Goal: Information Seeking & Learning: Learn about a topic

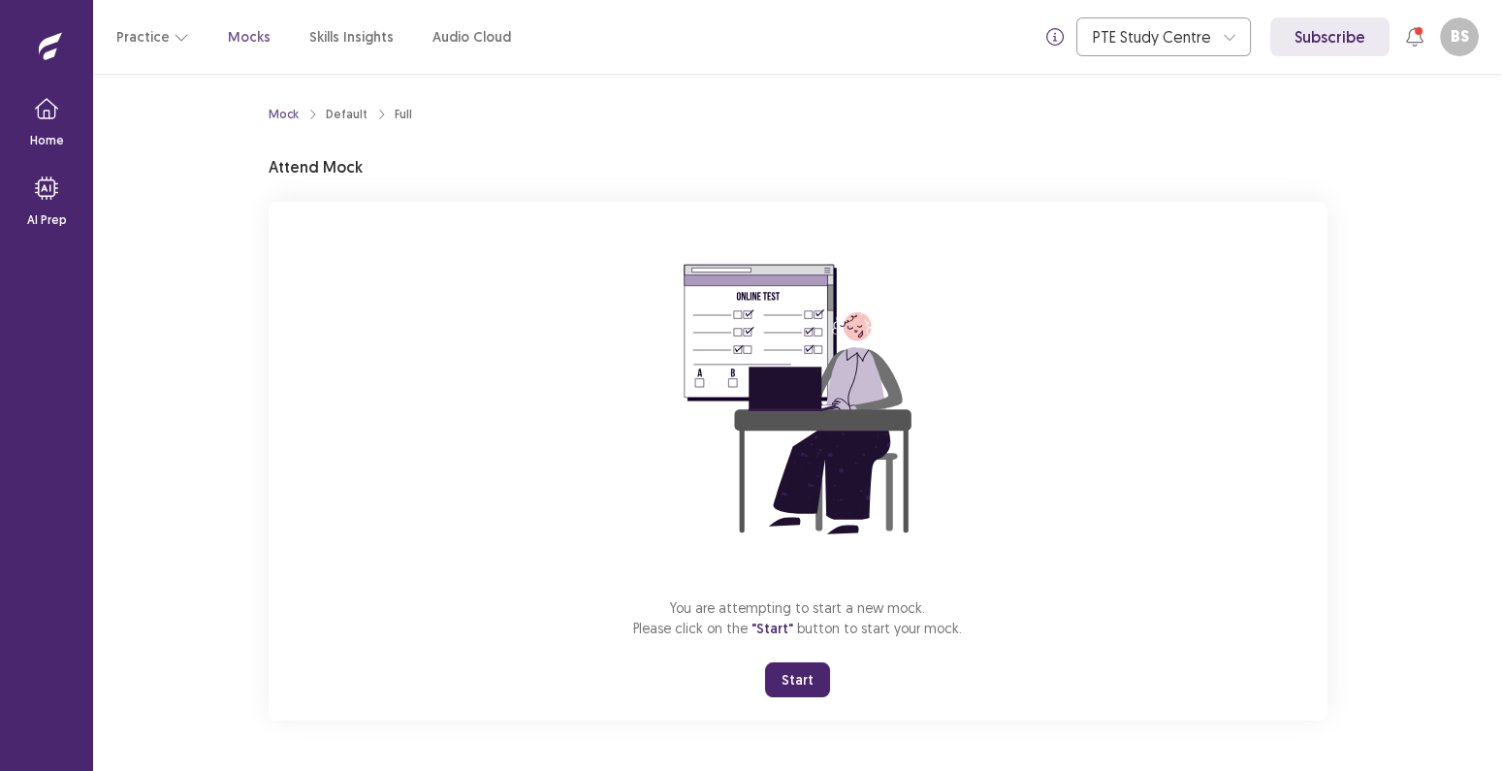
click at [790, 673] on button "Start" at bounding box center [797, 679] width 65 height 35
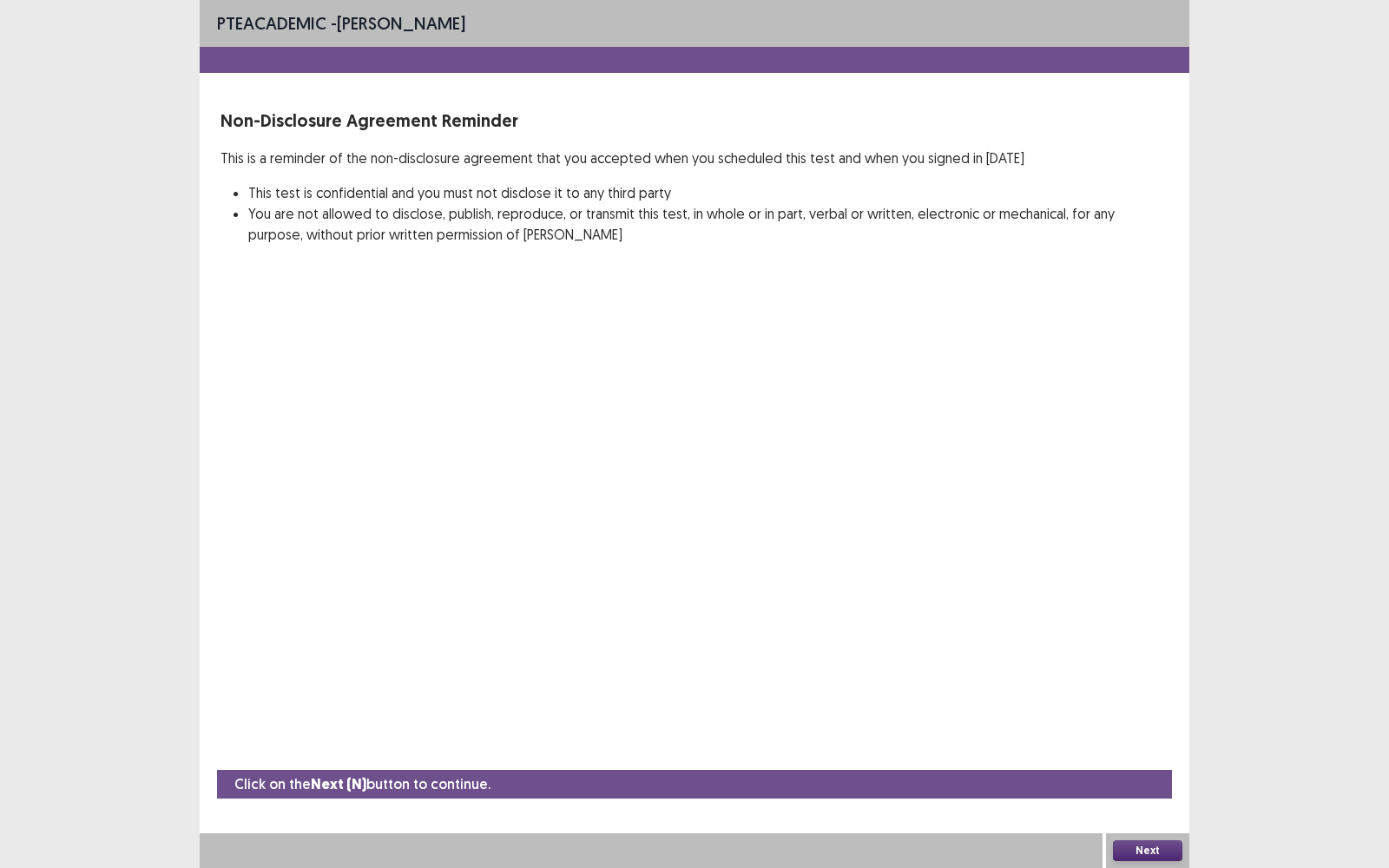
click at [1131, 689] on button "Next" at bounding box center [1147, 850] width 70 height 21
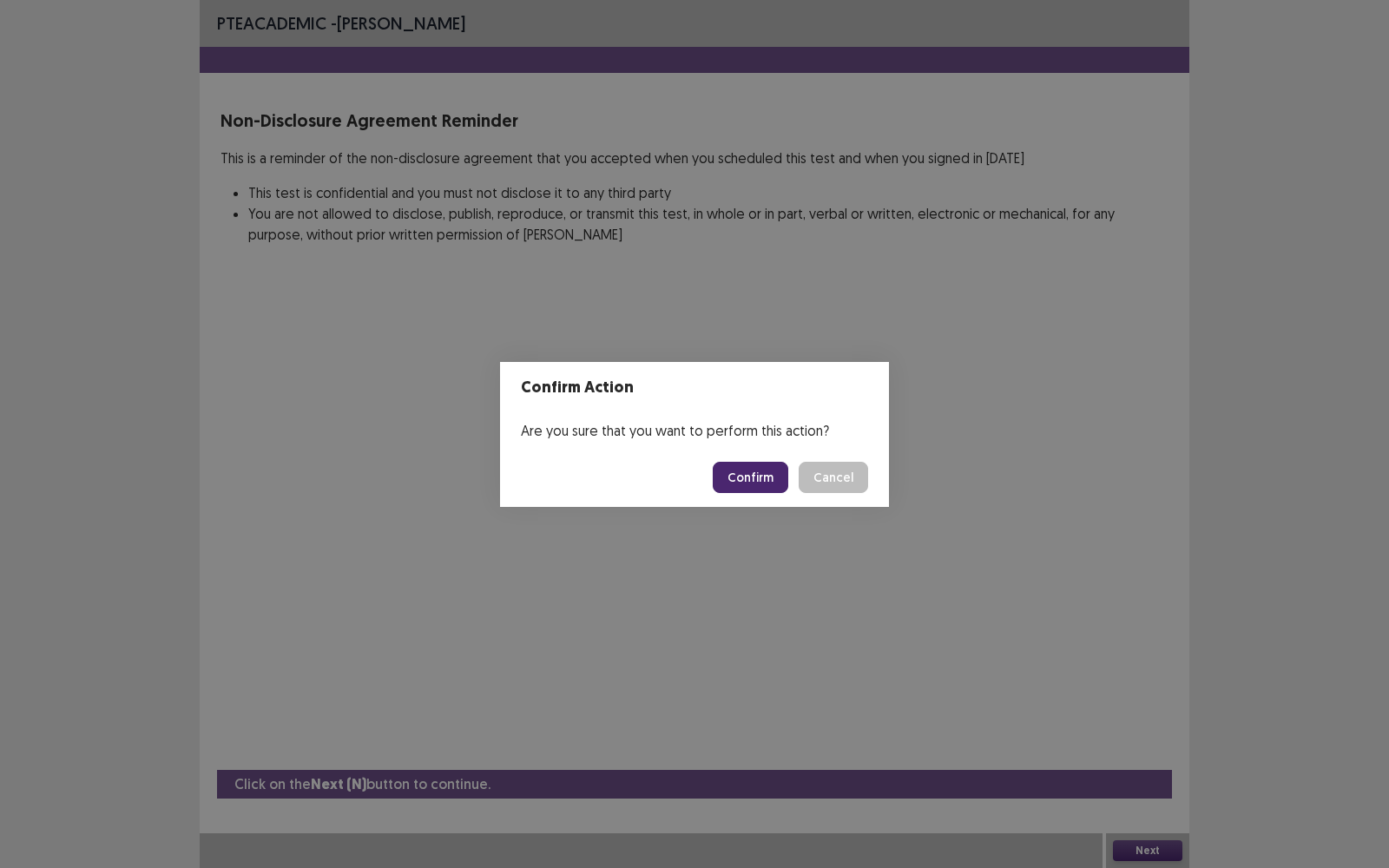
click at [771, 483] on button "Confirm" at bounding box center [750, 477] width 75 height 31
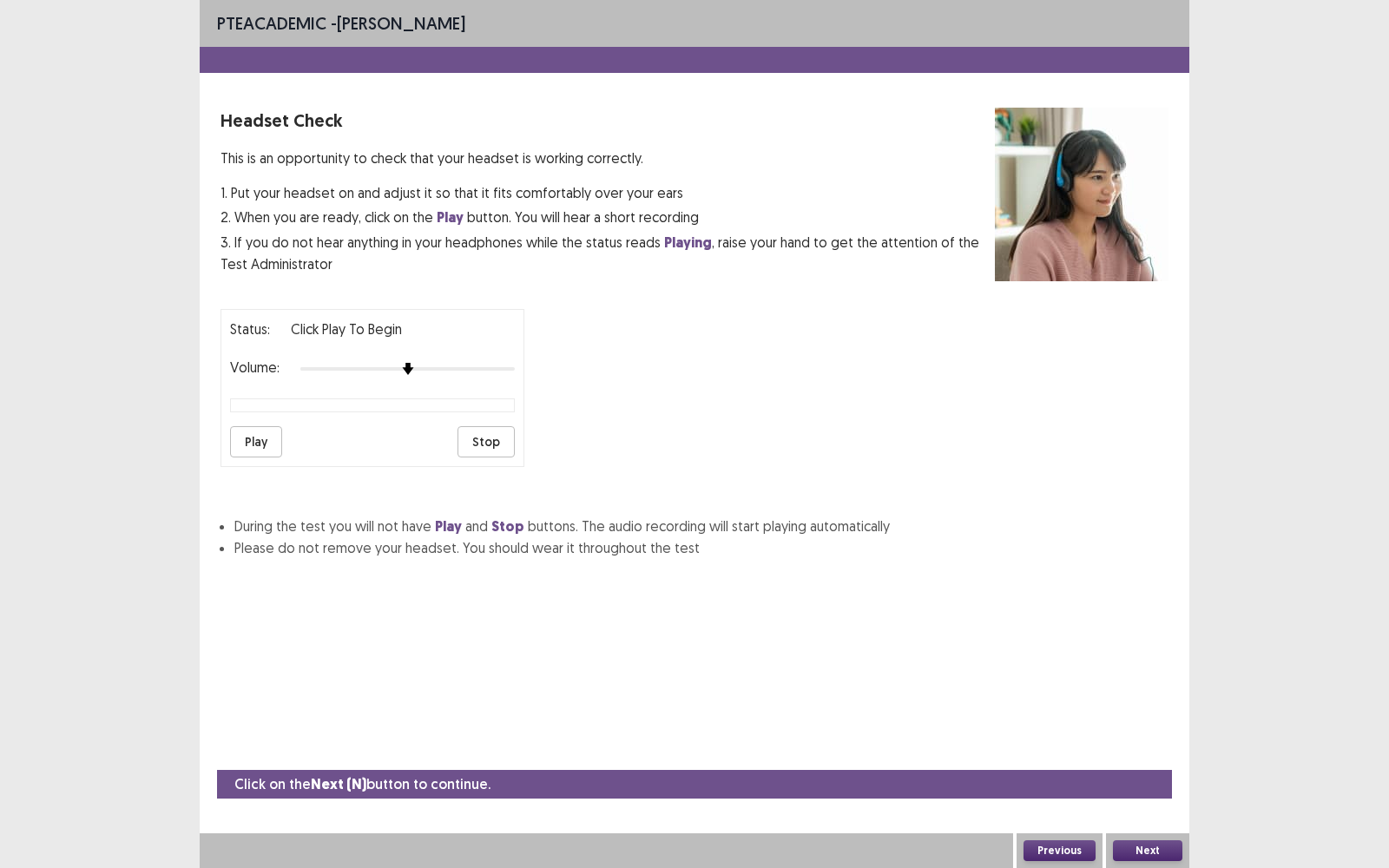
click at [254, 435] on button "Play" at bounding box center [256, 441] width 52 height 31
click at [1140, 689] on button "Next" at bounding box center [1147, 850] width 70 height 21
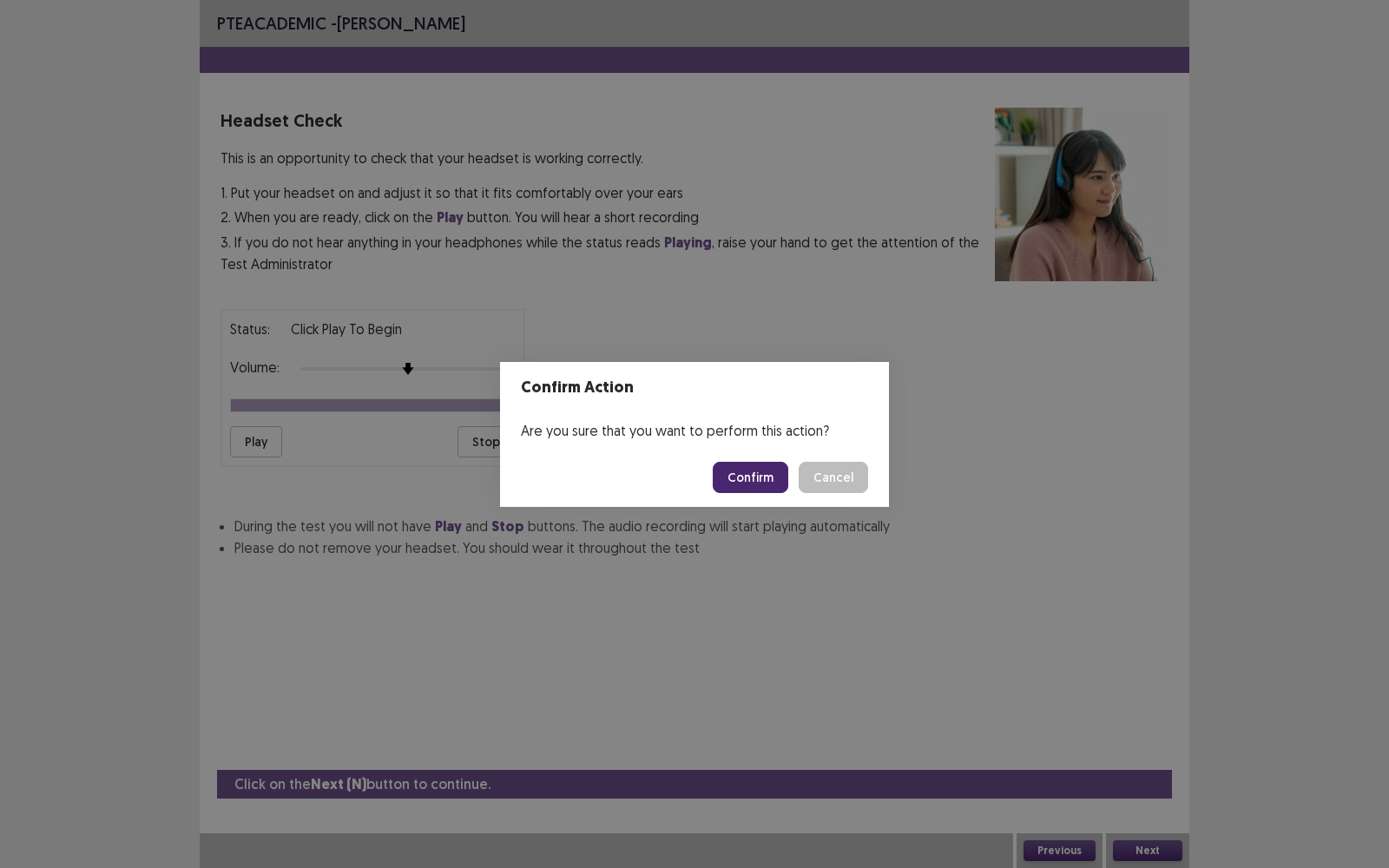
click at [779, 479] on button "Confirm" at bounding box center [750, 477] width 75 height 31
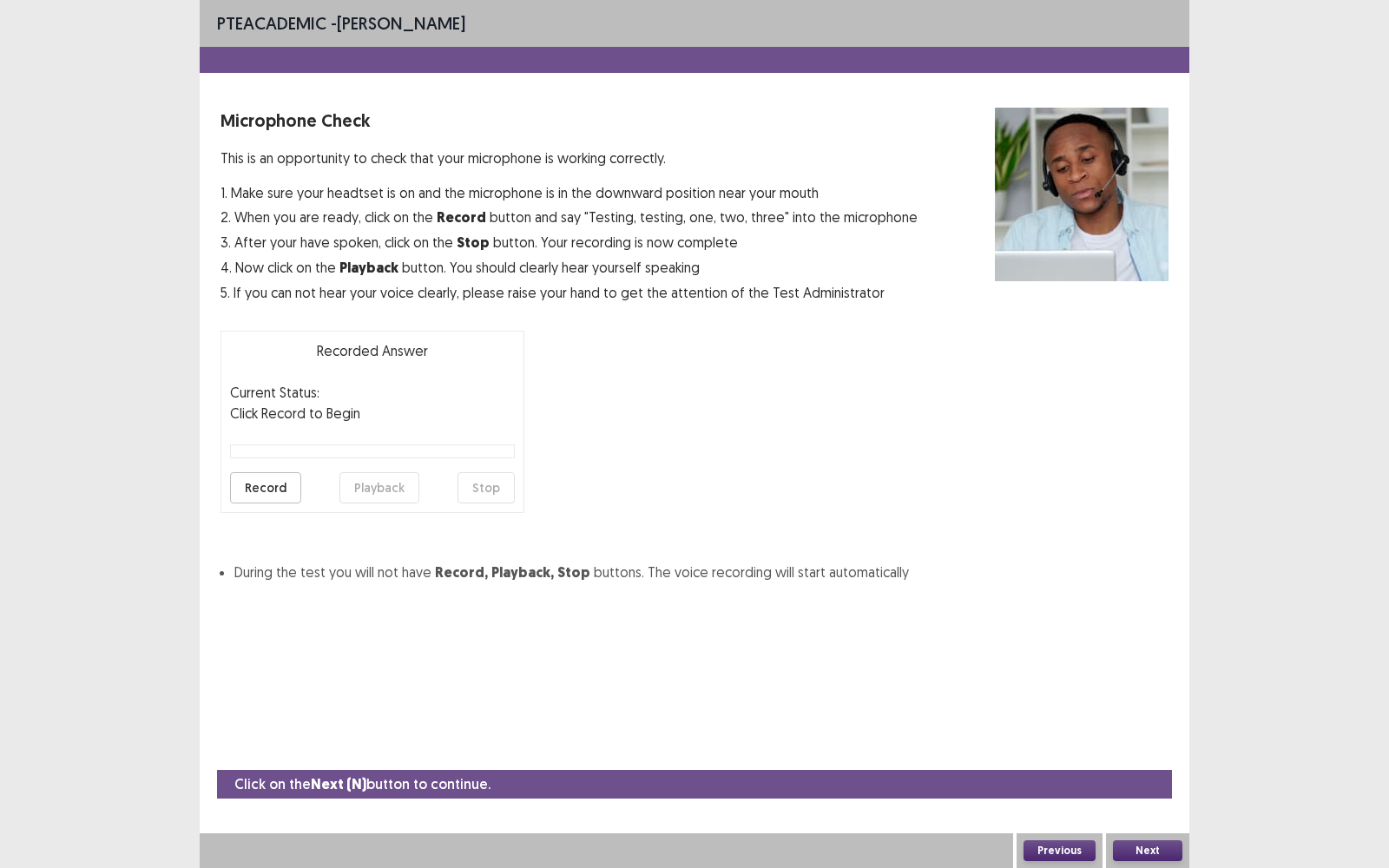
click at [277, 486] on button "Record" at bounding box center [266, 488] width 72 height 31
click at [474, 483] on button "Stop" at bounding box center [486, 488] width 57 height 31
click at [385, 489] on button "Playback" at bounding box center [379, 488] width 80 height 31
click at [282, 483] on button "Record" at bounding box center [266, 488] width 72 height 31
click at [490, 486] on button "Stop" at bounding box center [486, 488] width 57 height 31
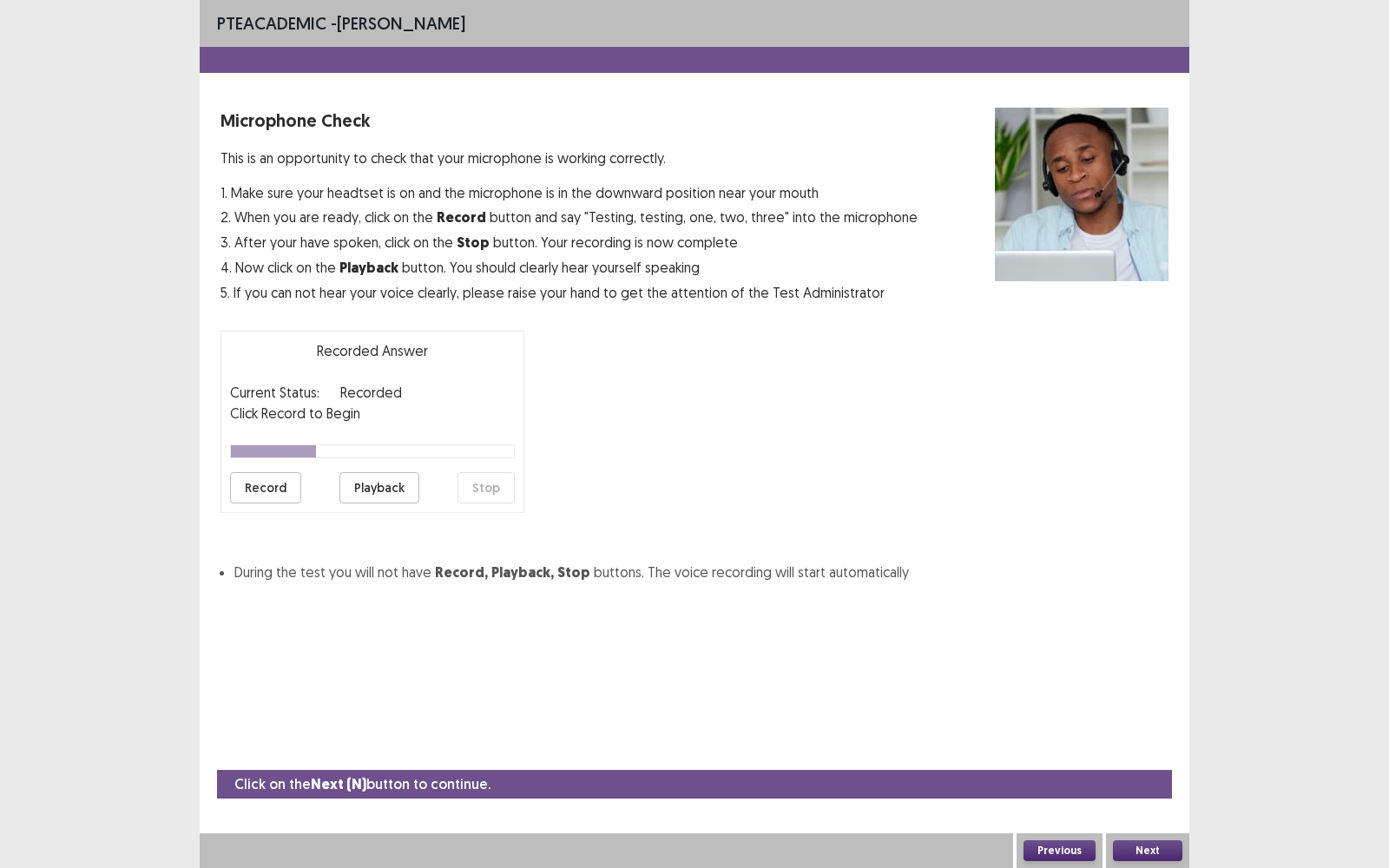
click at [407, 486] on button "Playback" at bounding box center [379, 488] width 80 height 31
click at [1153, 689] on button "Next" at bounding box center [1147, 850] width 70 height 21
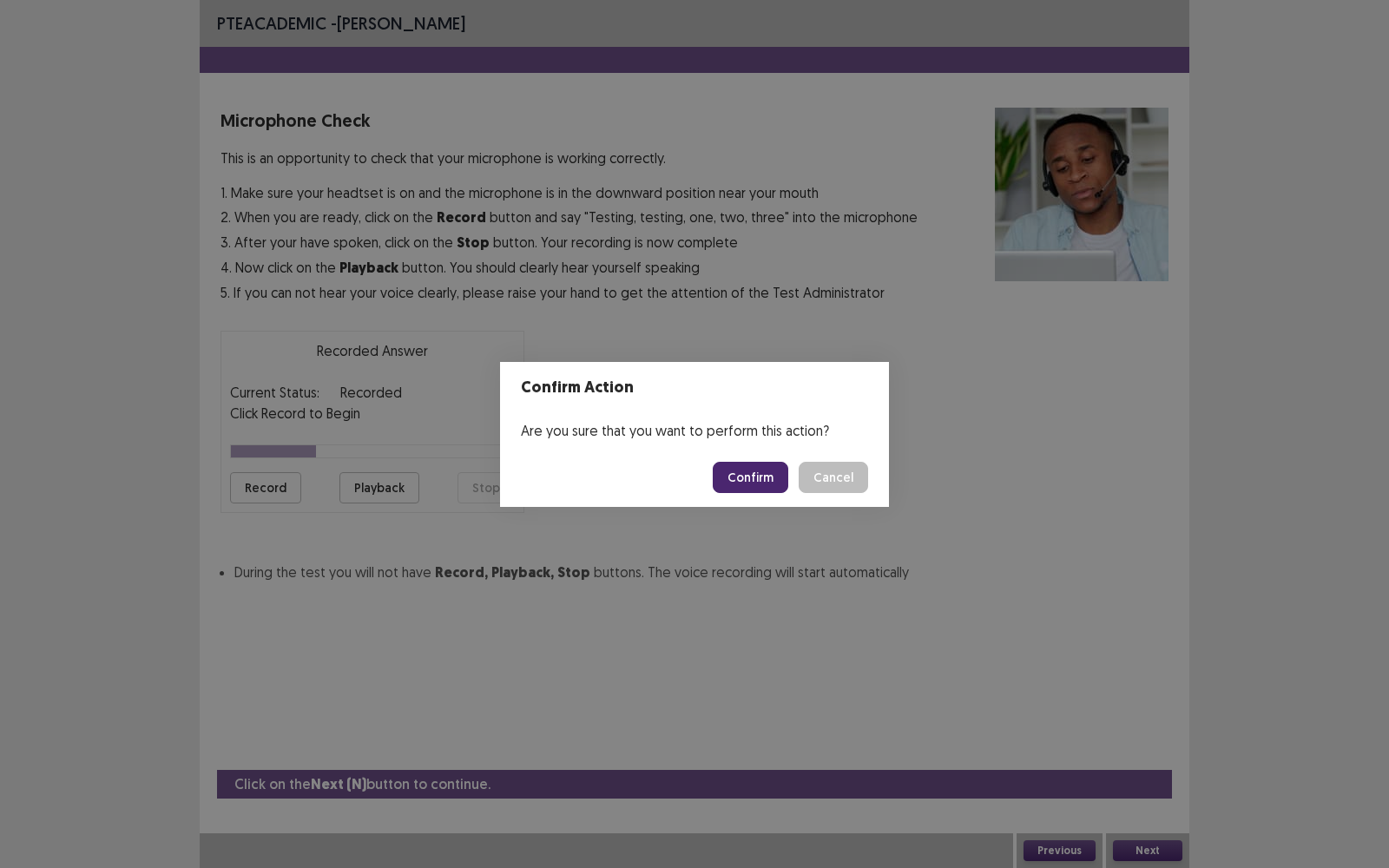
click at [771, 484] on button "Confirm" at bounding box center [750, 477] width 75 height 31
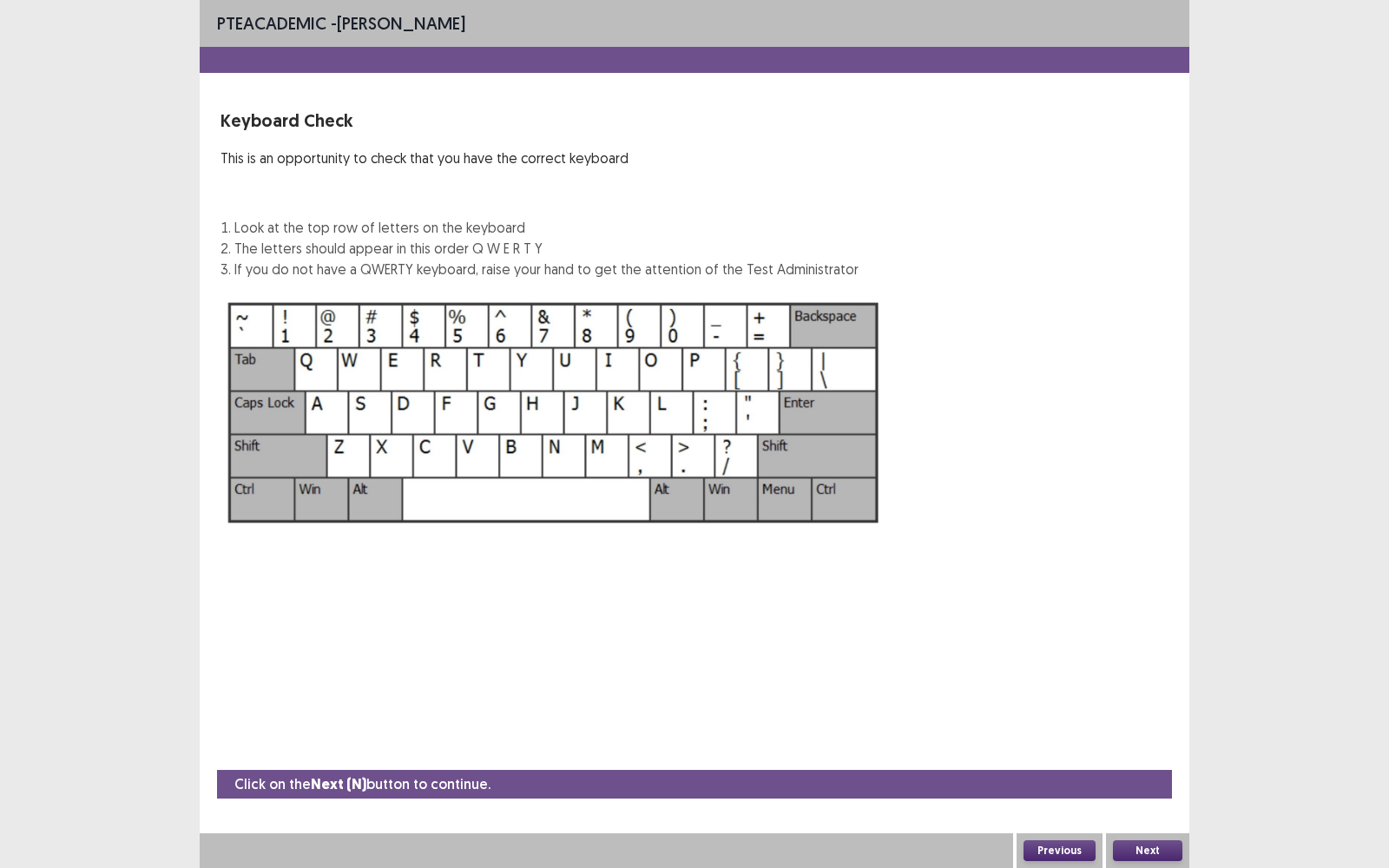
click at [1139, 689] on button "Next" at bounding box center [1147, 850] width 70 height 21
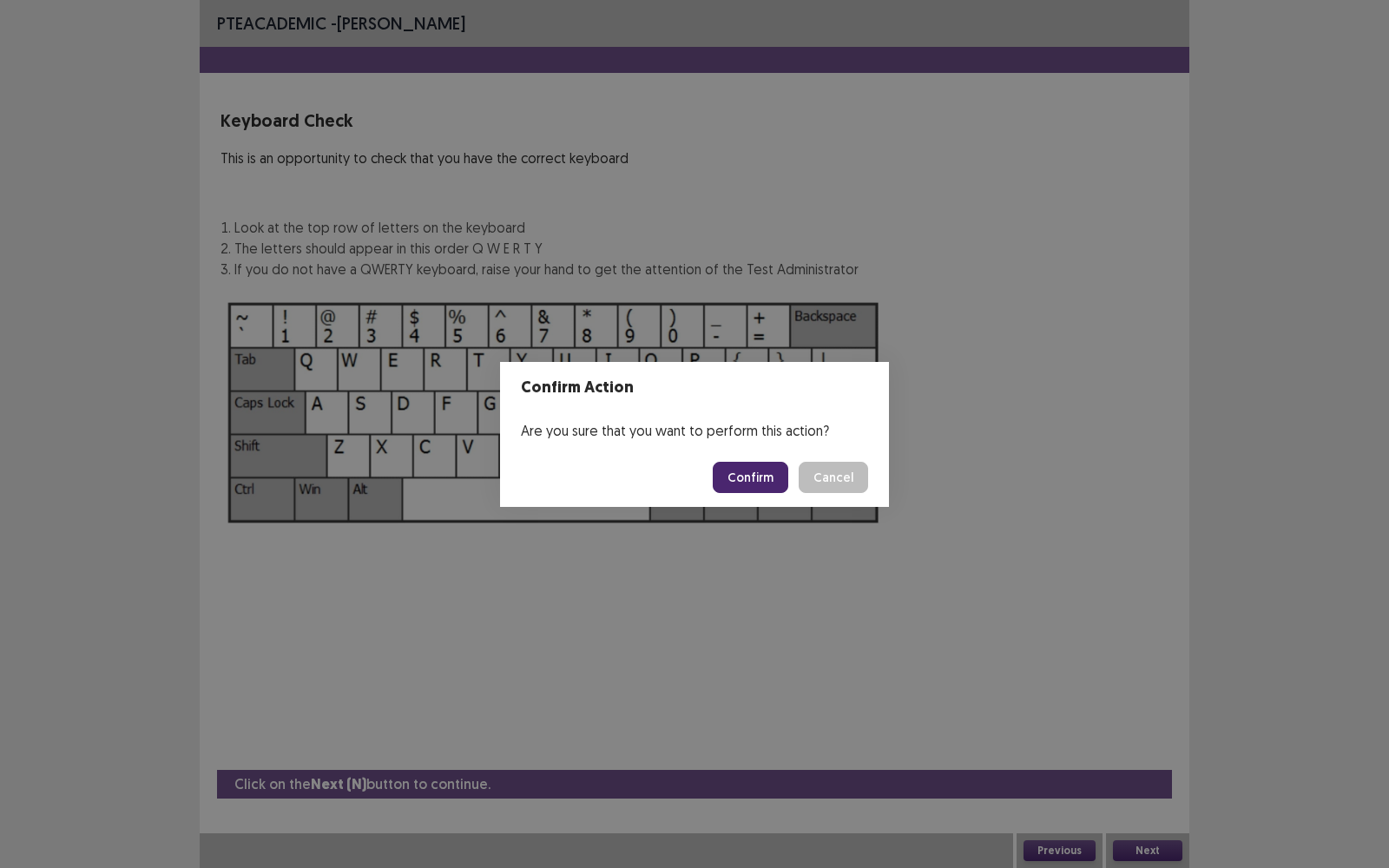
click at [749, 487] on button "Confirm" at bounding box center [750, 477] width 75 height 31
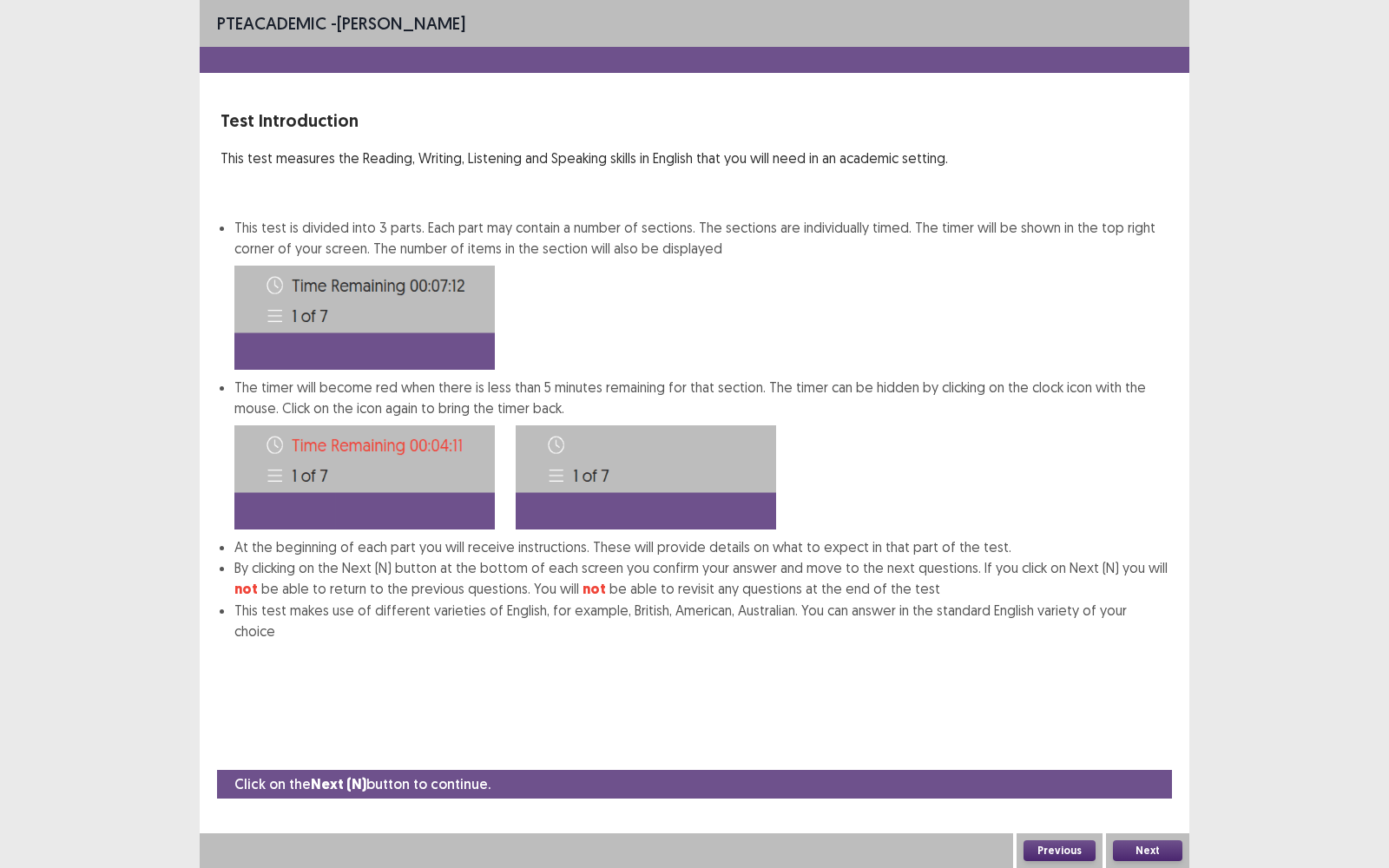
click at [1155, 689] on button "Next" at bounding box center [1147, 850] width 70 height 21
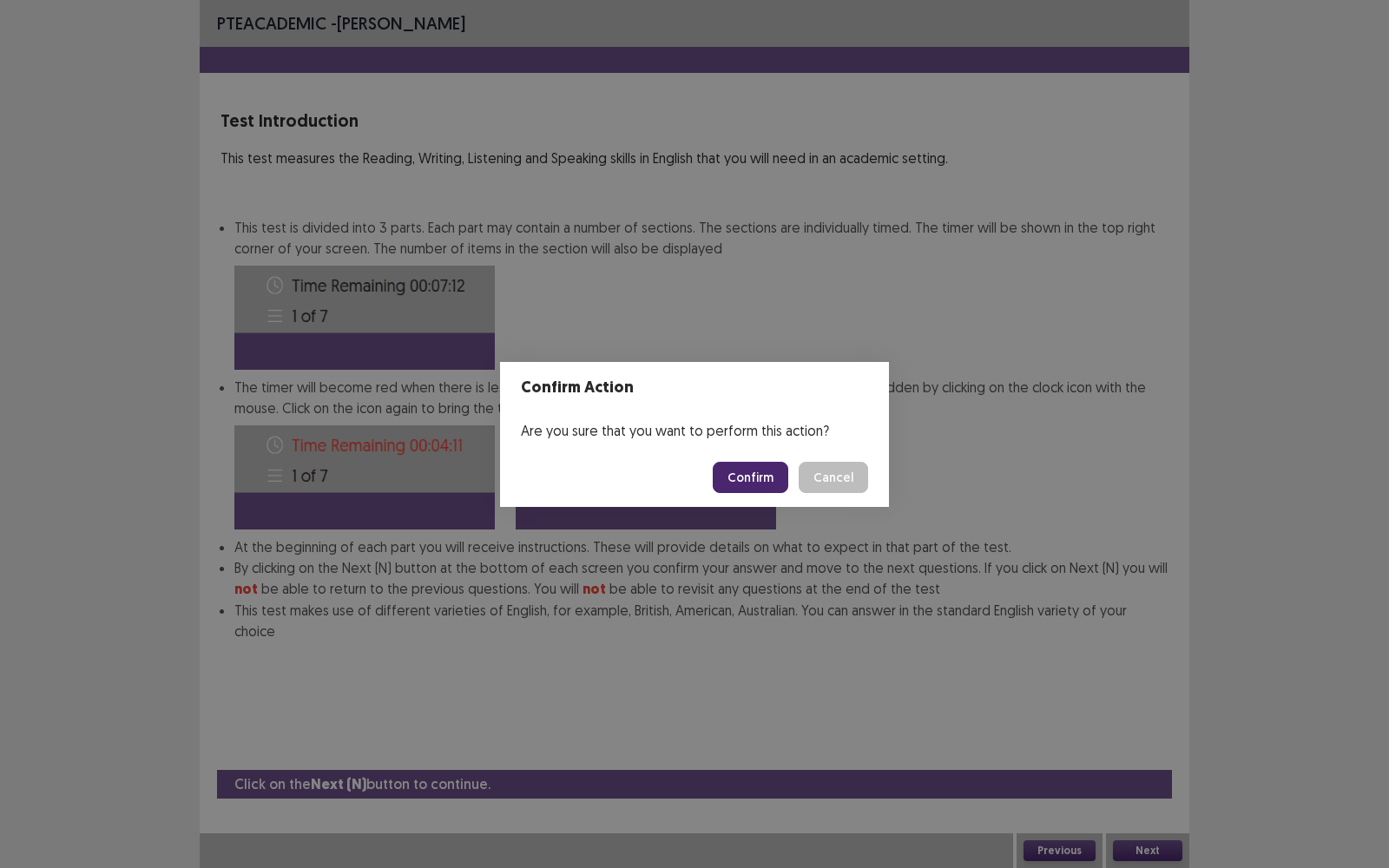
click at [752, 481] on button "Confirm" at bounding box center [750, 477] width 75 height 31
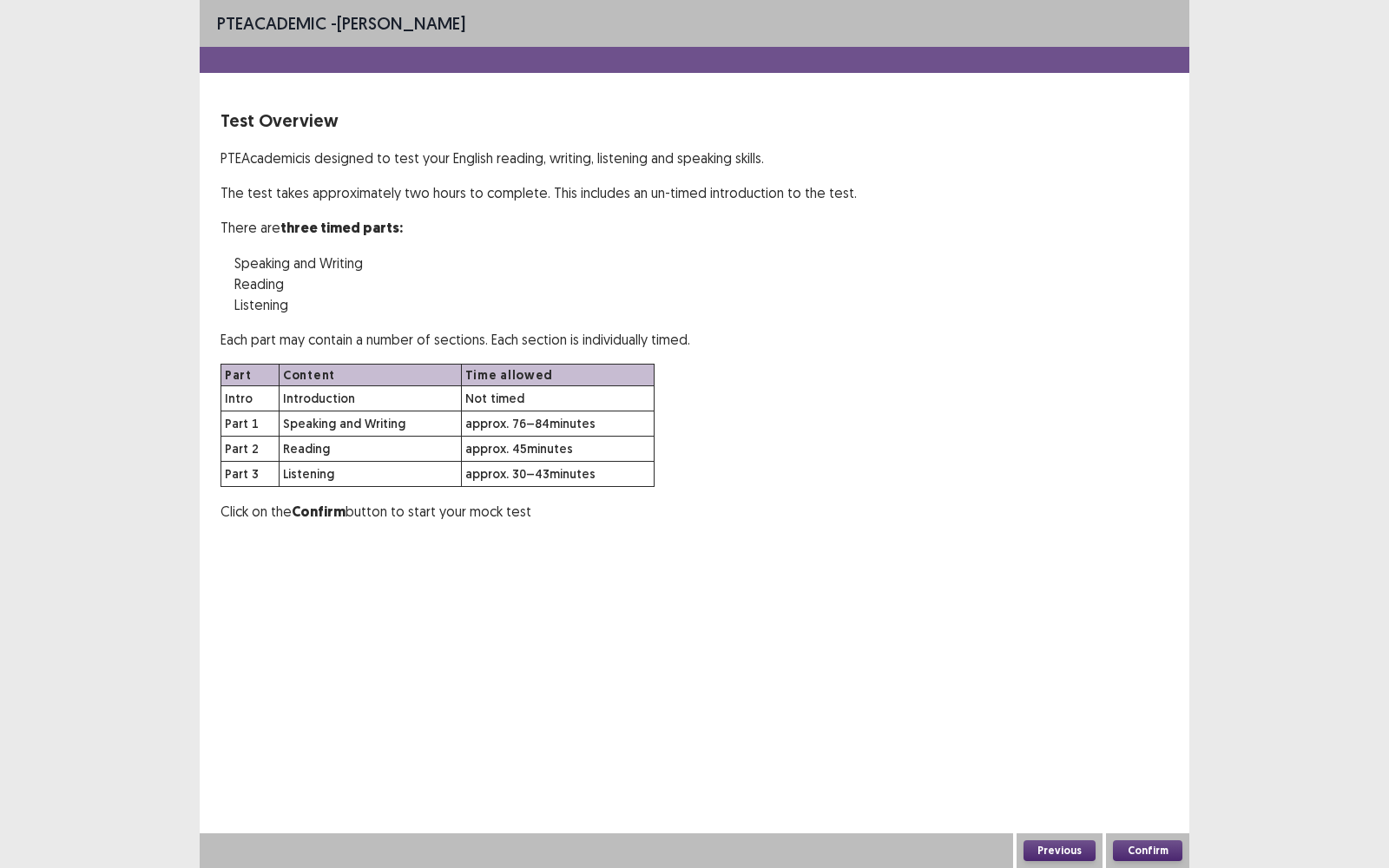
click at [1131, 689] on button "Confirm" at bounding box center [1147, 850] width 70 height 21
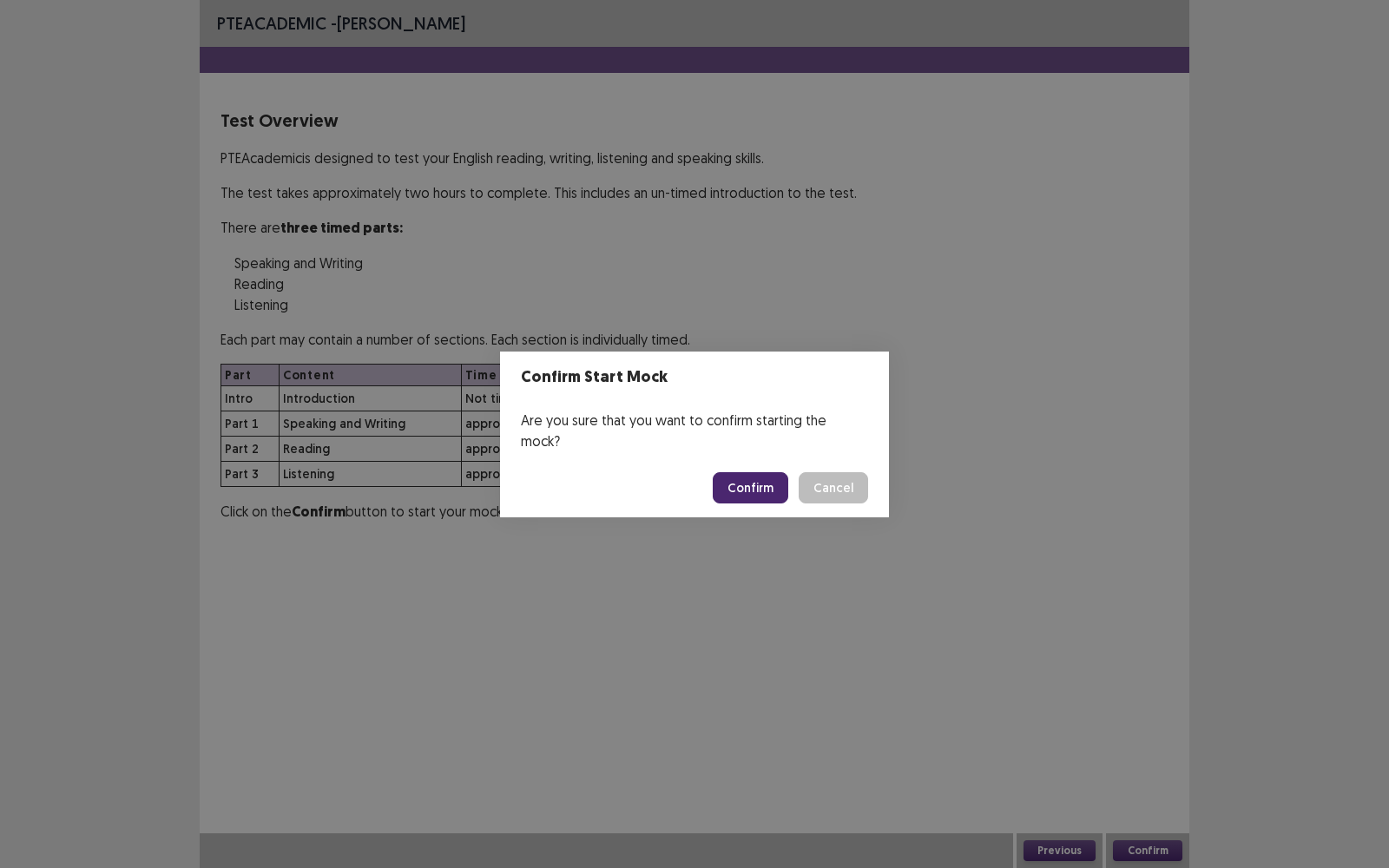
click at [756, 476] on button "Confirm" at bounding box center [750, 488] width 75 height 31
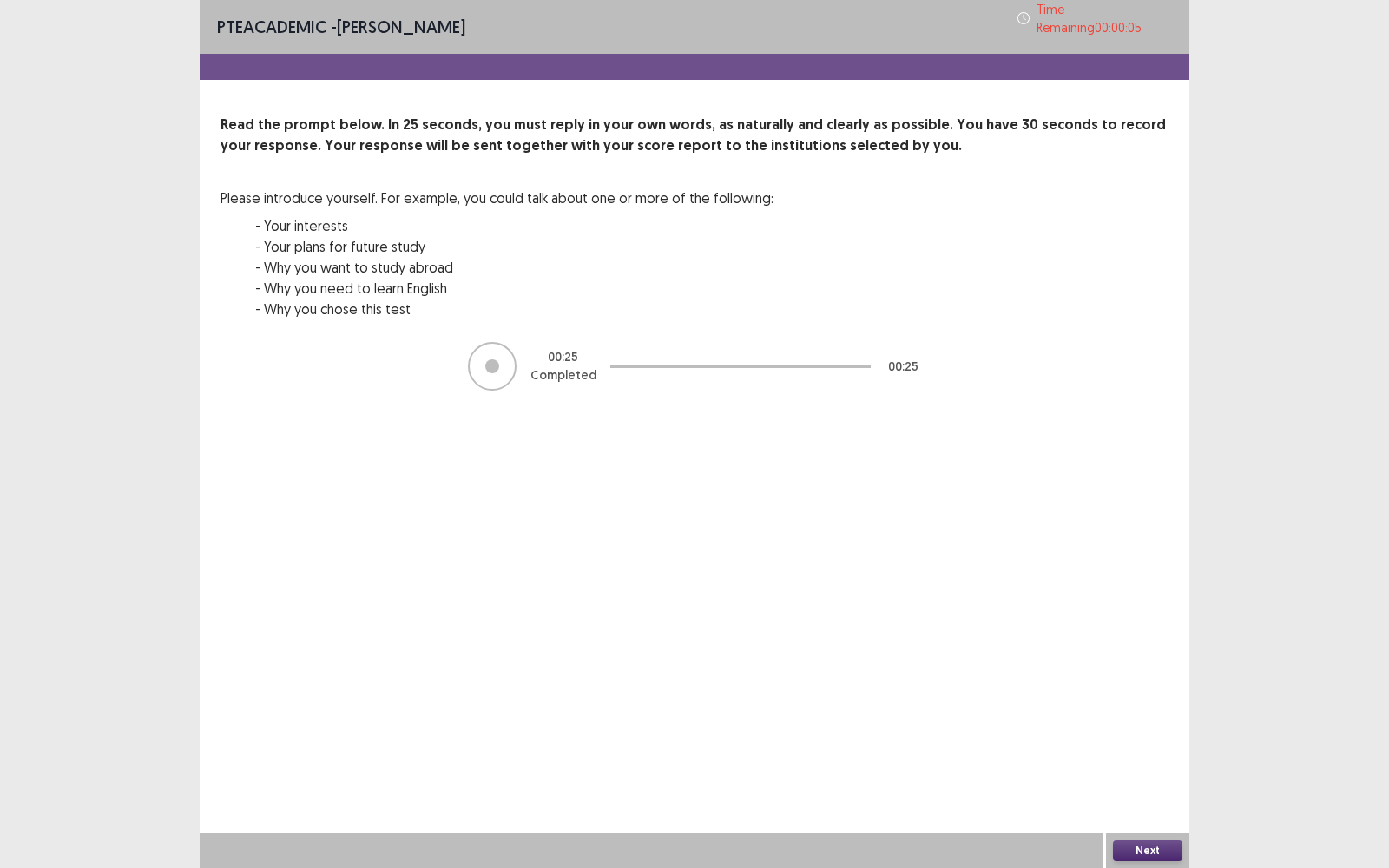
click at [1140, 689] on button "Next" at bounding box center [1147, 850] width 70 height 21
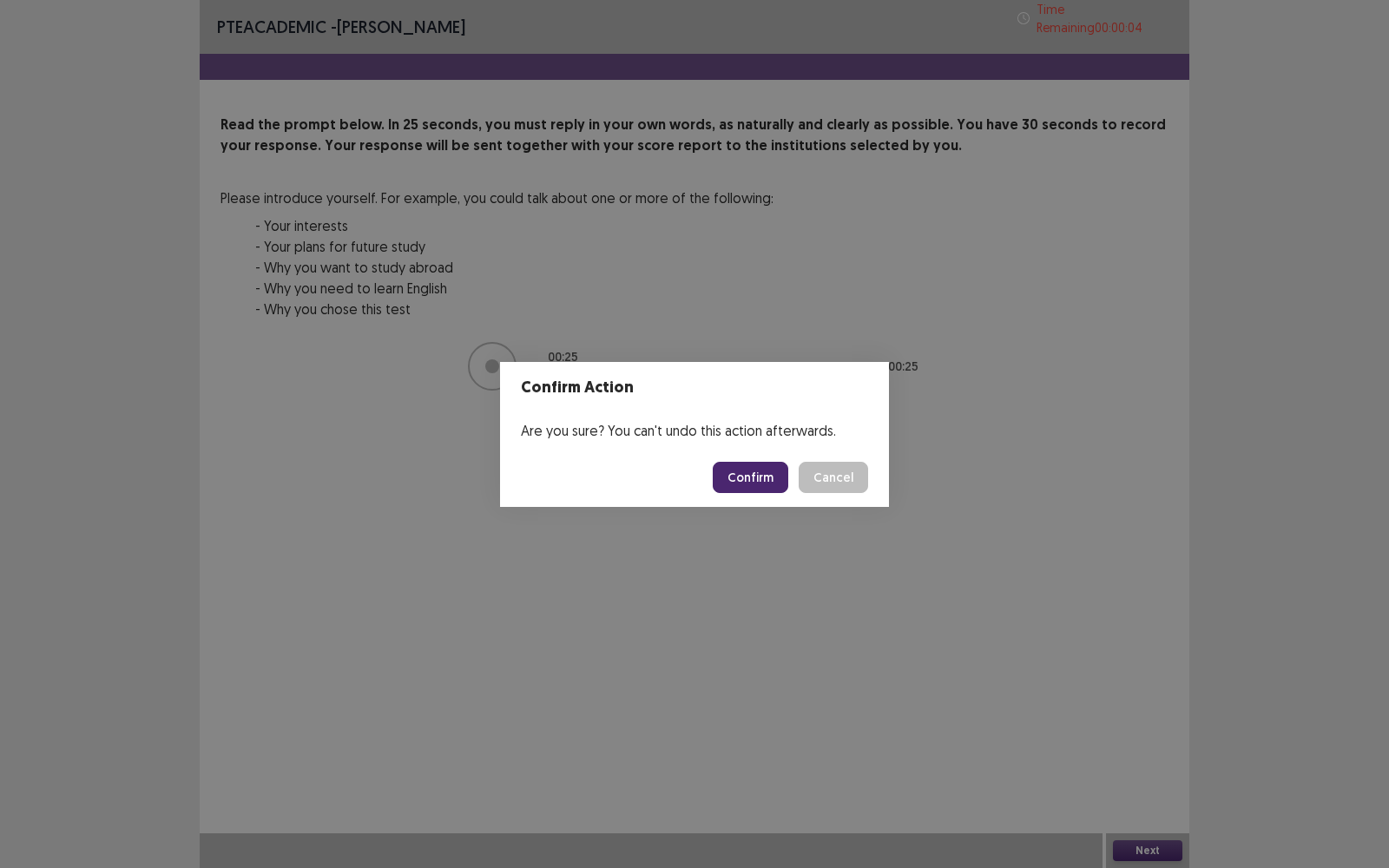
click at [760, 465] on button "Confirm" at bounding box center [750, 477] width 75 height 31
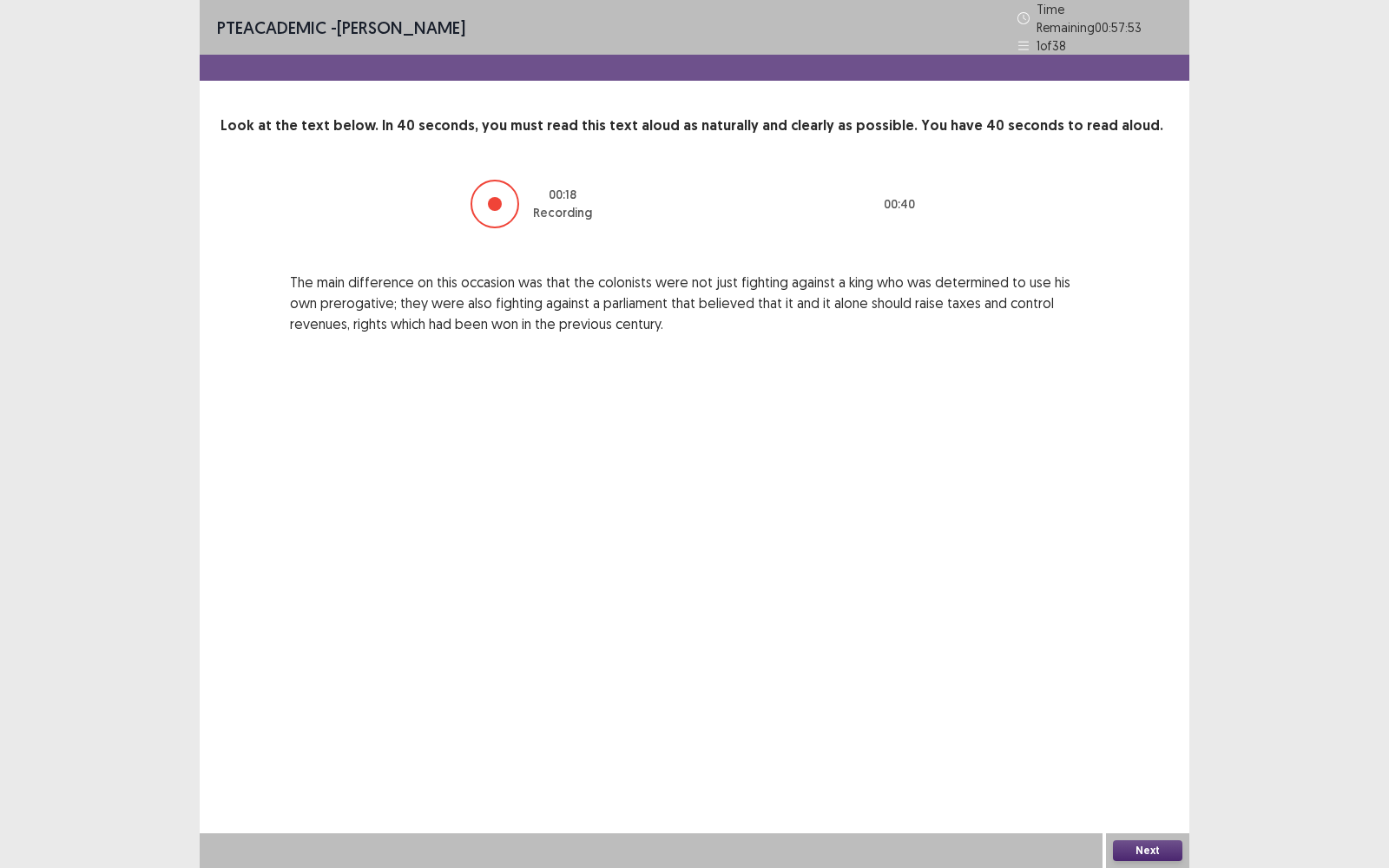
click at [1142, 689] on button "Next" at bounding box center [1147, 850] width 70 height 21
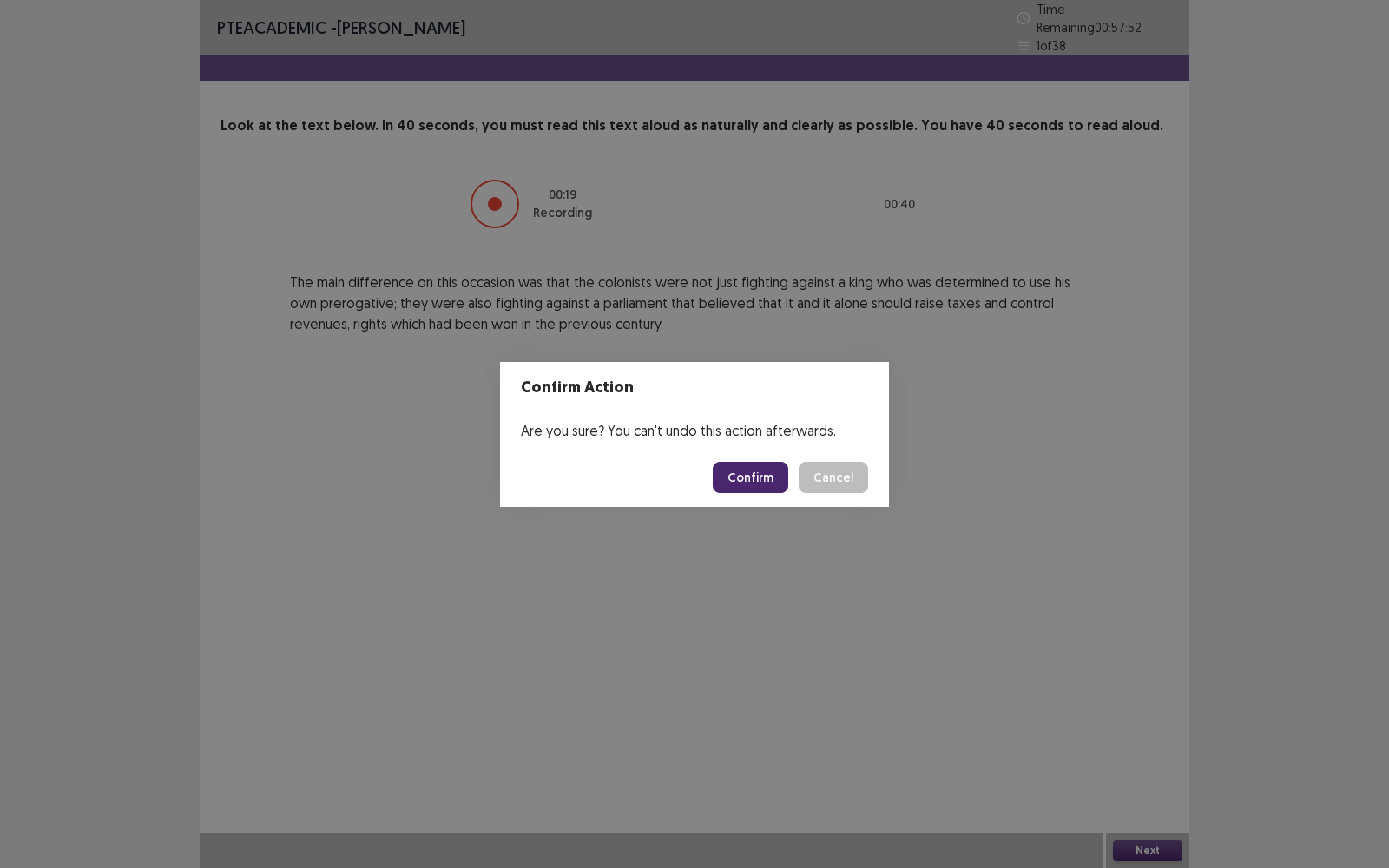
click at [742, 471] on button "Confirm" at bounding box center [750, 477] width 75 height 31
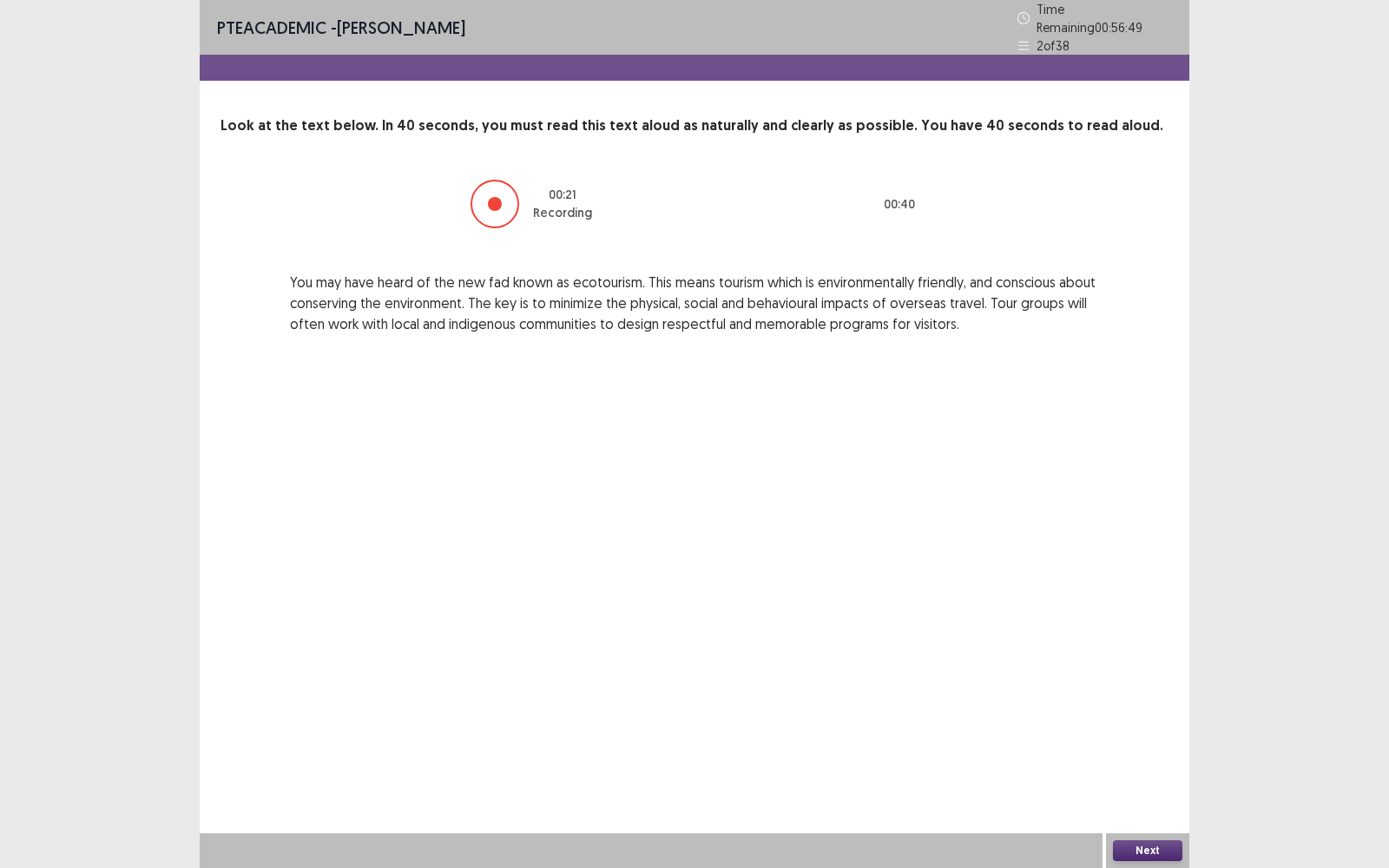
click at [1151, 689] on button "Next" at bounding box center [1147, 850] width 70 height 21
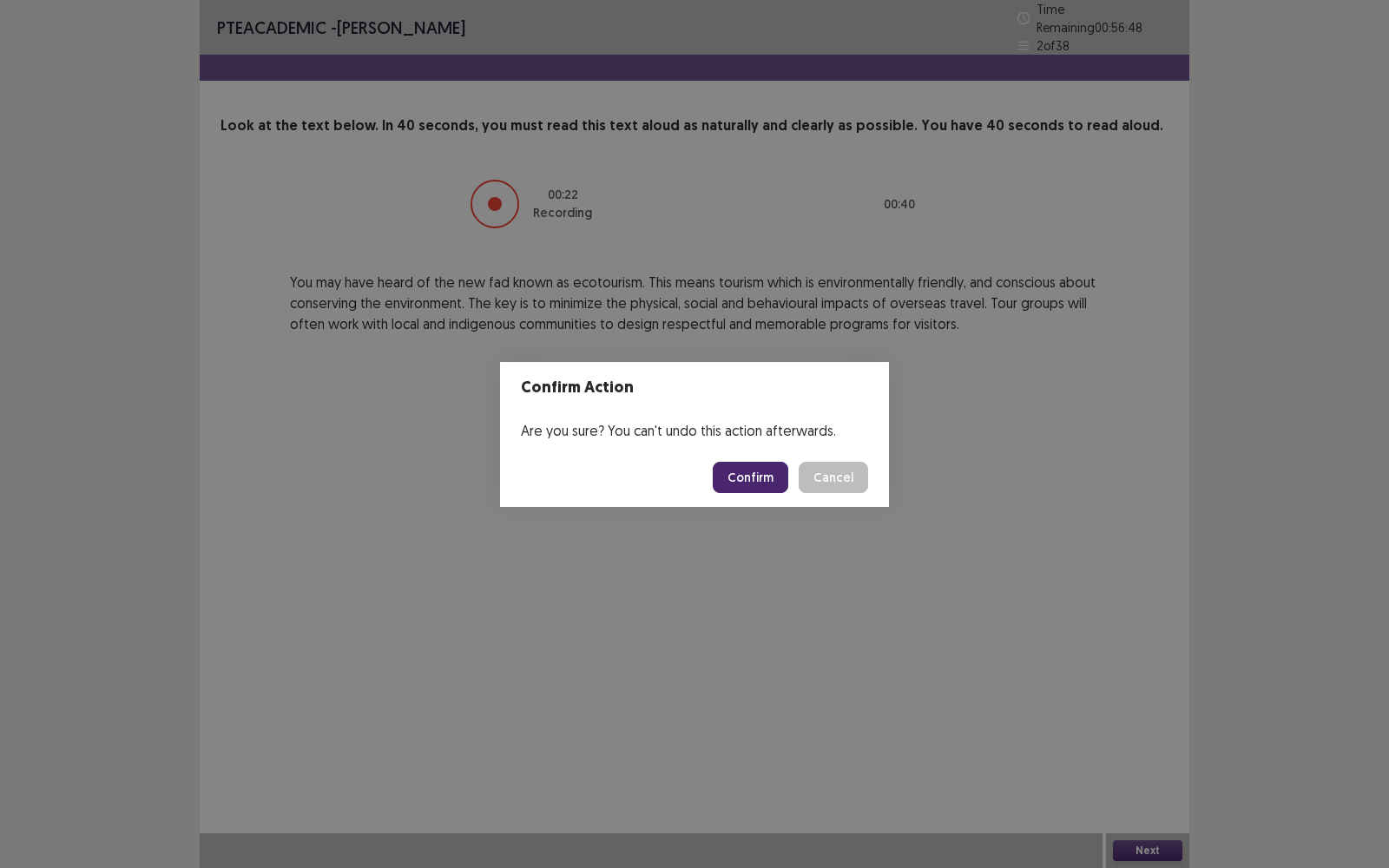
click at [761, 456] on footer "Confirm Cancel" at bounding box center [694, 477] width 388 height 59
click at [761, 458] on footer "Confirm Cancel" at bounding box center [694, 477] width 388 height 59
click at [743, 469] on button "Confirm" at bounding box center [750, 477] width 75 height 31
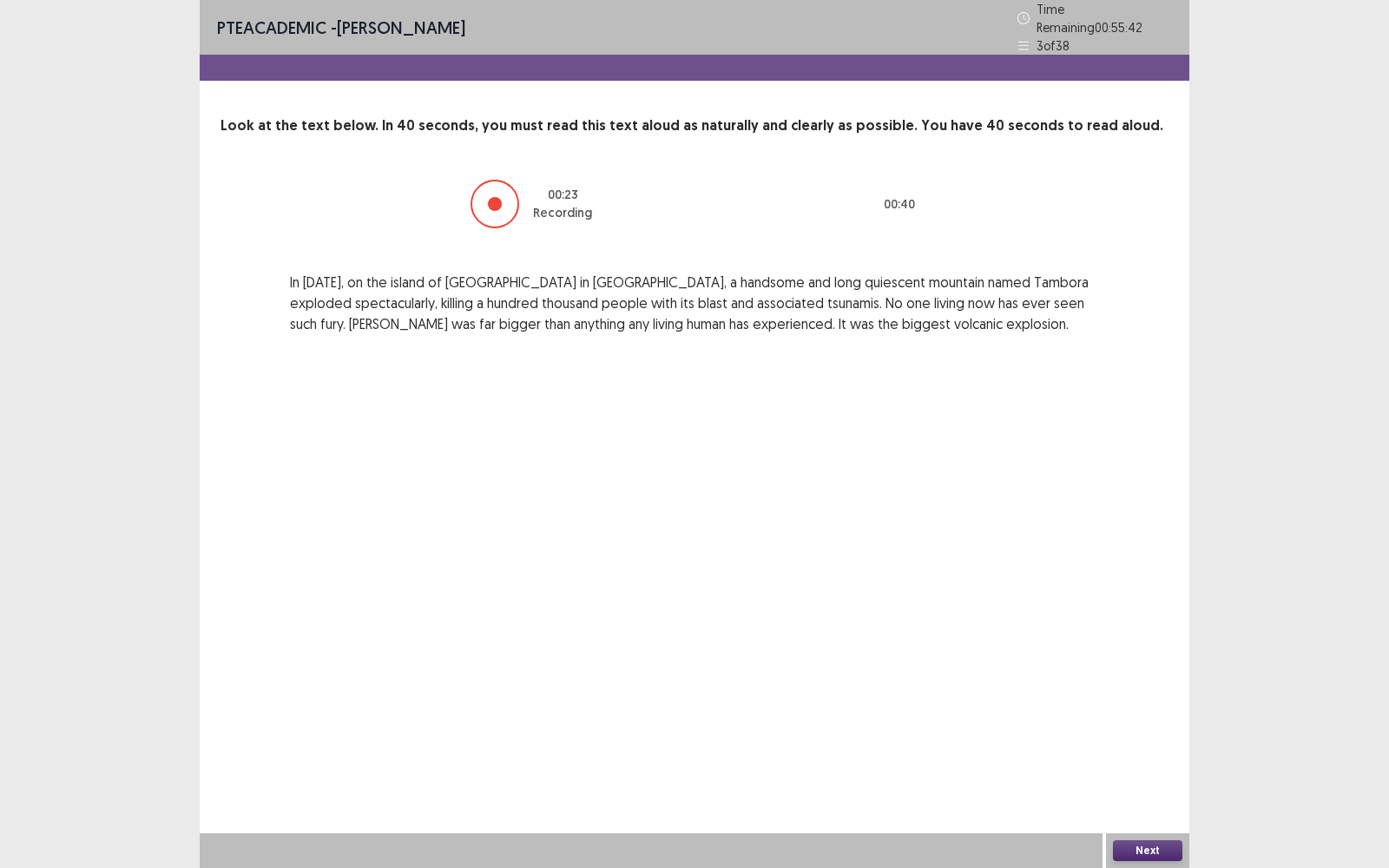
click at [1143, 689] on button "Next" at bounding box center [1147, 850] width 70 height 21
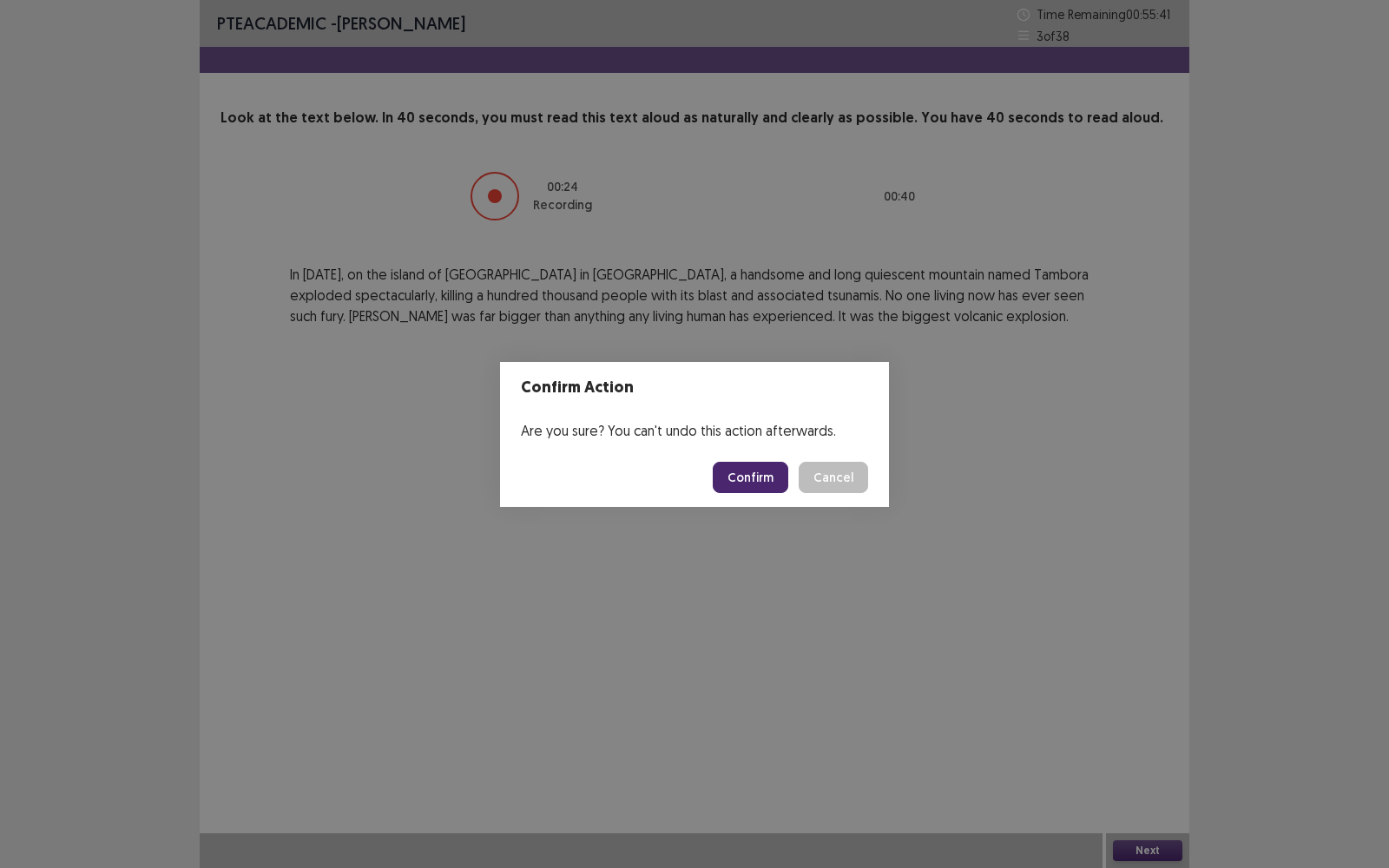
click at [751, 472] on button "Confirm" at bounding box center [750, 477] width 75 height 31
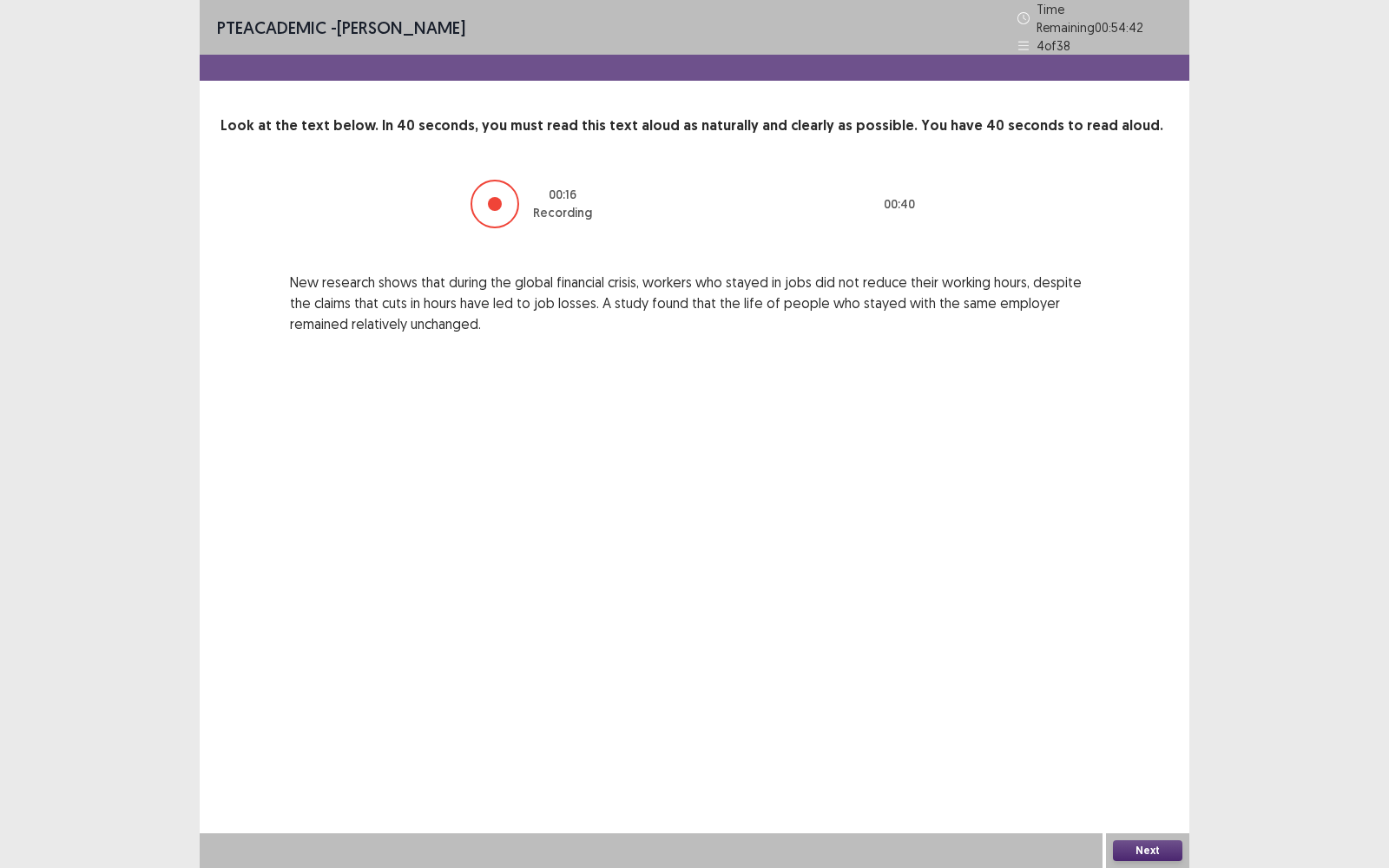
click at [1158, 689] on div "Next" at bounding box center [1146, 850] width 83 height 35
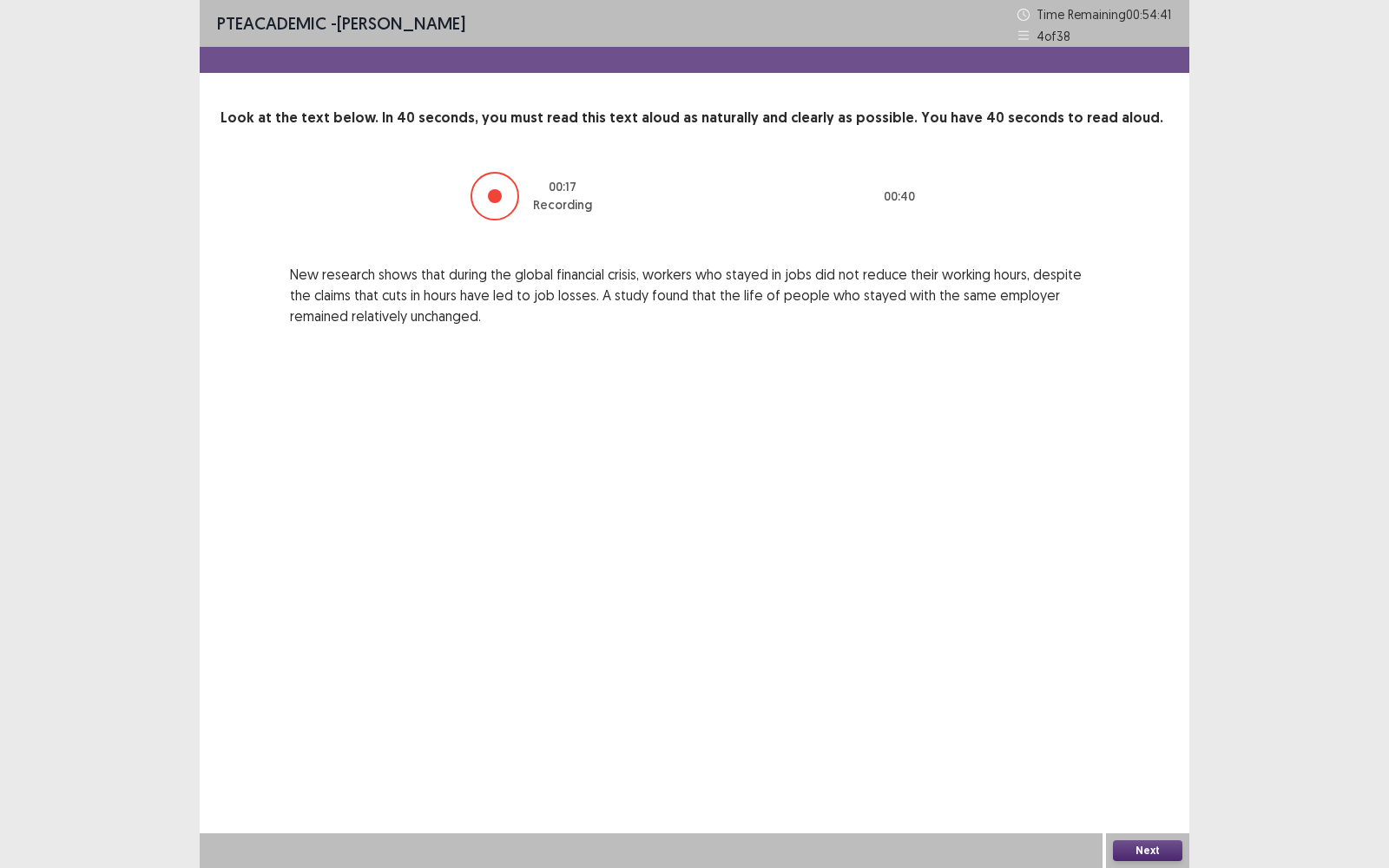
click at [1119, 689] on button "Next" at bounding box center [1147, 850] width 70 height 21
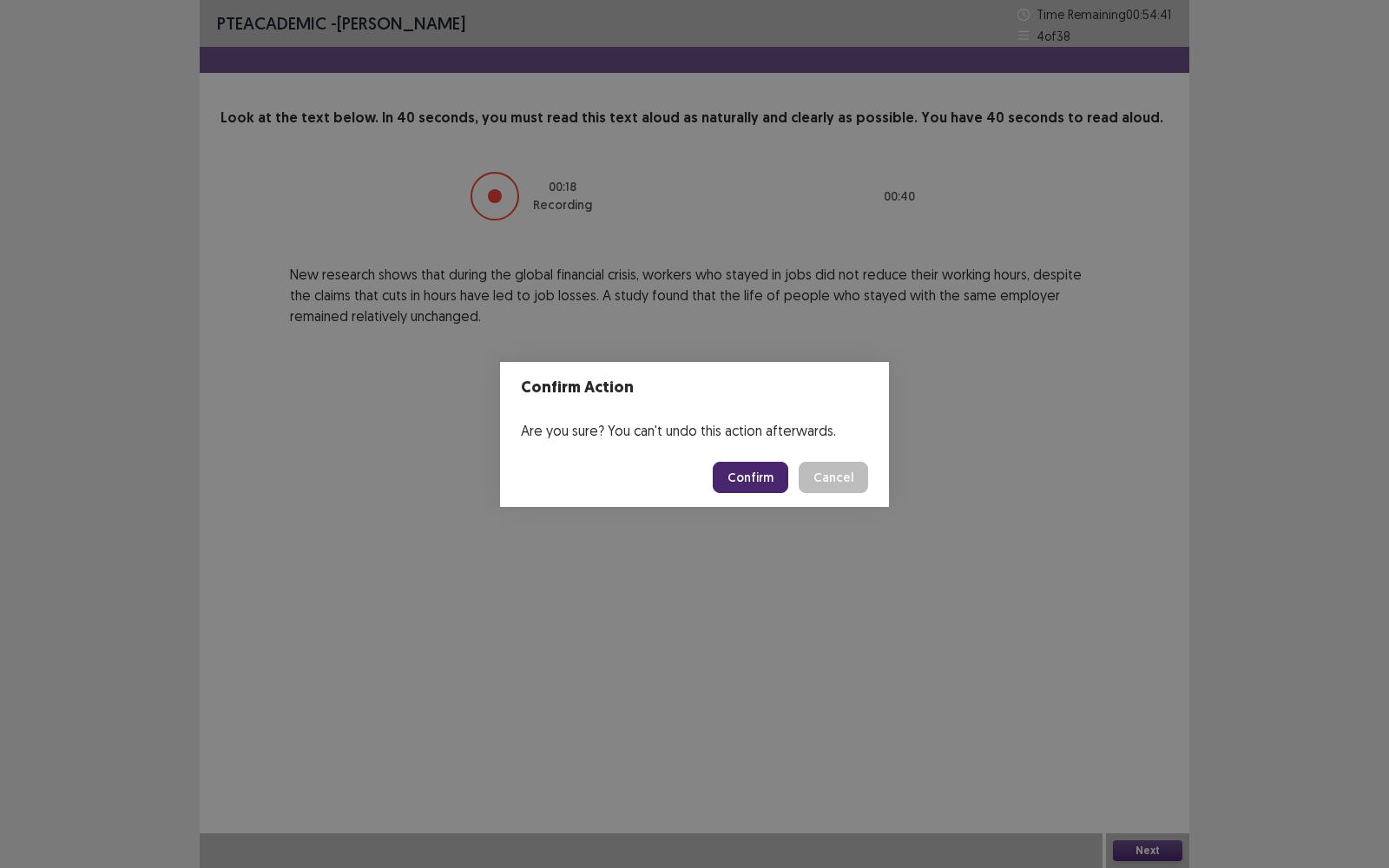
click at [768, 477] on button "Confirm" at bounding box center [750, 477] width 75 height 31
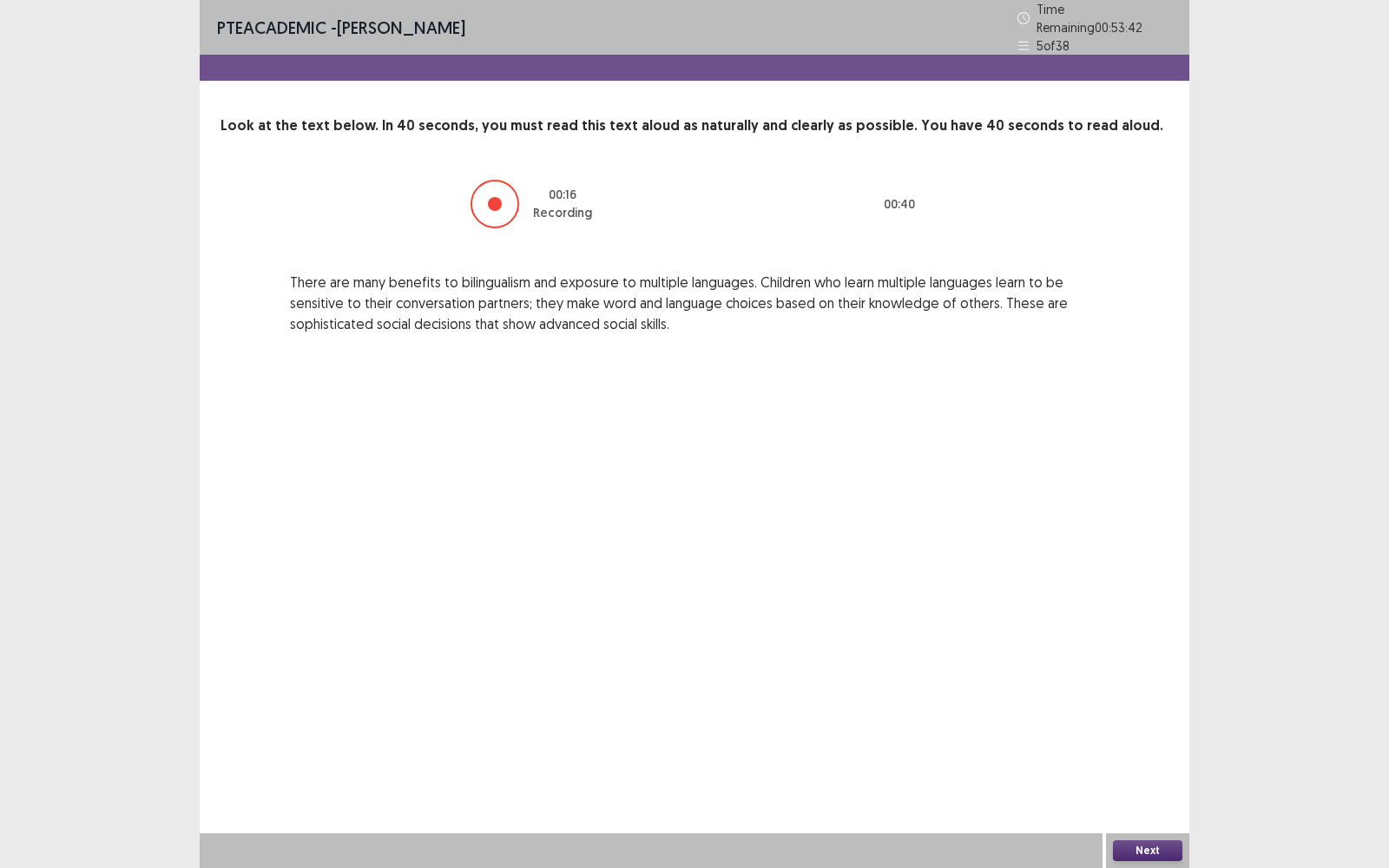
click at [1159, 689] on button "Next" at bounding box center [1147, 850] width 70 height 21
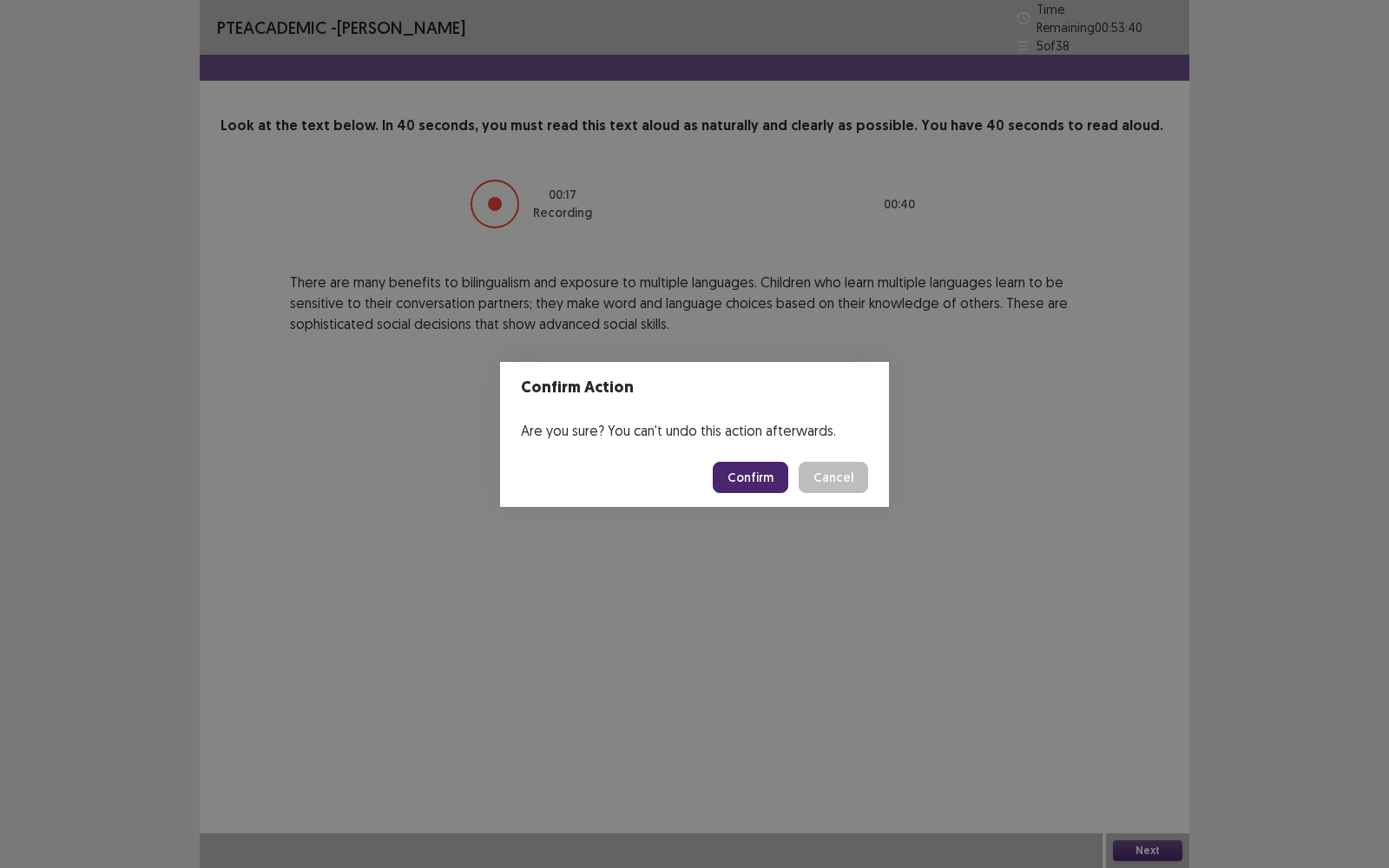
click at [758, 489] on button "Confirm" at bounding box center [750, 477] width 75 height 31
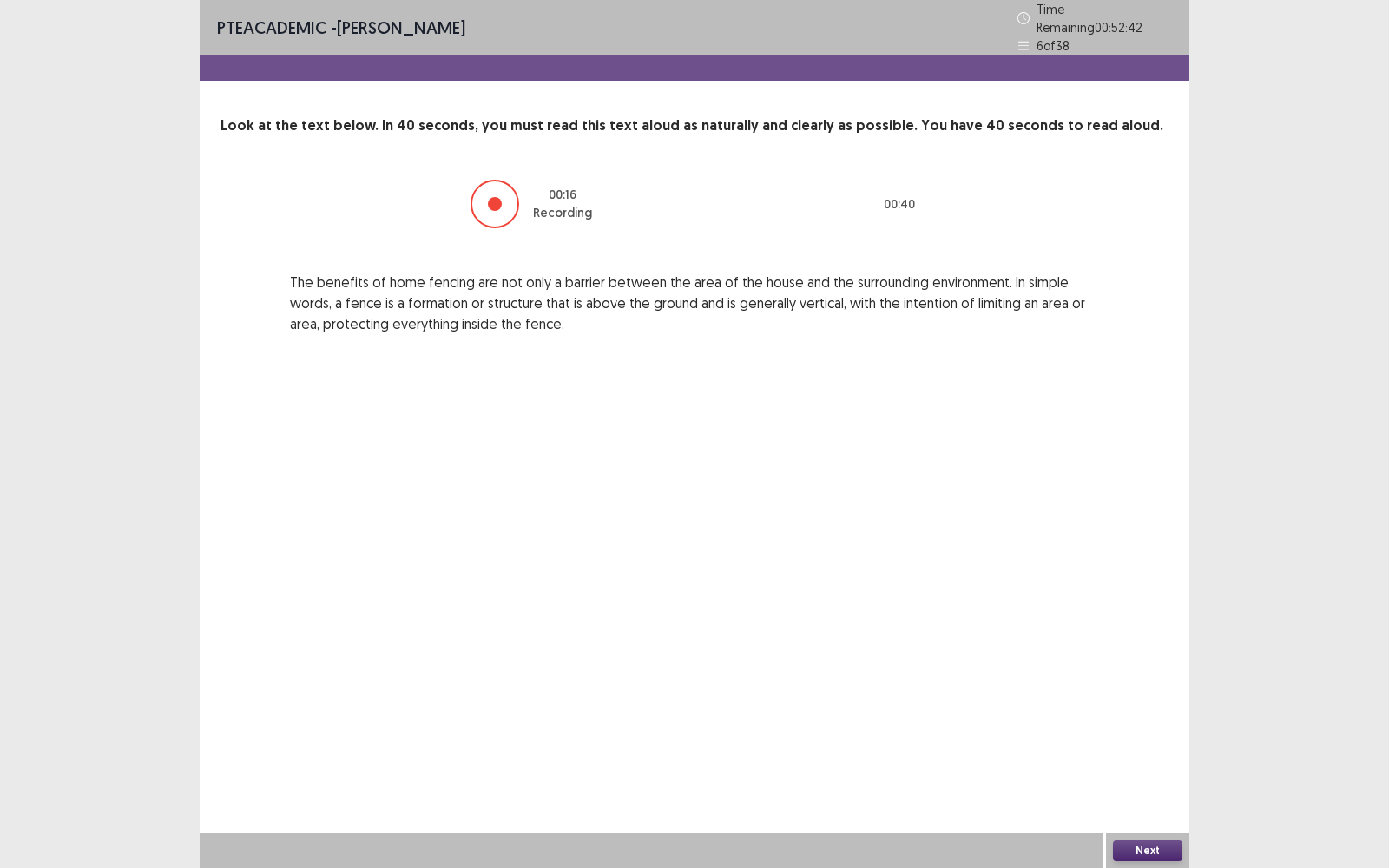
click at [1134, 689] on button "Next" at bounding box center [1147, 850] width 70 height 21
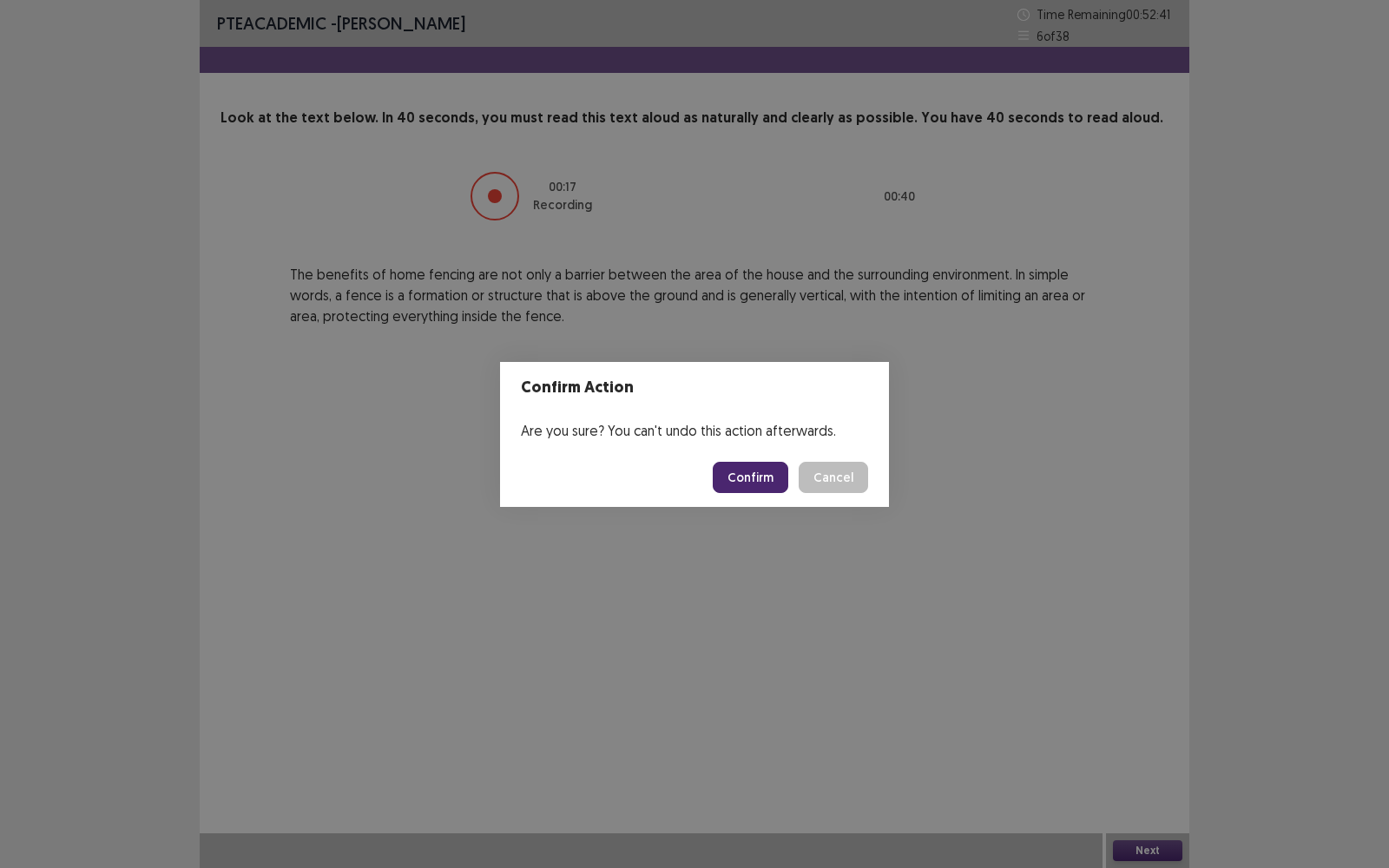
click at [750, 477] on button "Confirm" at bounding box center [750, 477] width 75 height 31
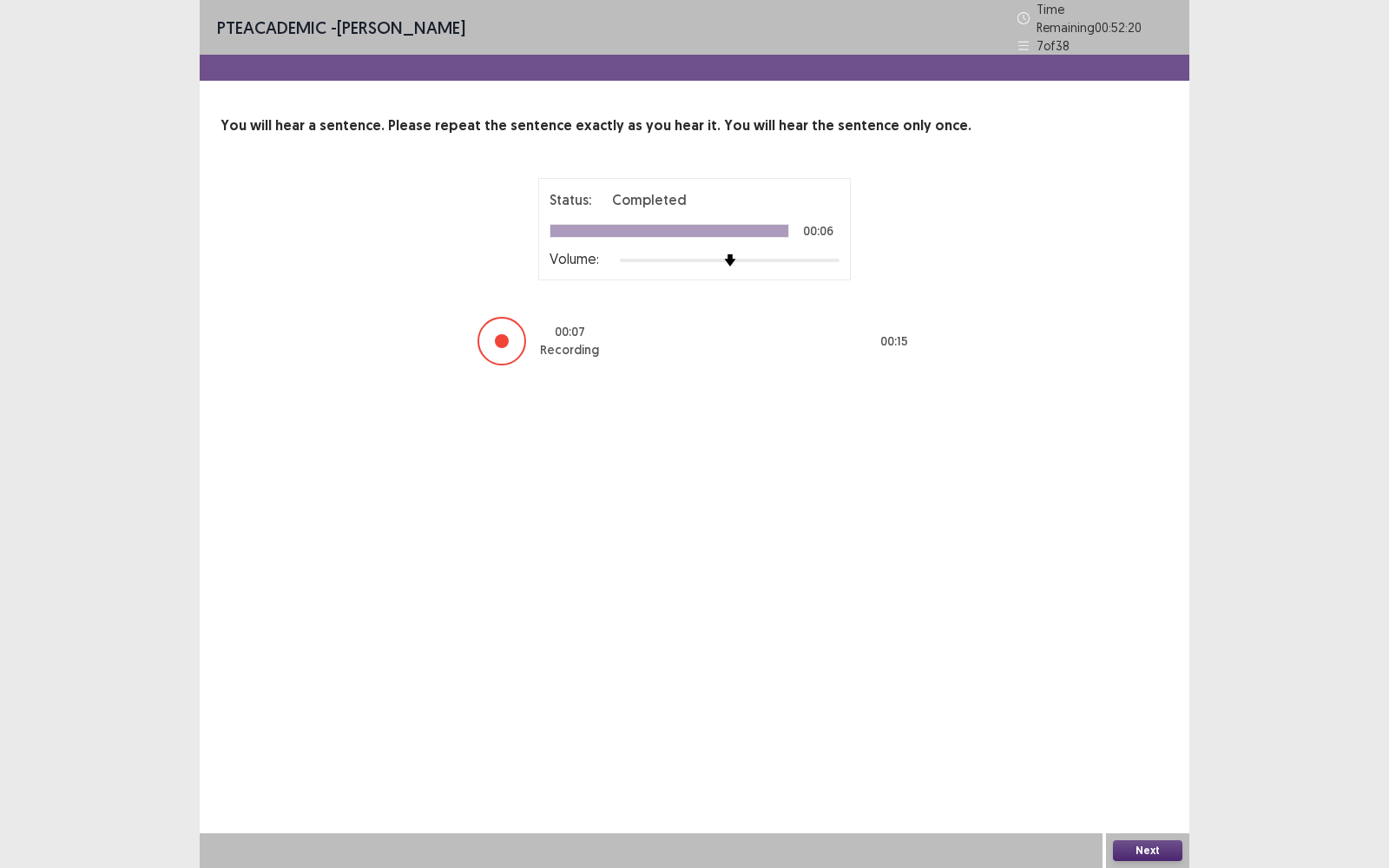
click at [1143, 689] on button "Next" at bounding box center [1147, 850] width 70 height 21
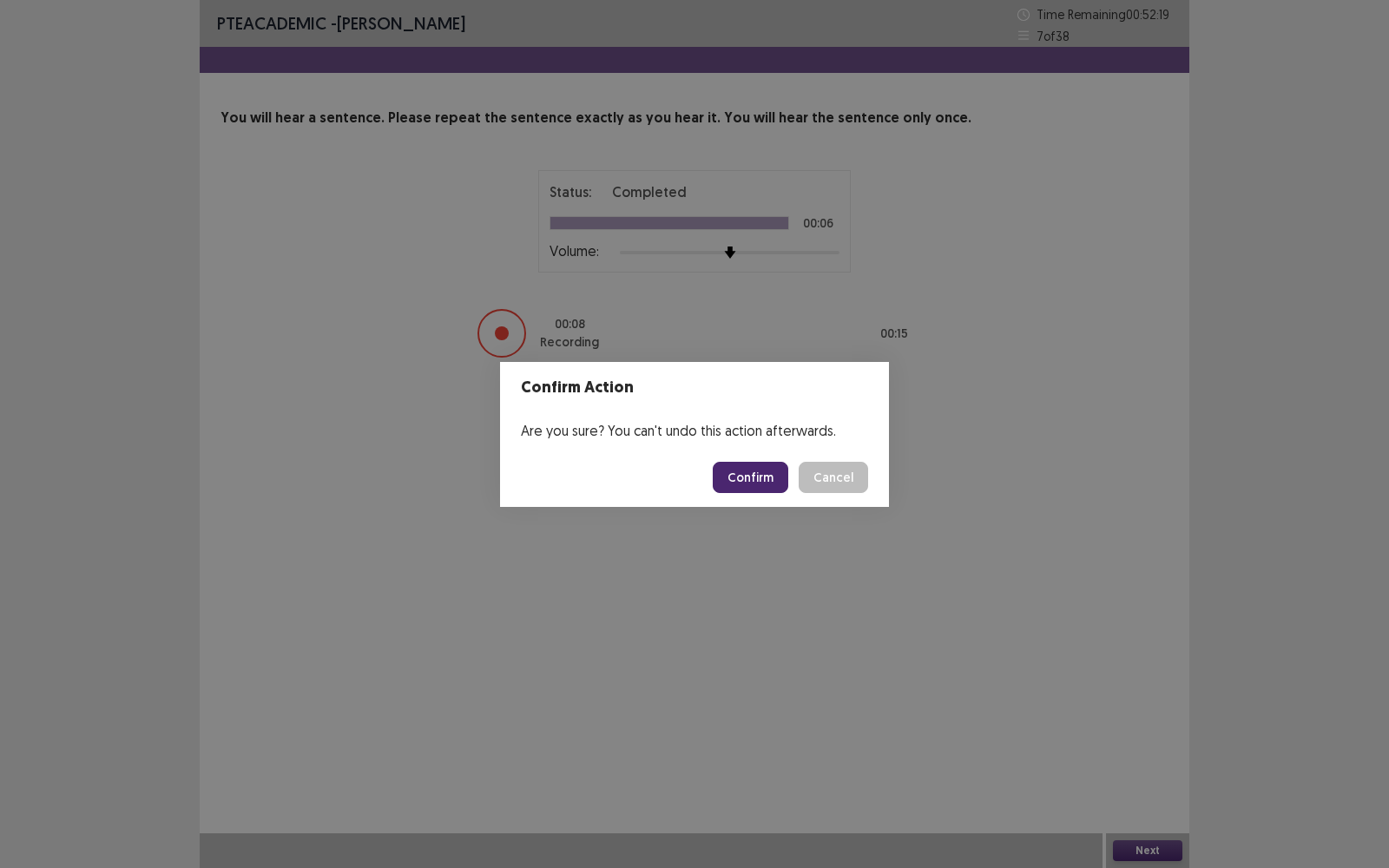
click at [763, 474] on button "Confirm" at bounding box center [750, 477] width 75 height 31
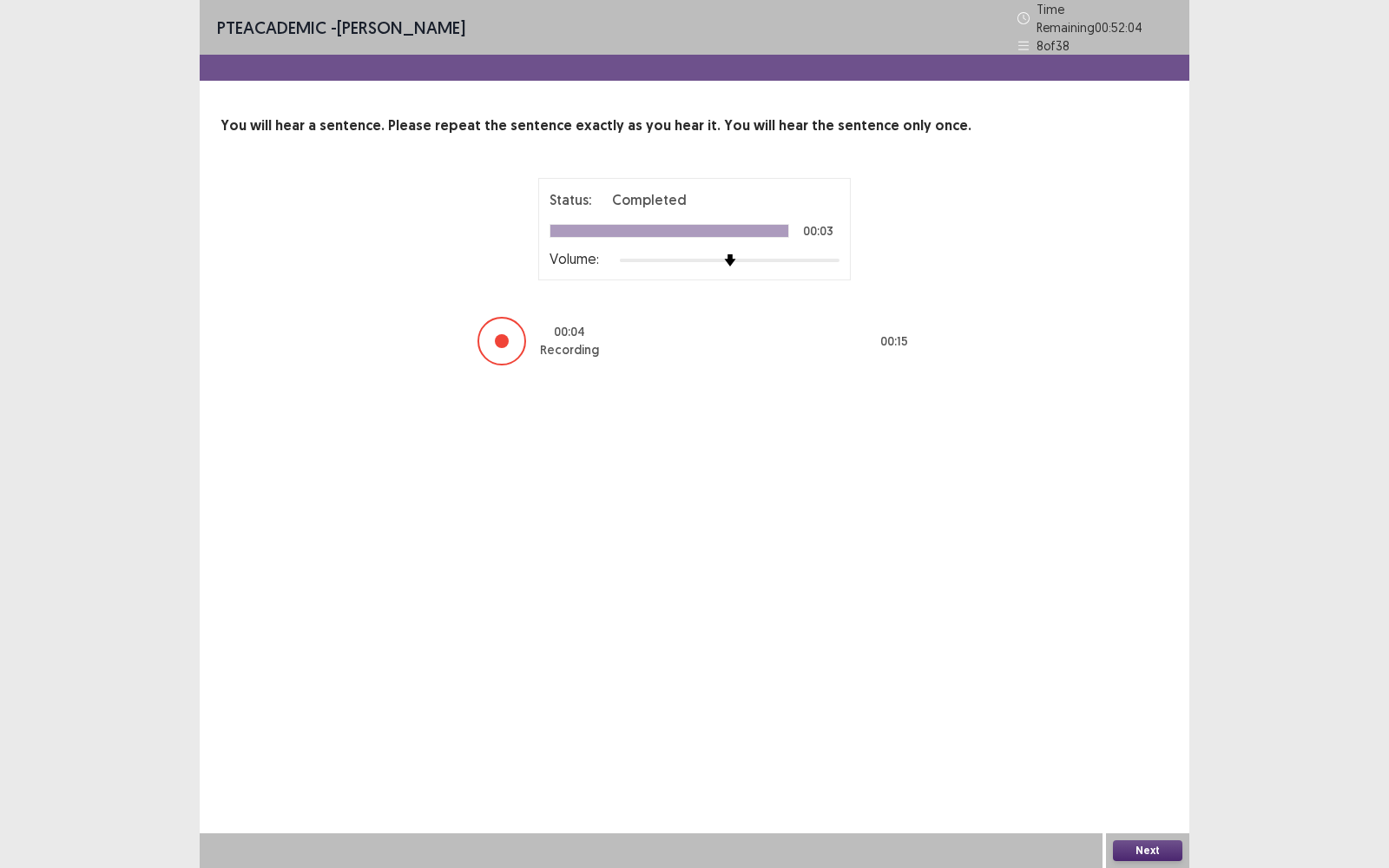
click at [1138, 689] on button "Next" at bounding box center [1147, 850] width 70 height 21
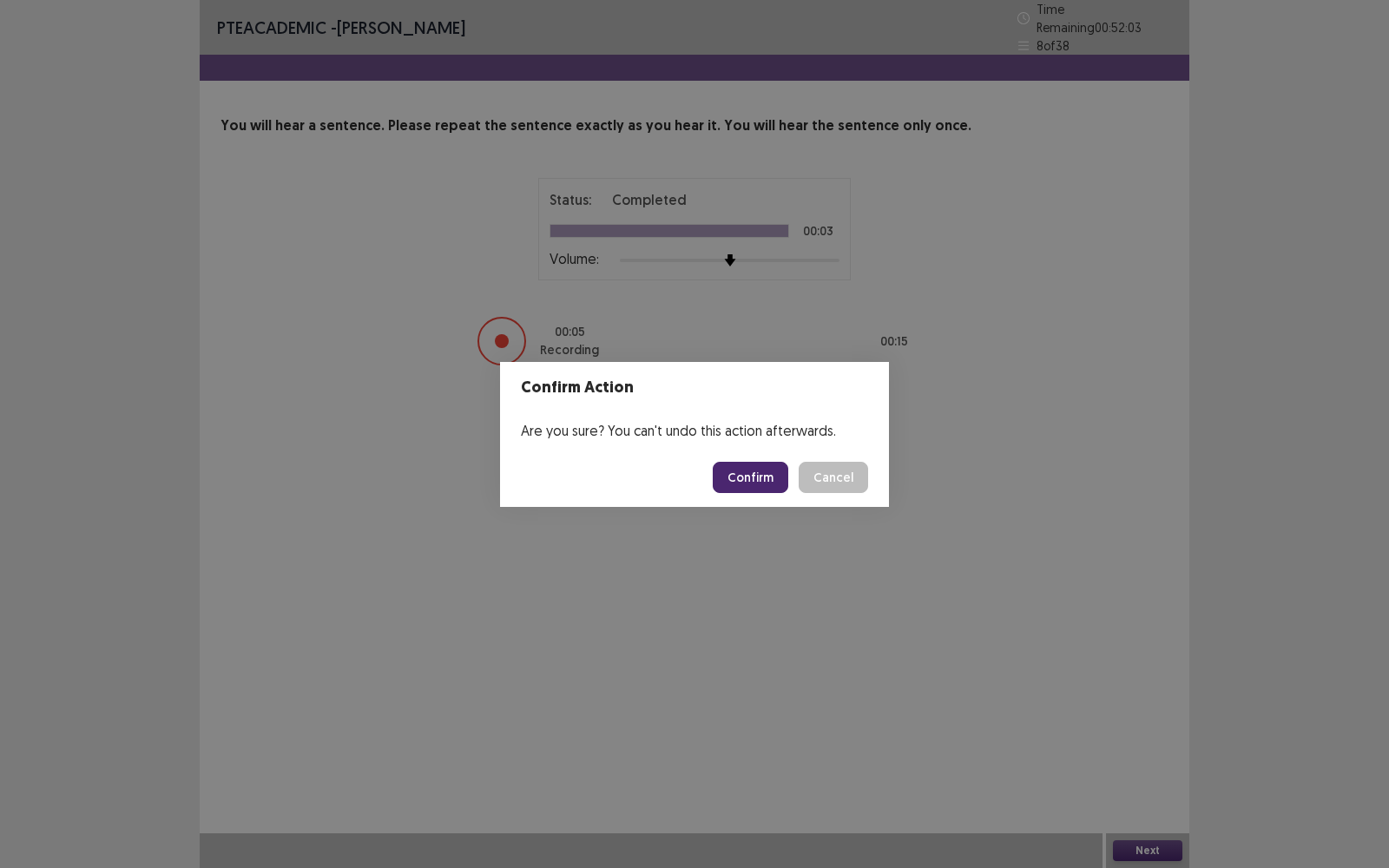
click at [754, 488] on button "Confirm" at bounding box center [750, 477] width 75 height 31
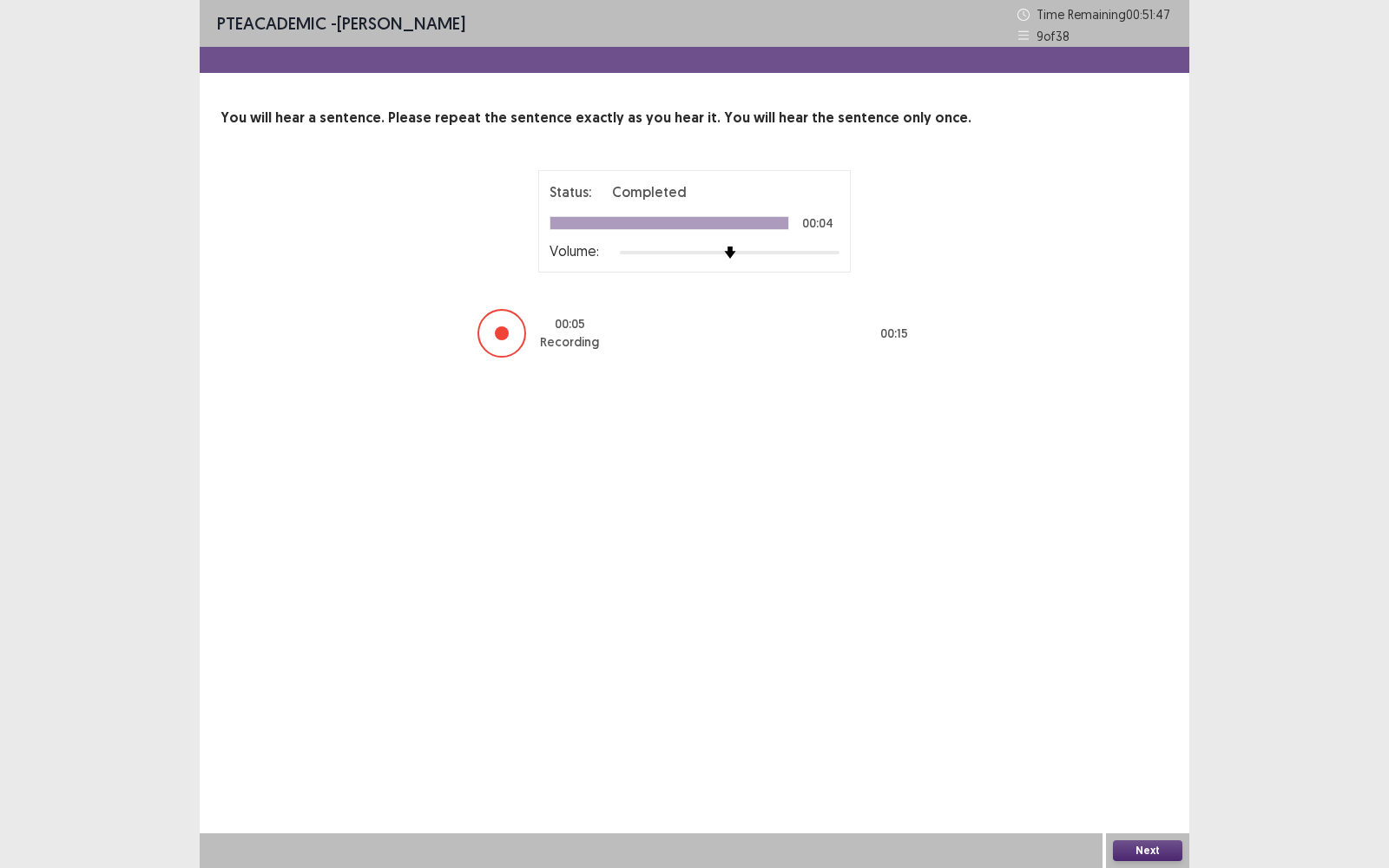
click at [1169, 689] on button "Next" at bounding box center [1147, 850] width 70 height 21
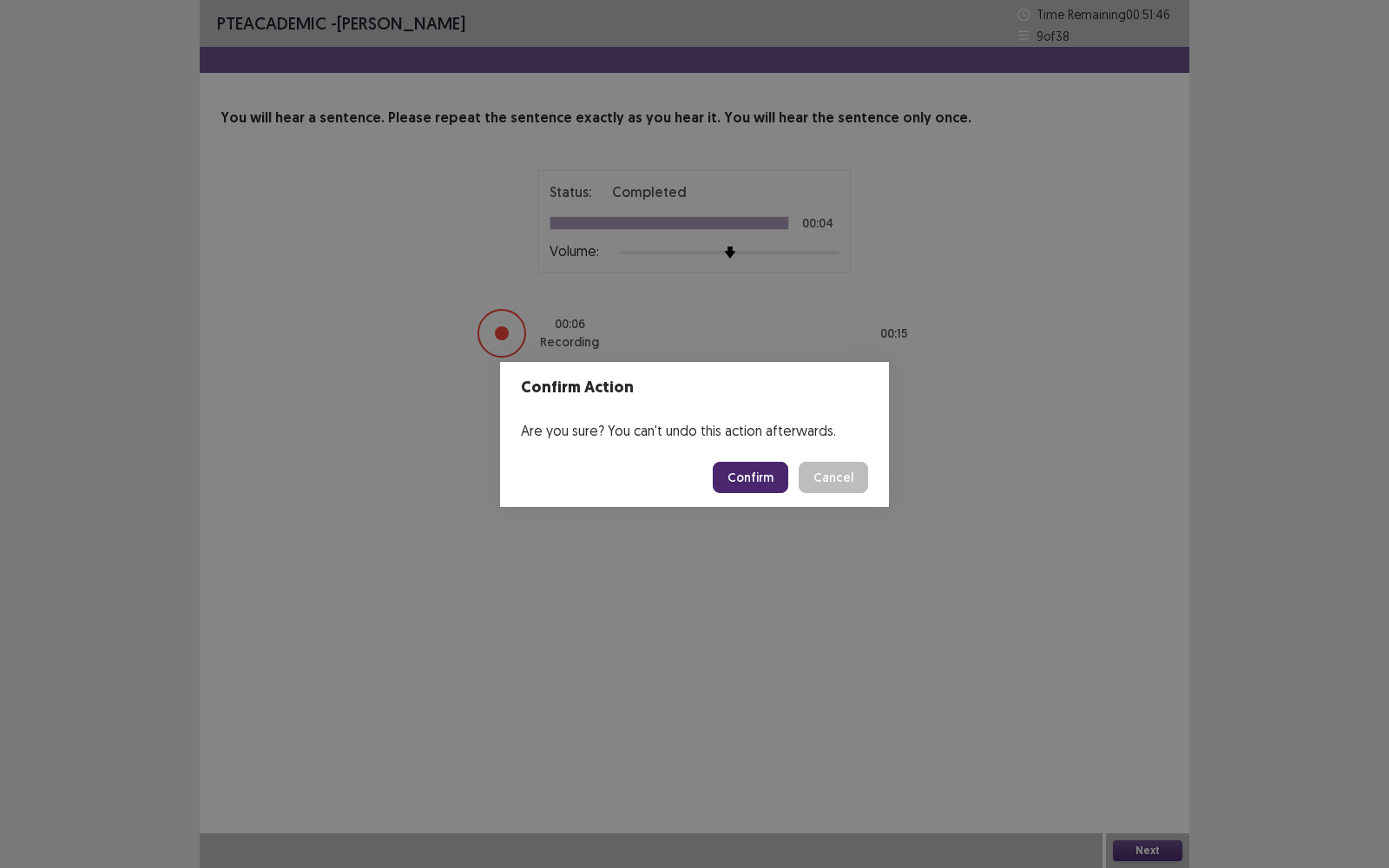
click at [756, 466] on button "Confirm" at bounding box center [750, 477] width 75 height 31
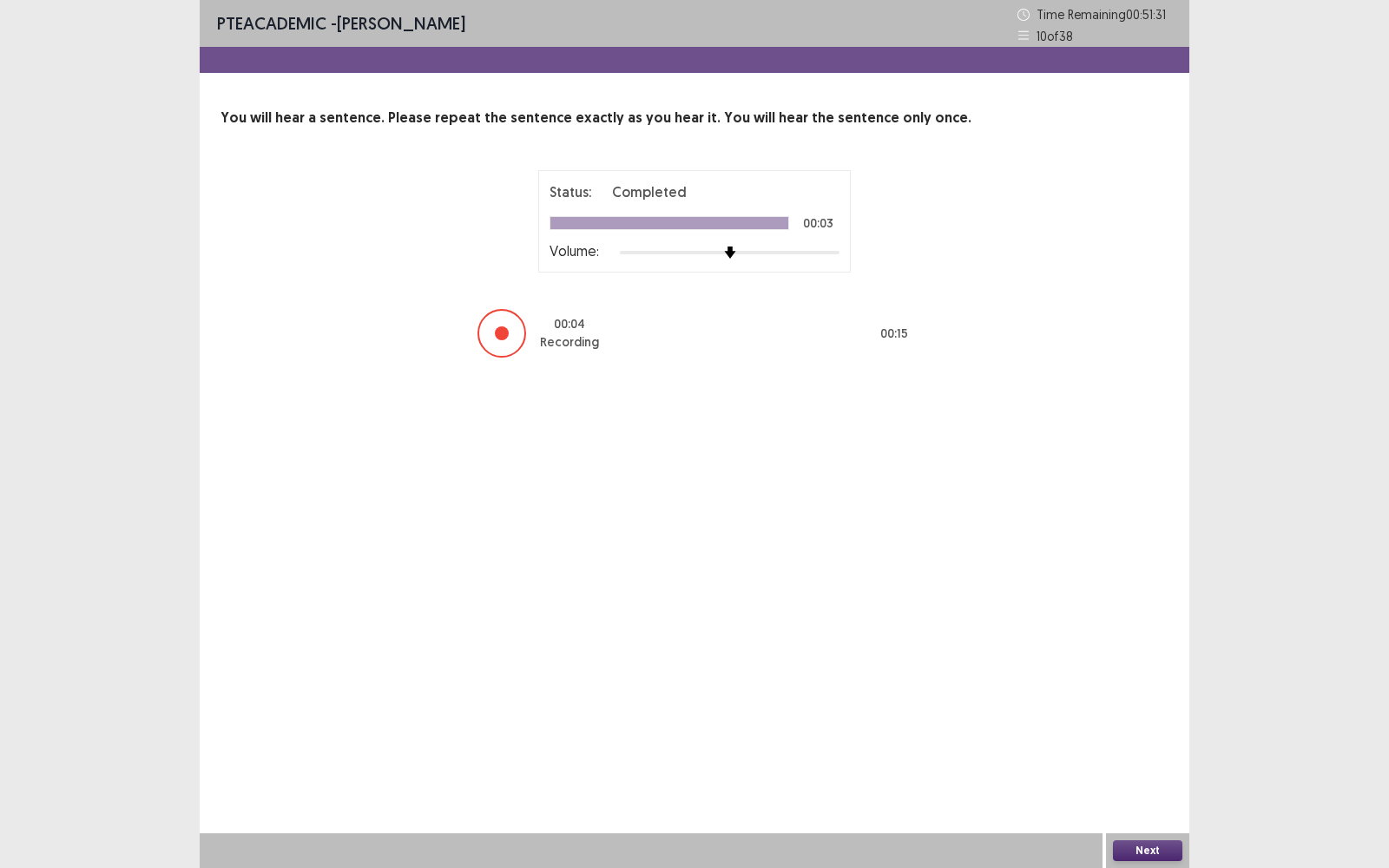
click at [1132, 689] on button "Next" at bounding box center [1147, 850] width 70 height 21
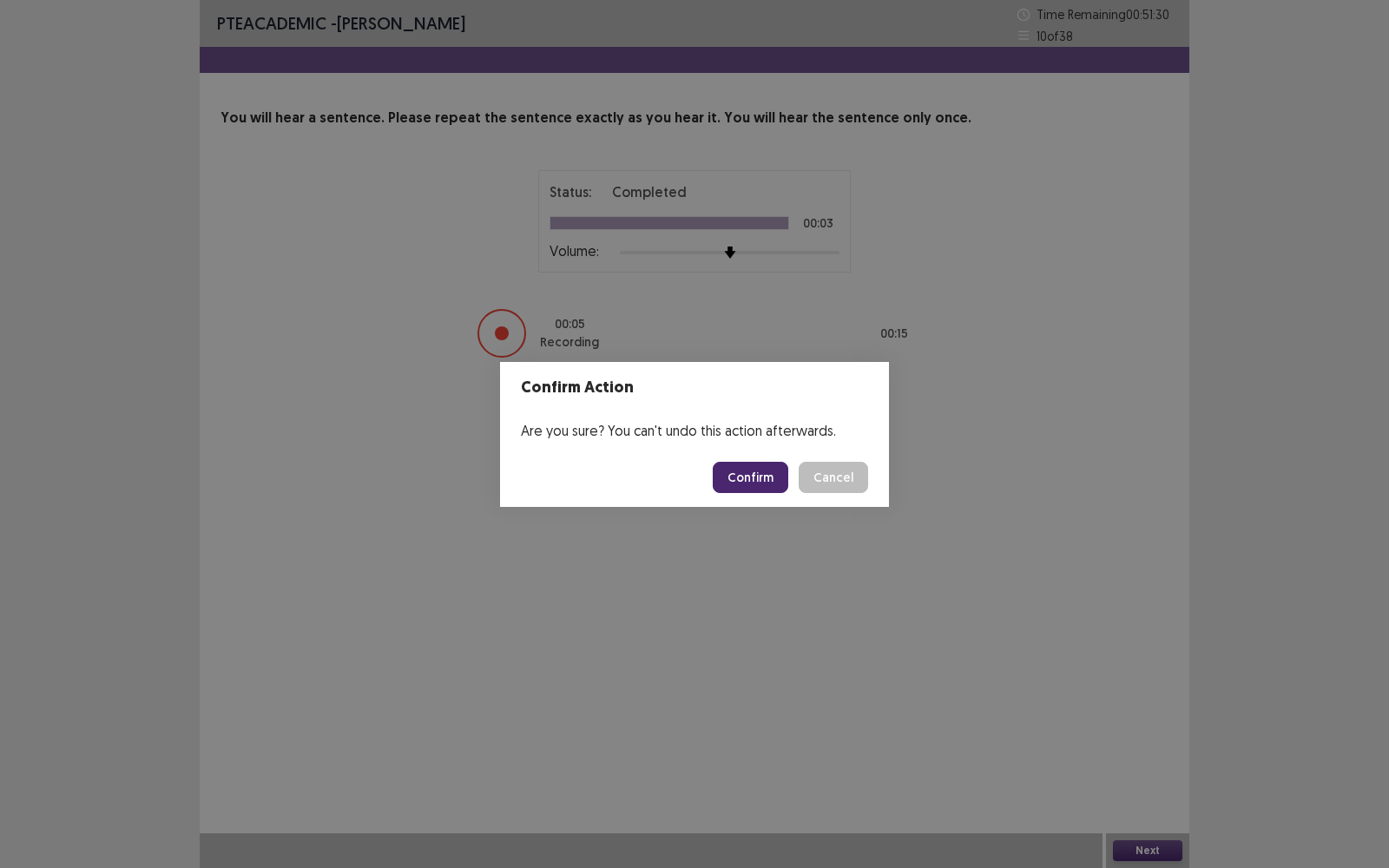
click at [750, 464] on button "Confirm" at bounding box center [750, 477] width 75 height 31
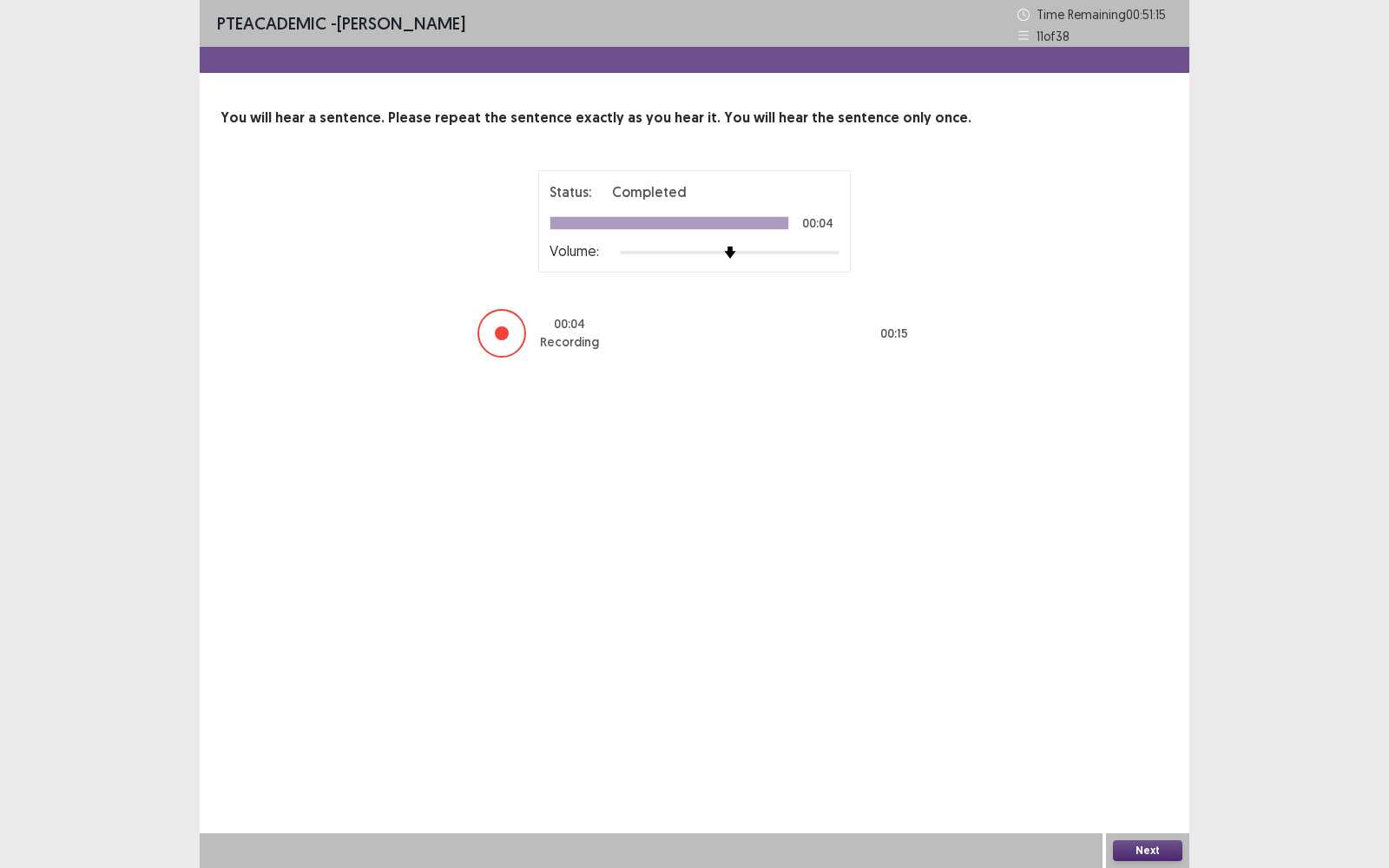
click at [1134, 689] on div "Next" at bounding box center [1146, 850] width 83 height 35
click at [1131, 689] on button "Next" at bounding box center [1147, 850] width 70 height 21
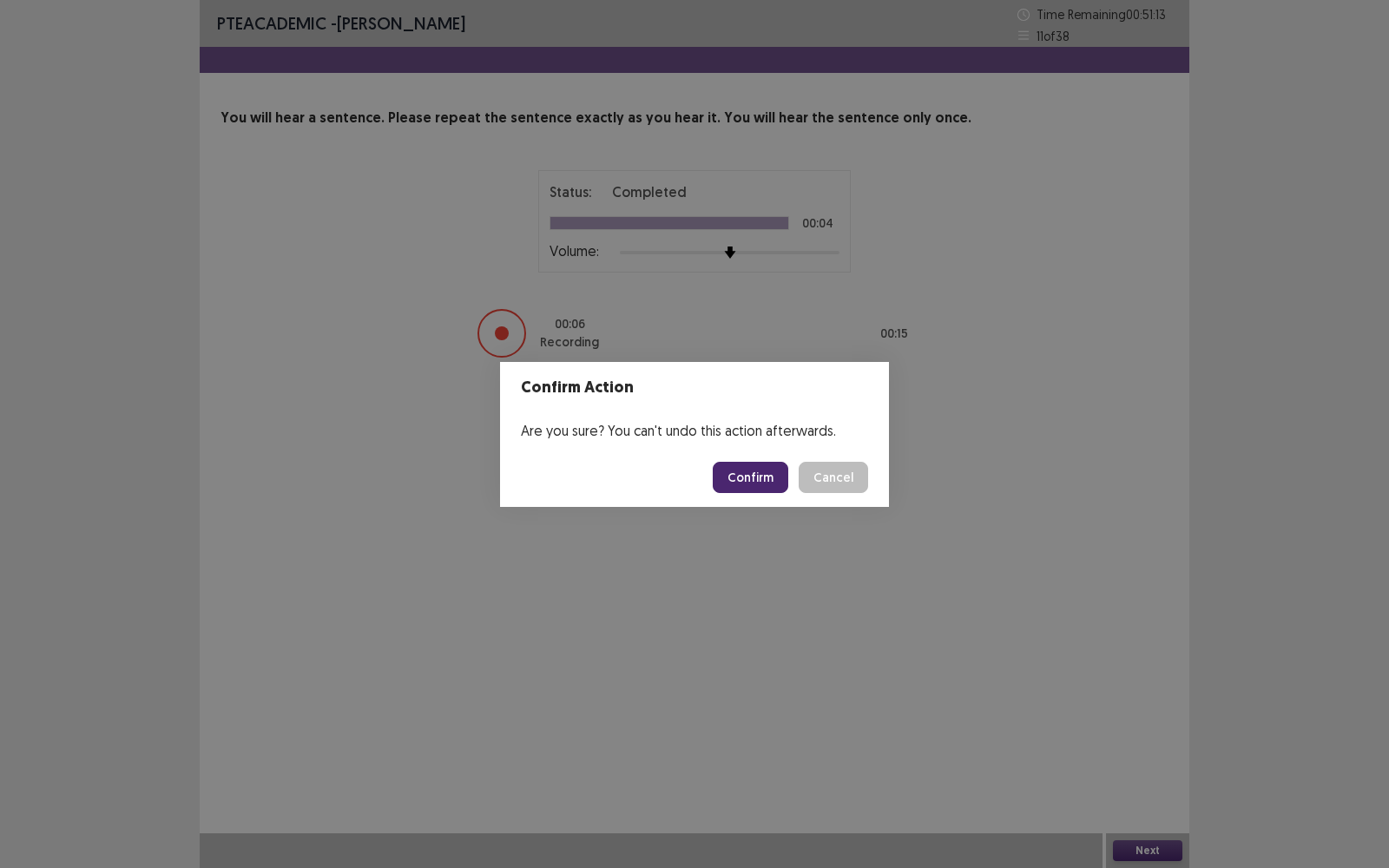
click at [769, 489] on button "Confirm" at bounding box center [750, 477] width 75 height 31
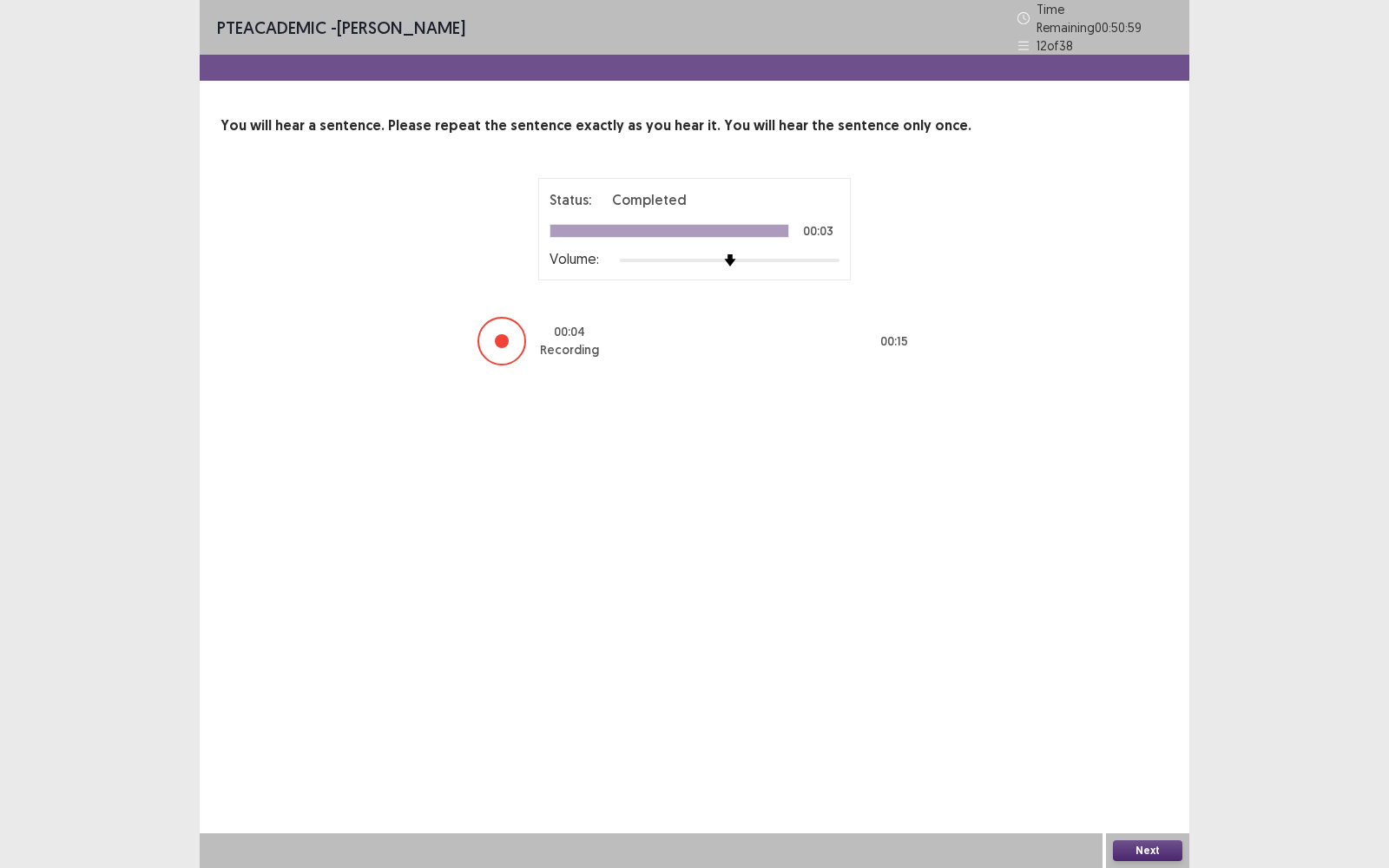
click at [1119, 689] on button "Next" at bounding box center [1147, 850] width 70 height 21
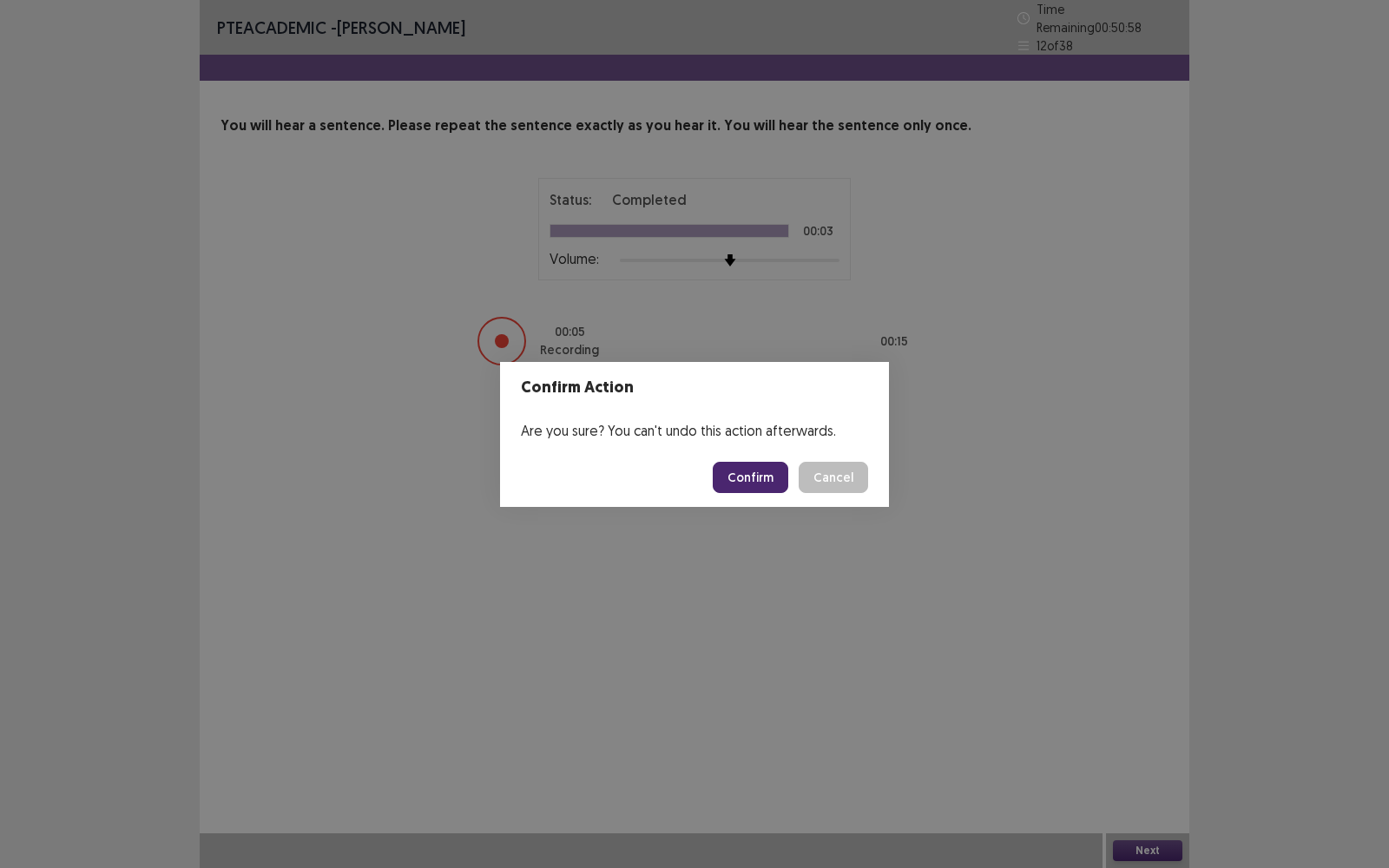
click at [759, 479] on button "Confirm" at bounding box center [750, 477] width 75 height 31
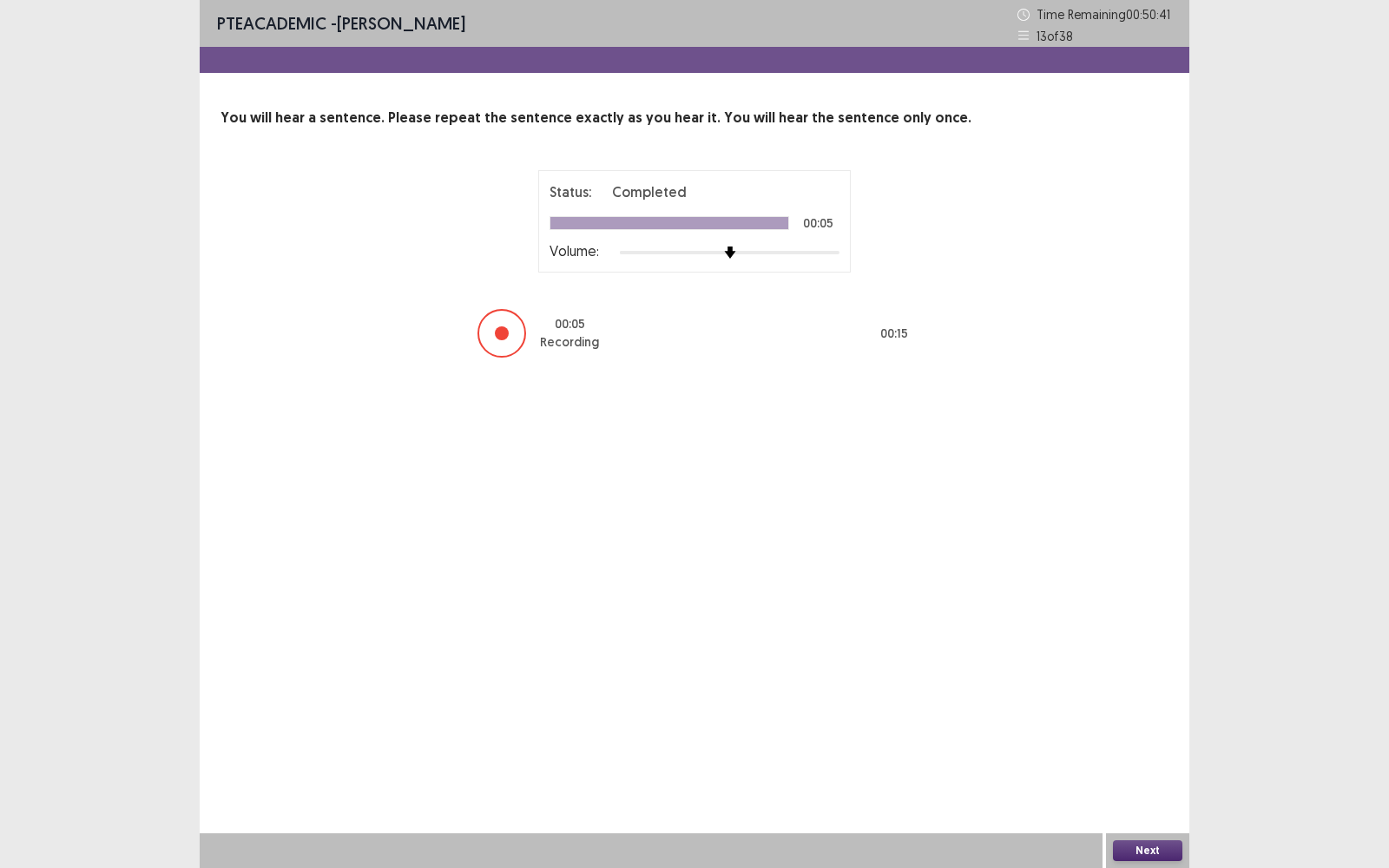
click at [1141, 689] on button "Next" at bounding box center [1147, 850] width 70 height 21
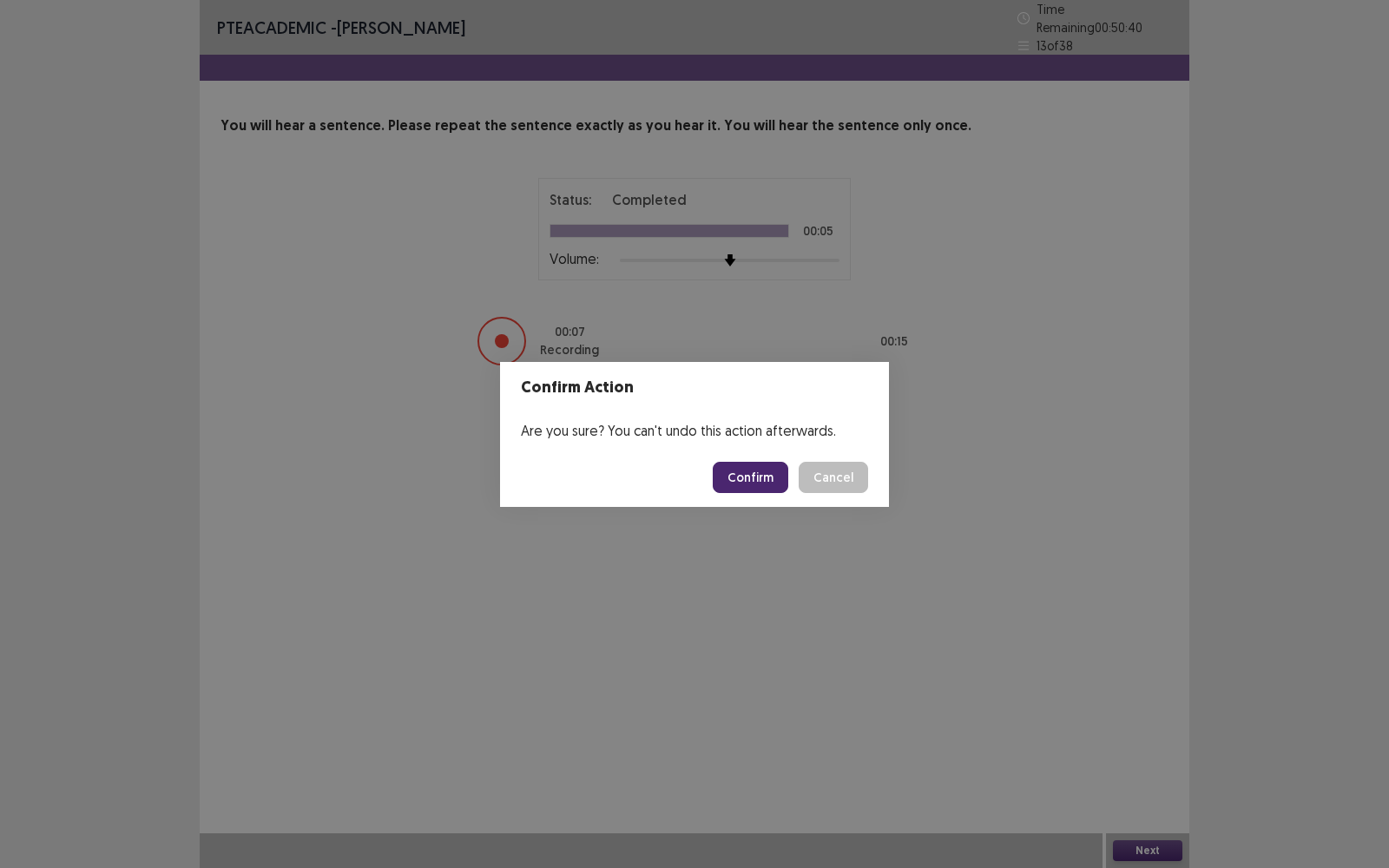
click at [752, 487] on button "Confirm" at bounding box center [750, 477] width 75 height 31
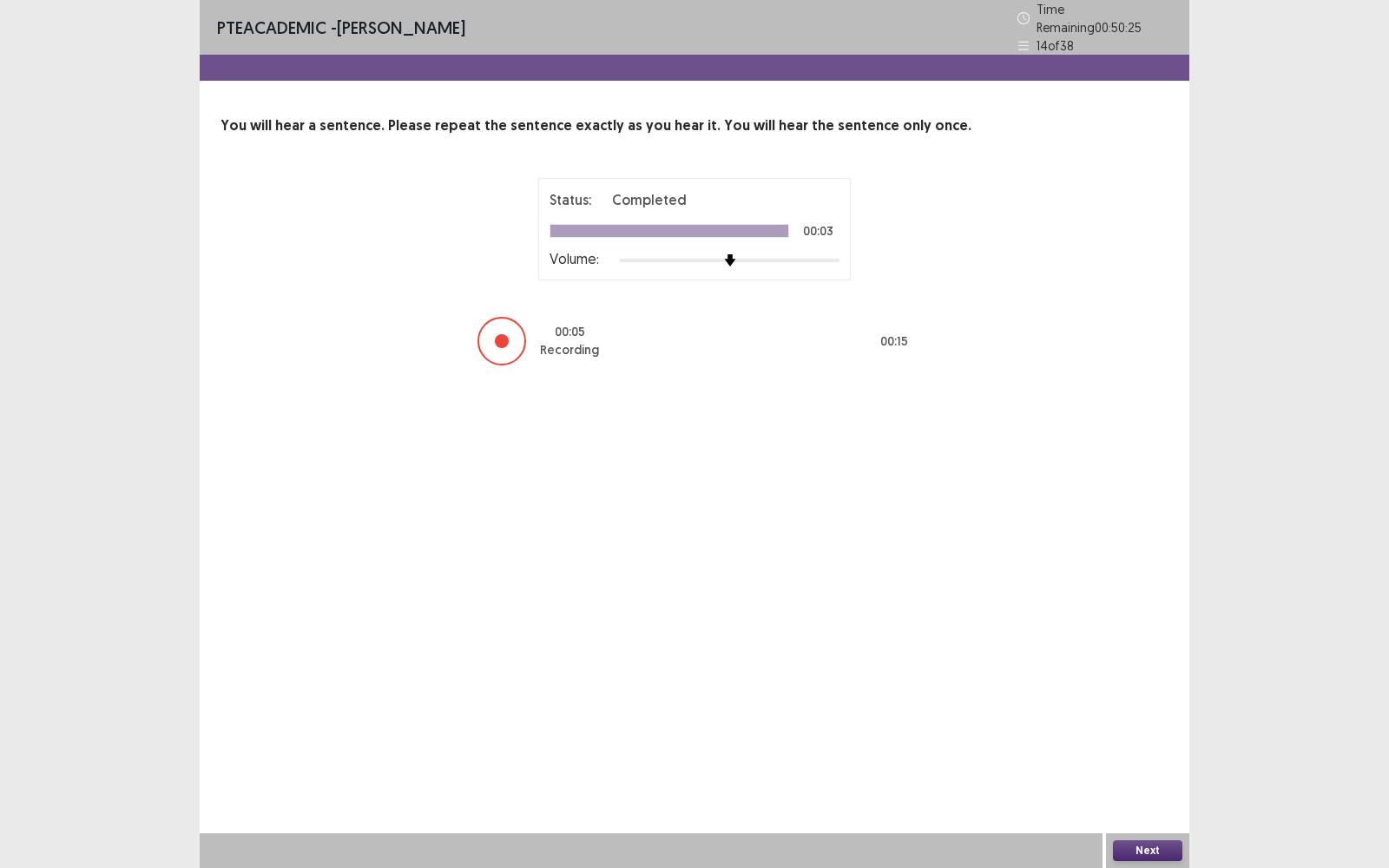
click at [1145, 689] on button "Next" at bounding box center [1147, 850] width 70 height 21
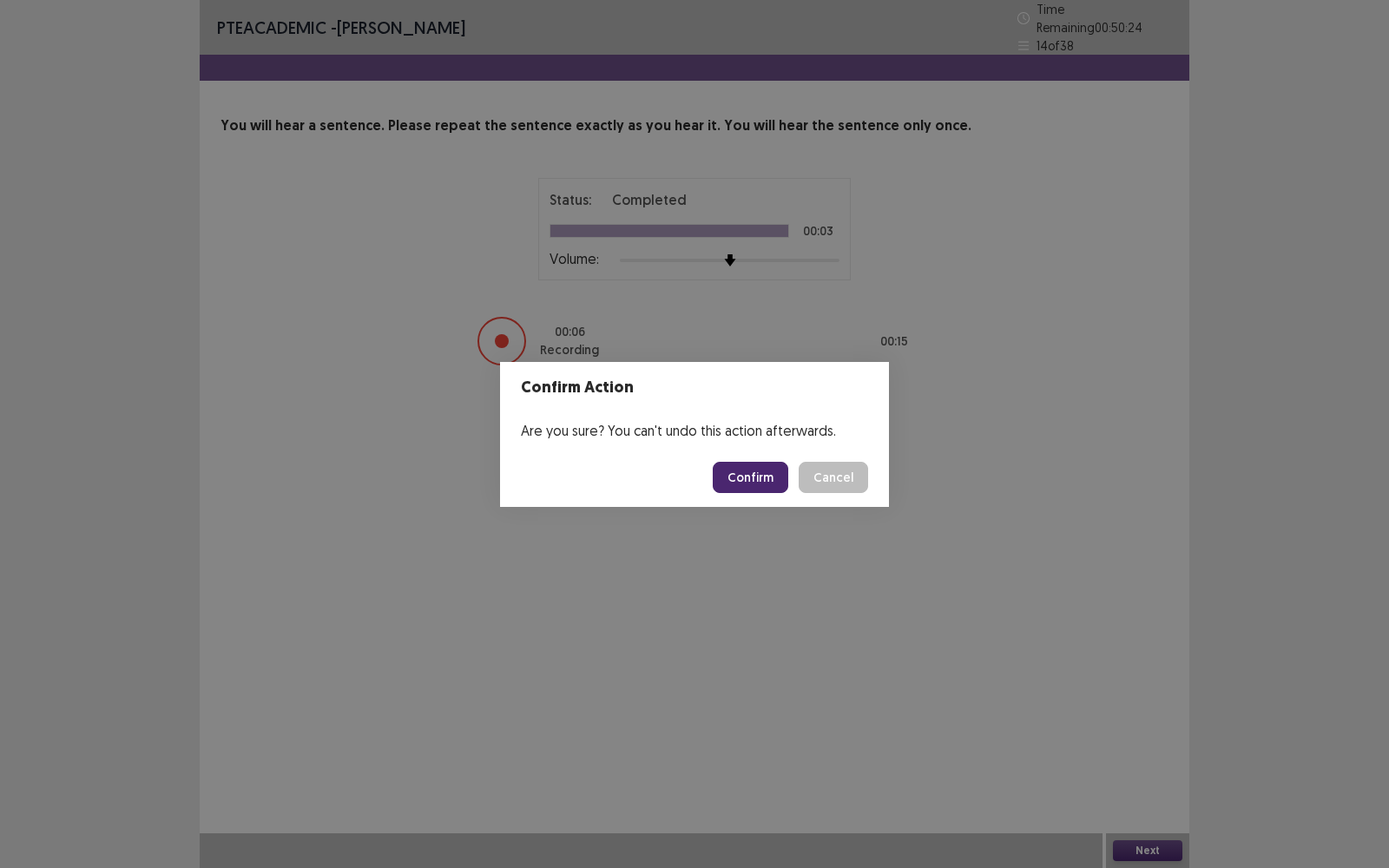
click at [780, 493] on footer "Confirm Cancel" at bounding box center [694, 477] width 388 height 59
click at [777, 485] on button "Confirm" at bounding box center [750, 477] width 75 height 31
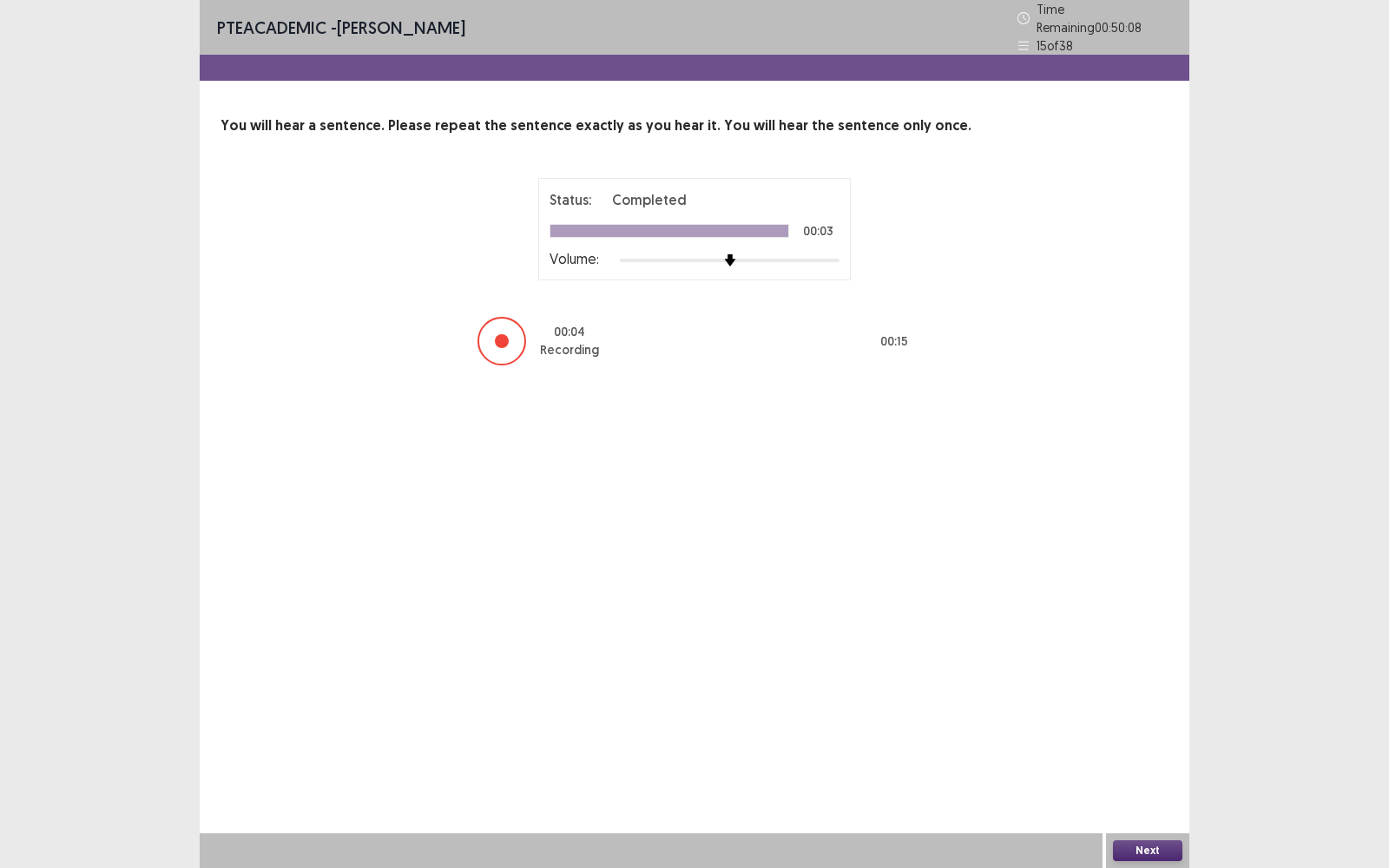
click at [1165, 689] on button "Next" at bounding box center [1147, 850] width 70 height 21
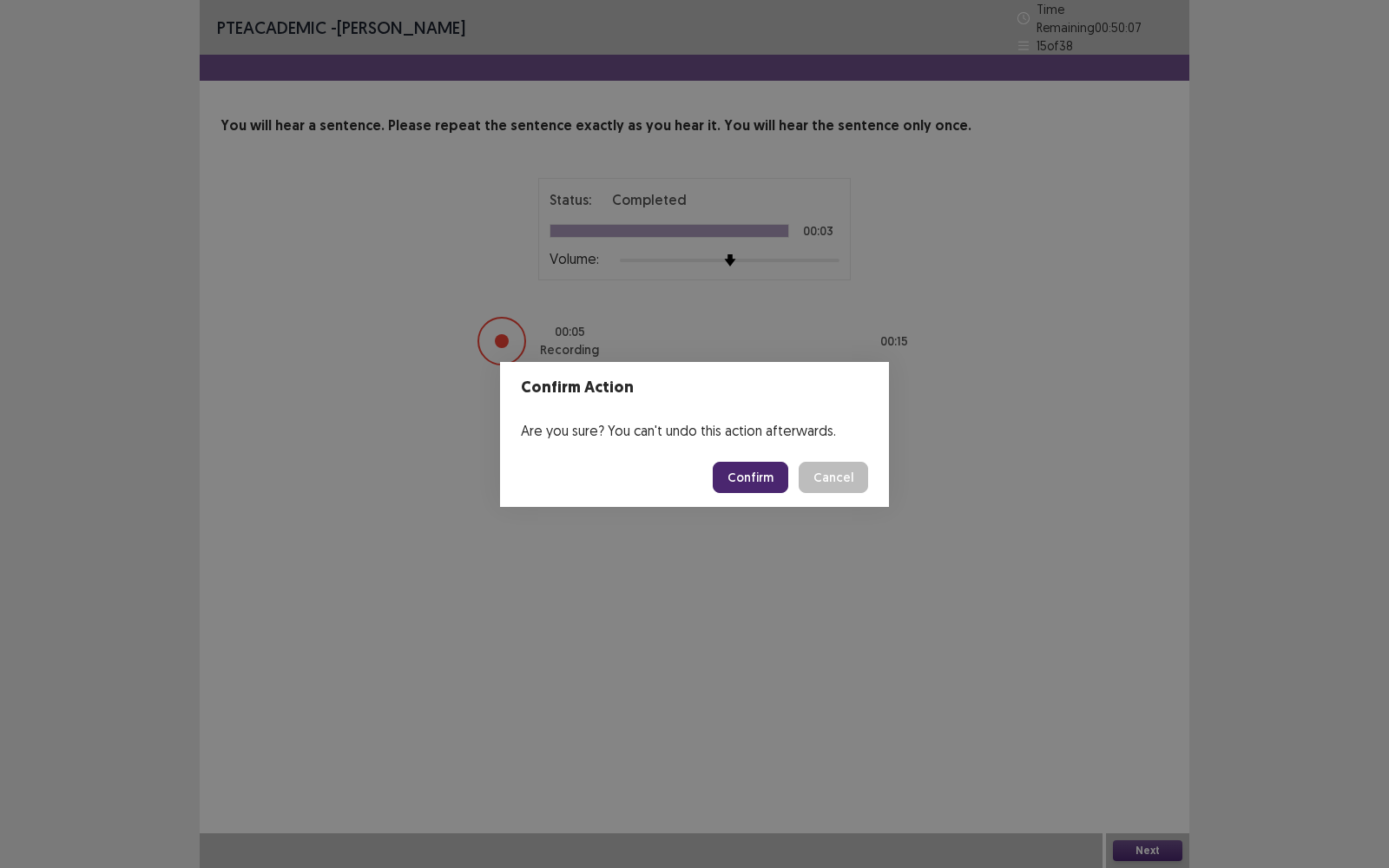
click at [743, 480] on button "Confirm" at bounding box center [750, 477] width 75 height 31
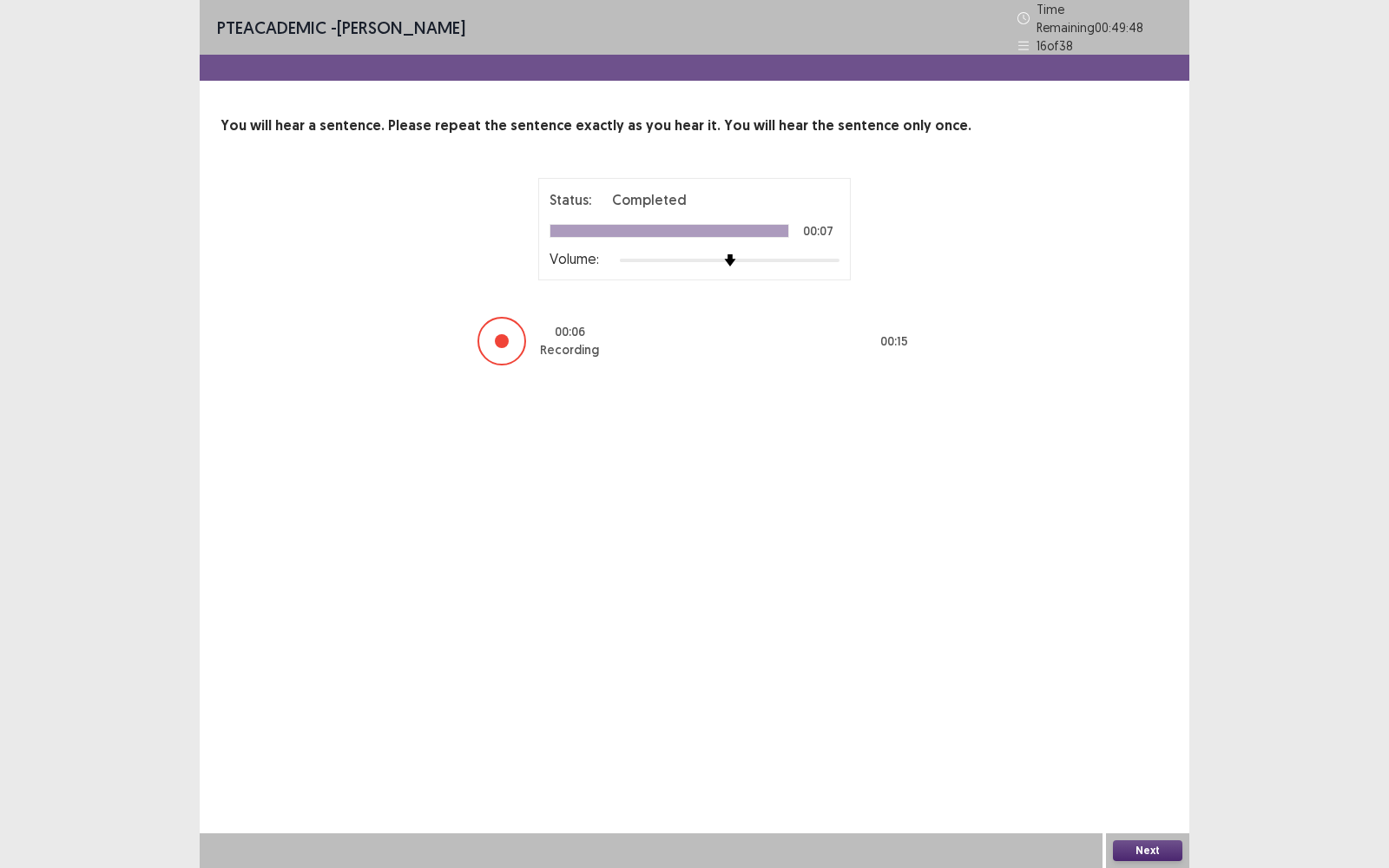
click at [1158, 689] on button "Next" at bounding box center [1147, 850] width 70 height 21
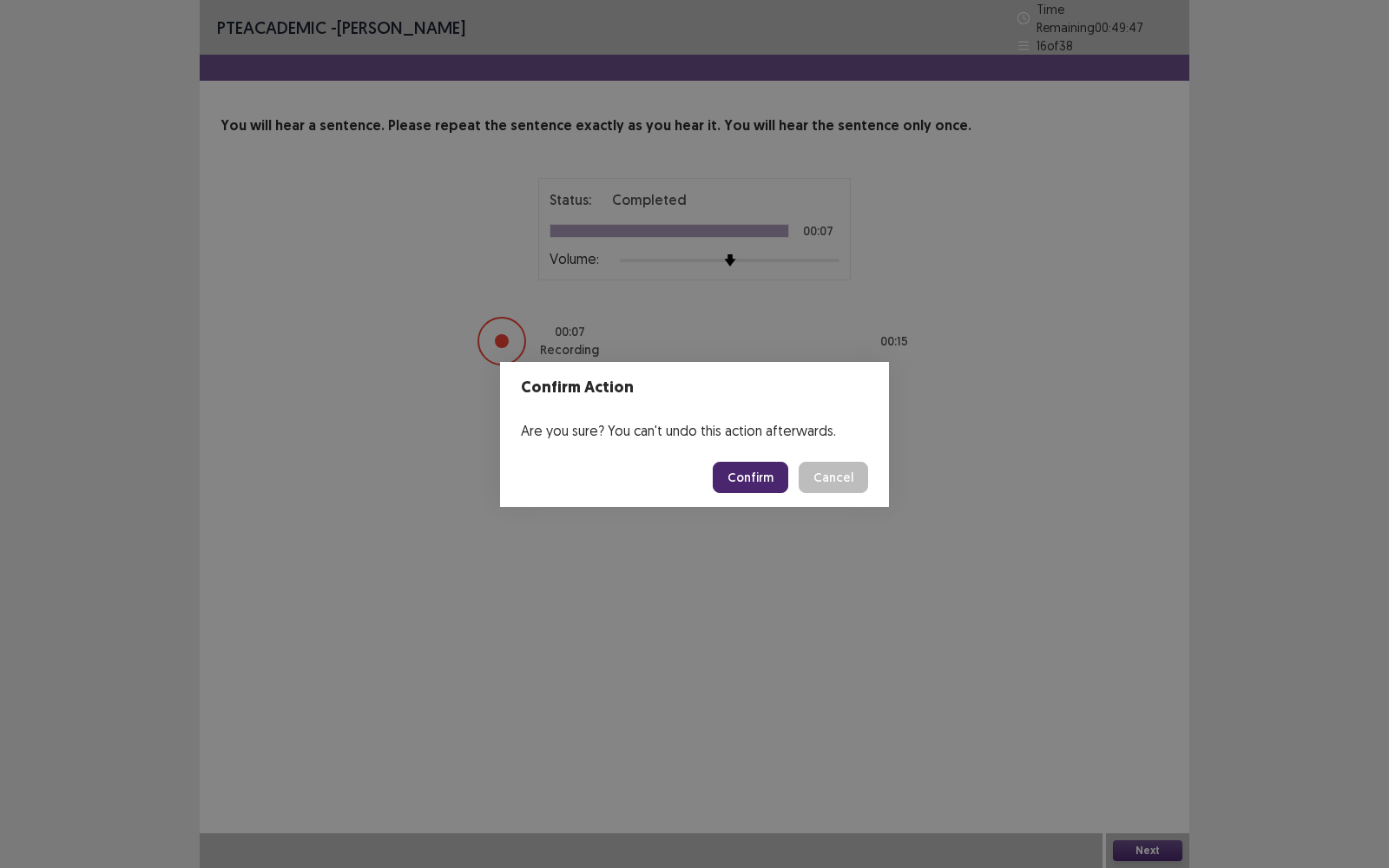
click at [728, 464] on button "Confirm" at bounding box center [750, 477] width 75 height 31
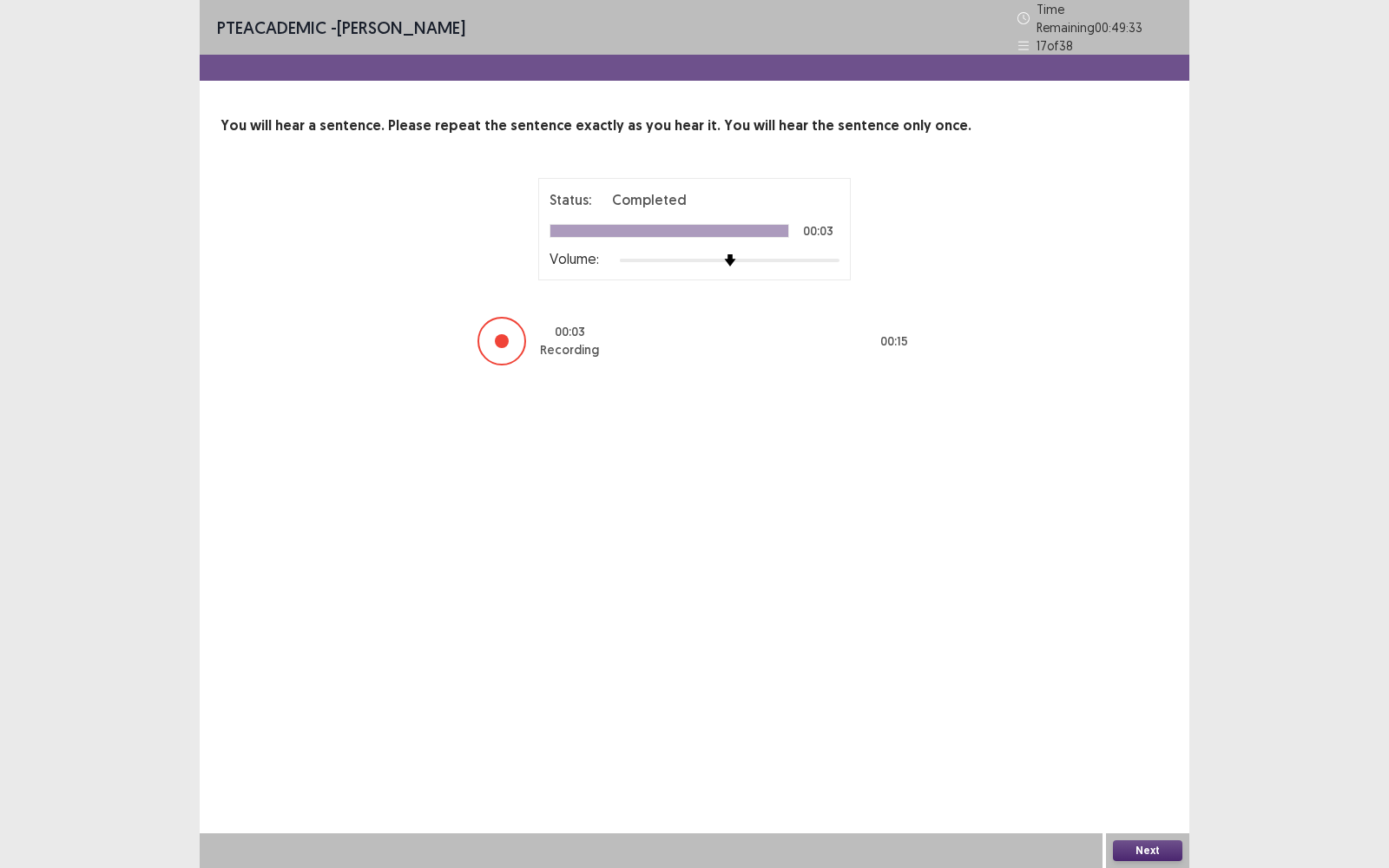
click at [1150, 689] on button "Next" at bounding box center [1147, 850] width 70 height 21
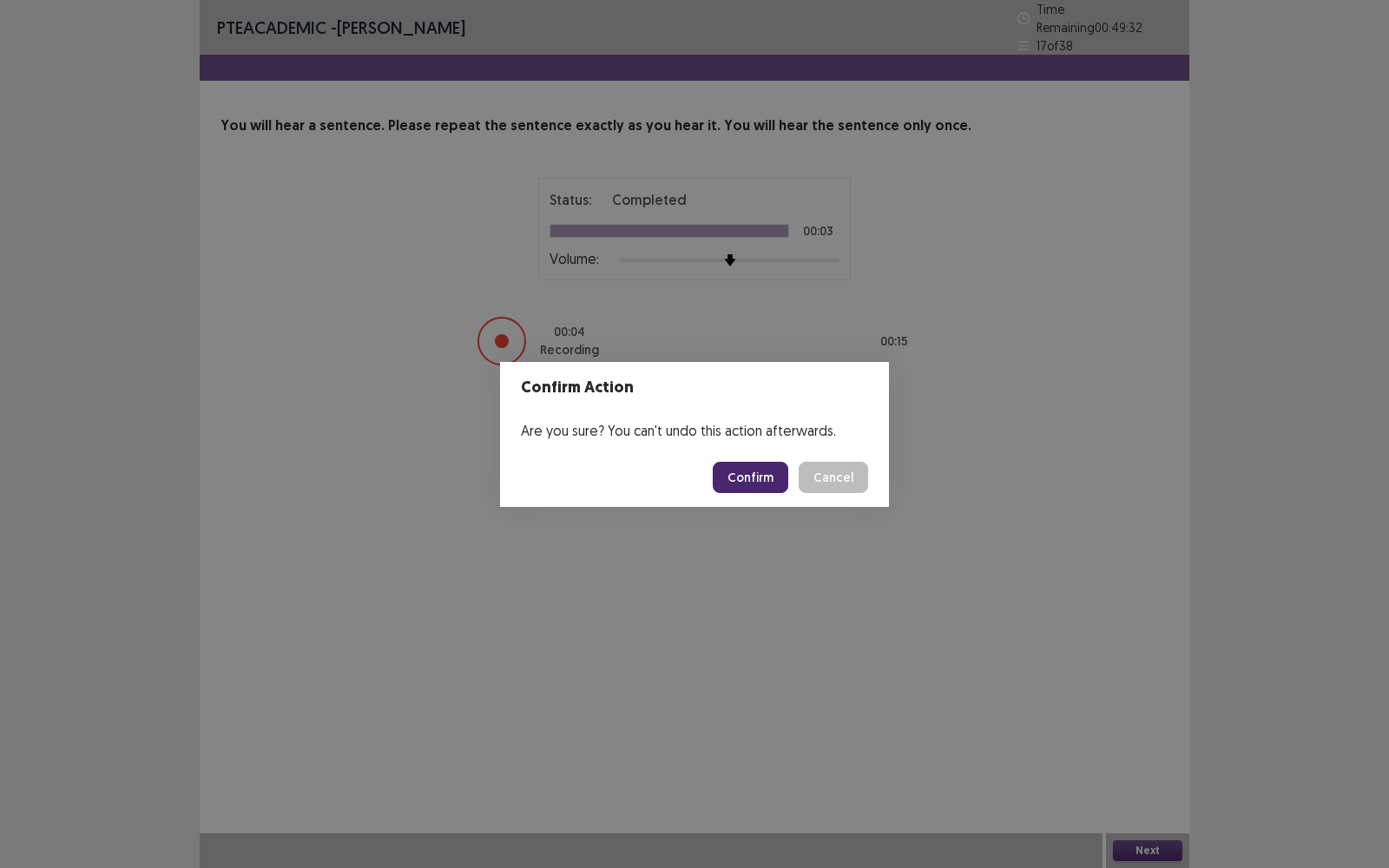
click at [734, 450] on footer "Confirm Cancel" at bounding box center [694, 477] width 388 height 59
click at [734, 463] on button "Confirm" at bounding box center [750, 477] width 75 height 31
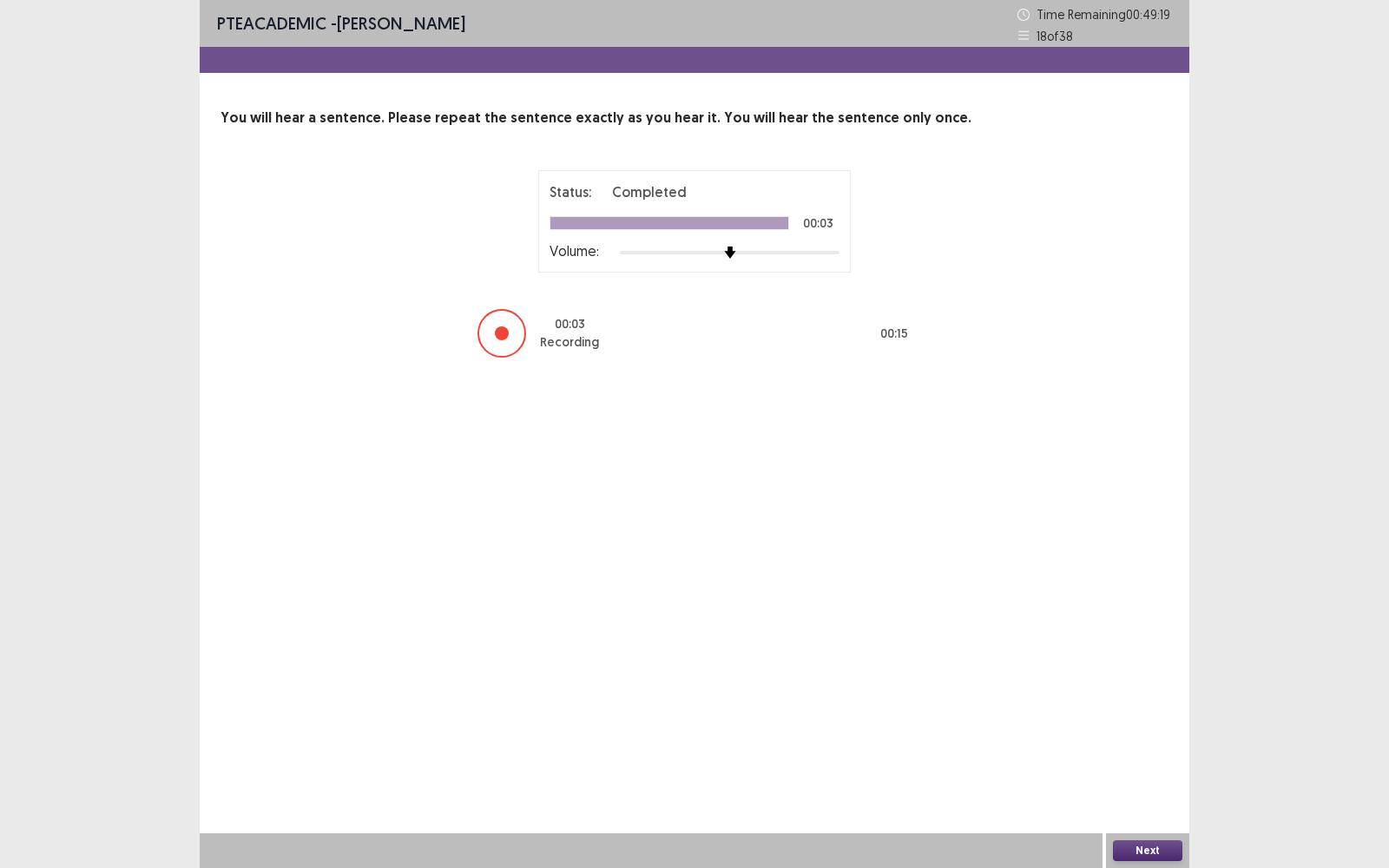
click at [1172, 689] on div "Next" at bounding box center [1146, 850] width 83 height 35
click at [1161, 689] on button "Next" at bounding box center [1147, 850] width 70 height 21
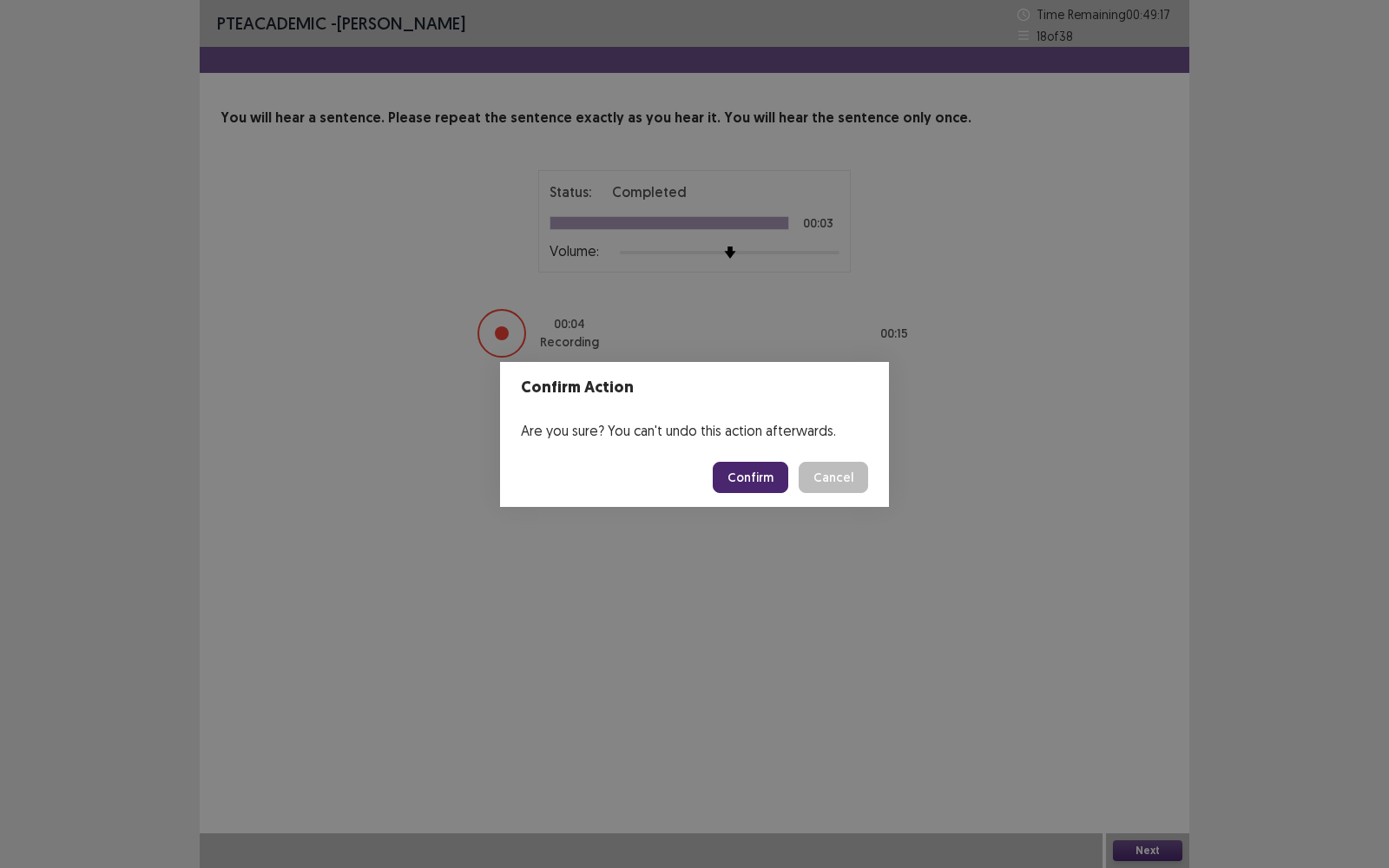
click at [752, 472] on button "Confirm" at bounding box center [750, 477] width 75 height 31
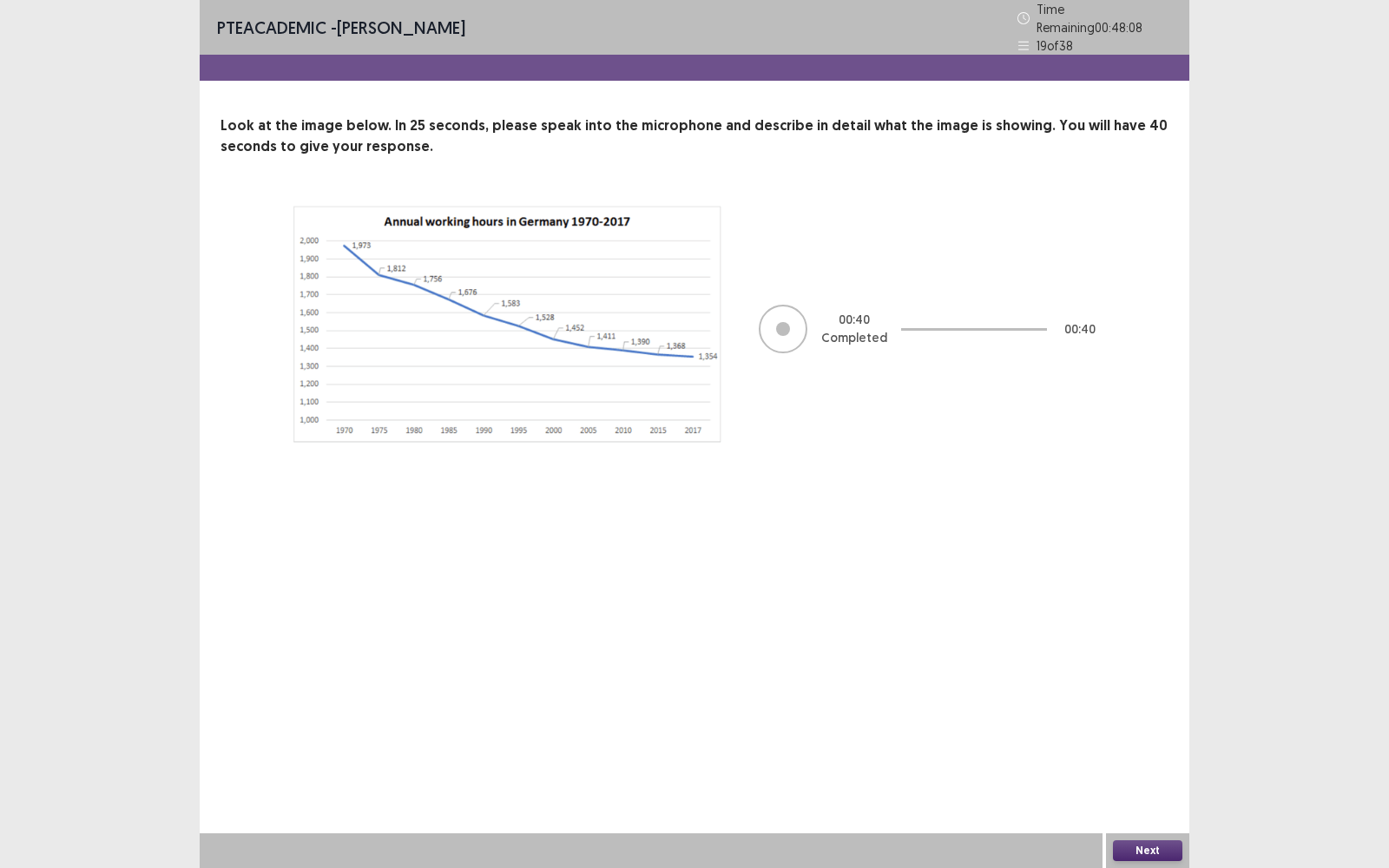
click at [1153, 689] on button "Next" at bounding box center [1147, 850] width 70 height 21
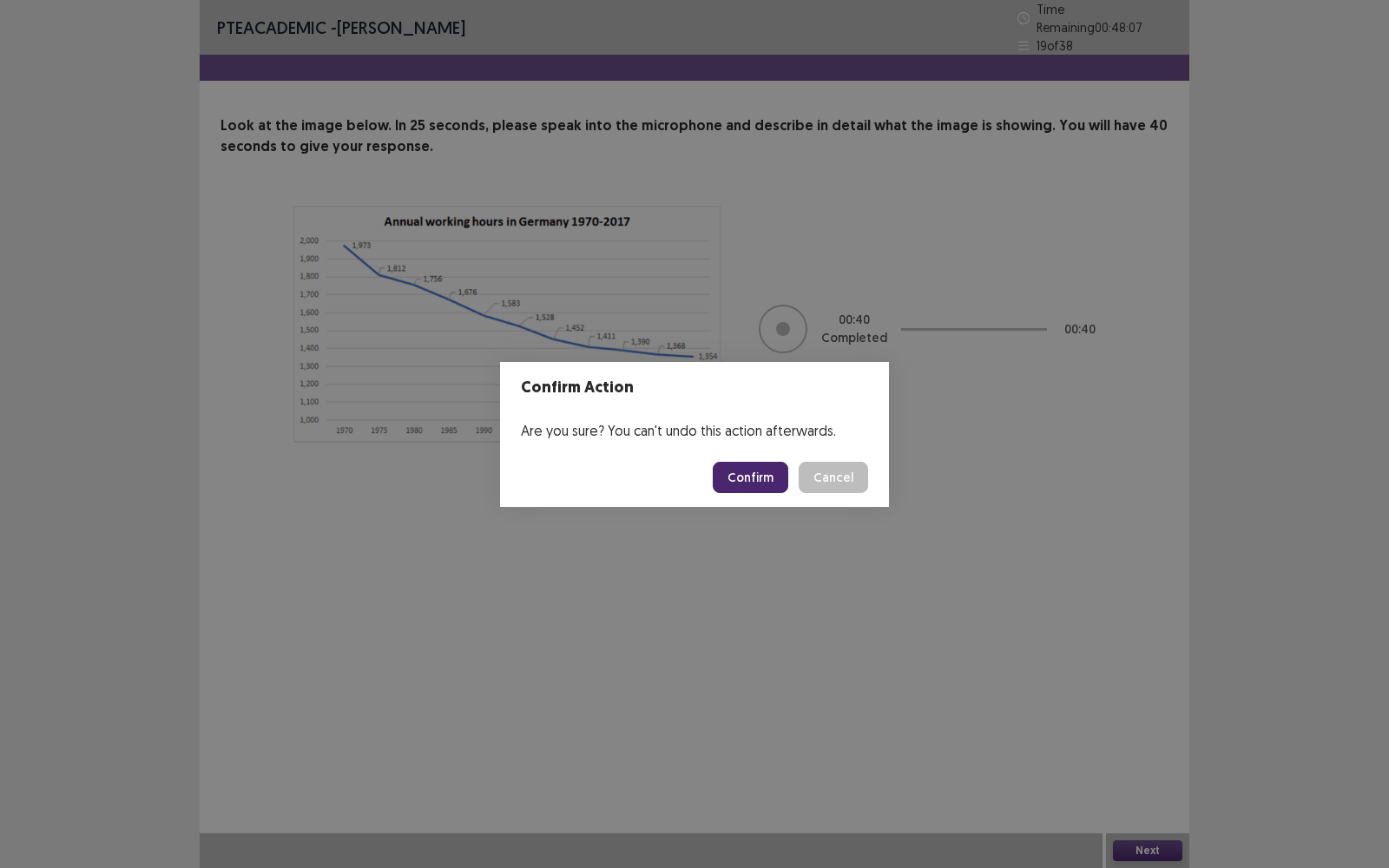
click at [780, 487] on button "Confirm" at bounding box center [750, 477] width 75 height 31
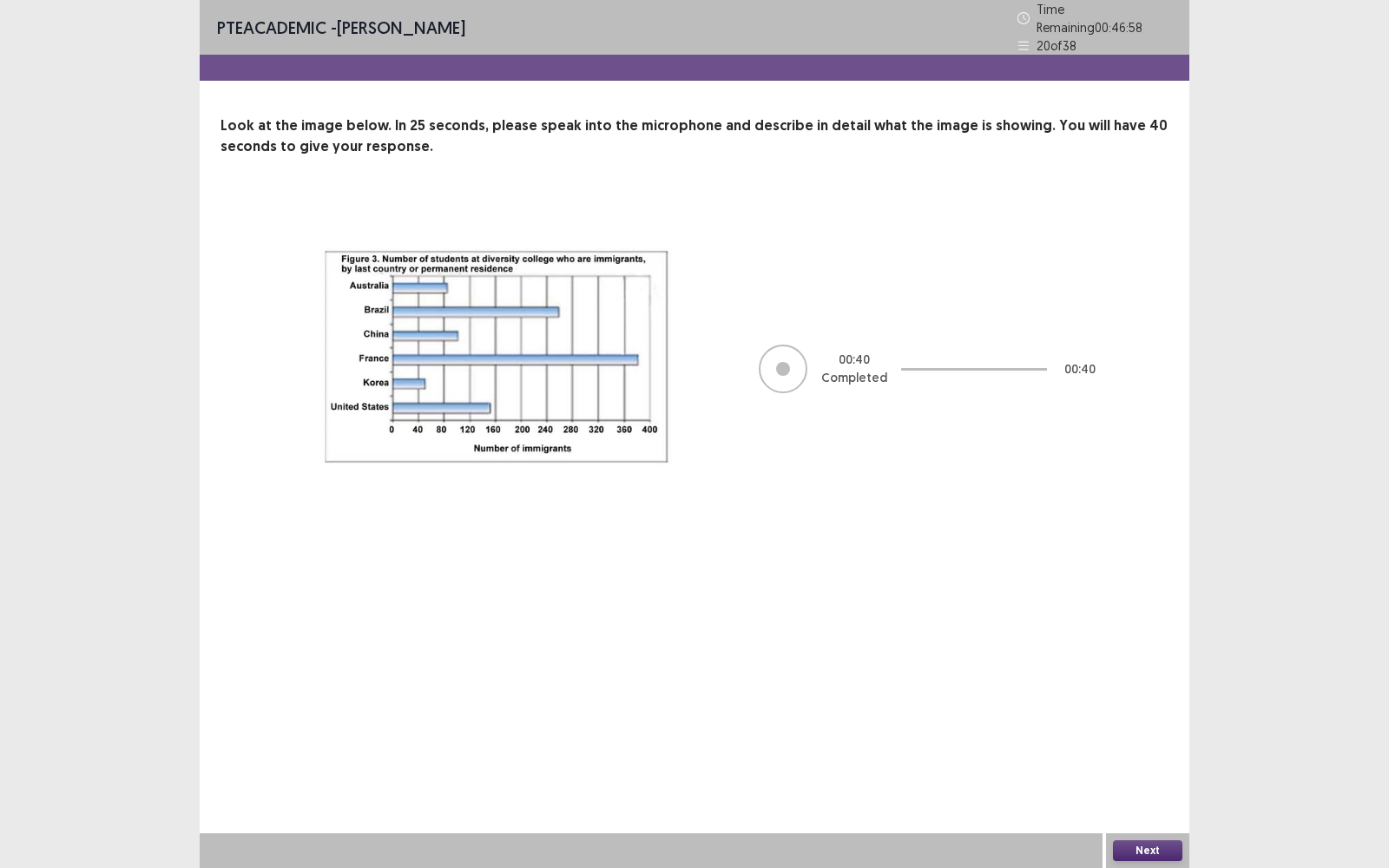
click at [1158, 689] on button "Next" at bounding box center [1147, 850] width 70 height 21
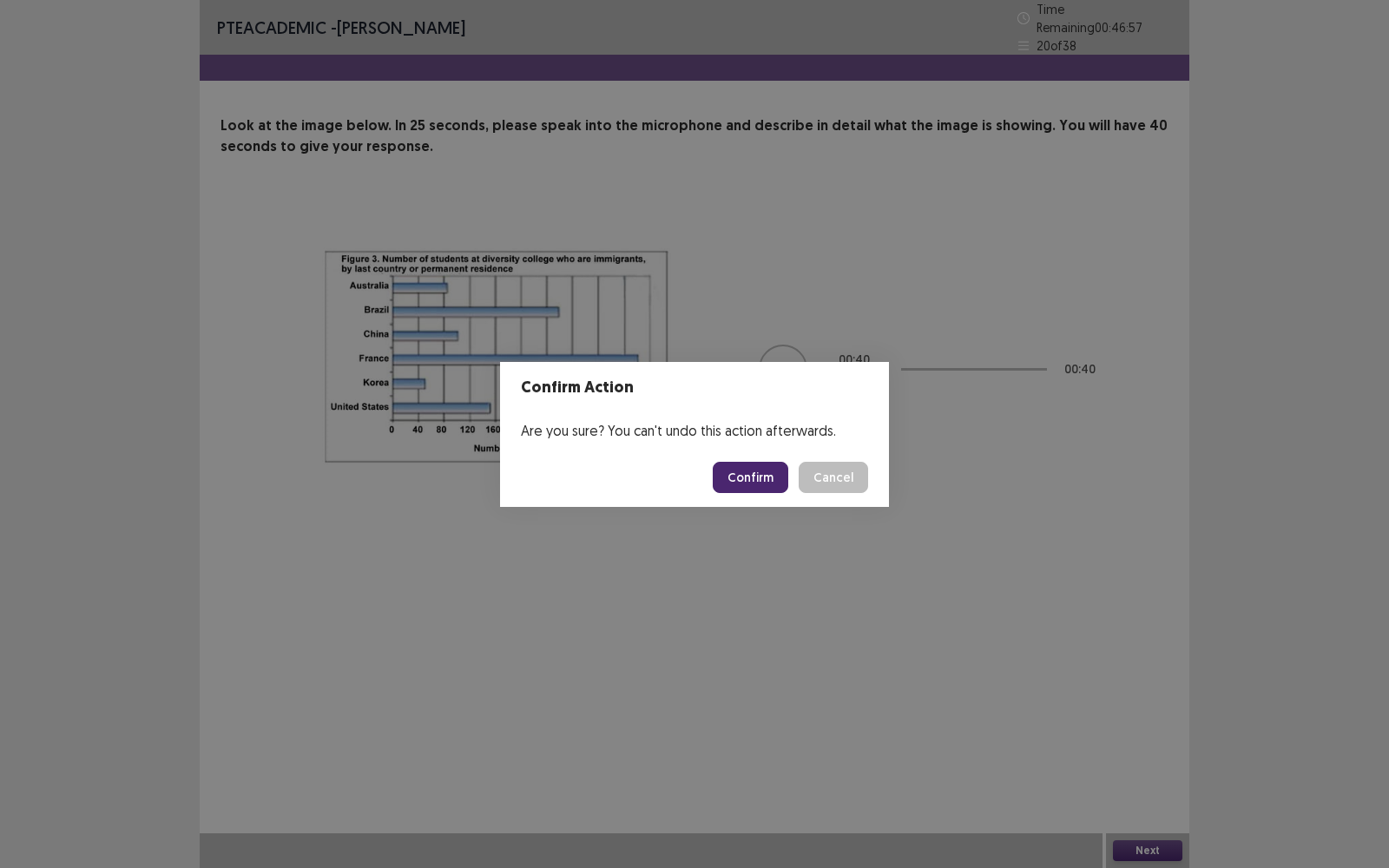
click at [744, 471] on button "Confirm" at bounding box center [750, 477] width 75 height 31
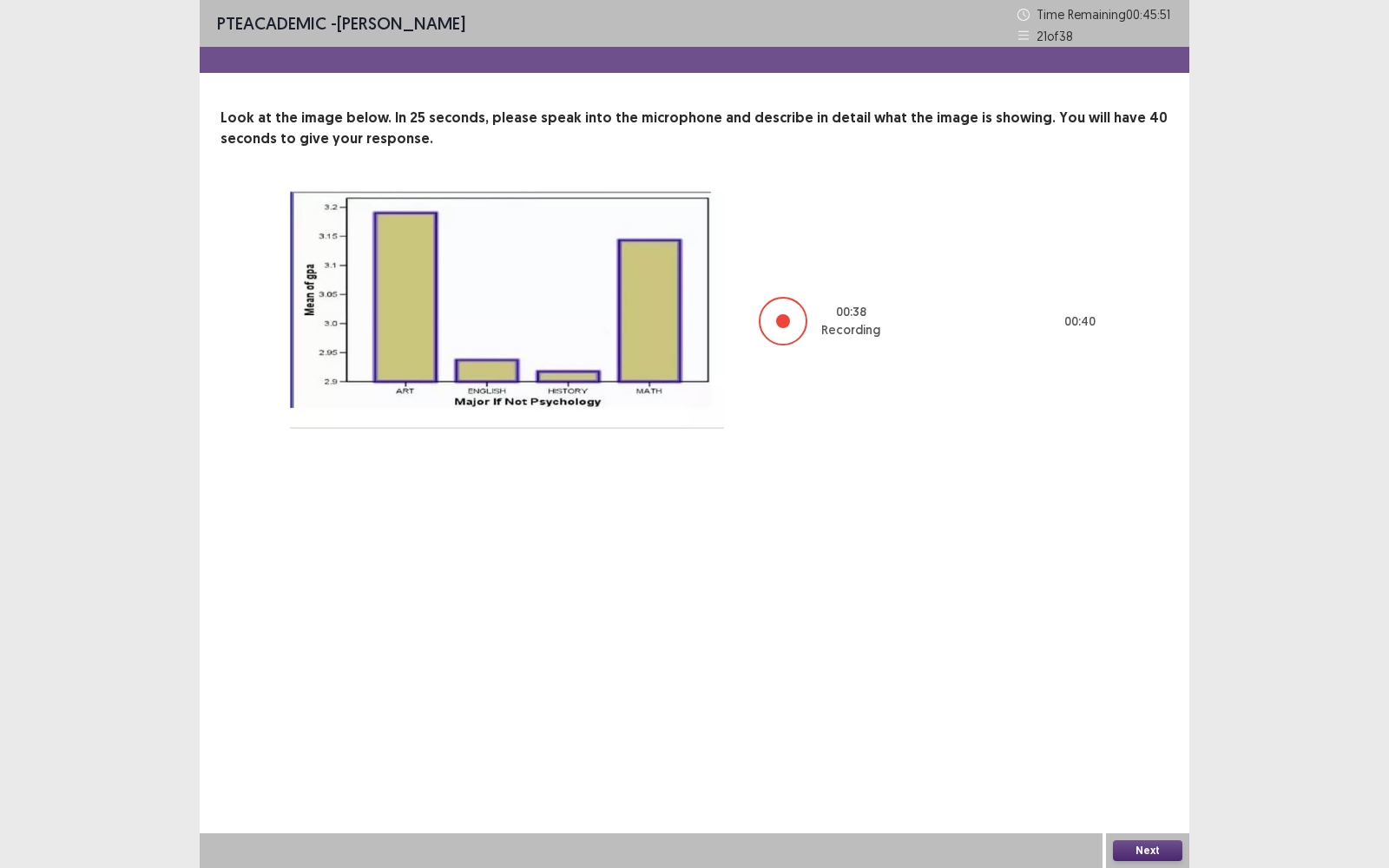
click at [1137, 689] on button "Next" at bounding box center [1147, 850] width 70 height 21
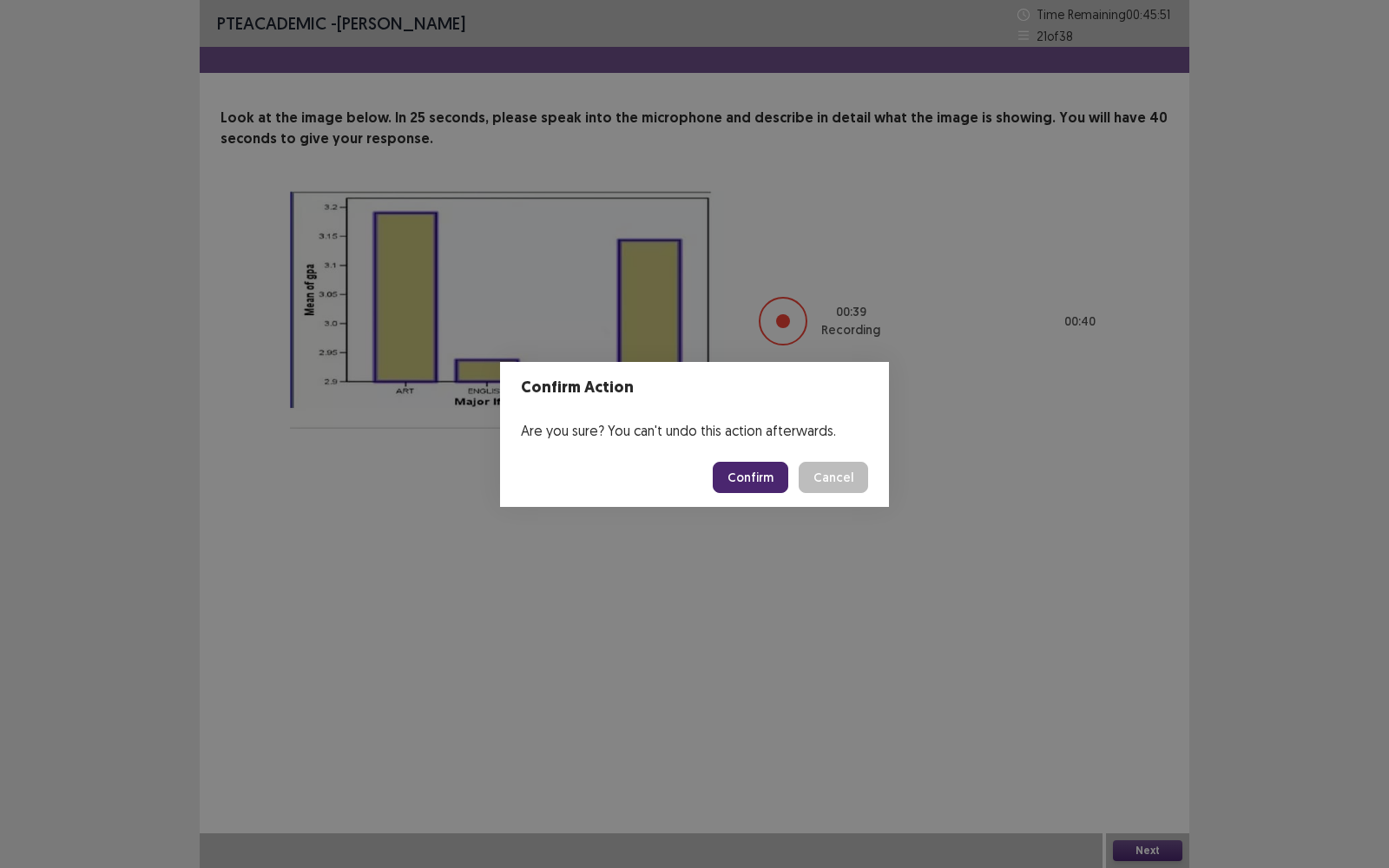
click at [779, 472] on button "Confirm" at bounding box center [750, 477] width 75 height 31
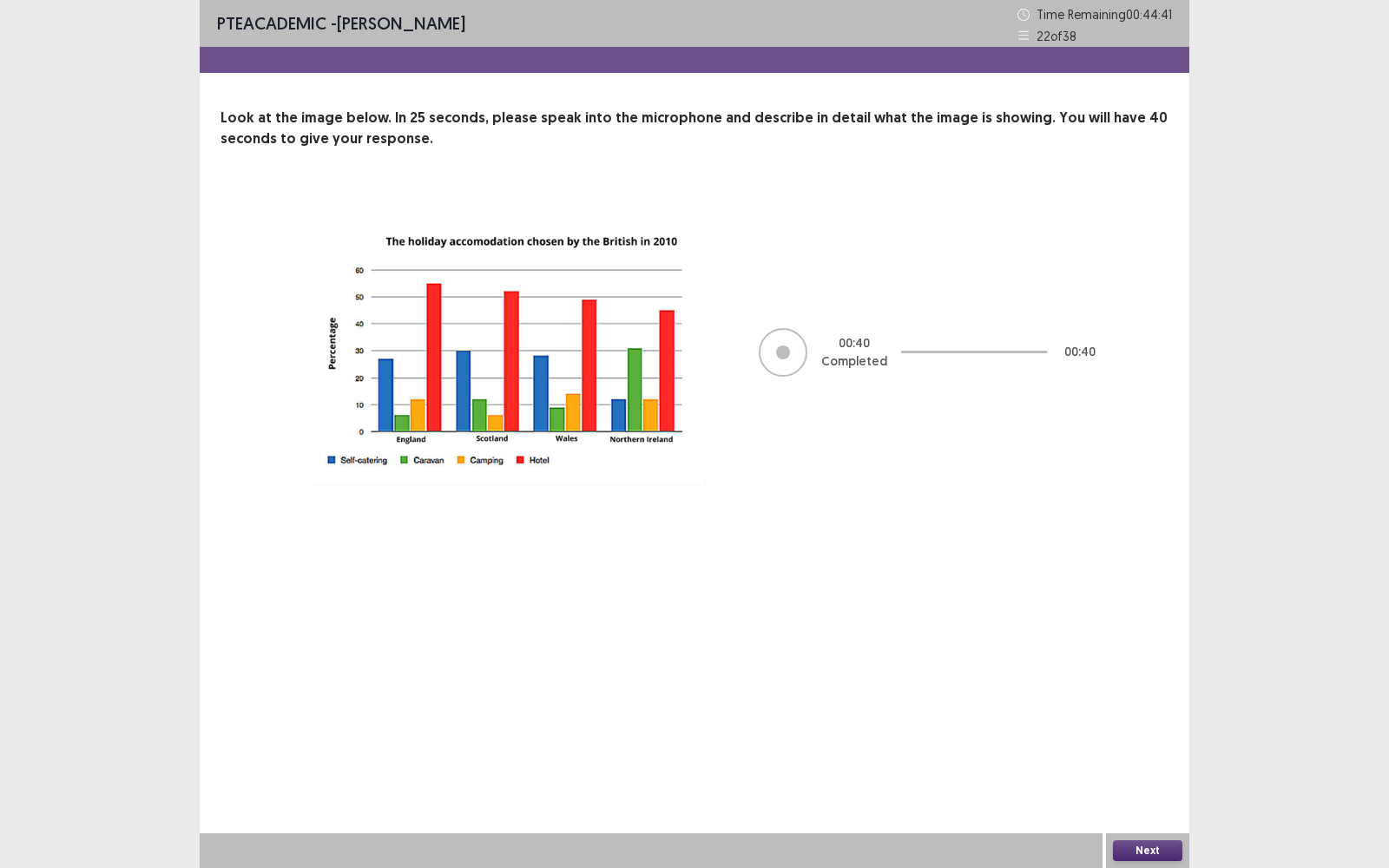
click at [1155, 689] on button "Next" at bounding box center [1147, 850] width 70 height 21
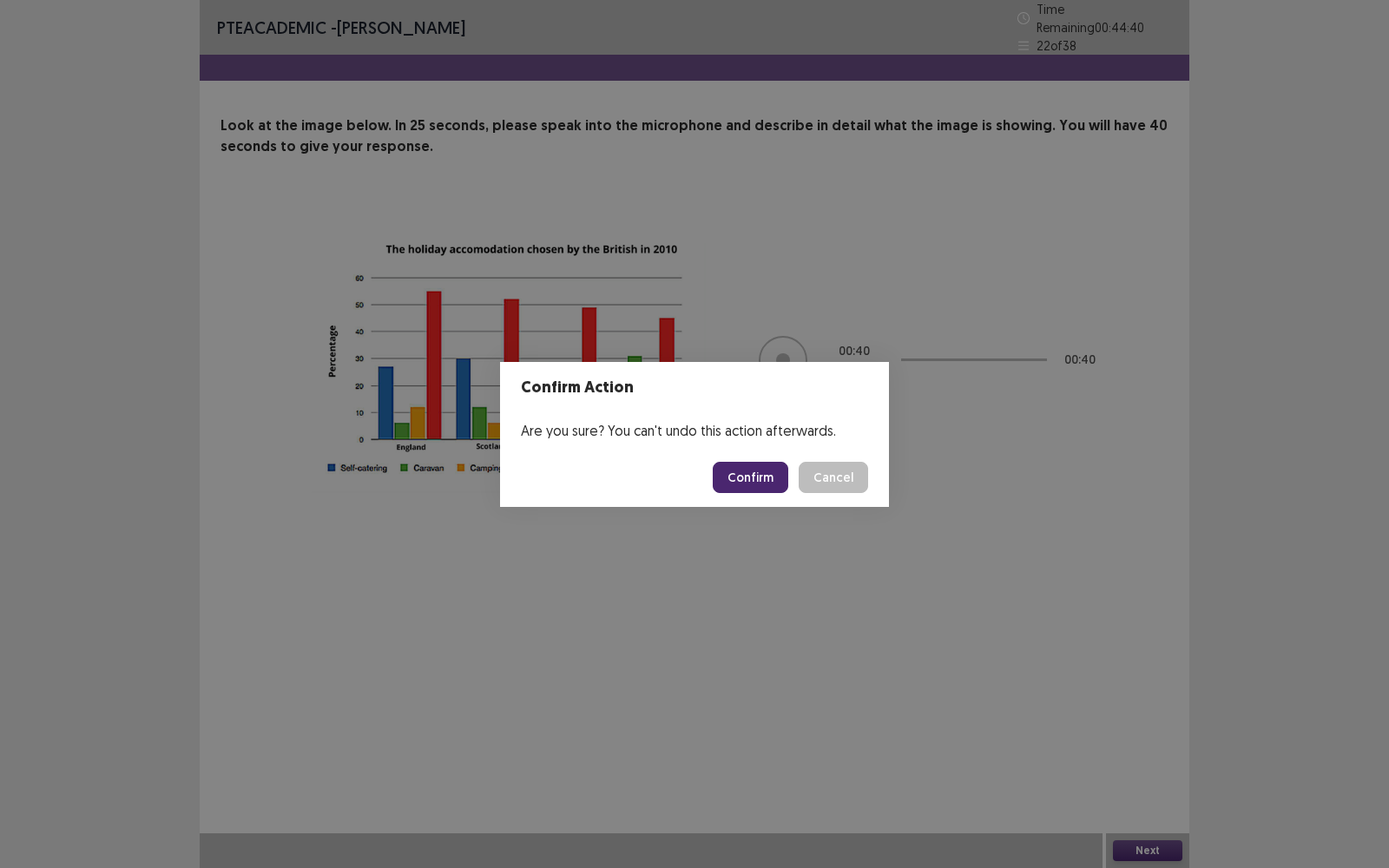
click at [780, 475] on button "Confirm" at bounding box center [750, 477] width 75 height 31
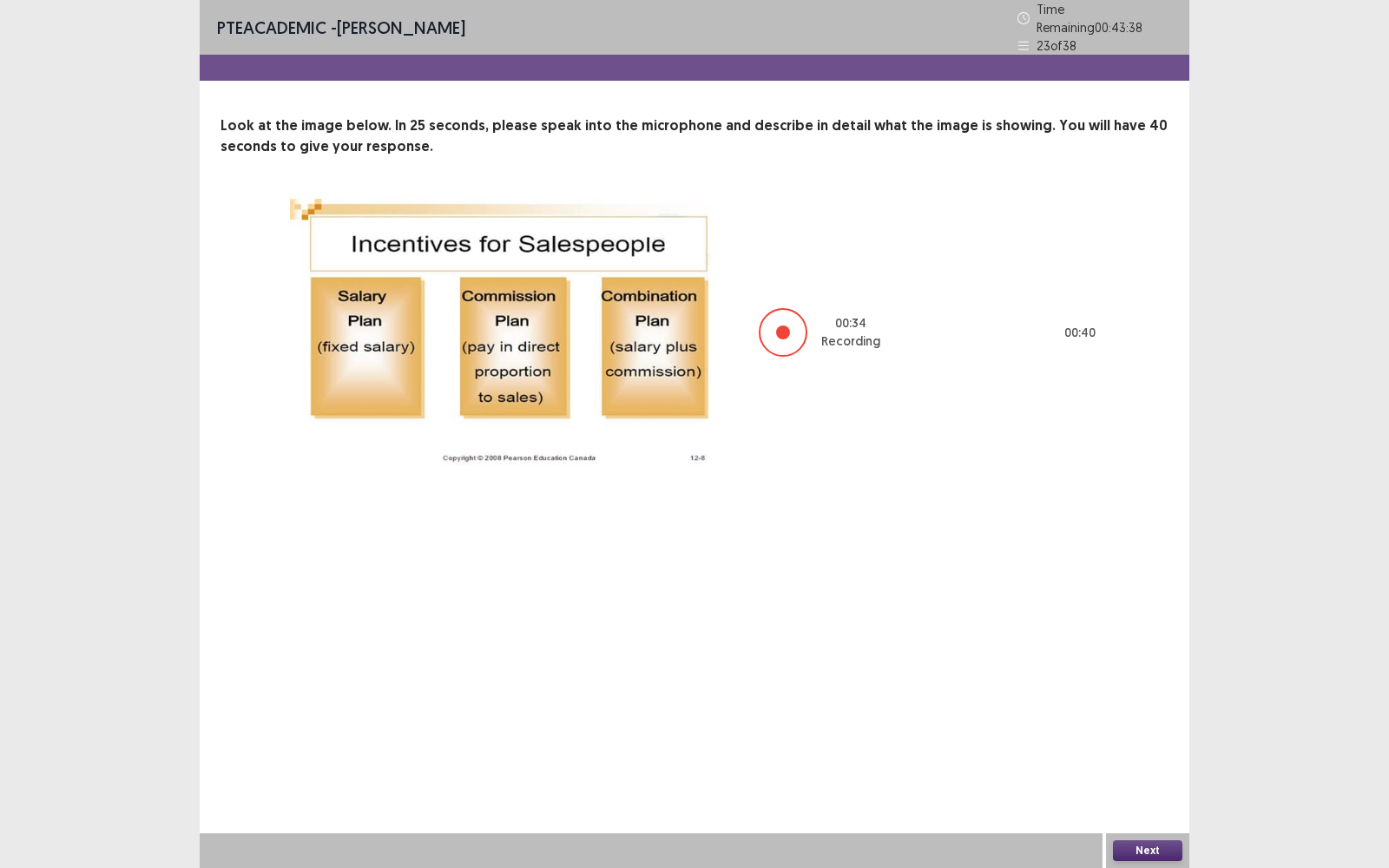
click at [1175, 689] on button "Next" at bounding box center [1147, 850] width 70 height 21
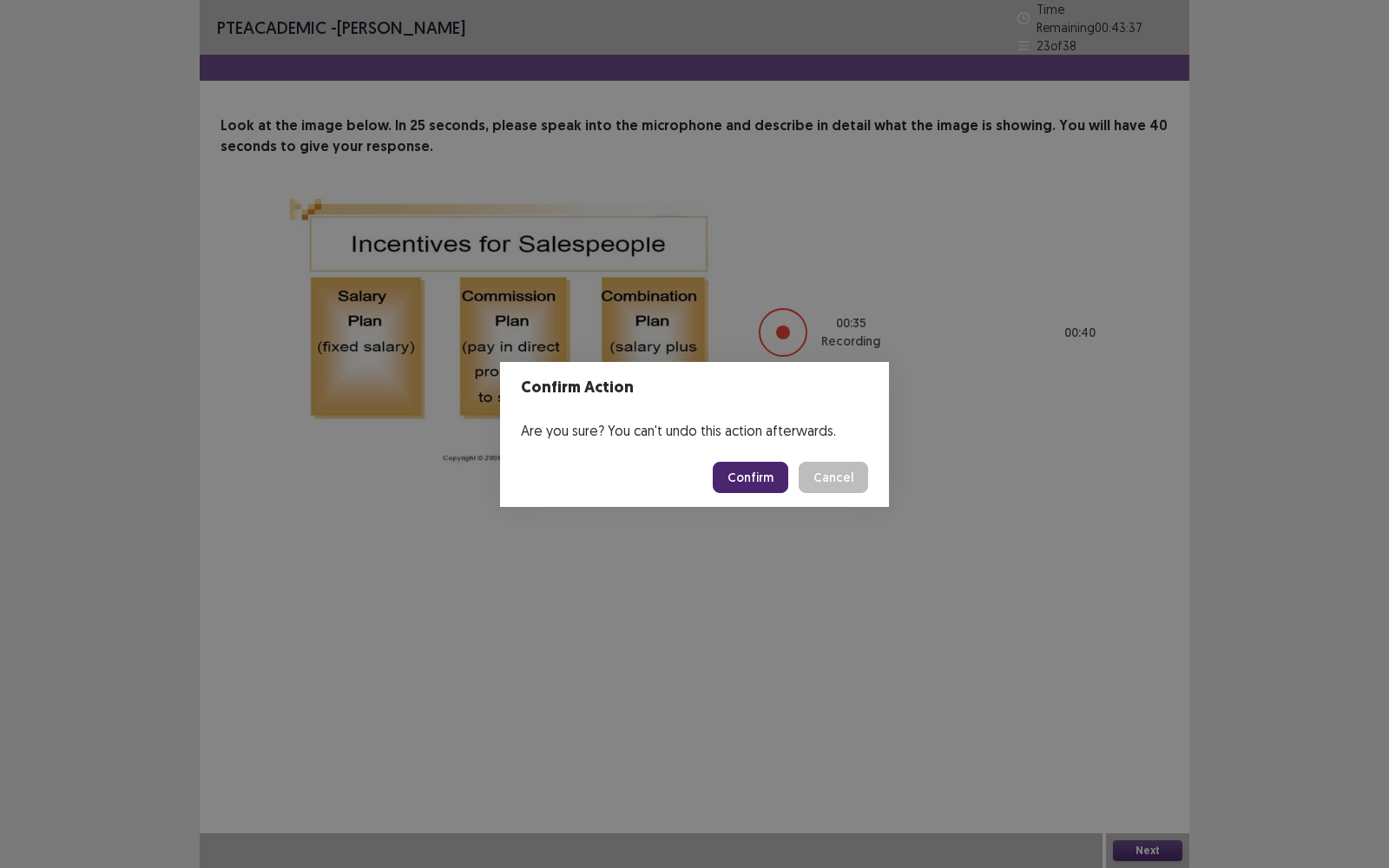
click at [756, 472] on button "Confirm" at bounding box center [750, 477] width 75 height 31
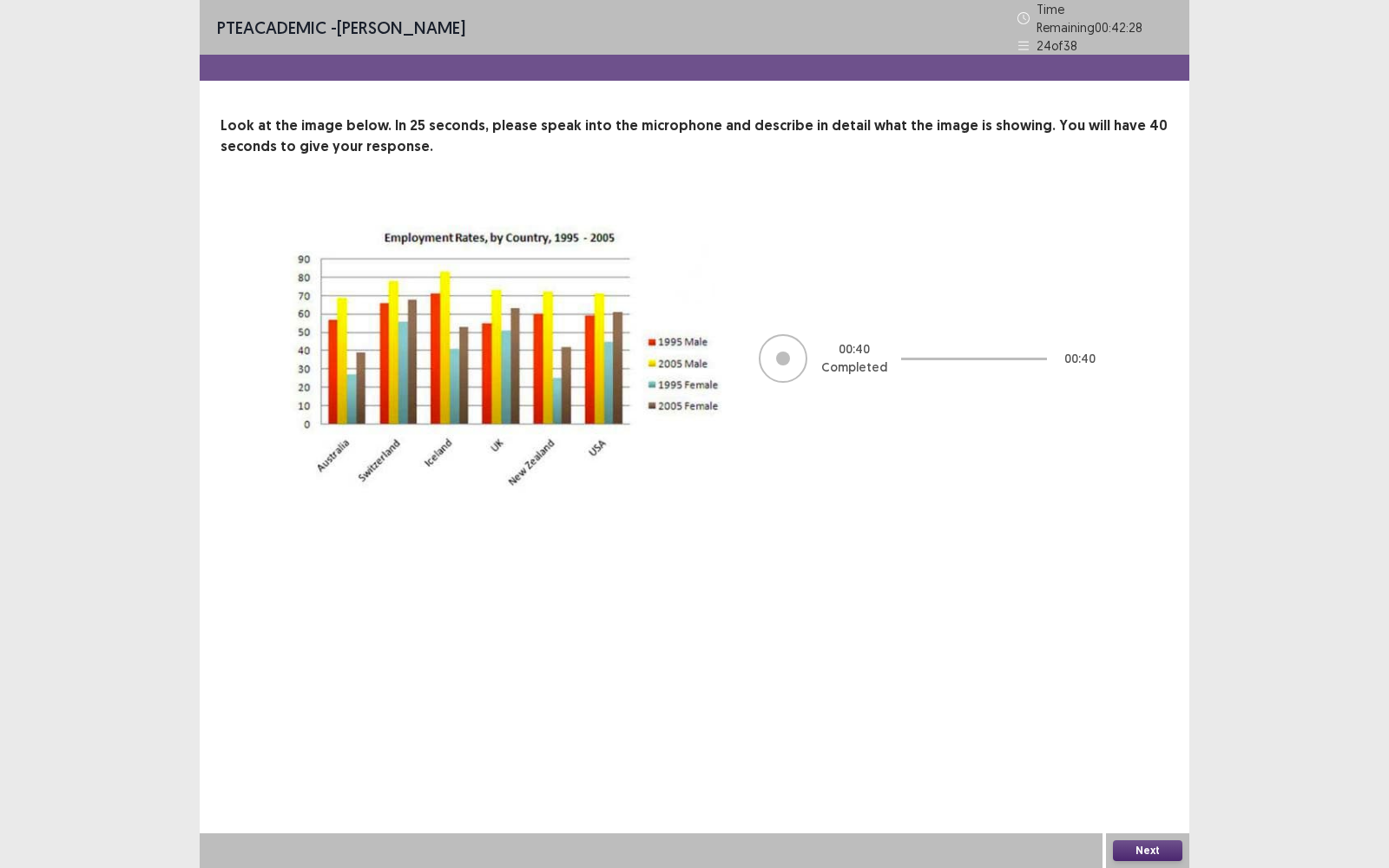
click at [1162, 689] on button "Next" at bounding box center [1147, 850] width 70 height 21
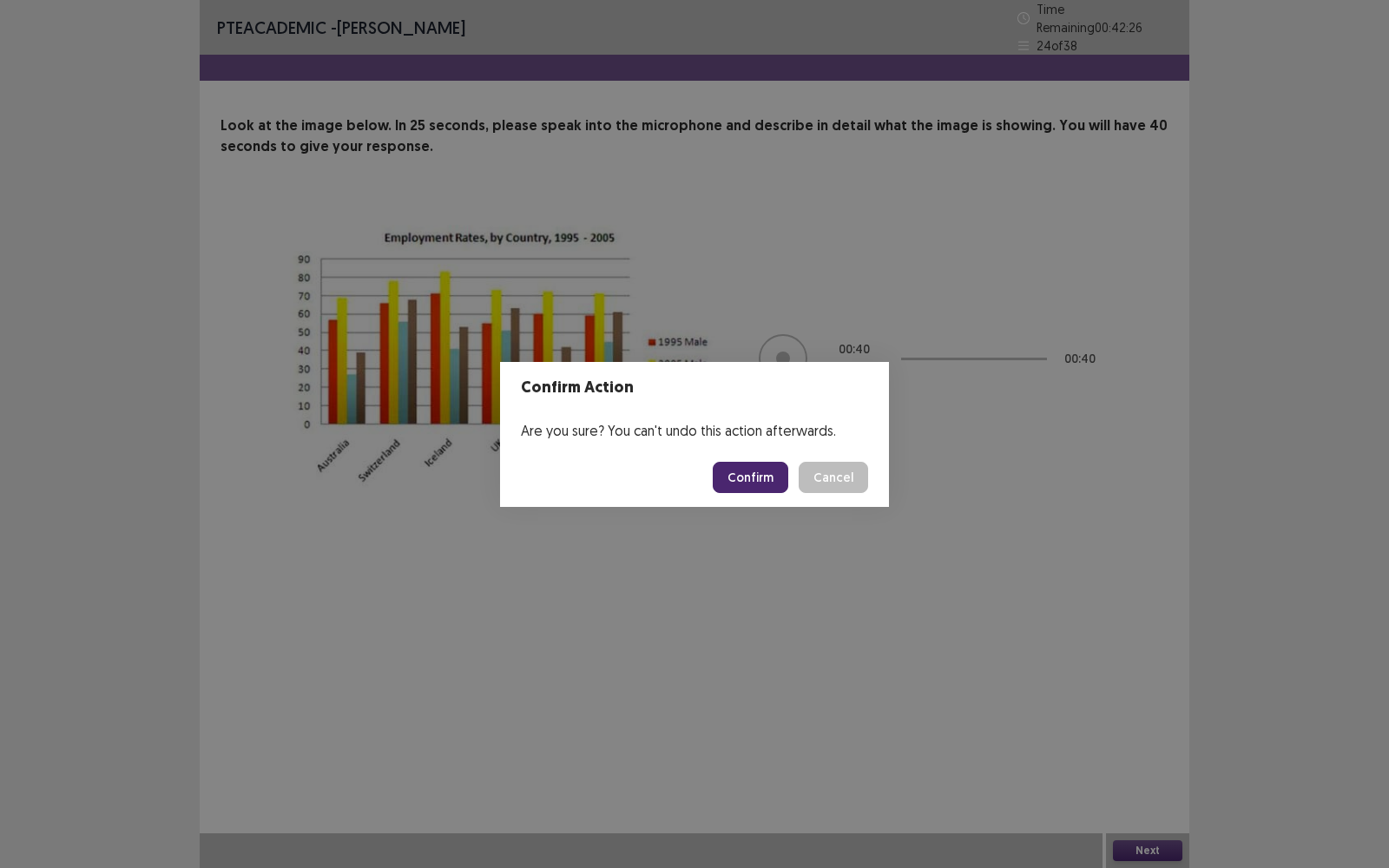
click at [769, 475] on button "Confirm" at bounding box center [750, 477] width 75 height 31
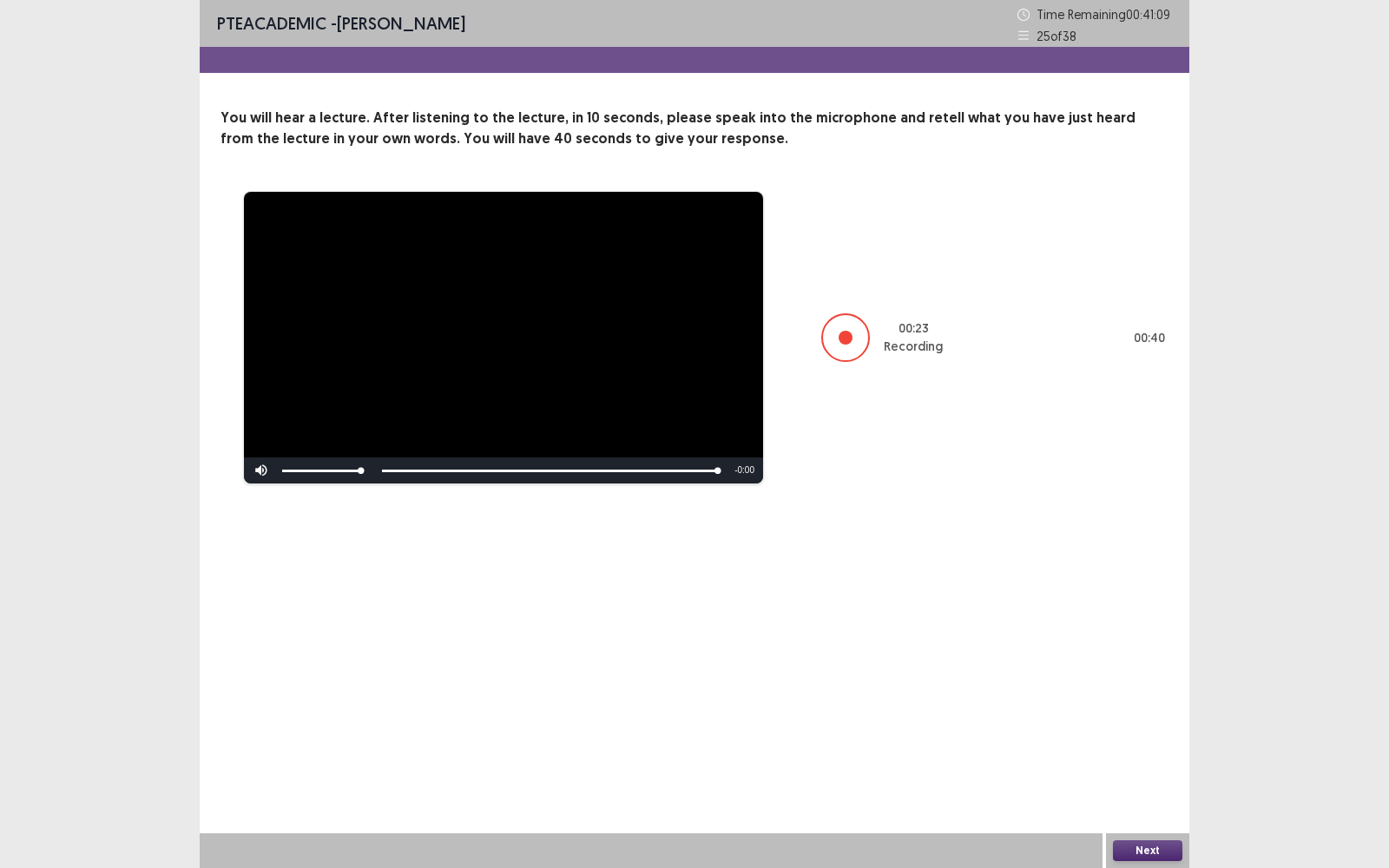
click at [1163, 689] on button "Next" at bounding box center [1147, 850] width 70 height 21
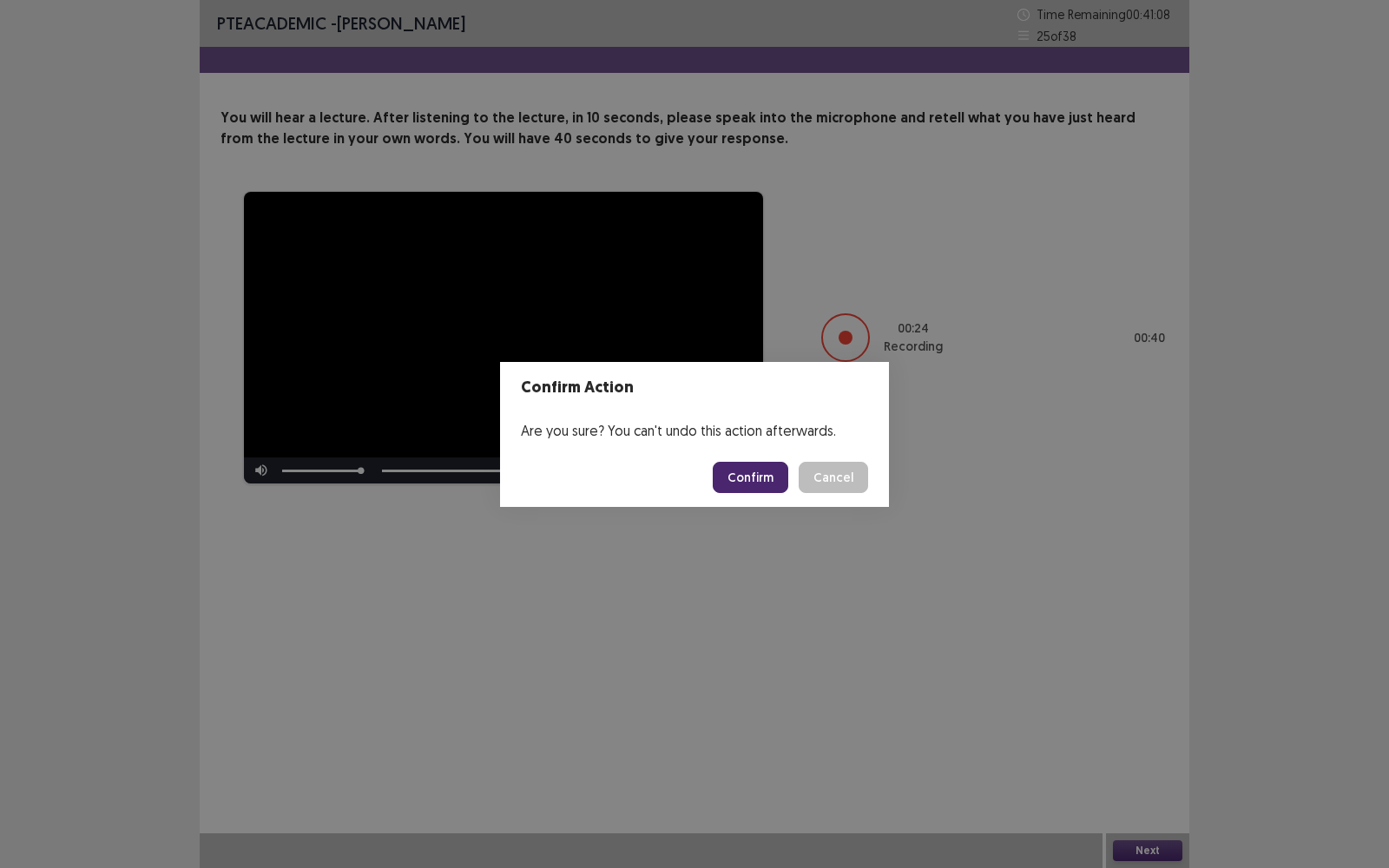
click at [761, 464] on button "Confirm" at bounding box center [750, 477] width 75 height 31
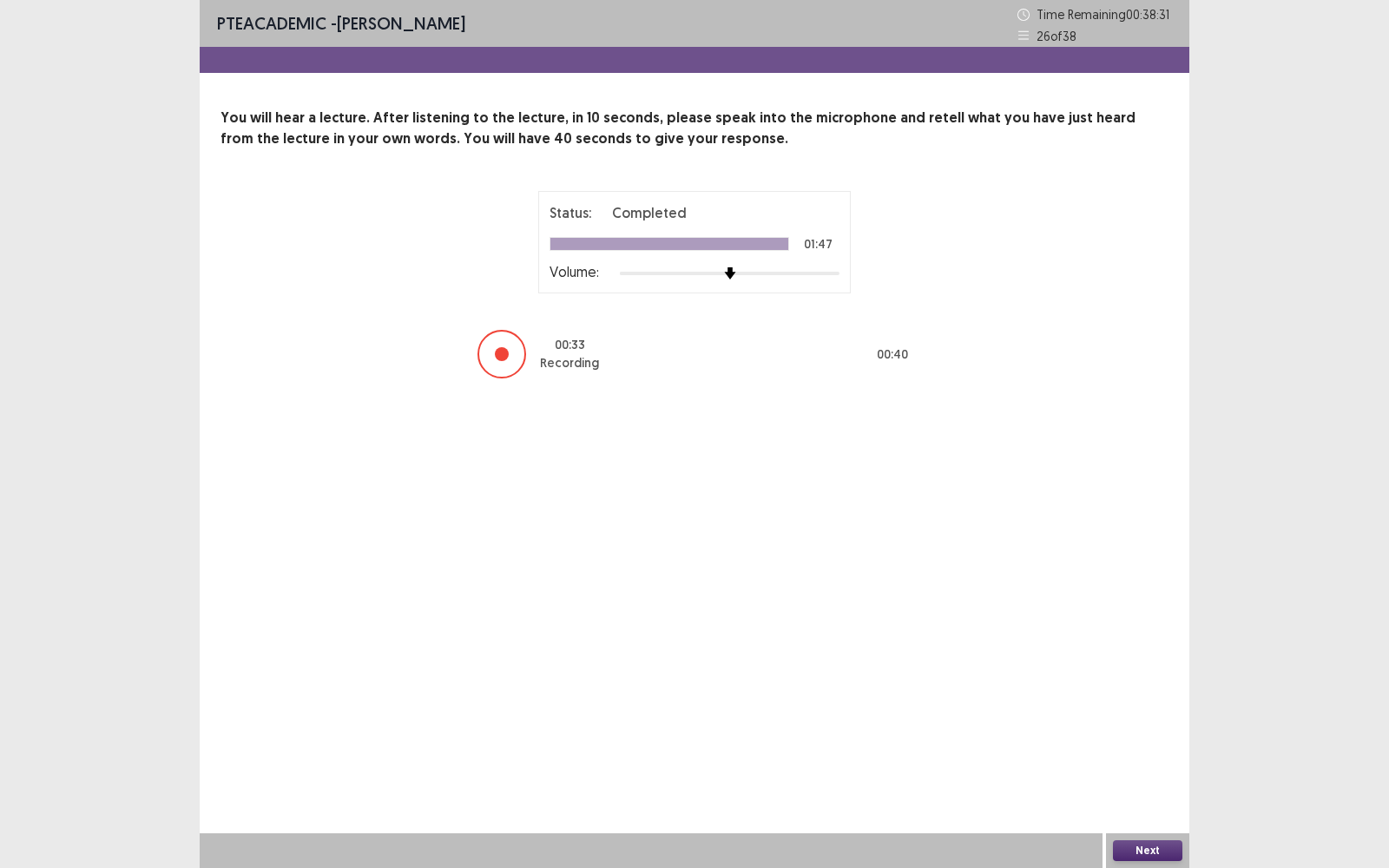
click at [1171, 689] on button "Next" at bounding box center [1147, 850] width 70 height 21
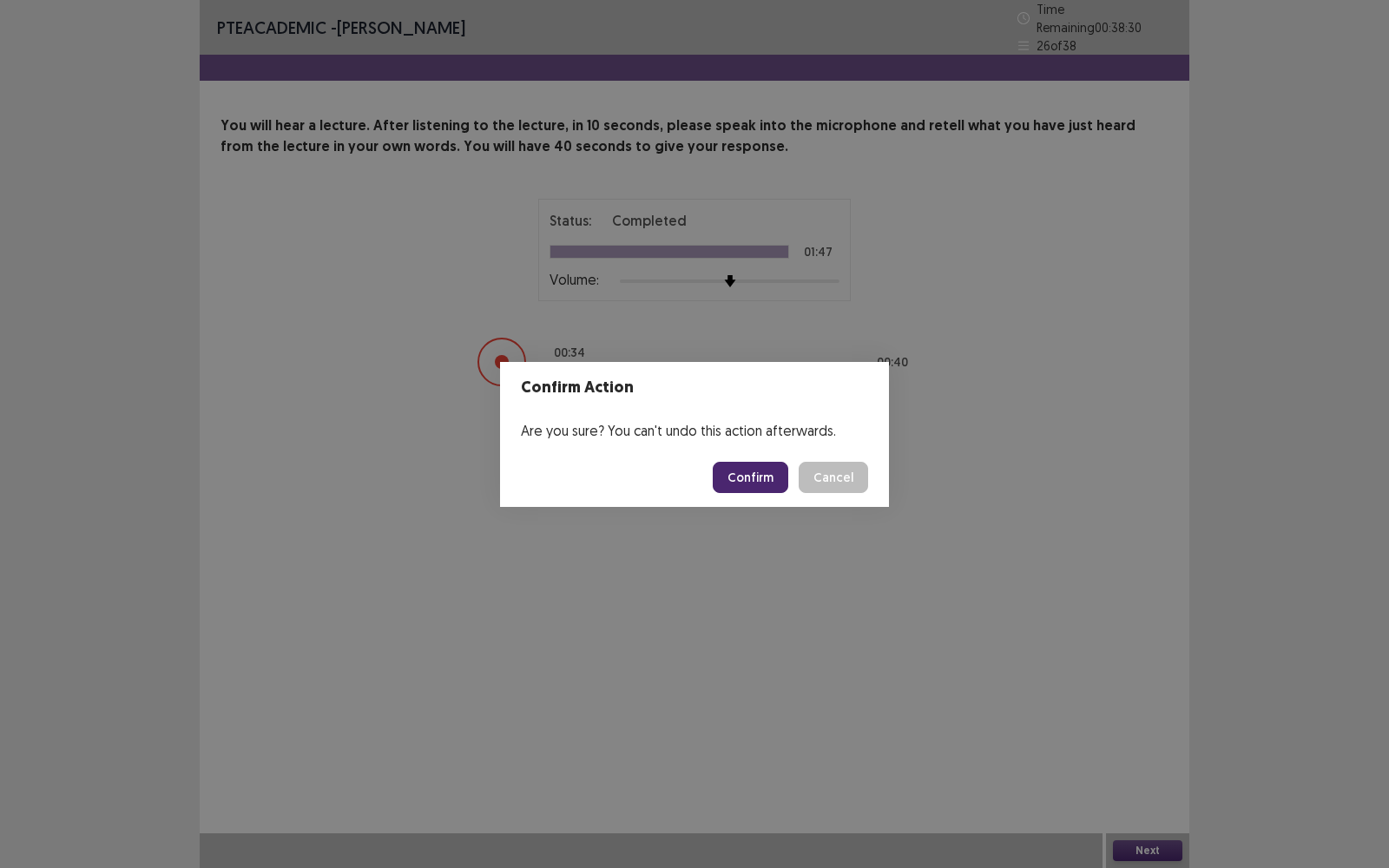
click at [765, 475] on button "Confirm" at bounding box center [750, 477] width 75 height 31
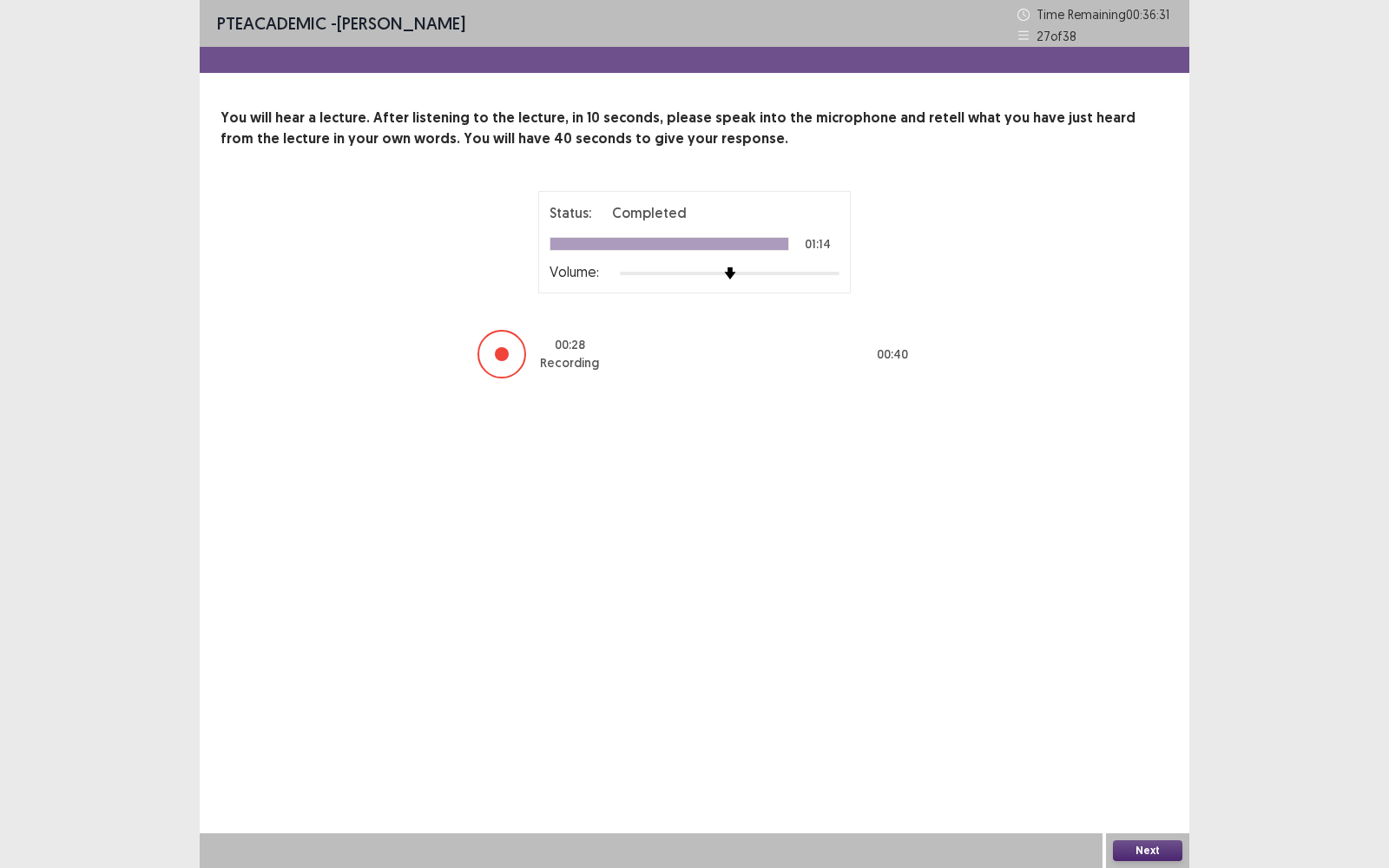
click at [1142, 689] on button "Next" at bounding box center [1147, 850] width 70 height 21
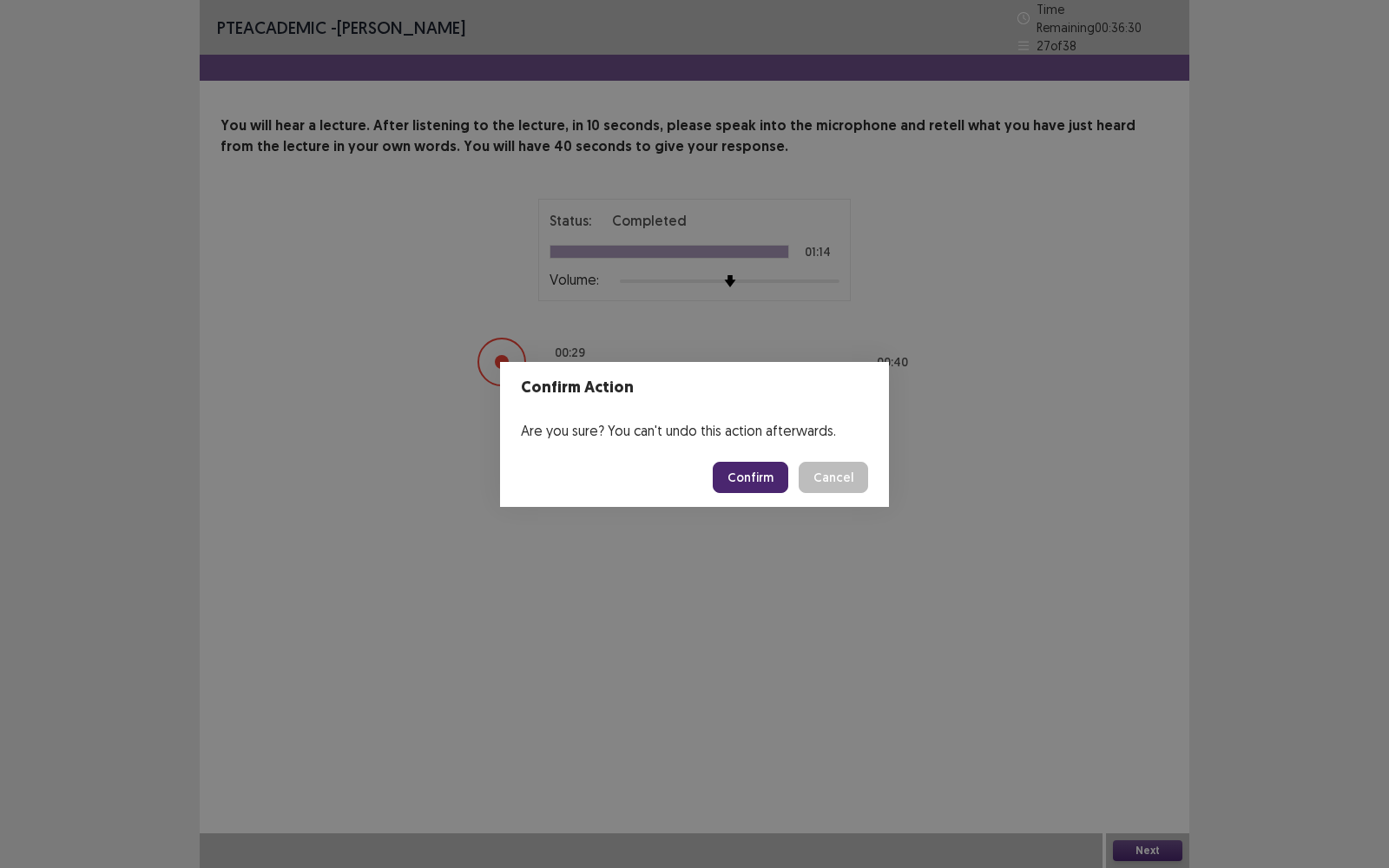
click at [783, 464] on button "Confirm" at bounding box center [750, 477] width 75 height 31
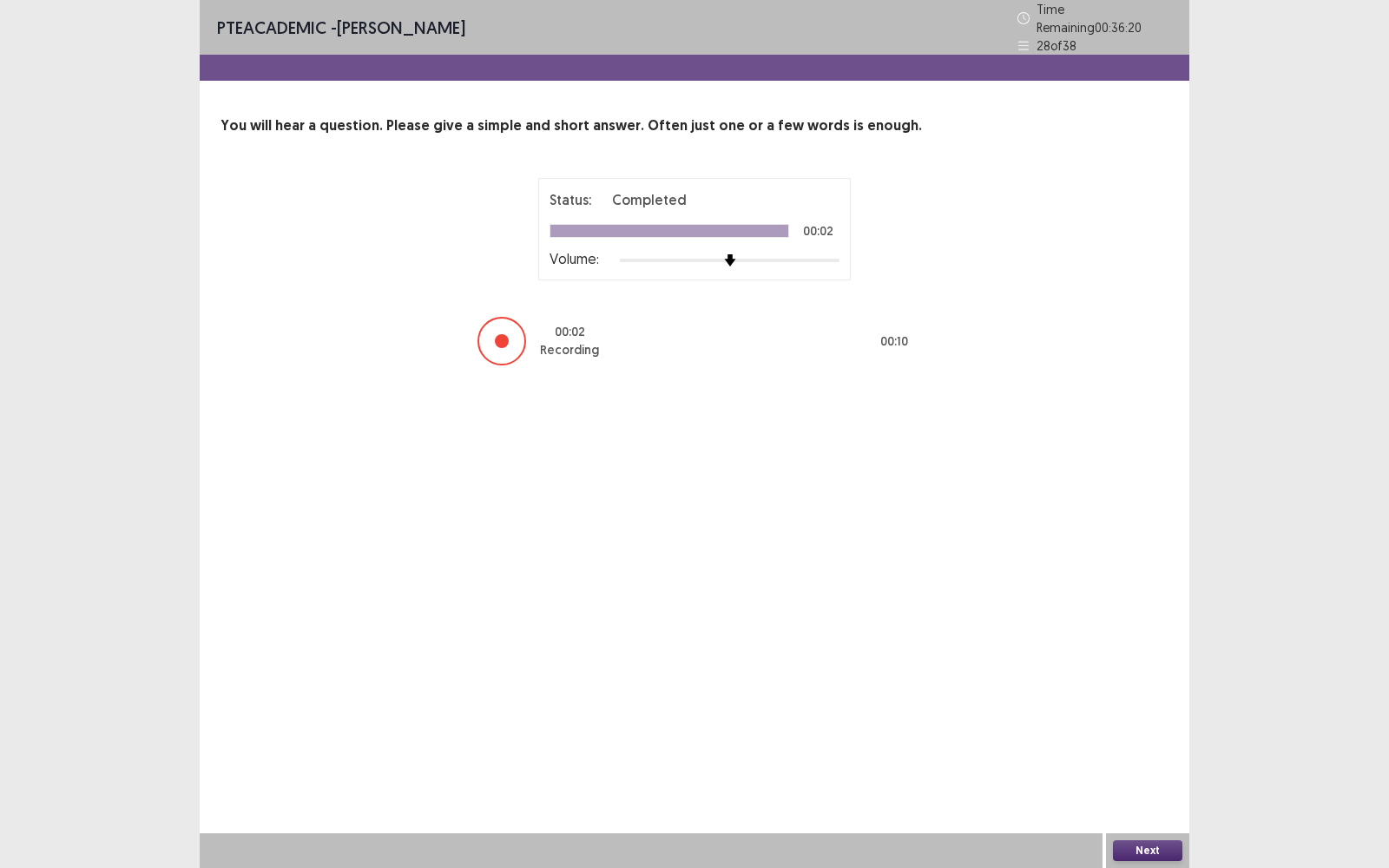
click at [1142, 689] on button "Next" at bounding box center [1147, 850] width 70 height 21
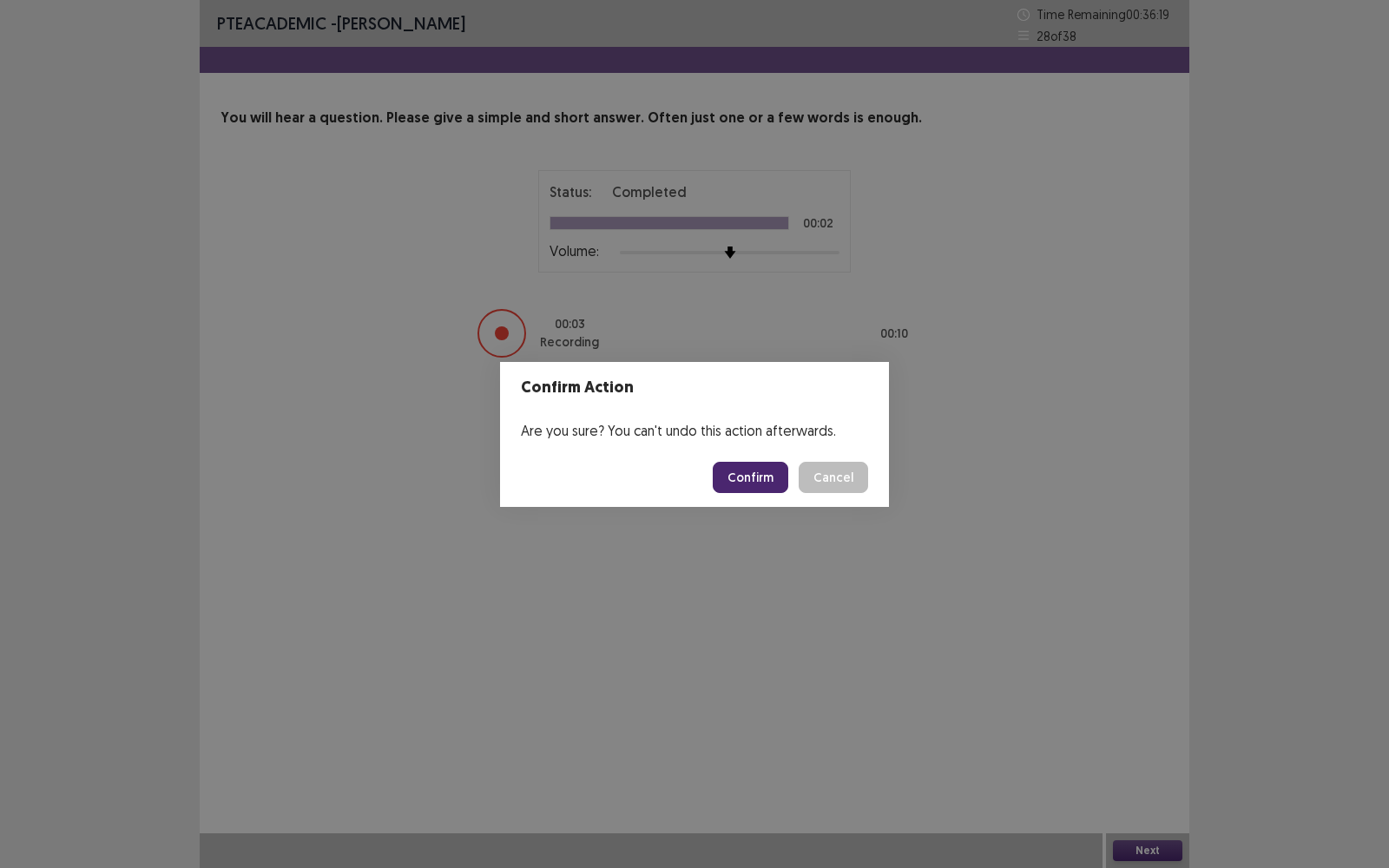
click at [762, 491] on button "Confirm" at bounding box center [750, 477] width 75 height 31
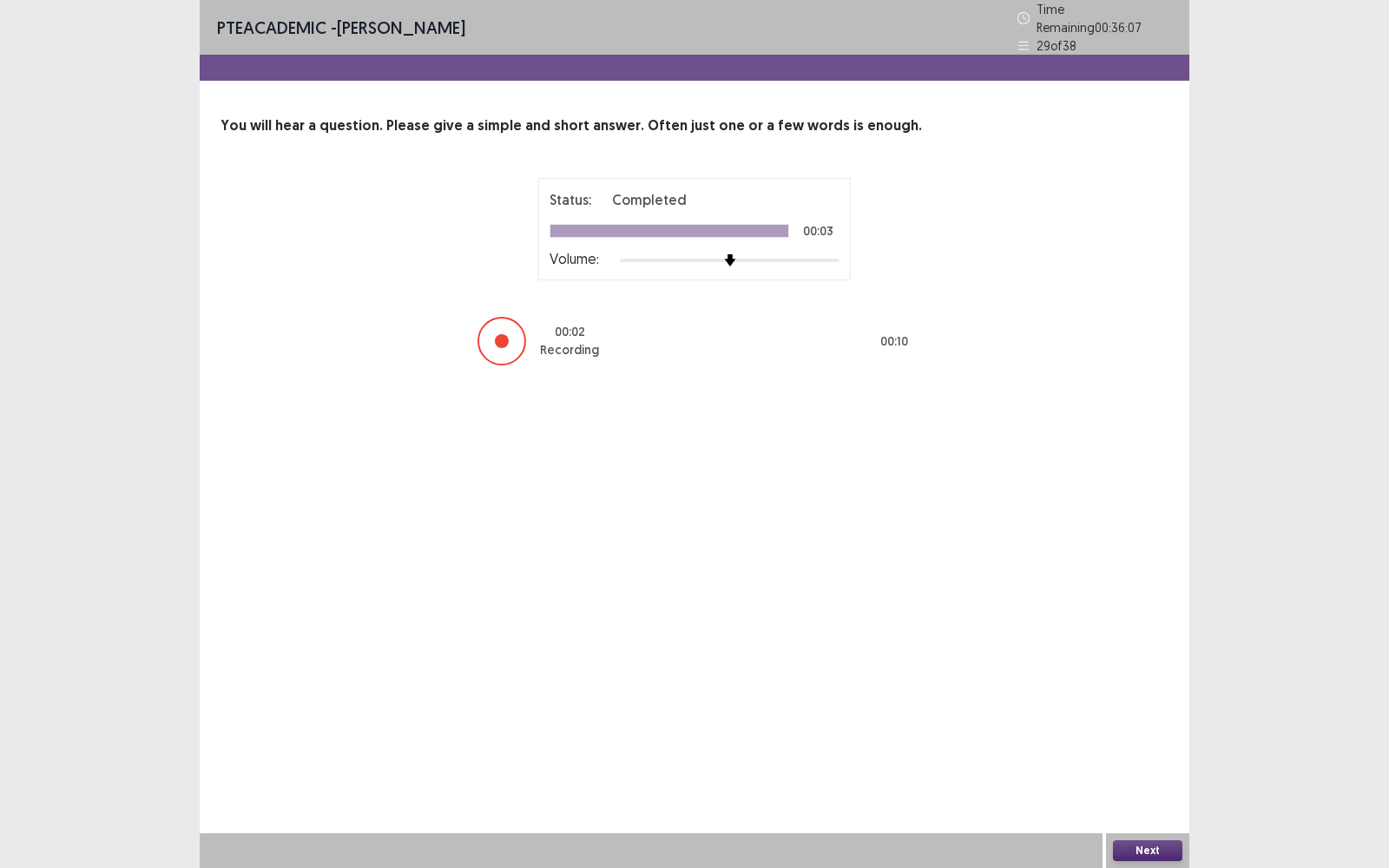
click at [1171, 689] on button "Next" at bounding box center [1147, 850] width 70 height 21
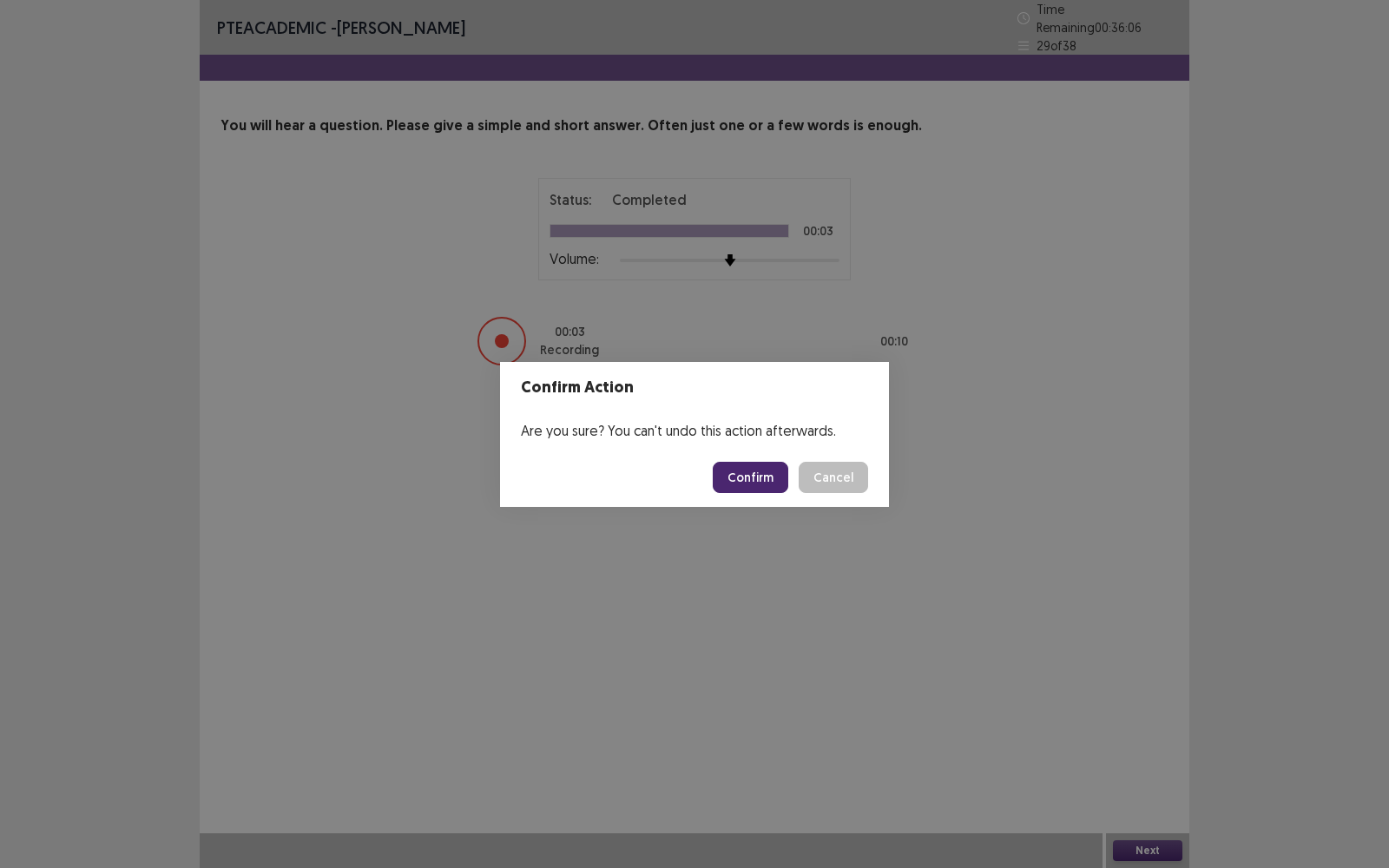
click at [753, 469] on button "Confirm" at bounding box center [750, 477] width 75 height 31
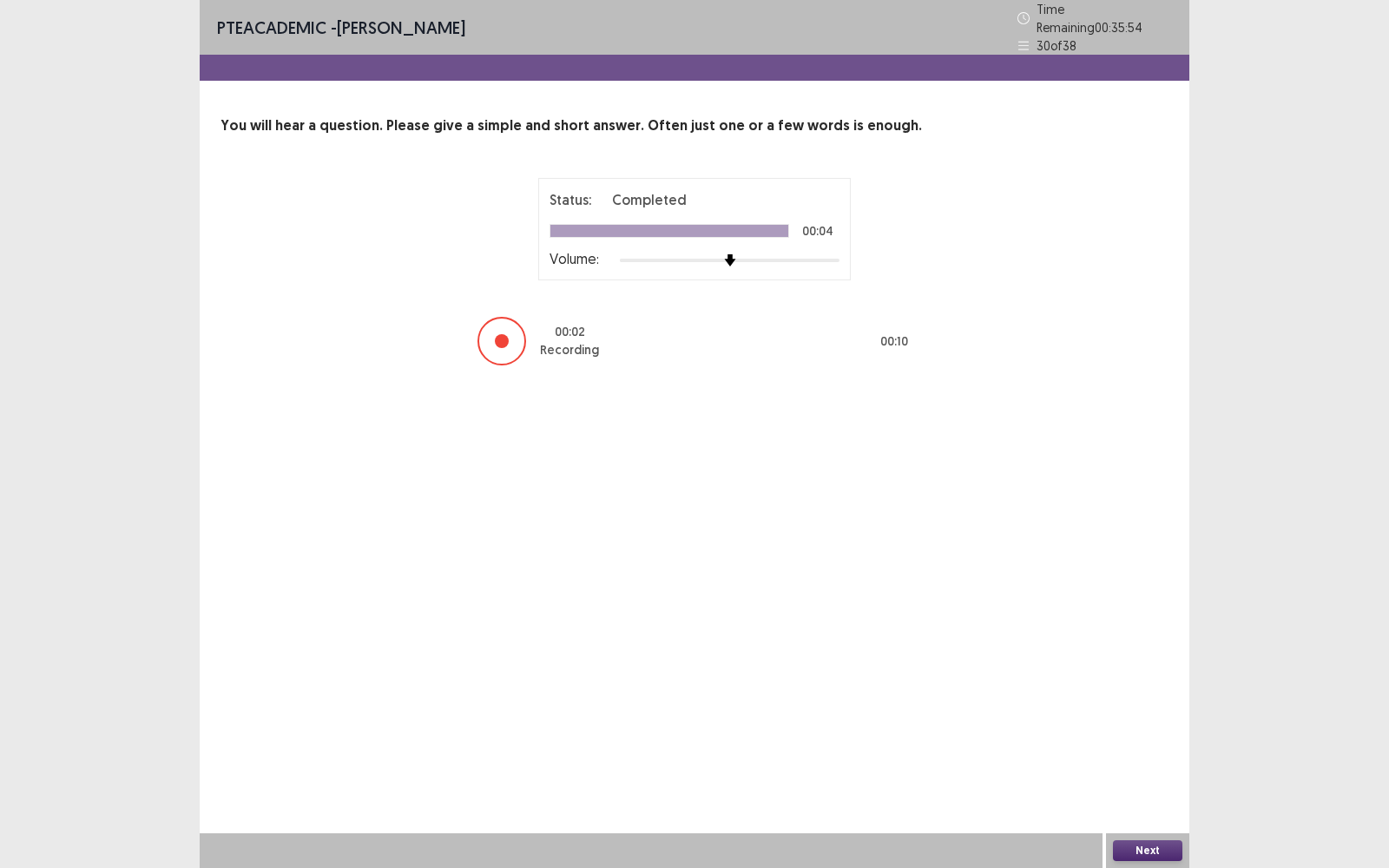
click at [1143, 689] on button "Next" at bounding box center [1147, 850] width 70 height 21
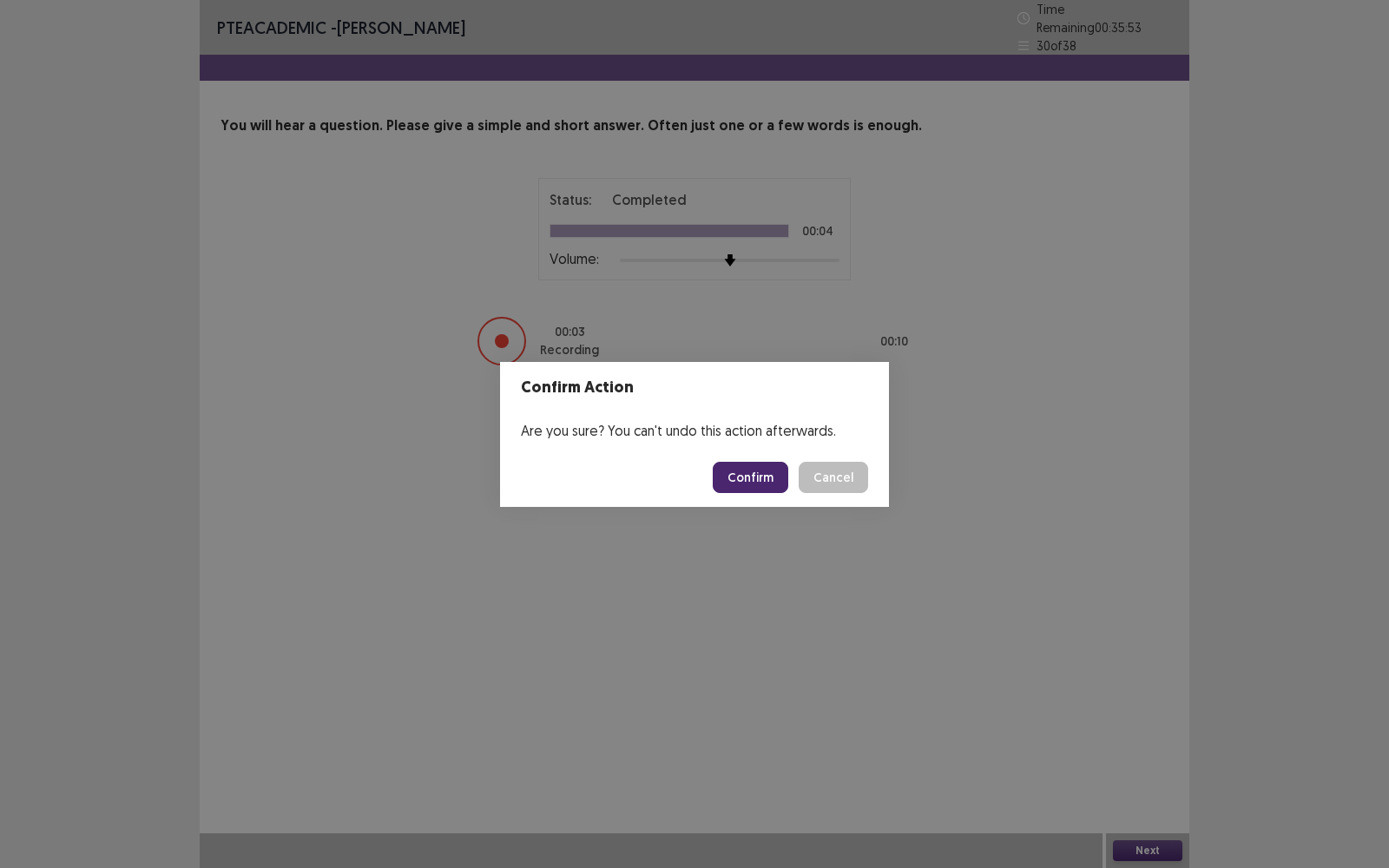
click at [768, 472] on button "Confirm" at bounding box center [750, 477] width 75 height 31
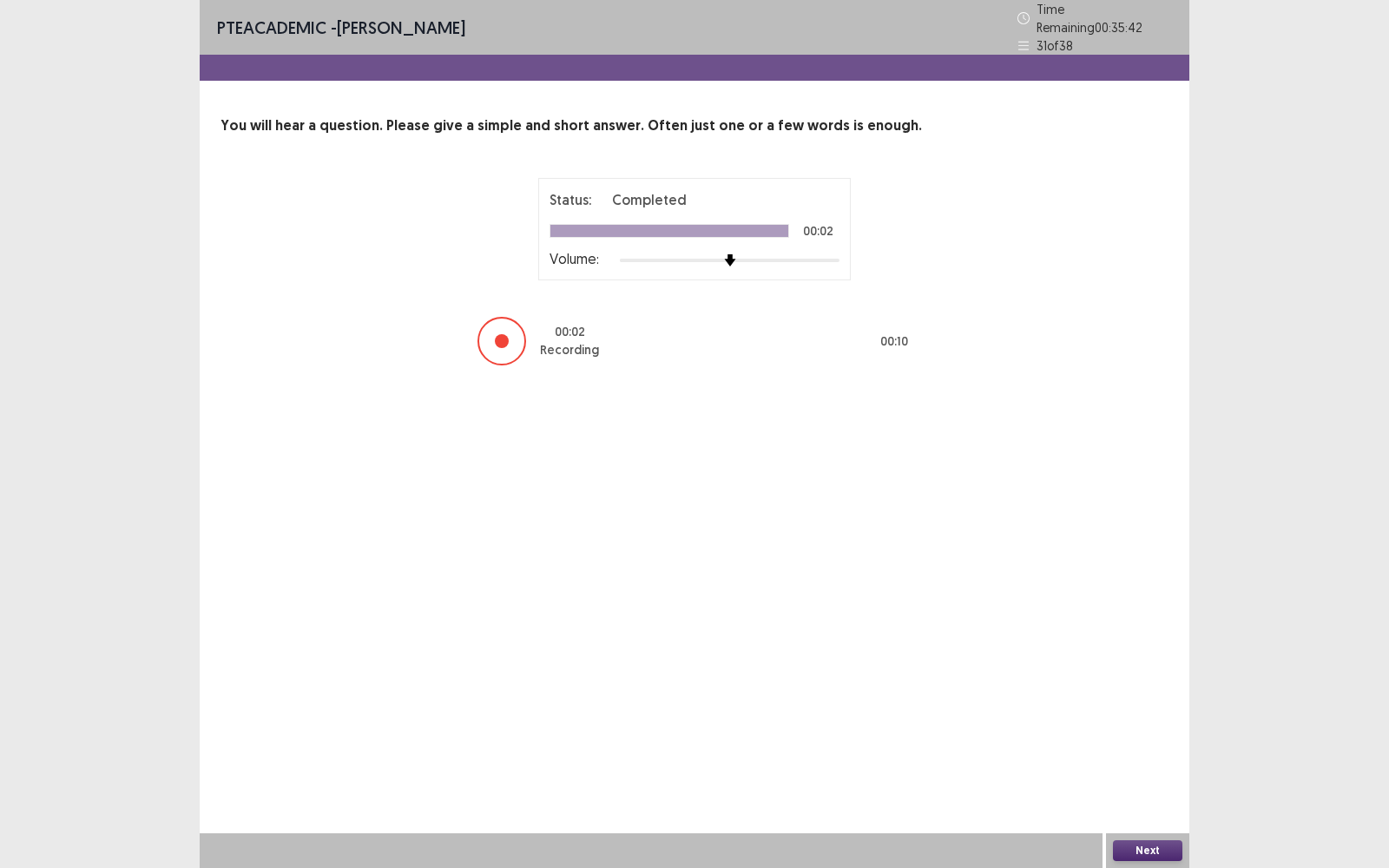
click at [1109, 689] on div "Next" at bounding box center [1146, 850] width 83 height 35
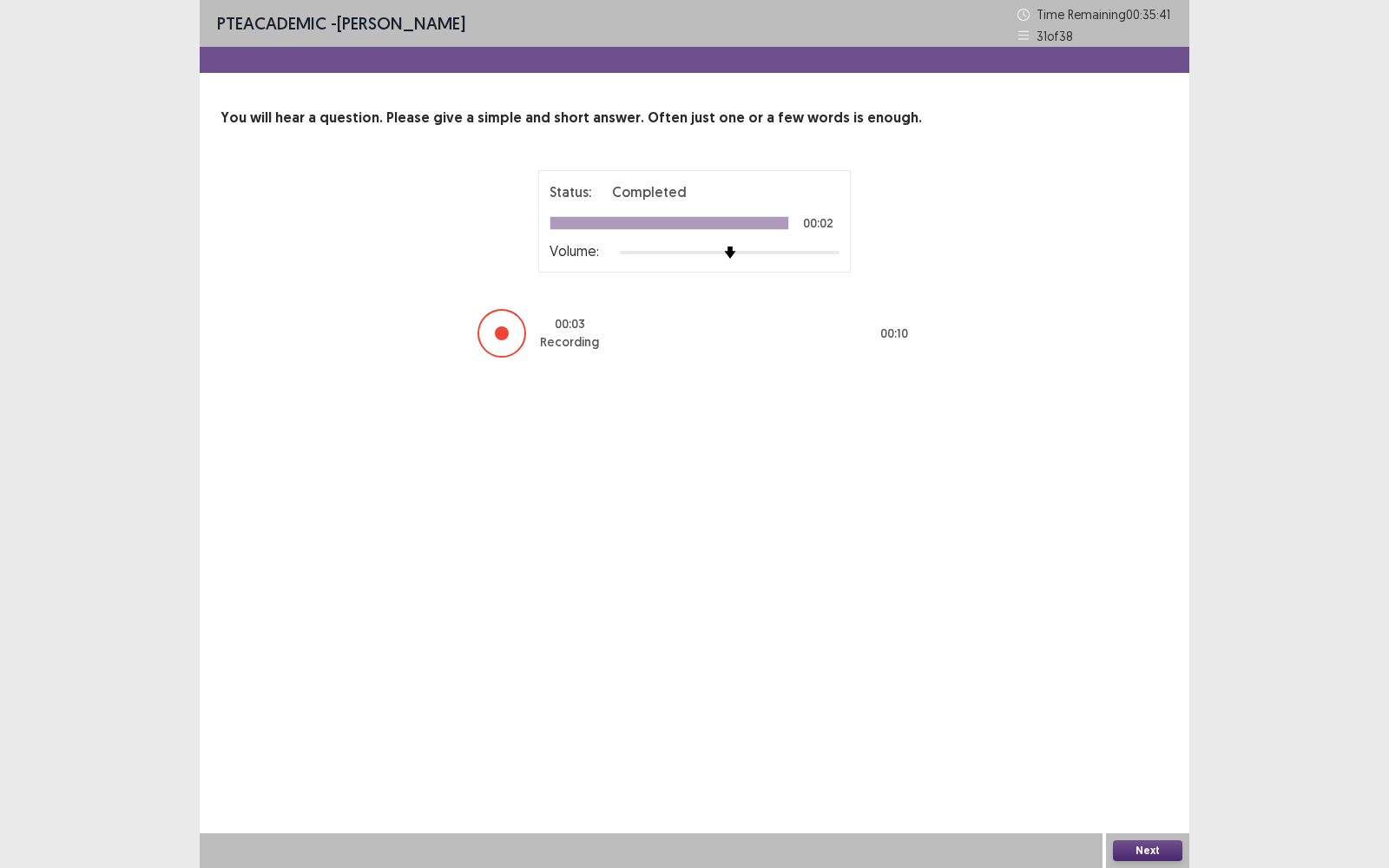
click at [1136, 689] on button "Next" at bounding box center [1147, 850] width 70 height 21
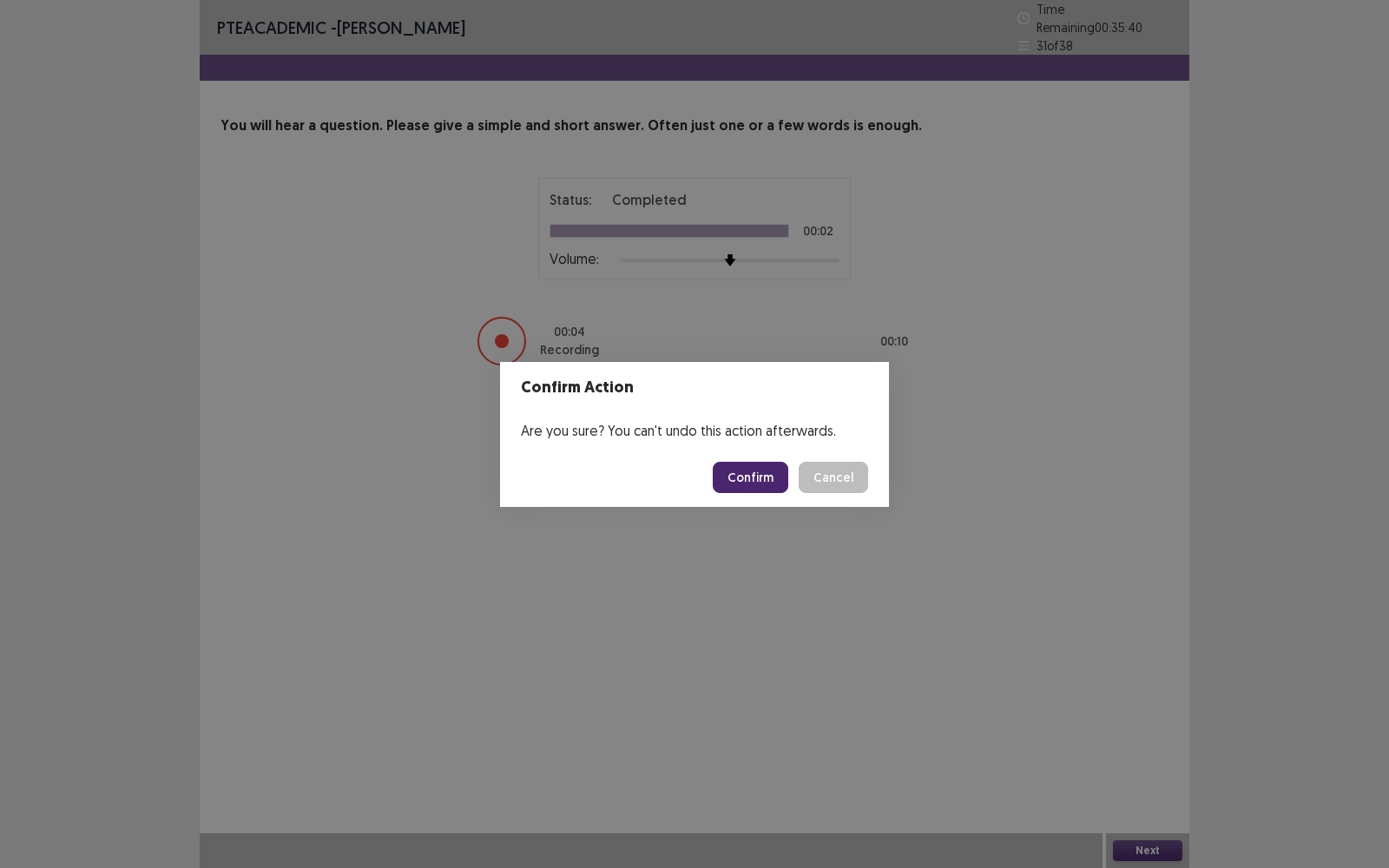
click at [774, 487] on button "Confirm" at bounding box center [750, 477] width 75 height 31
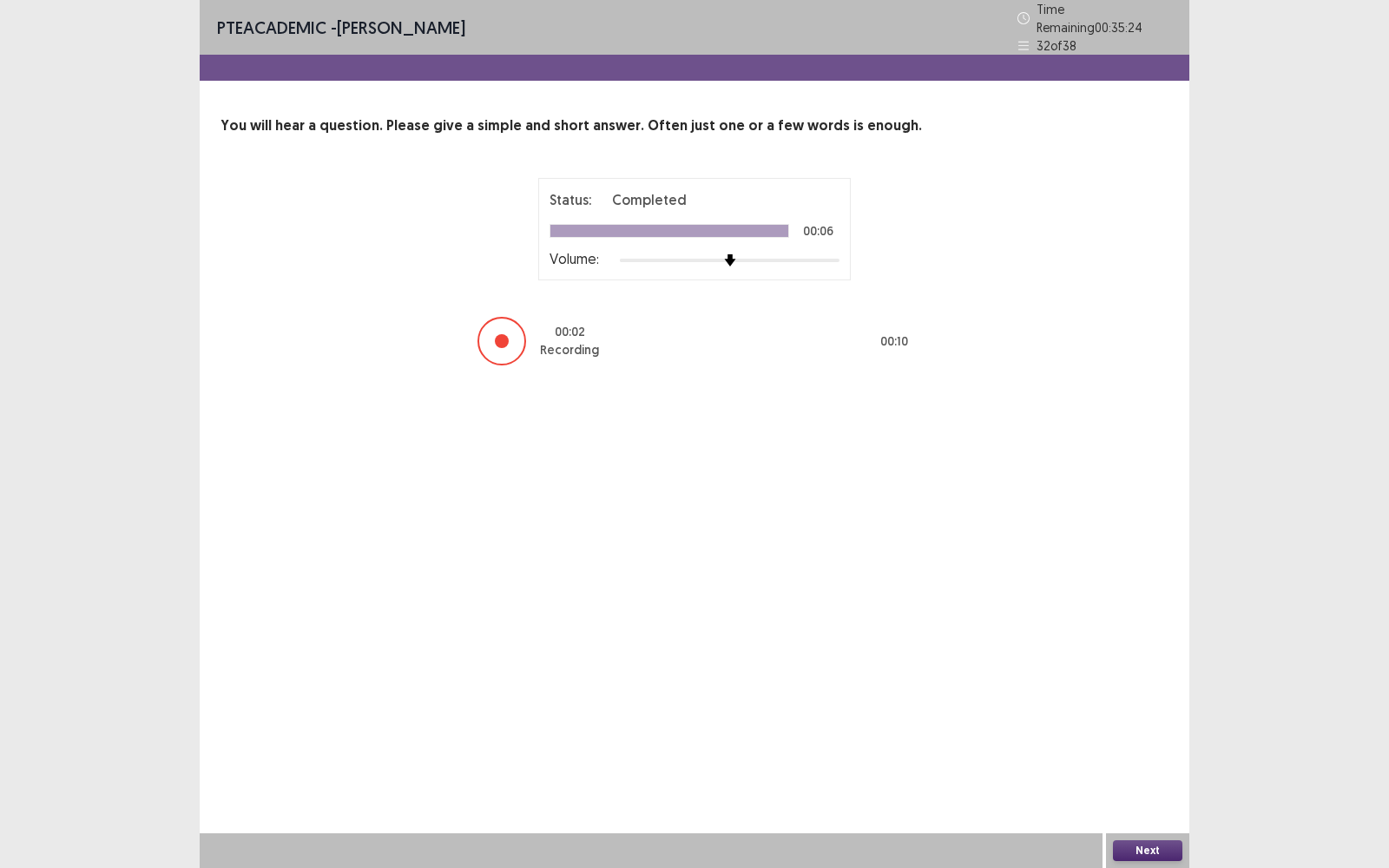
click at [1137, 689] on button "Next" at bounding box center [1147, 850] width 70 height 21
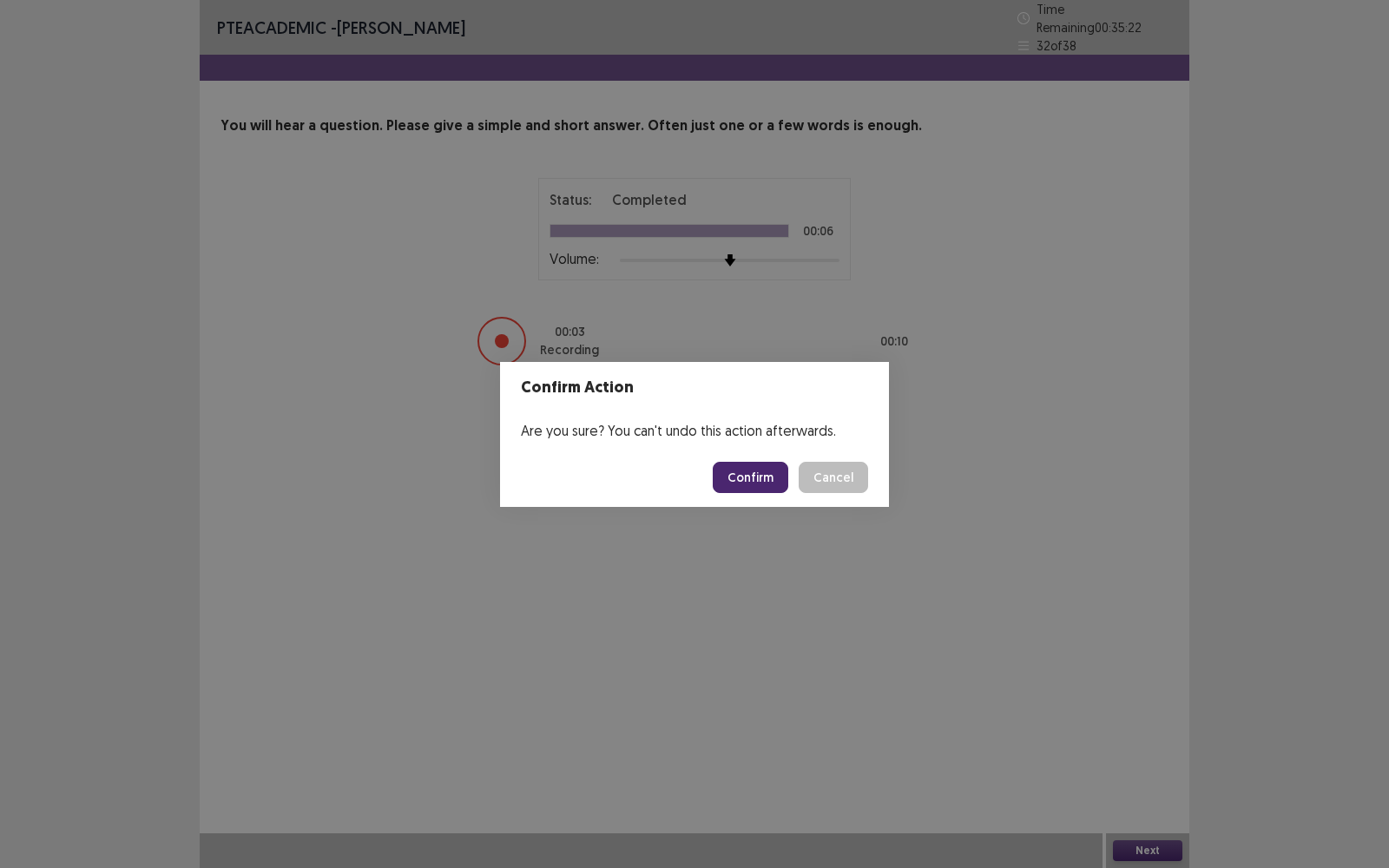
click at [746, 468] on button "Confirm" at bounding box center [750, 477] width 75 height 31
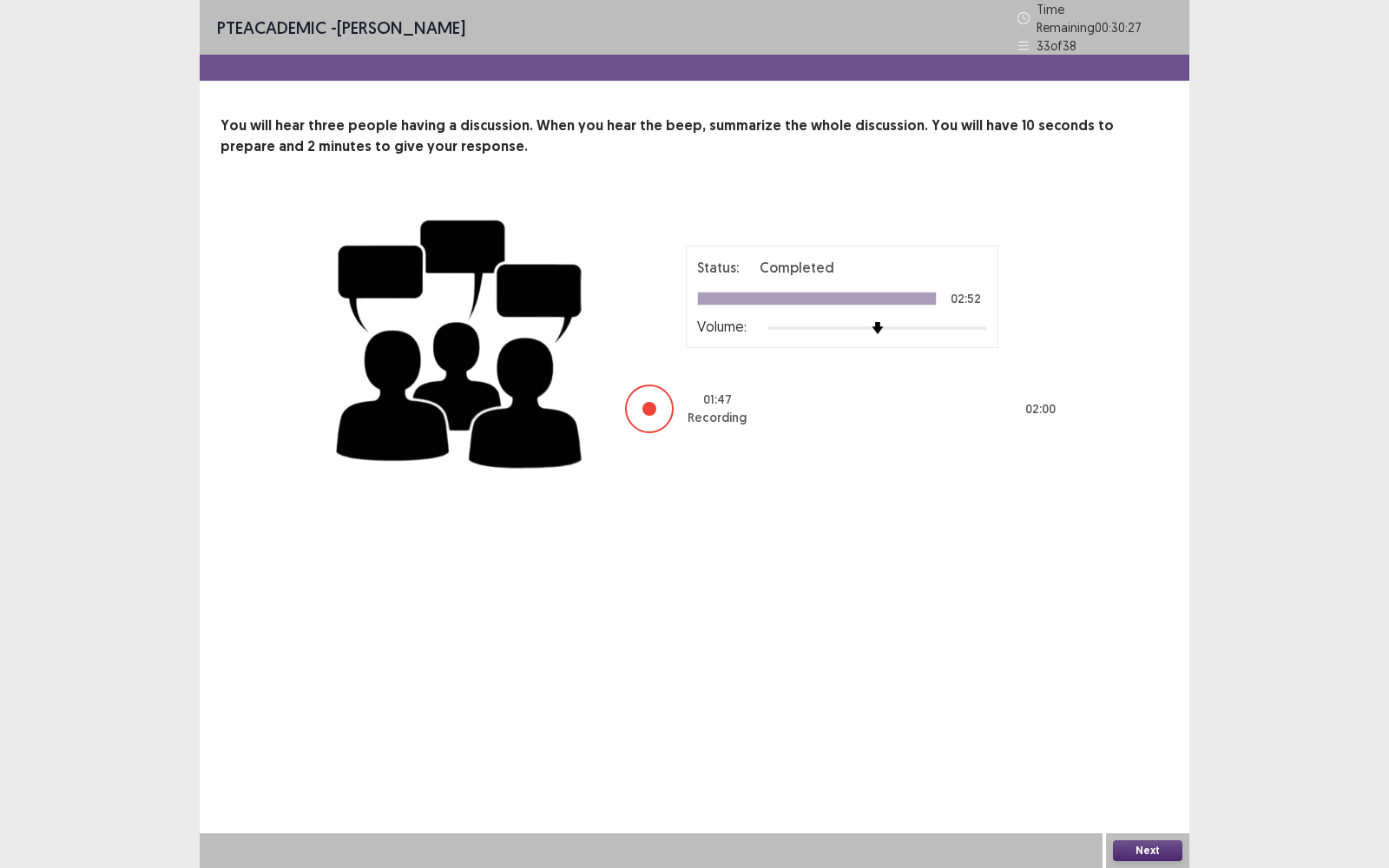
click at [1183, 689] on div "Next" at bounding box center [1146, 850] width 83 height 35
click at [1179, 689] on button "Next" at bounding box center [1147, 850] width 70 height 21
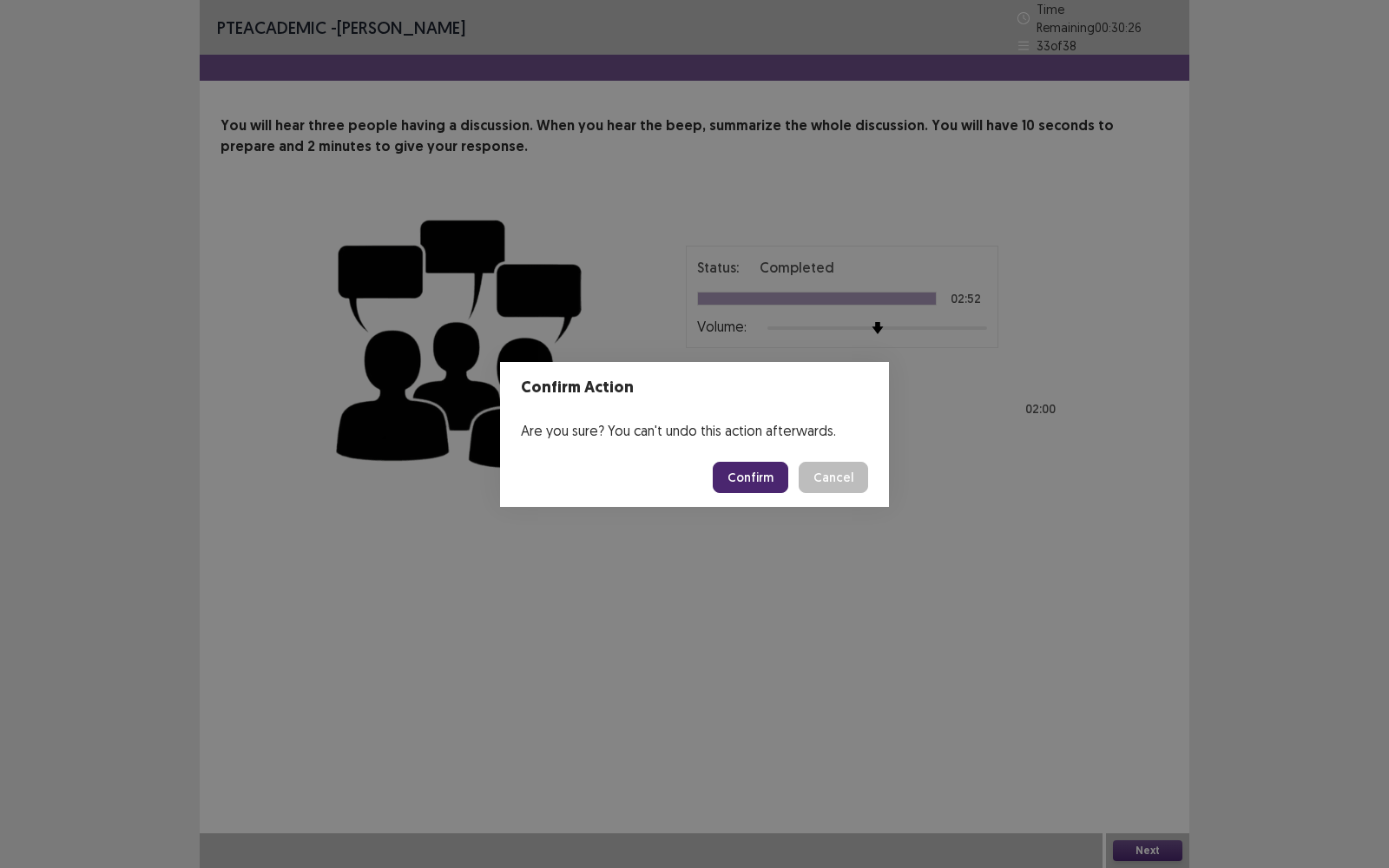
click at [756, 471] on button "Confirm" at bounding box center [750, 477] width 75 height 31
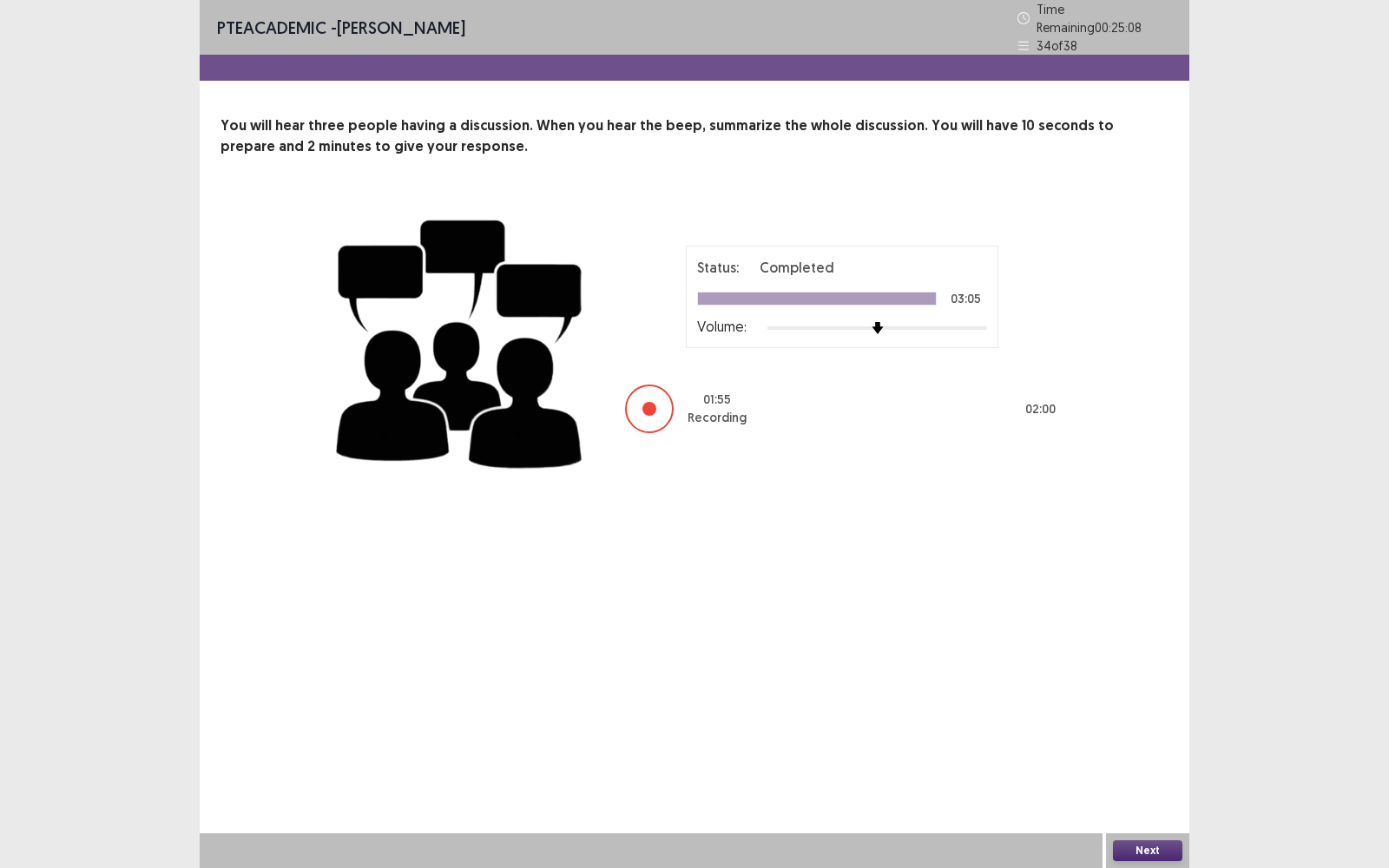
click at [1163, 689] on div "Next" at bounding box center [1146, 850] width 83 height 35
click at [1153, 689] on button "Next" at bounding box center [1147, 850] width 70 height 21
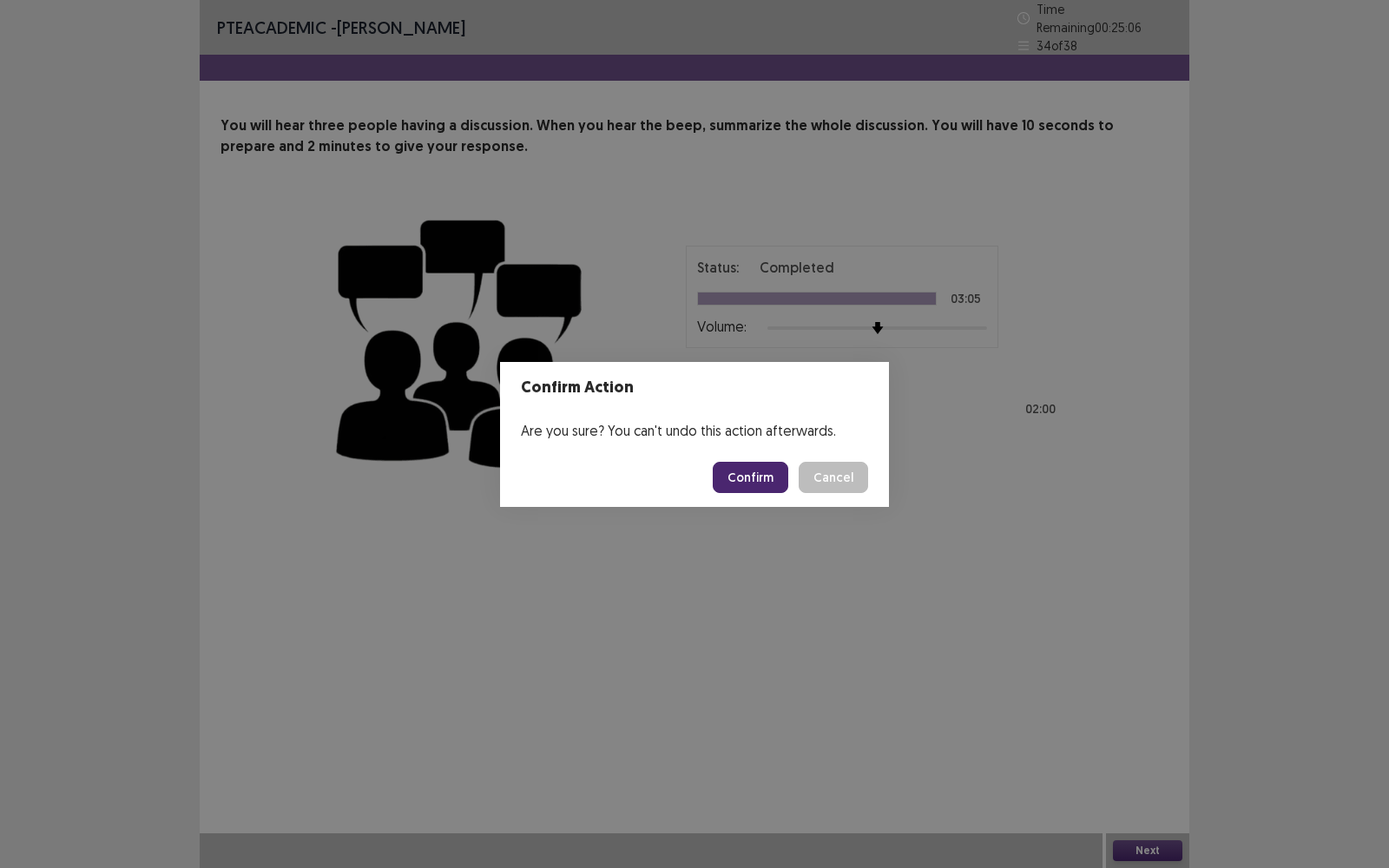
click at [783, 486] on button "Confirm" at bounding box center [750, 477] width 75 height 31
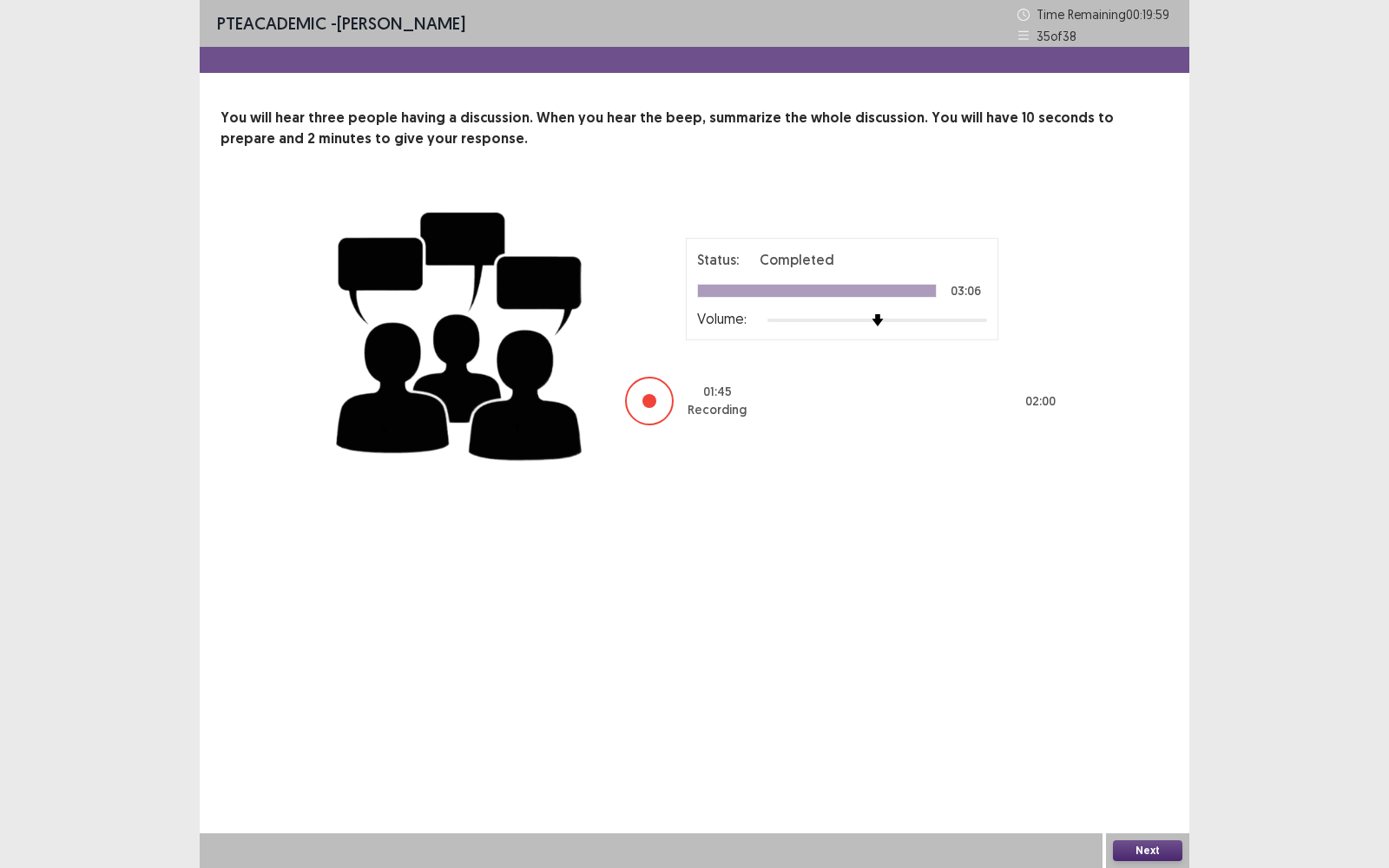
click at [1142, 689] on button "Next" at bounding box center [1147, 850] width 70 height 21
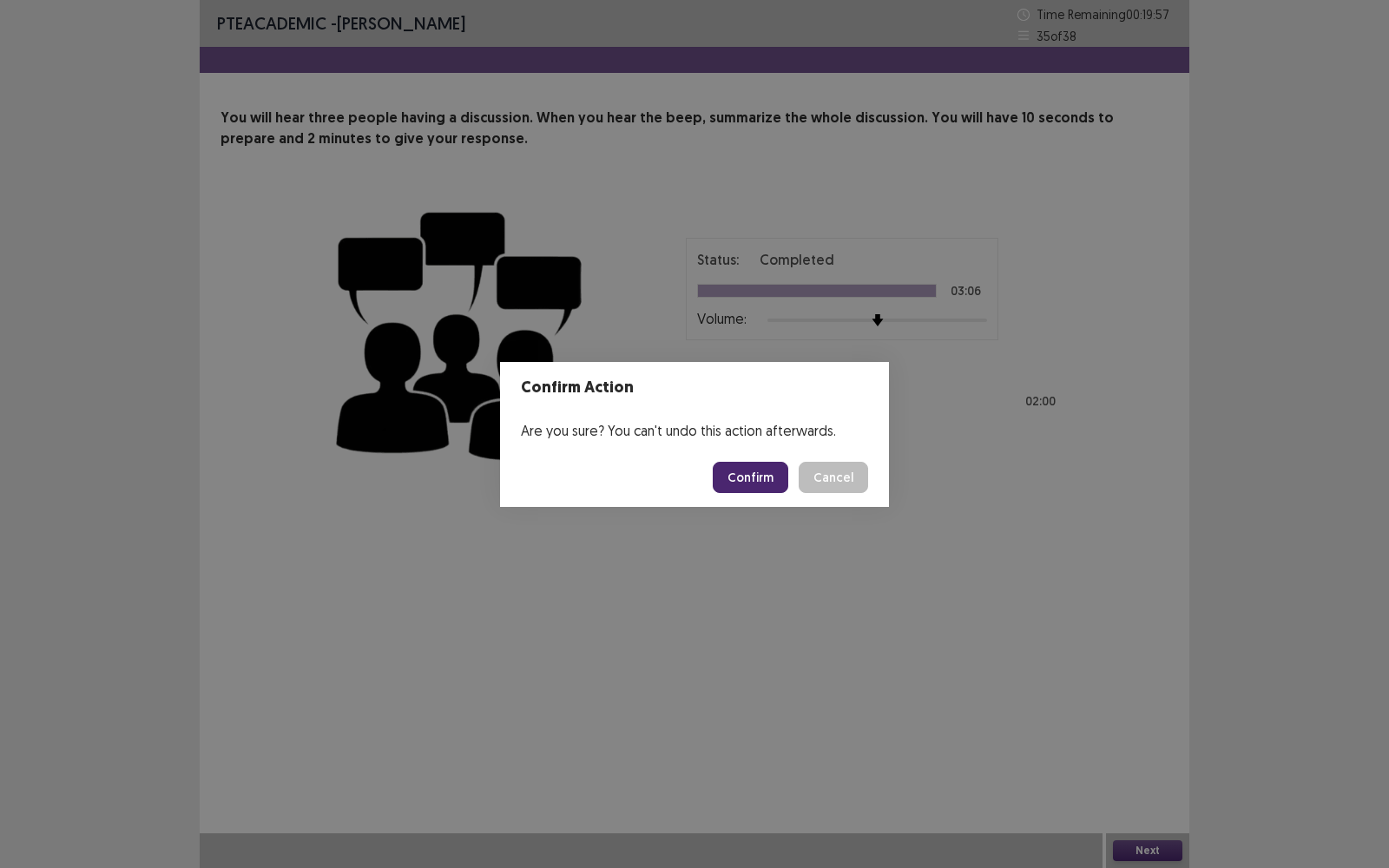
click at [759, 488] on button "Confirm" at bounding box center [750, 477] width 75 height 31
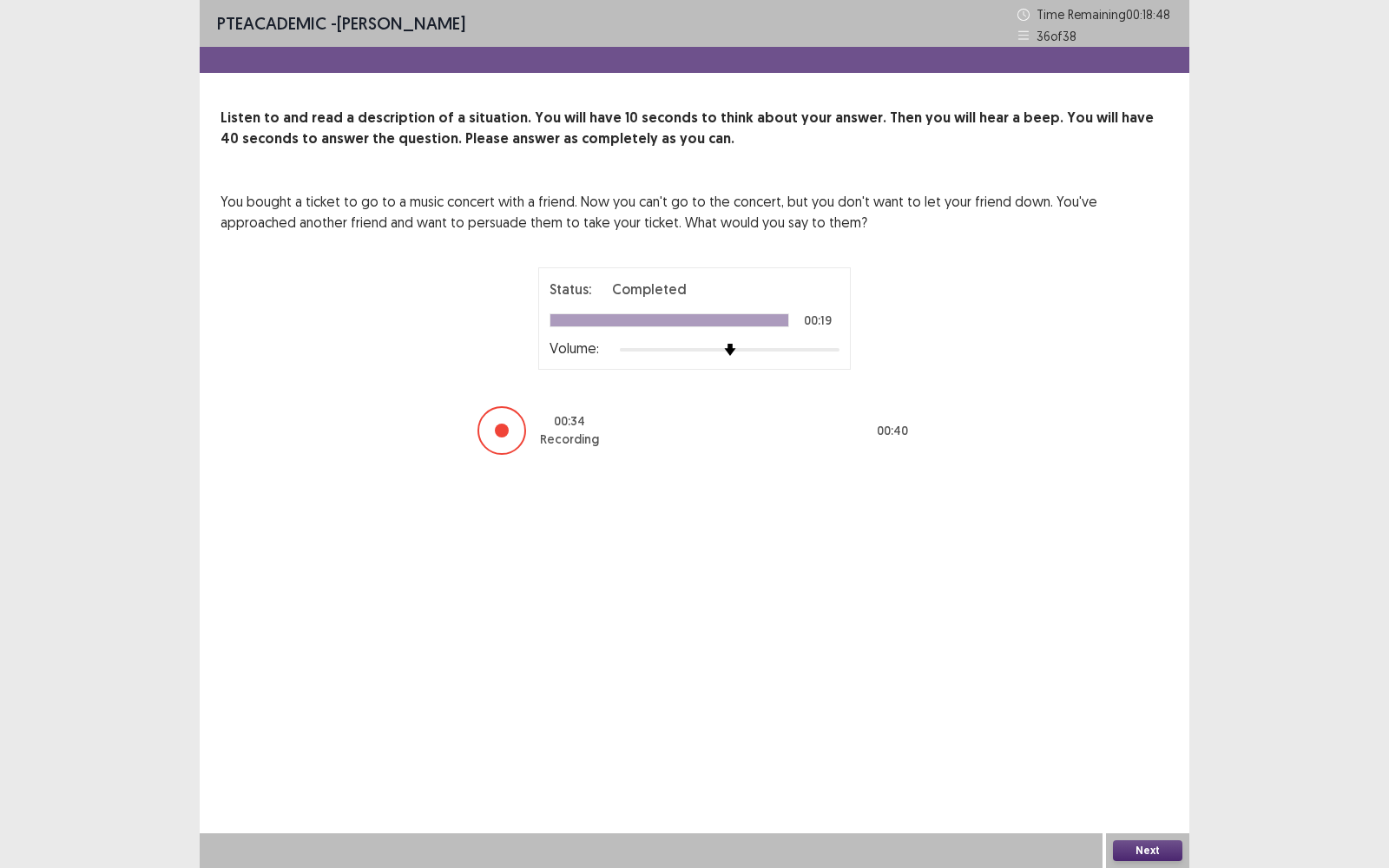
click at [1128, 689] on button "Next" at bounding box center [1147, 850] width 70 height 21
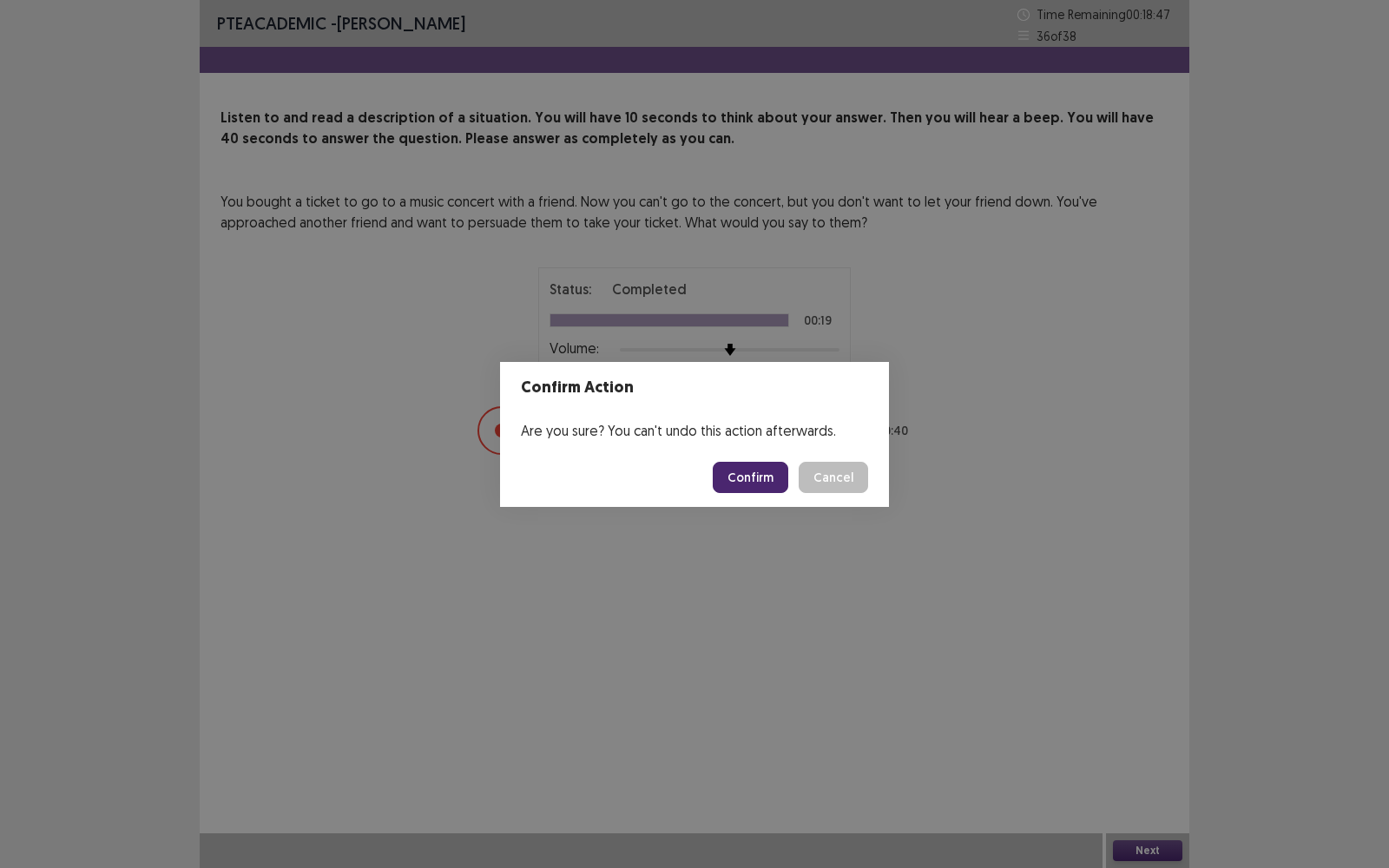
click at [723, 481] on button "Confirm" at bounding box center [750, 477] width 75 height 31
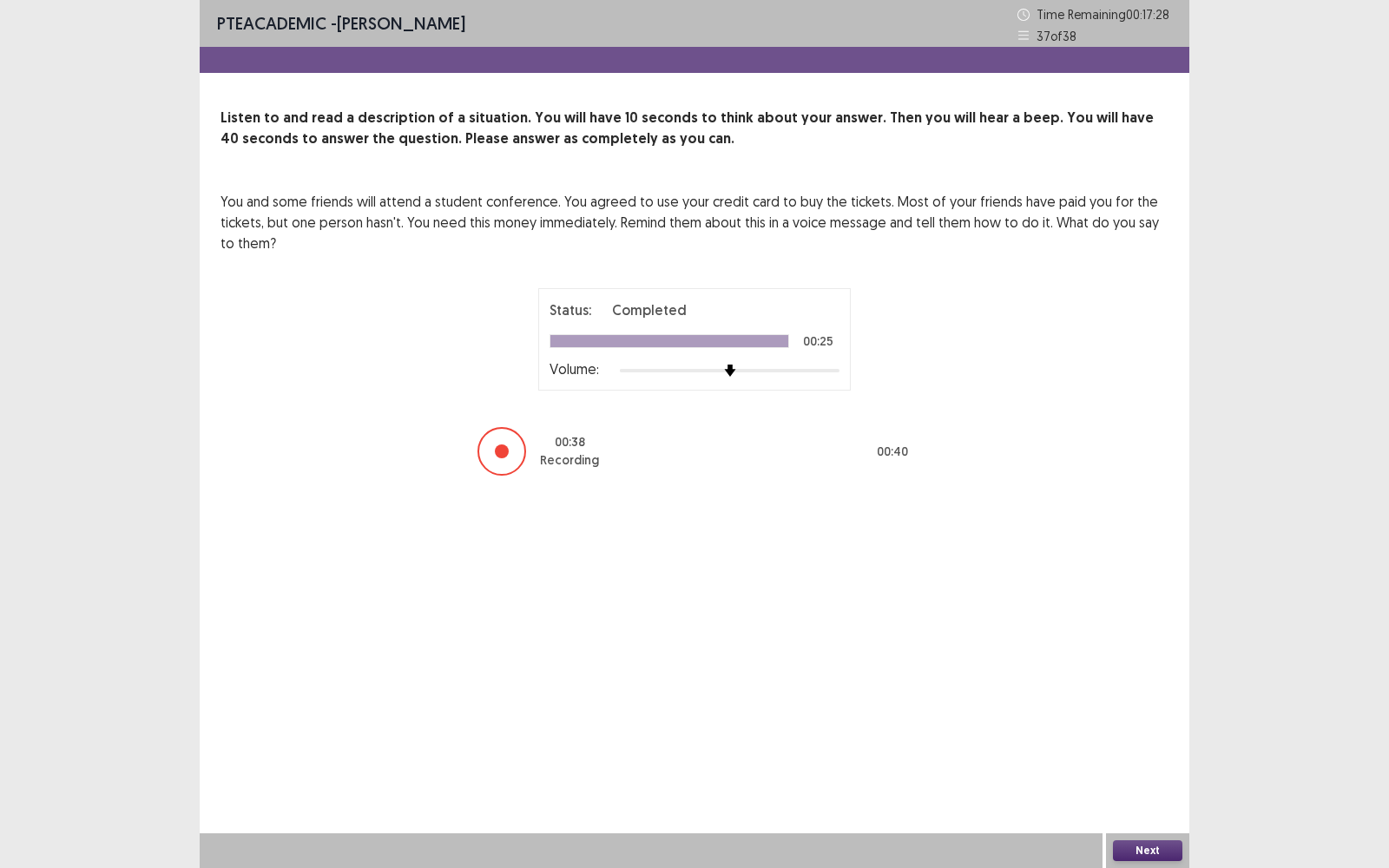
click at [1130, 689] on button "Next" at bounding box center [1147, 850] width 70 height 21
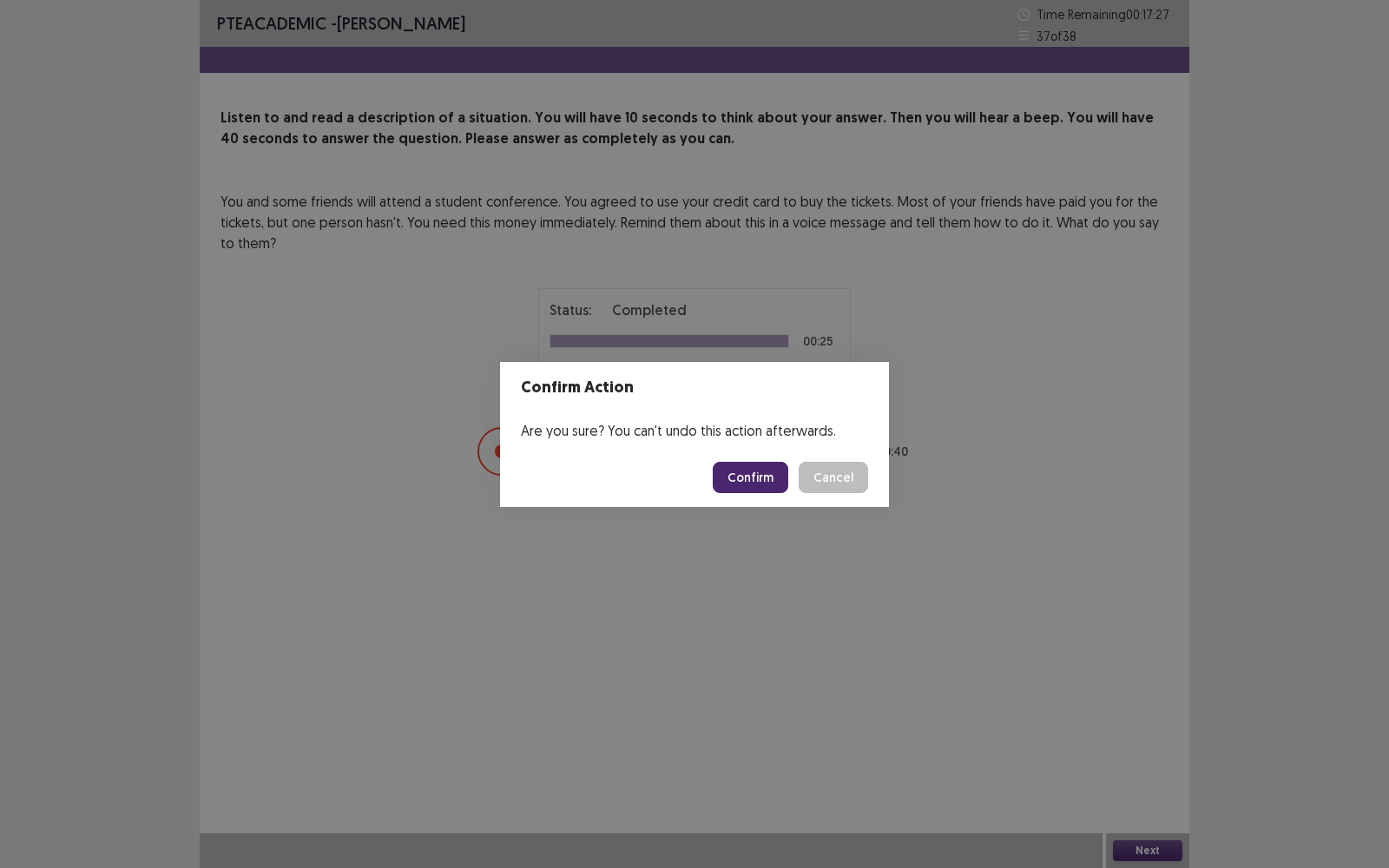
click at [753, 477] on button "Confirm" at bounding box center [750, 477] width 75 height 31
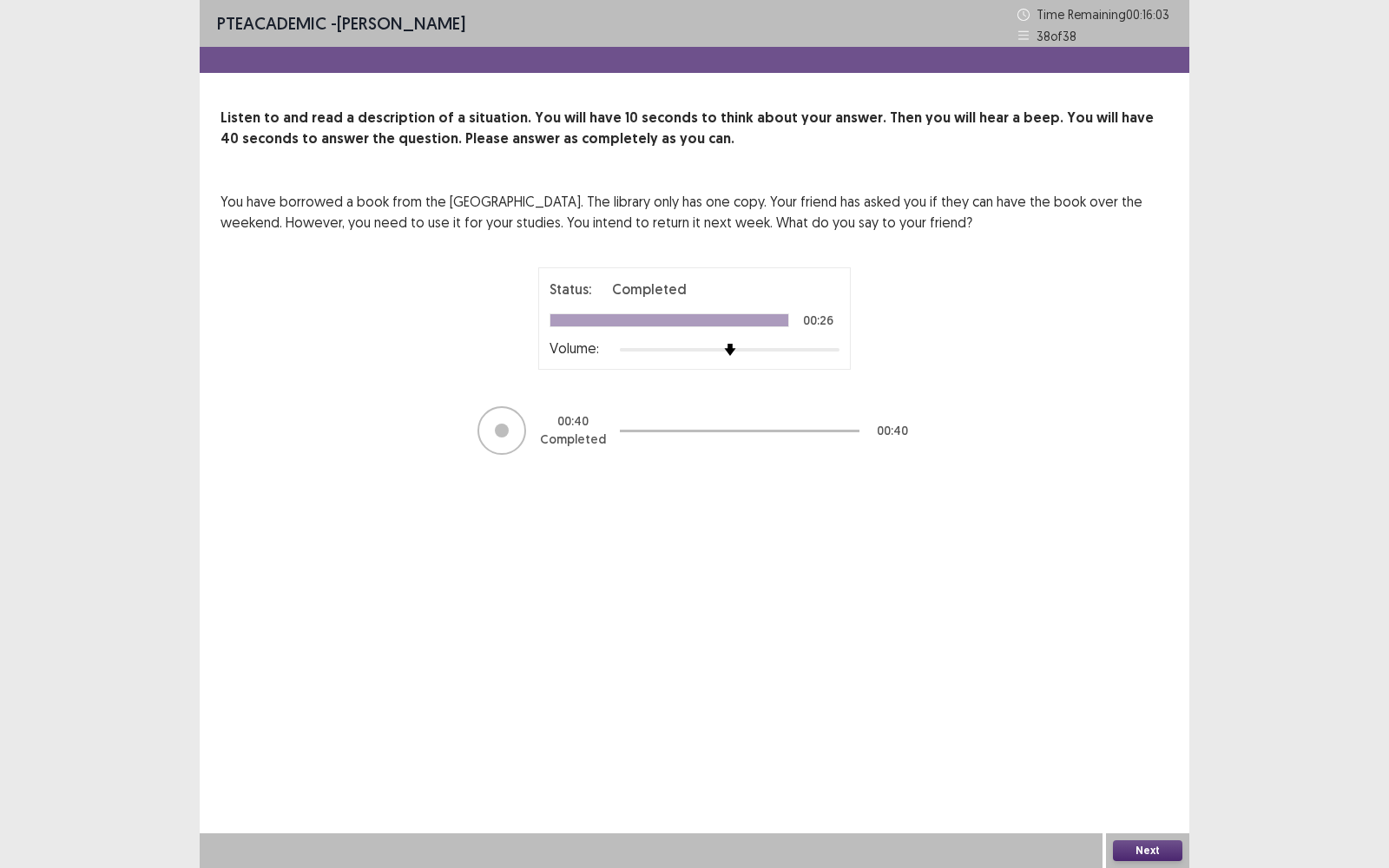
click at [1145, 689] on button "Next" at bounding box center [1147, 850] width 70 height 21
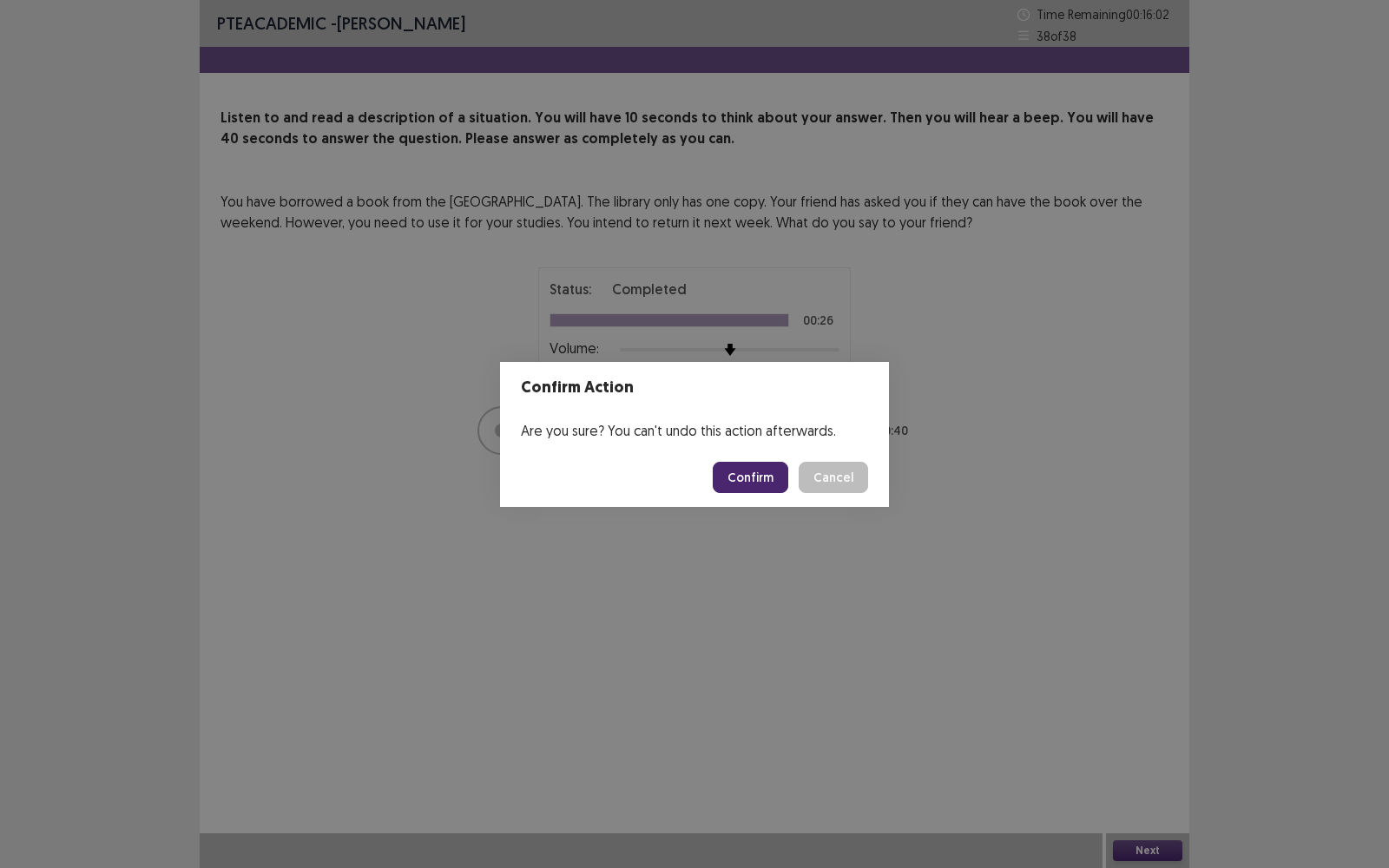
click at [749, 489] on button "Confirm" at bounding box center [750, 477] width 75 height 31
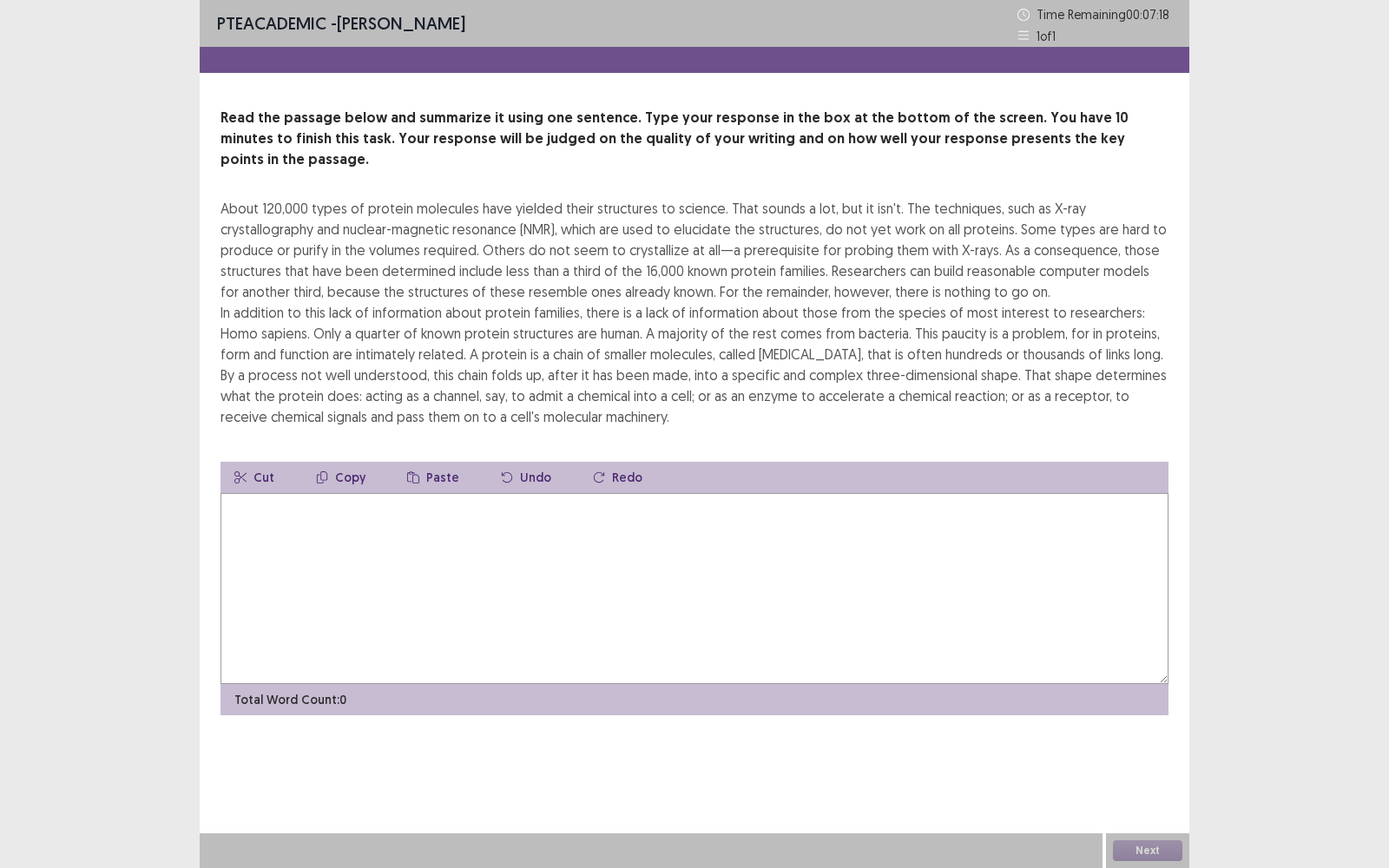
click at [724, 546] on textarea at bounding box center [694, 588] width 948 height 191
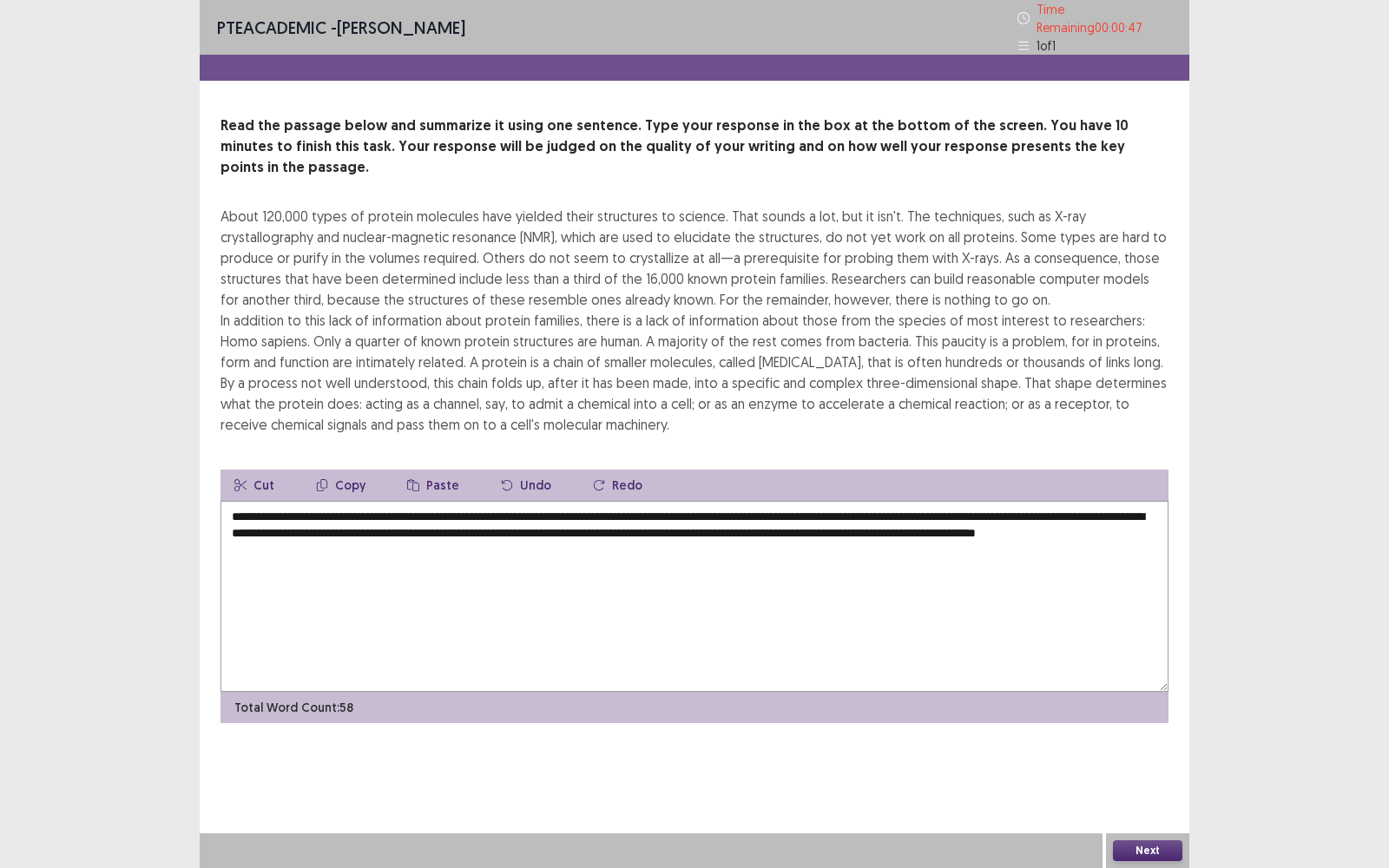
click at [294, 521] on textarea "**********" at bounding box center [694, 596] width 948 height 191
click at [412, 514] on textarea "**********" at bounding box center [694, 596] width 948 height 191
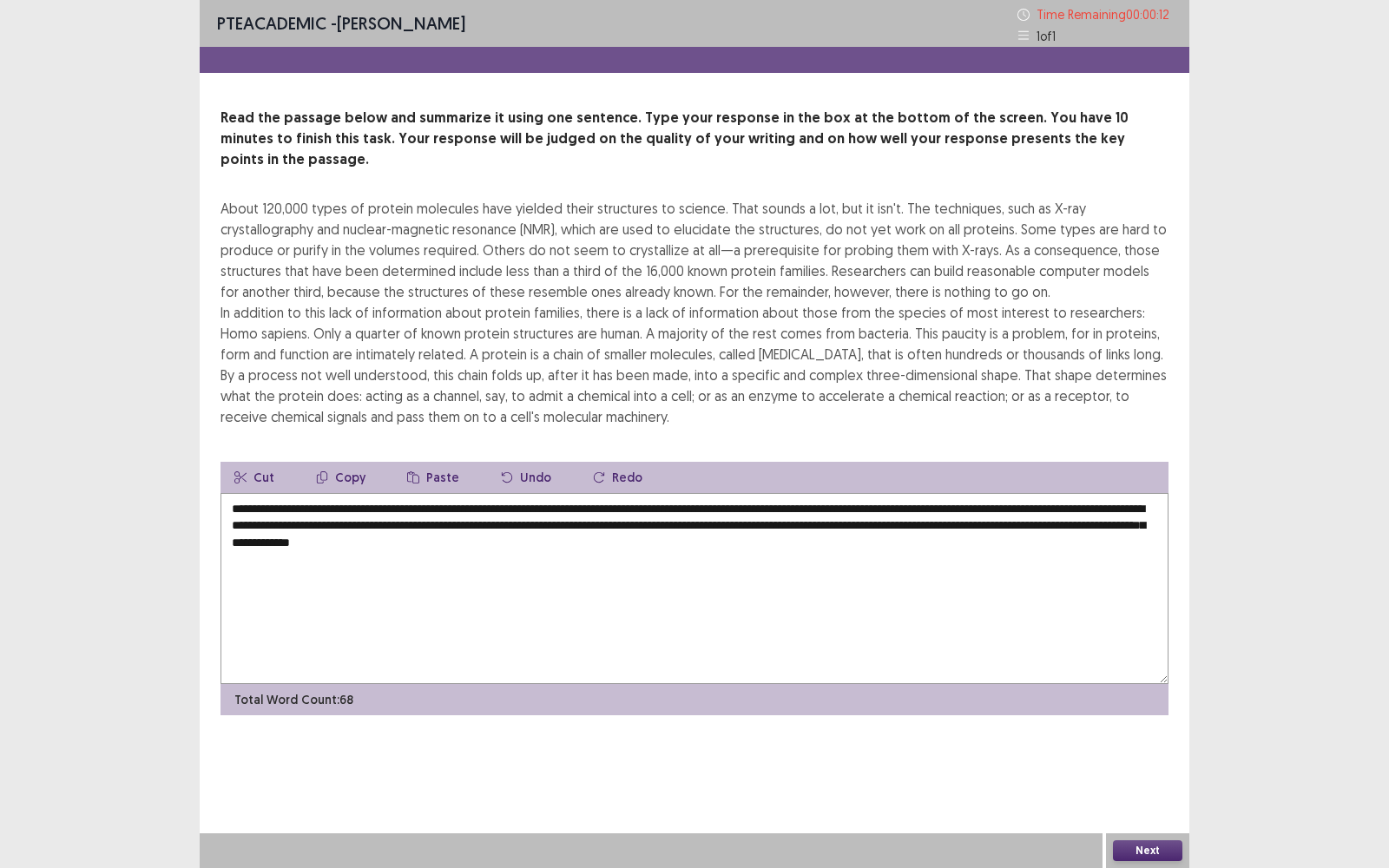
click at [643, 525] on textarea "**********" at bounding box center [694, 588] width 948 height 191
type textarea "**********"
click at [1122, 689] on button "Next" at bounding box center [1147, 850] width 70 height 21
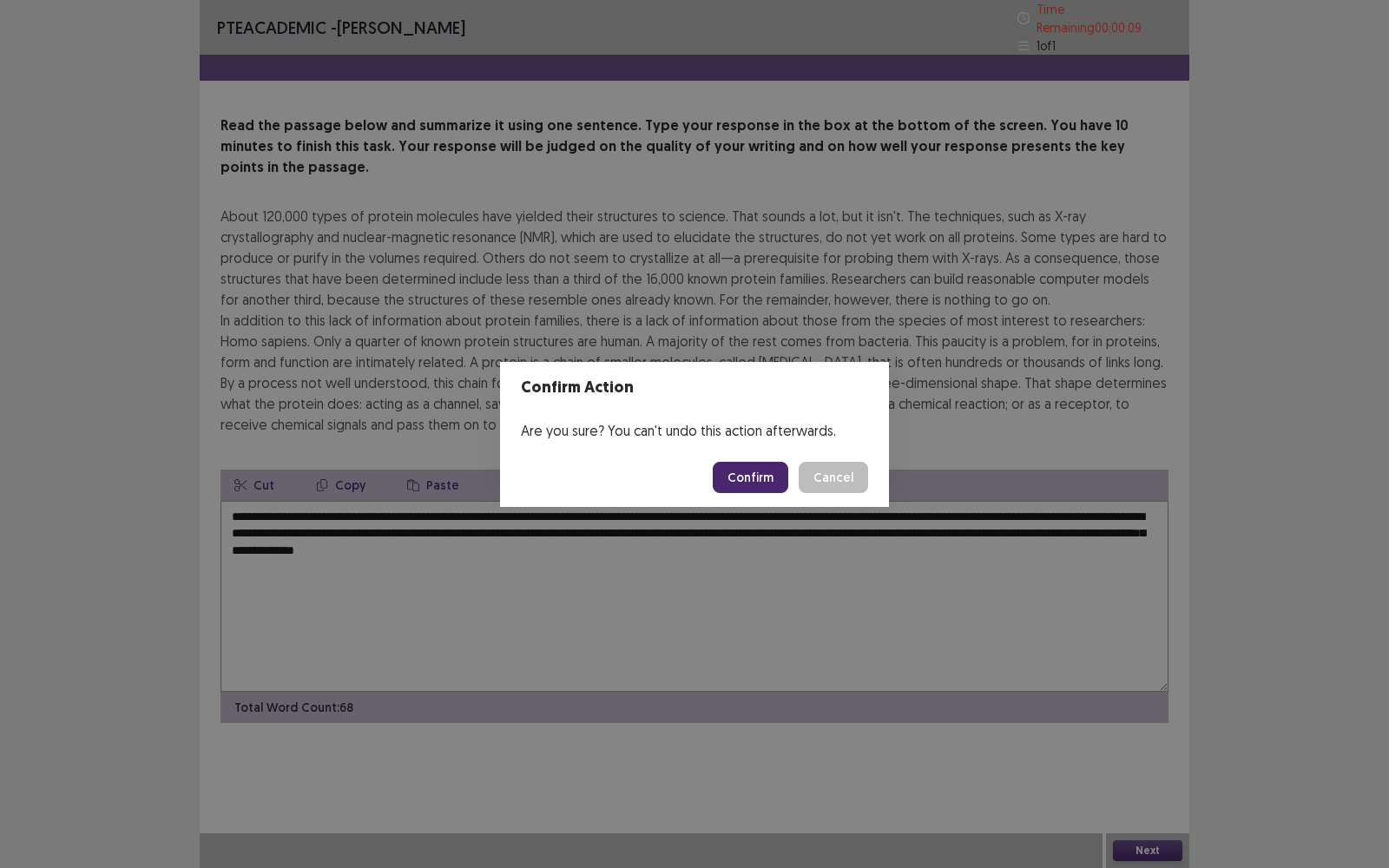
click at [740, 480] on button "Confirm" at bounding box center [750, 477] width 75 height 31
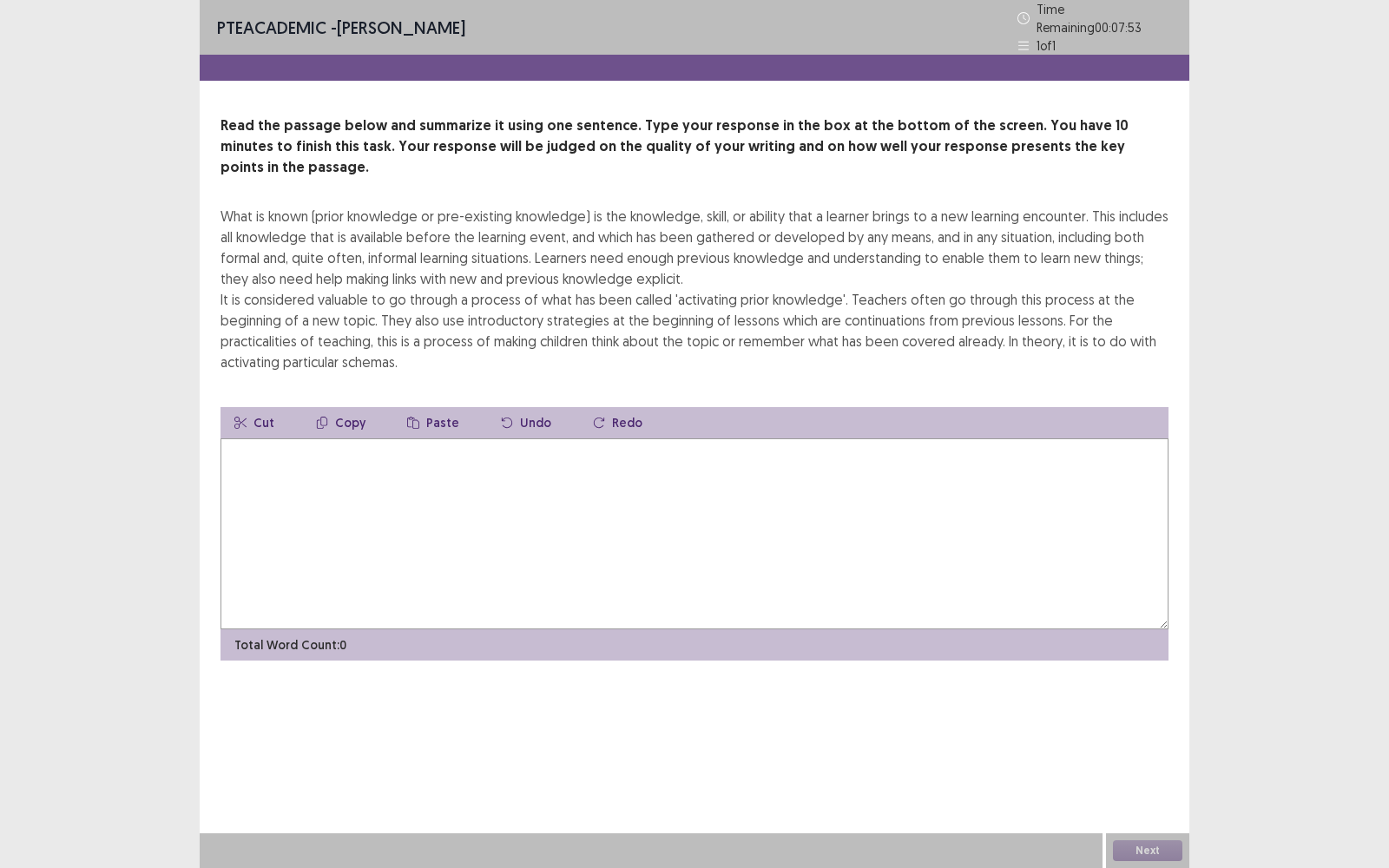
click at [735, 481] on textarea at bounding box center [694, 533] width 948 height 191
click at [269, 438] on textarea "**********" at bounding box center [694, 533] width 948 height 191
click at [330, 438] on textarea "*********" at bounding box center [694, 533] width 948 height 191
drag, startPoint x: 348, startPoint y: 421, endPoint x: 194, endPoint y: 426, distance: 154.1
click at [194, 426] on div "**********" at bounding box center [694, 434] width 1389 height 868
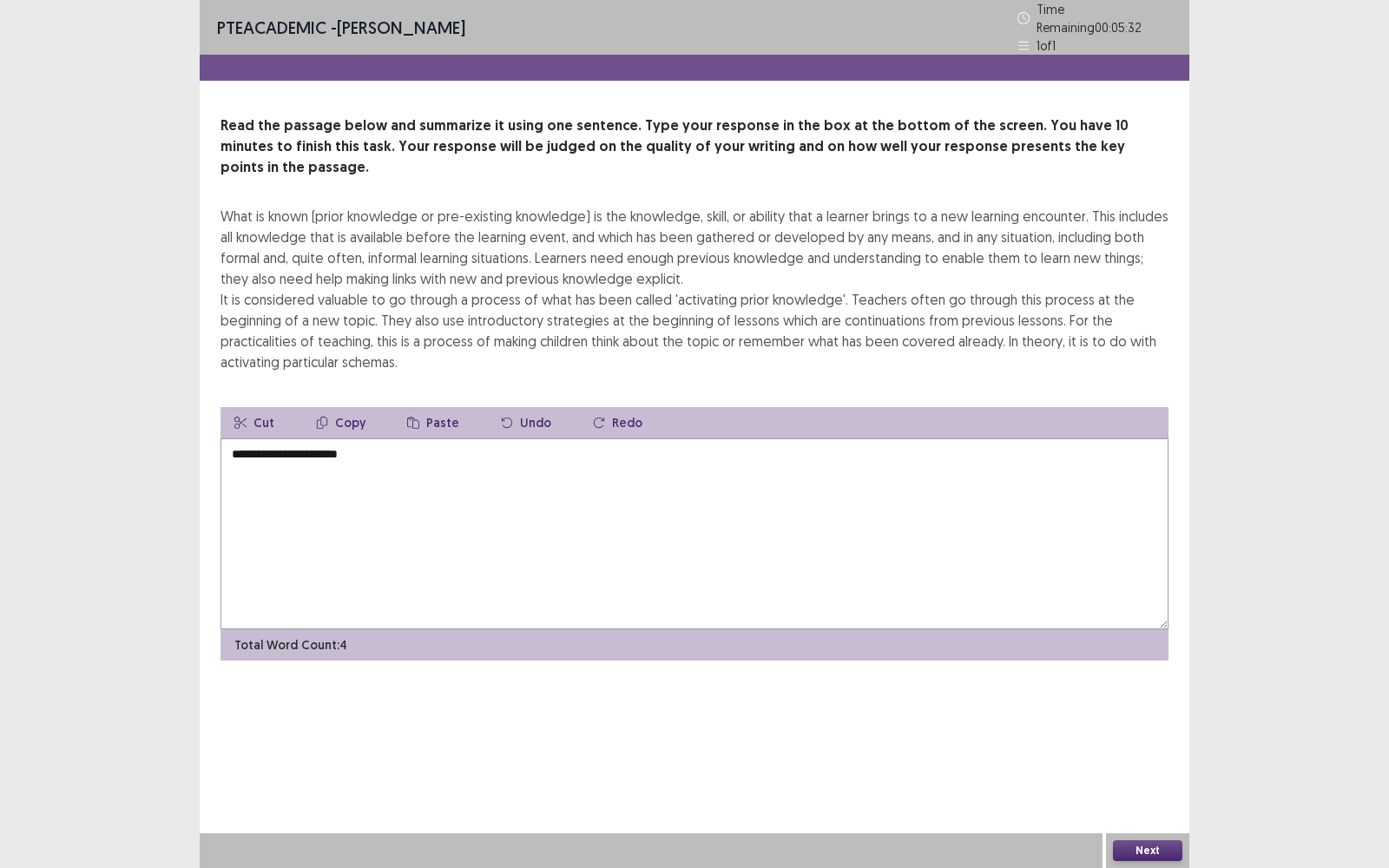
click at [373, 438] on textarea "**********" at bounding box center [694, 533] width 948 height 191
click at [376, 438] on textarea "**********" at bounding box center [694, 533] width 948 height 191
click at [455, 438] on textarea "**********" at bounding box center [694, 533] width 948 height 191
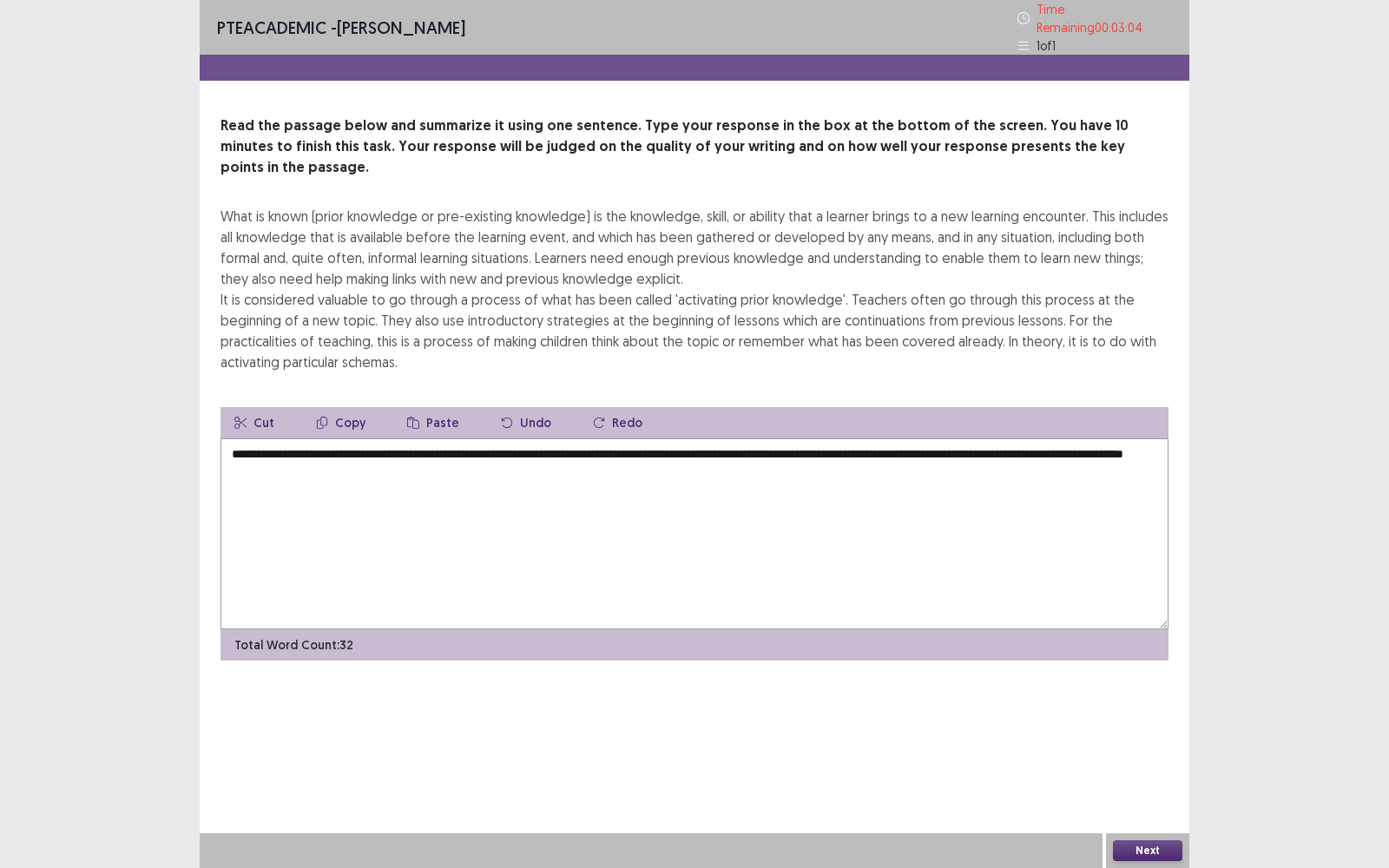
click at [1109, 438] on textarea "**********" at bounding box center [694, 533] width 948 height 191
click at [535, 446] on textarea "**********" at bounding box center [694, 533] width 948 height 191
click at [648, 448] on textarea "**********" at bounding box center [694, 533] width 948 height 191
click at [682, 443] on textarea "**********" at bounding box center [694, 533] width 948 height 191
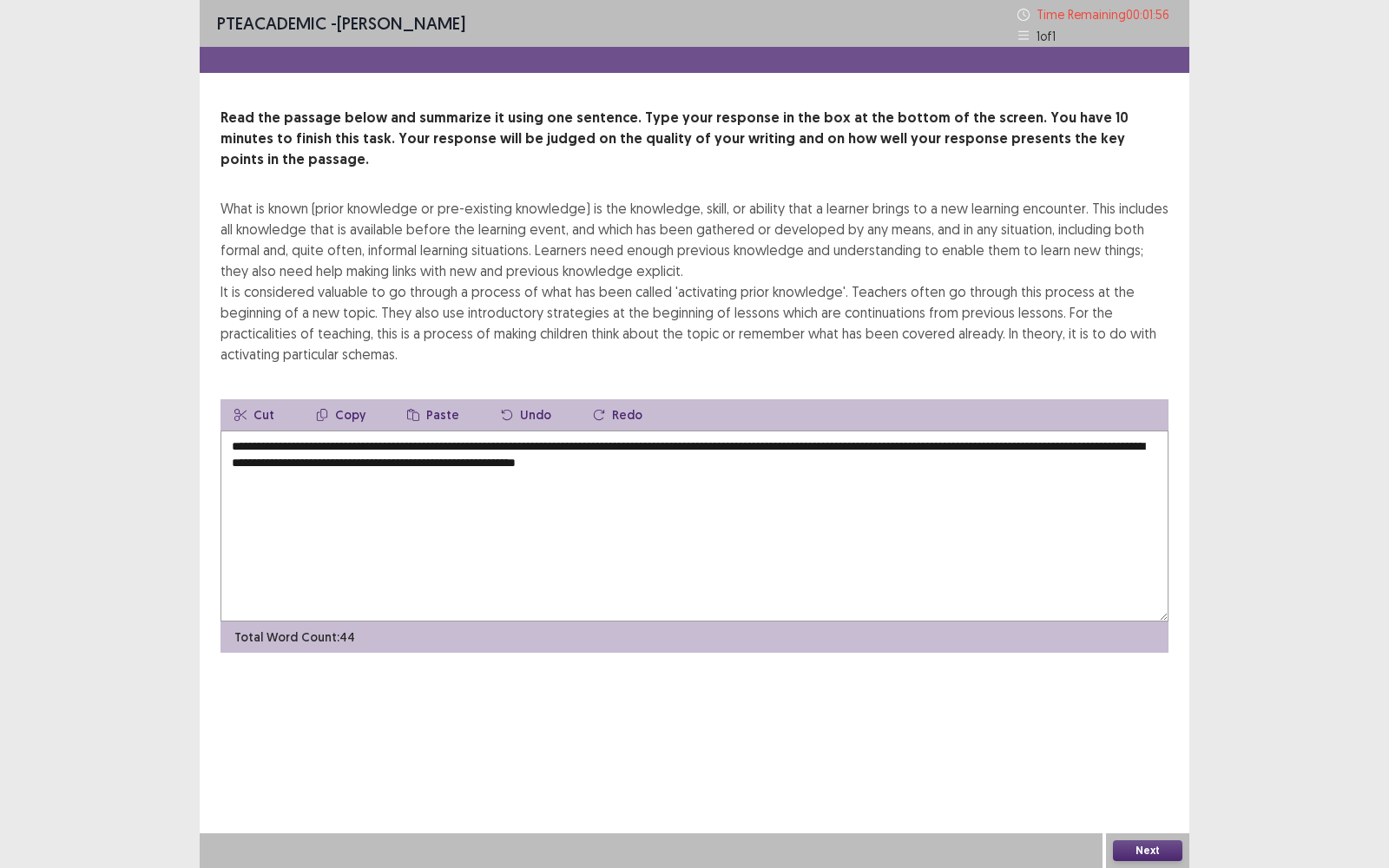
click at [778, 442] on textarea "**********" at bounding box center [694, 525] width 948 height 191
click at [583, 439] on textarea "**********" at bounding box center [694, 525] width 948 height 191
click at [822, 443] on textarea "**********" at bounding box center [694, 525] width 948 height 191
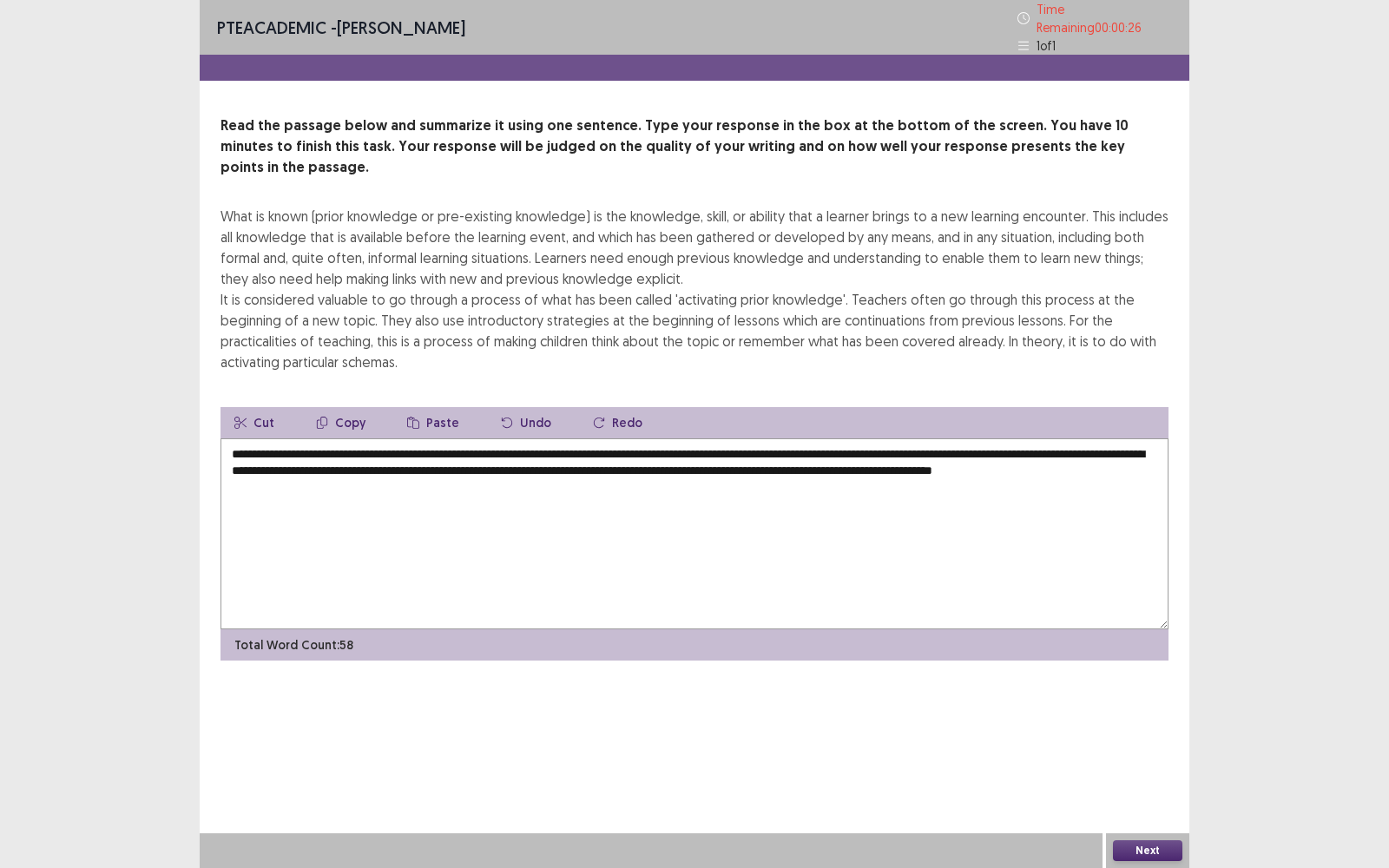
type textarea "**********"
click at [1138, 689] on button "Next" at bounding box center [1147, 850] width 70 height 21
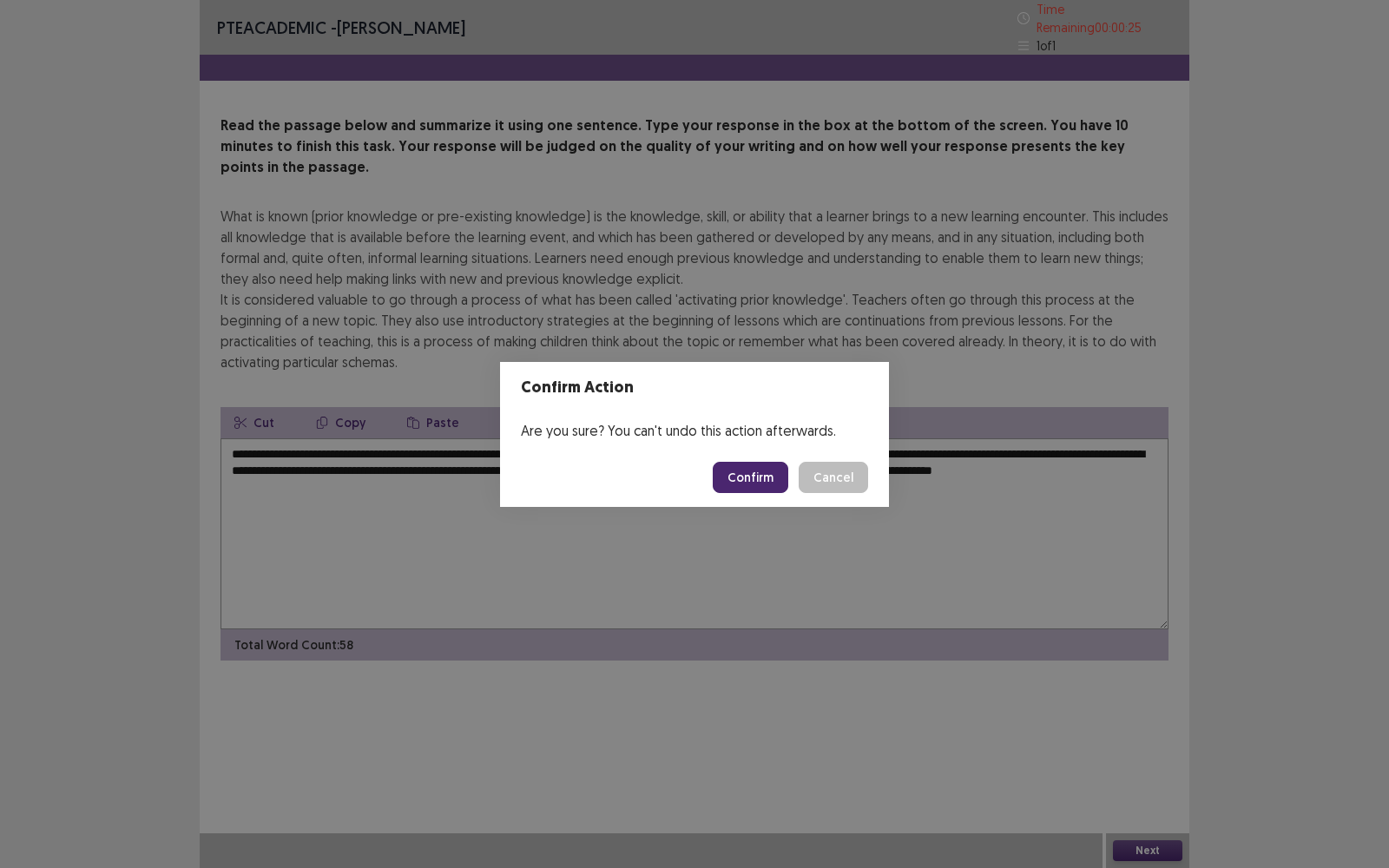
click at [754, 467] on button "Confirm" at bounding box center [750, 477] width 75 height 31
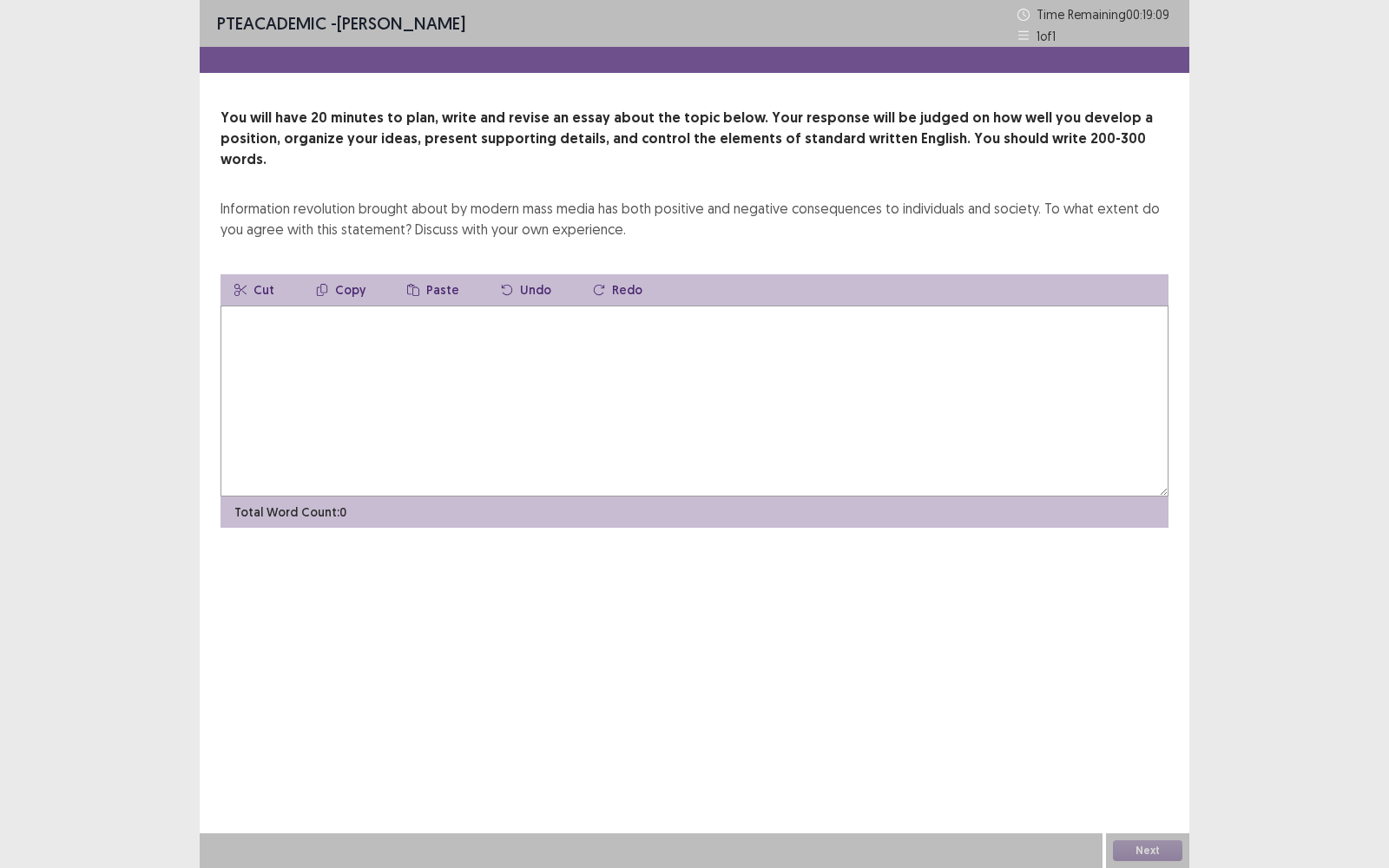
click at [739, 431] on textarea at bounding box center [694, 400] width 948 height 191
click at [467, 305] on textarea "**********" at bounding box center [694, 400] width 948 height 191
click at [630, 311] on textarea "**********" at bounding box center [694, 400] width 948 height 191
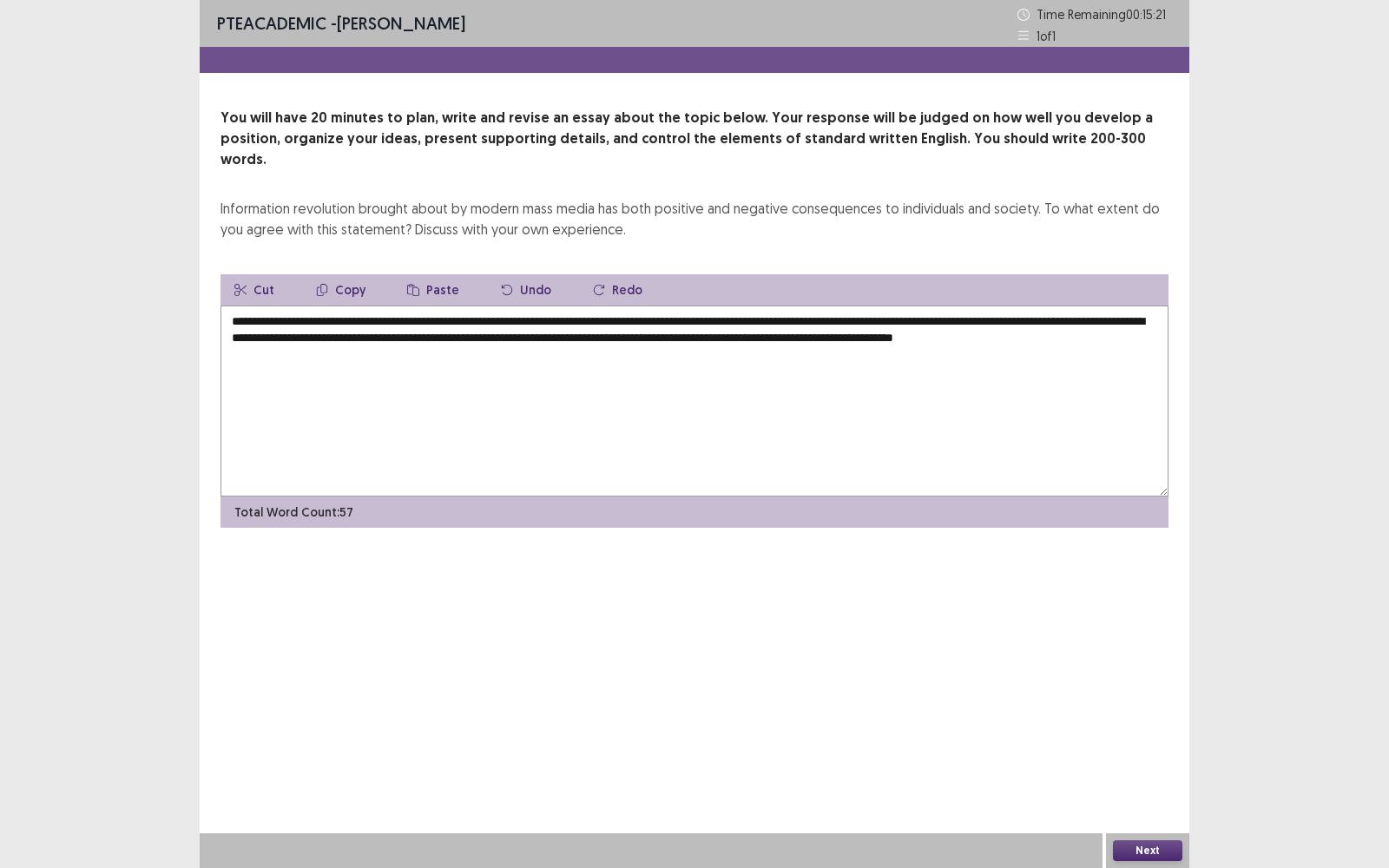
click at [1112, 319] on textarea "**********" at bounding box center [694, 400] width 948 height 191
click at [1115, 319] on textarea "**********" at bounding box center [694, 400] width 948 height 191
click at [1150, 324] on textarea "**********" at bounding box center [694, 400] width 948 height 191
click at [322, 332] on textarea "**********" at bounding box center [694, 400] width 948 height 191
click at [519, 322] on textarea "**********" at bounding box center [694, 400] width 948 height 191
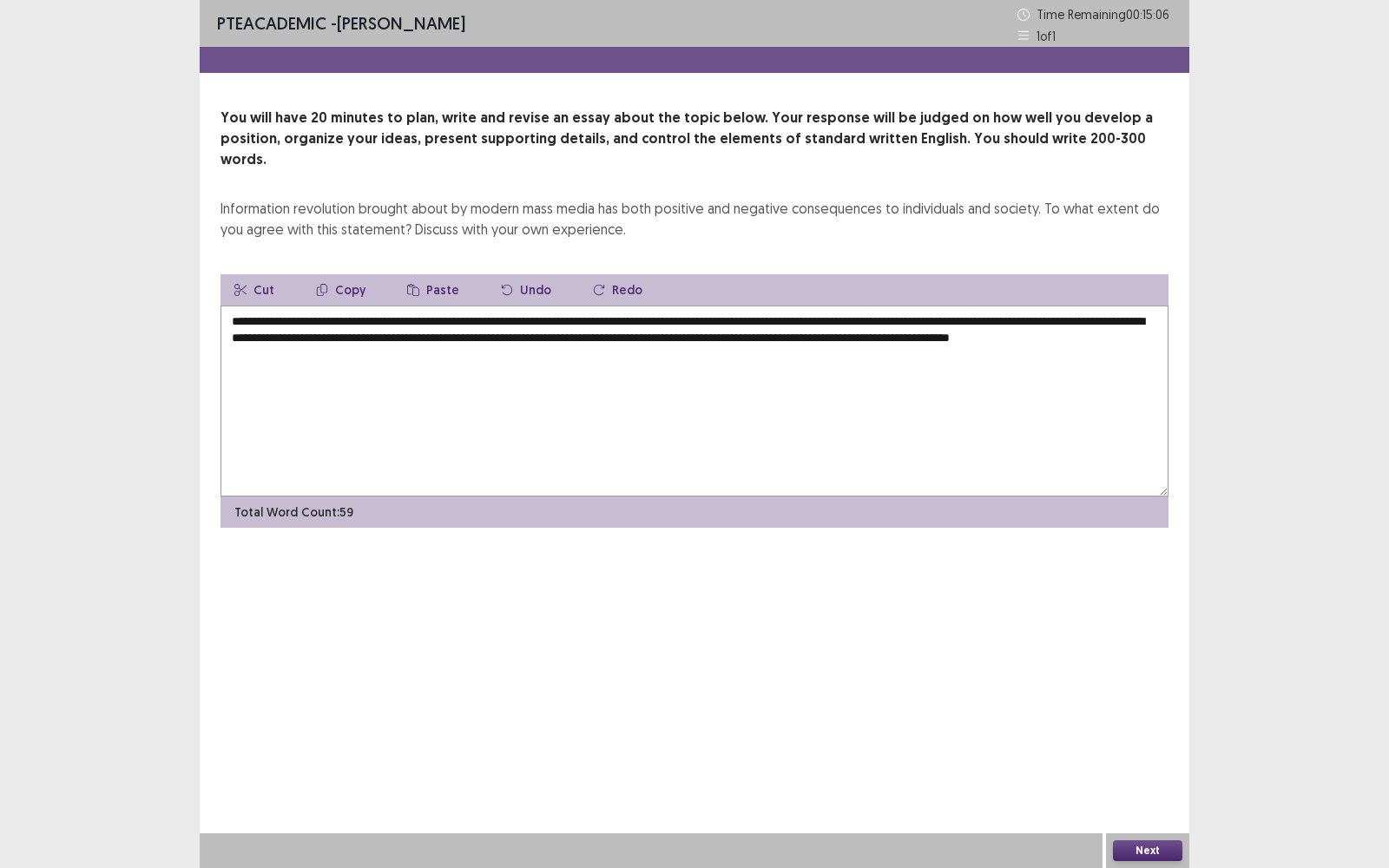
click at [507, 327] on textarea "**********" at bounding box center [694, 400] width 948 height 191
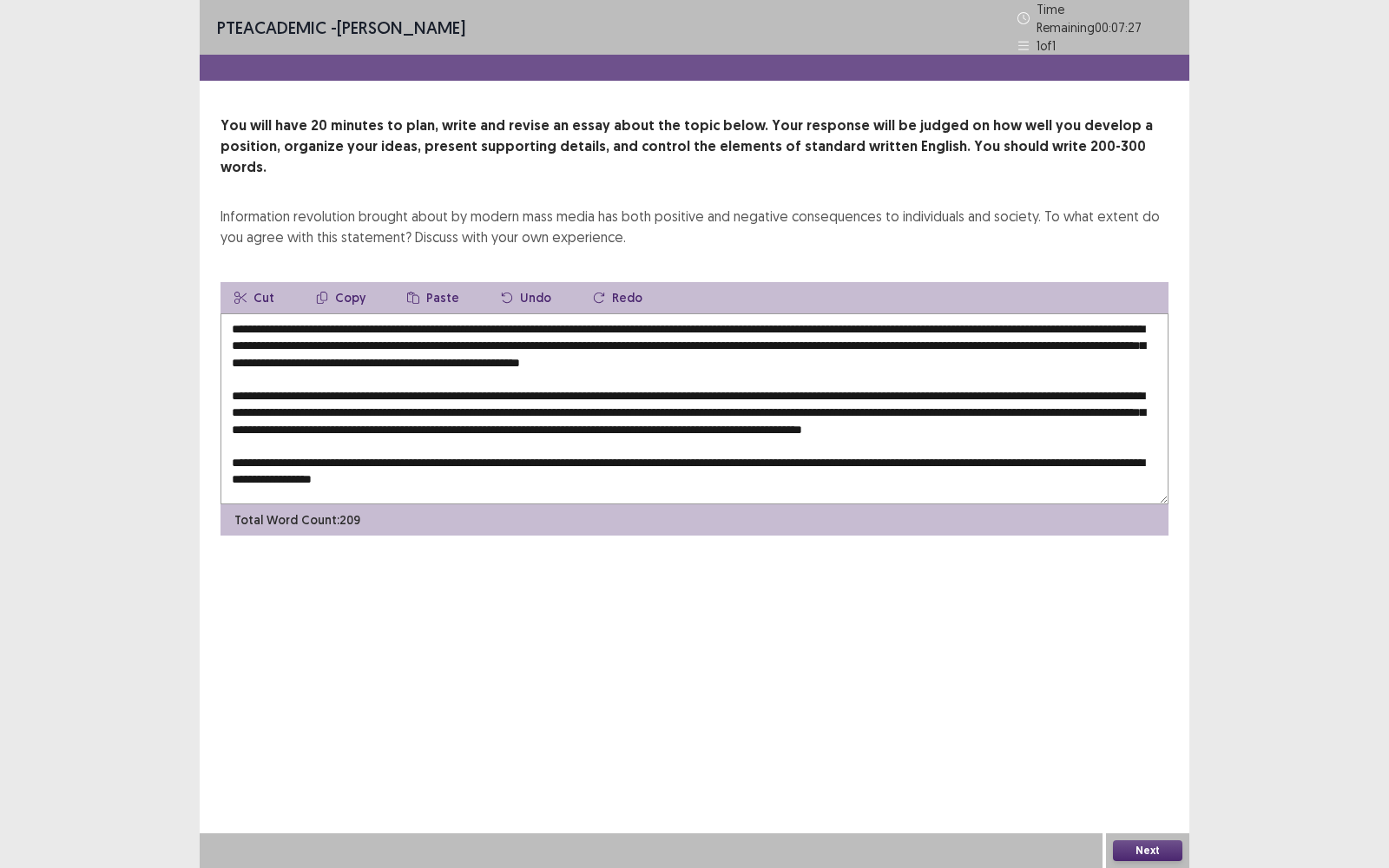
click at [455, 460] on textarea at bounding box center [694, 408] width 948 height 191
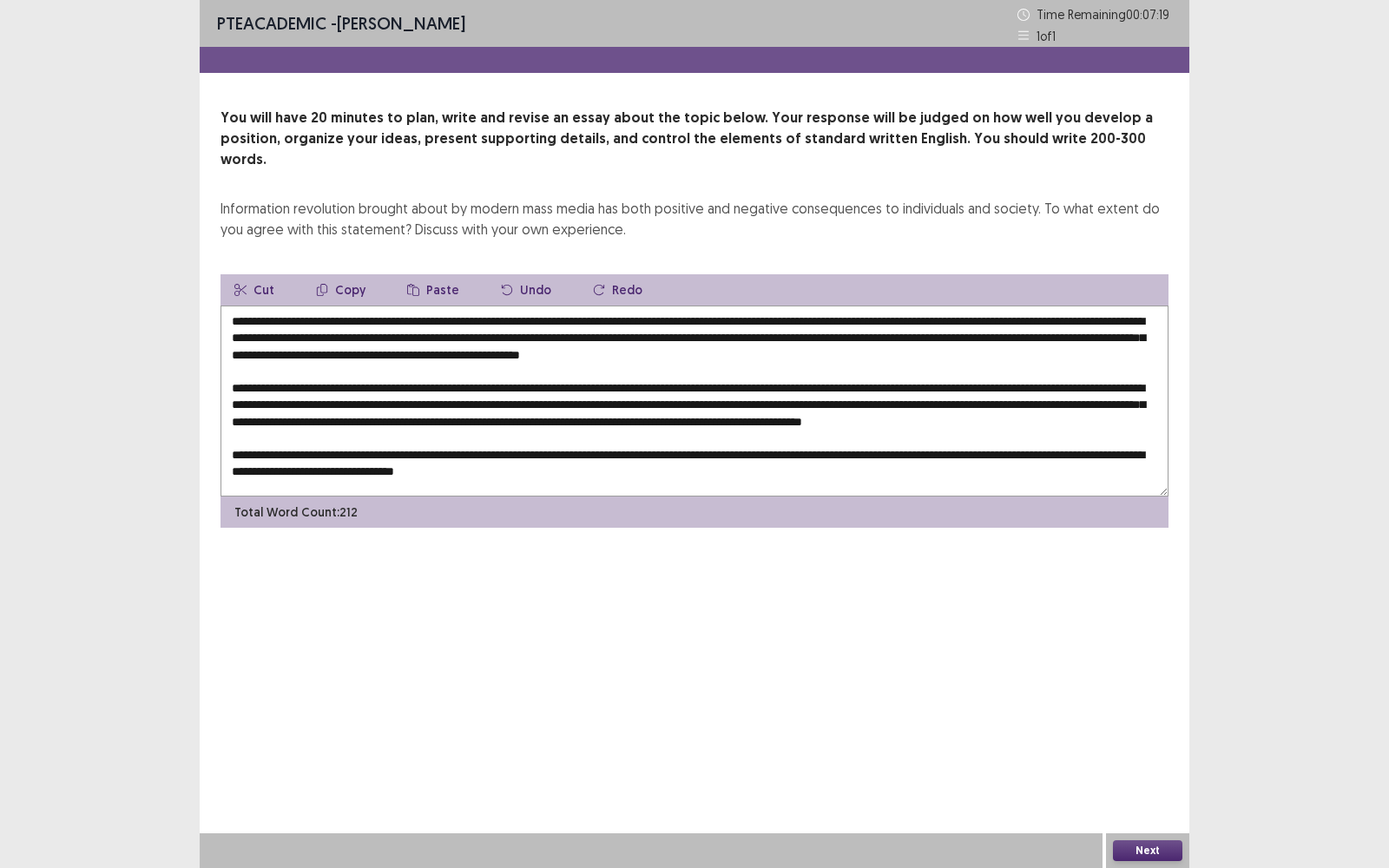
click at [622, 464] on textarea at bounding box center [694, 400] width 948 height 191
click at [551, 465] on textarea at bounding box center [694, 400] width 948 height 191
click at [621, 467] on textarea at bounding box center [694, 400] width 948 height 191
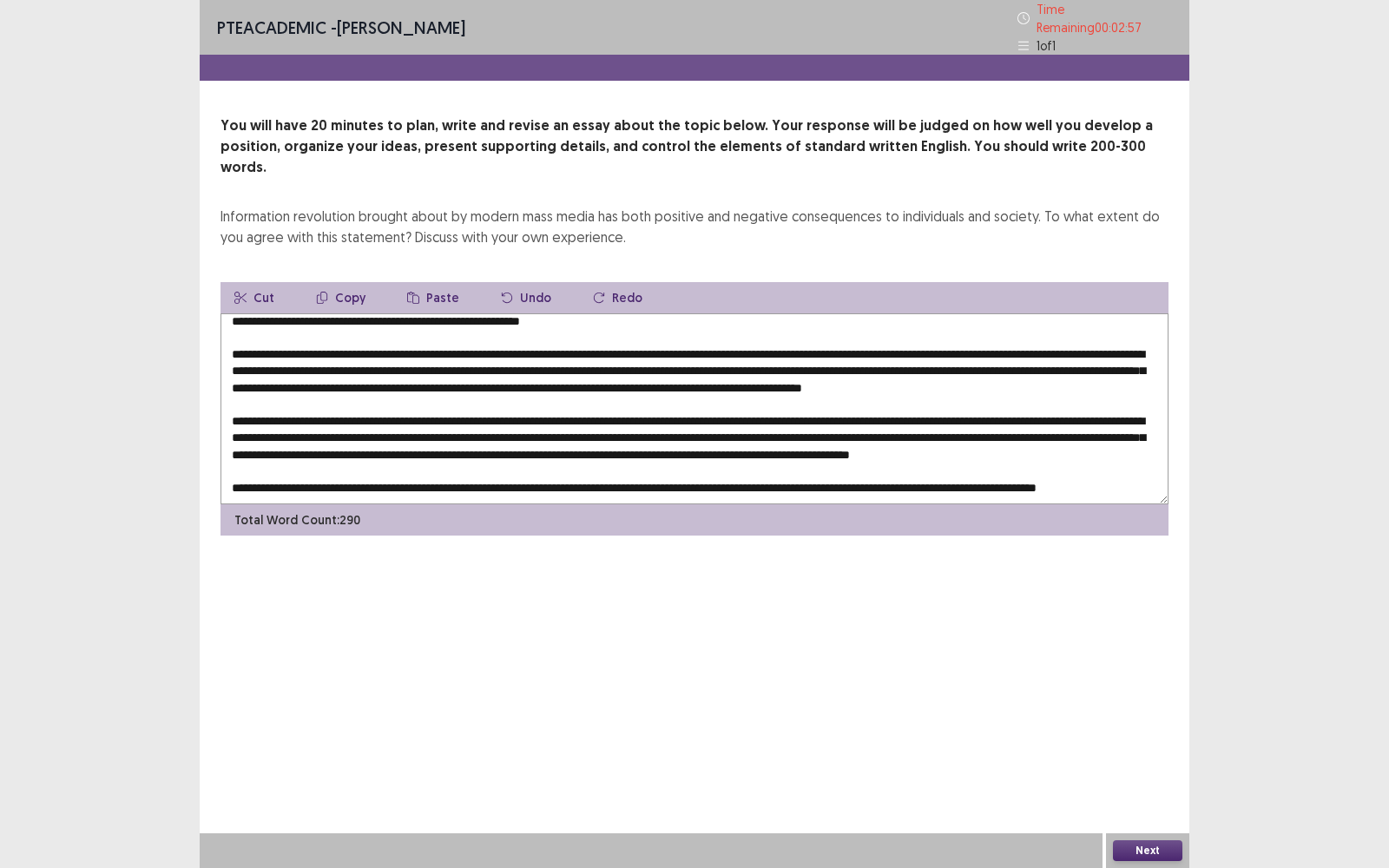
scroll to position [0, 0]
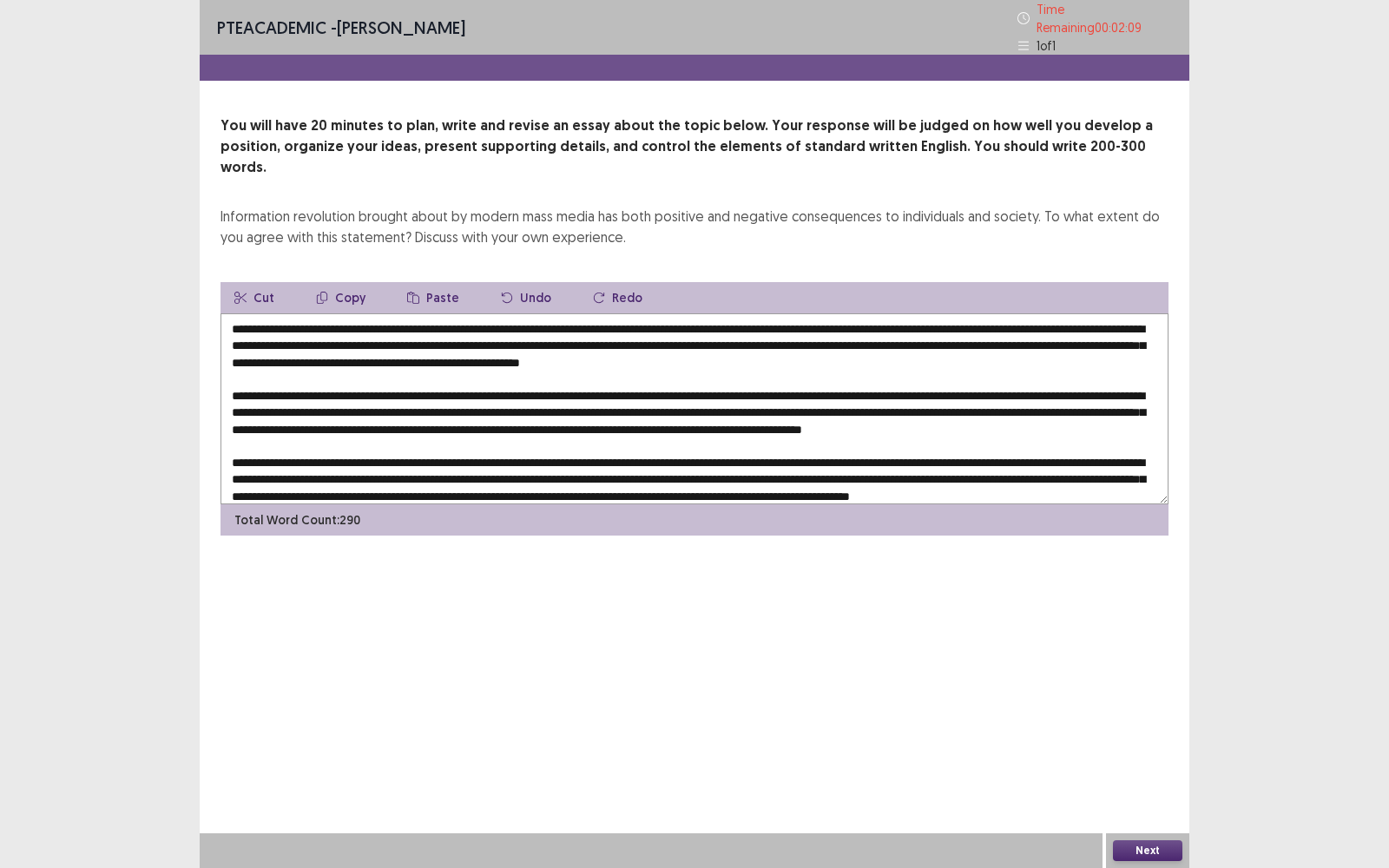
click at [479, 362] on textarea at bounding box center [694, 408] width 948 height 191
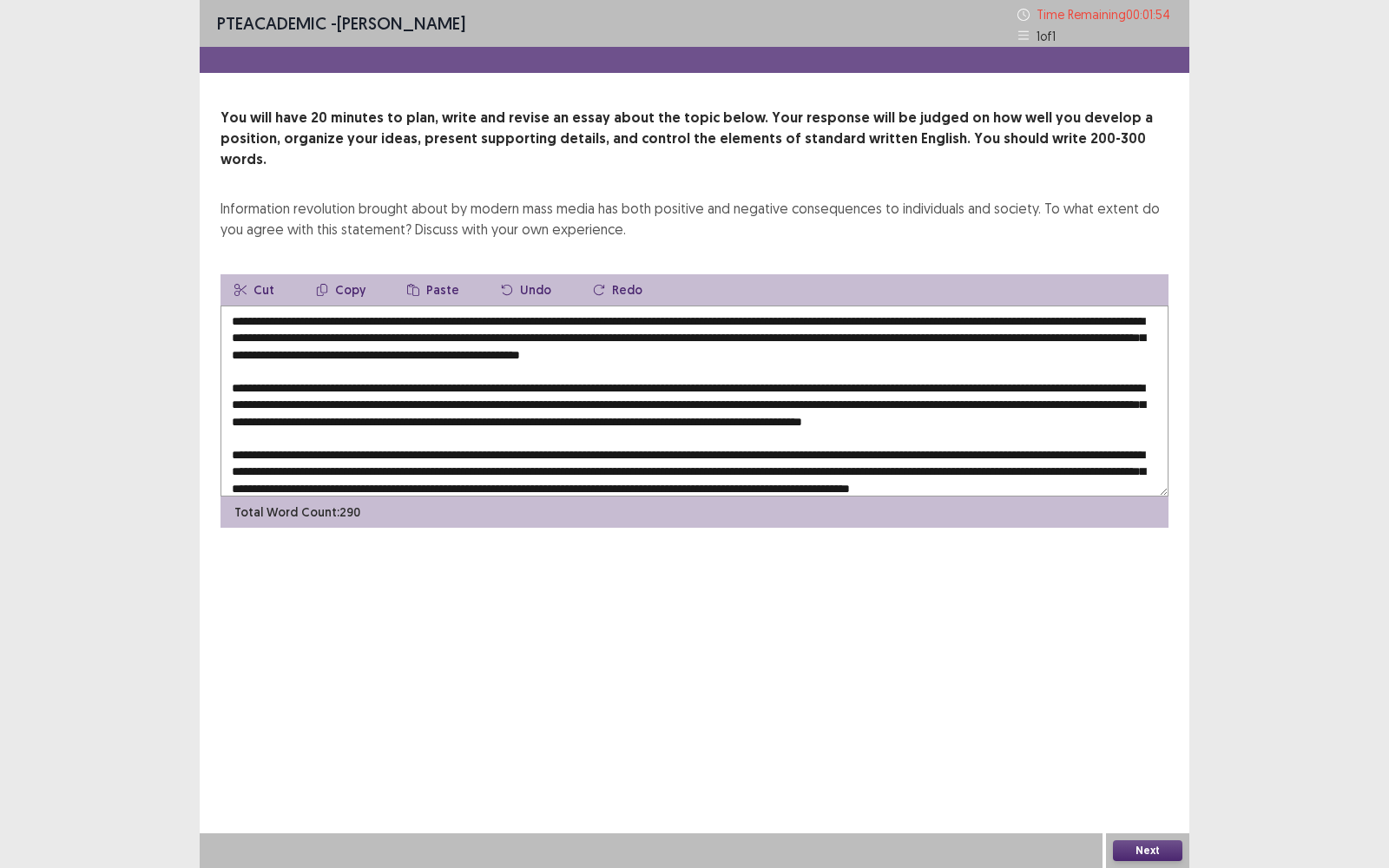
scroll to position [12, 0]
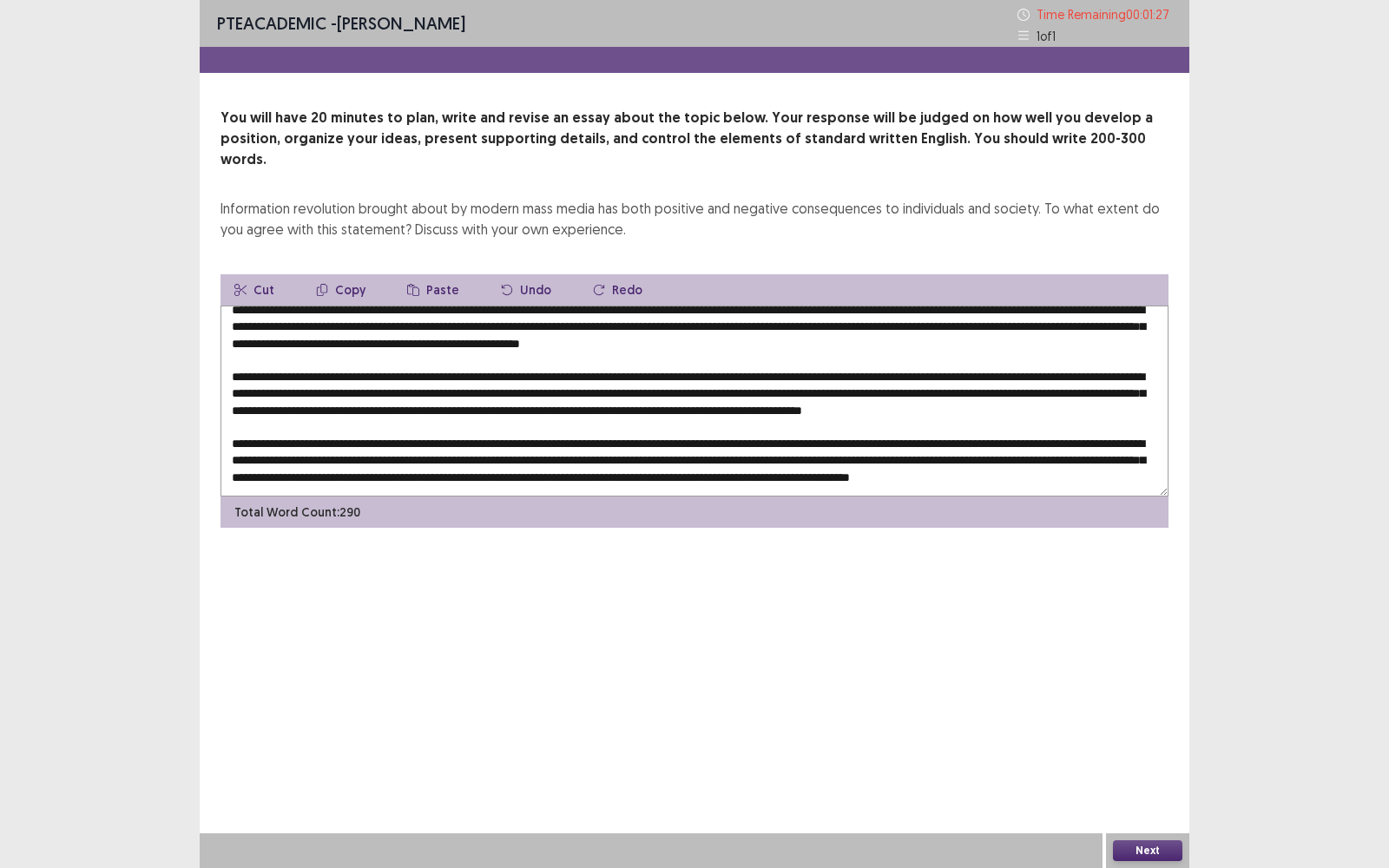
click at [953, 390] on textarea at bounding box center [694, 400] width 948 height 191
click at [1046, 394] on textarea at bounding box center [694, 400] width 948 height 191
click at [960, 390] on textarea at bounding box center [694, 400] width 948 height 191
click at [968, 430] on textarea at bounding box center [694, 400] width 948 height 191
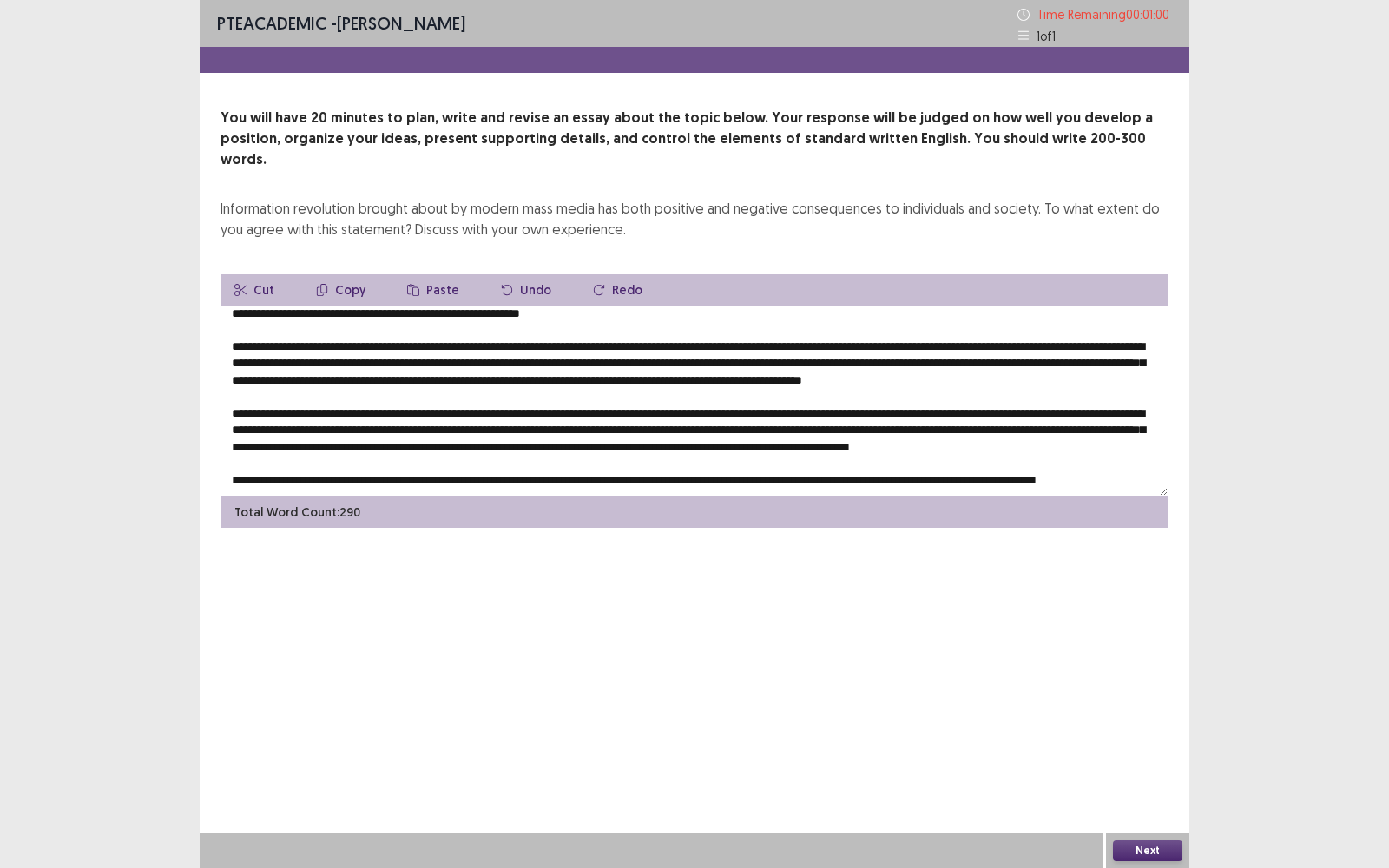
scroll to position [54, 0]
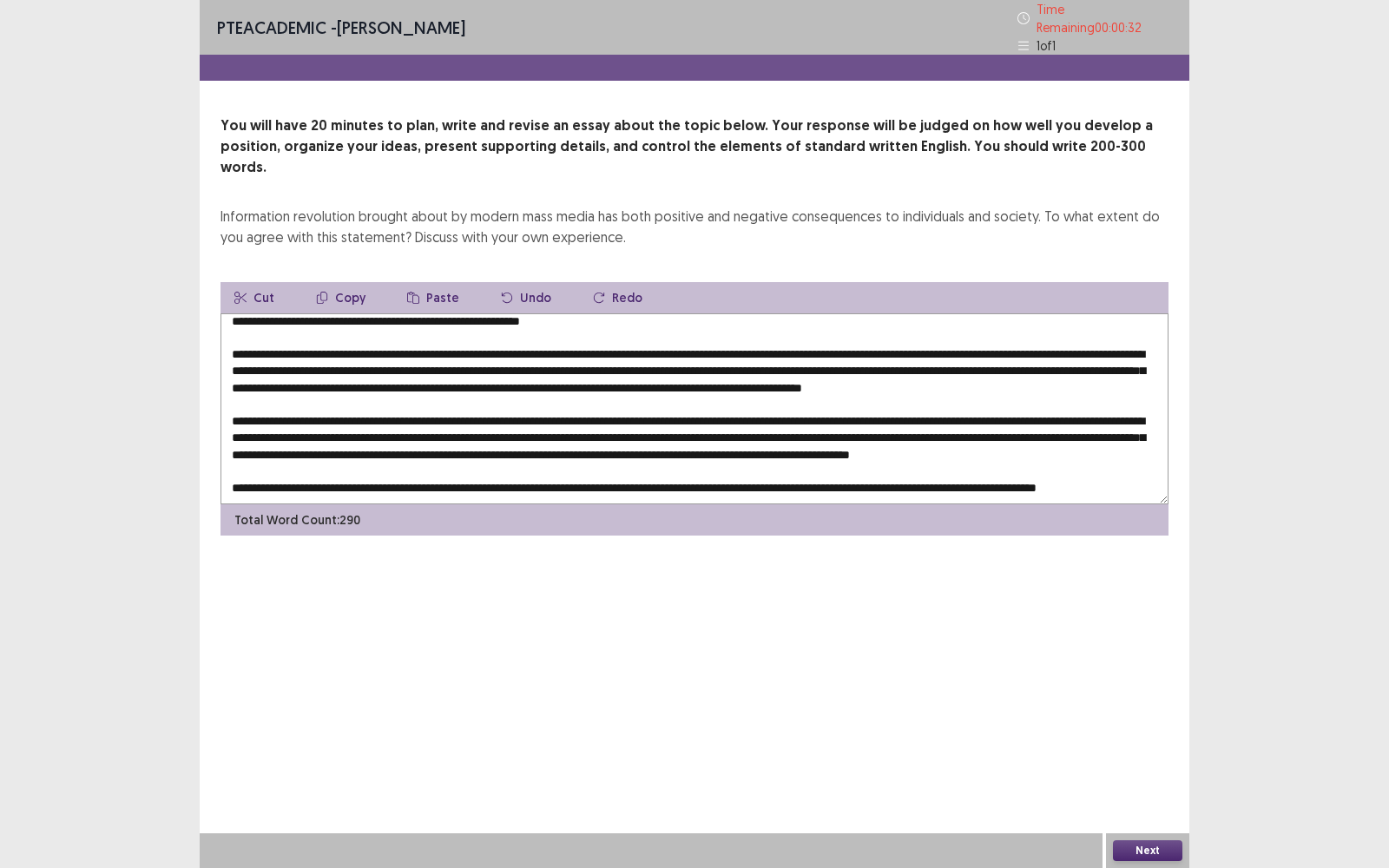
click at [848, 432] on textarea at bounding box center [694, 408] width 948 height 191
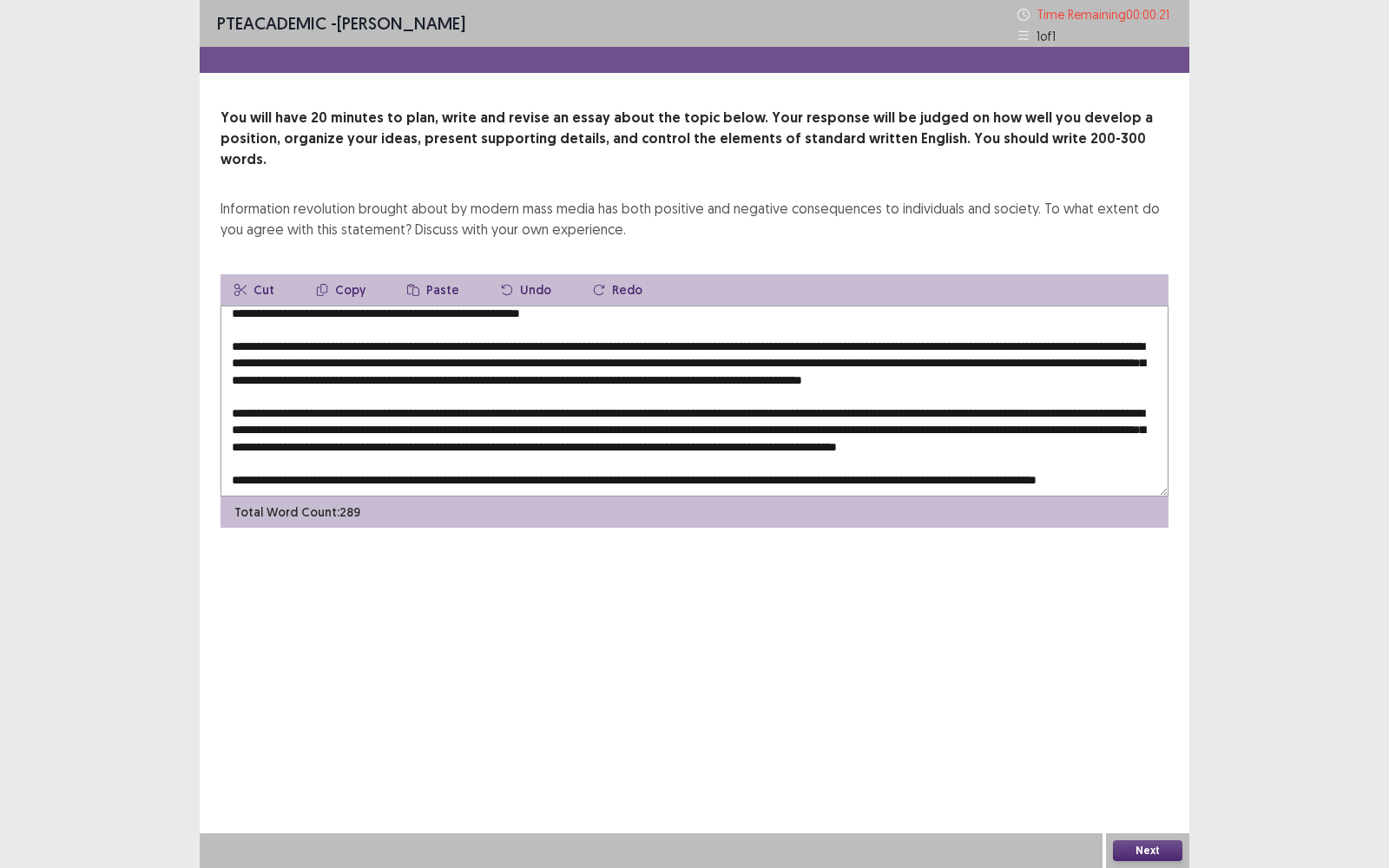
scroll to position [91, 0]
type textarea "**********"
click at [1128, 689] on button "Next" at bounding box center [1147, 850] width 70 height 21
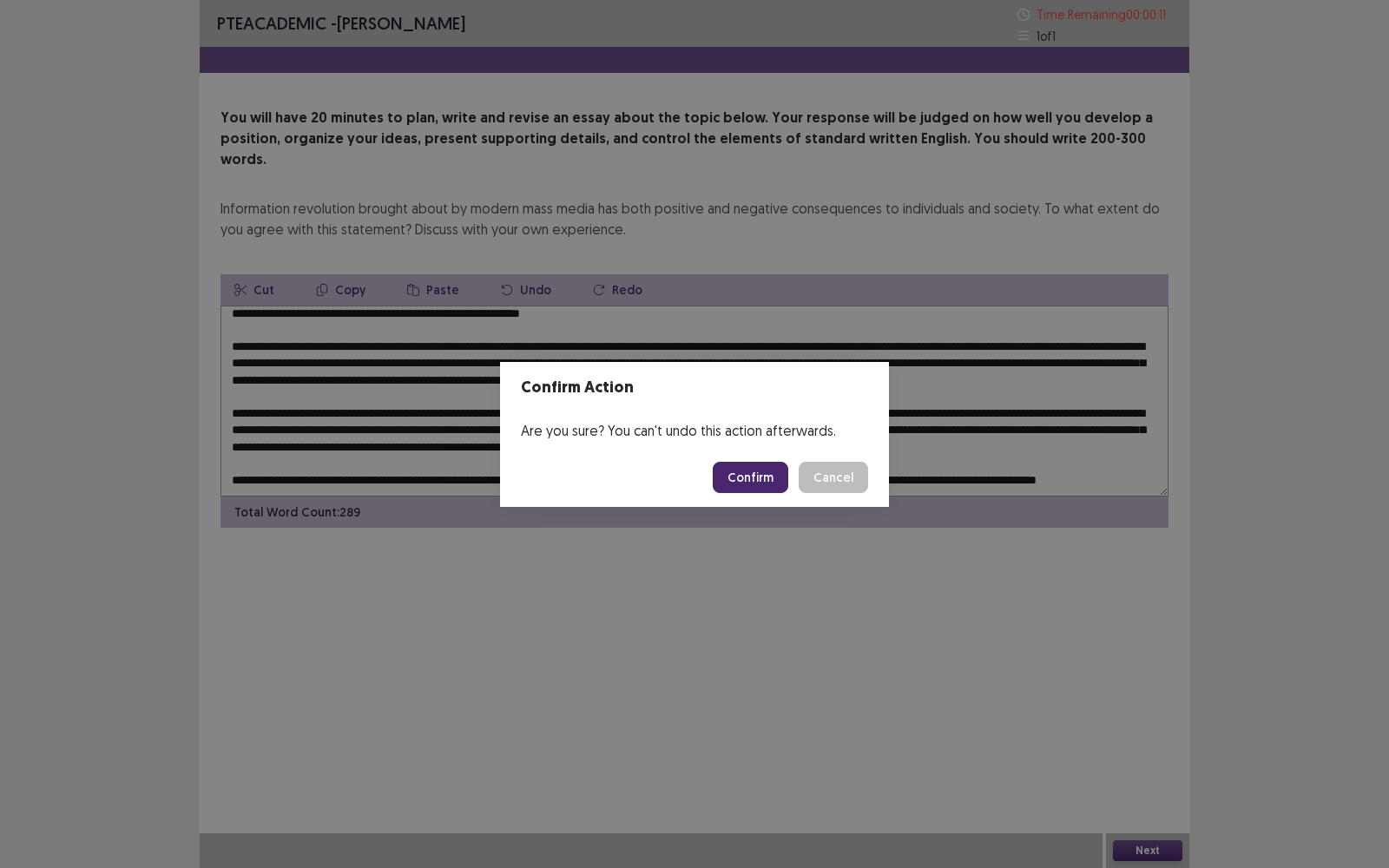
click at [729, 451] on footer "Confirm Cancel" at bounding box center [694, 477] width 388 height 59
click at [734, 465] on button "Confirm" at bounding box center [750, 477] width 75 height 31
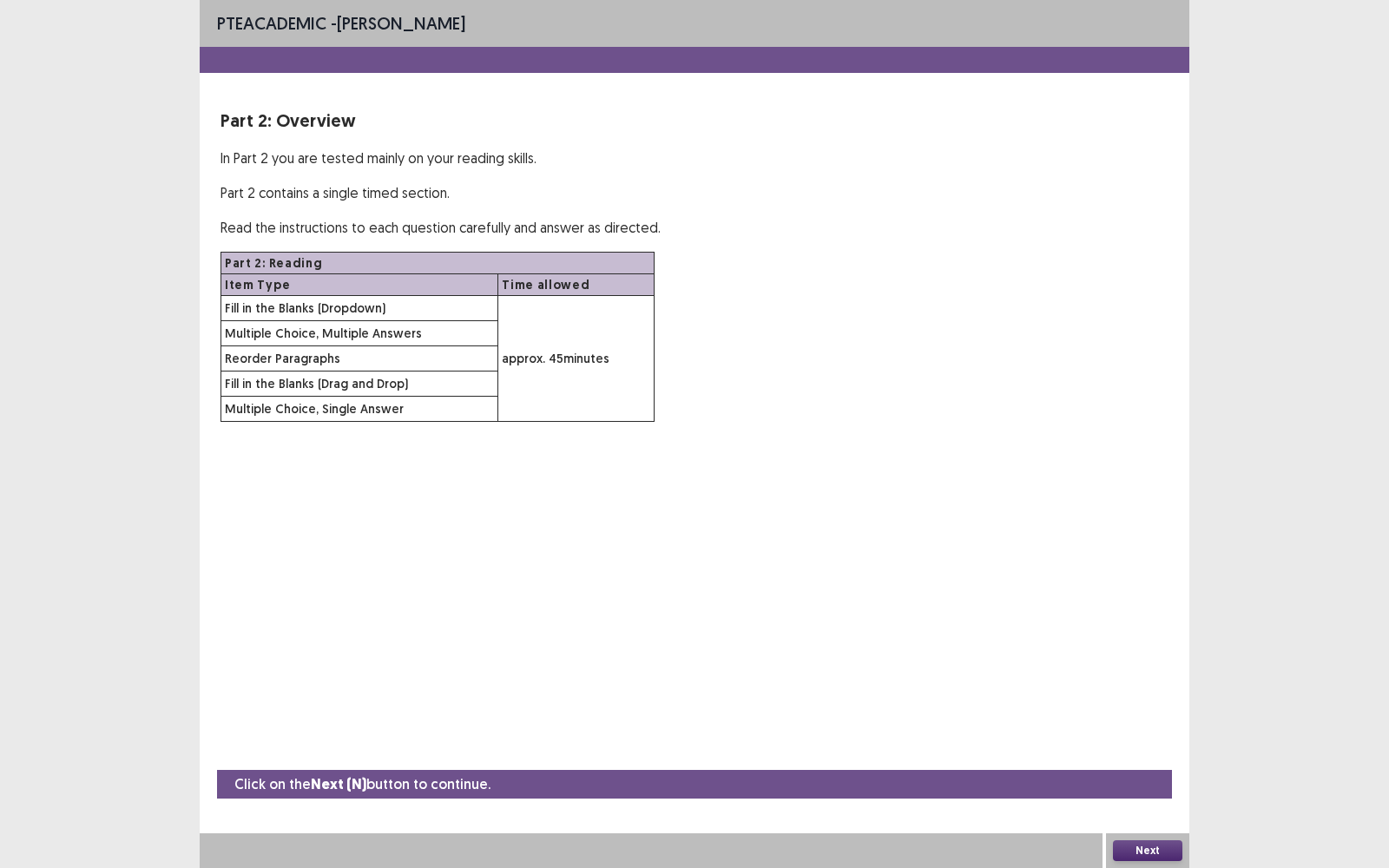
click at [1196, 689] on div "PTE academic - [PERSON_NAME] Part 2: Overview In Part 2 you are tested mainly o…" at bounding box center [694, 434] width 1389 height 868
click at [1172, 689] on button "Next" at bounding box center [1147, 850] width 70 height 21
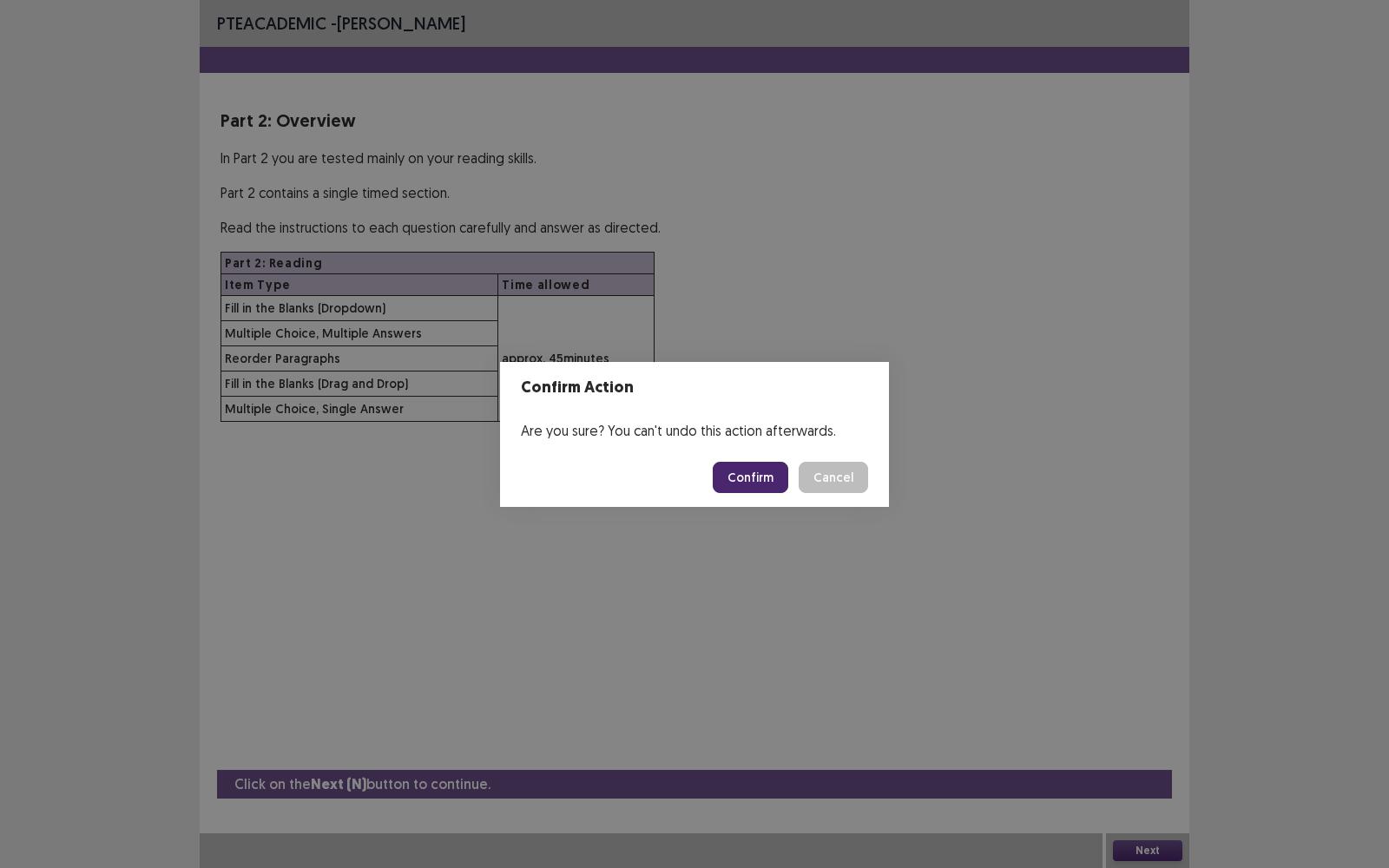
click at [751, 471] on button "Confirm" at bounding box center [750, 477] width 75 height 31
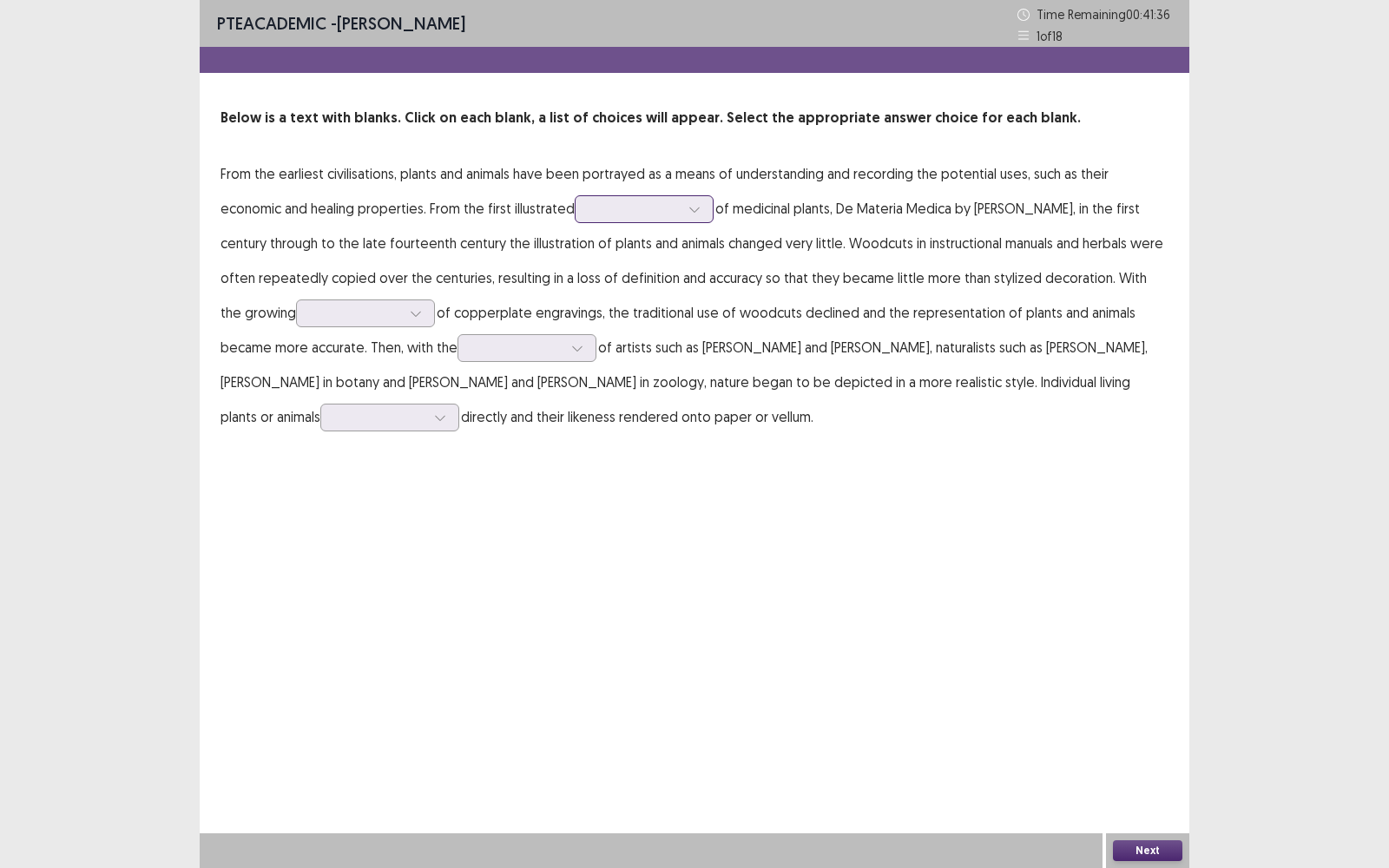
click at [682, 203] on div at bounding box center [694, 208] width 26 height 26
click at [682, 205] on div at bounding box center [694, 208] width 26 height 26
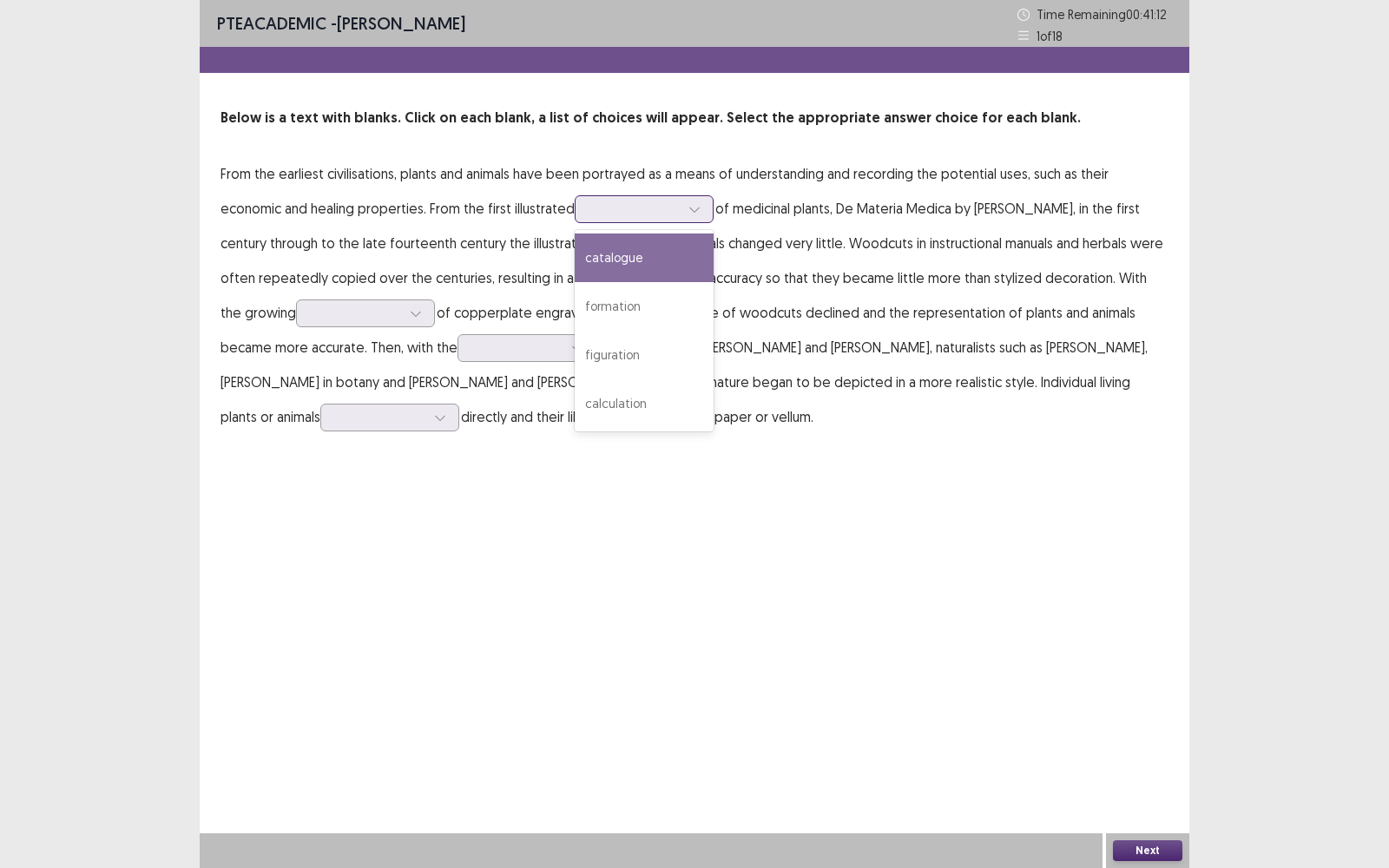
click at [682, 205] on div at bounding box center [694, 208] width 26 height 26
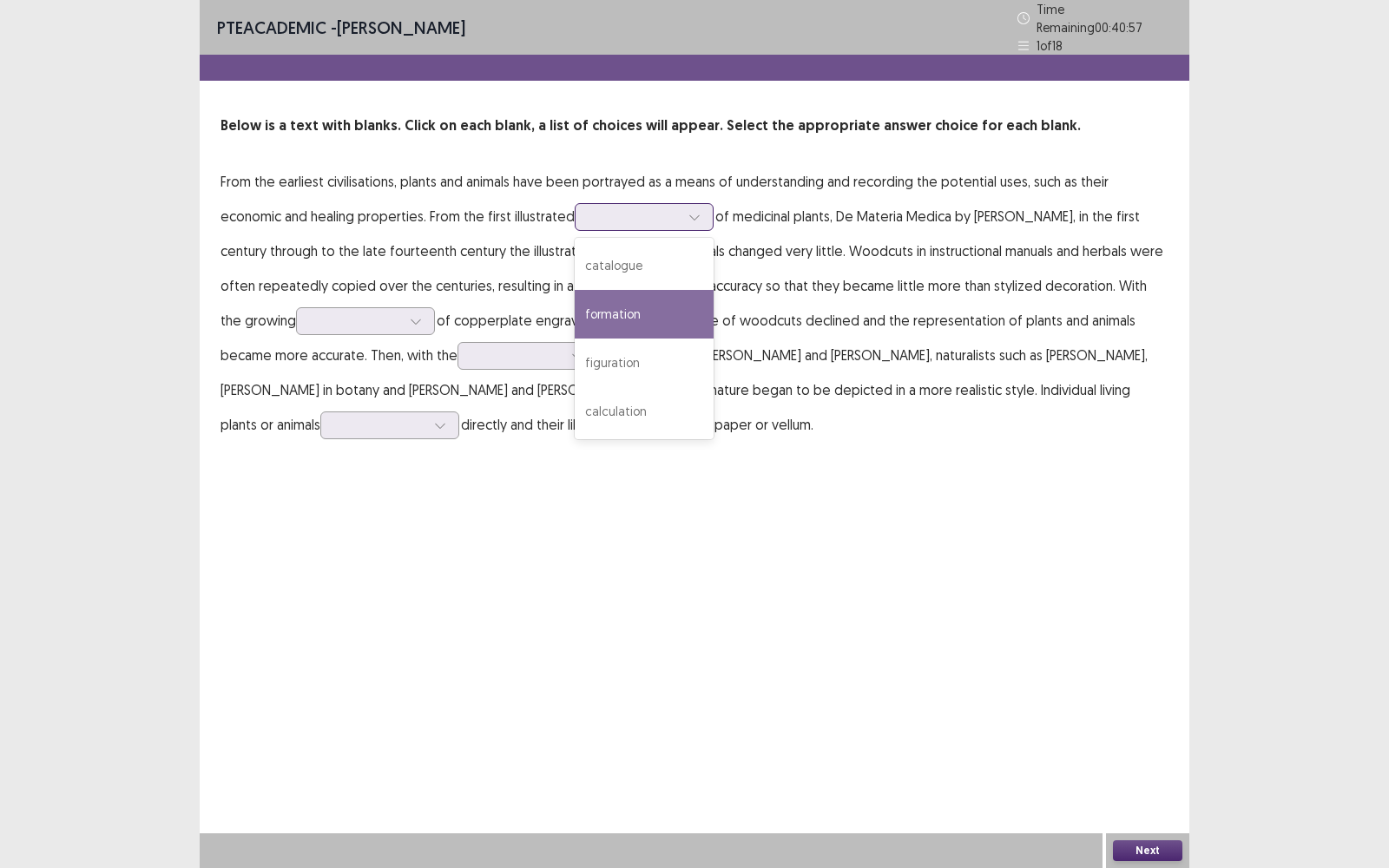
click at [652, 309] on div "formation" at bounding box center [643, 314] width 139 height 48
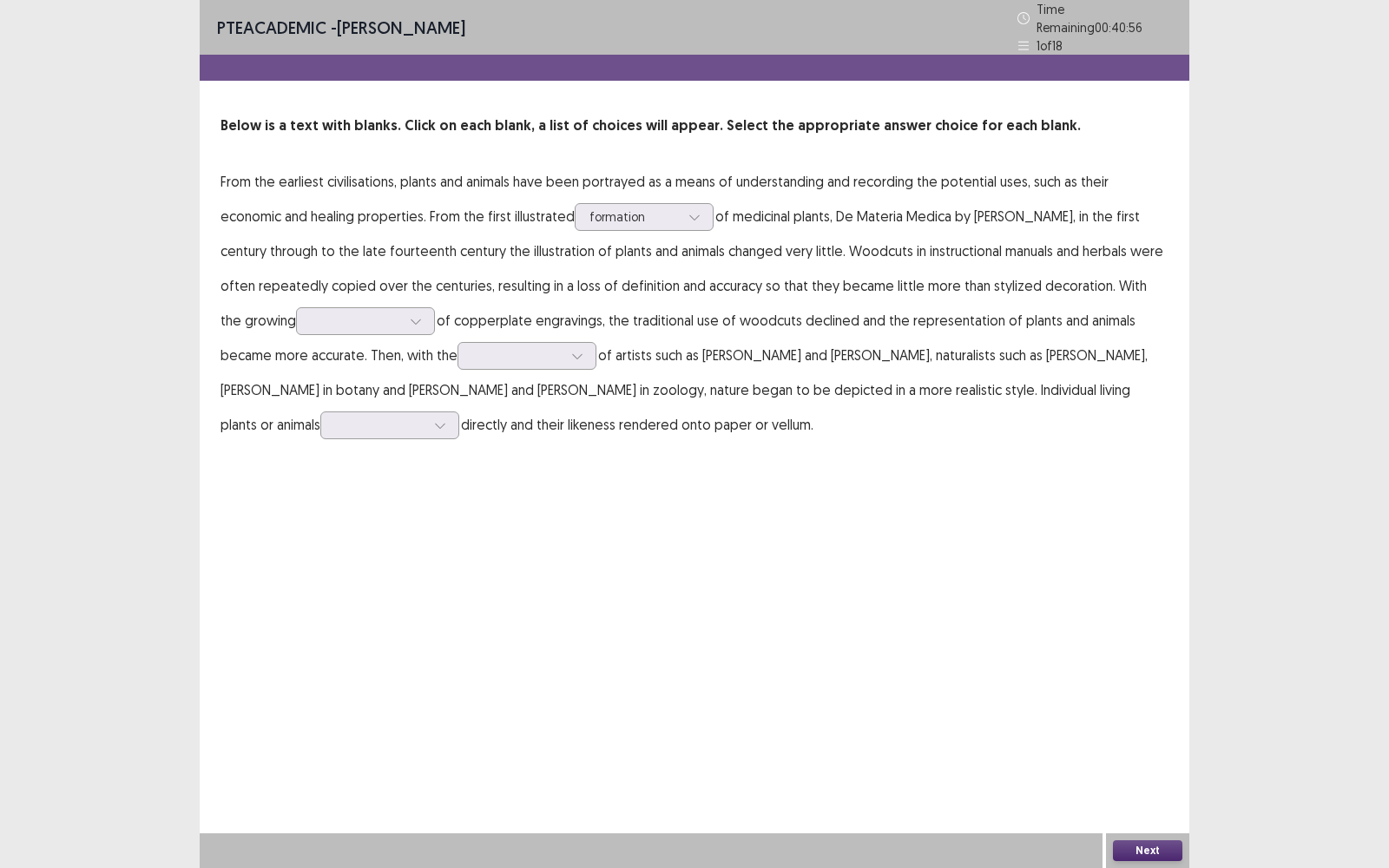
click at [790, 510] on div "PTE academic - [PERSON_NAME] Time Remaining 00 : 40 : 56 1 of 18 Below is a tex…" at bounding box center [694, 434] width 990 height 868
click at [403, 311] on div at bounding box center [415, 320] width 26 height 26
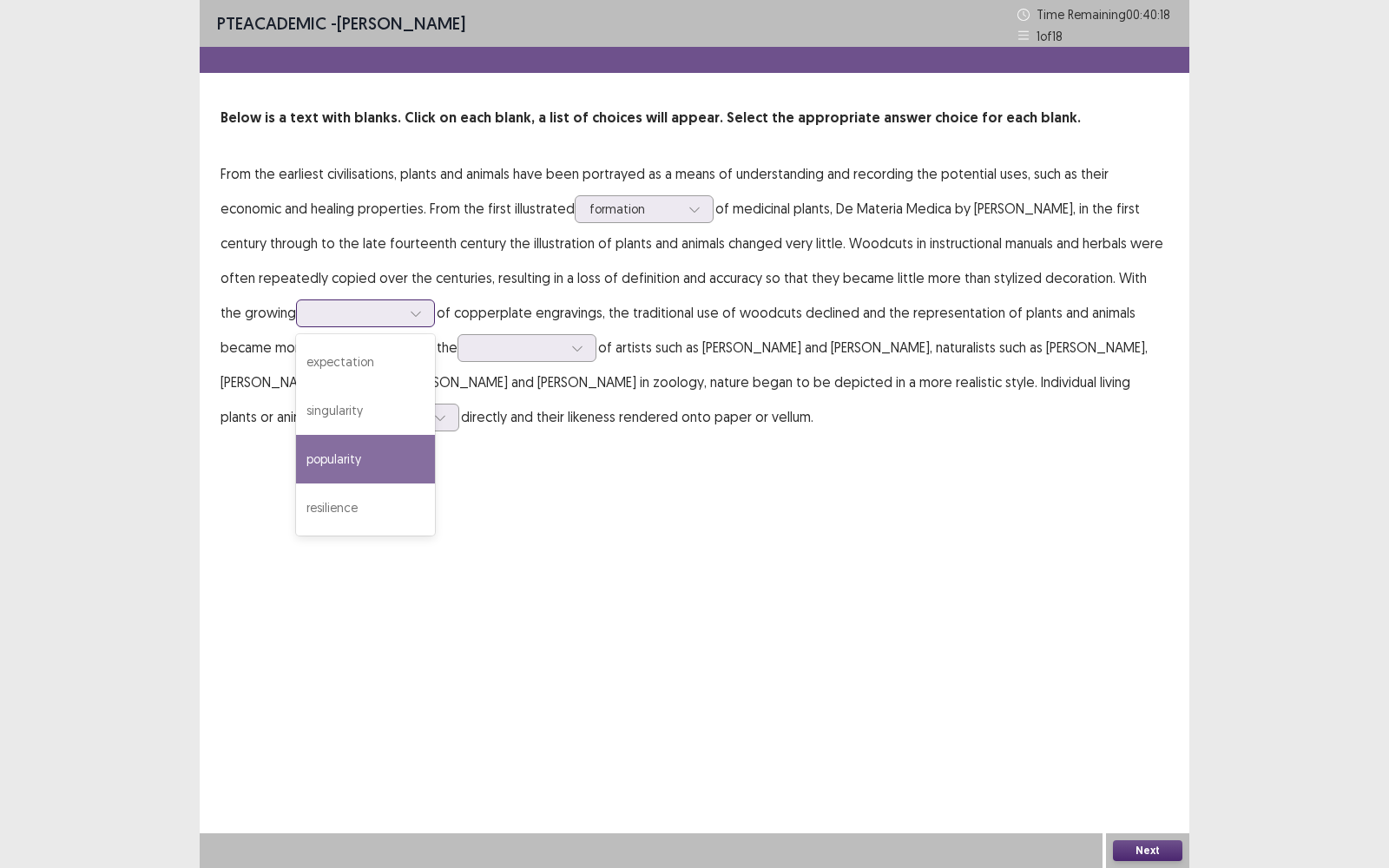
click at [358, 461] on div "popularity" at bounding box center [365, 459] width 139 height 48
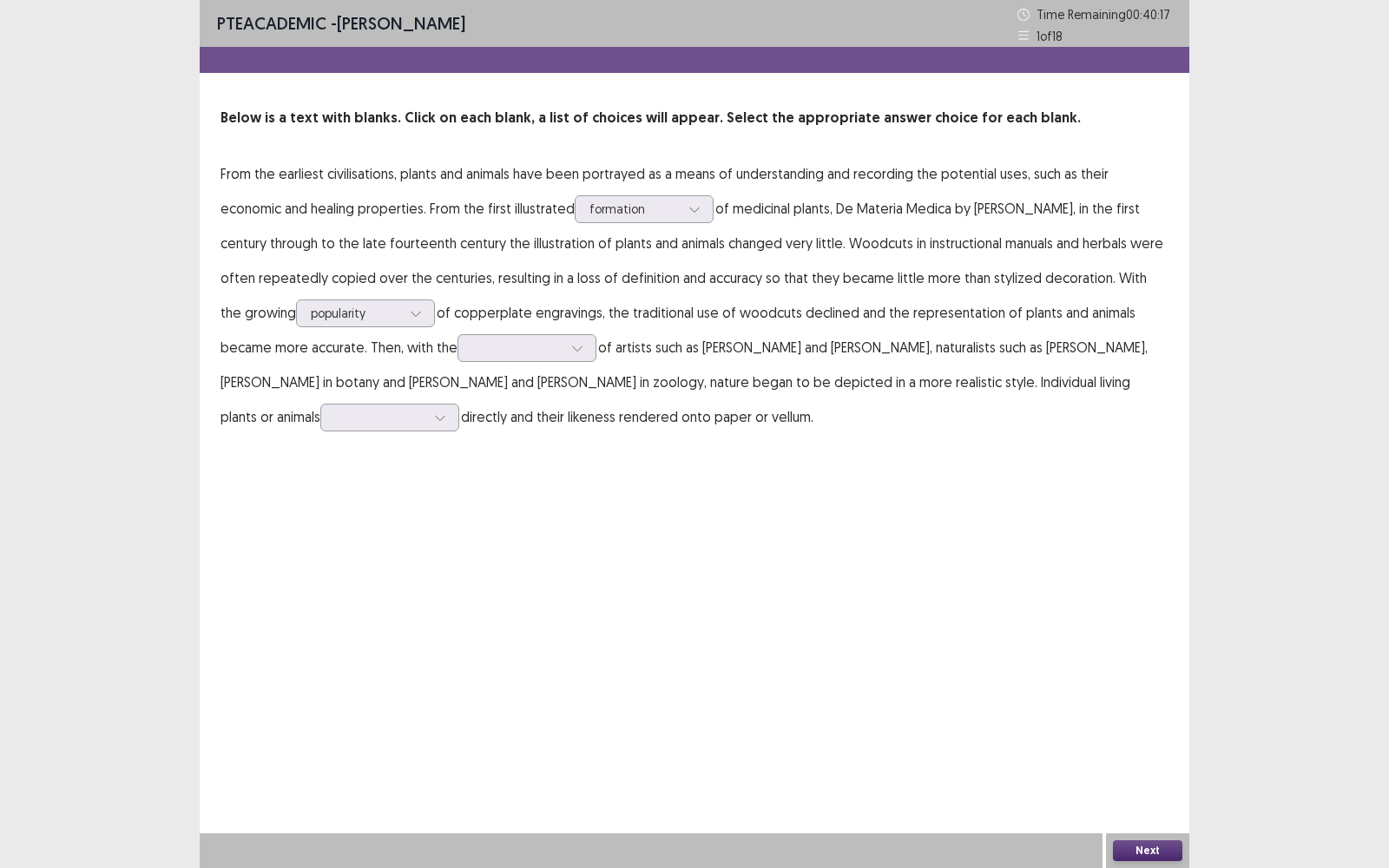
click at [518, 505] on div "PTE academic - [PERSON_NAME] Time Remaining 00 : 40 : 17 1 of 18 Below is a tex…" at bounding box center [694, 434] width 990 height 868
click at [564, 351] on div at bounding box center [576, 347] width 26 height 26
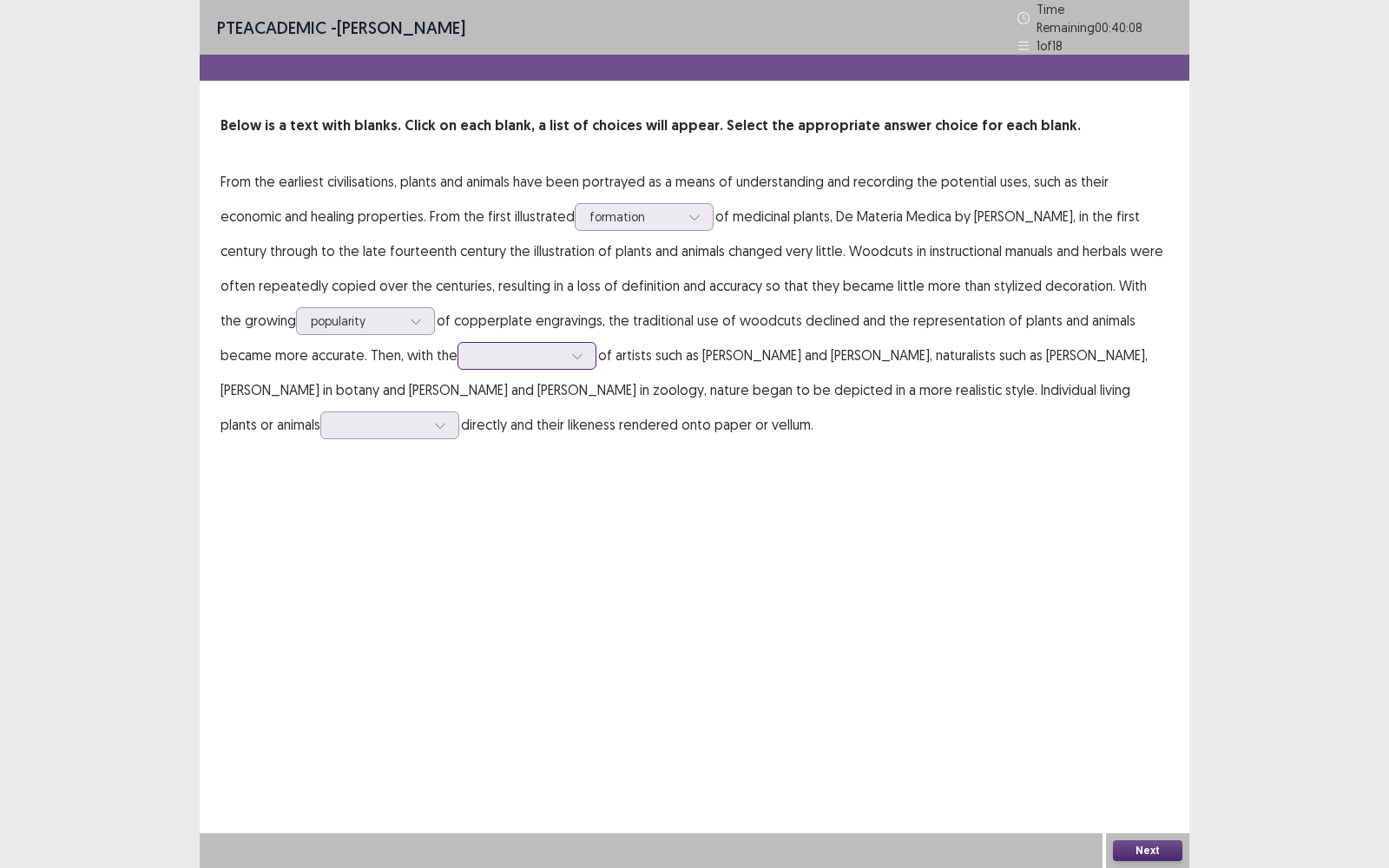
click at [564, 351] on div at bounding box center [576, 355] width 26 height 26
click at [475, 457] on div "rigid" at bounding box center [526, 453] width 139 height 48
click at [512, 462] on div "PTE academic - [PERSON_NAME] Time Remaining 00 : 39 : 54 1 of 18 Below is a tex…" at bounding box center [694, 238] width 990 height 476
click at [473, 347] on div at bounding box center [517, 355] width 90 height 16
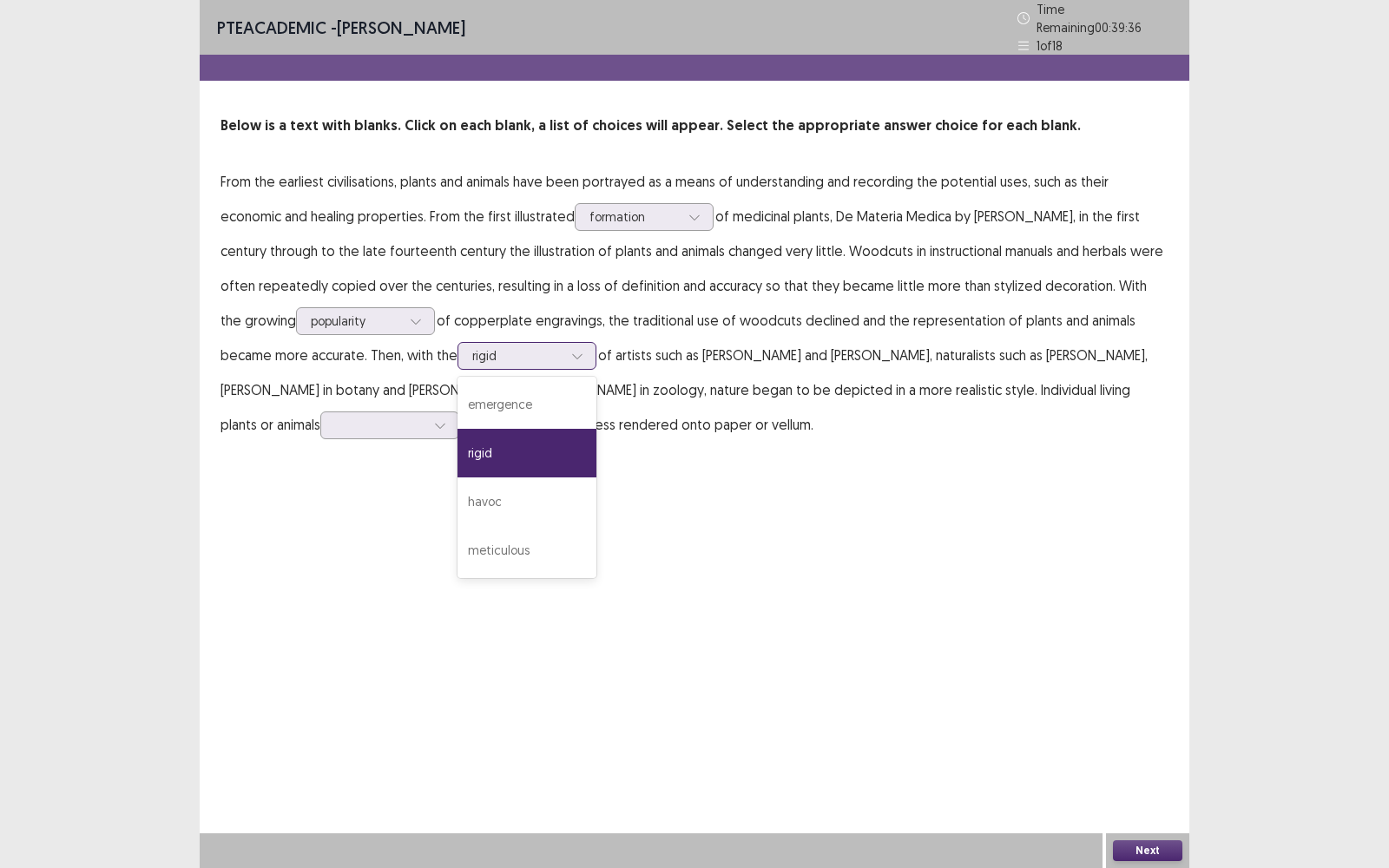
click at [467, 429] on div "rigid" at bounding box center [526, 453] width 139 height 48
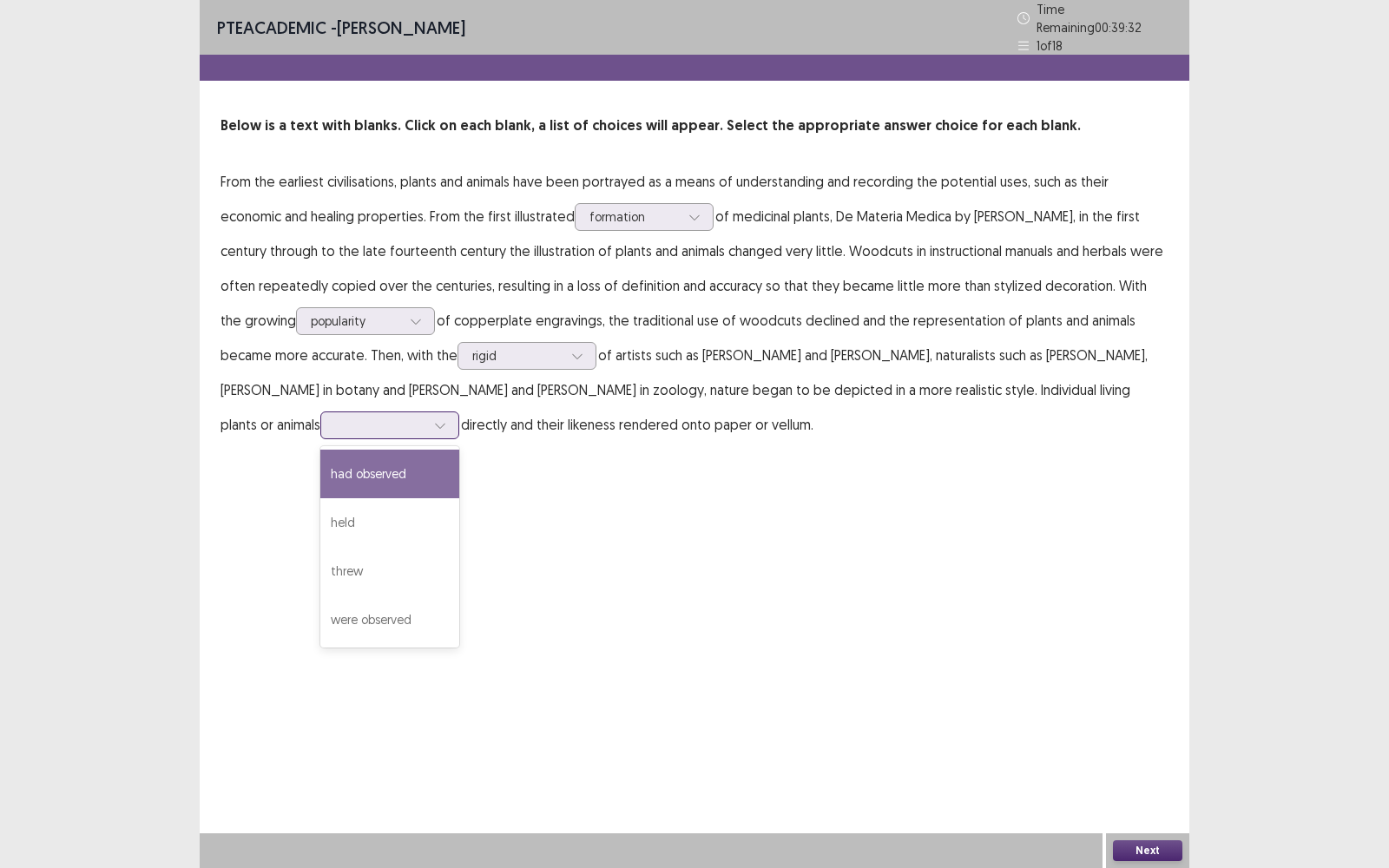
click at [434, 419] on icon at bounding box center [440, 425] width 13 height 13
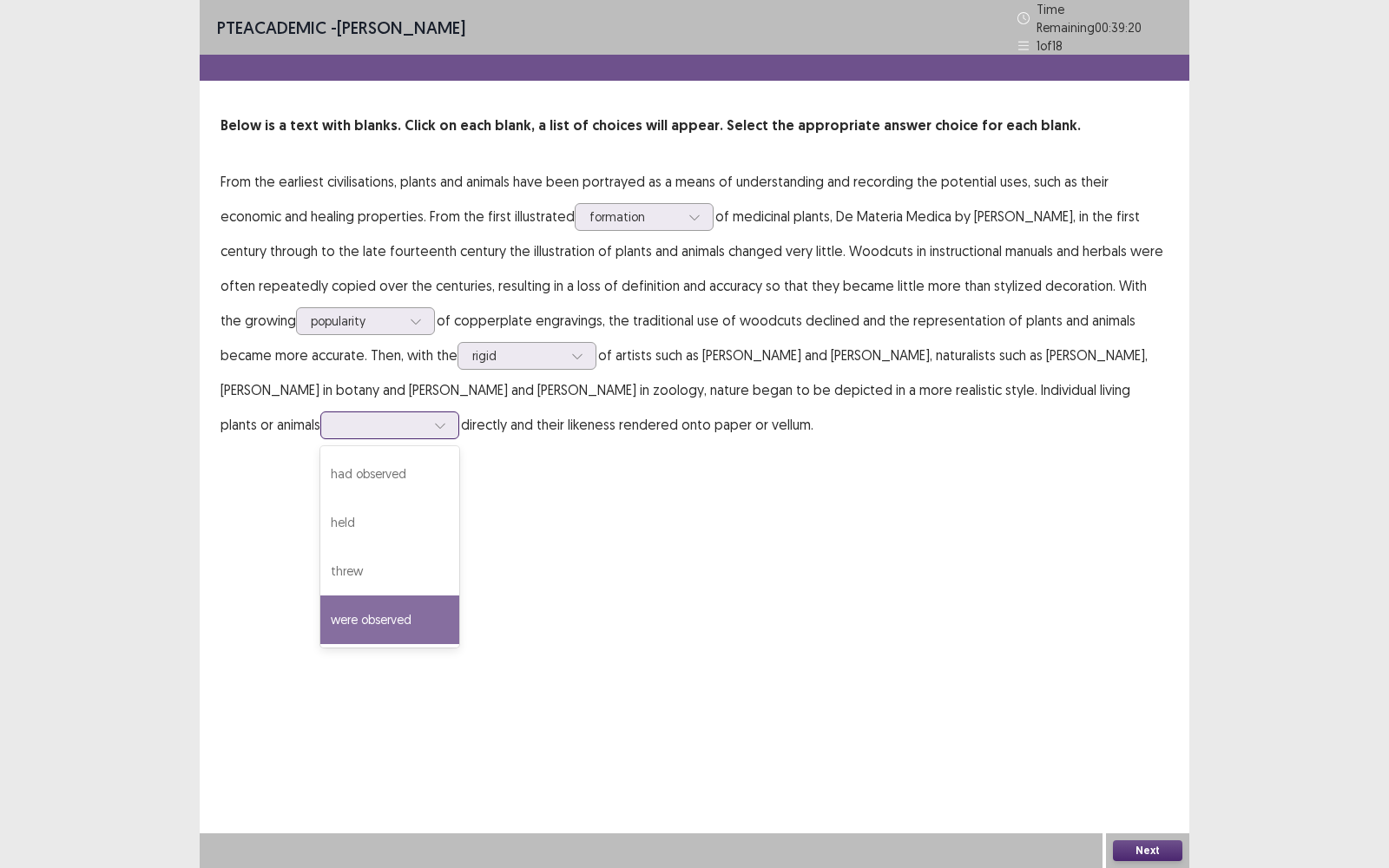
click at [371, 603] on div "were observed" at bounding box center [389, 619] width 139 height 48
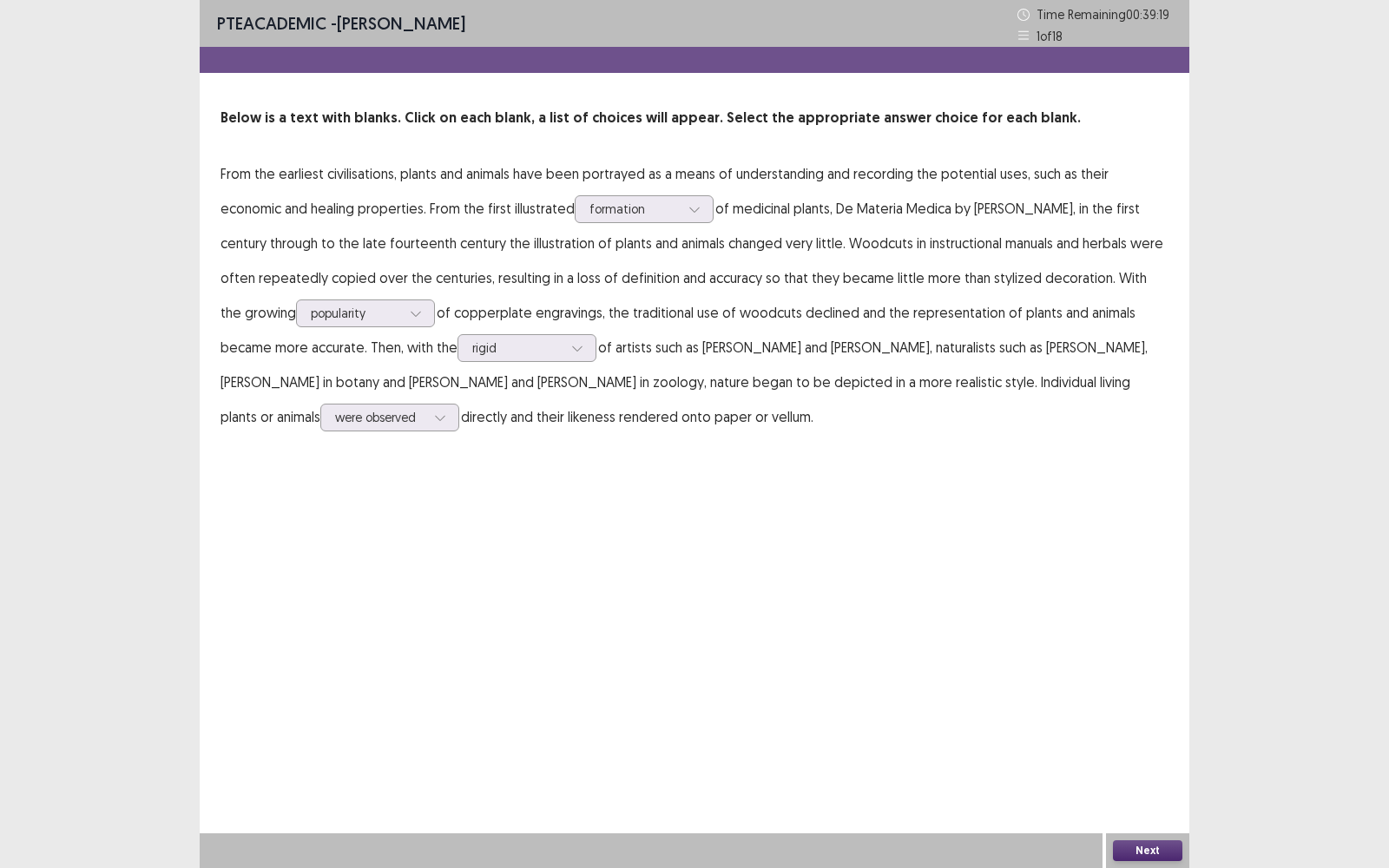
click at [1163, 689] on button "Next" at bounding box center [1147, 850] width 70 height 21
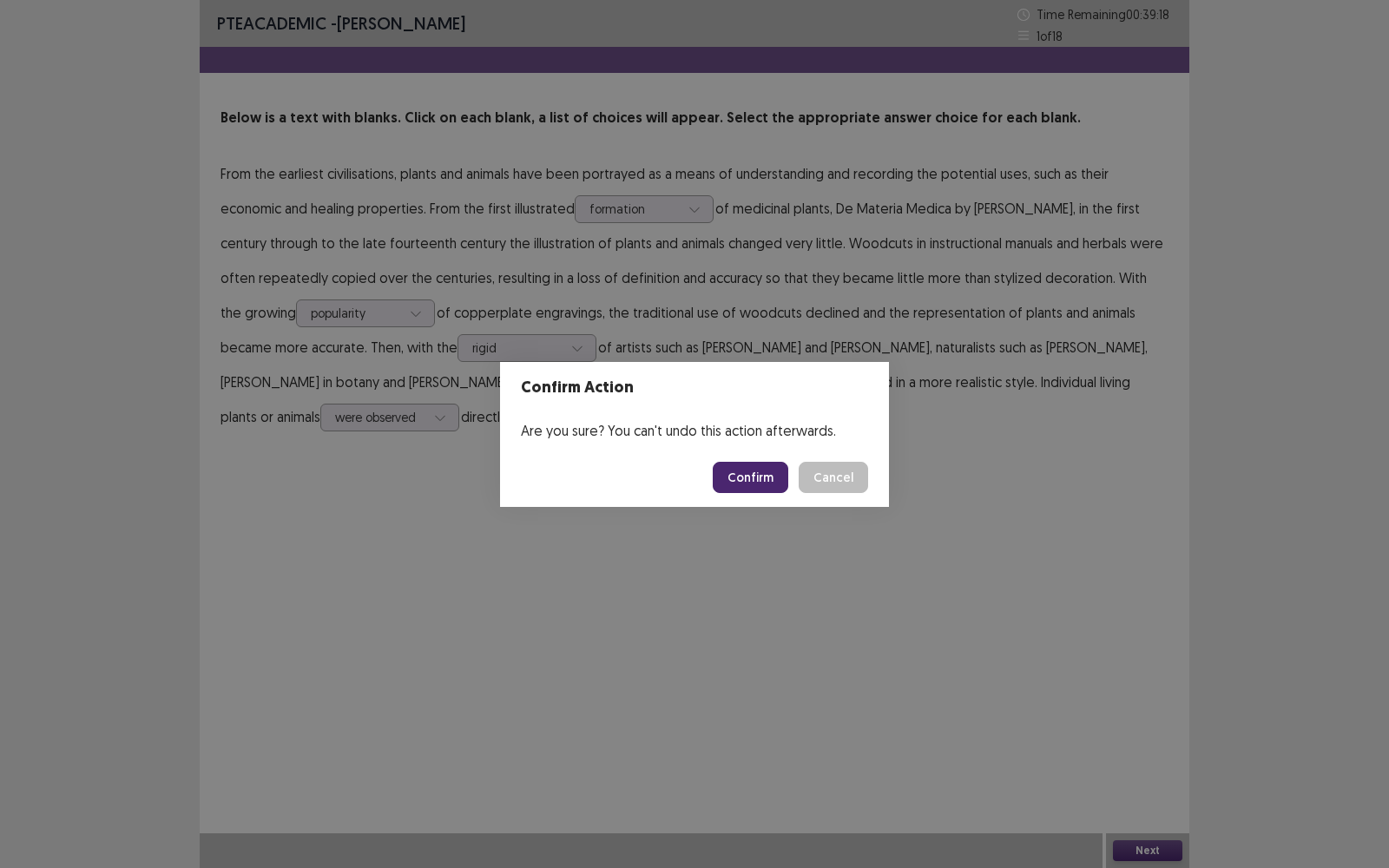
click at [761, 472] on button "Confirm" at bounding box center [750, 477] width 75 height 31
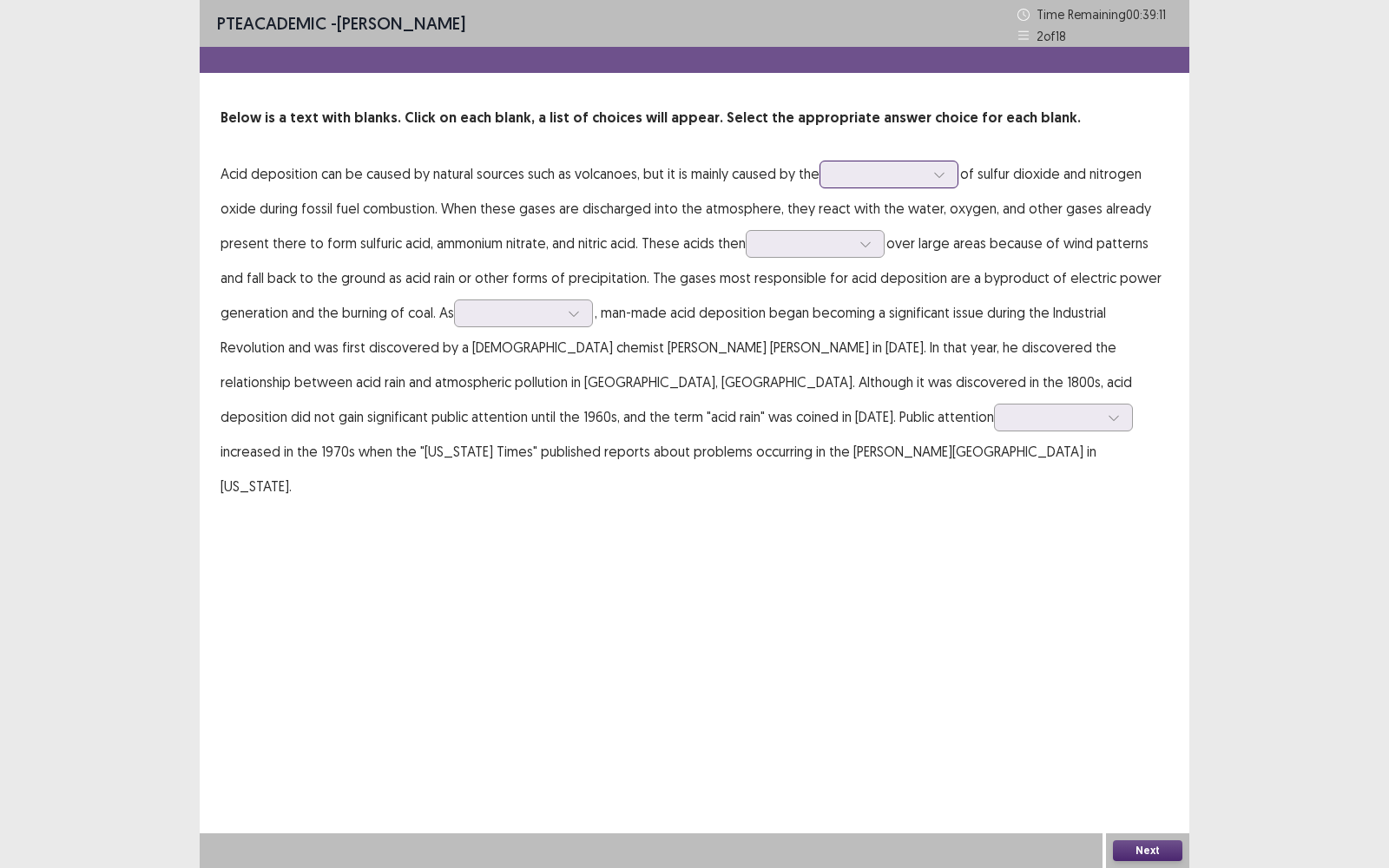
click at [911, 169] on div at bounding box center [879, 174] width 90 height 16
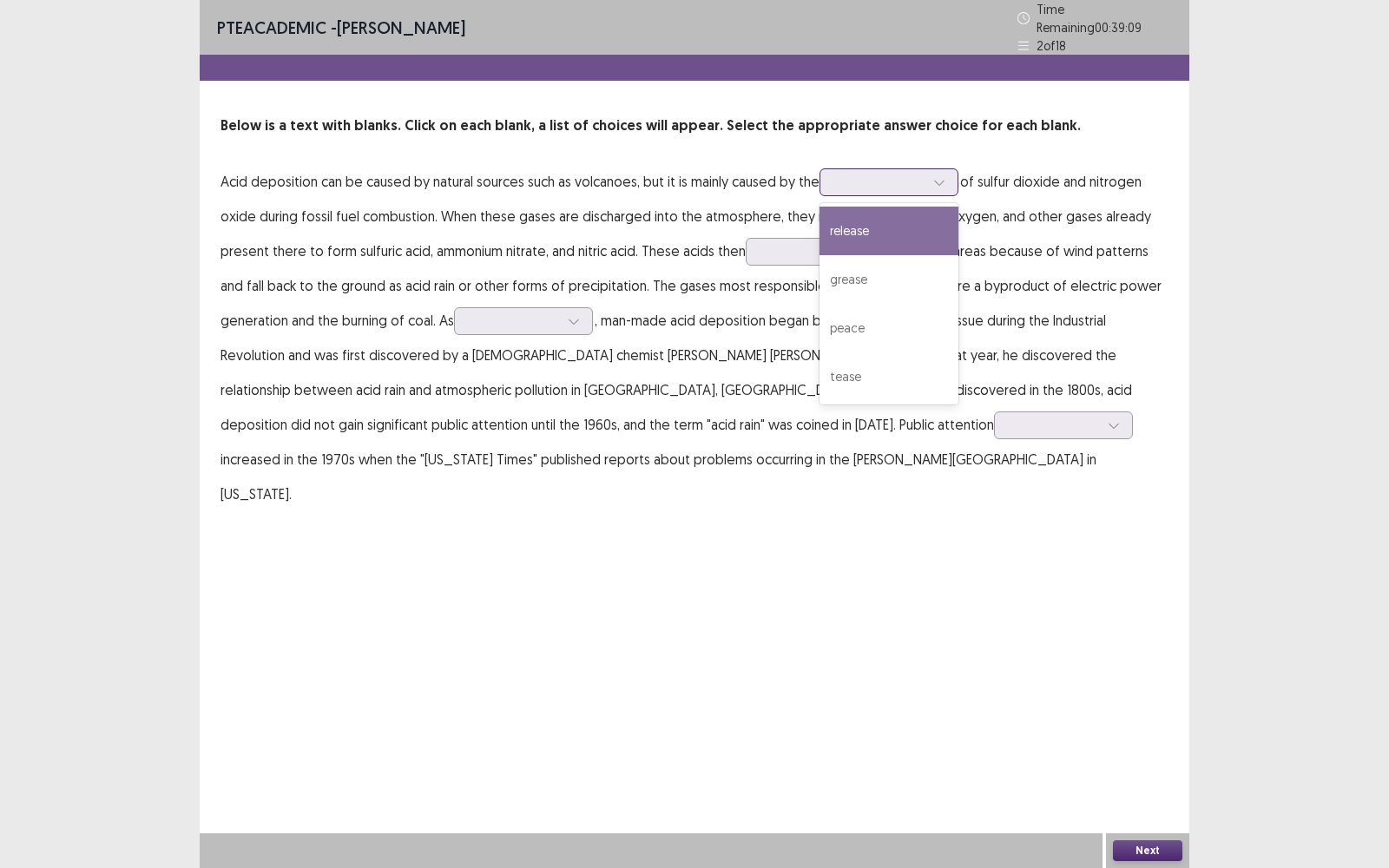
click at [883, 219] on div "release" at bounding box center [888, 231] width 139 height 48
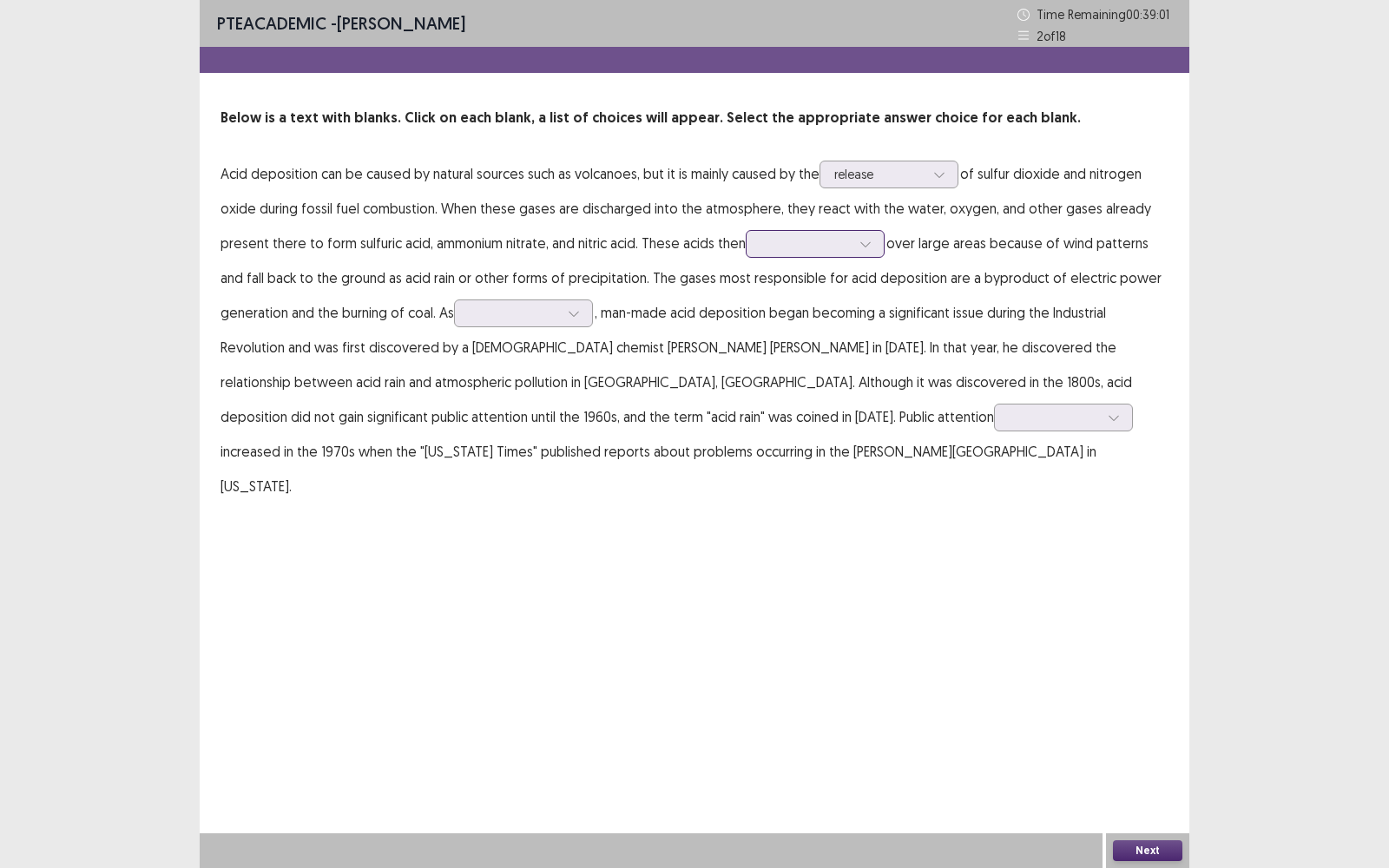
click at [877, 252] on div at bounding box center [865, 243] width 26 height 26
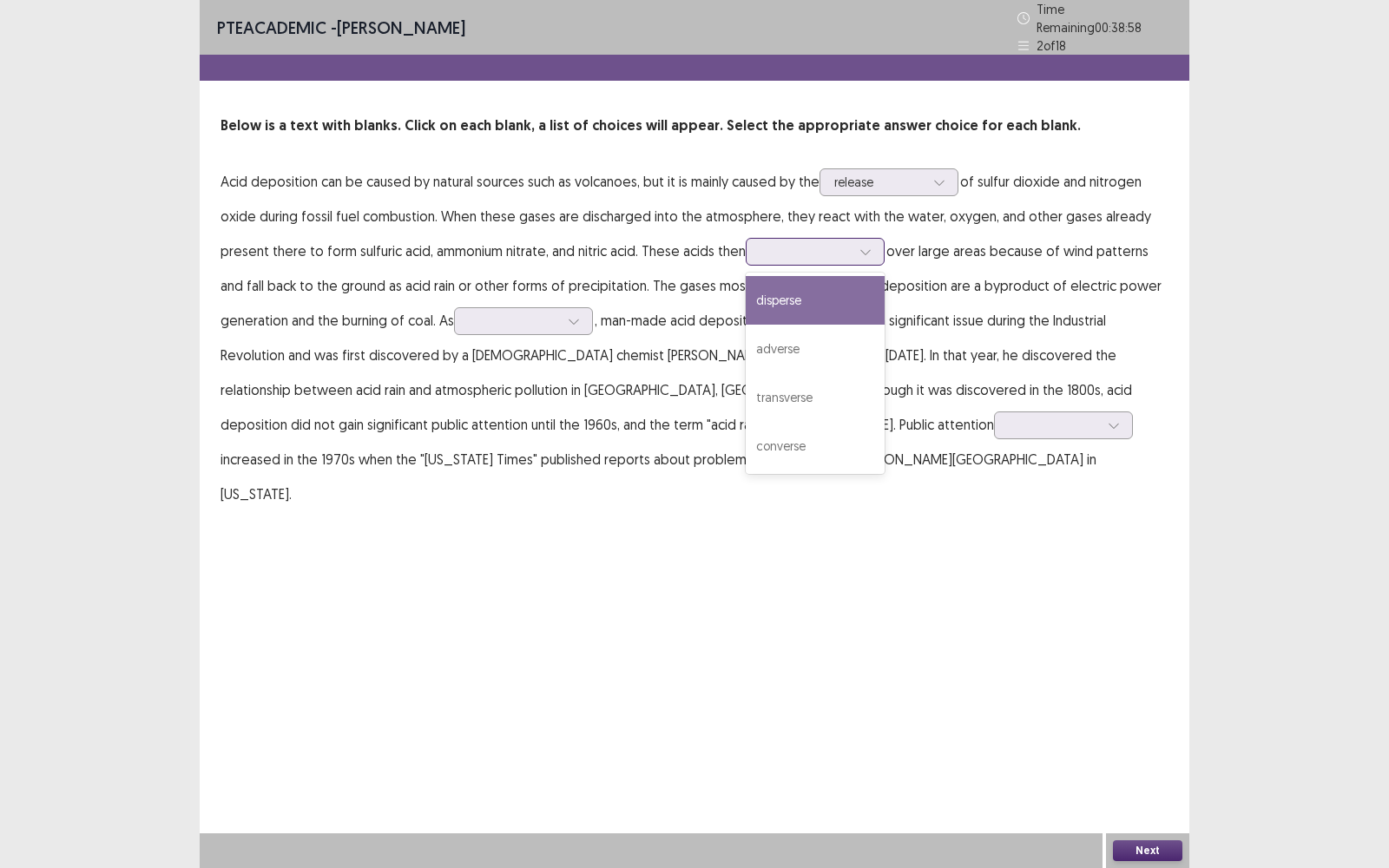
click at [870, 245] on icon at bounding box center [865, 251] width 13 height 13
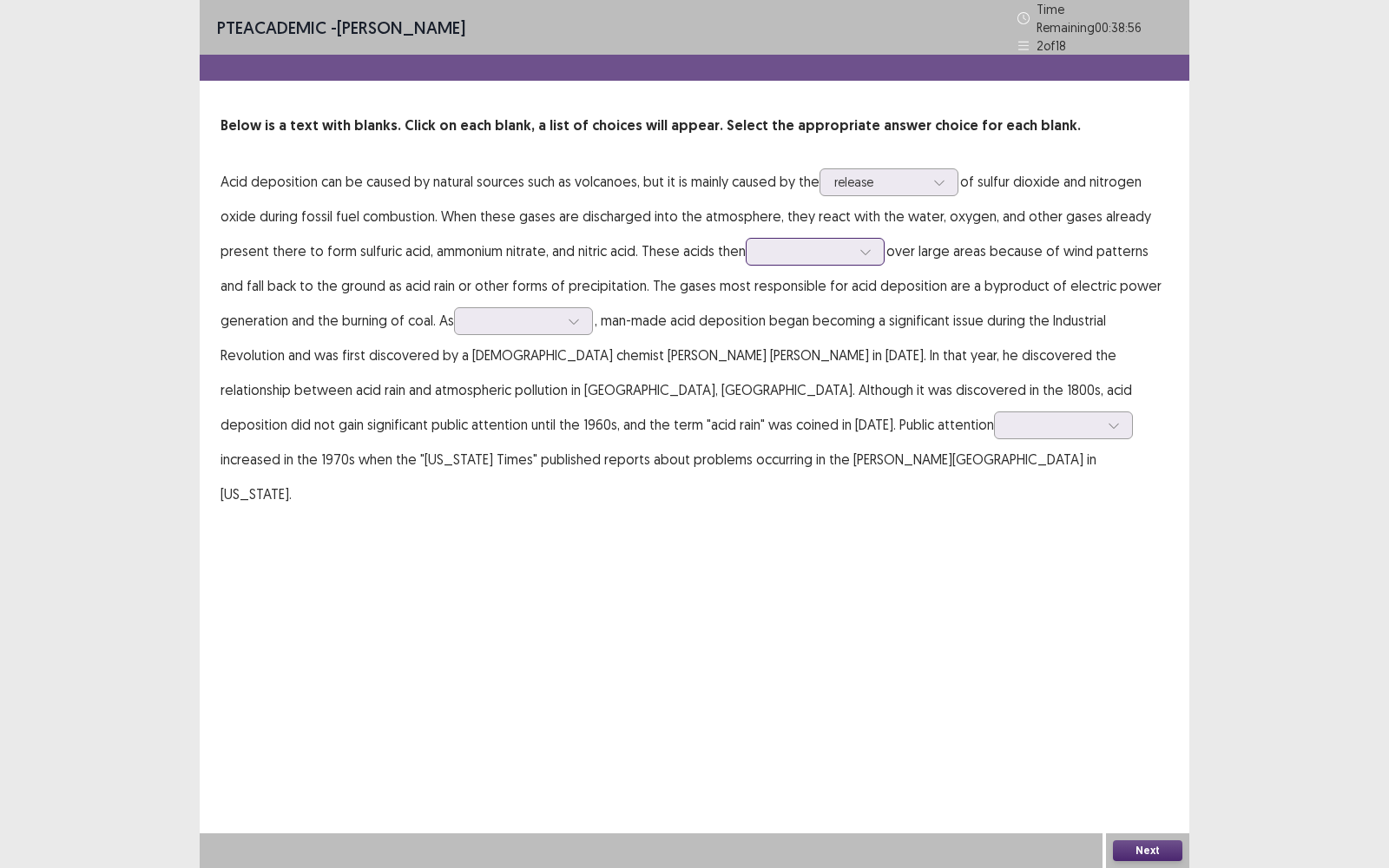
click at [870, 245] on icon at bounding box center [865, 251] width 13 height 13
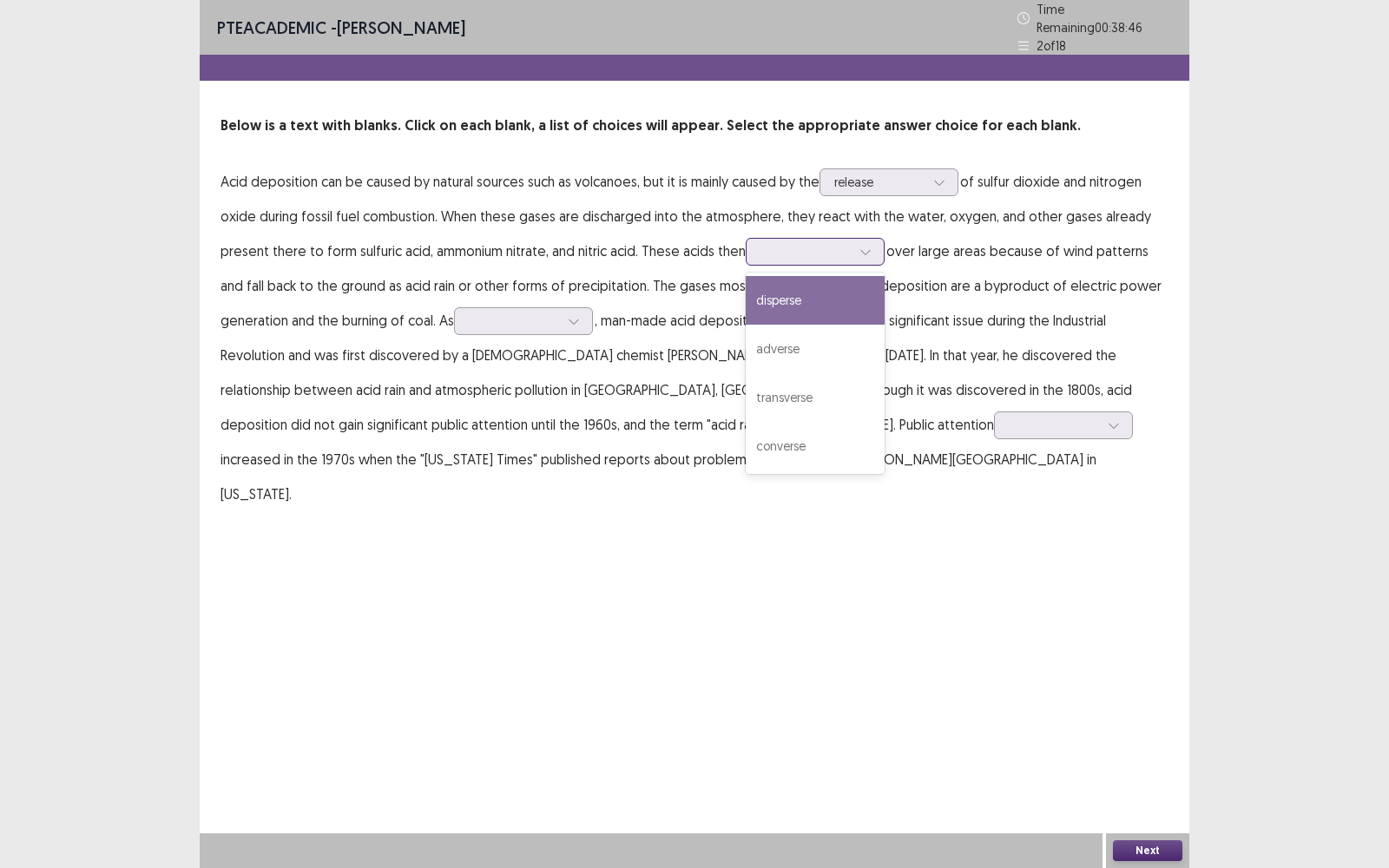
click at [832, 242] on div at bounding box center [805, 251] width 94 height 20
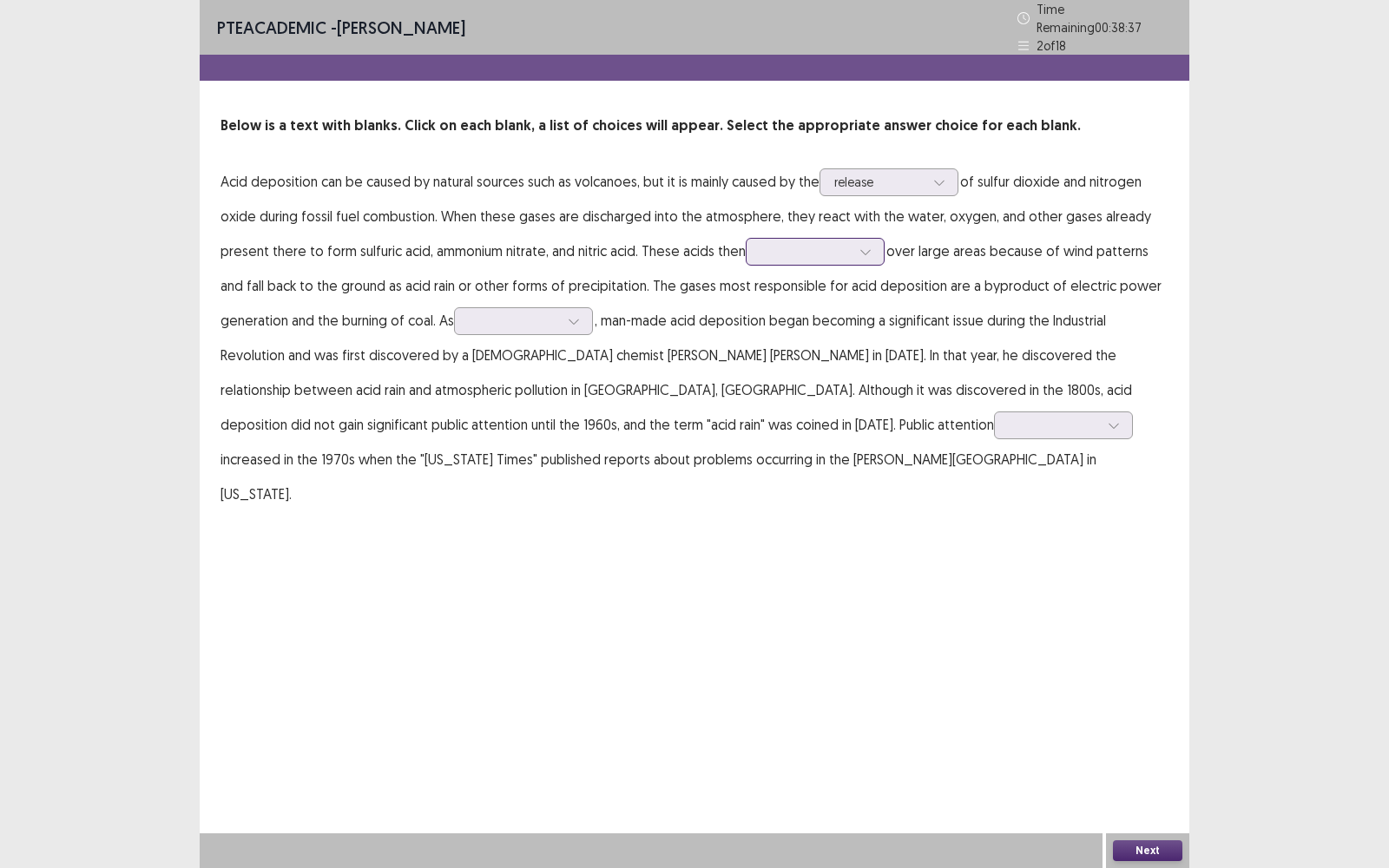
click at [832, 242] on div at bounding box center [805, 251] width 94 height 20
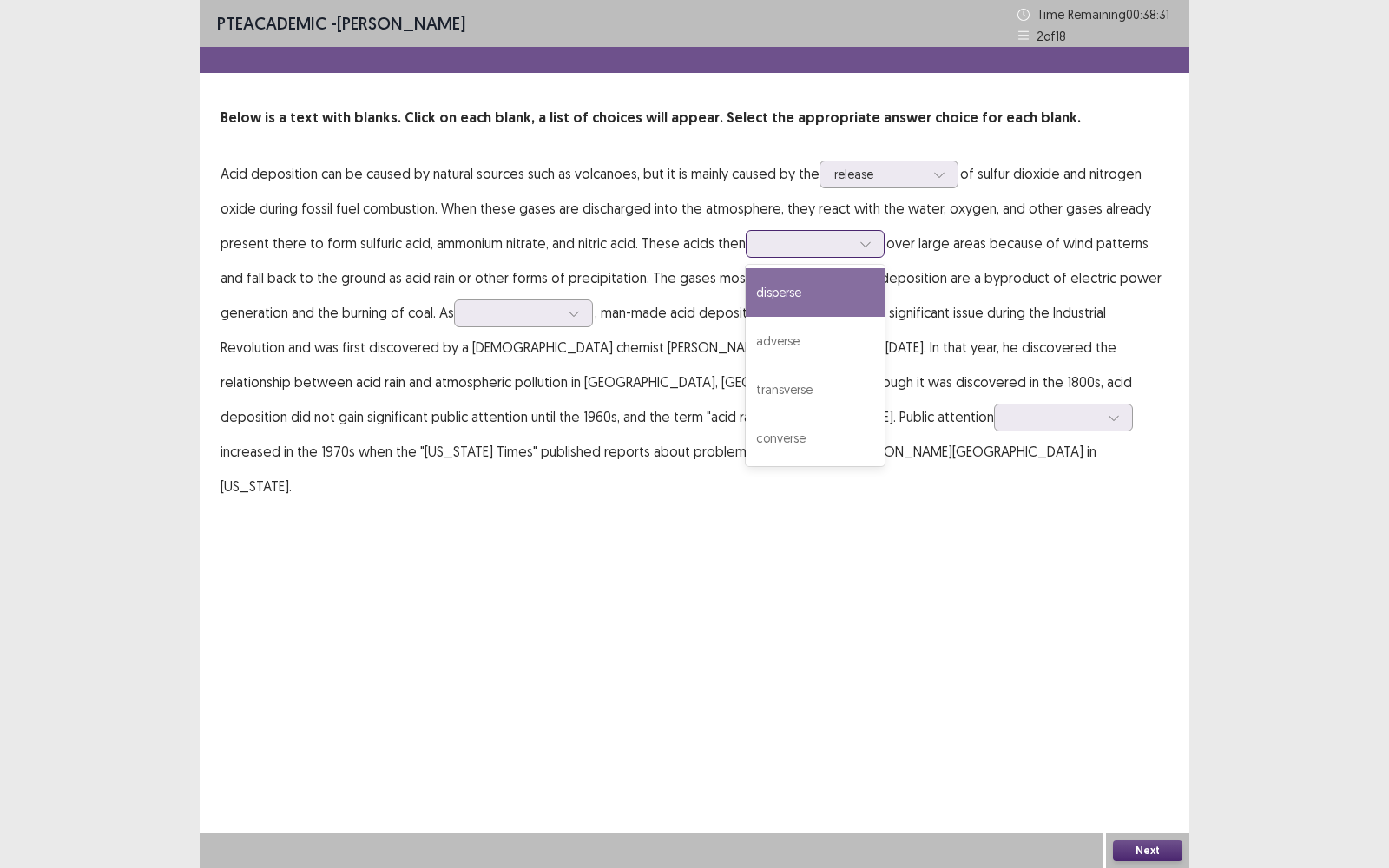
click at [821, 284] on div "disperse" at bounding box center [814, 293] width 139 height 48
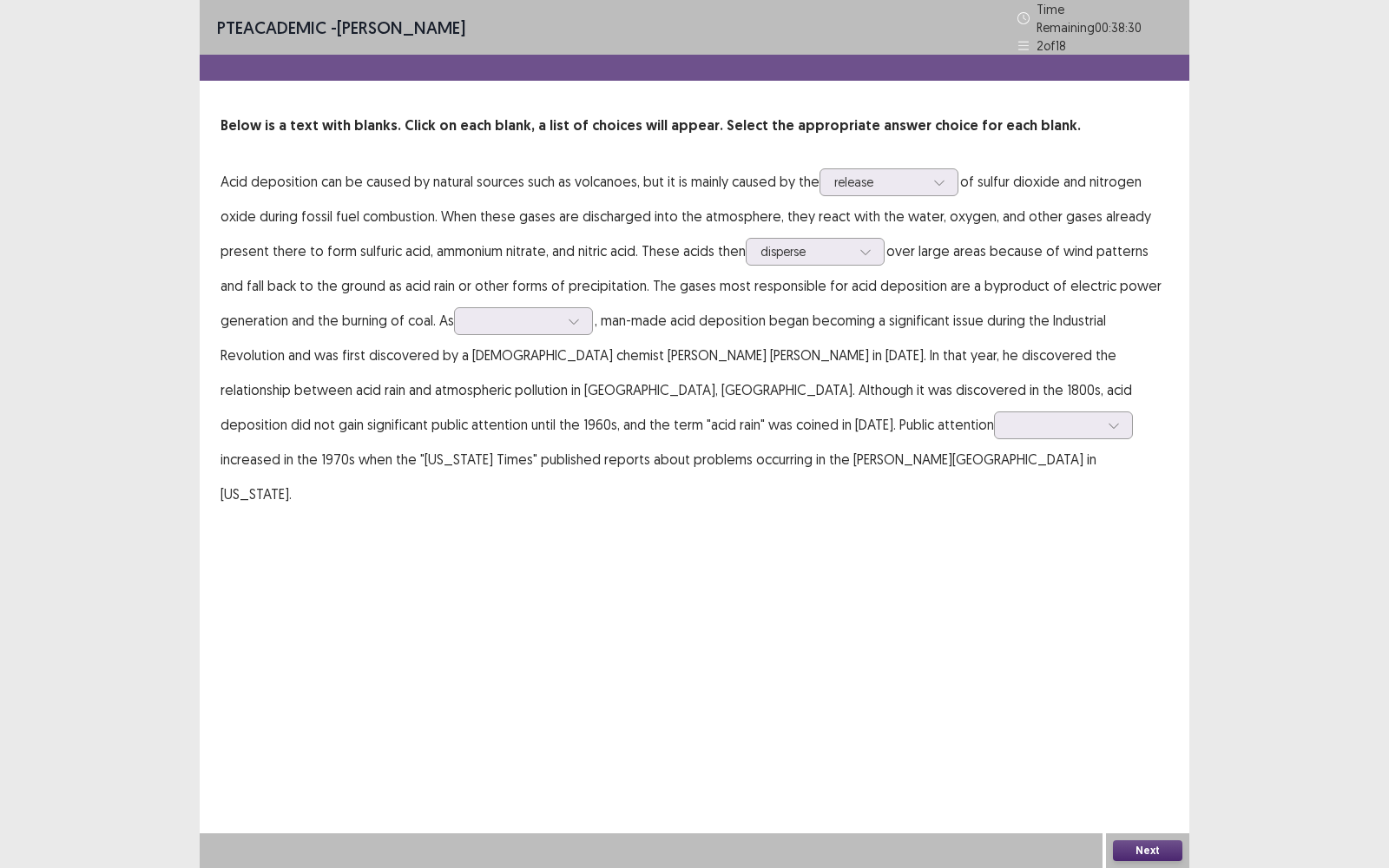
click at [875, 587] on div "PTE academic - [PERSON_NAME] Time Remaining 00 : 38 : 30 2 of 18 Below is a tex…" at bounding box center [694, 434] width 990 height 868
click at [572, 325] on div at bounding box center [573, 320] width 26 height 26
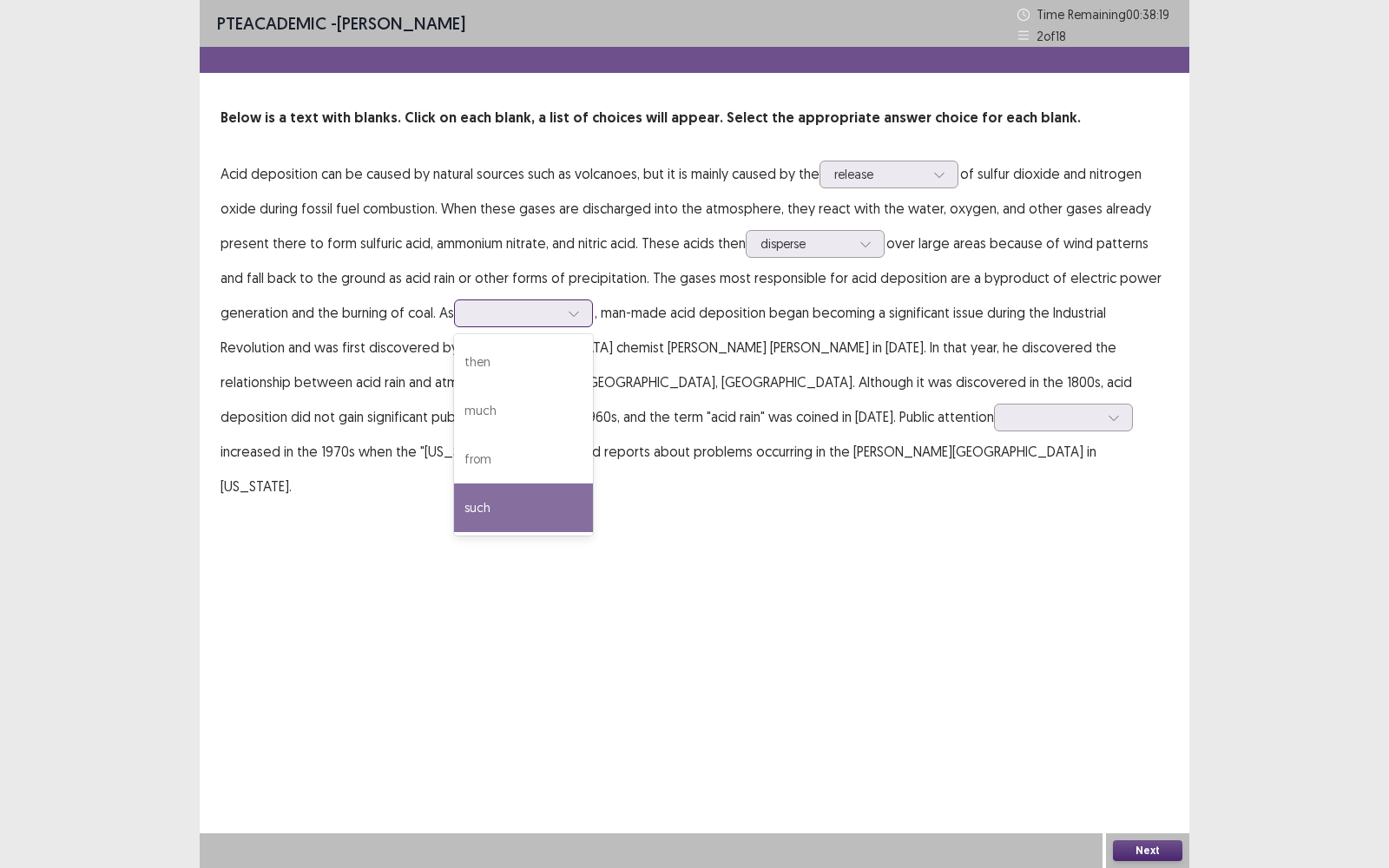
click at [548, 495] on div "such" at bounding box center [523, 507] width 139 height 48
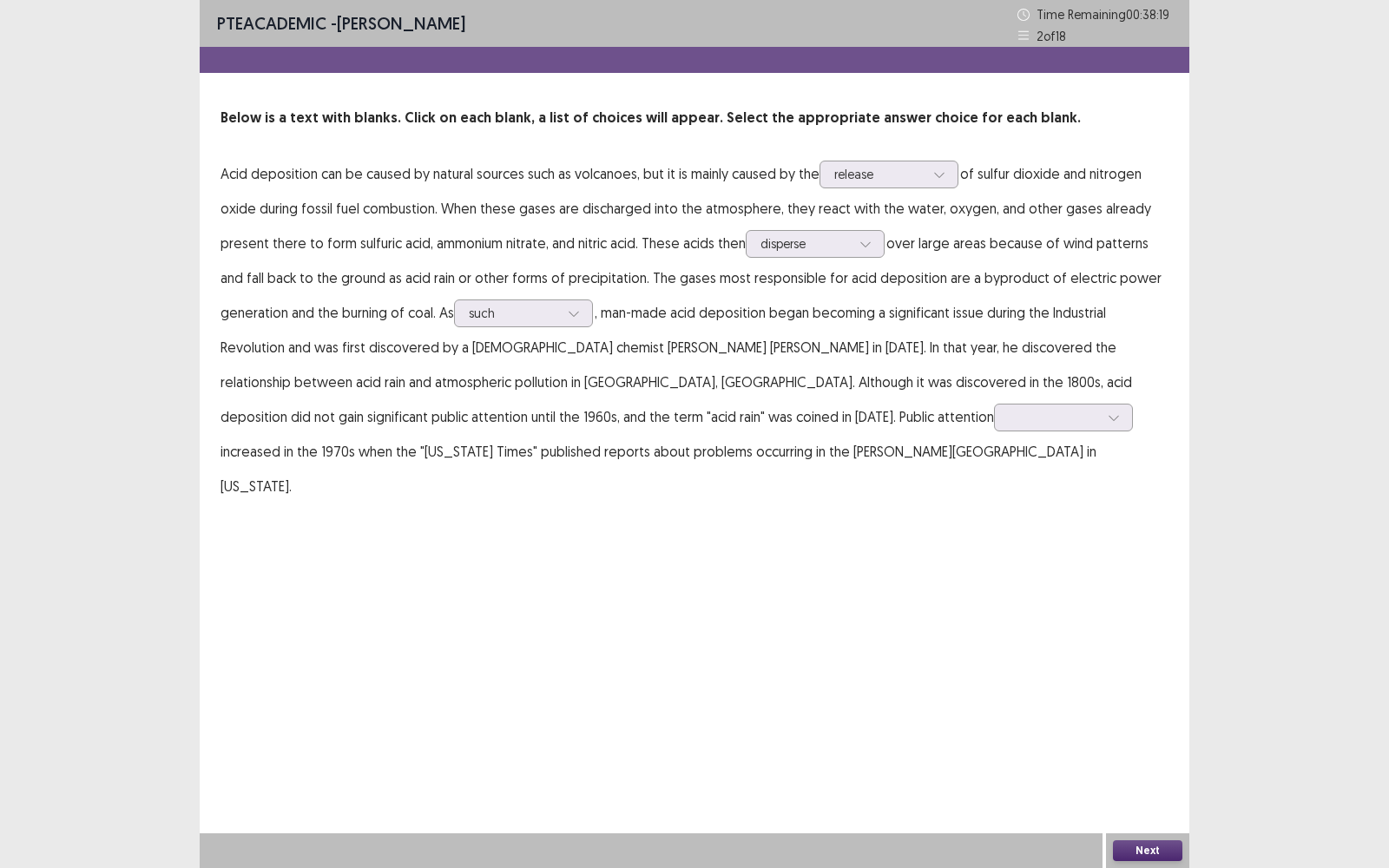
click at [581, 509] on div "PTE academic - [PERSON_NAME] Time Remaining 00 : 38 : 19 2 of 18 Below is a tex…" at bounding box center [694, 434] width 990 height 868
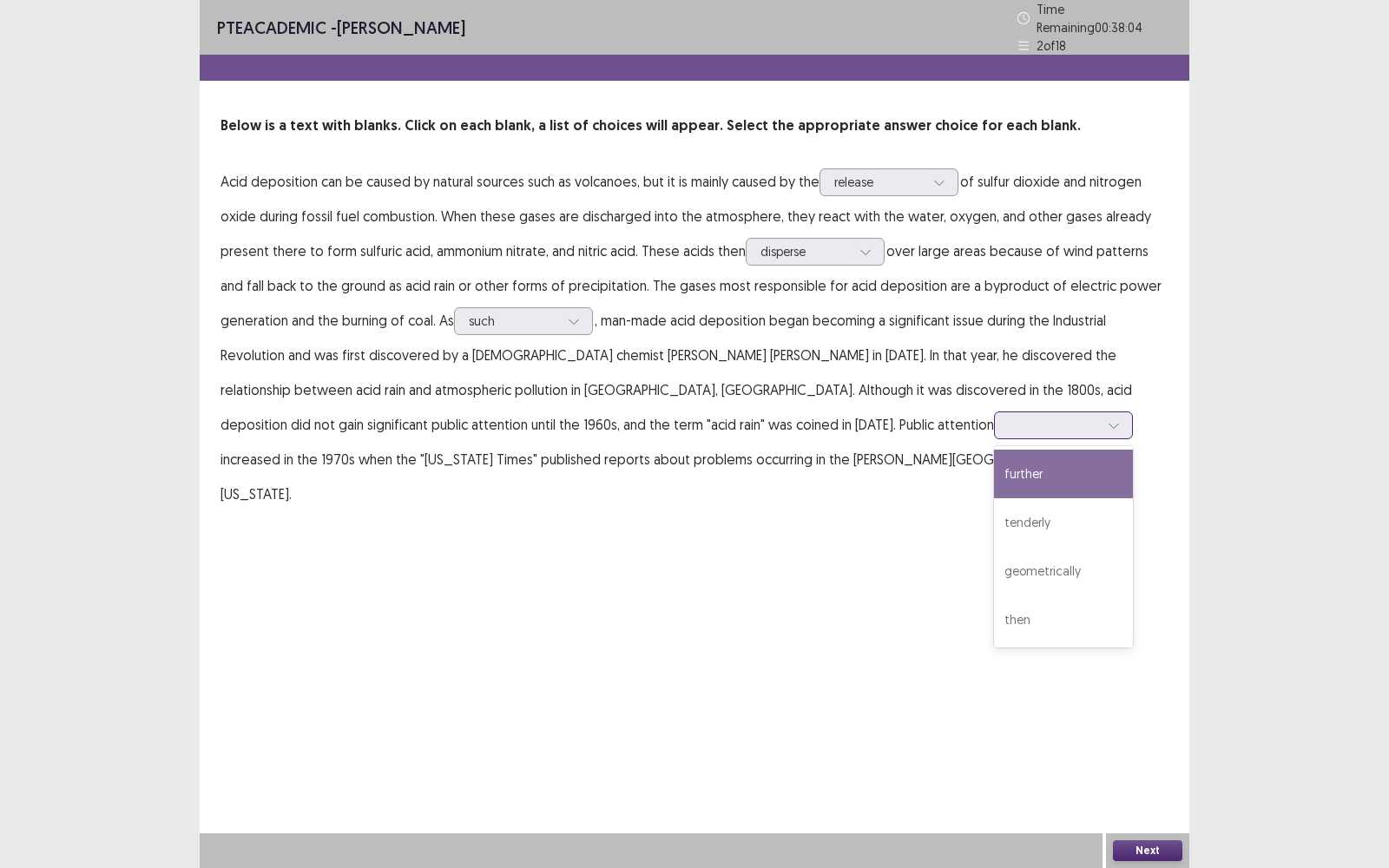
click at [1009, 421] on div at bounding box center [1053, 424] width 90 height 16
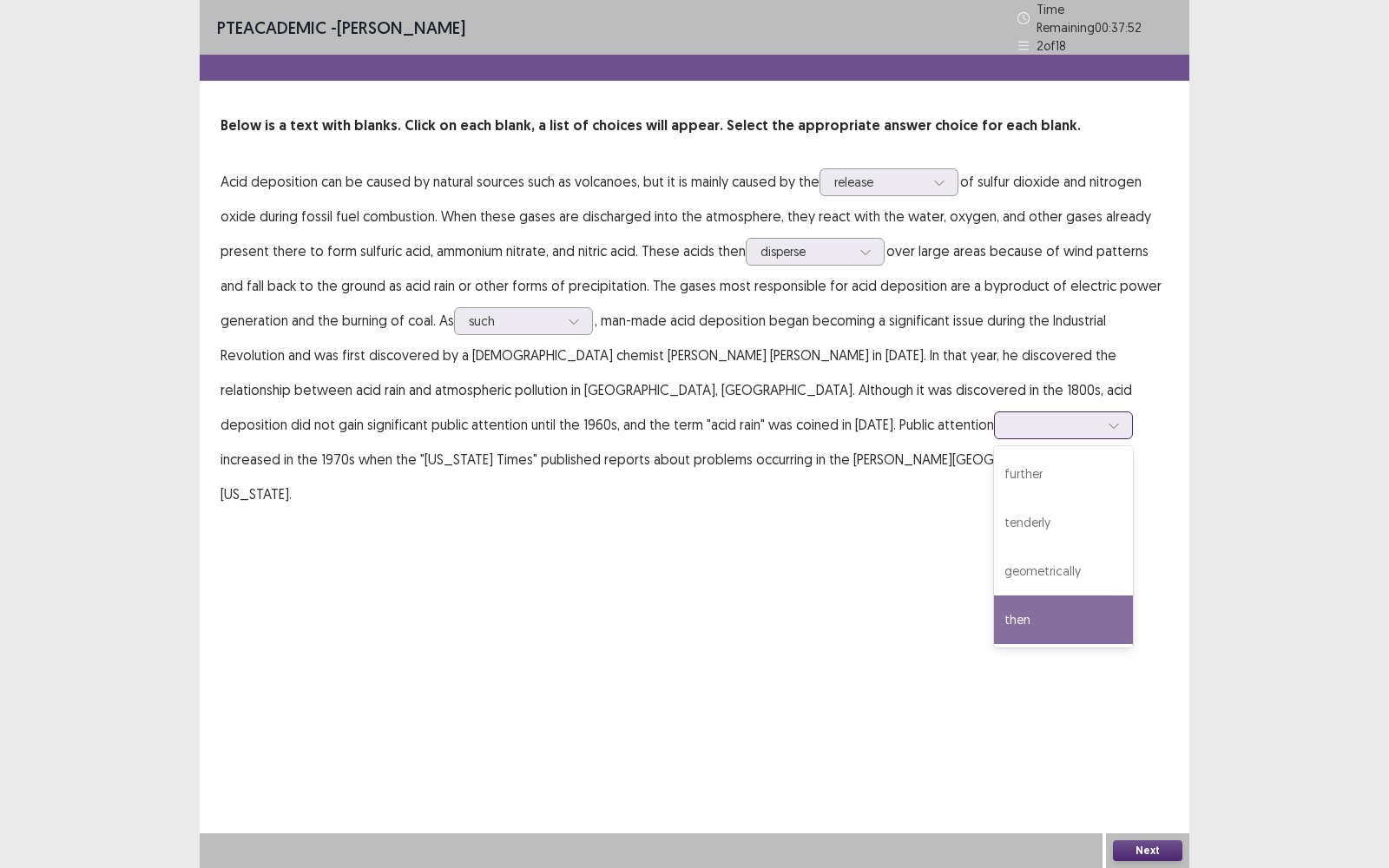
click at [993, 607] on div "then" at bounding box center [1062, 619] width 139 height 48
click at [1123, 689] on button "Next" at bounding box center [1147, 850] width 70 height 21
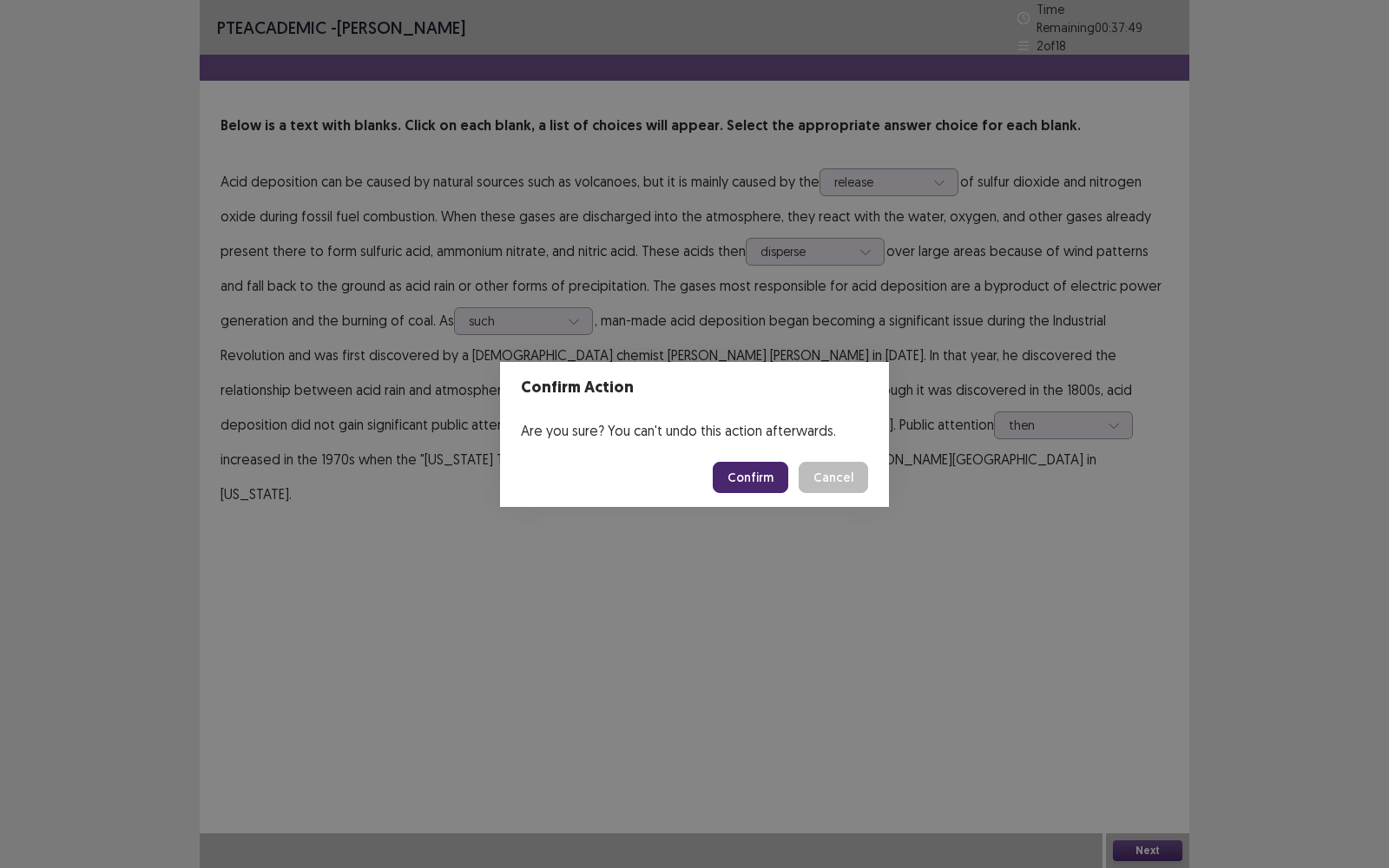
click at [755, 486] on button "Confirm" at bounding box center [750, 477] width 75 height 31
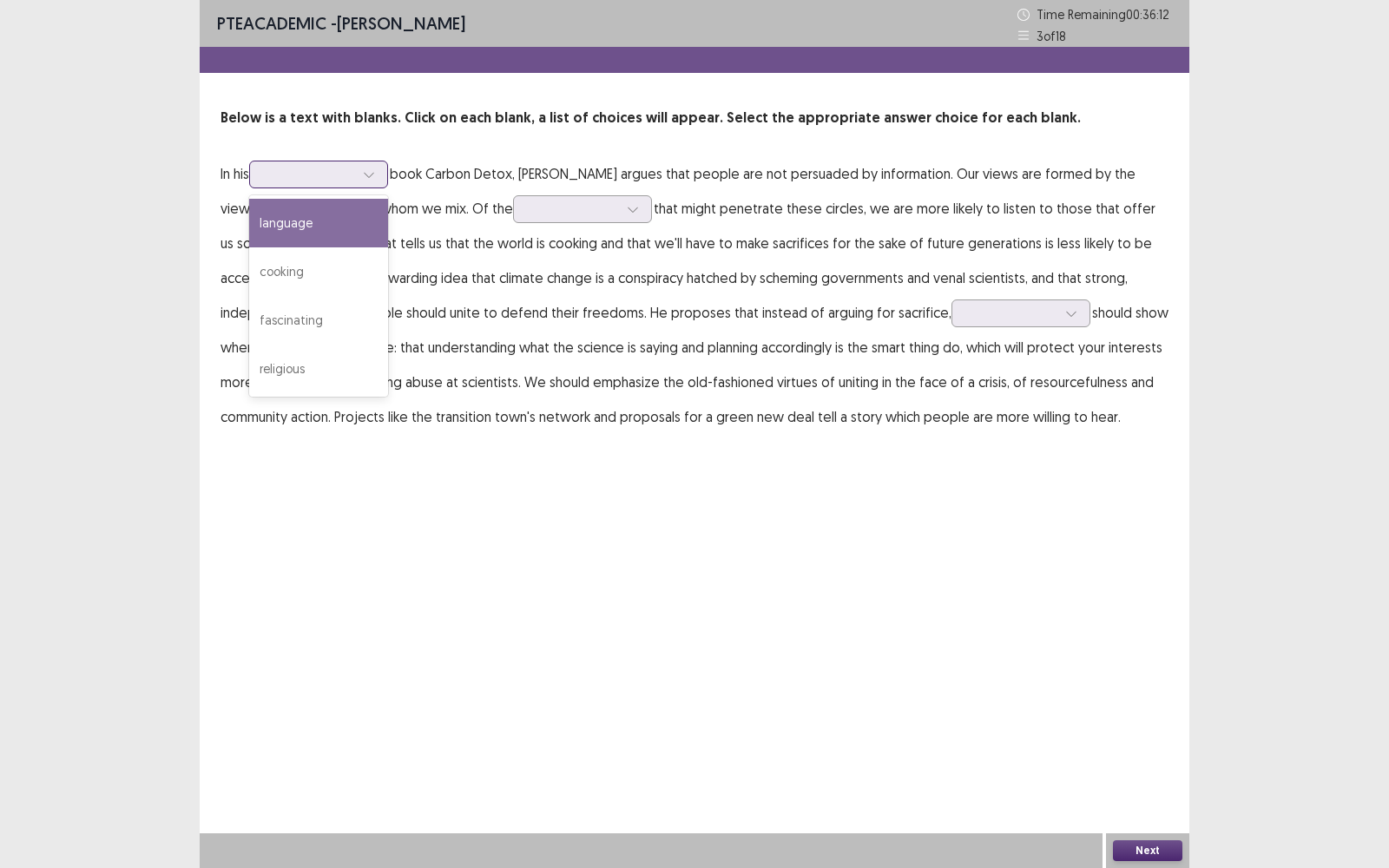
click at [337, 169] on div at bounding box center [309, 174] width 90 height 16
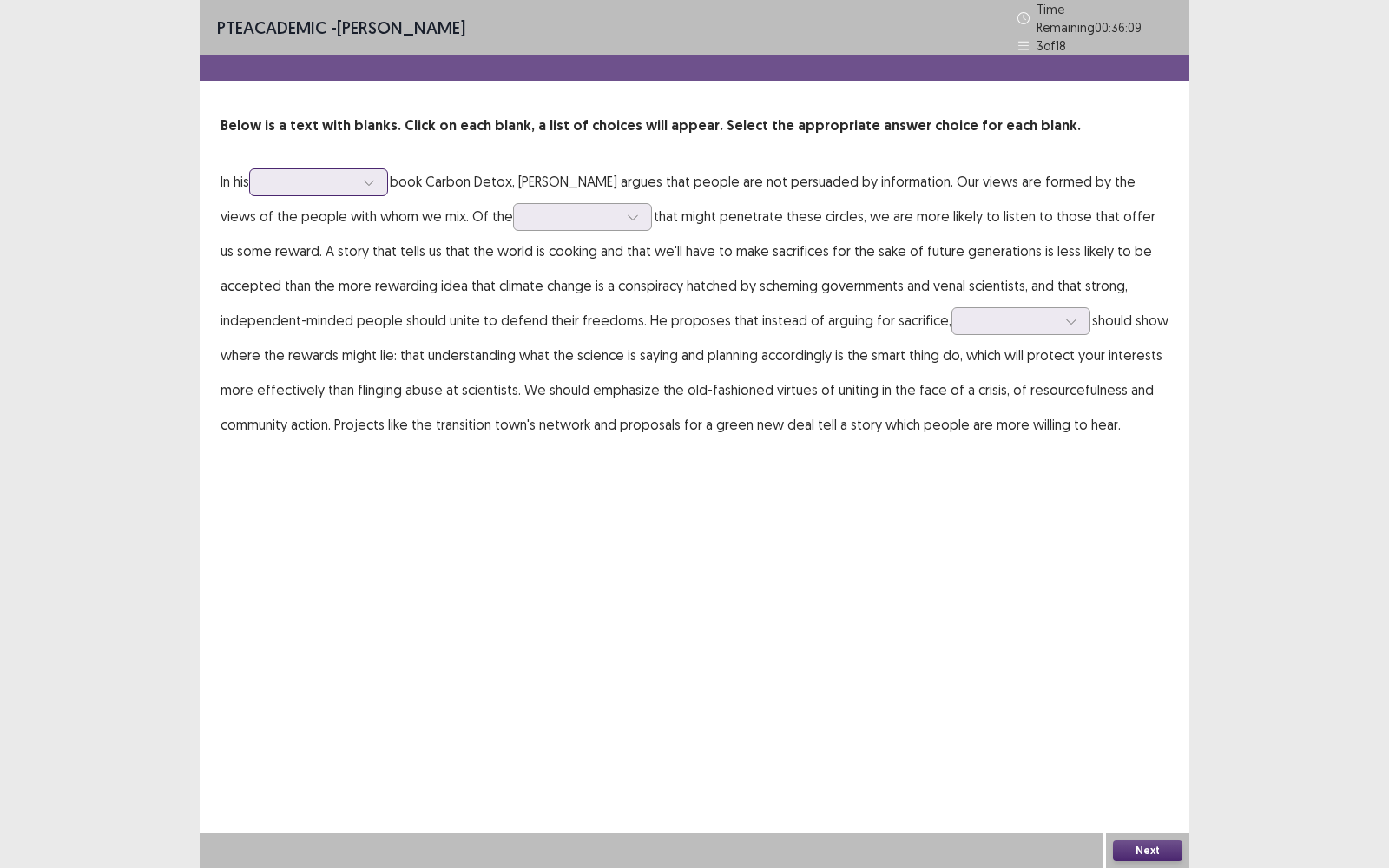
click at [335, 174] on div at bounding box center [309, 182] width 90 height 16
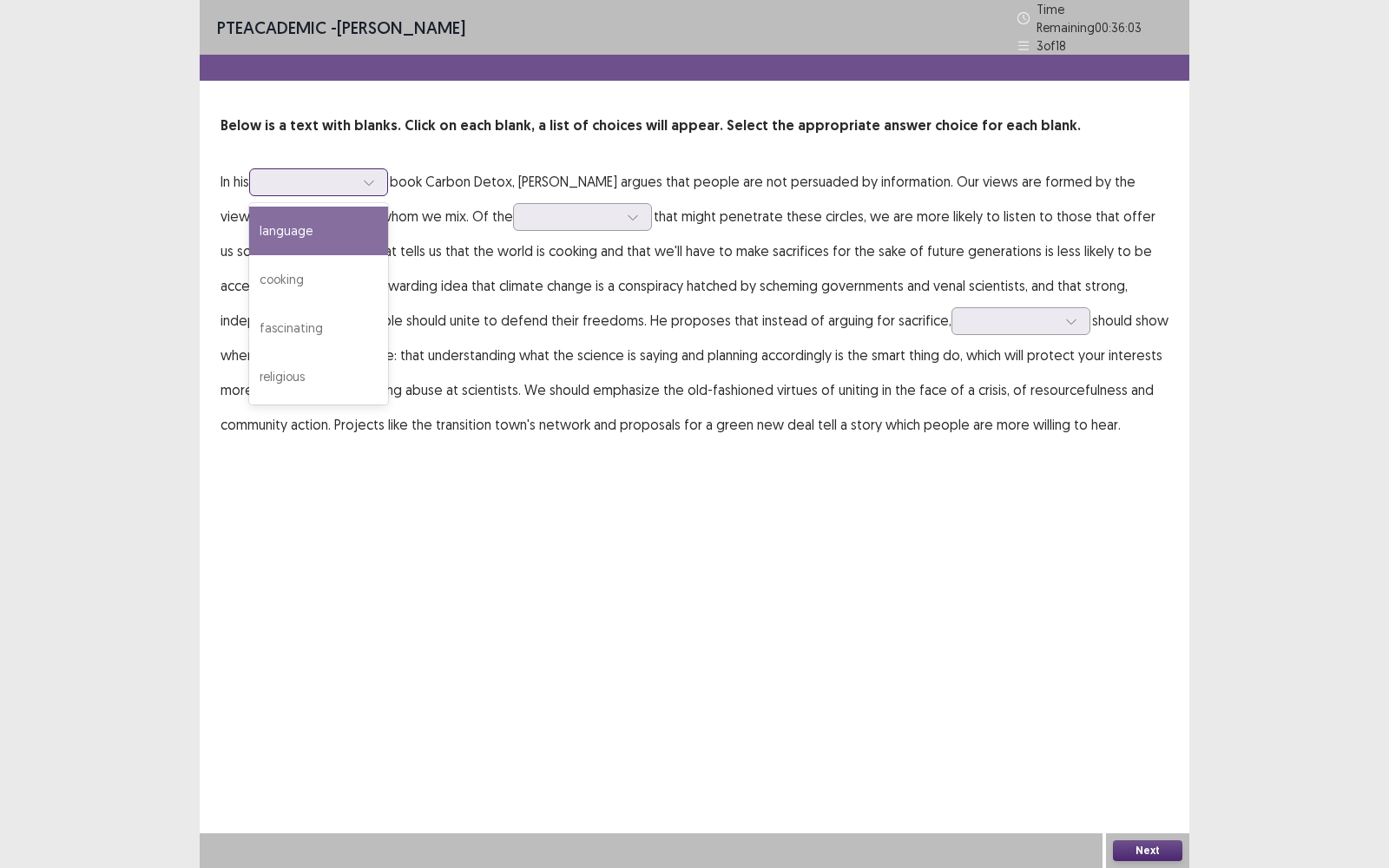
click at [335, 174] on div at bounding box center [309, 182] width 90 height 16
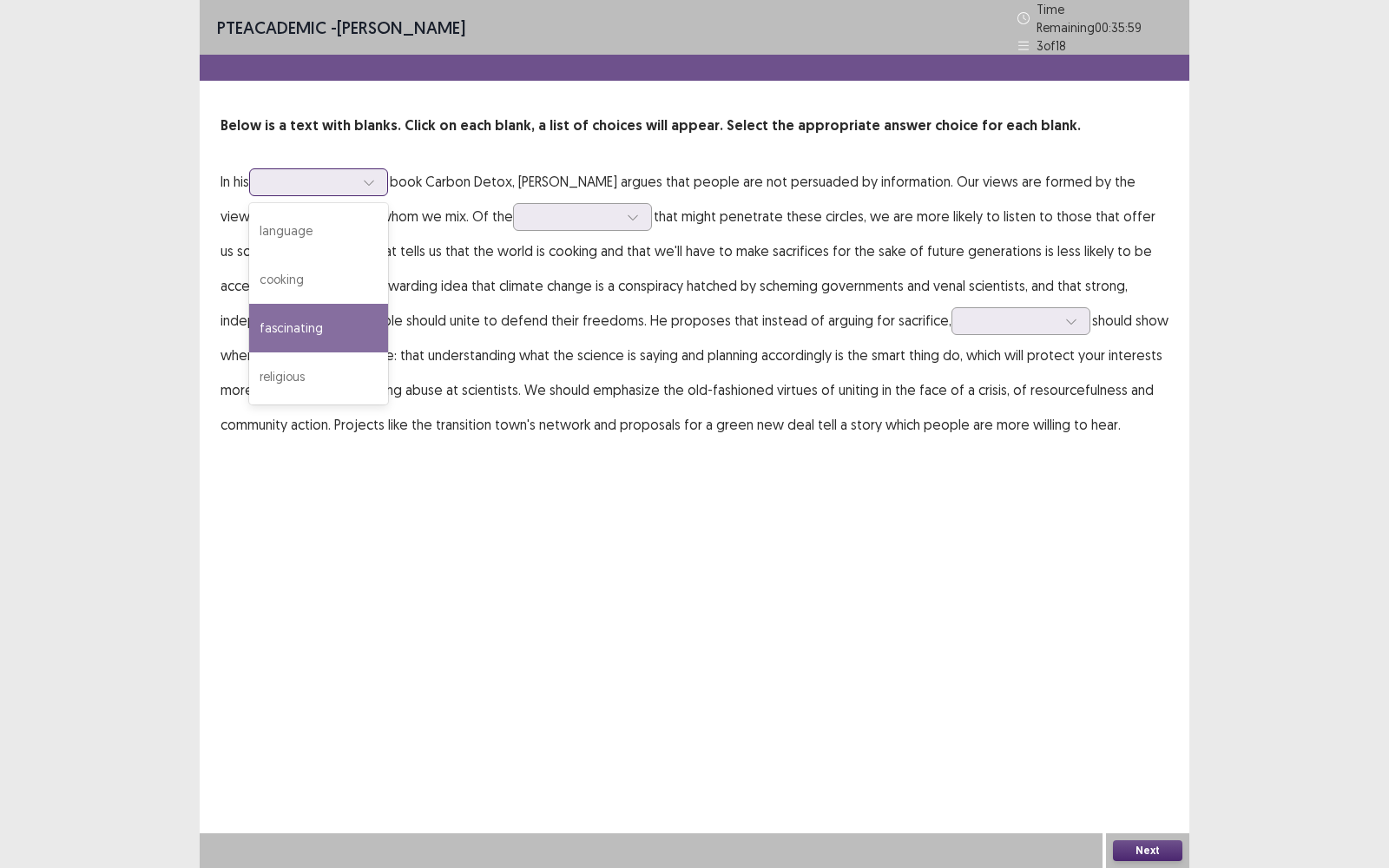
click at [352, 336] on div "fascinating" at bounding box center [318, 328] width 139 height 48
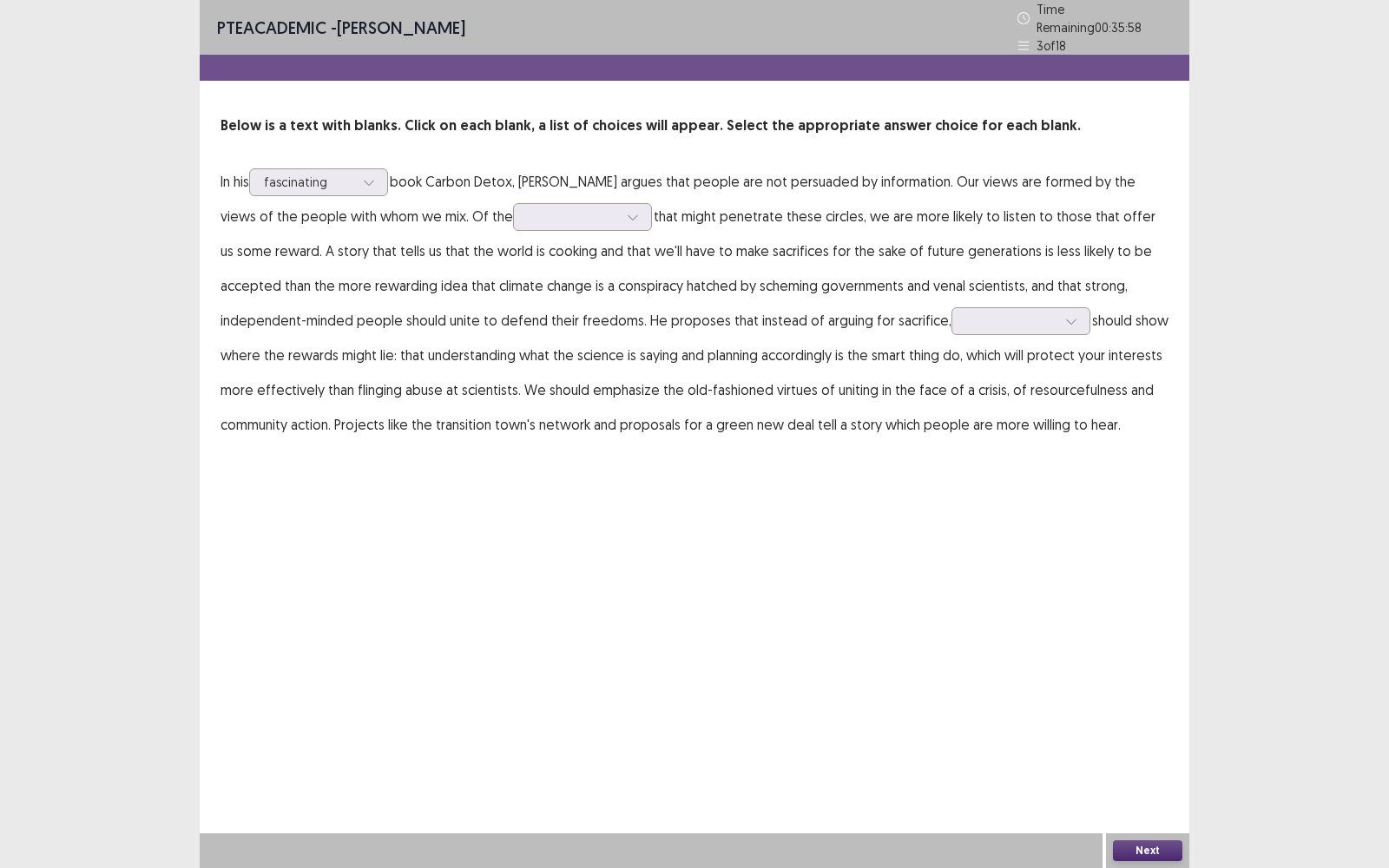
click at [332, 191] on p "In his option fascinating, selected. fascinating book Carbon Detox, [PERSON_NAM…" at bounding box center [694, 302] width 948 height 277
click at [332, 188] on p "In his fascinating book Carbon Detox, [PERSON_NAME] argues that people are not …" at bounding box center [694, 302] width 948 height 277
click at [332, 174] on div at bounding box center [309, 182] width 90 height 16
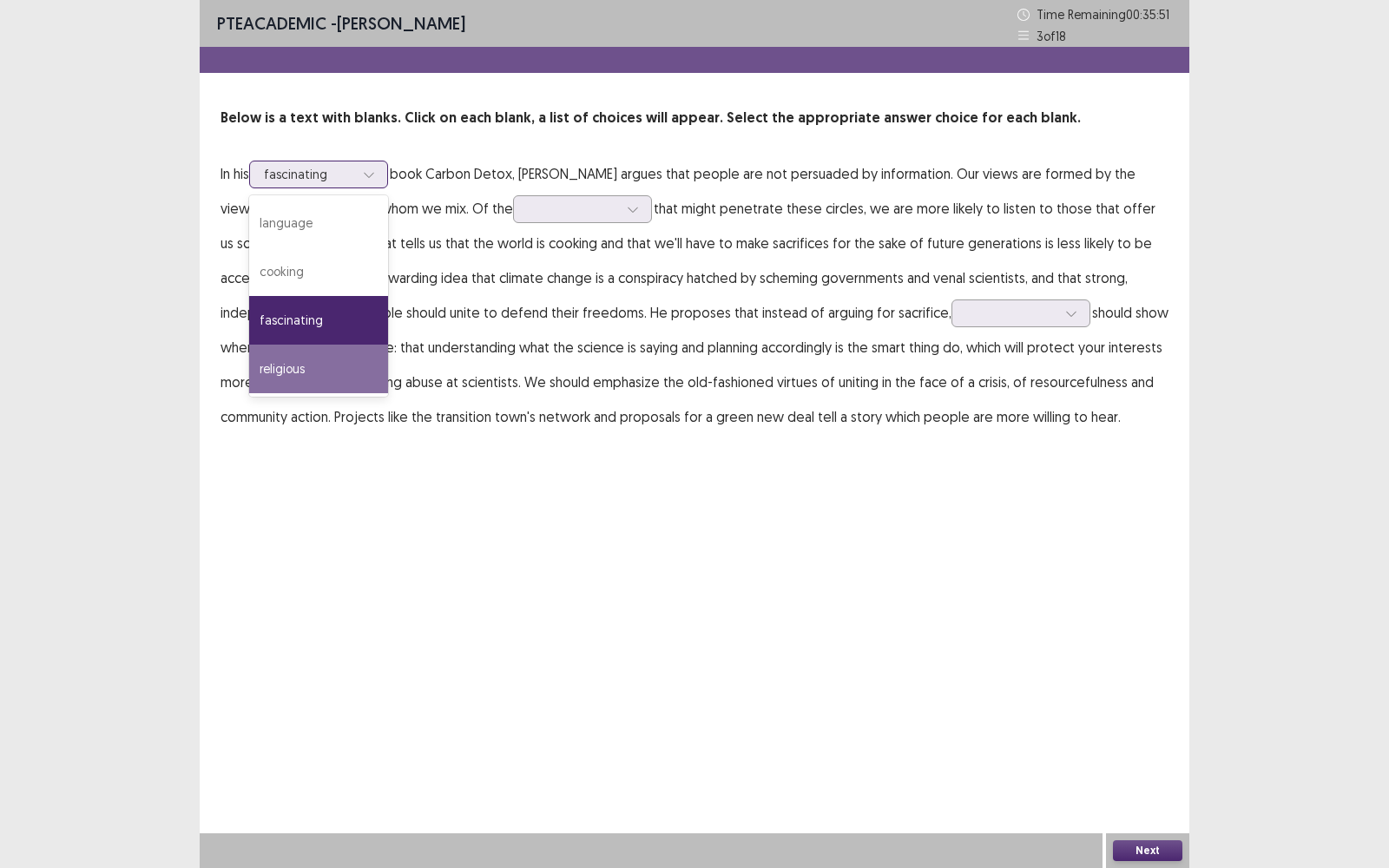
click at [294, 357] on div "religious" at bounding box center [318, 369] width 139 height 48
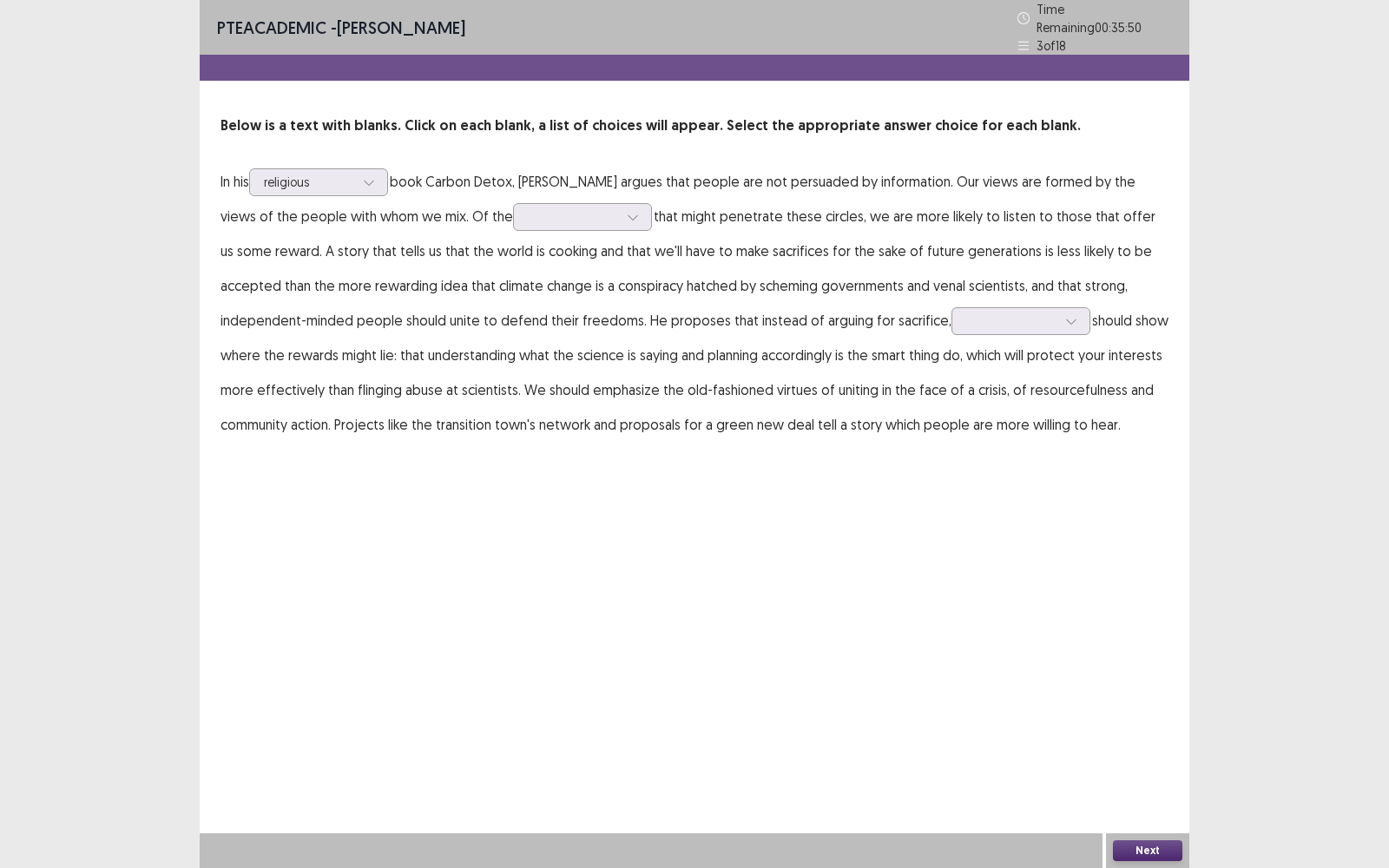
click at [354, 450] on div "PTE academic - [PERSON_NAME] Time Remaining 00 : 35 : 50 3 of 18 Below is a tex…" at bounding box center [694, 238] width 990 height 476
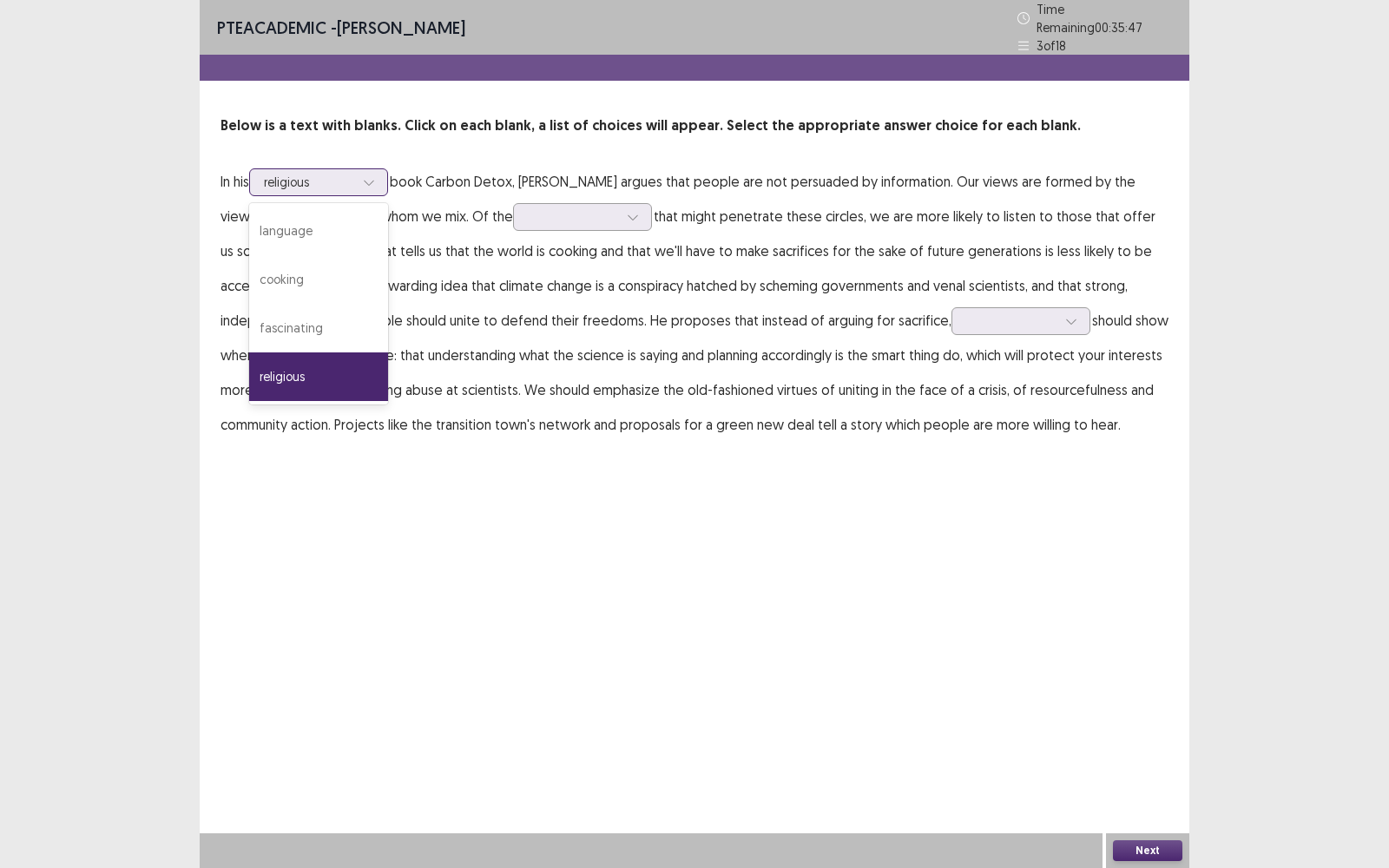
click at [356, 169] on div "religious" at bounding box center [309, 182] width 94 height 26
click at [331, 320] on div "fascinating" at bounding box center [318, 328] width 139 height 48
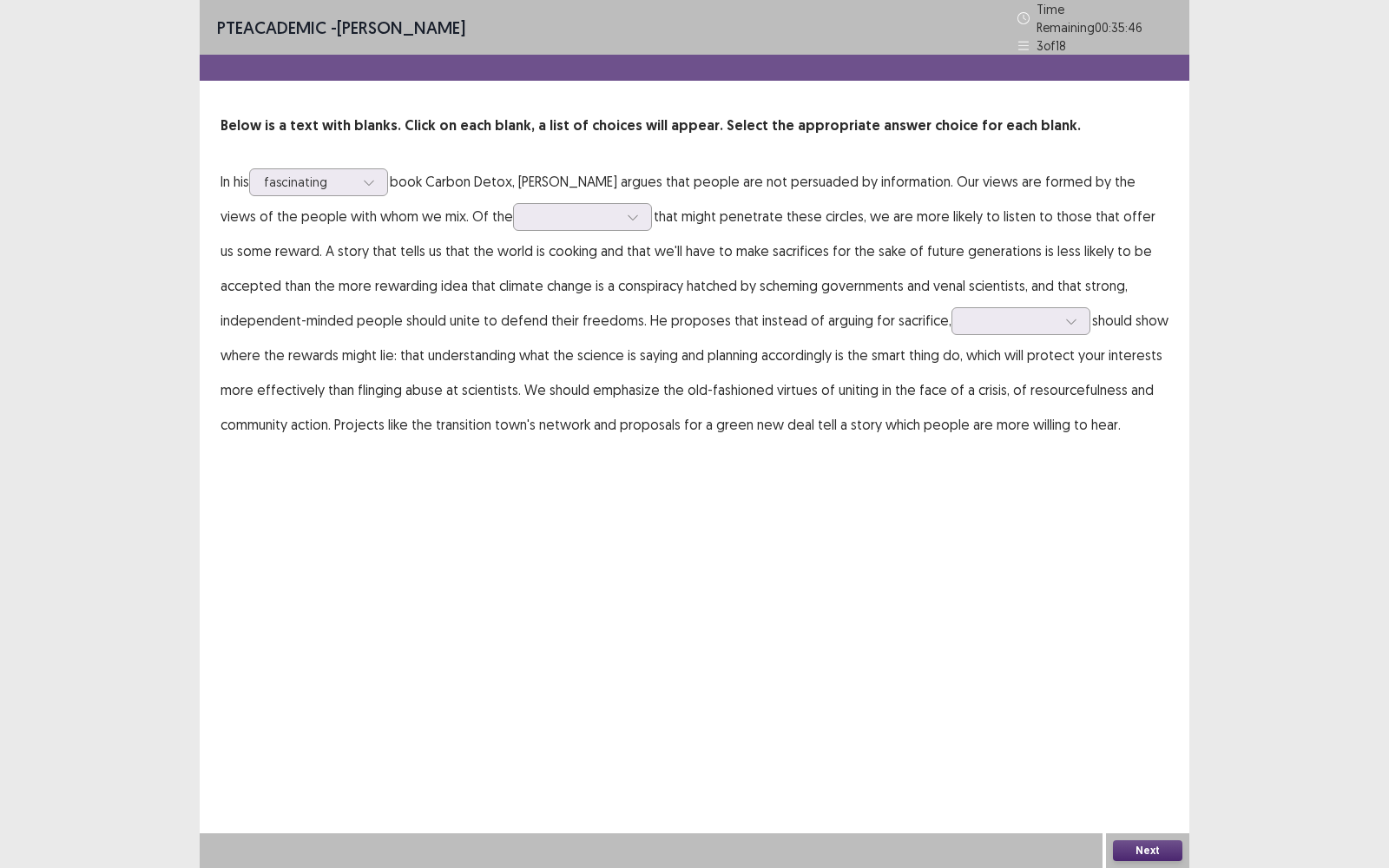
click at [409, 434] on div "PTE academic - [PERSON_NAME] Time Remaining 00 : 35 : 46 3 of 18 Below is a tex…" at bounding box center [694, 238] width 990 height 476
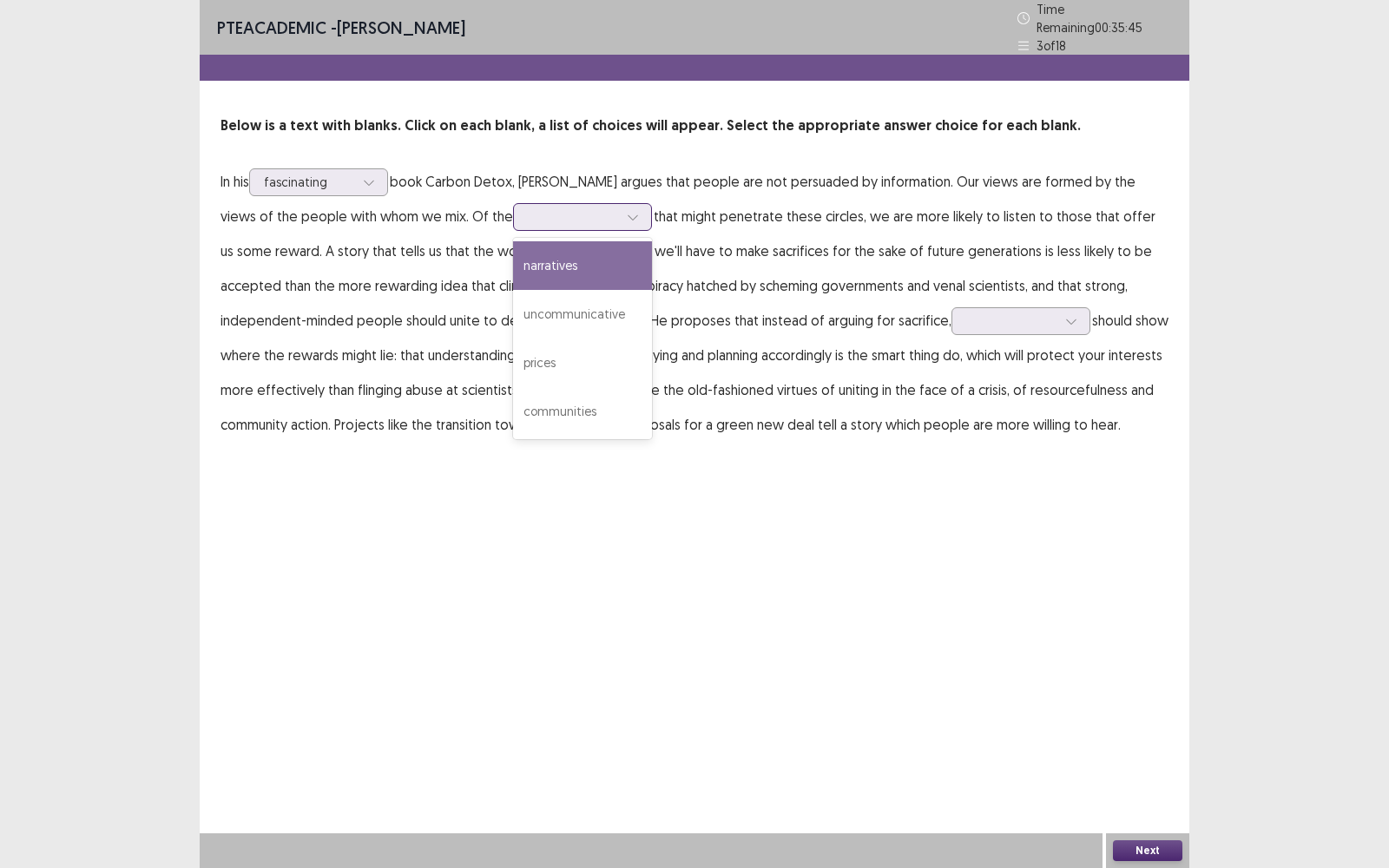
click at [600, 212] on div at bounding box center [573, 217] width 90 height 16
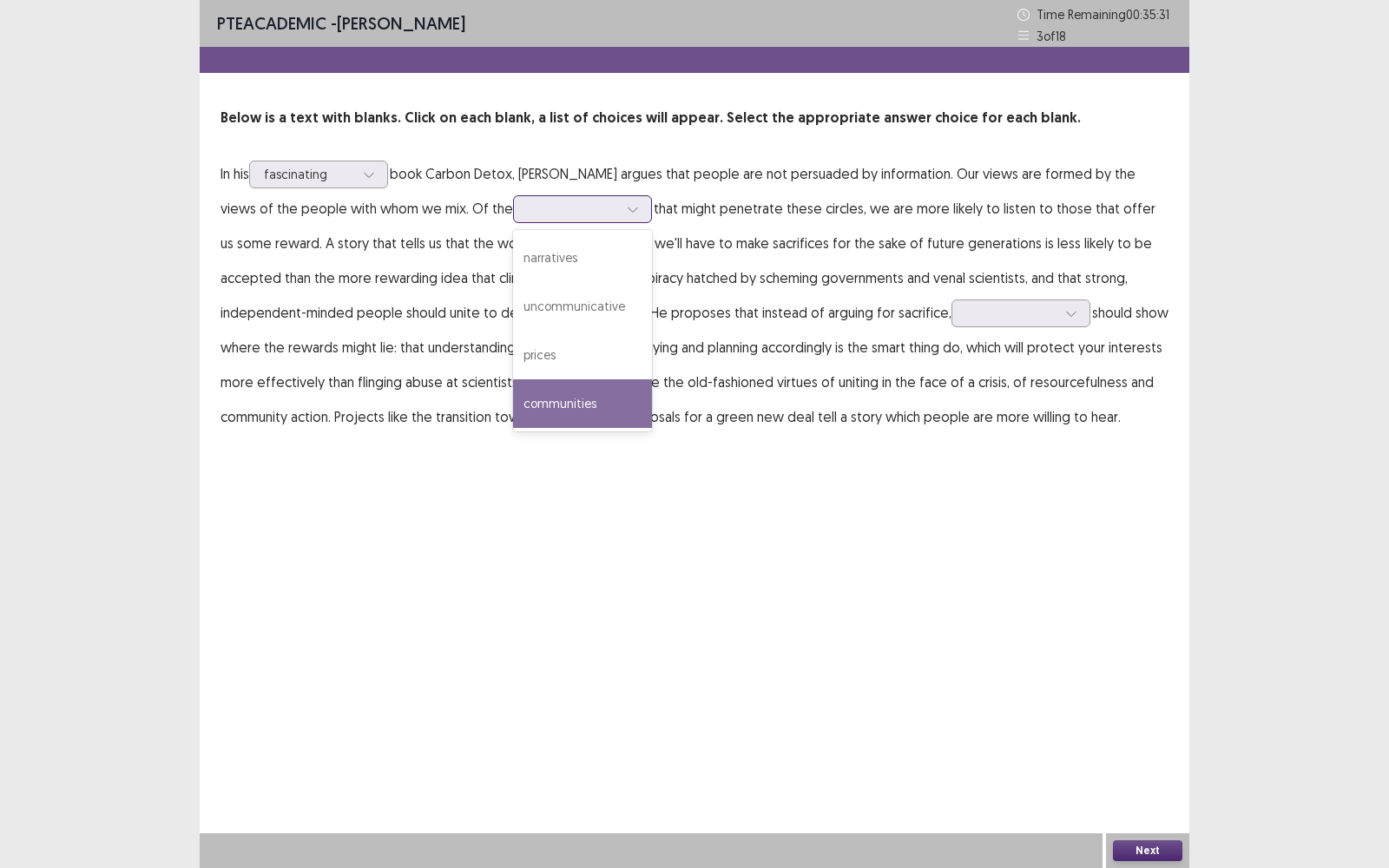
click at [586, 389] on div "communities" at bounding box center [582, 404] width 139 height 48
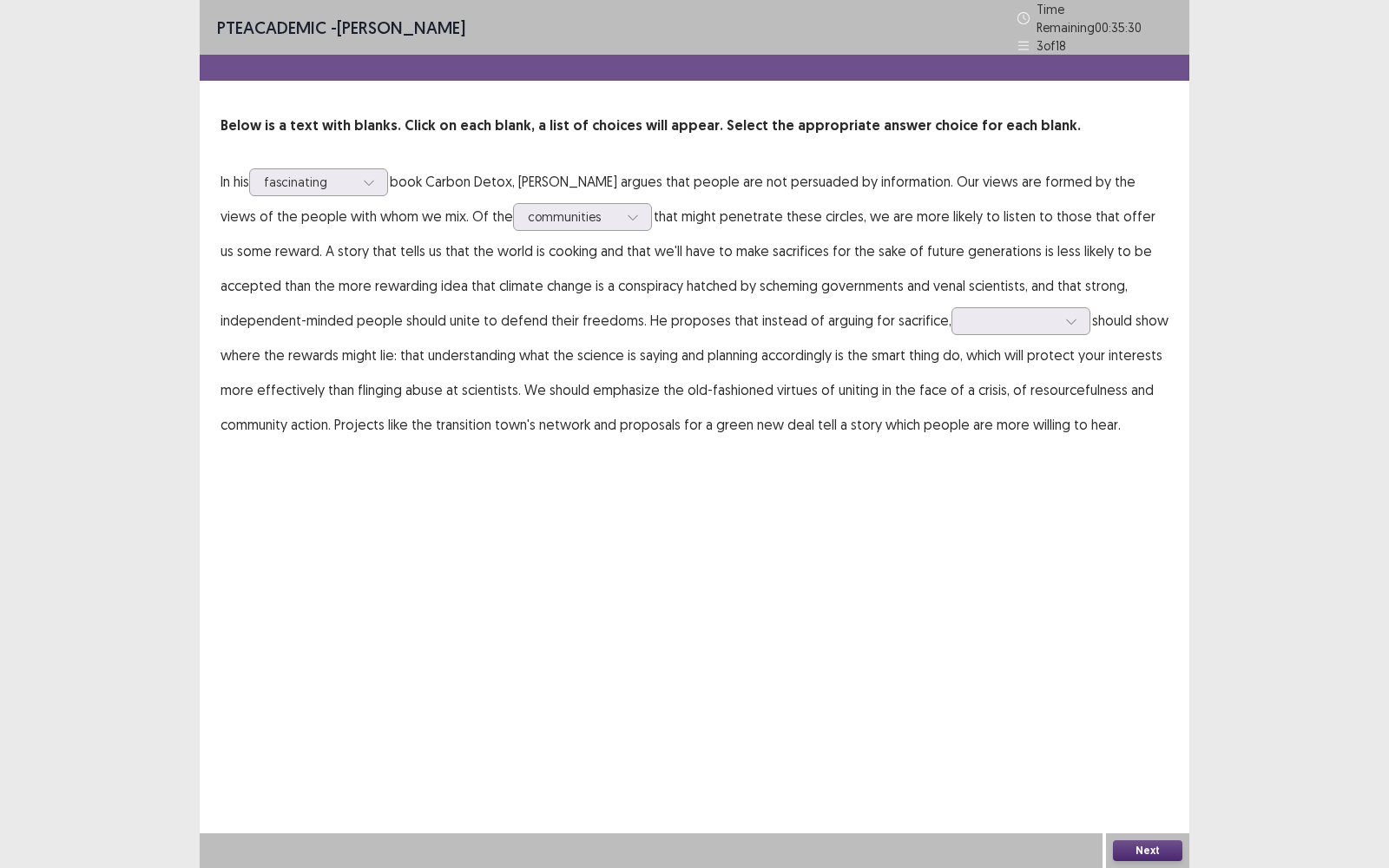
click at [711, 455] on div "PTE academic - [PERSON_NAME] Time Remaining 00 : 35 : 30 3 of 18 Below is a tex…" at bounding box center [694, 238] width 990 height 476
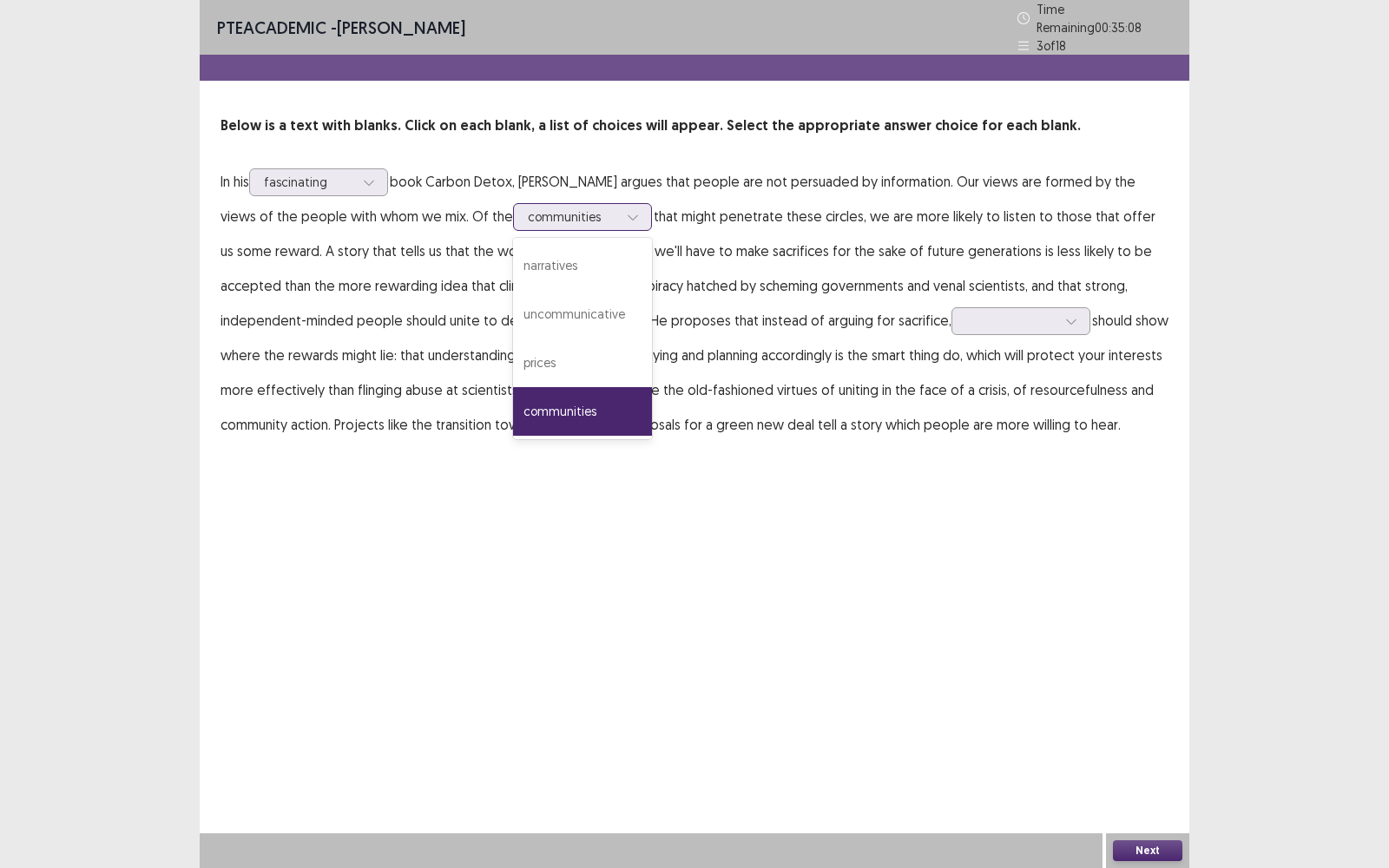
click at [594, 208] on div at bounding box center [573, 217] width 90 height 16
click at [591, 398] on div "communities" at bounding box center [582, 412] width 139 height 48
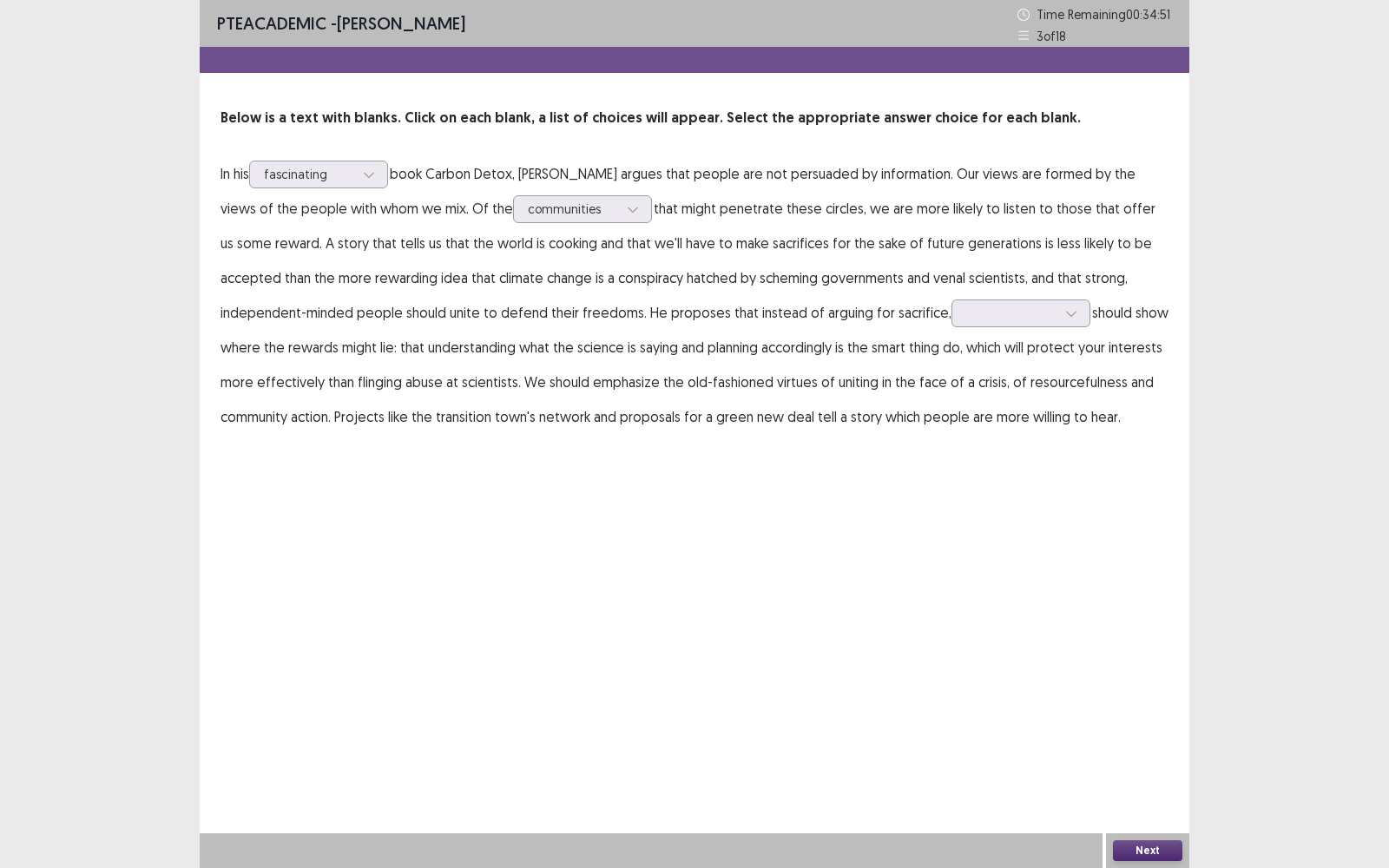
click at [292, 157] on p "In his fascinating book Carbon Detox, [PERSON_NAME] argues that people are not …" at bounding box center [694, 295] width 948 height 277
click at [292, 161] on div "fascinating" at bounding box center [309, 174] width 90 height 26
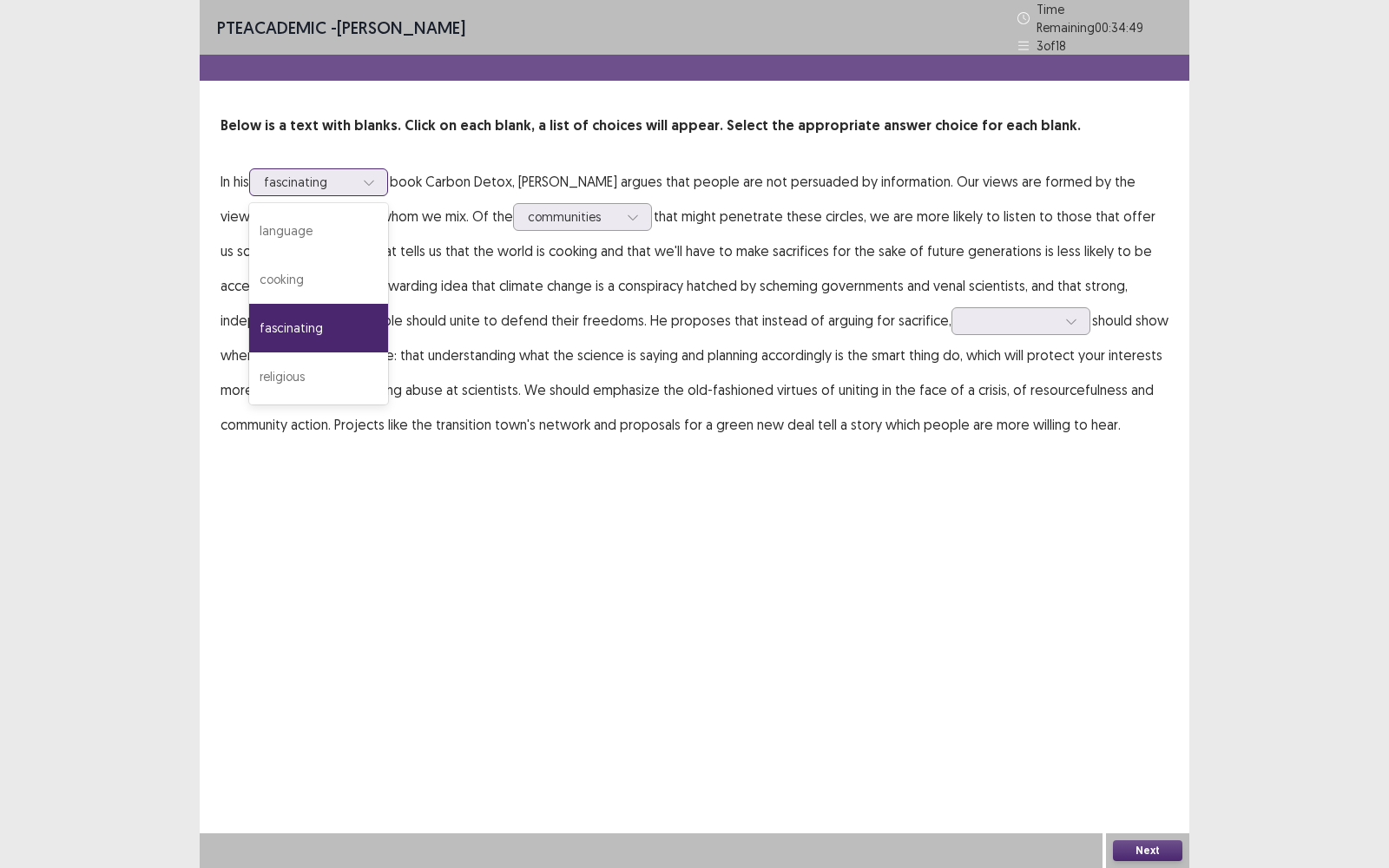
click at [328, 319] on div "fascinating" at bounding box center [318, 328] width 139 height 48
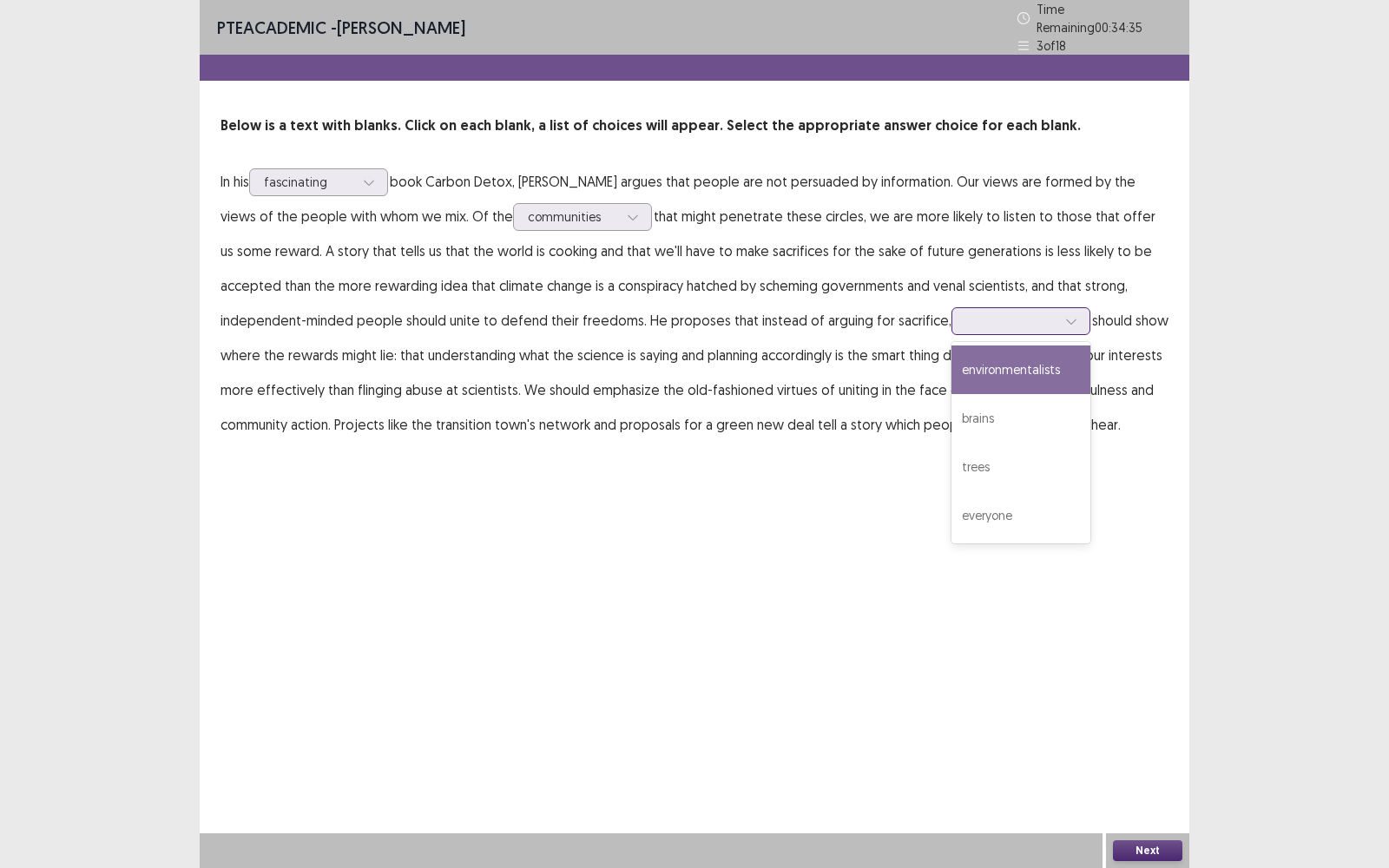
click at [1005, 312] on div at bounding box center [1010, 320] width 90 height 16
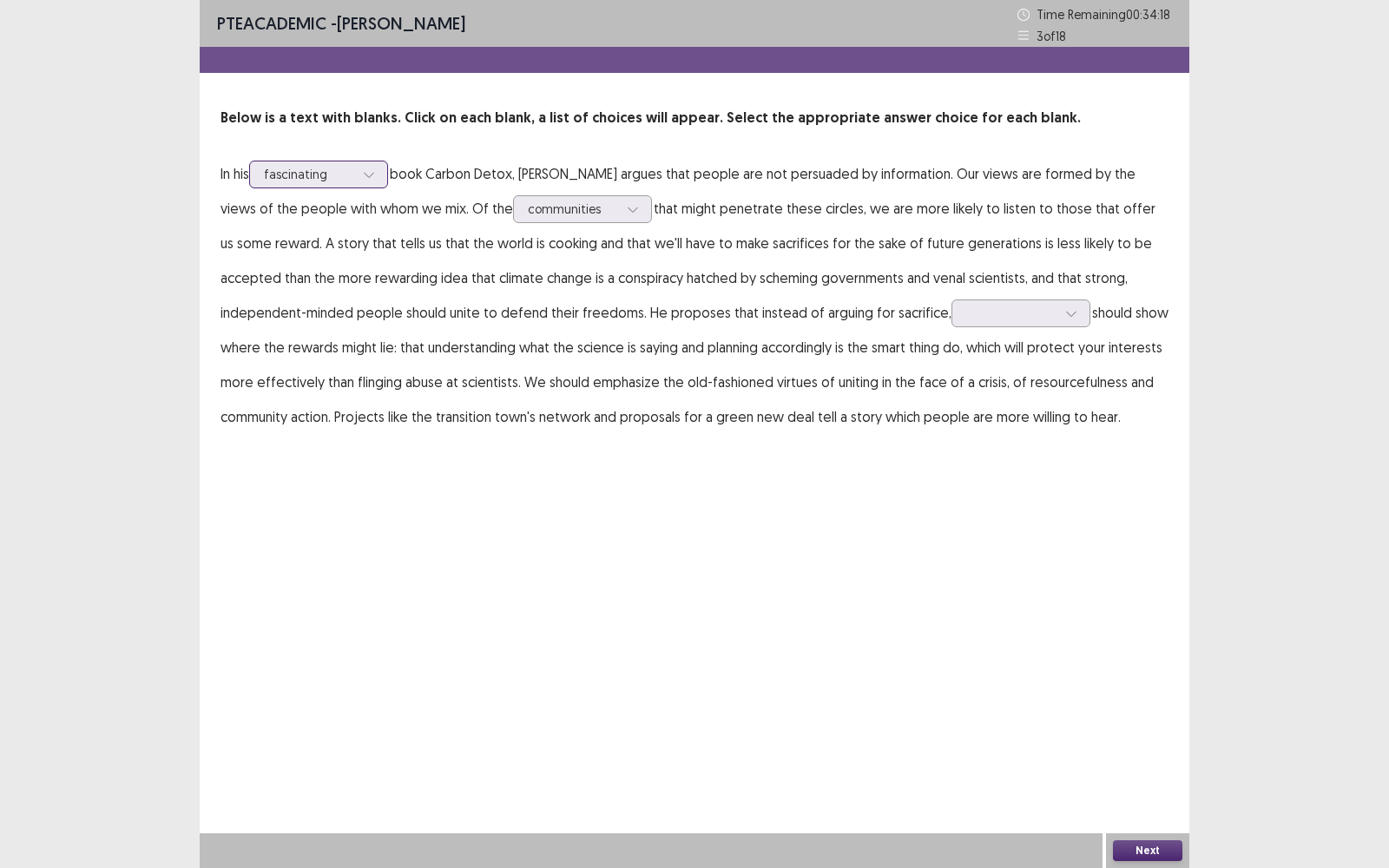
click at [373, 182] on div at bounding box center [369, 174] width 26 height 26
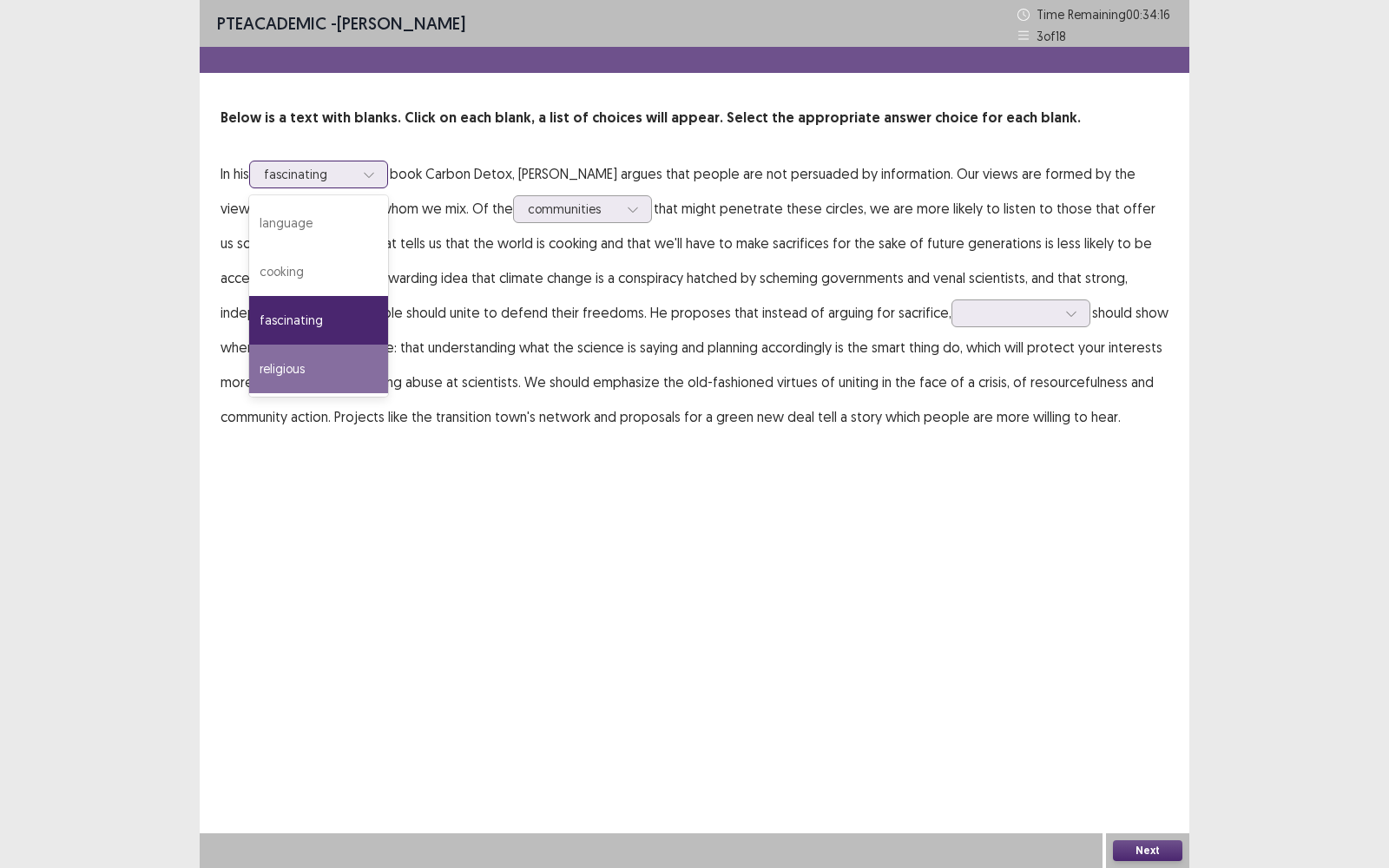
click at [370, 355] on div "religious" at bounding box center [318, 369] width 139 height 48
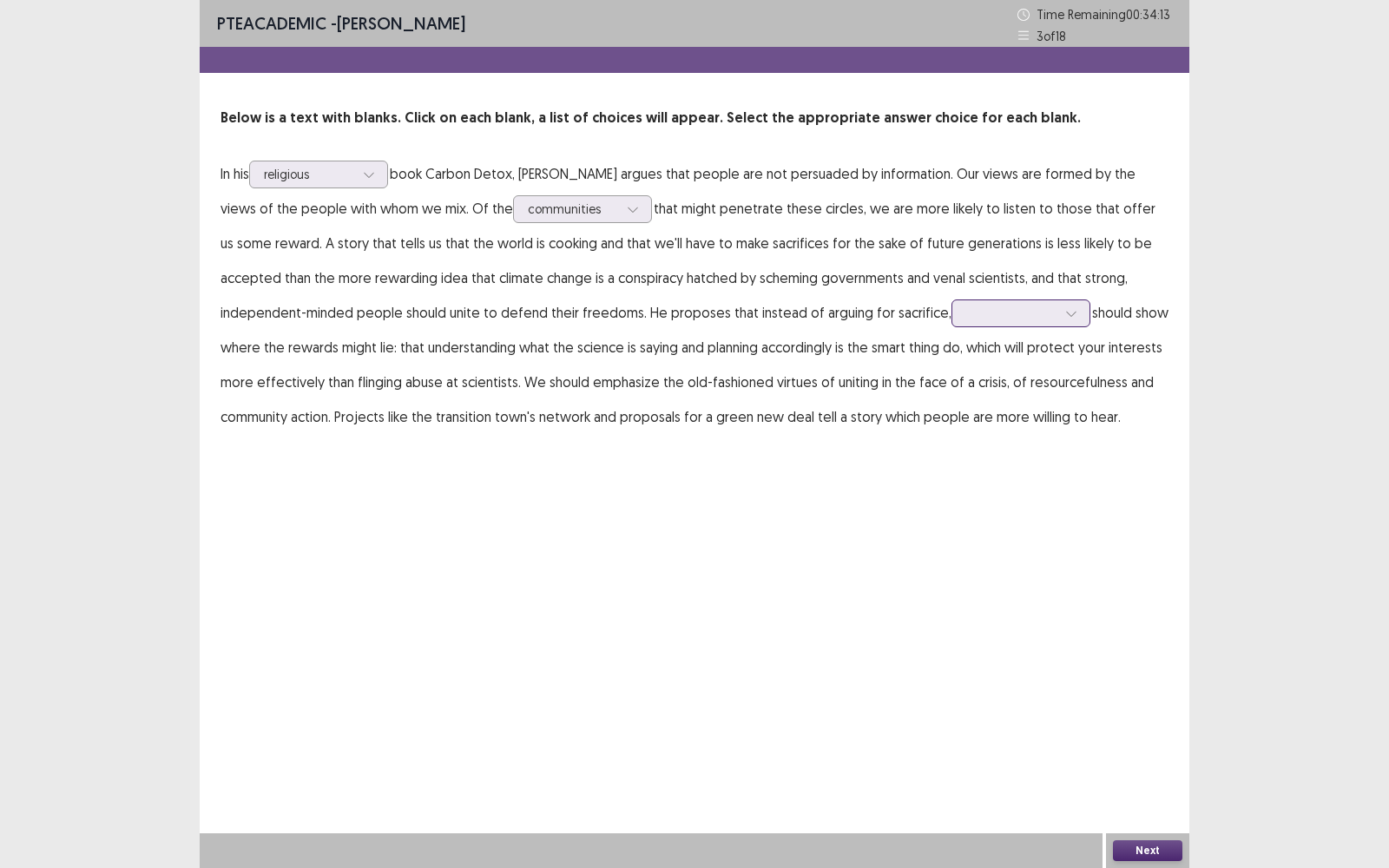
click at [1018, 314] on div at bounding box center [1010, 312] width 90 height 16
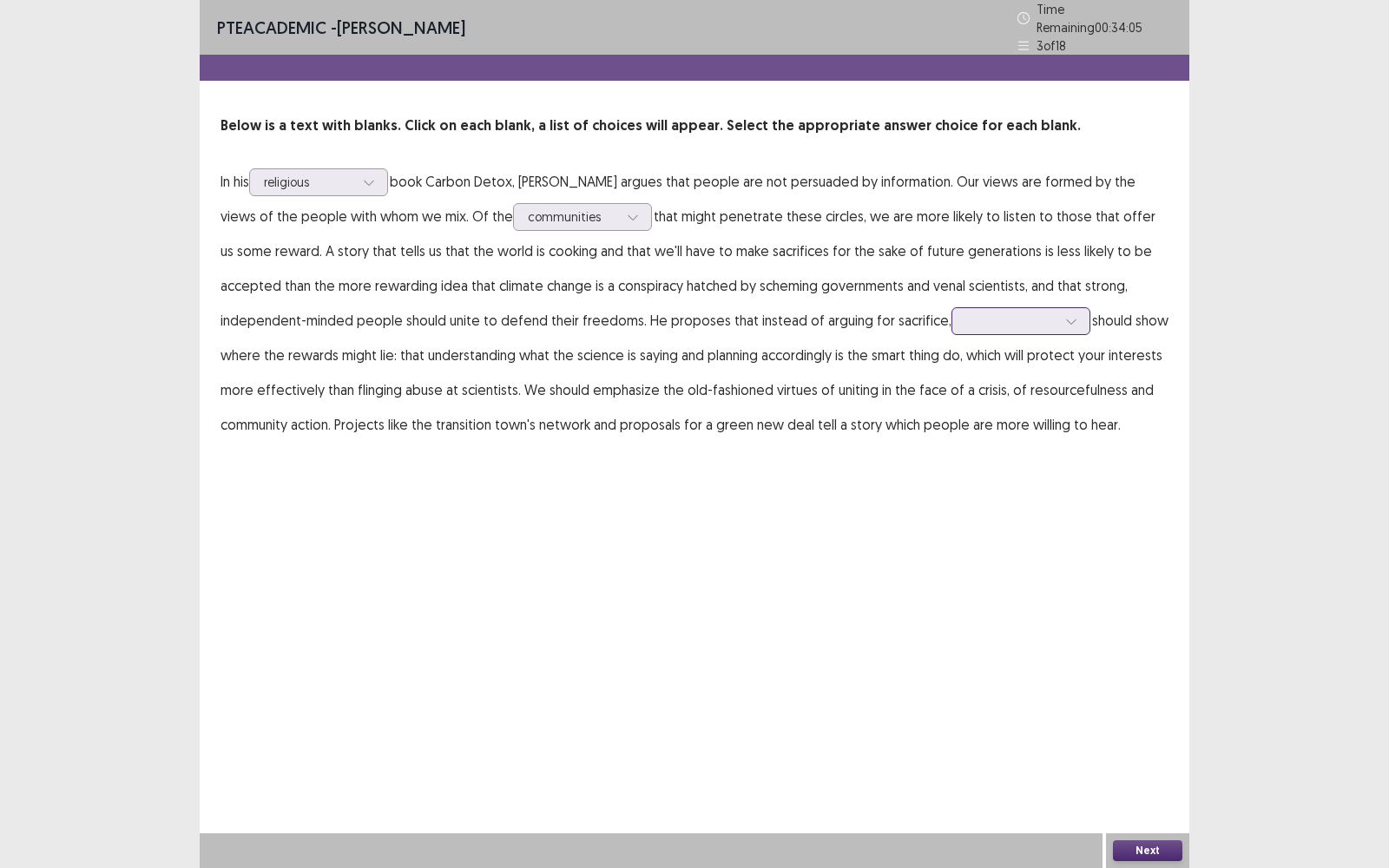
click at [1018, 314] on div at bounding box center [1010, 320] width 90 height 16
click at [1000, 359] on div "environmentalists" at bounding box center [1020, 370] width 139 height 48
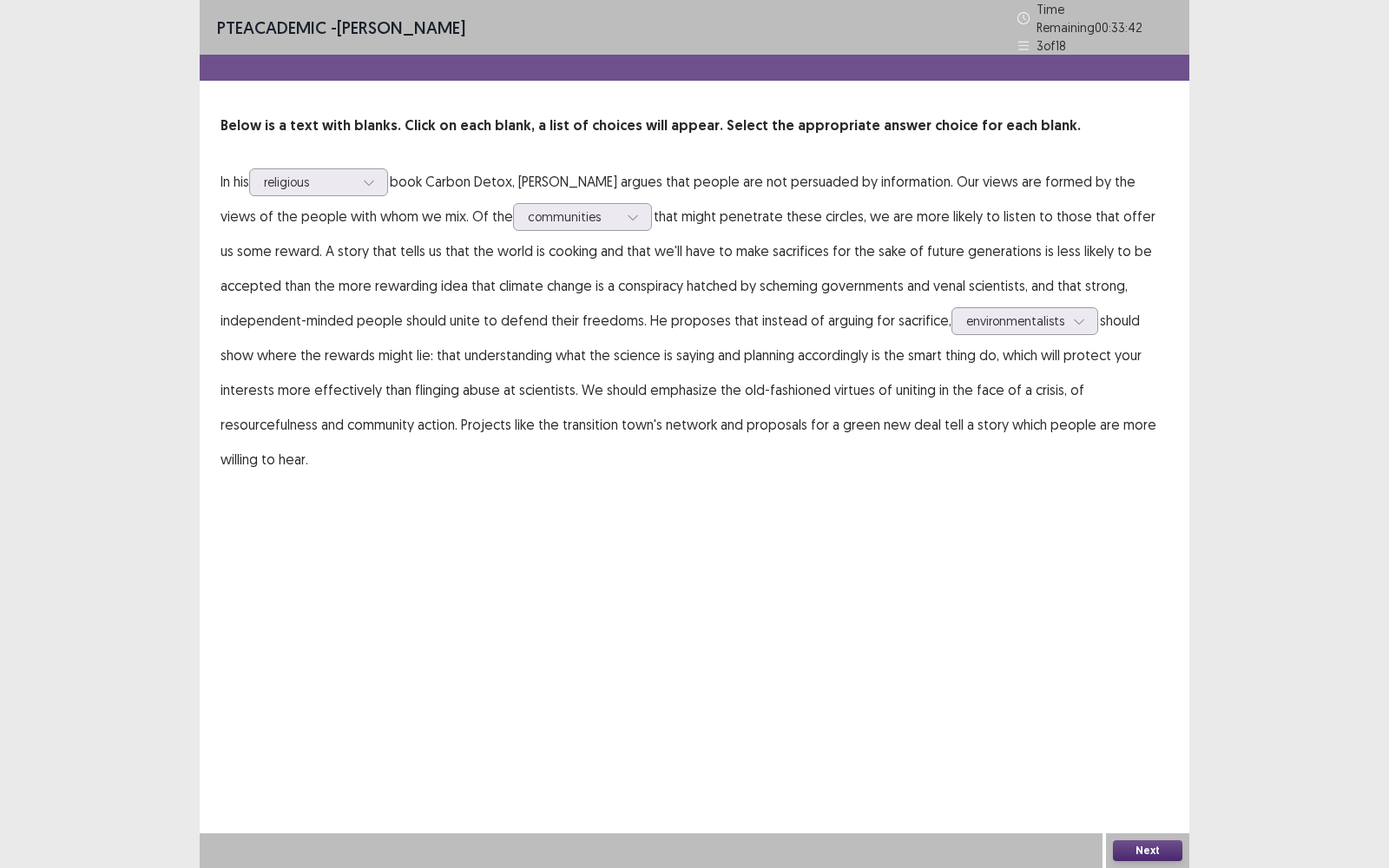
click at [1149, 689] on button "Next" at bounding box center [1147, 850] width 70 height 21
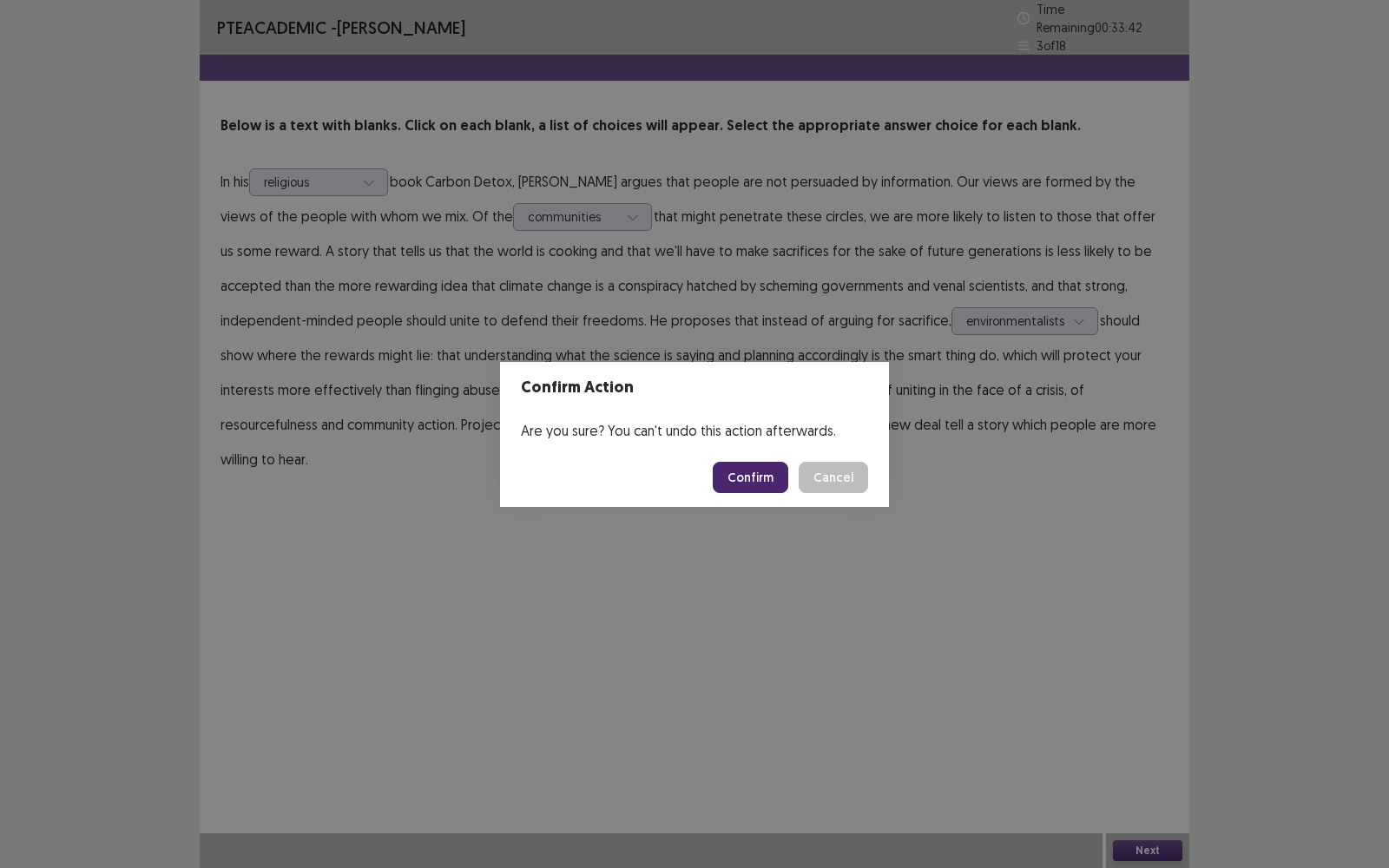
click at [751, 486] on button "Confirm" at bounding box center [750, 477] width 75 height 31
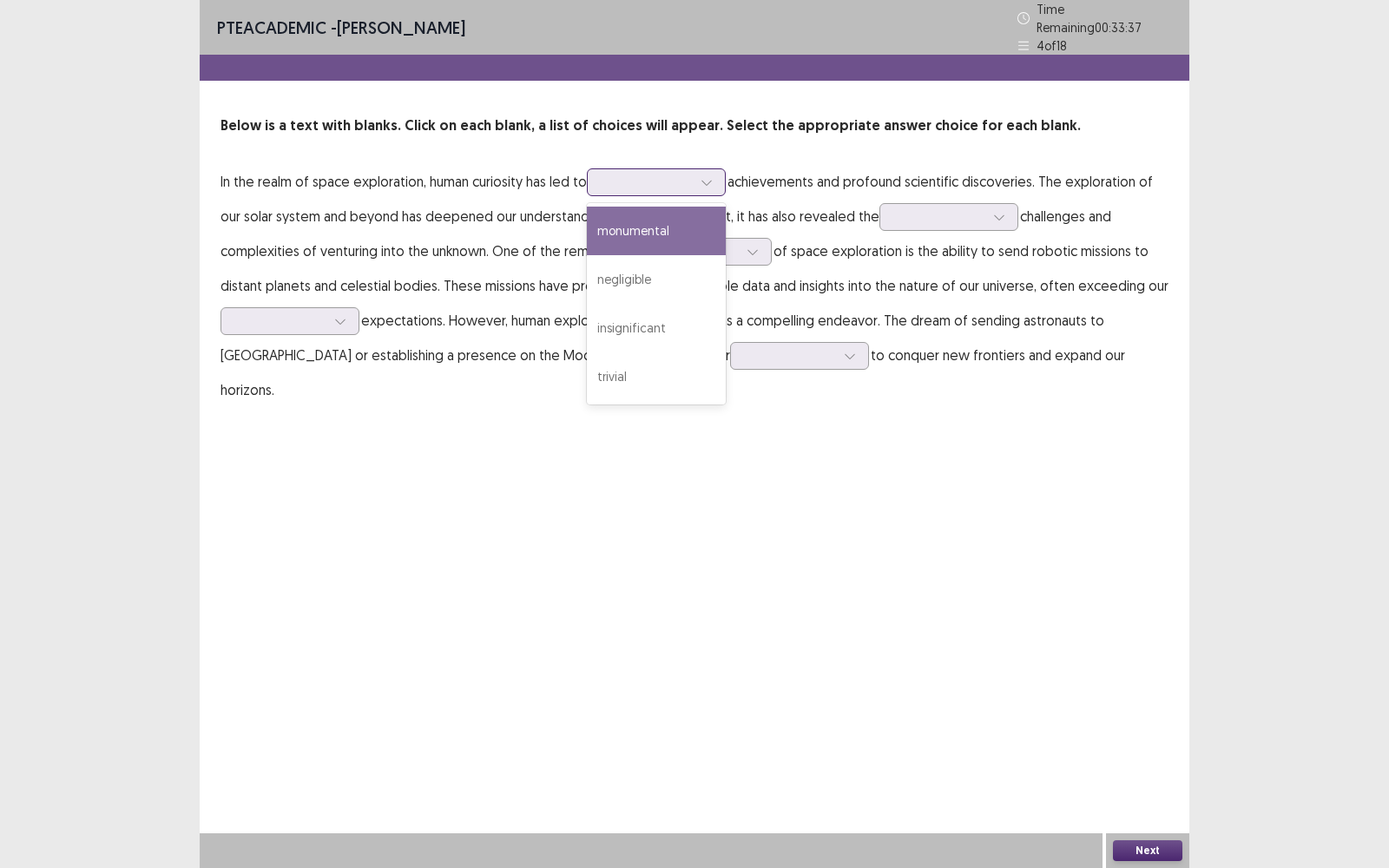
click at [652, 174] on div at bounding box center [646, 182] width 90 height 16
click at [664, 217] on div "monumental" at bounding box center [656, 231] width 139 height 48
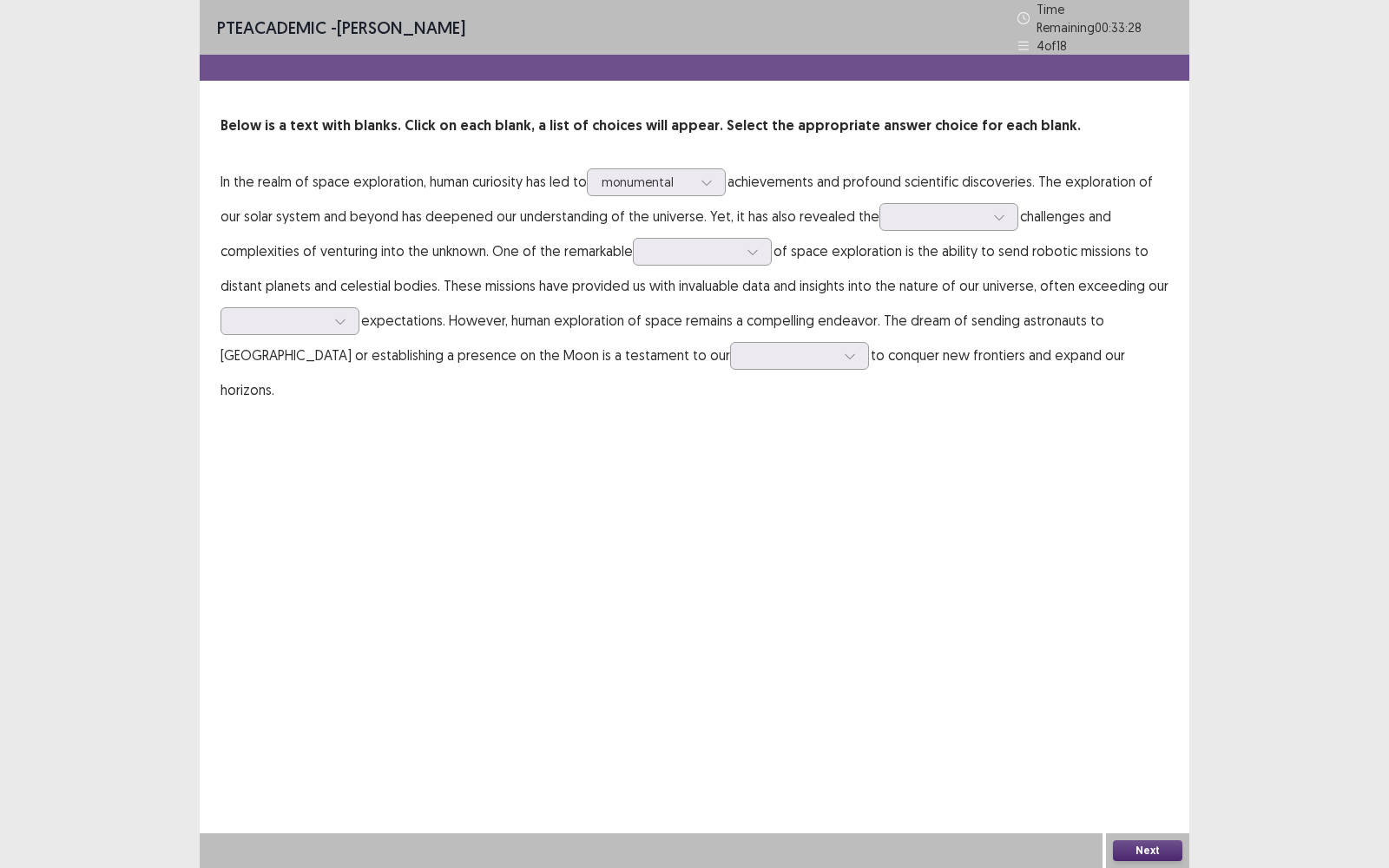
click at [765, 401] on div "PTE academic - [PERSON_NAME] Time Remaining 00 : 33 : 28 4 of 18 Below is a tex…" at bounding box center [694, 434] width 990 height 868
click at [925, 208] on div at bounding box center [939, 217] width 90 height 16
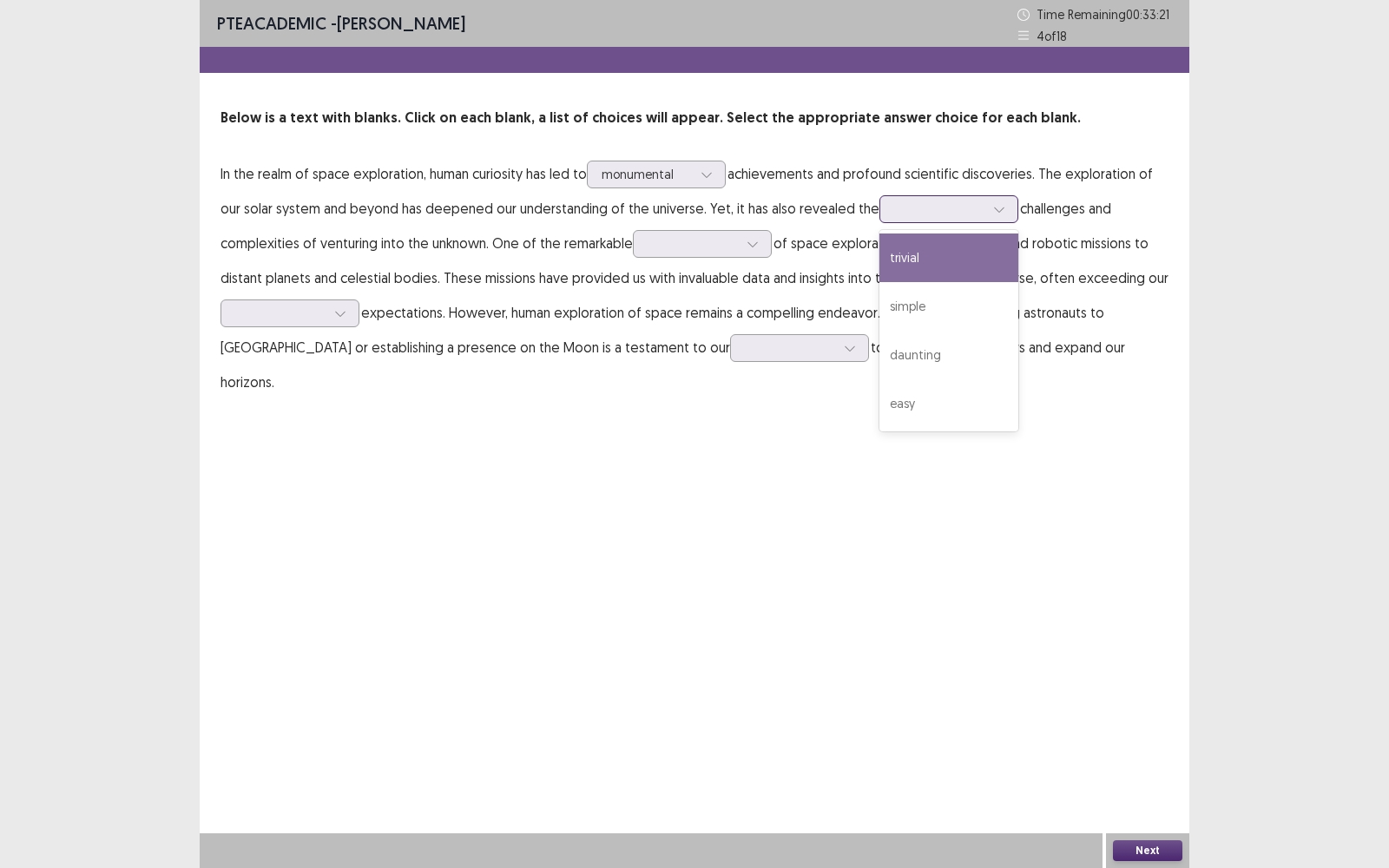
click at [925, 200] on div at bounding box center [939, 208] width 90 height 16
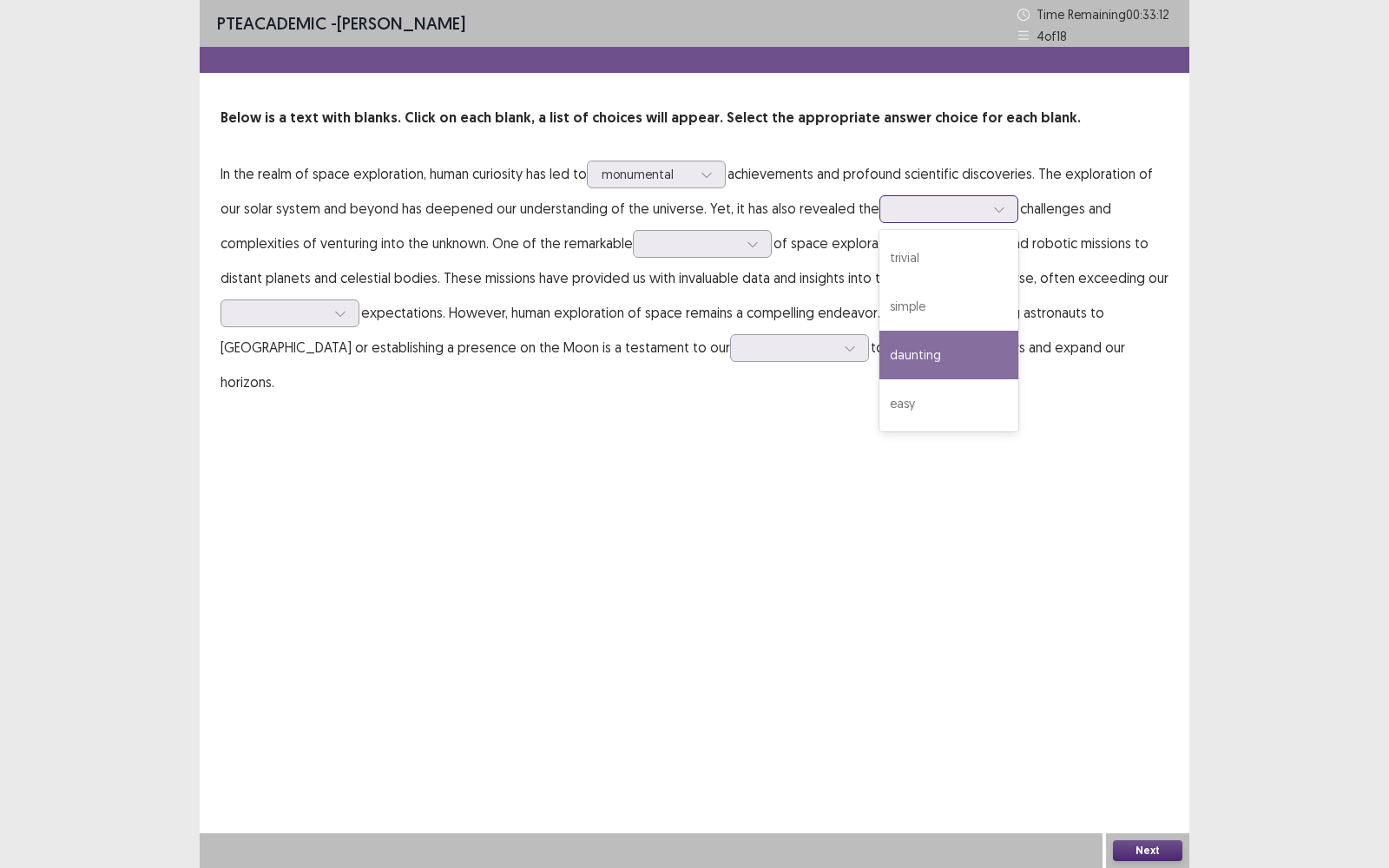
click at [922, 341] on div "daunting" at bounding box center [948, 354] width 139 height 48
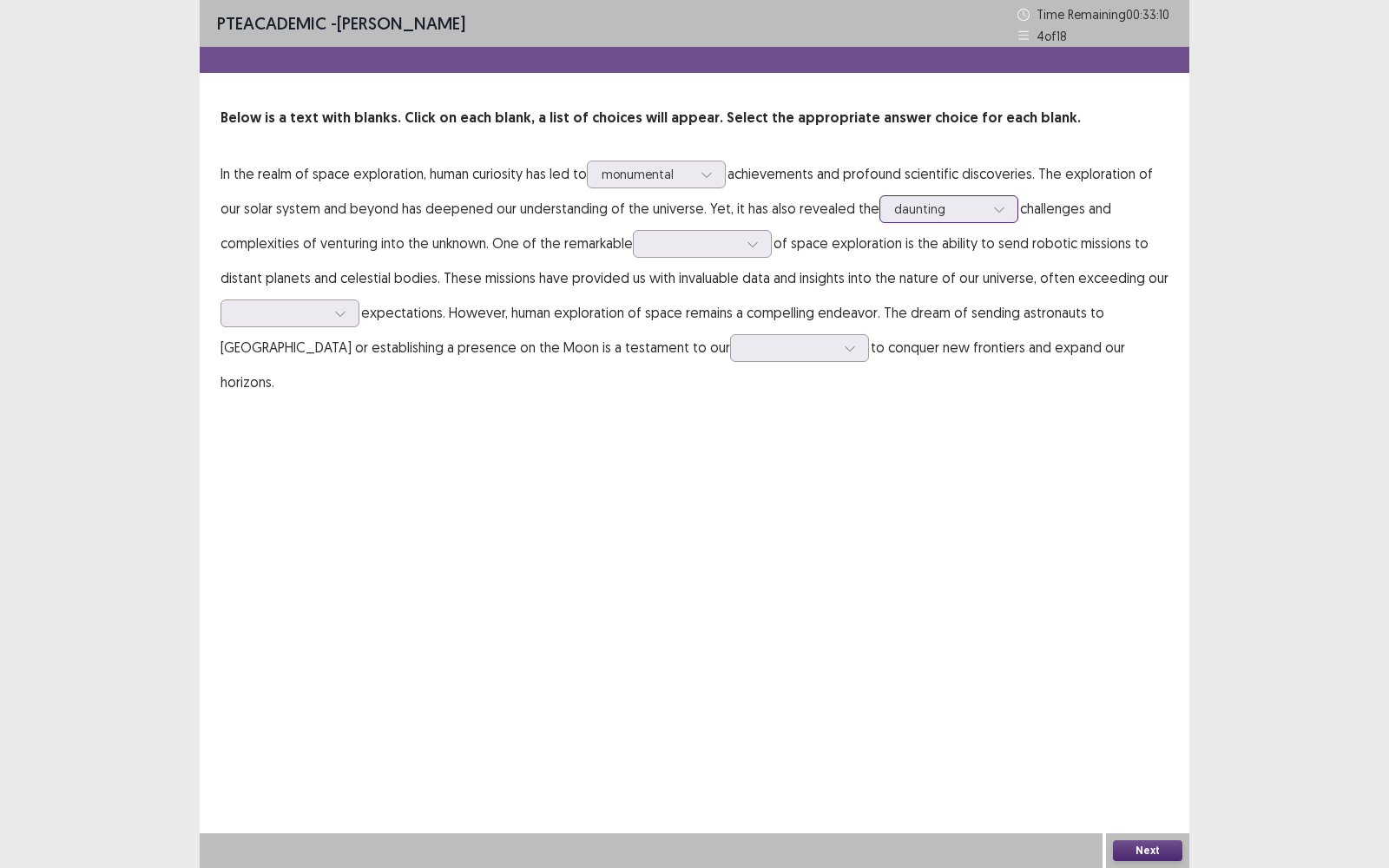
click at [931, 218] on div "daunting" at bounding box center [939, 208] width 90 height 26
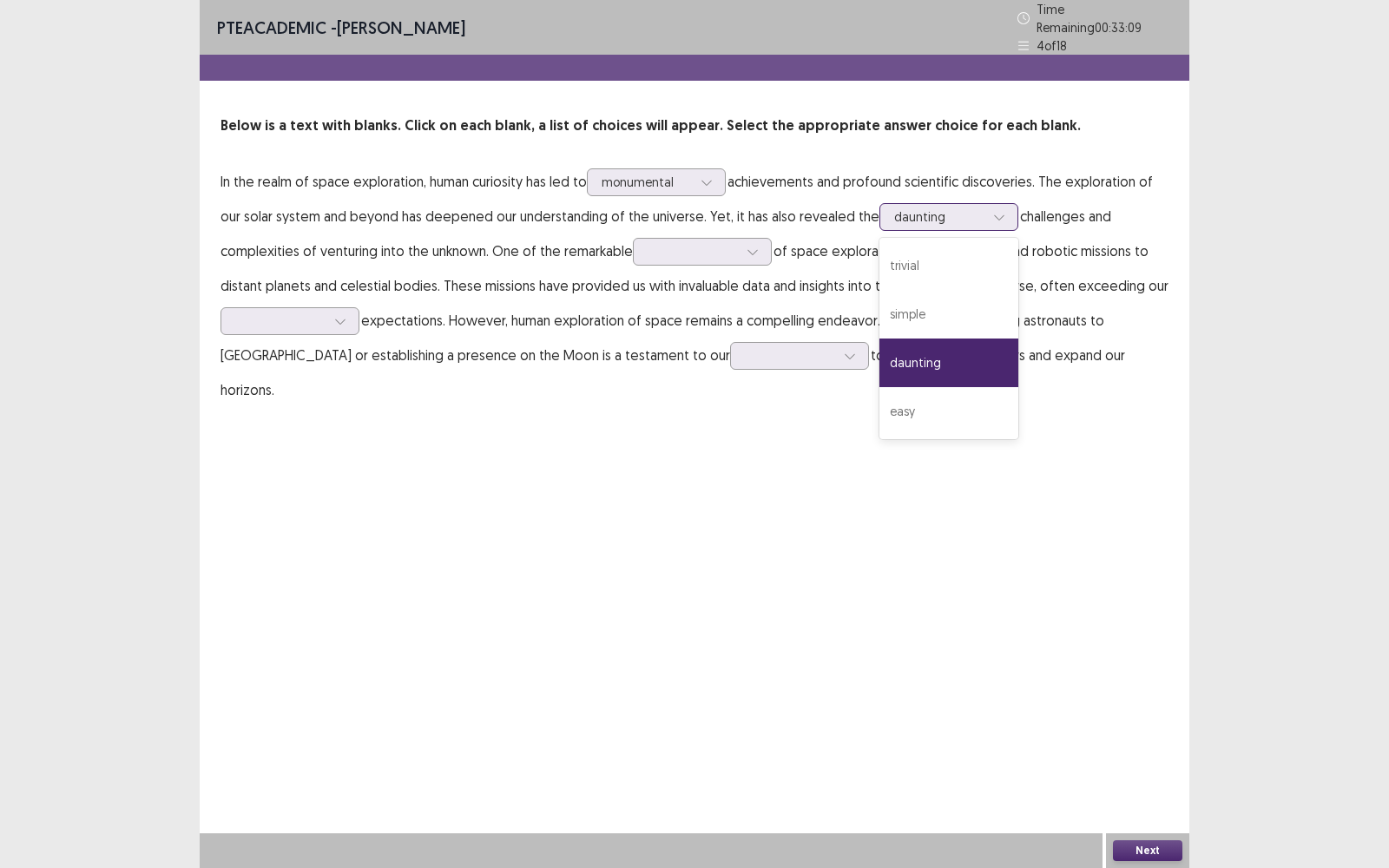
click at [925, 352] on div "daunting" at bounding box center [948, 362] width 139 height 48
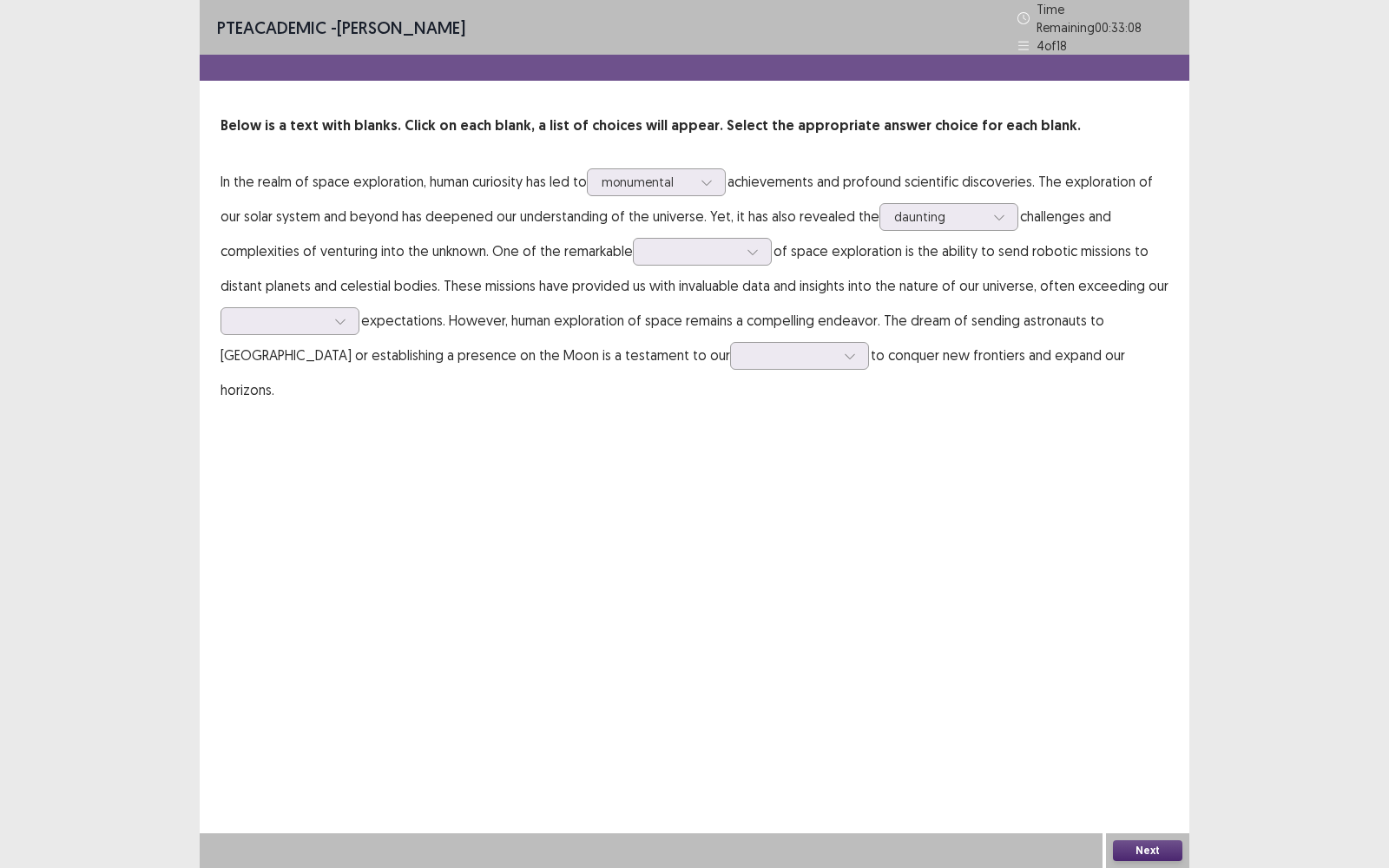
click at [872, 410] on div "PTE academic - [PERSON_NAME] Time Remaining 00 : 33 : 08 4 of 18 Below is a tex…" at bounding box center [694, 434] width 990 height 868
click at [751, 249] on icon at bounding box center [753, 251] width 13 height 13
click at [751, 248] on icon at bounding box center [753, 251] width 13 height 13
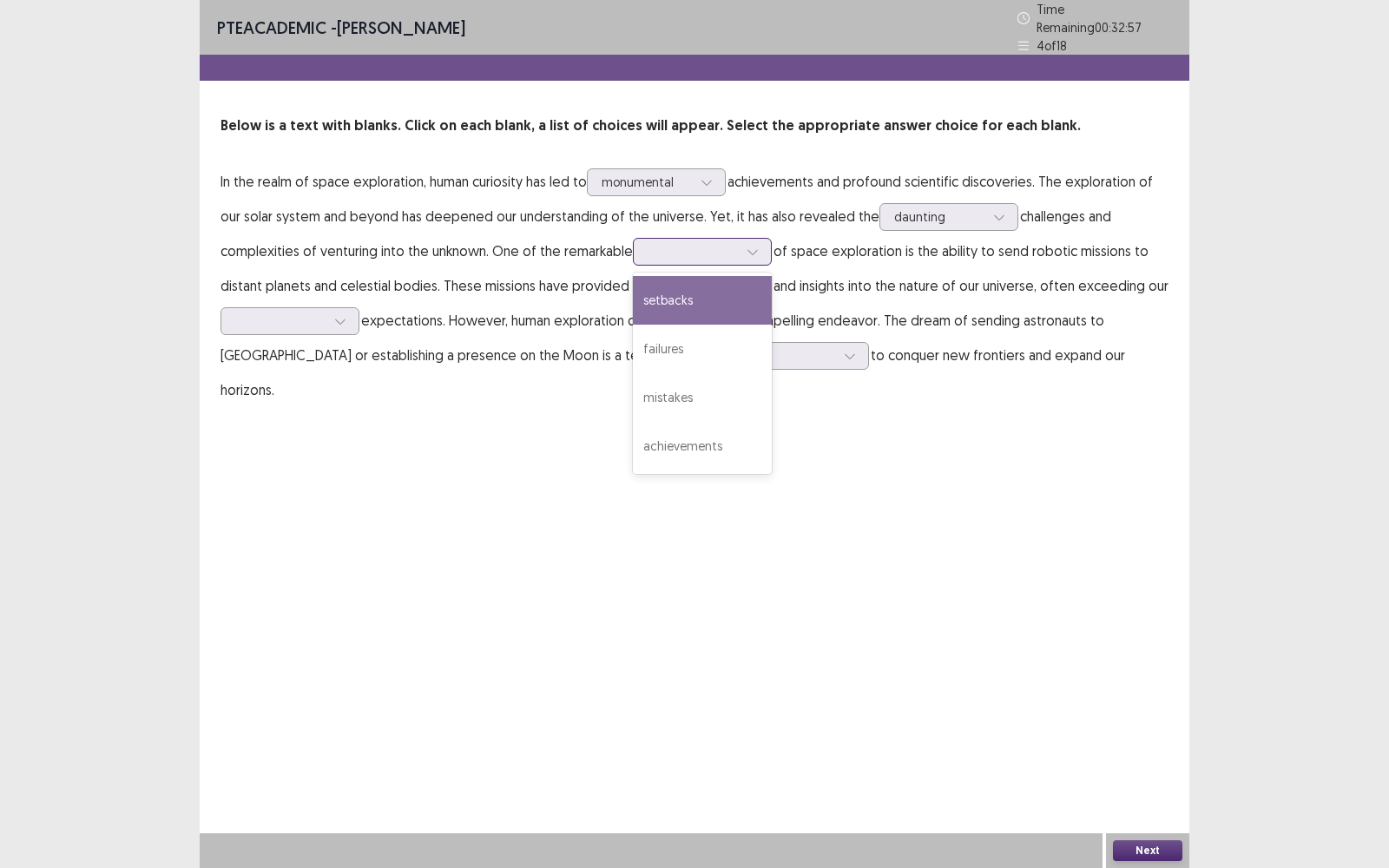
click at [751, 248] on icon at bounding box center [753, 251] width 13 height 13
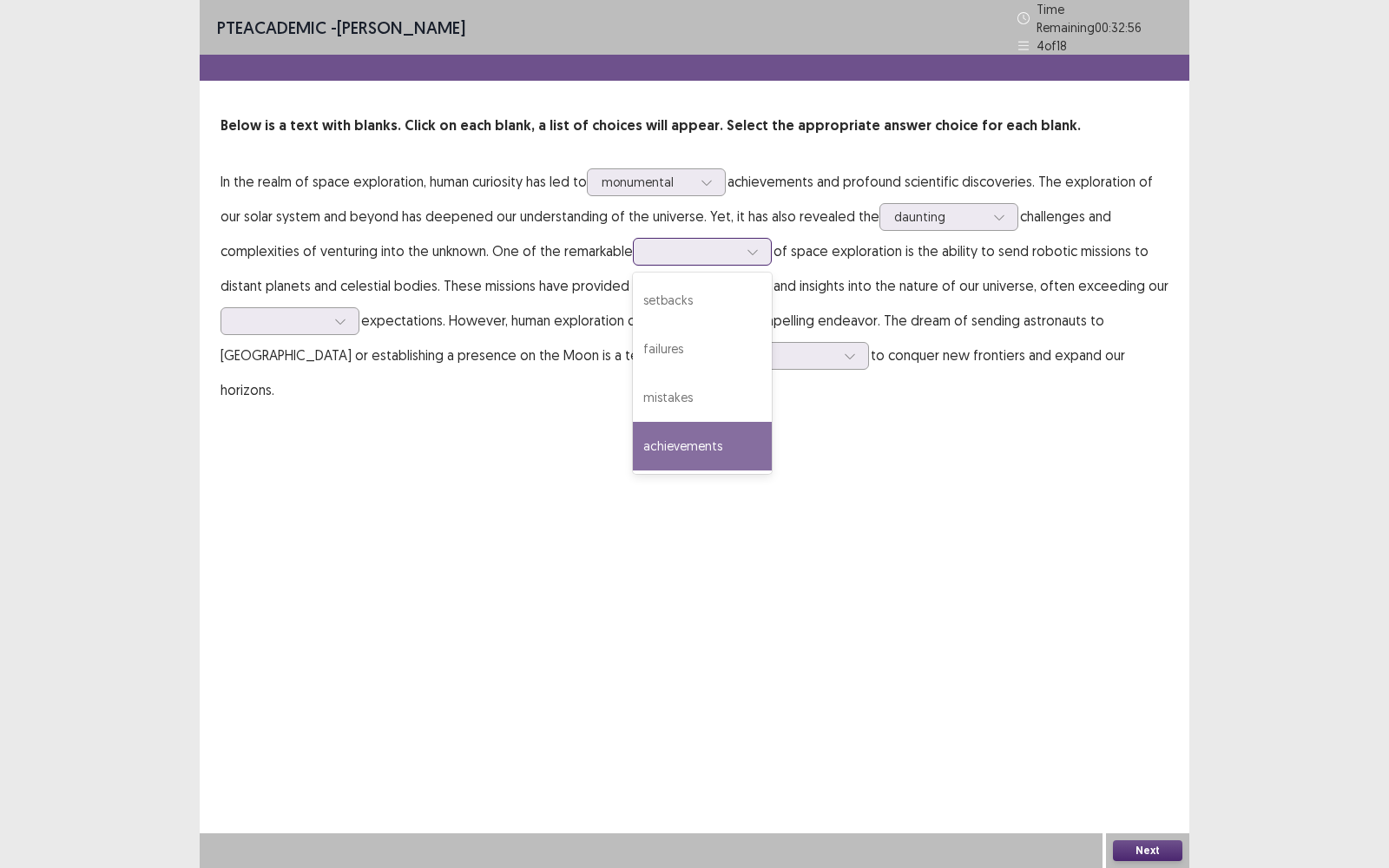
click at [708, 426] on div "achievements" at bounding box center [702, 446] width 139 height 48
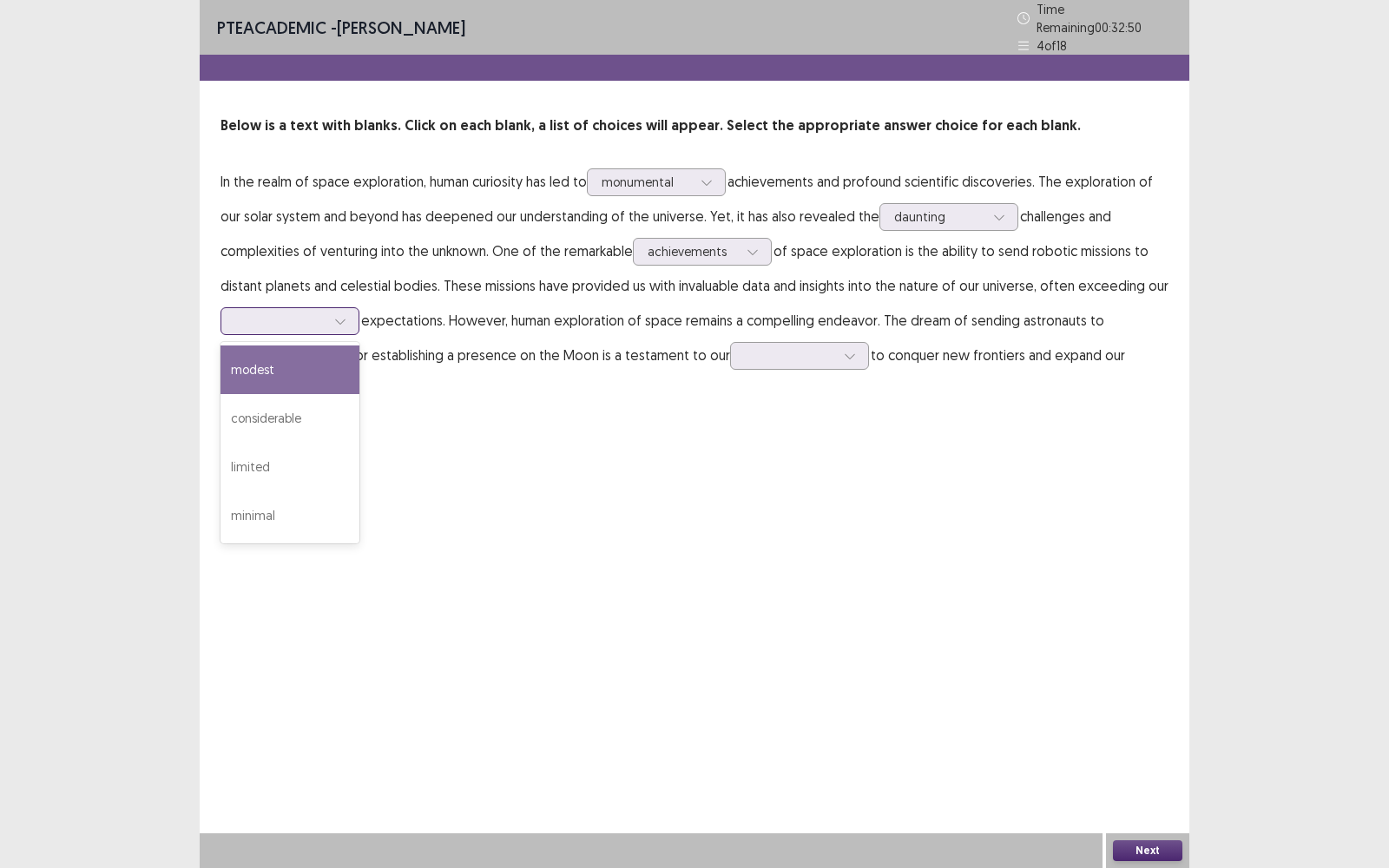
click at [306, 312] on div at bounding box center [280, 320] width 90 height 16
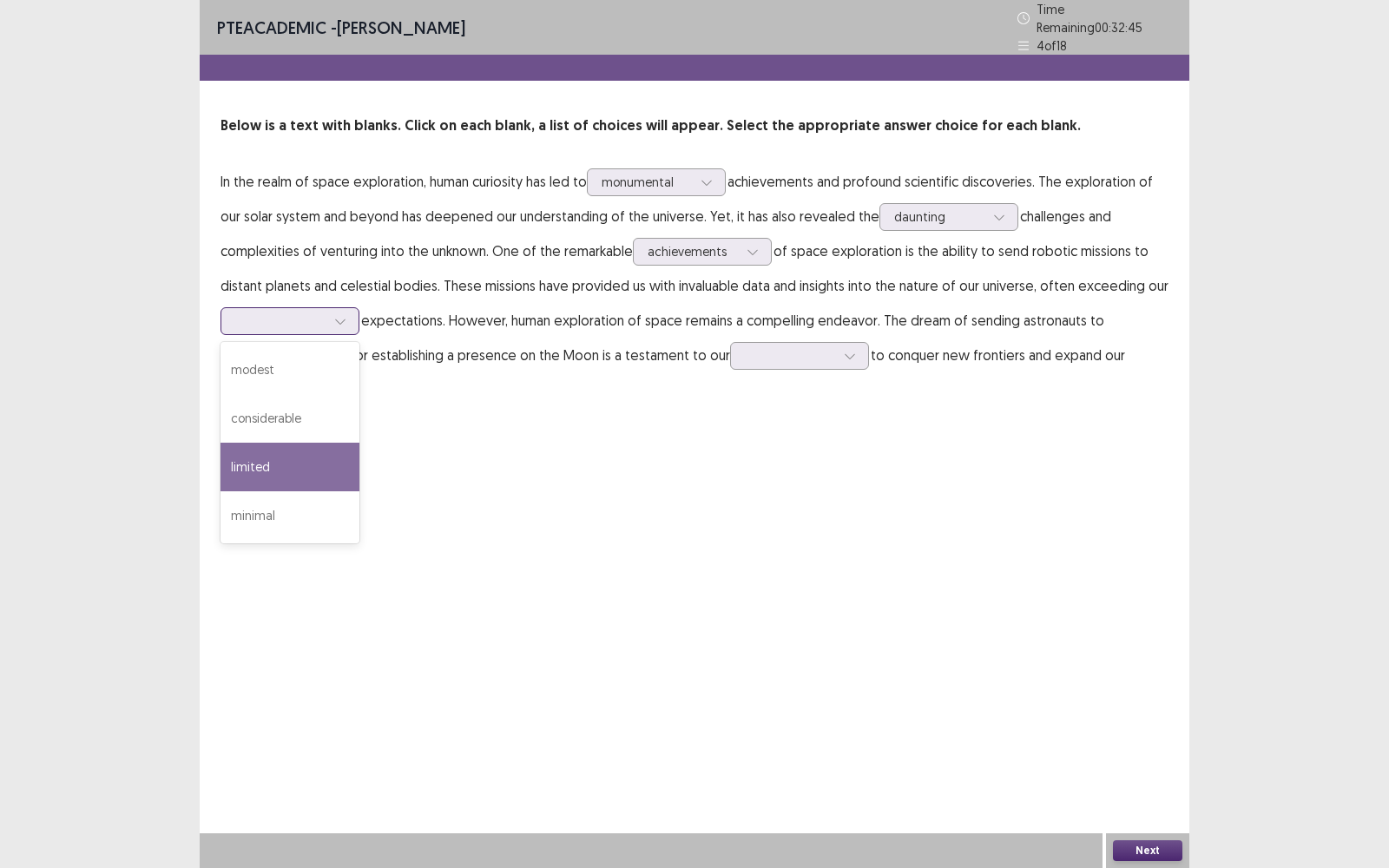
click at [285, 455] on div "limited" at bounding box center [289, 467] width 139 height 48
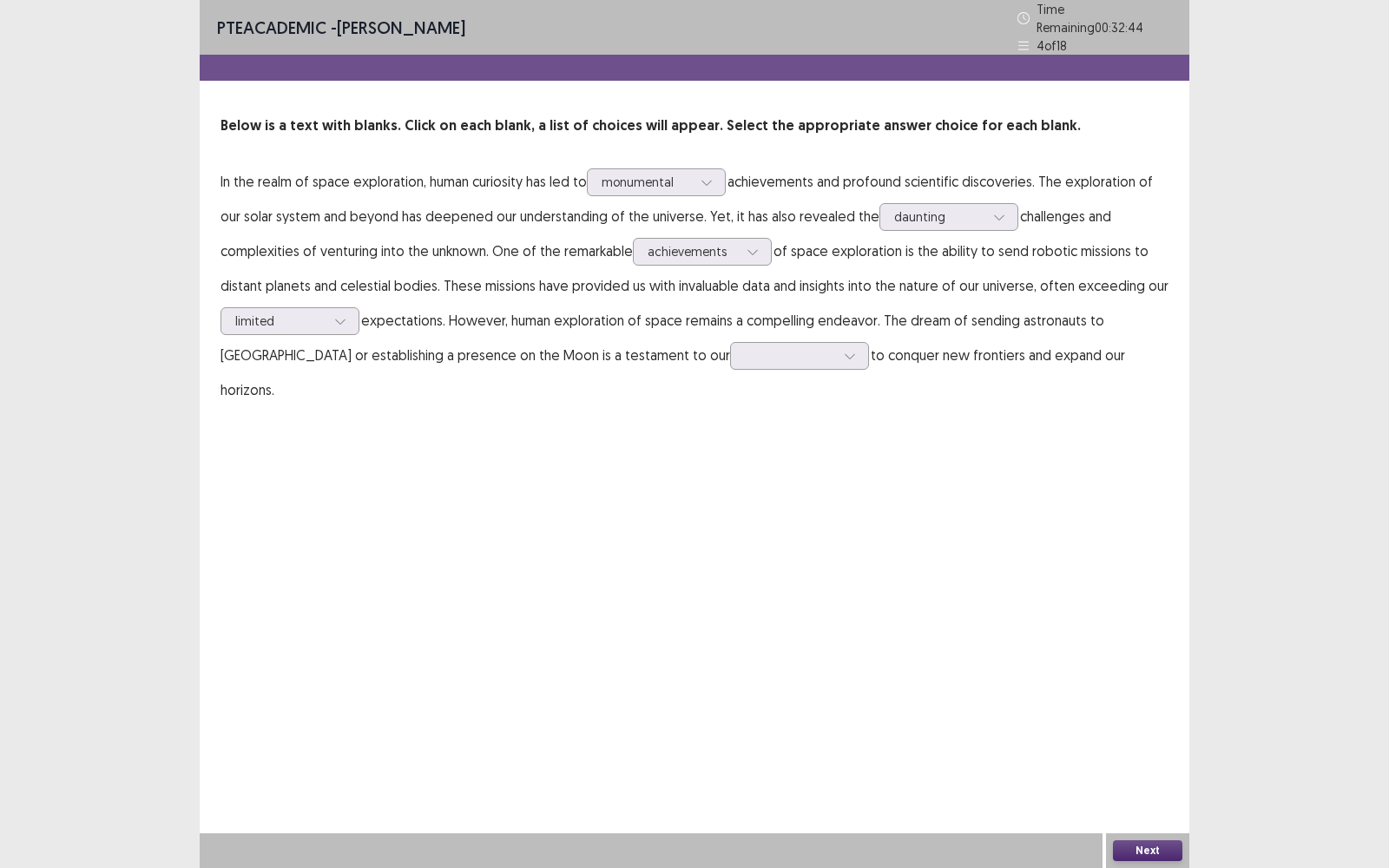
click at [355, 421] on div "PTE academic - [PERSON_NAME] Time Remaining 00 : 32 : 44 4 of 18 Below is a tex…" at bounding box center [694, 434] width 990 height 868
click at [337, 332] on p "In the realm of space exploration, human curiosity has led to monumental achiev…" at bounding box center [694, 285] width 948 height 243
click at [337, 320] on div at bounding box center [340, 320] width 26 height 26
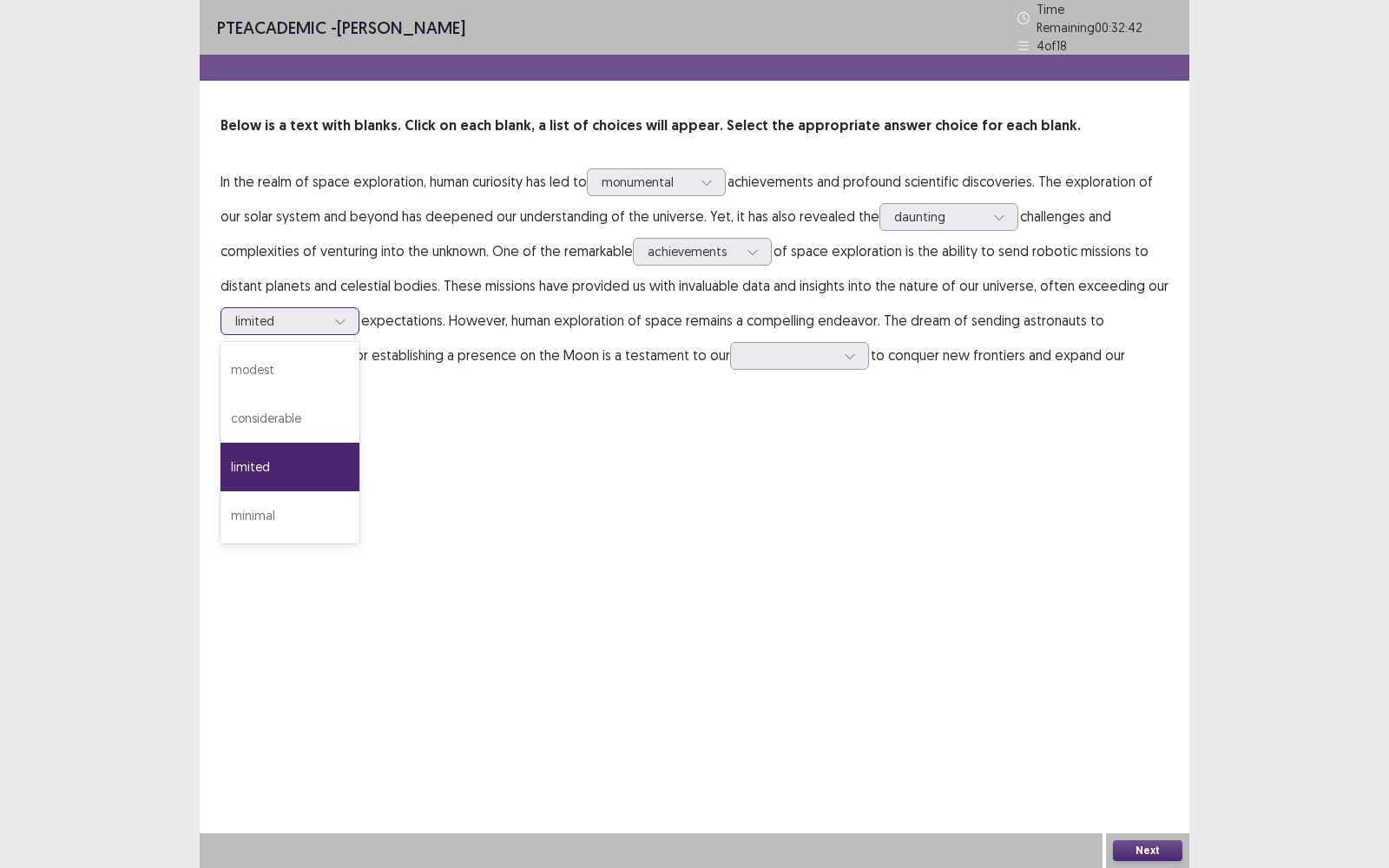
click at [328, 473] on div "limited" at bounding box center [289, 467] width 139 height 48
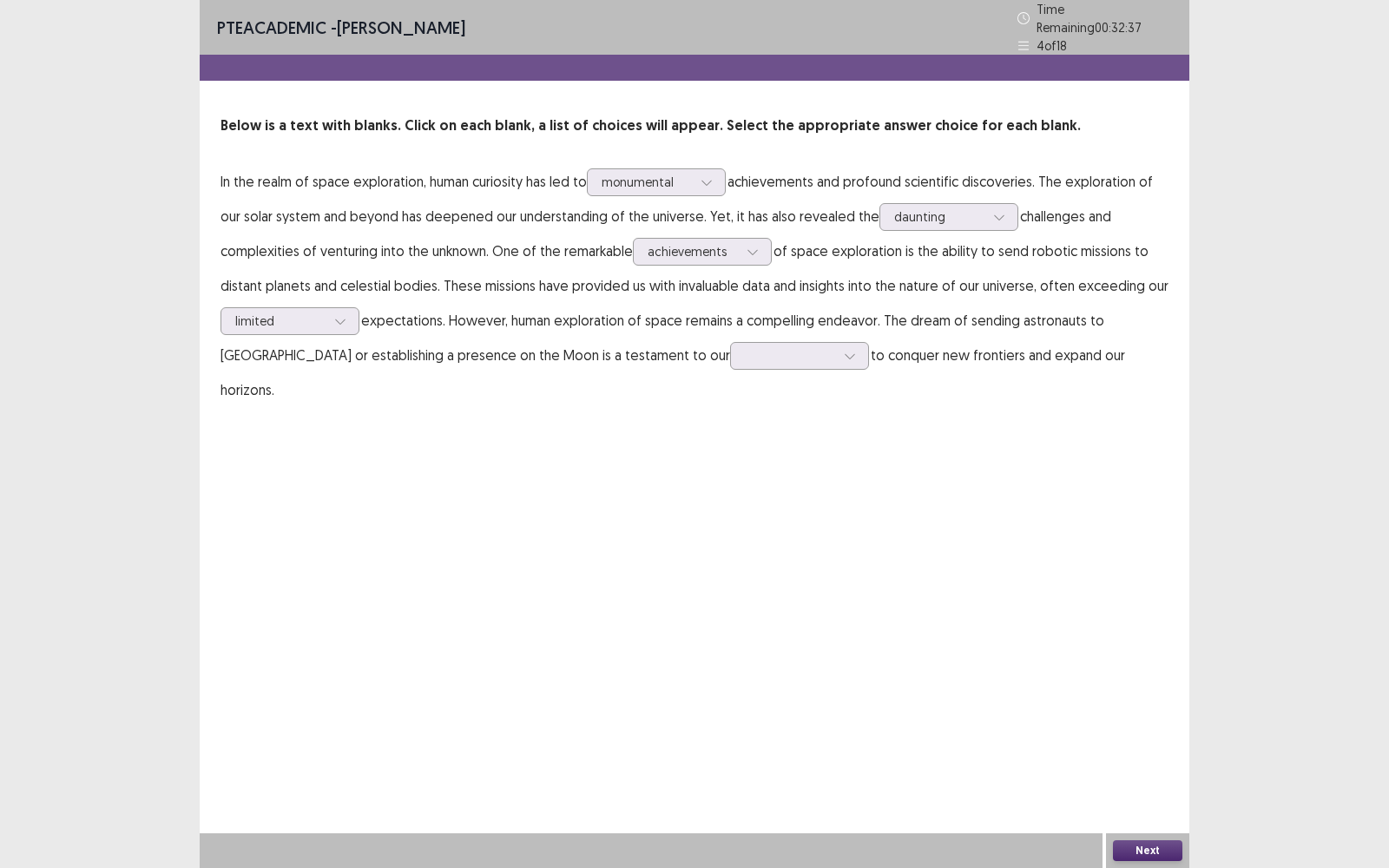
click at [333, 296] on p "In the realm of space exploration, human curiosity has led to monumental achiev…" at bounding box center [694, 285] width 948 height 243
click at [326, 312] on div "limited" at bounding box center [280, 320] width 94 height 26
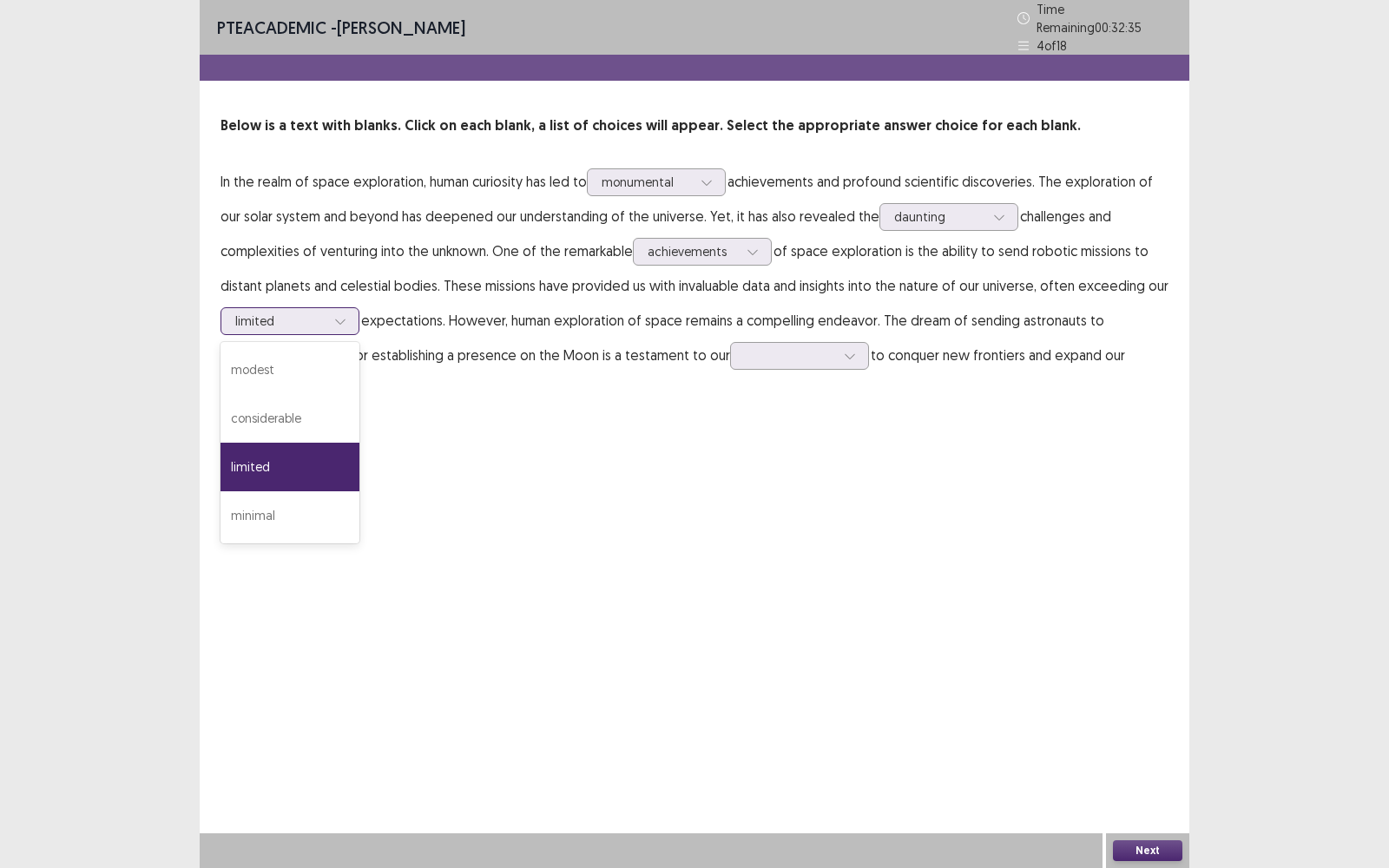
click at [303, 472] on div "limited" at bounding box center [289, 467] width 139 height 48
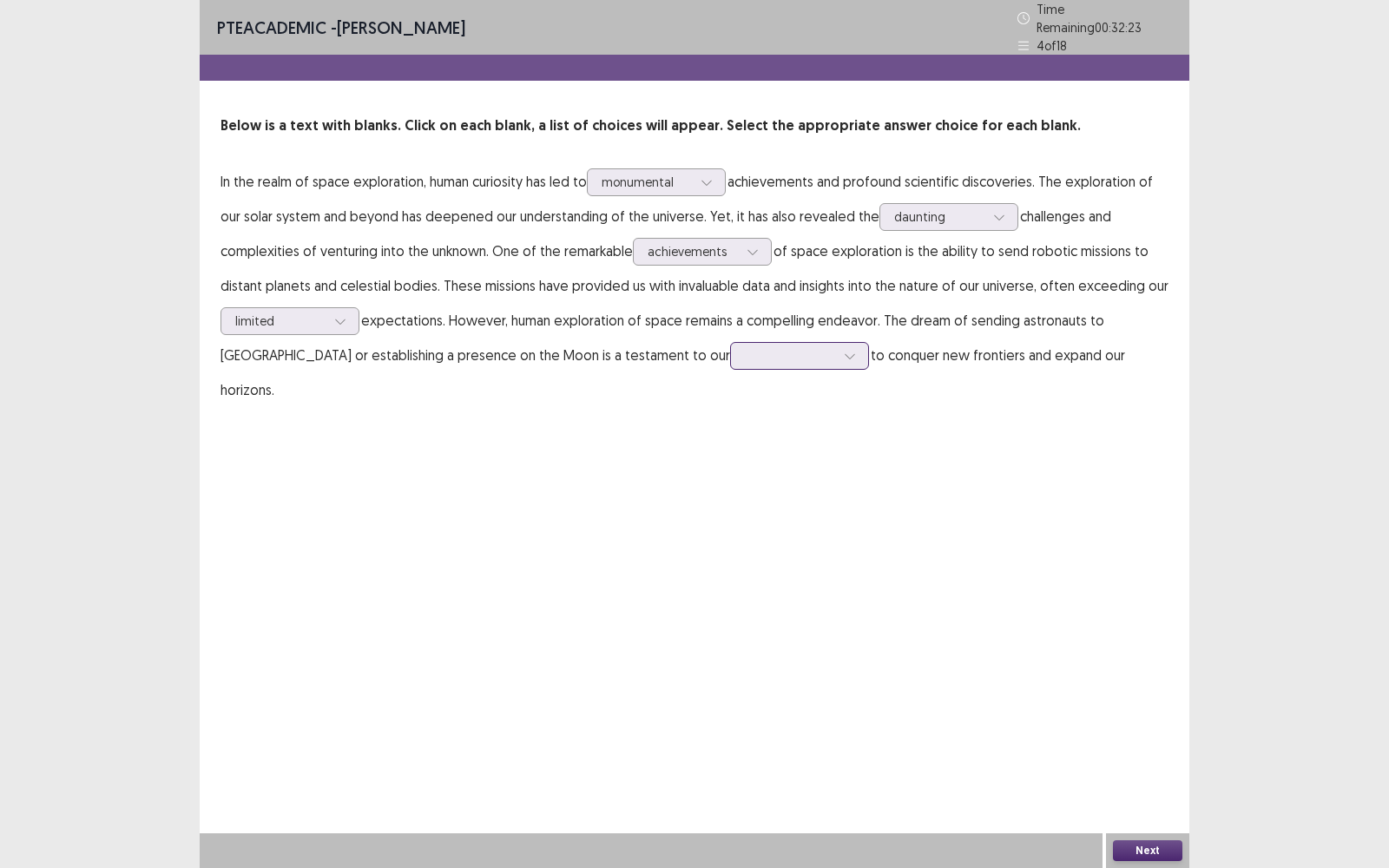
click at [745, 347] on div at bounding box center [789, 355] width 90 height 16
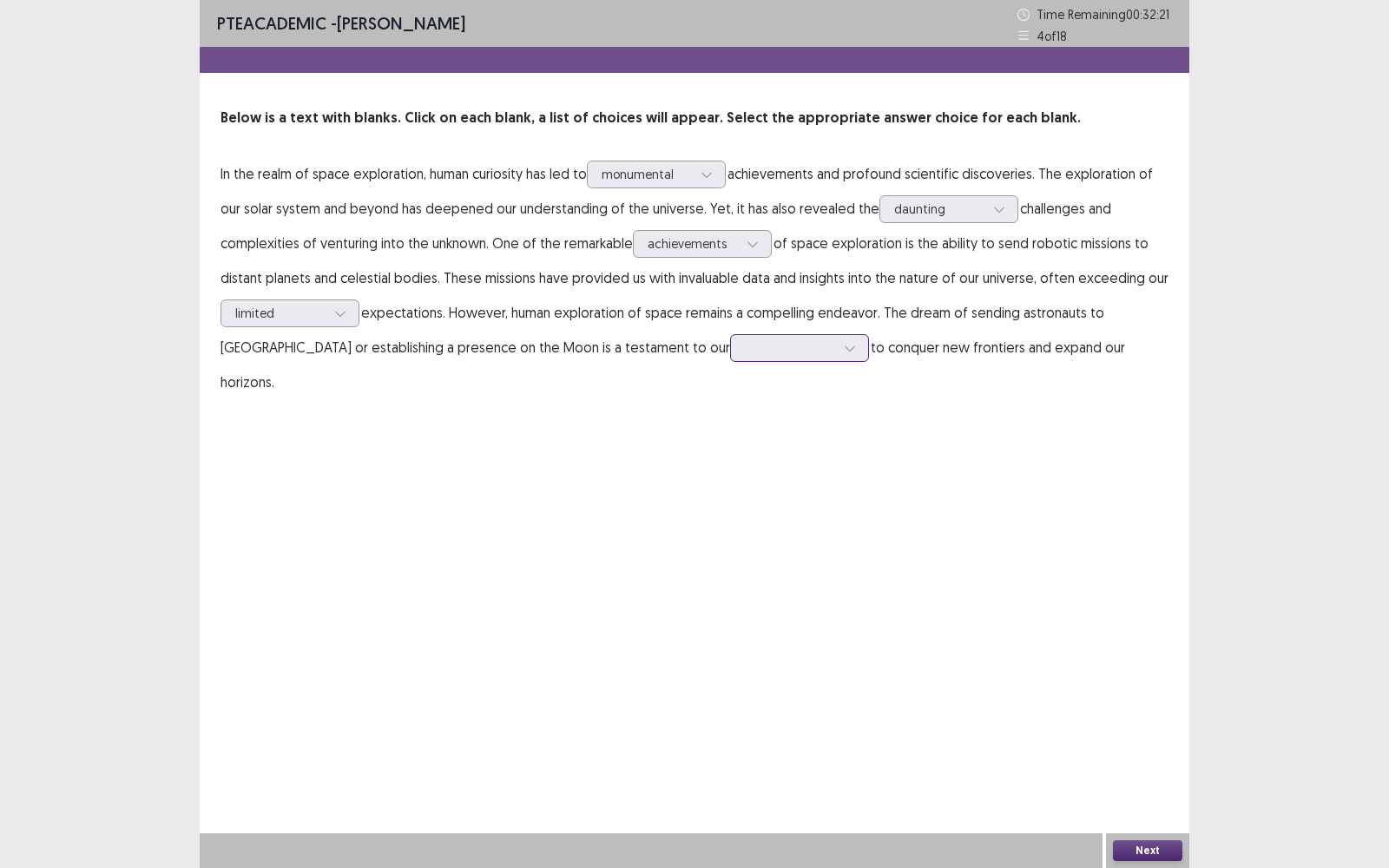
click at [745, 346] on div at bounding box center [789, 347] width 90 height 16
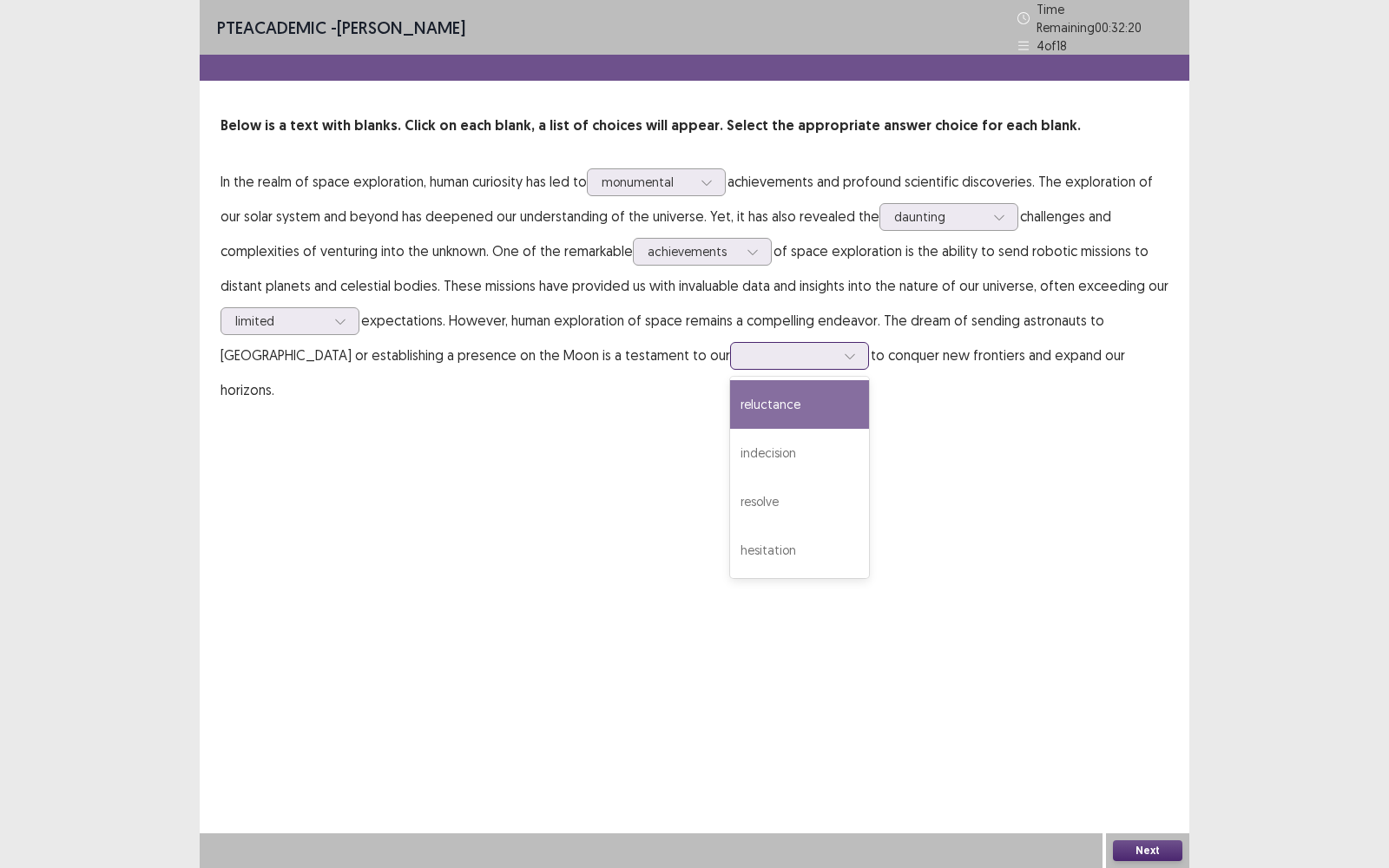
click at [745, 347] on div at bounding box center [789, 355] width 90 height 16
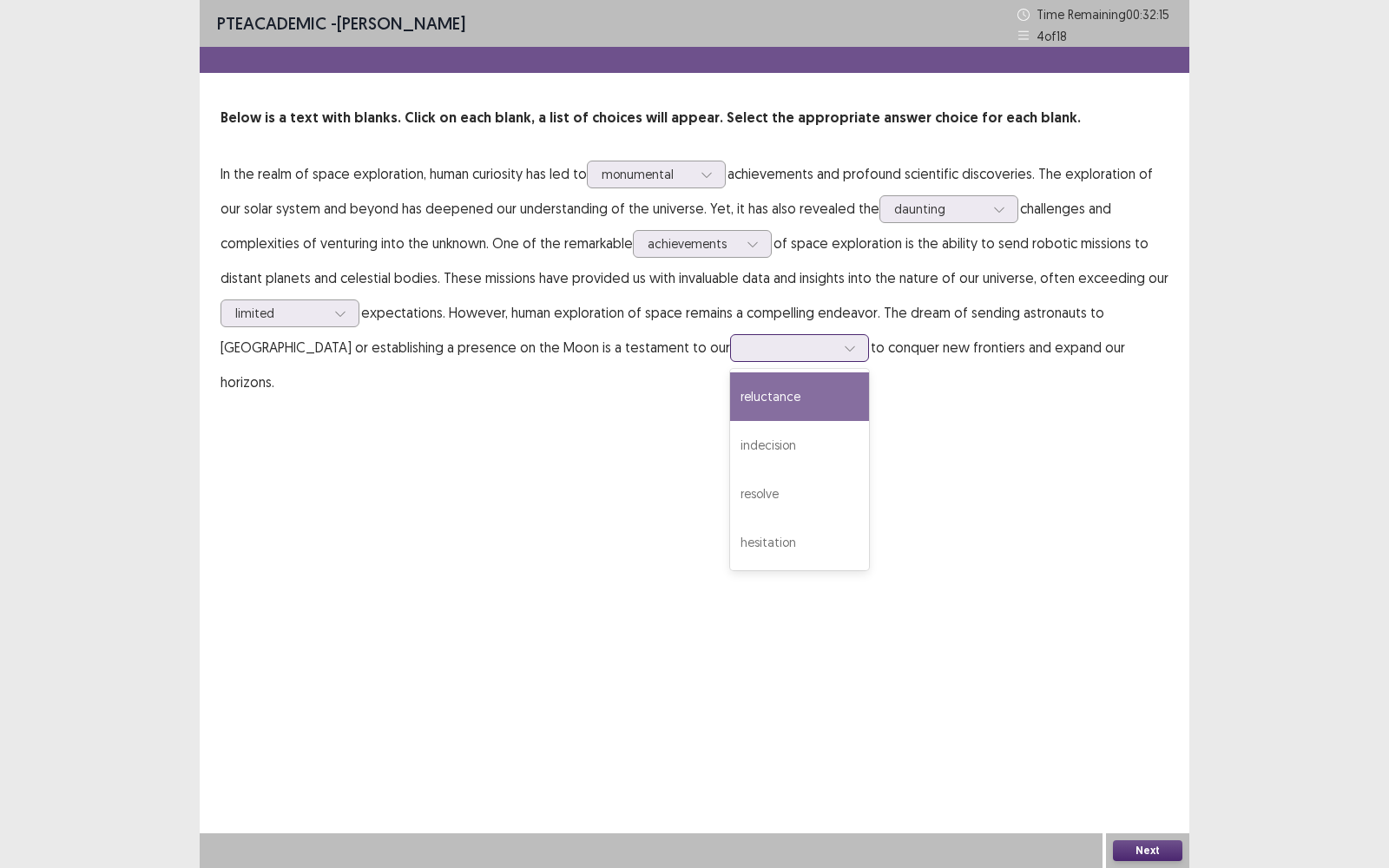
click at [730, 393] on div "reluctance" at bounding box center [799, 396] width 139 height 48
click at [1185, 689] on div "Next" at bounding box center [1146, 850] width 83 height 35
click at [1172, 689] on button "Next" at bounding box center [1147, 850] width 70 height 21
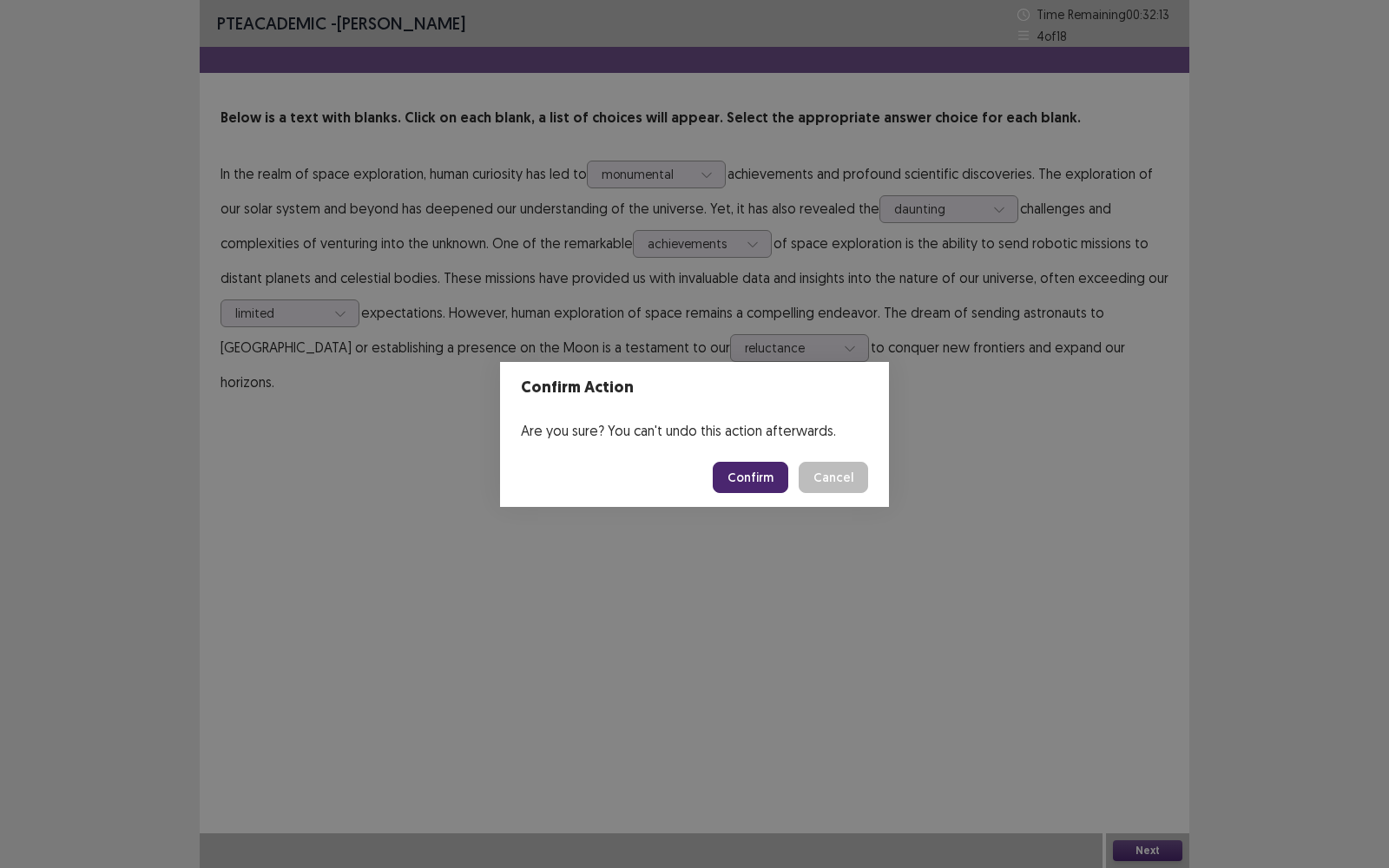
click at [751, 486] on button "Confirm" at bounding box center [750, 477] width 75 height 31
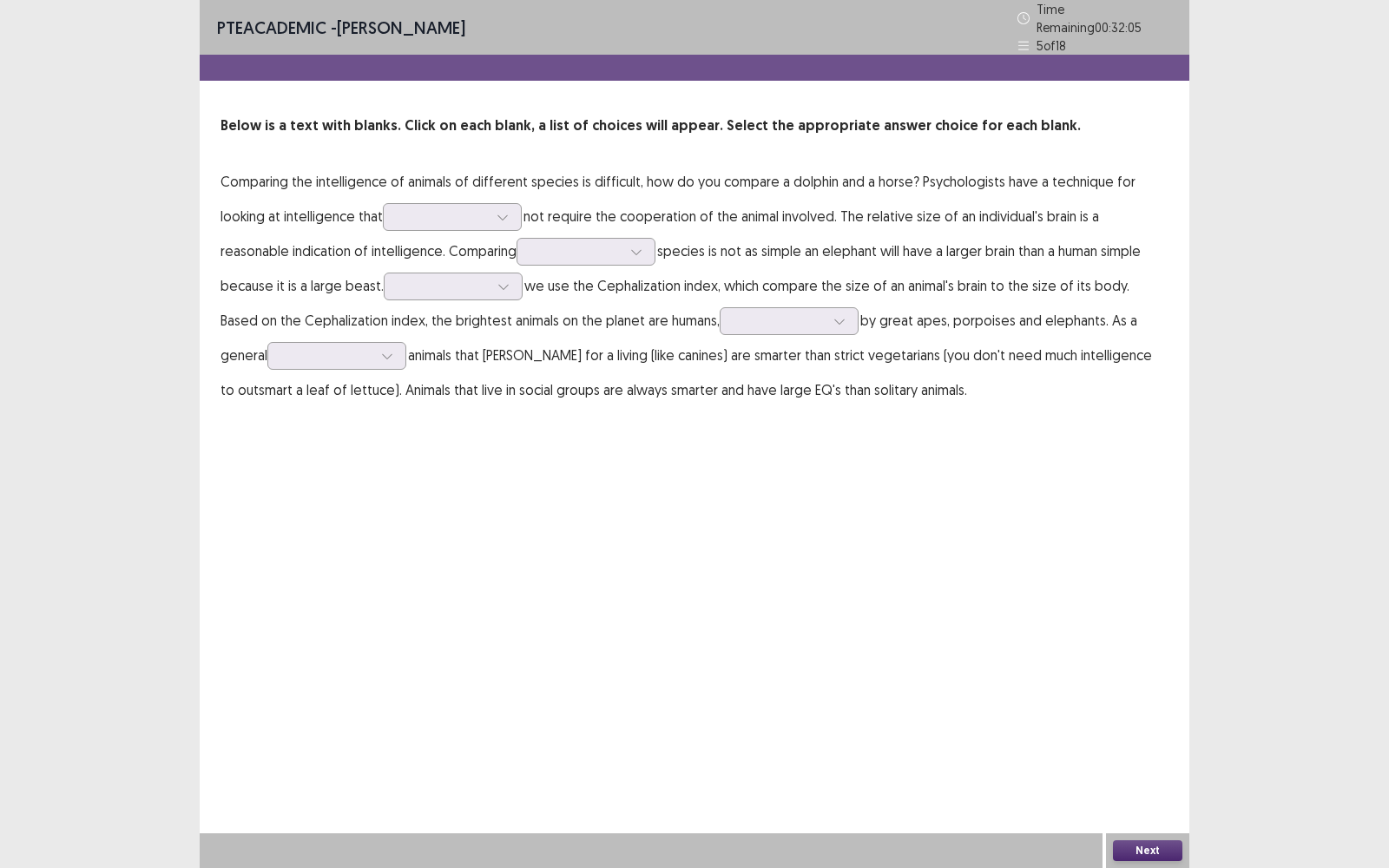
click at [473, 227] on p "Comparing the intelligence of animals of different species is difficult, how do…" at bounding box center [694, 285] width 948 height 243
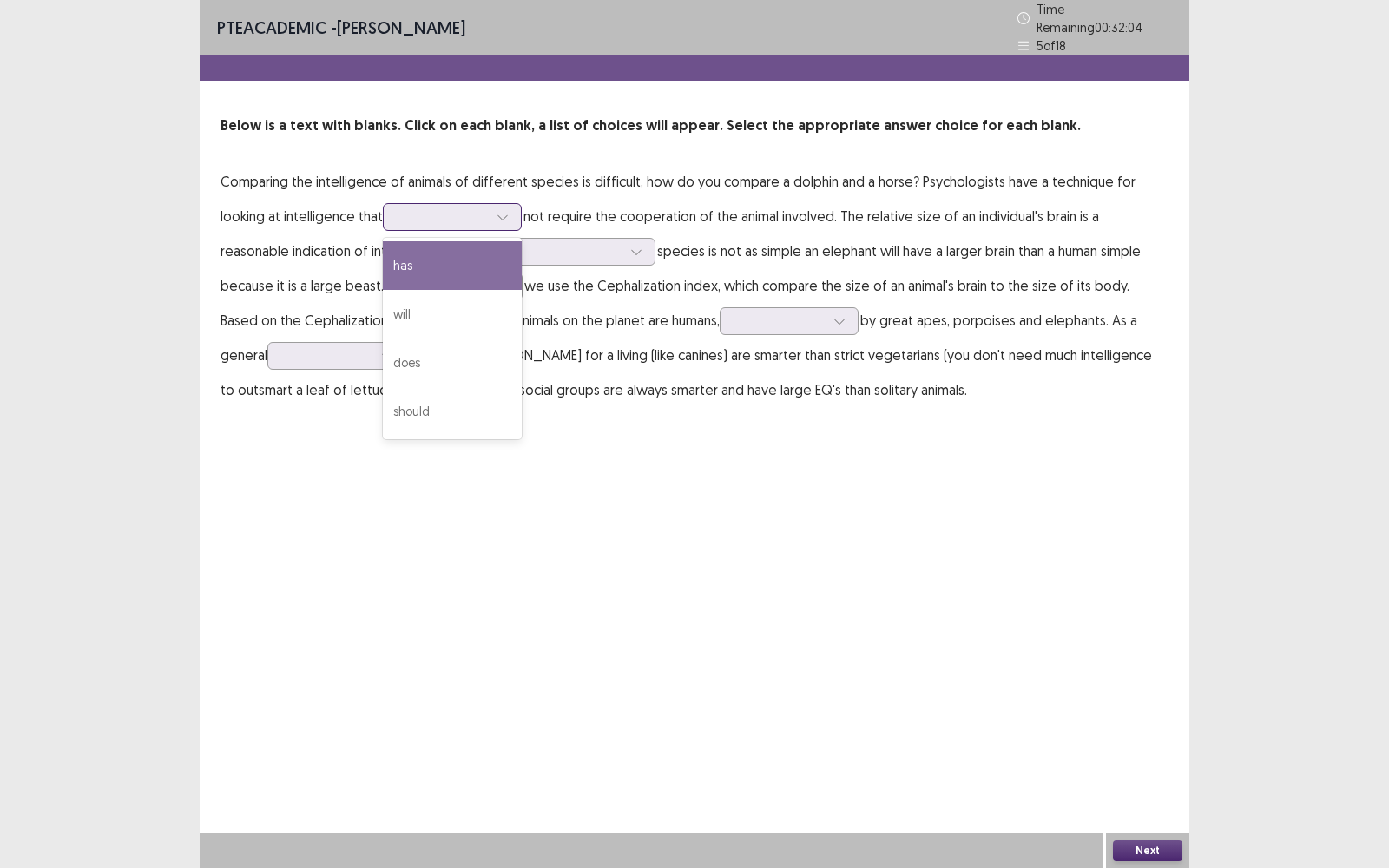
click at [473, 216] on div at bounding box center [442, 217] width 90 height 16
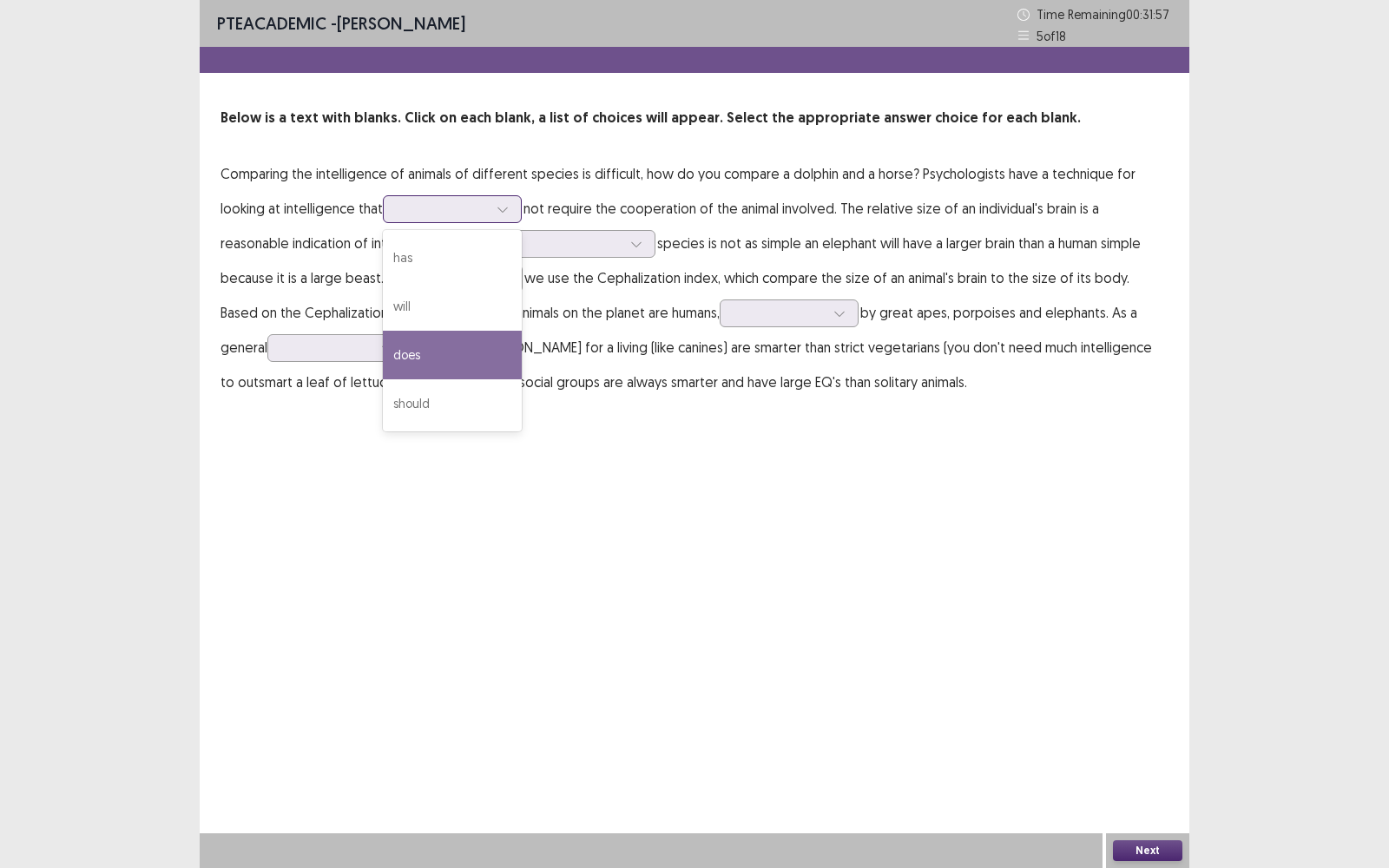
click at [457, 355] on div "does" at bounding box center [452, 354] width 139 height 48
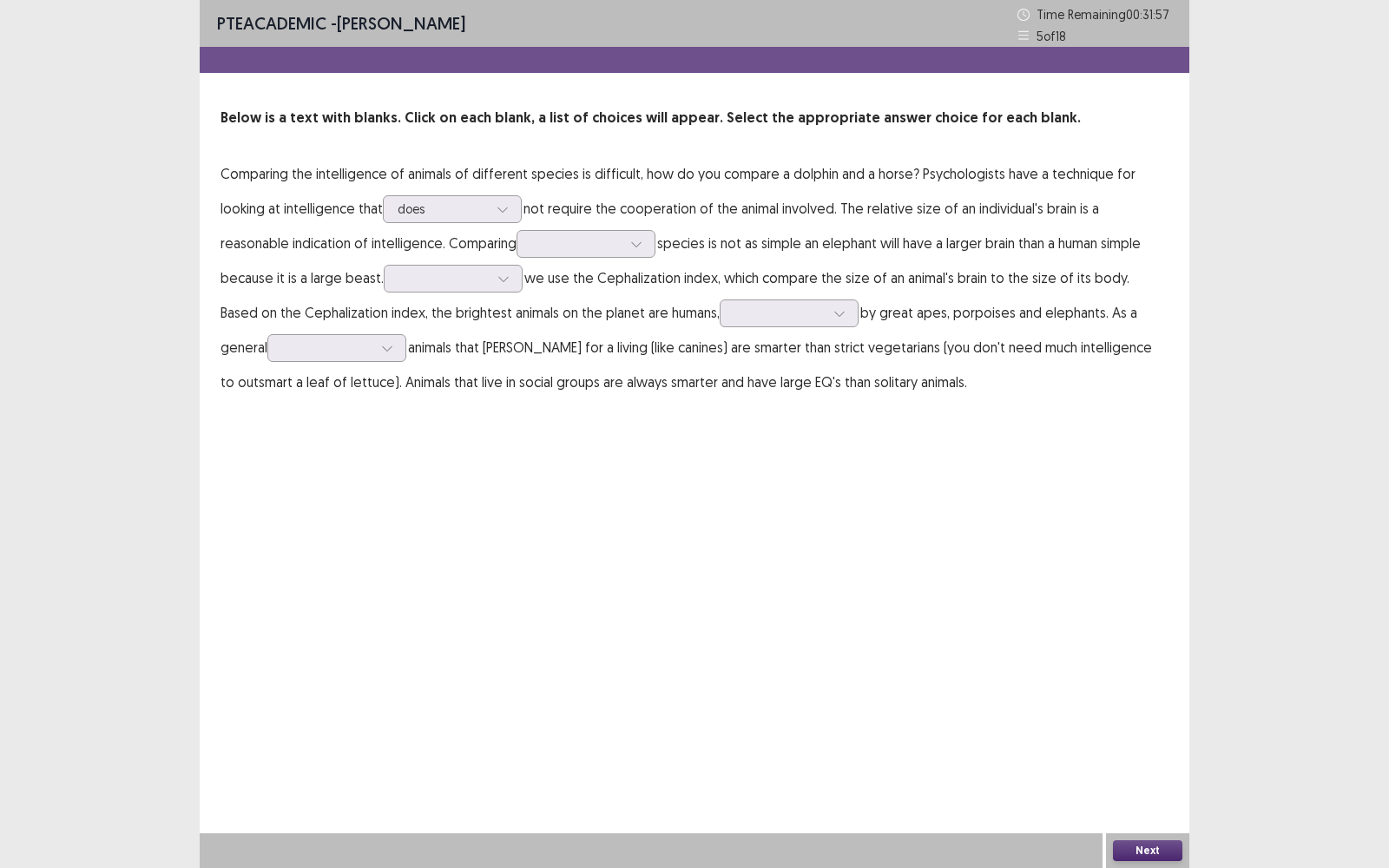
click at [635, 465] on div "PTE academic - [PERSON_NAME] Time Remaining 00 : 31 : 57 5 of 18 Below is a tex…" at bounding box center [694, 434] width 990 height 868
click at [598, 235] on div at bounding box center [575, 243] width 90 height 16
click at [591, 388] on div "across" at bounding box center [585, 389] width 139 height 48
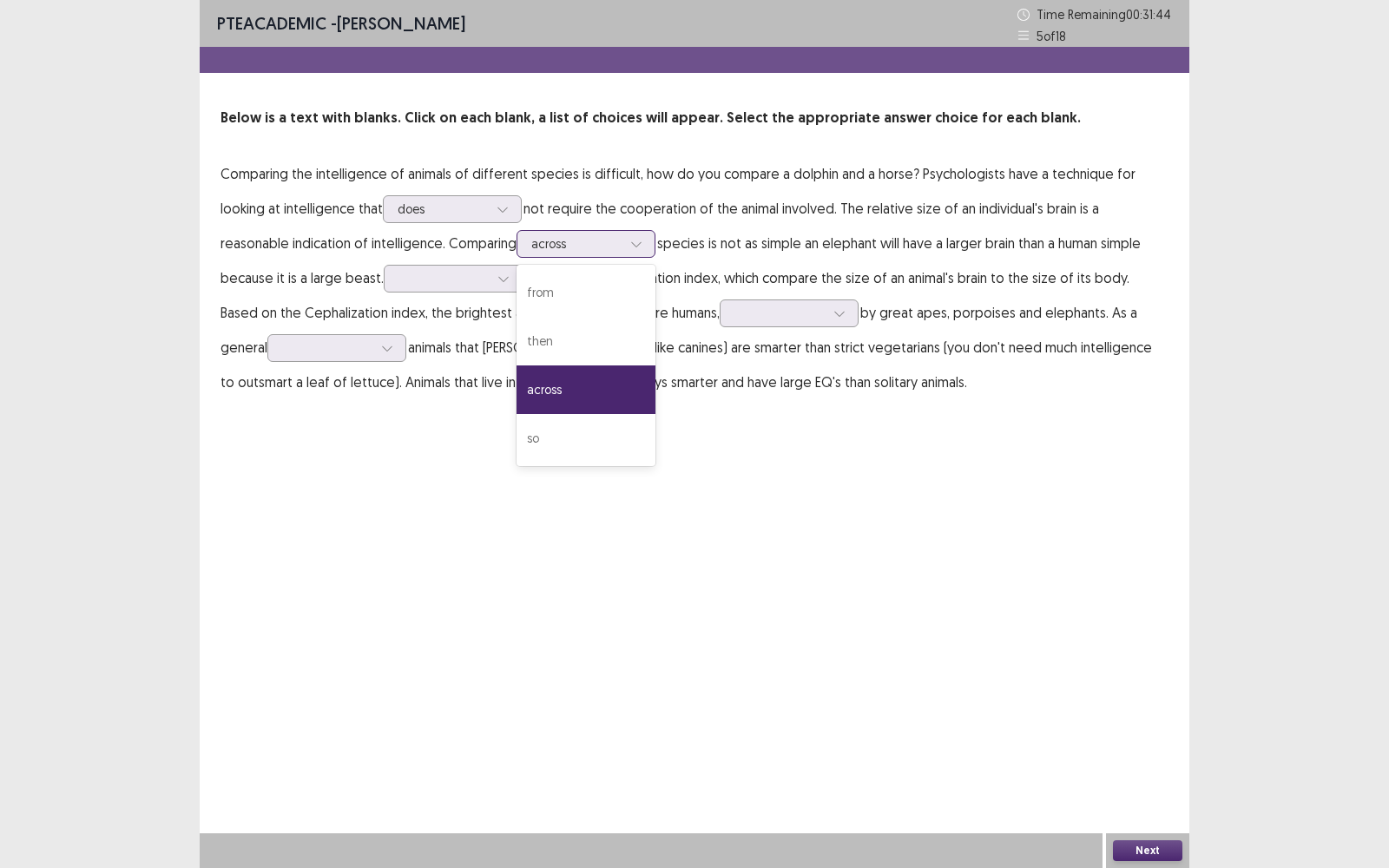
click at [597, 246] on div at bounding box center [575, 243] width 90 height 16
click at [594, 387] on div "across" at bounding box center [585, 389] width 139 height 48
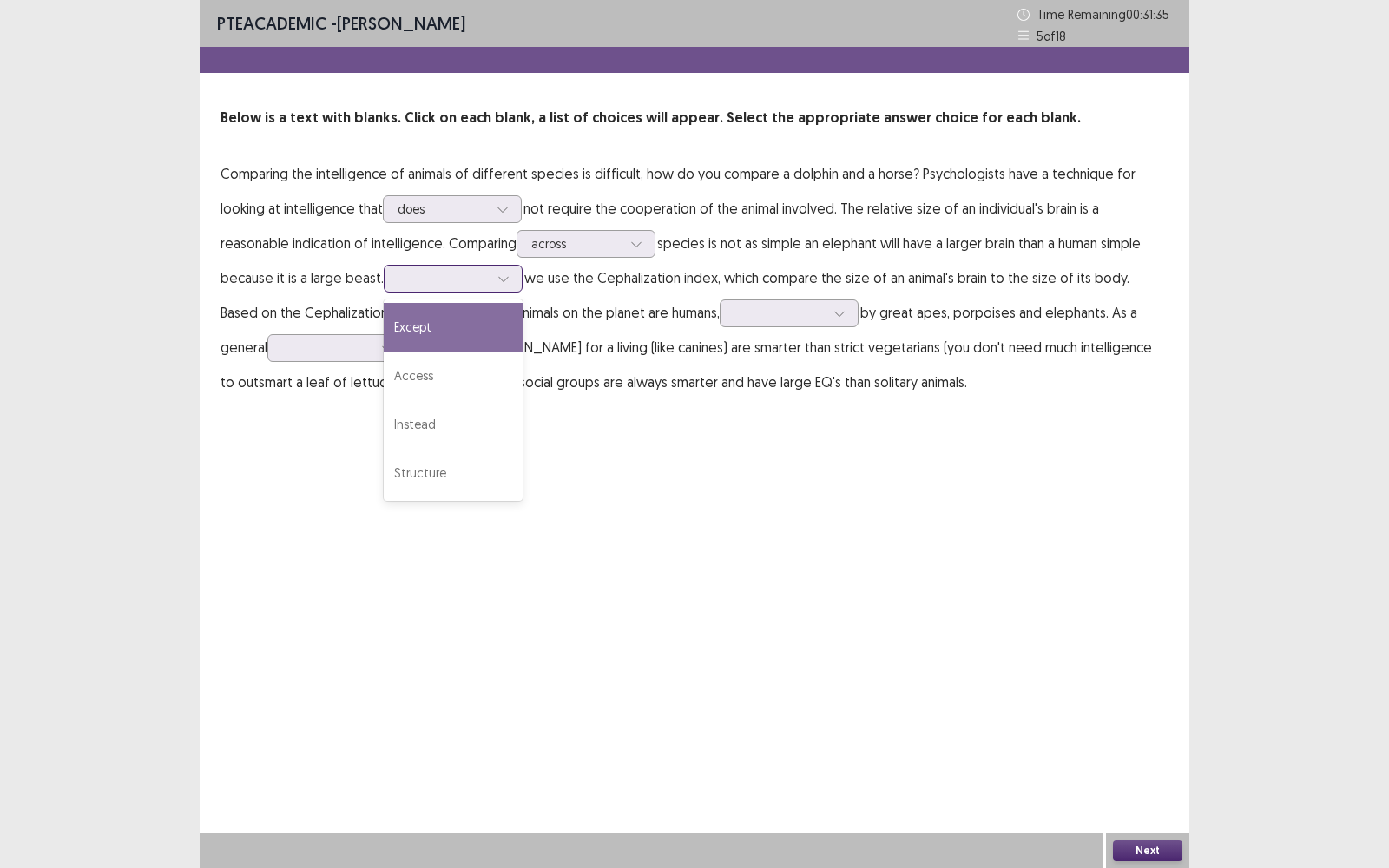
click at [492, 289] on div at bounding box center [503, 278] width 26 height 26
click at [492, 286] on div at bounding box center [503, 278] width 26 height 26
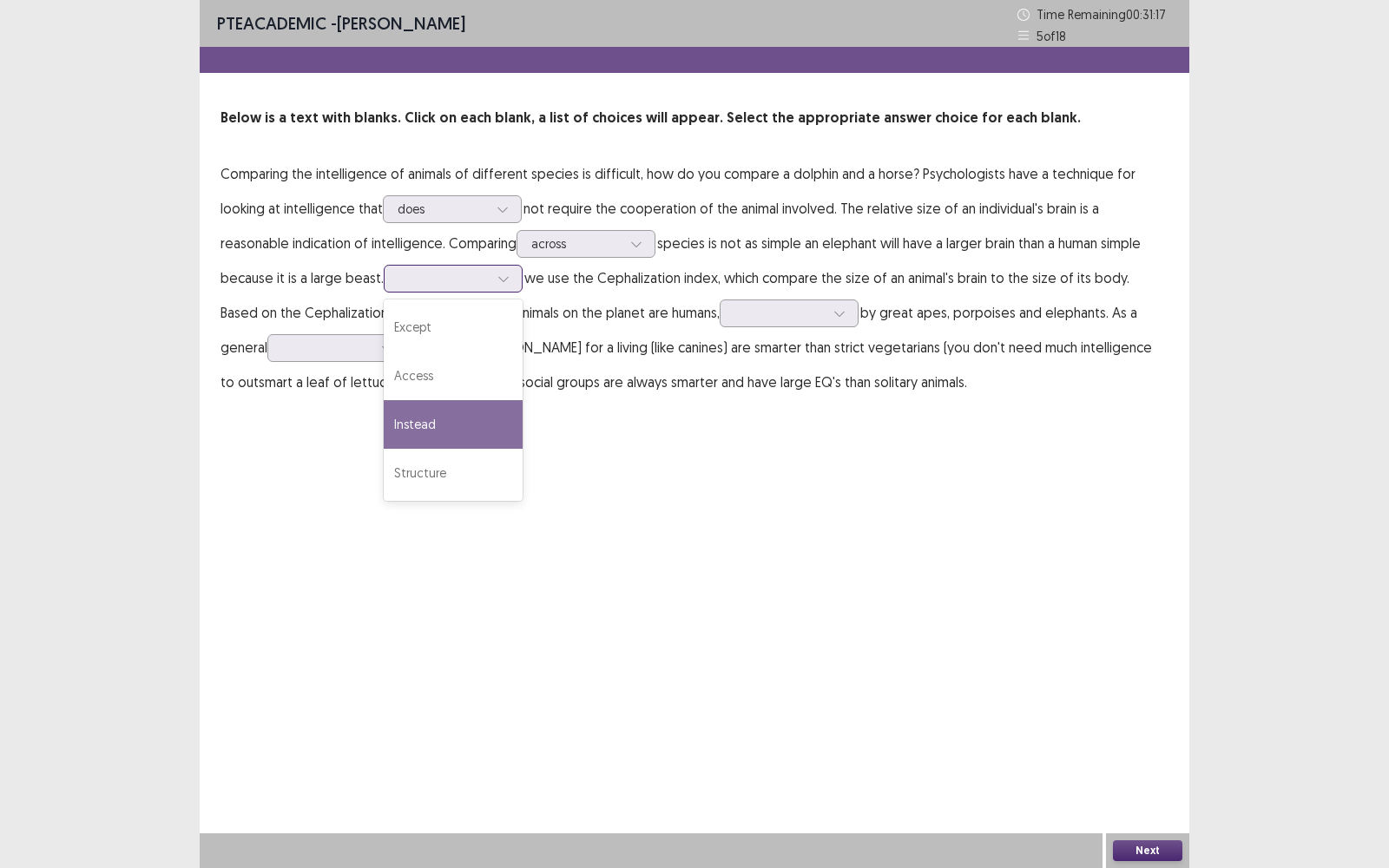
click at [461, 421] on div "Instead" at bounding box center [453, 424] width 139 height 48
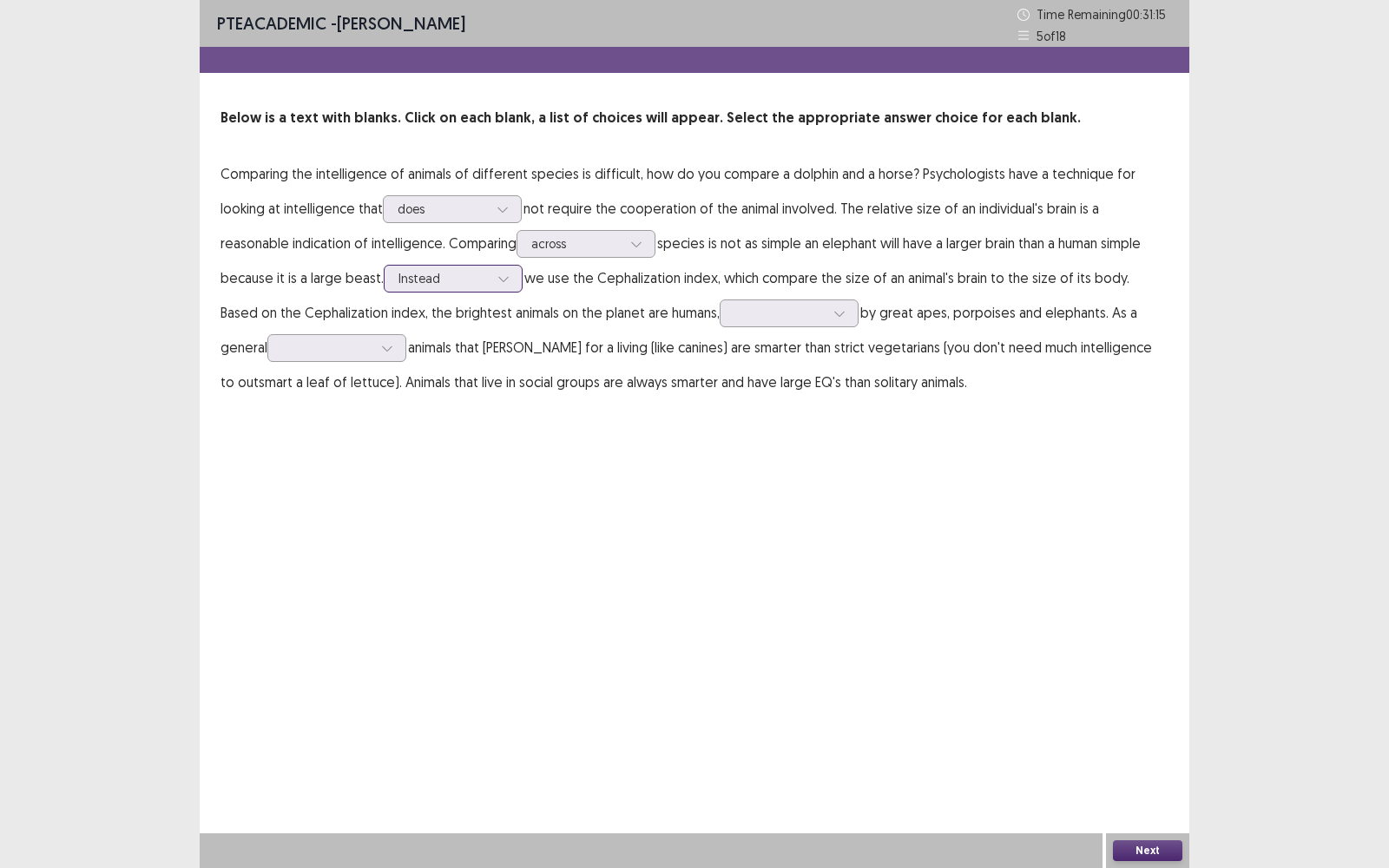
click at [466, 288] on div "Instead" at bounding box center [443, 278] width 90 height 26
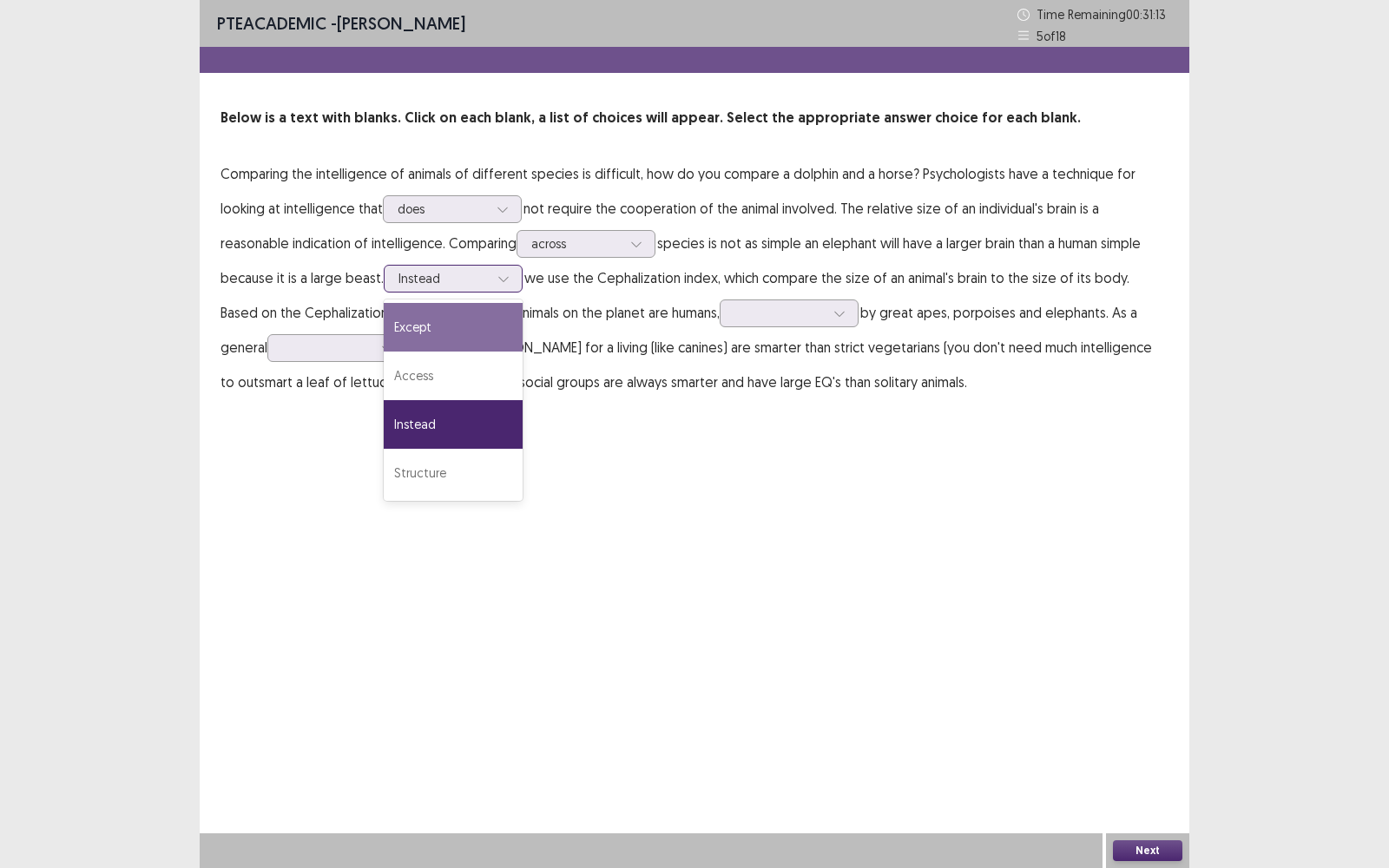
click at [461, 328] on div "Except" at bounding box center [453, 327] width 139 height 48
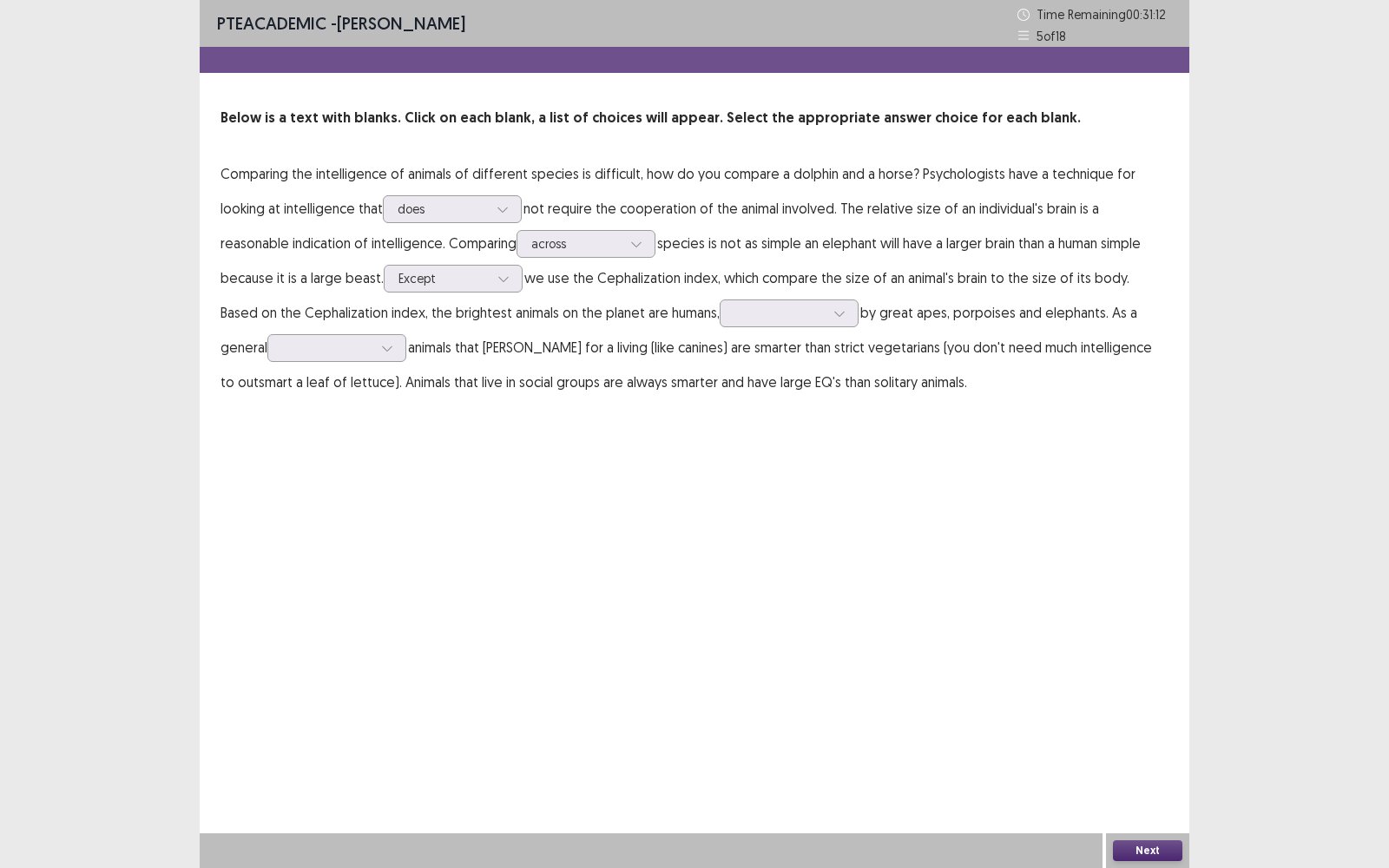
click at [563, 426] on div "PTE academic - [PERSON_NAME] Time Remaining 00 : 31 : 12 5 of 18 Below is a tex…" at bounding box center [694, 217] width 990 height 434
click at [484, 288] on div "Except" at bounding box center [443, 278] width 90 height 26
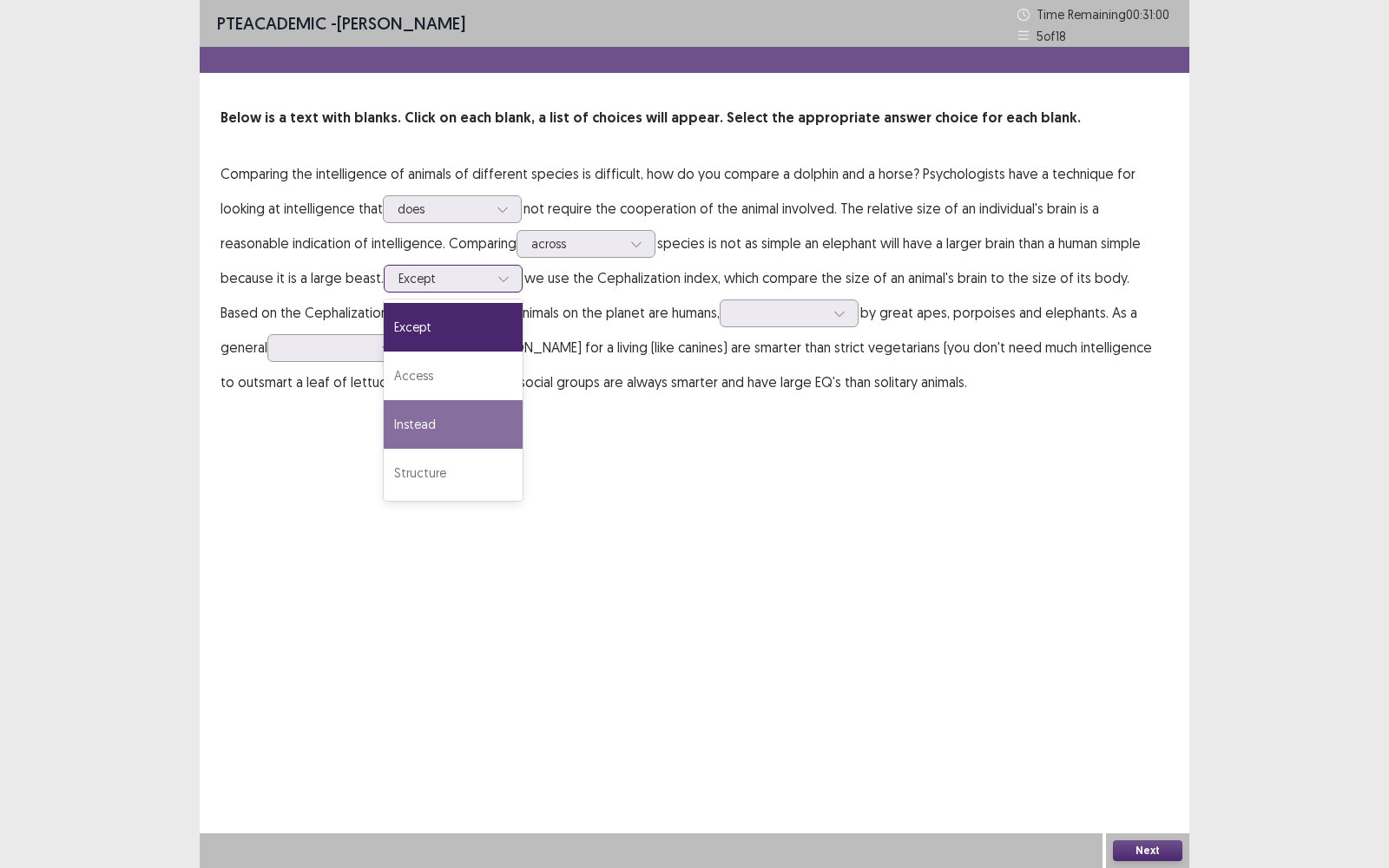
click at [463, 406] on div "Instead" at bounding box center [453, 424] width 139 height 48
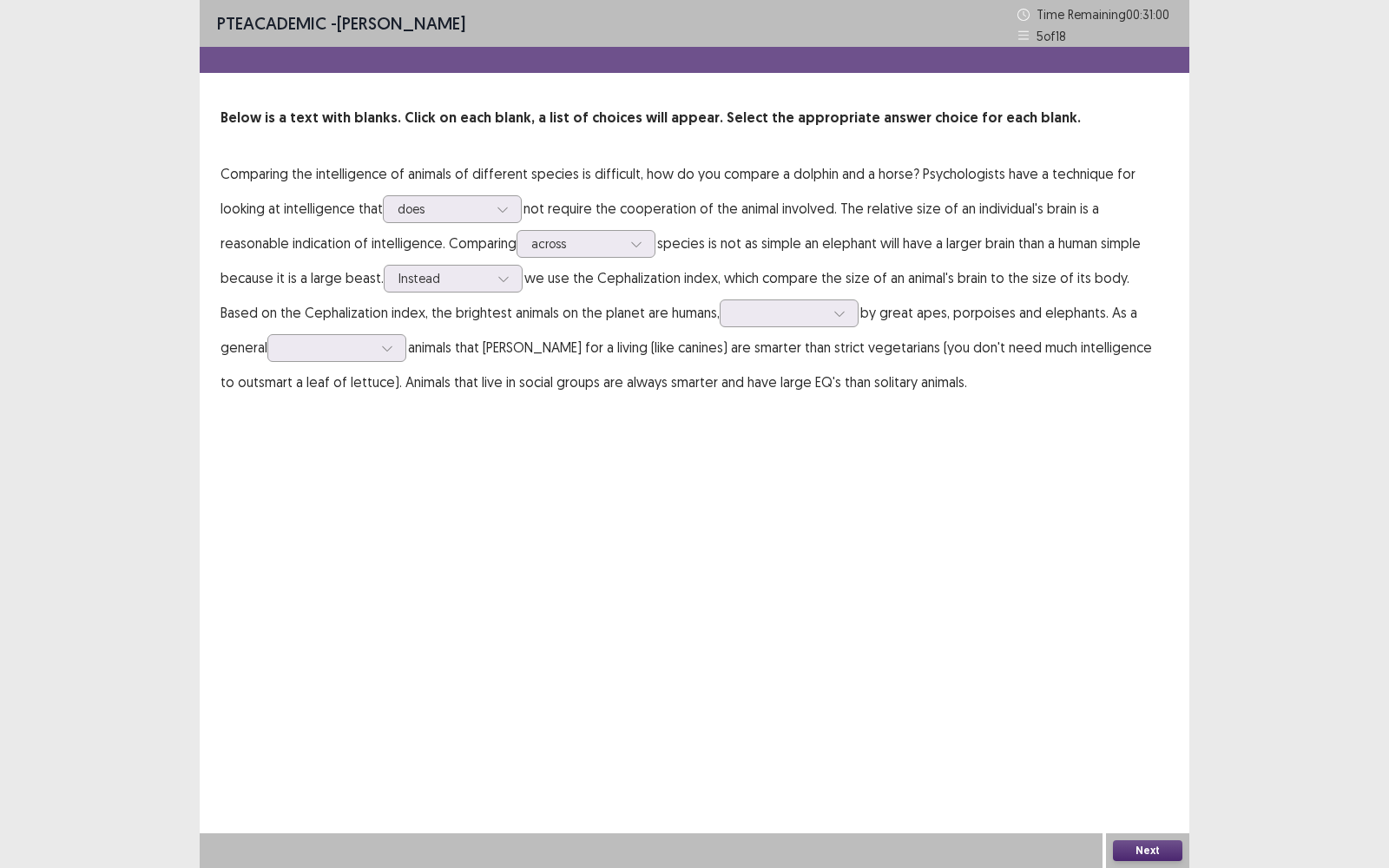
click at [592, 442] on div "PTE academic - [PERSON_NAME] Time Remaining 00 : 31 : 00 5 of 18 Below is a tex…" at bounding box center [694, 434] width 990 height 868
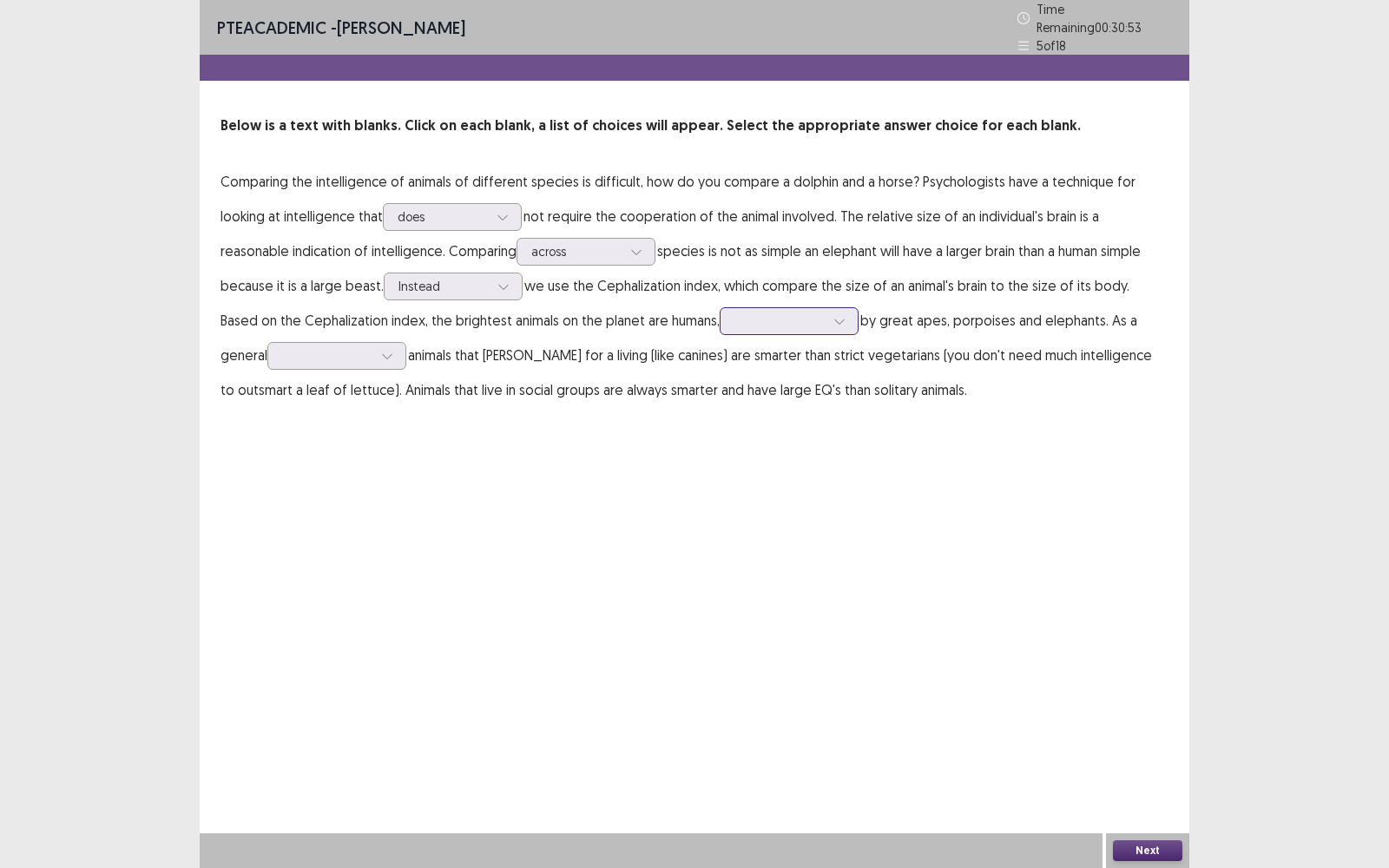
click at [734, 313] on div at bounding box center [779, 320] width 90 height 16
click at [734, 312] on div at bounding box center [779, 320] width 90 height 16
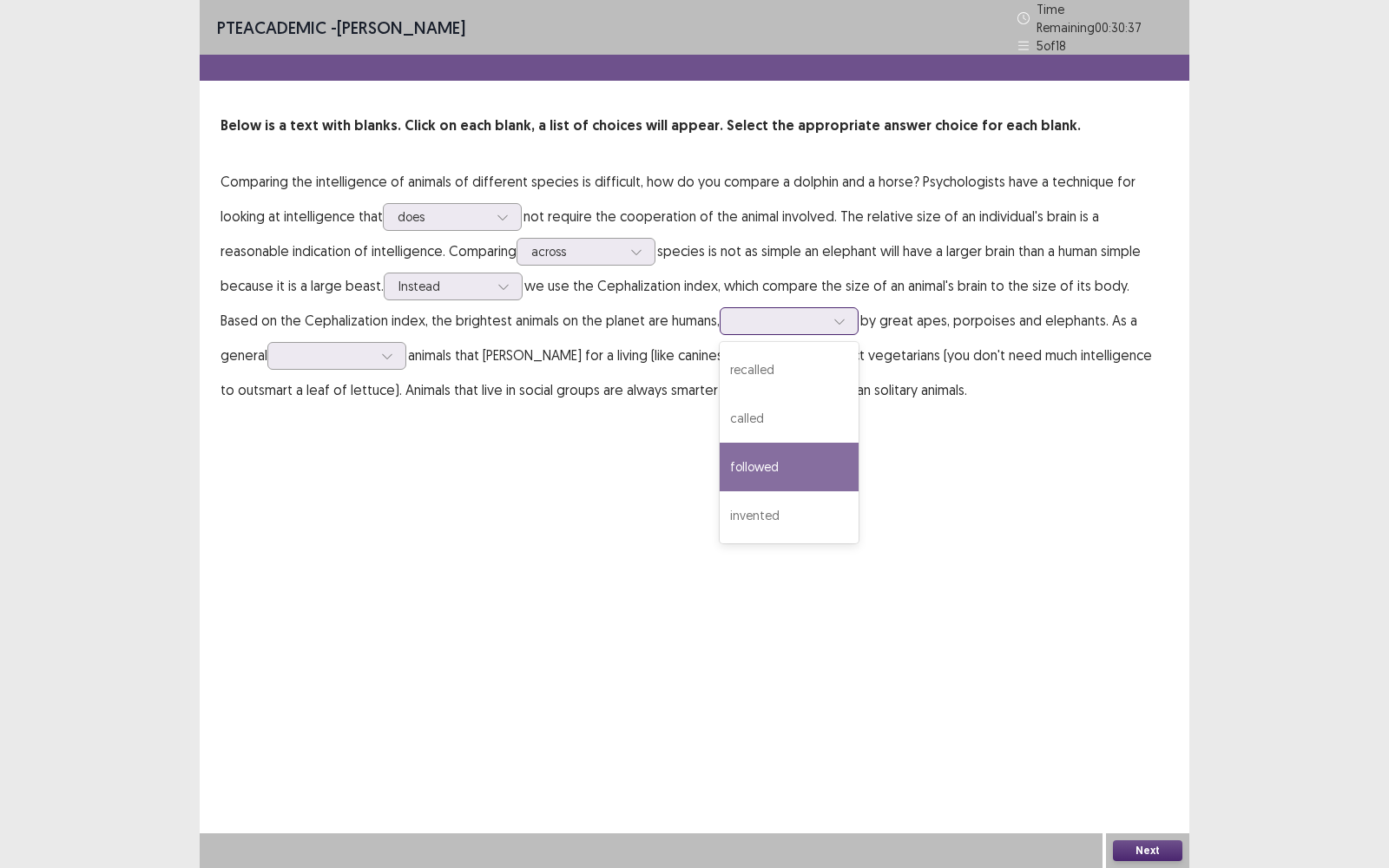
click at [754, 457] on div "followed" at bounding box center [788, 467] width 139 height 48
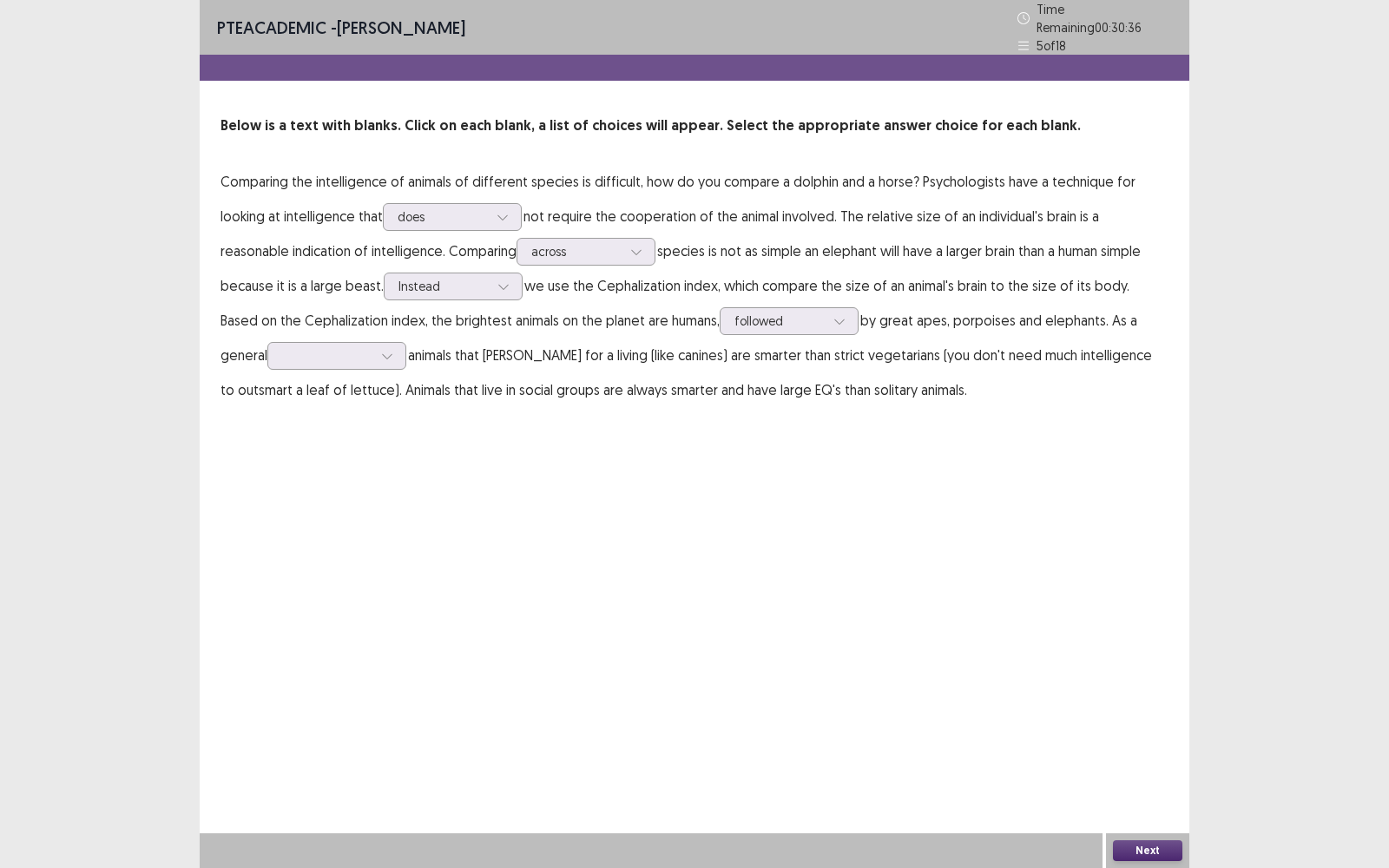
click at [804, 472] on div "PTE academic - [PERSON_NAME] Time Remaining 00 : 30 : 36 5 of 18 Below is a tex…" at bounding box center [694, 434] width 990 height 868
click at [328, 362] on p "Comparing the intelligence of animals of different species is difficult, how do…" at bounding box center [694, 285] width 948 height 243
click at [374, 359] on div at bounding box center [387, 355] width 26 height 26
click at [374, 354] on div at bounding box center [387, 355] width 26 height 26
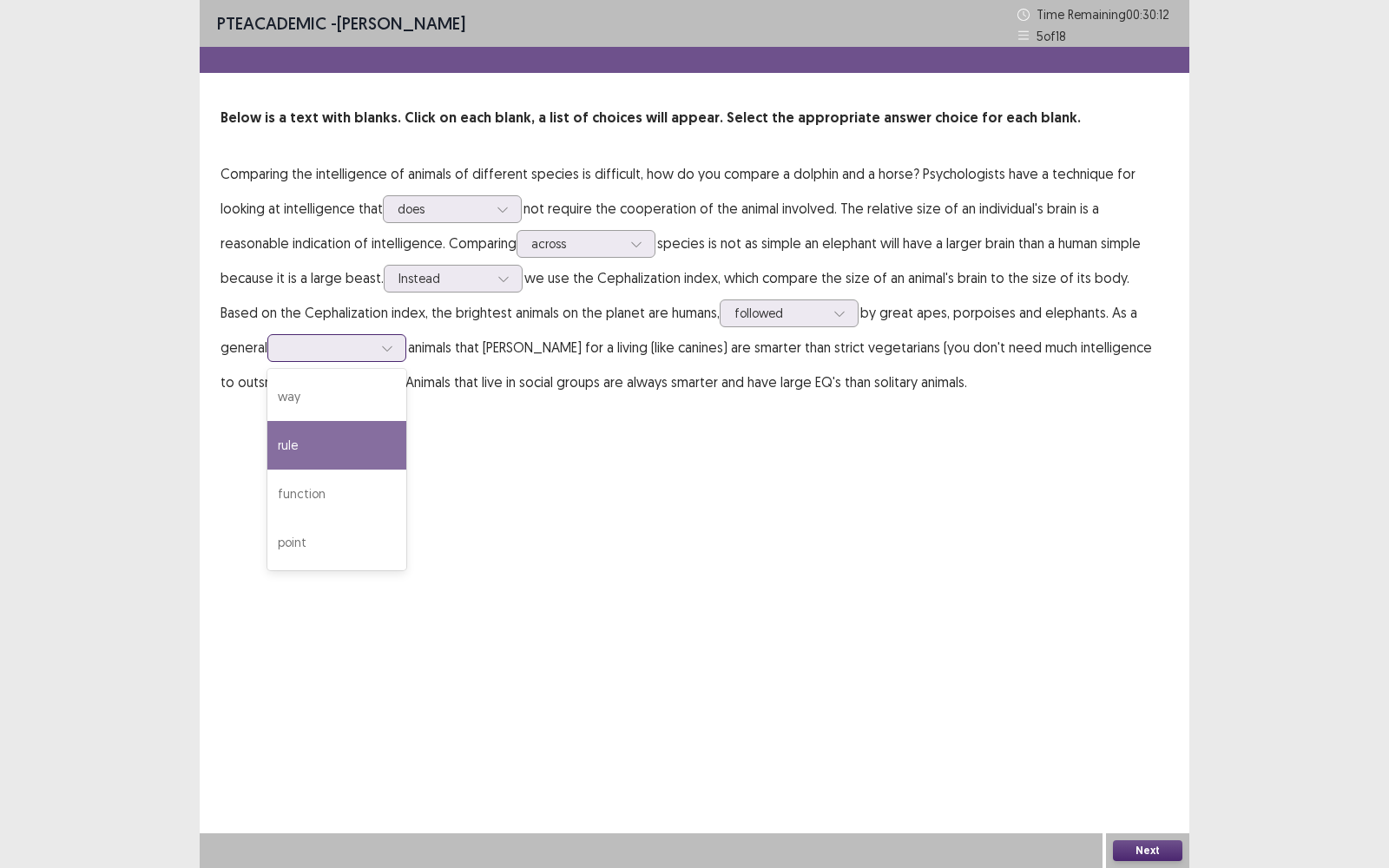
click at [294, 441] on div "rule" at bounding box center [337, 445] width 139 height 48
click at [1128, 689] on button "Next" at bounding box center [1147, 850] width 70 height 21
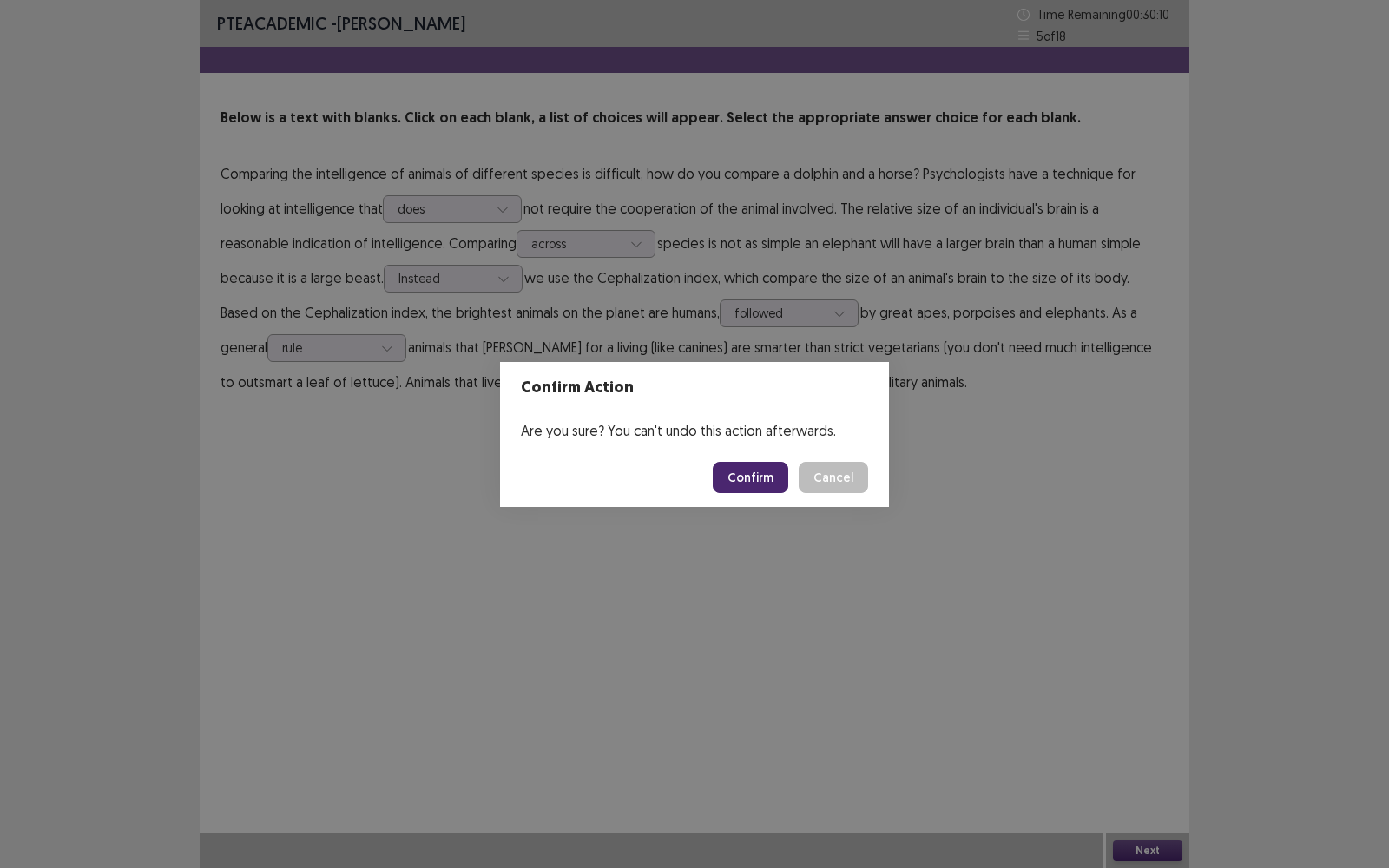
click at [763, 494] on footer "Confirm Cancel" at bounding box center [694, 477] width 388 height 59
click at [763, 481] on button "Confirm" at bounding box center [750, 477] width 75 height 31
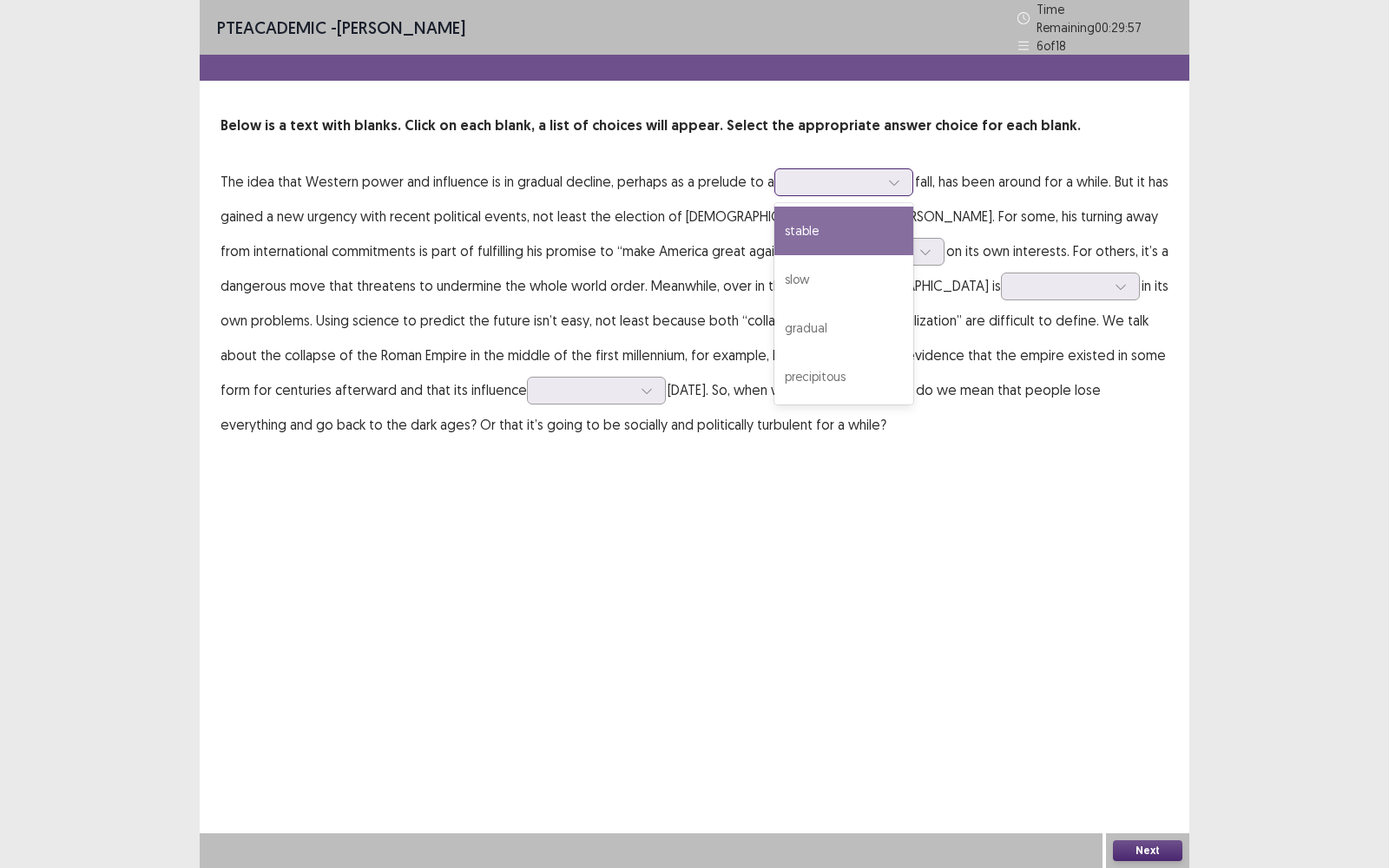
click at [809, 182] on div at bounding box center [834, 182] width 90 height 16
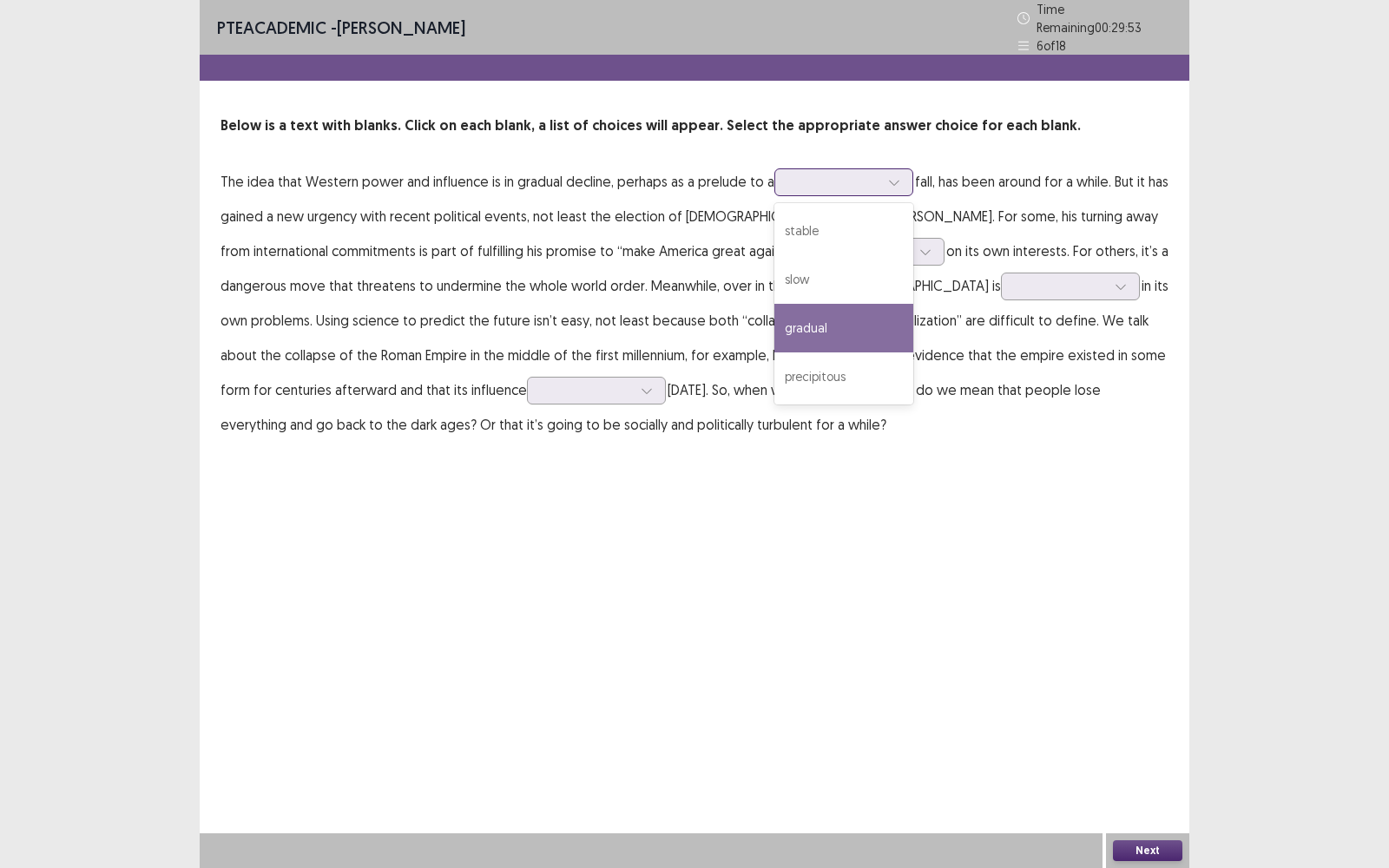
click at [867, 328] on div "gradual" at bounding box center [843, 328] width 139 height 48
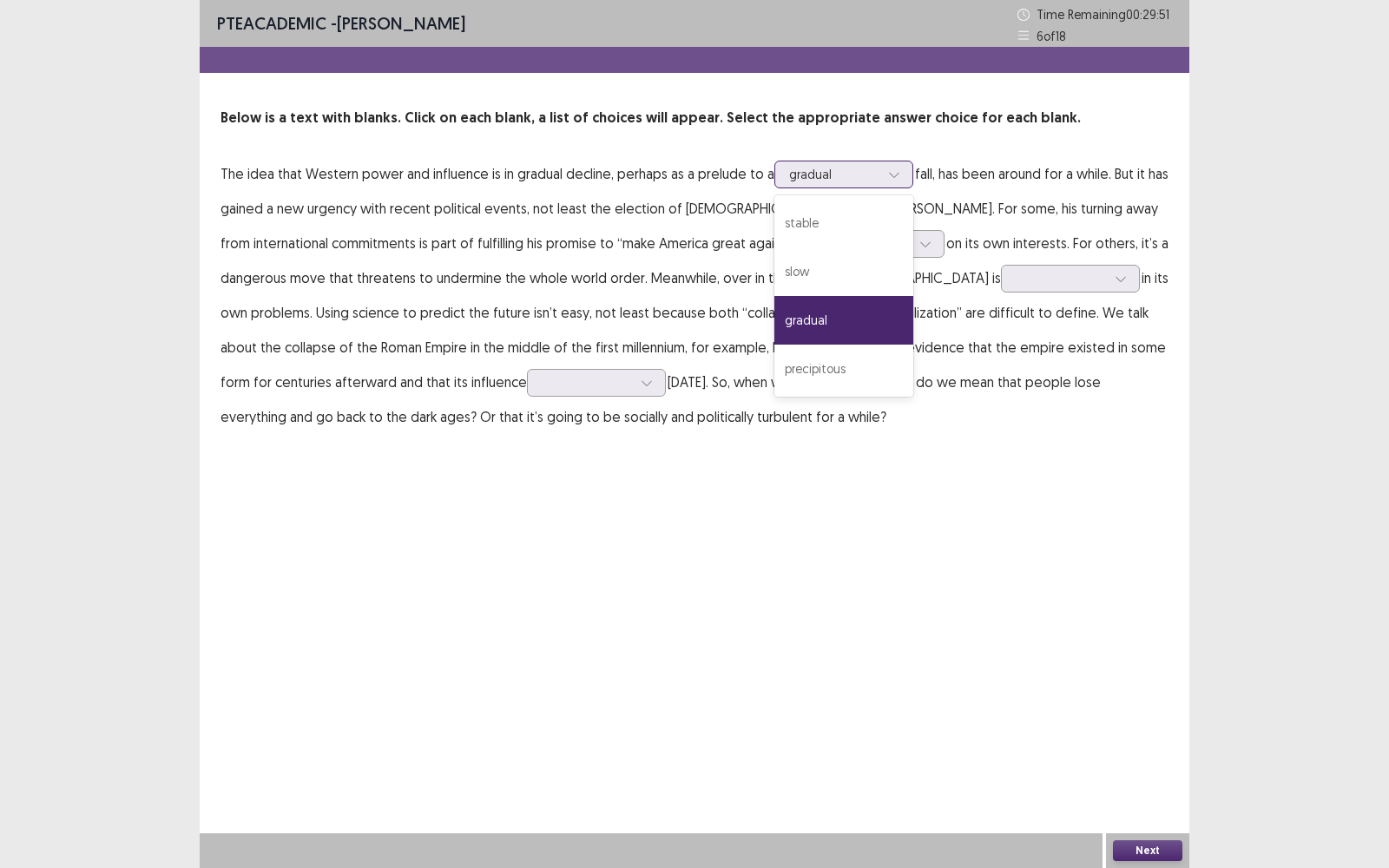
click at [824, 185] on div "gradual" at bounding box center [834, 174] width 90 height 26
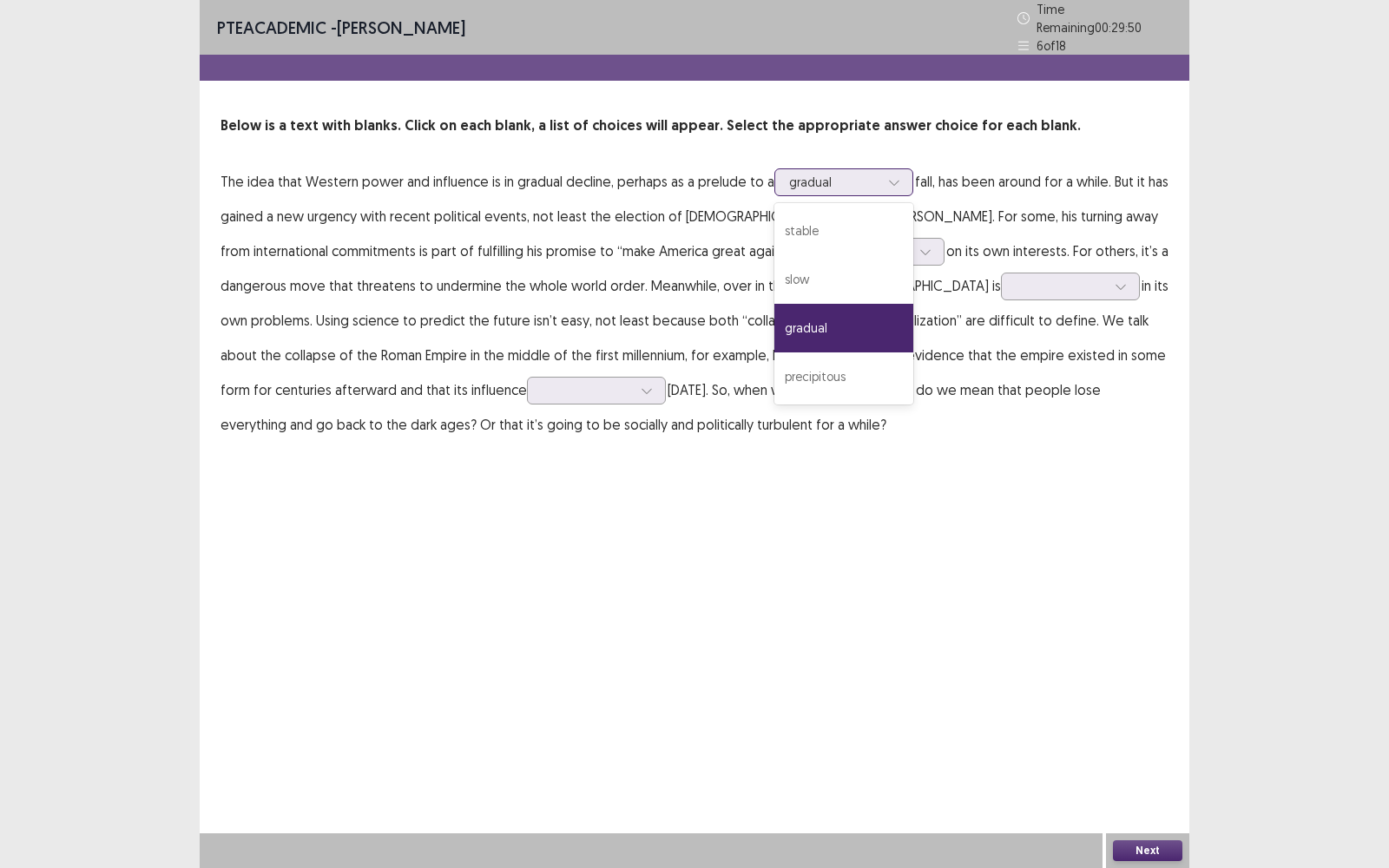
click at [824, 311] on div "gradual" at bounding box center [843, 328] width 139 height 48
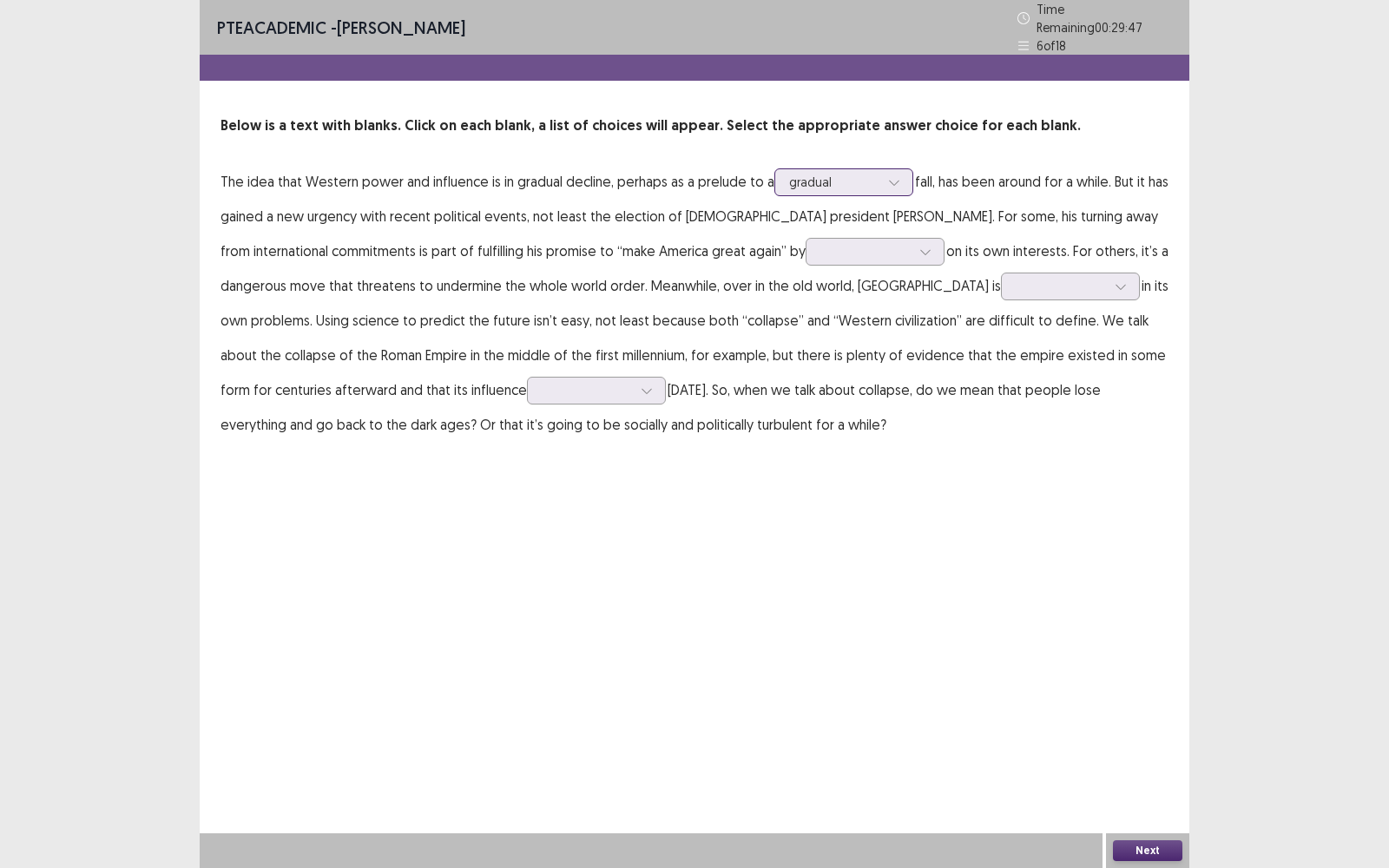
click at [815, 169] on div "gradual" at bounding box center [834, 182] width 90 height 26
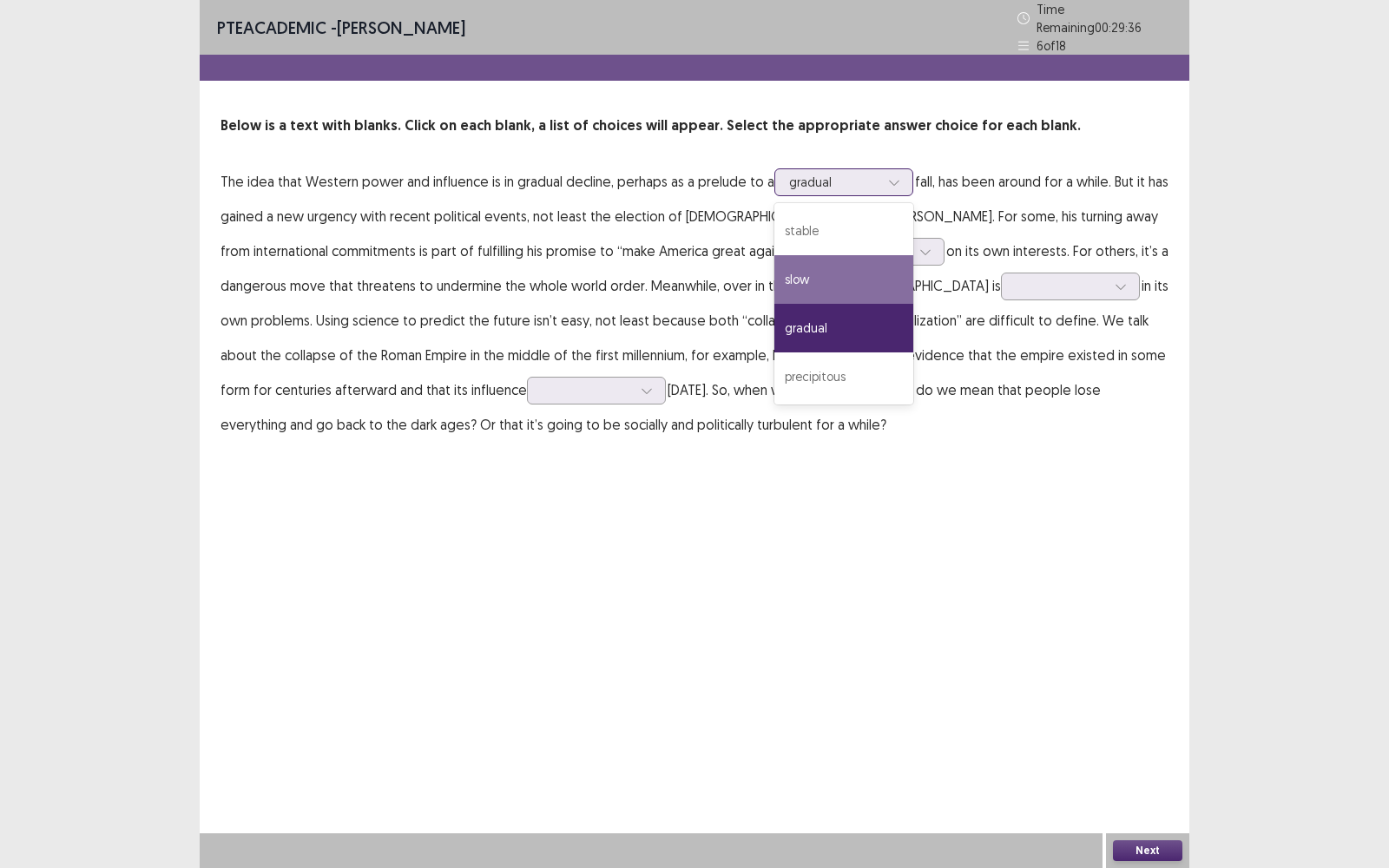
click at [823, 274] on div "slow" at bounding box center [843, 279] width 139 height 48
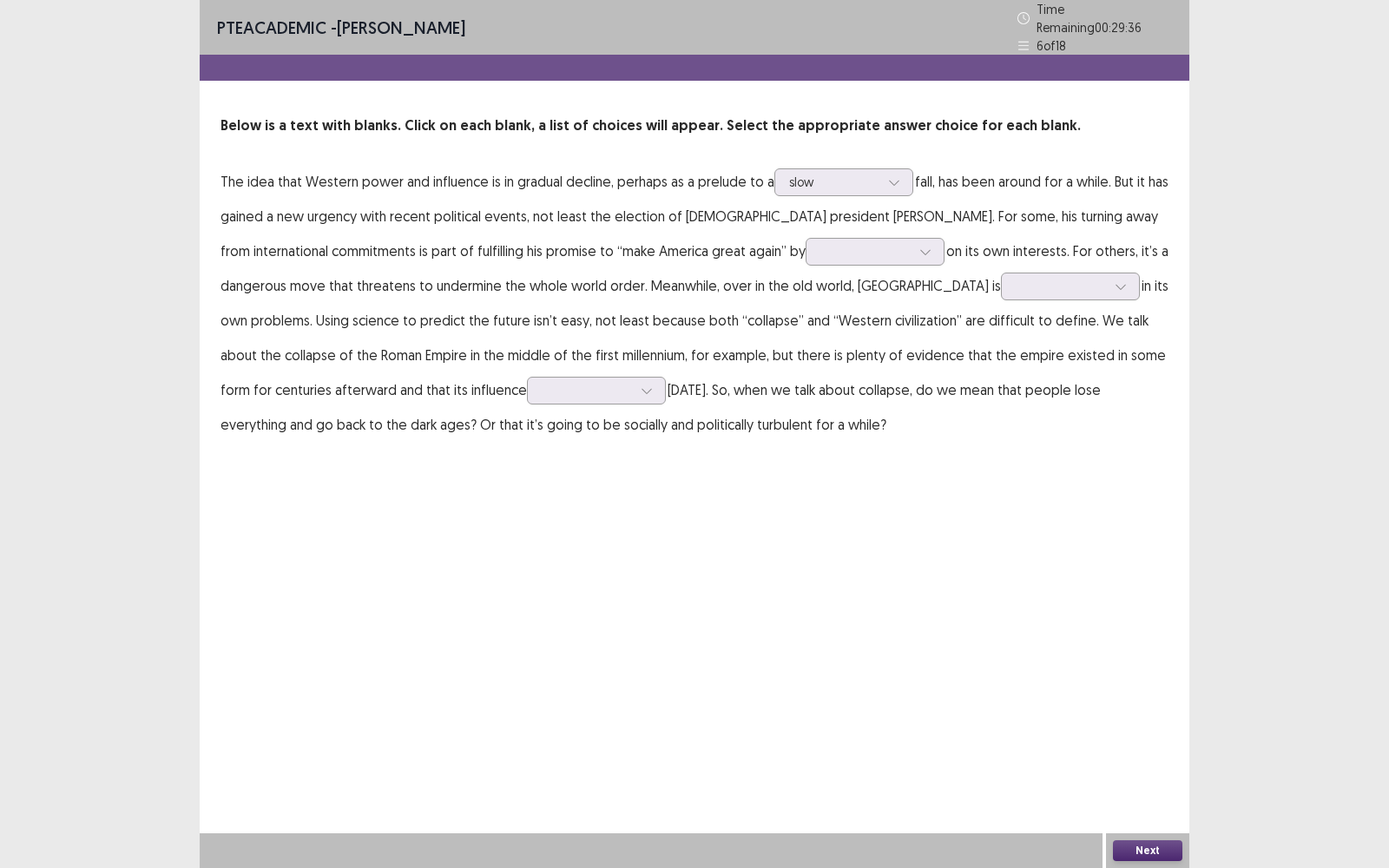
click at [831, 414] on p "The idea that Western power and influence is in gradual decline, perhaps as a p…" at bounding box center [694, 302] width 948 height 277
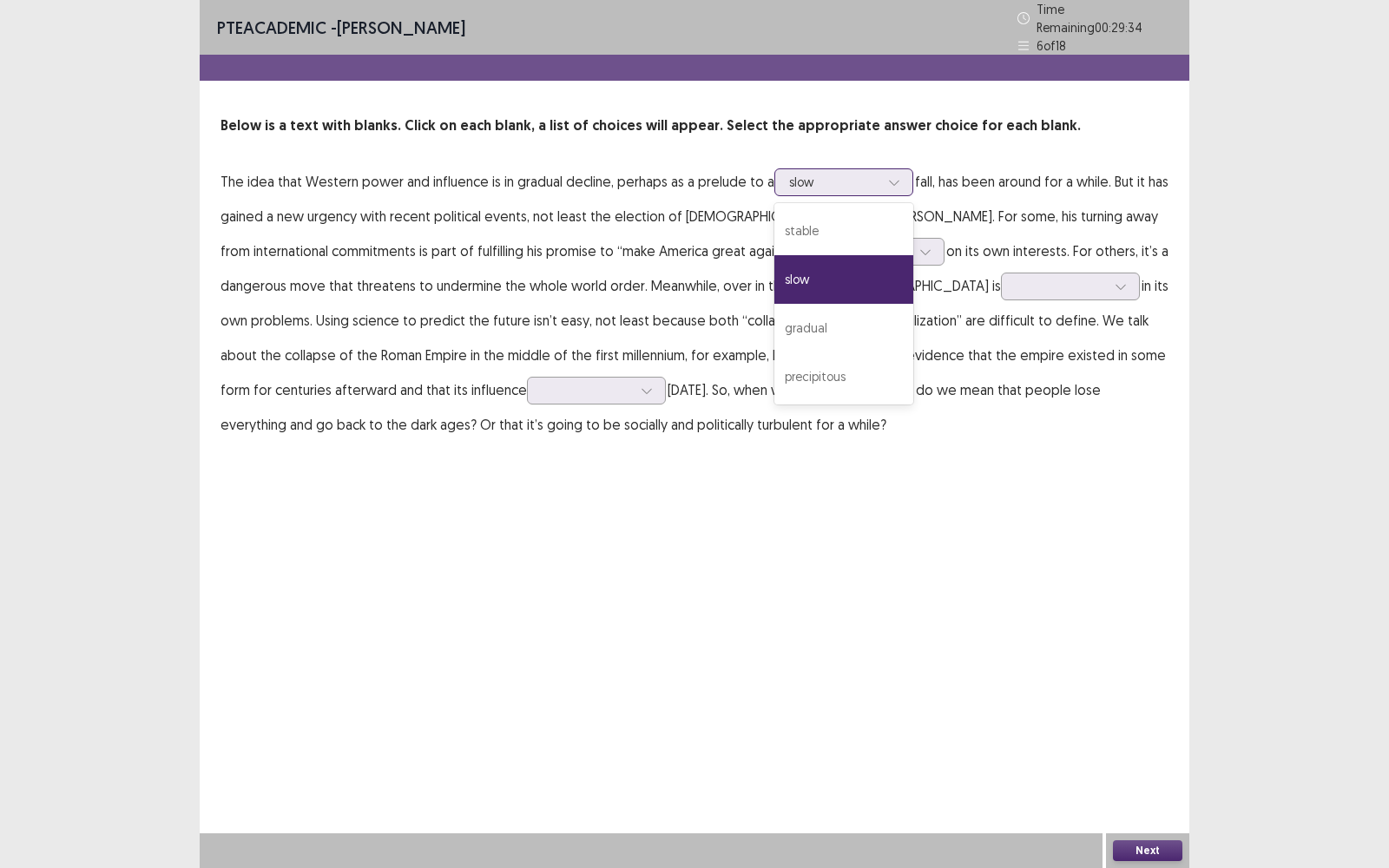
click at [855, 174] on div at bounding box center [834, 182] width 90 height 16
click at [850, 314] on div "gradual" at bounding box center [843, 328] width 139 height 48
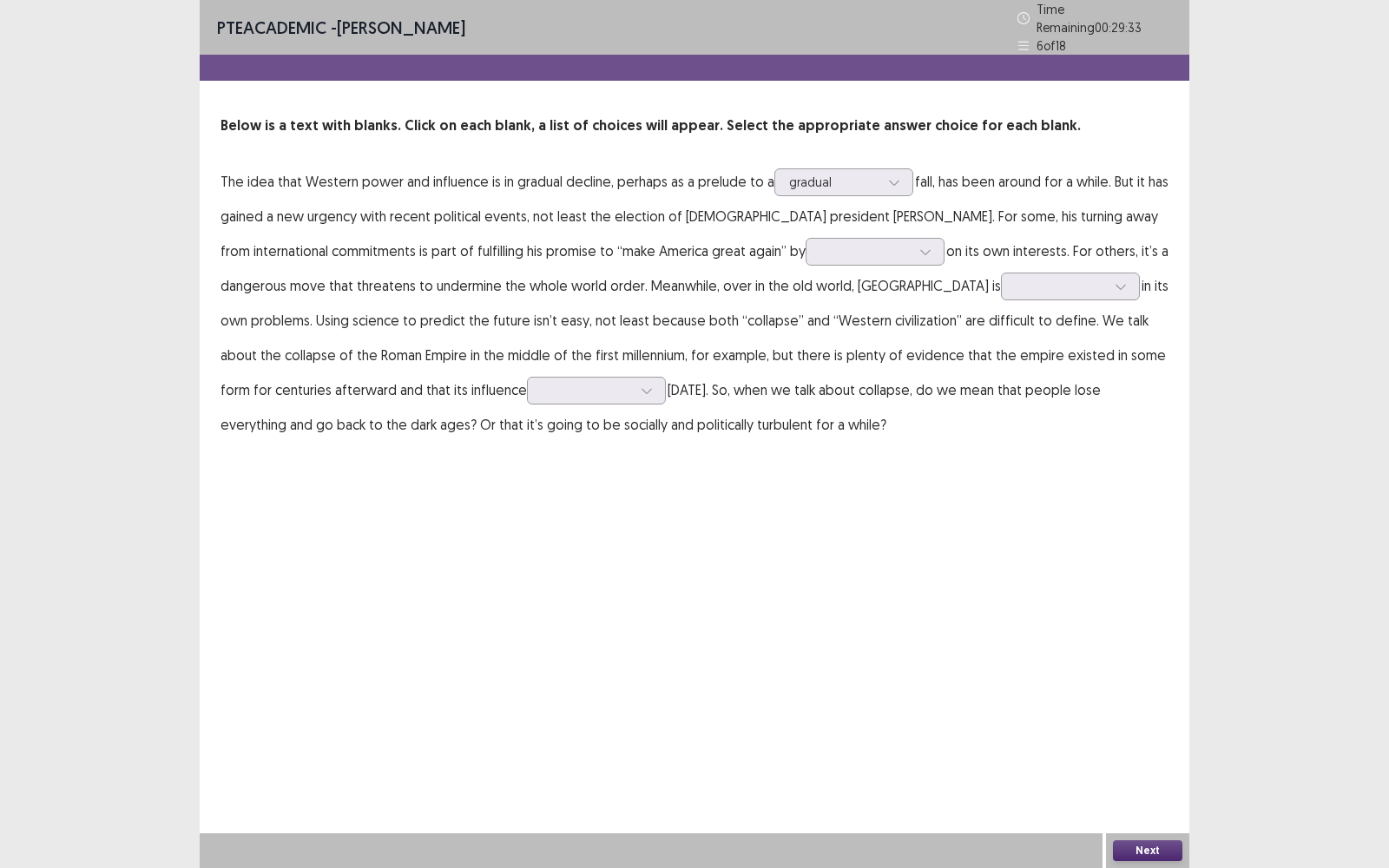
click at [917, 398] on p "The idea that Western power and influence is in gradual decline, perhaps as a p…" at bounding box center [694, 302] width 948 height 277
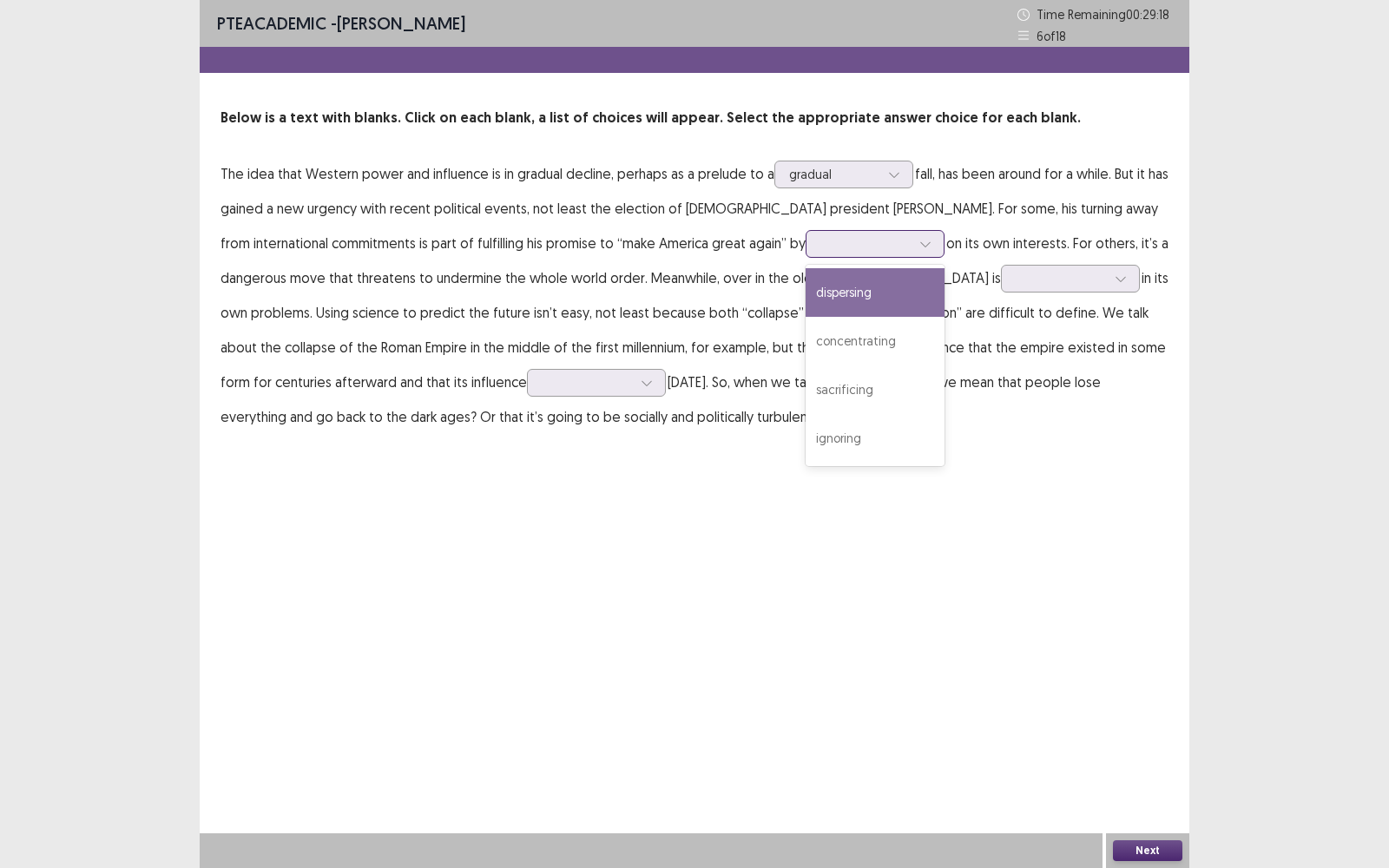
click at [820, 238] on div at bounding box center [865, 243] width 90 height 16
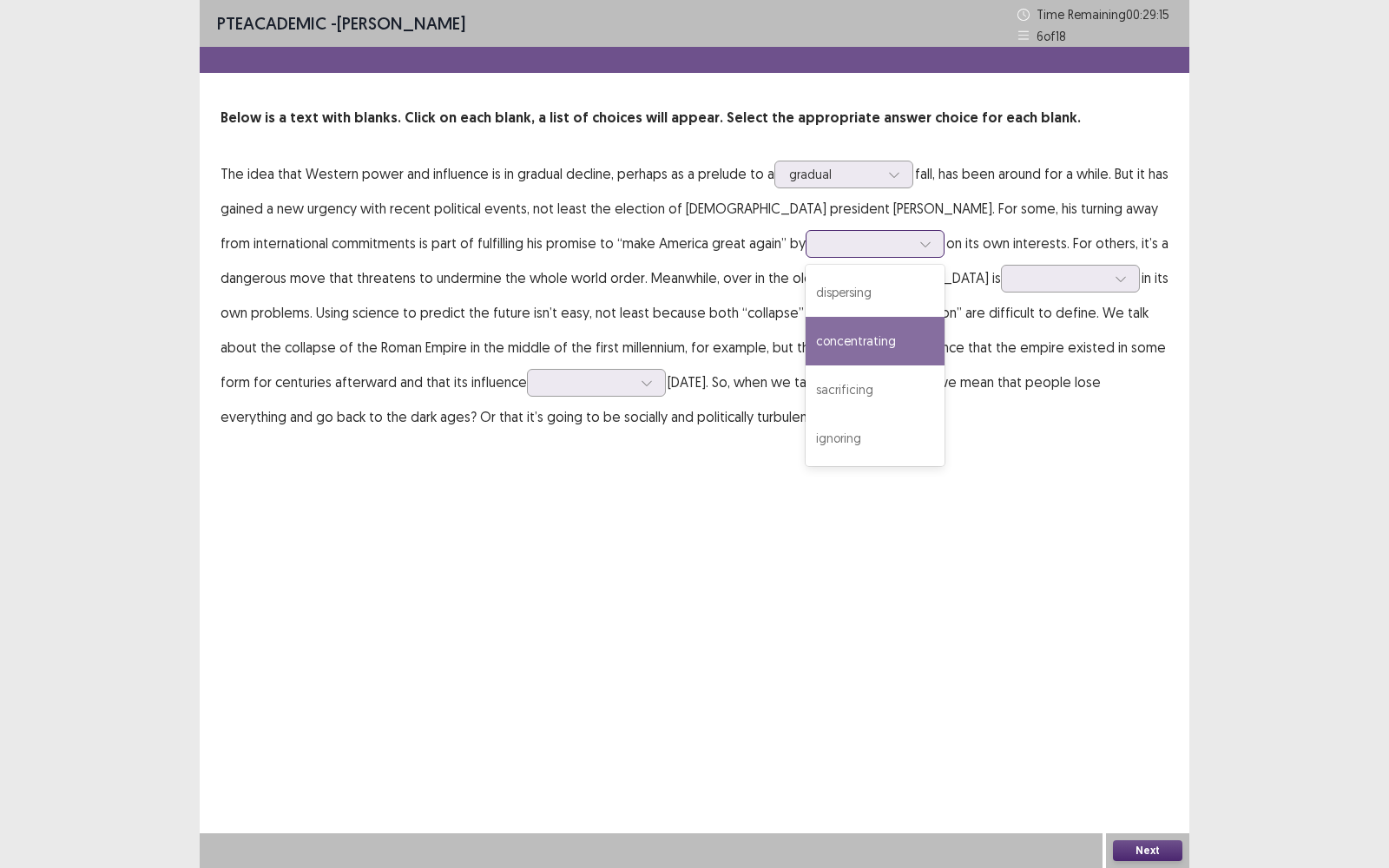
click at [805, 323] on div "concentrating" at bounding box center [874, 341] width 139 height 48
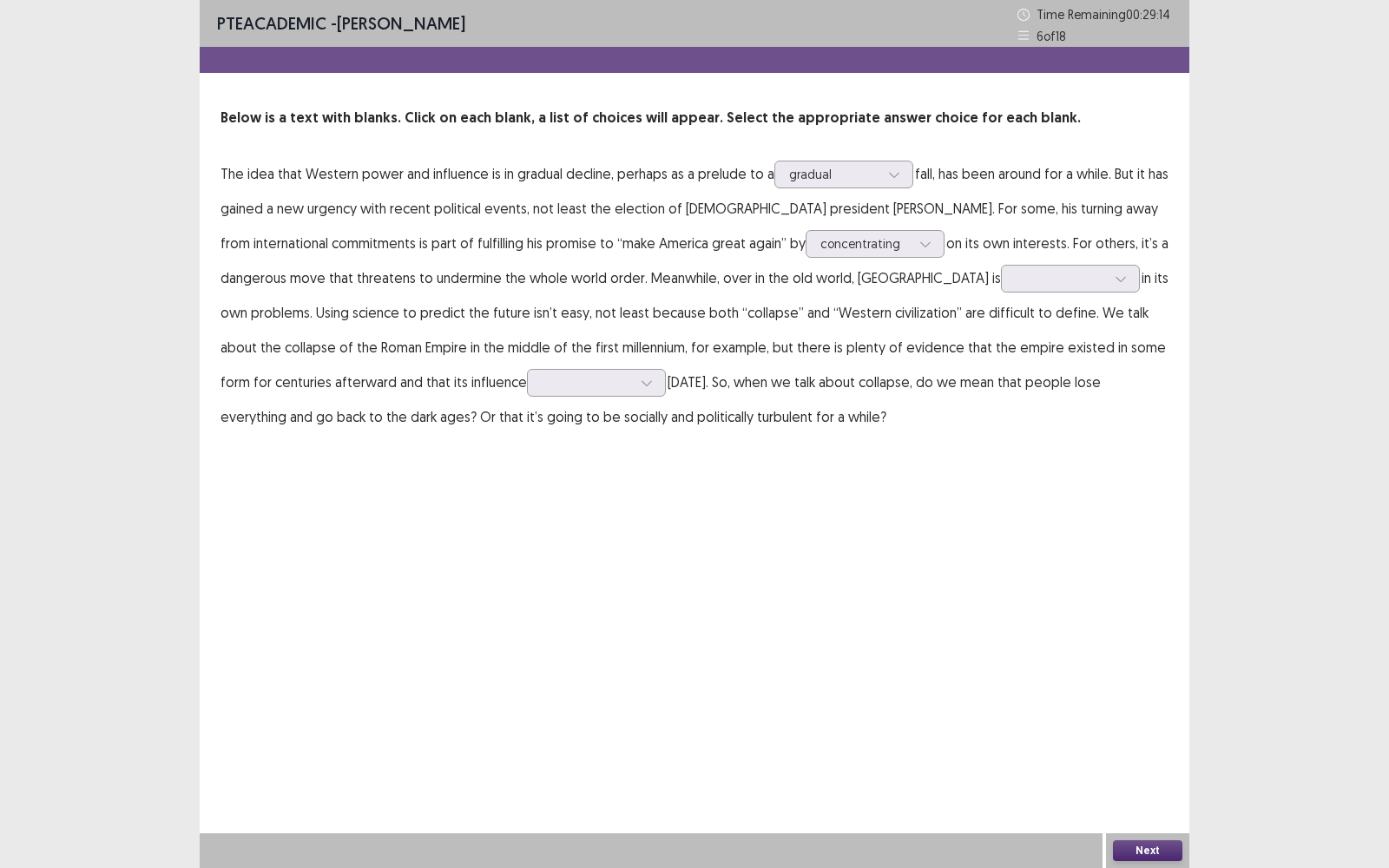
click at [878, 444] on div "PTE academic - [PERSON_NAME] Time Remaining 00 : 29 : 14 6 of 18 Below is a tex…" at bounding box center [694, 234] width 990 height 469
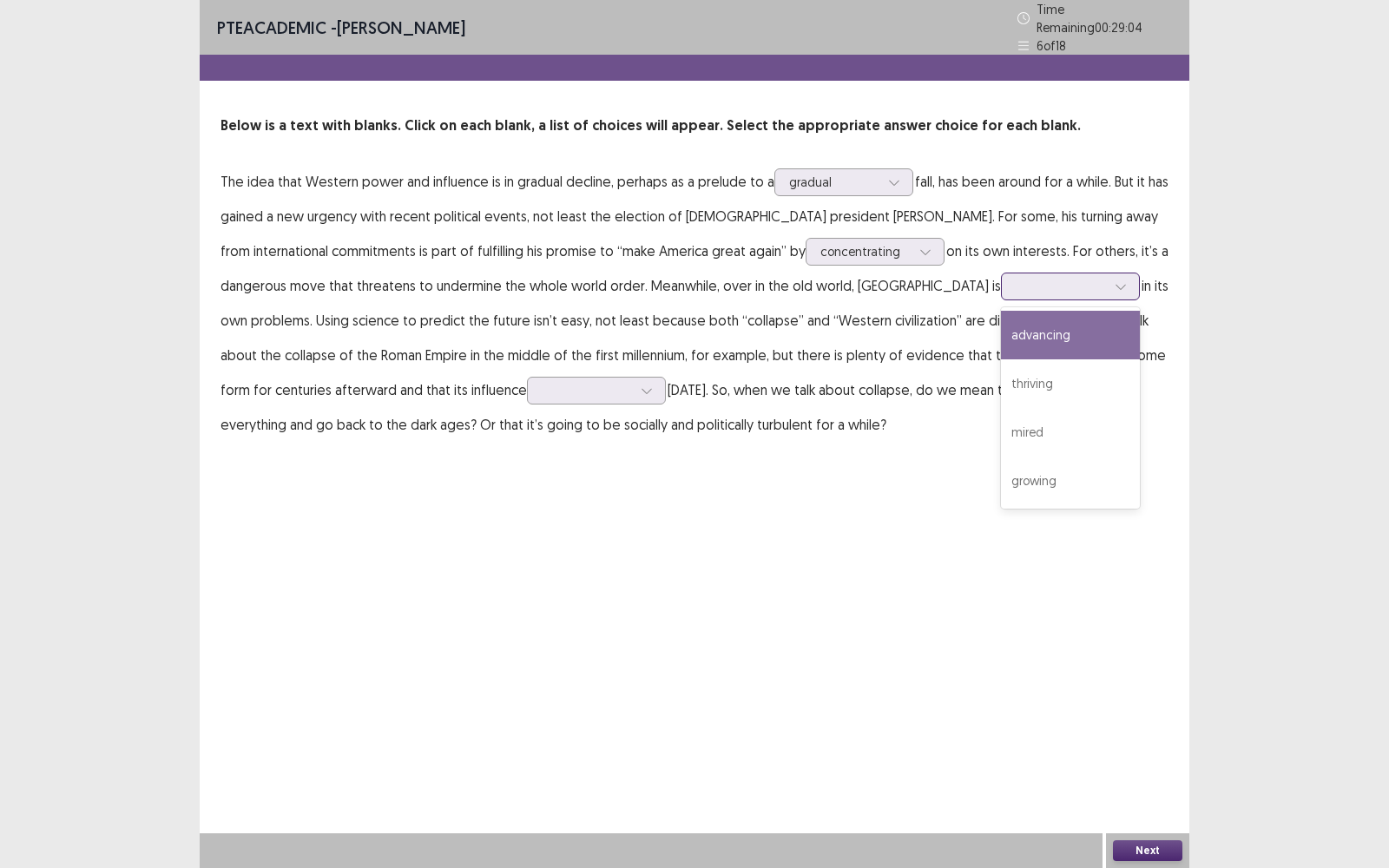
click at [1016, 284] on div at bounding box center [1061, 285] width 90 height 16
click at [1016, 277] on div at bounding box center [1061, 285] width 90 height 16
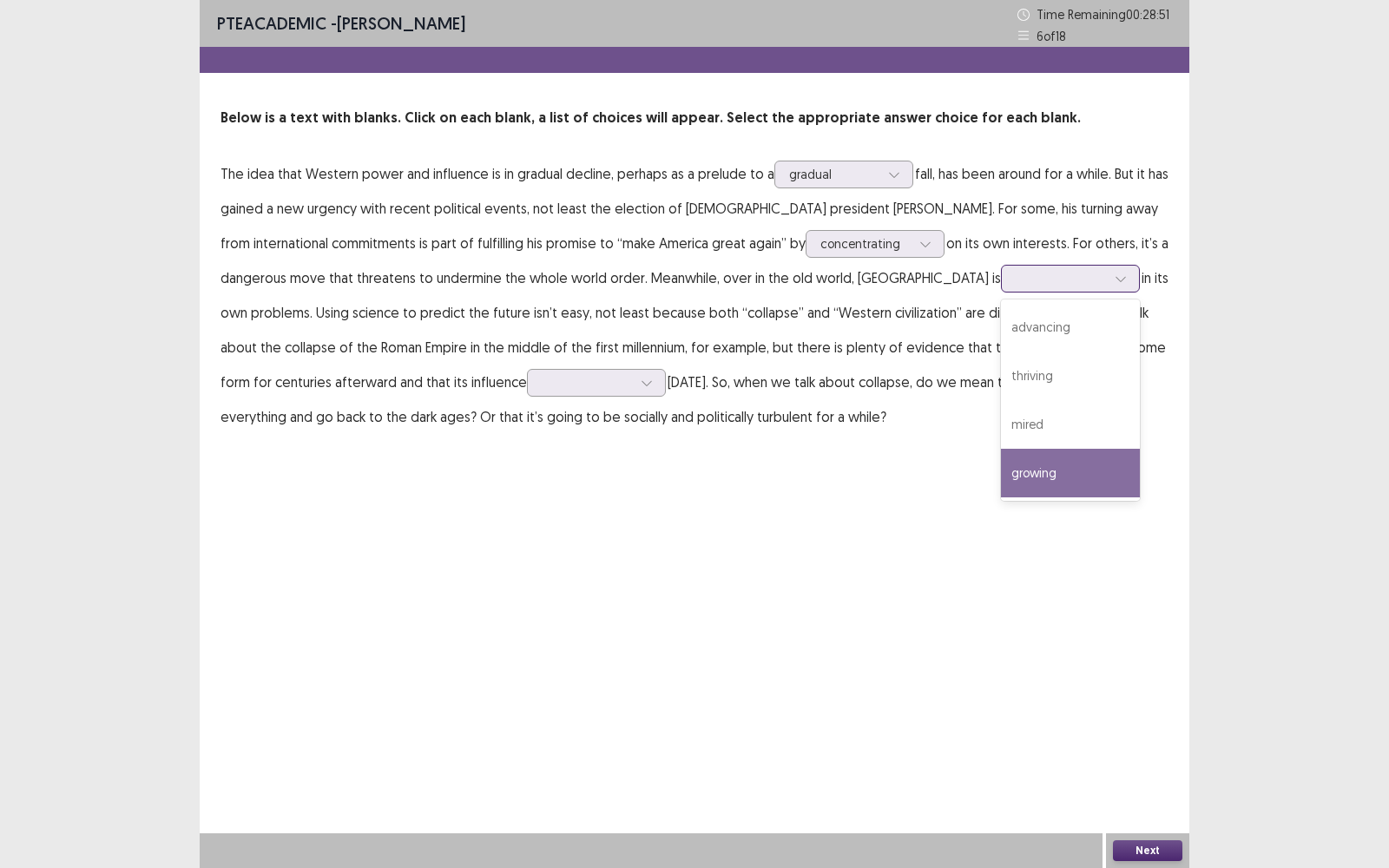
click at [1001, 460] on div "growing" at bounding box center [1069, 472] width 139 height 48
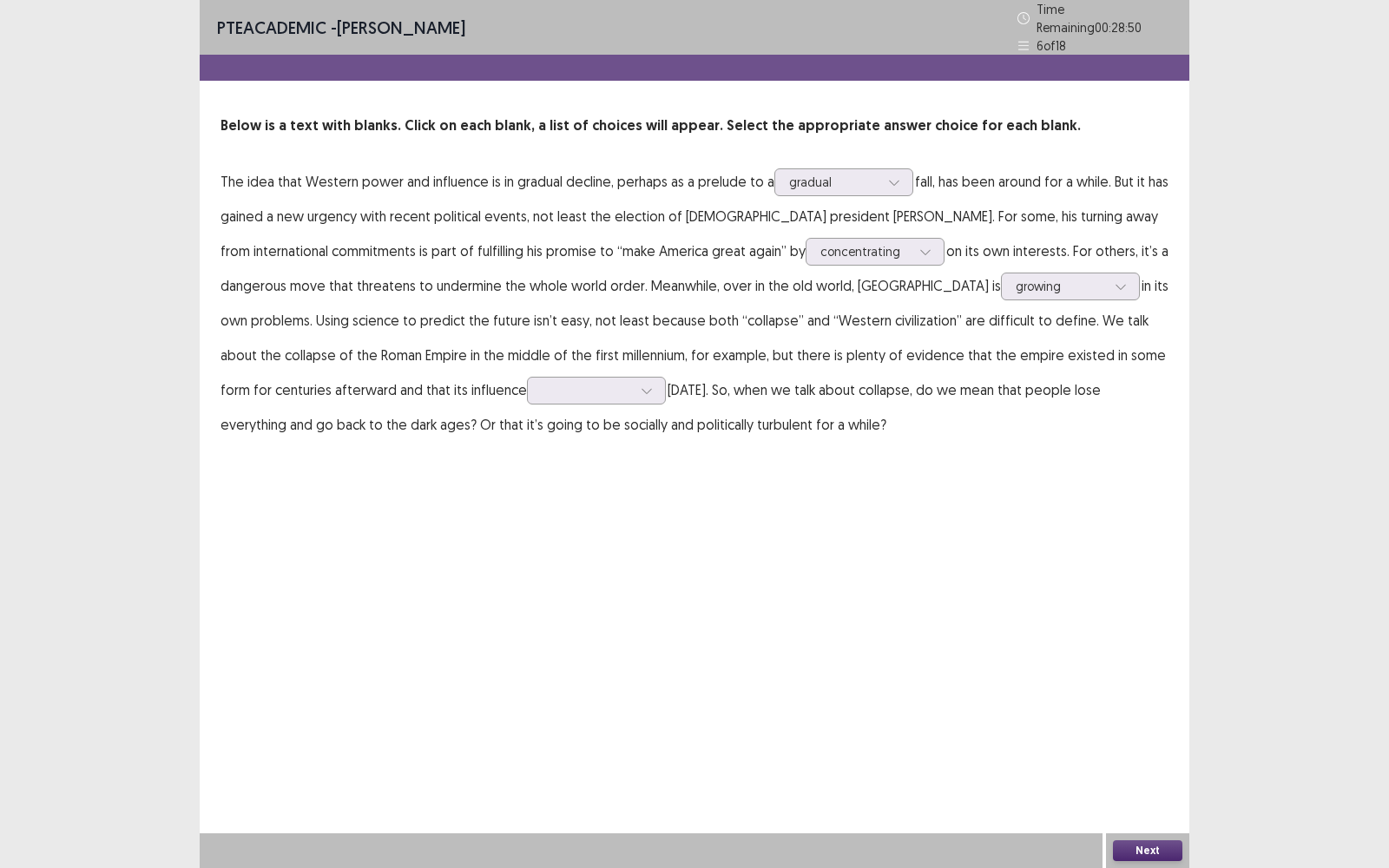
click at [882, 460] on div "PTE academic - [PERSON_NAME] Time Remaining 00 : 28 : 50 6 of 18 Below is a tex…" at bounding box center [694, 238] width 990 height 476
click at [527, 377] on div at bounding box center [596, 390] width 139 height 28
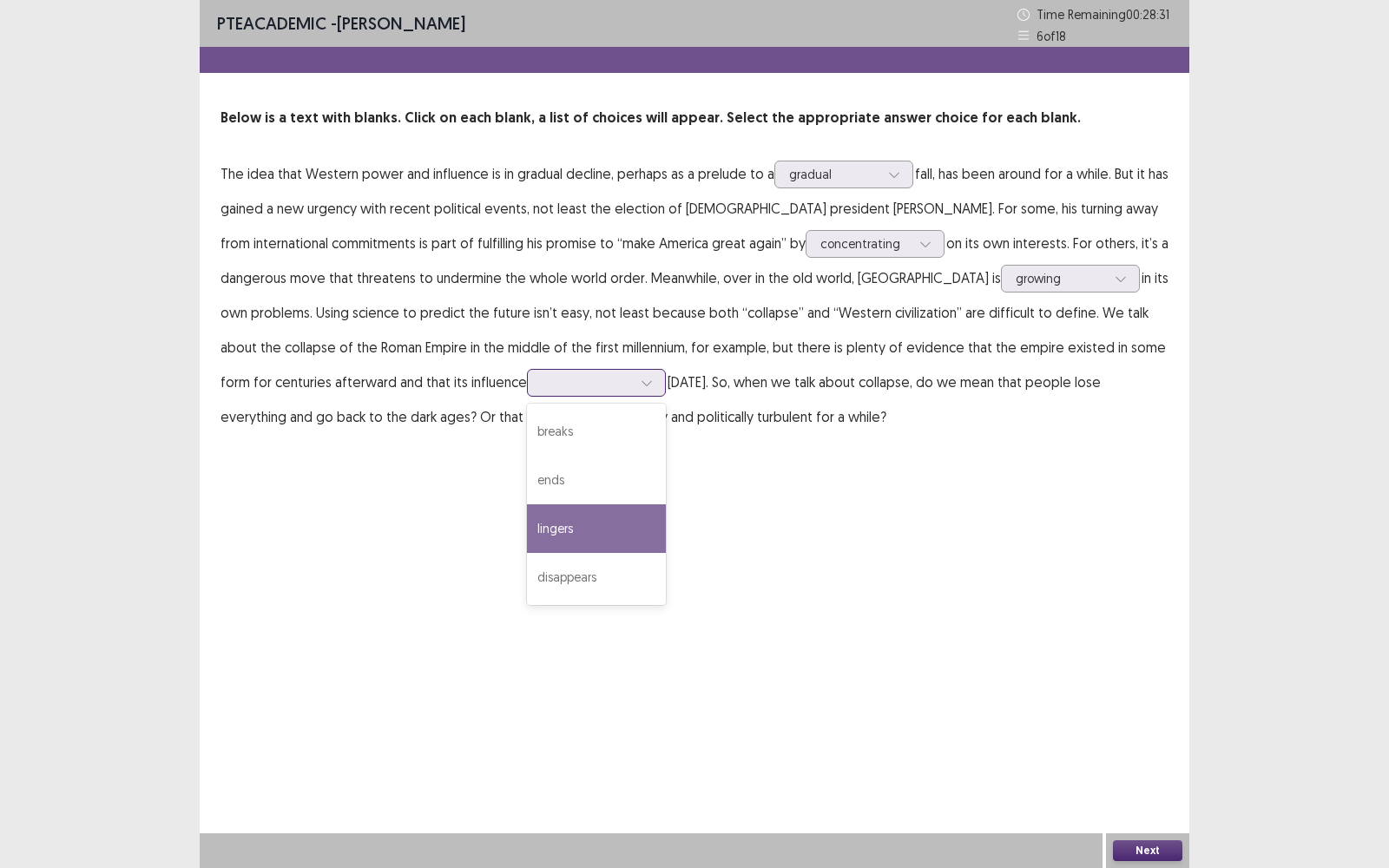
click at [527, 534] on div "lingers" at bounding box center [596, 528] width 139 height 48
click at [447, 483] on div "PTE academic - [PERSON_NAME] Time Remaining 00 : 28 : 31 6 of 18 Below is a tex…" at bounding box center [694, 434] width 990 height 868
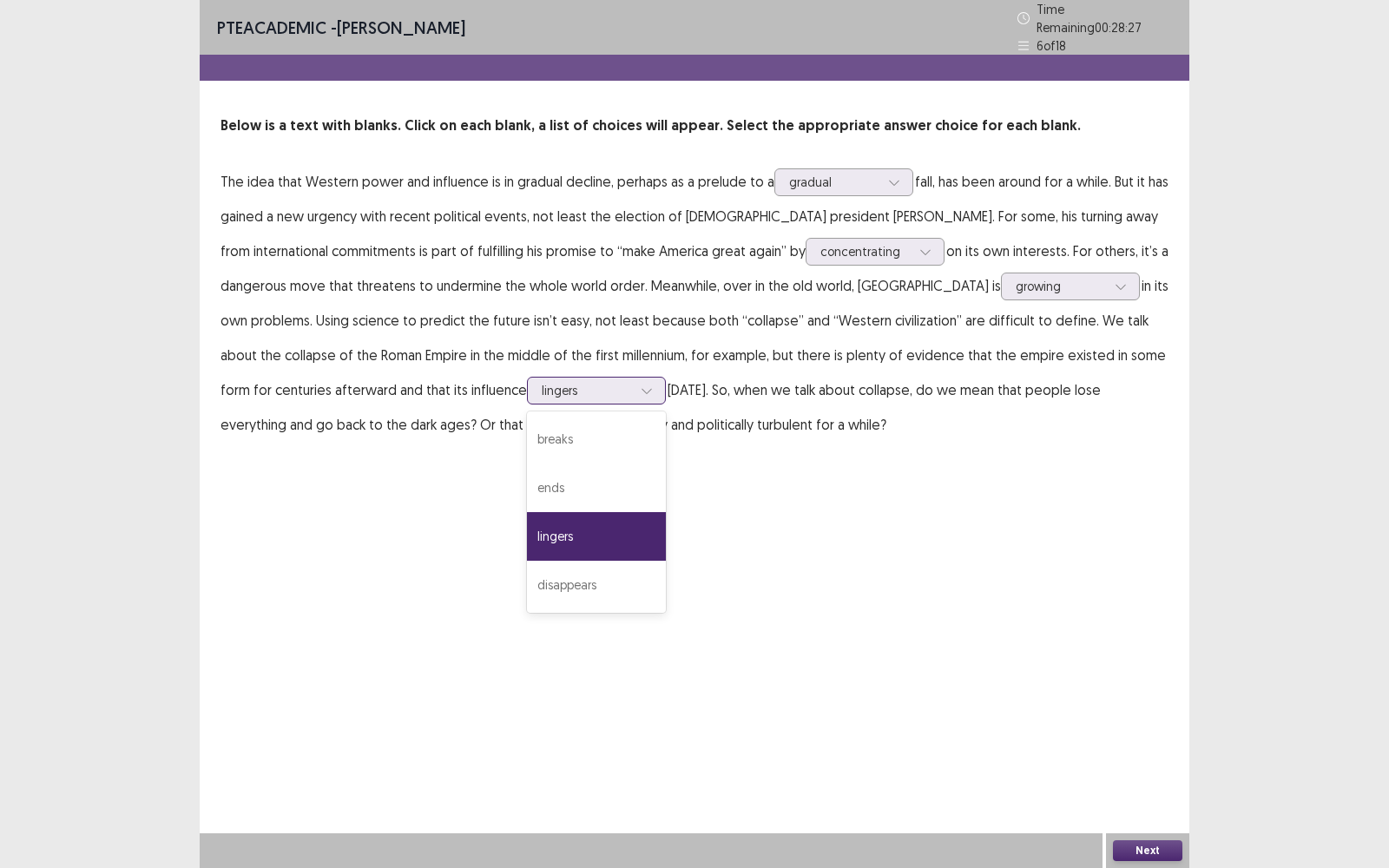
click at [634, 390] on div at bounding box center [646, 390] width 26 height 26
click at [527, 532] on div "lingers" at bounding box center [596, 536] width 139 height 48
click at [1133, 689] on button "Next" at bounding box center [1147, 850] width 70 height 21
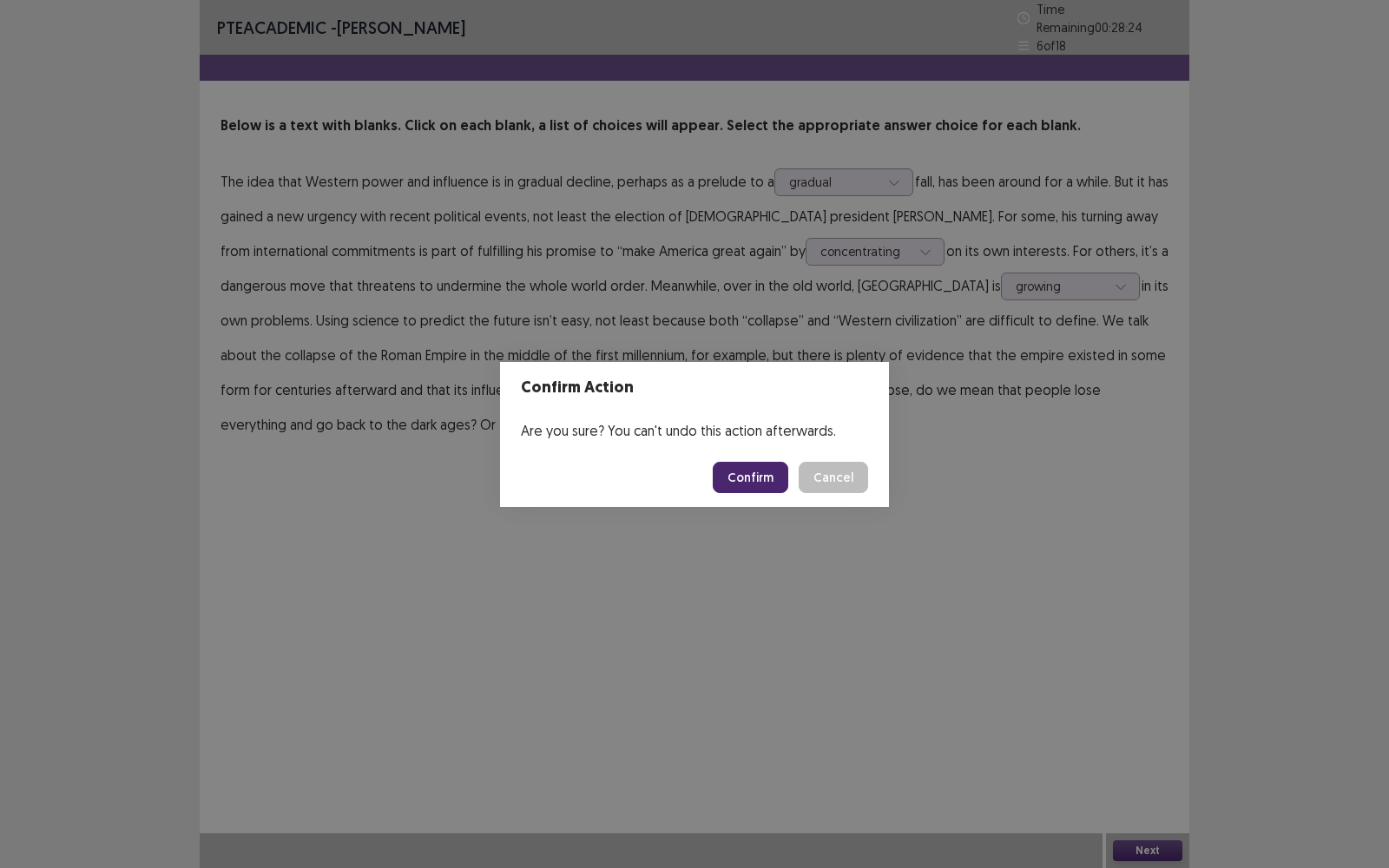
click at [756, 487] on button "Confirm" at bounding box center [750, 477] width 75 height 31
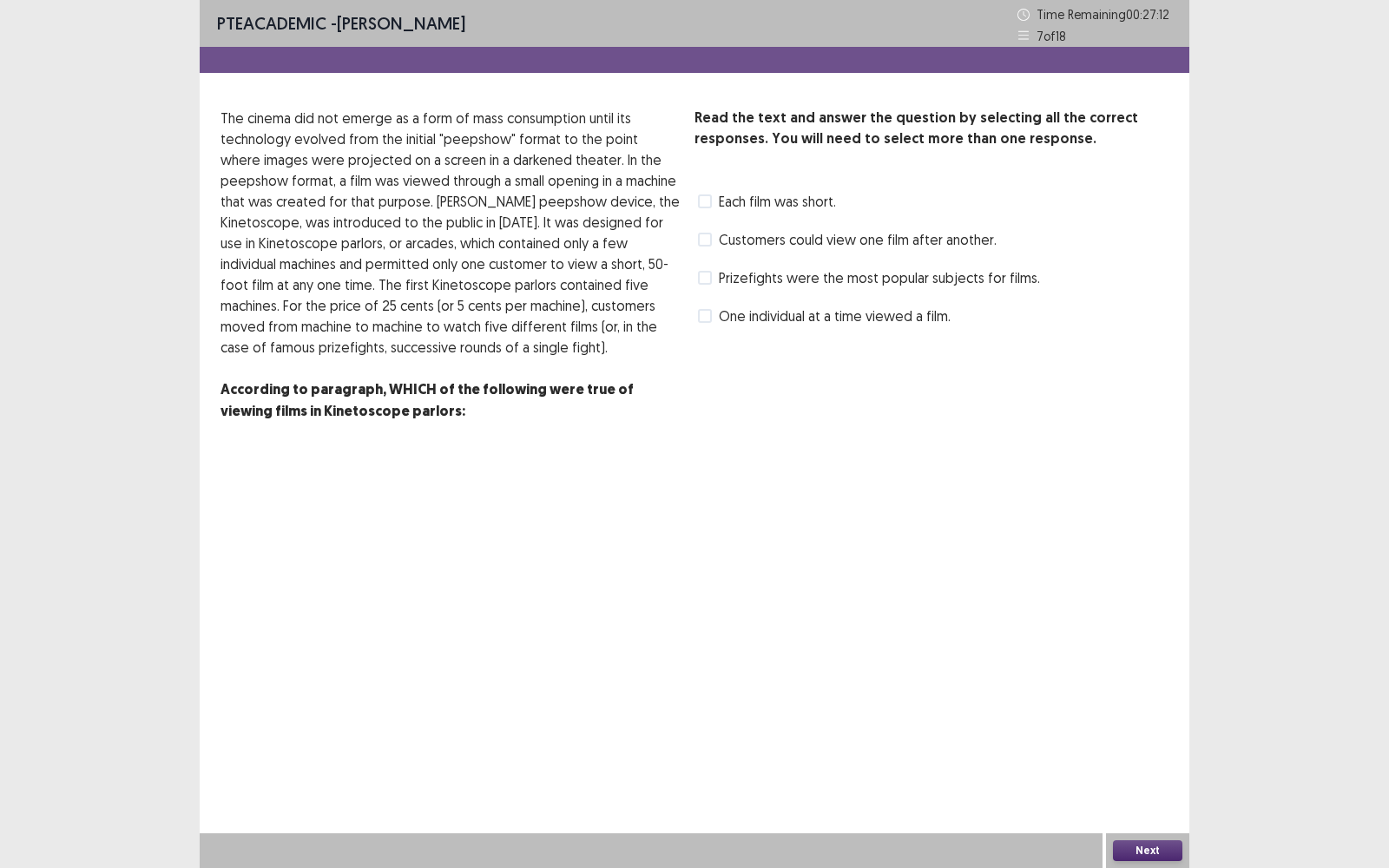
click at [741, 203] on span "Each film was short." at bounding box center [777, 200] width 117 height 21
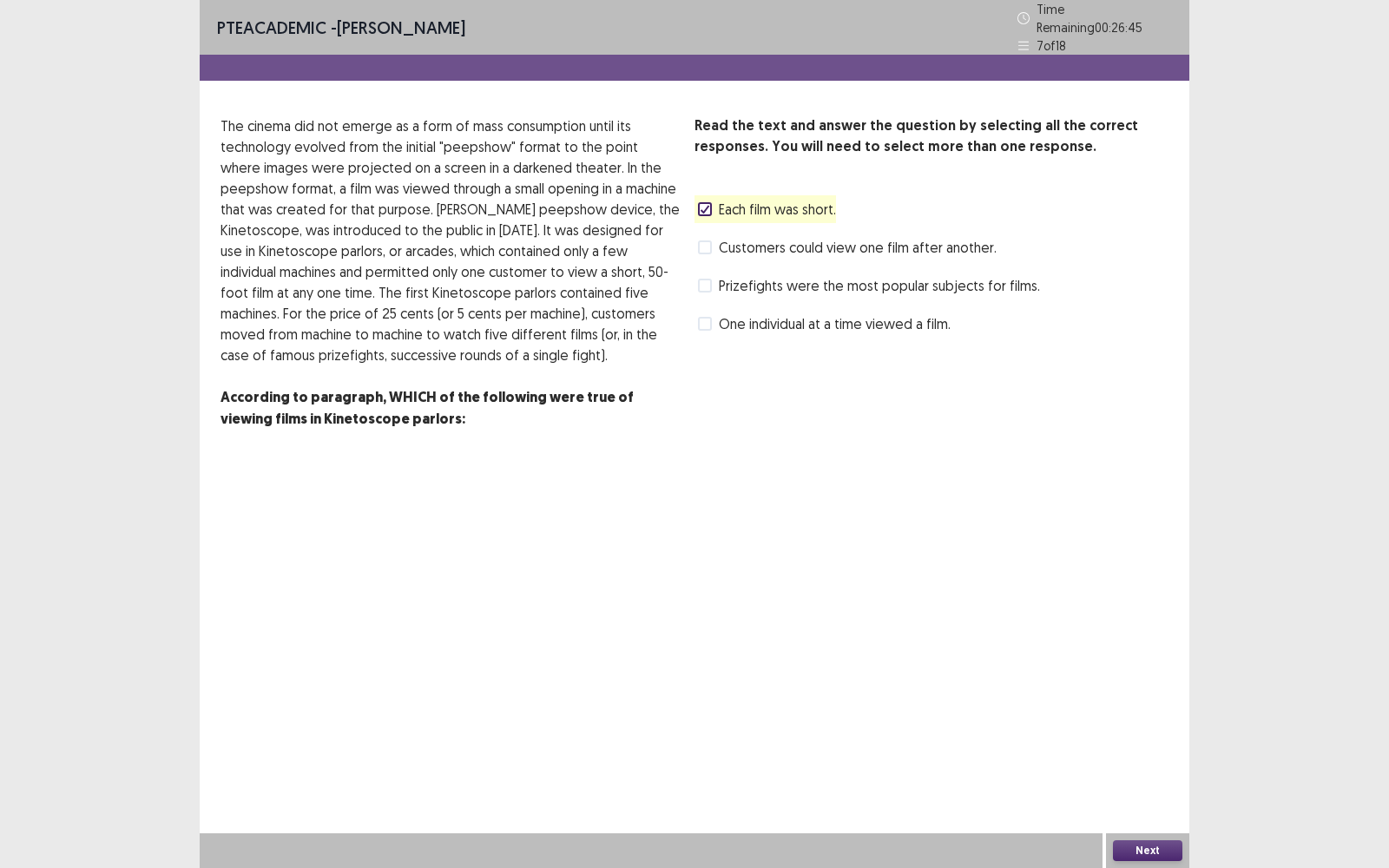
click at [890, 317] on span "One individual at a time viewed a film." at bounding box center [834, 323] width 232 height 21
click at [1127, 689] on button "Next" at bounding box center [1147, 850] width 70 height 21
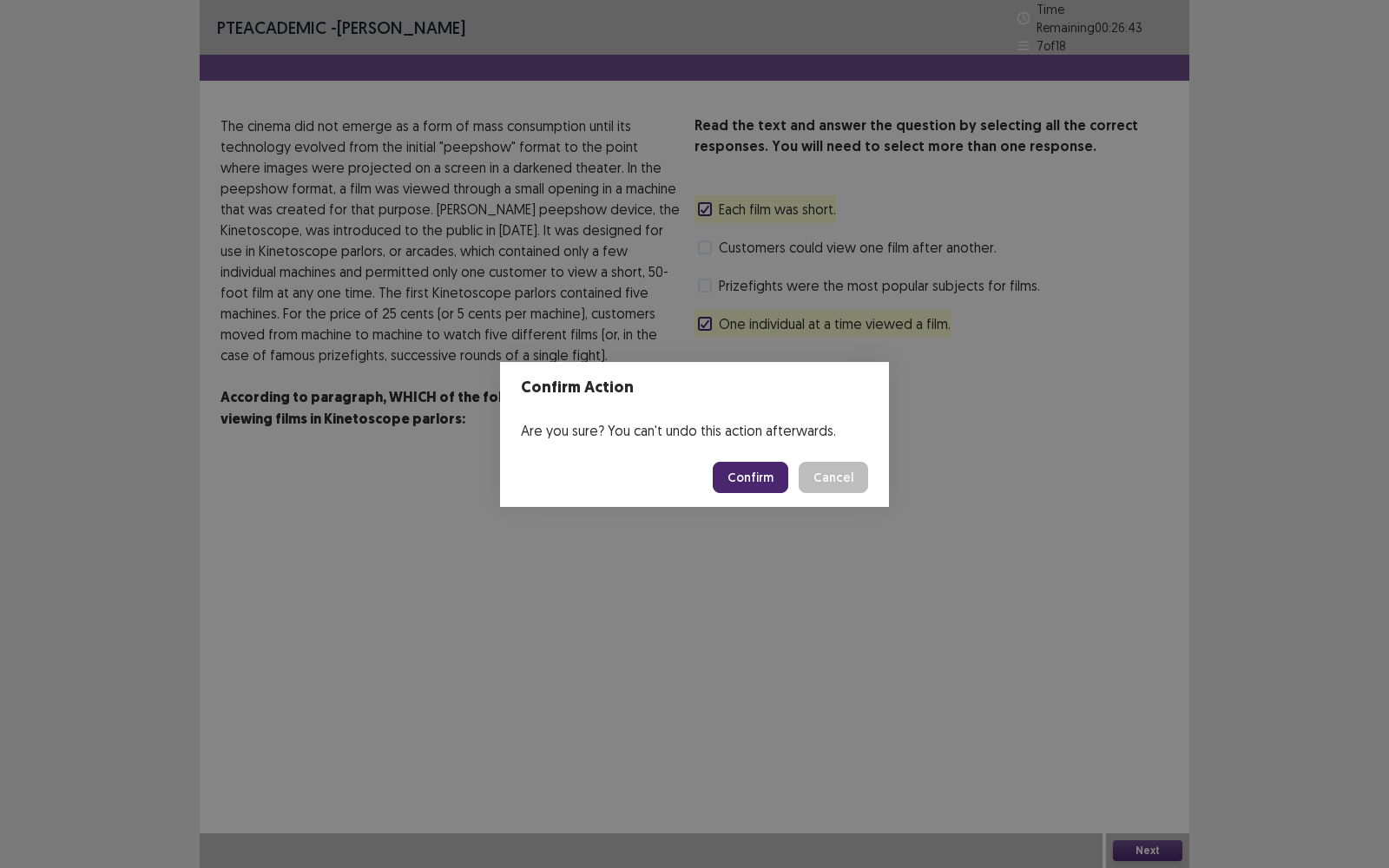
click at [771, 482] on button "Confirm" at bounding box center [750, 477] width 75 height 31
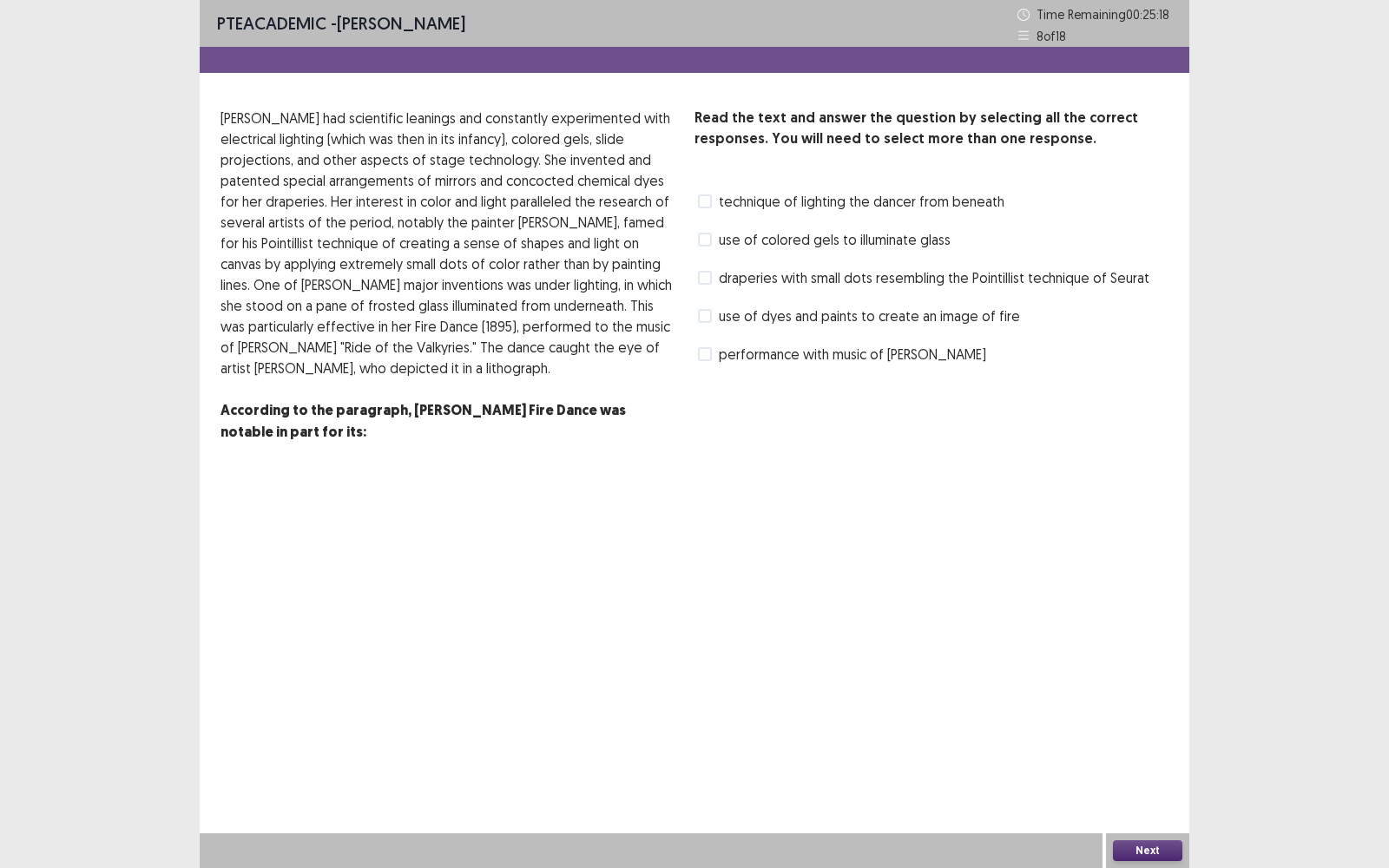
click at [780, 249] on span "use of colored gels to illuminate glass" at bounding box center [834, 239] width 232 height 21
click at [784, 216] on div "Read the text and answer the question by selecting all the correct responses. Y…" at bounding box center [931, 237] width 473 height 260
click at [784, 210] on span "technique of lighting the dancer from beneath" at bounding box center [861, 200] width 285 height 21
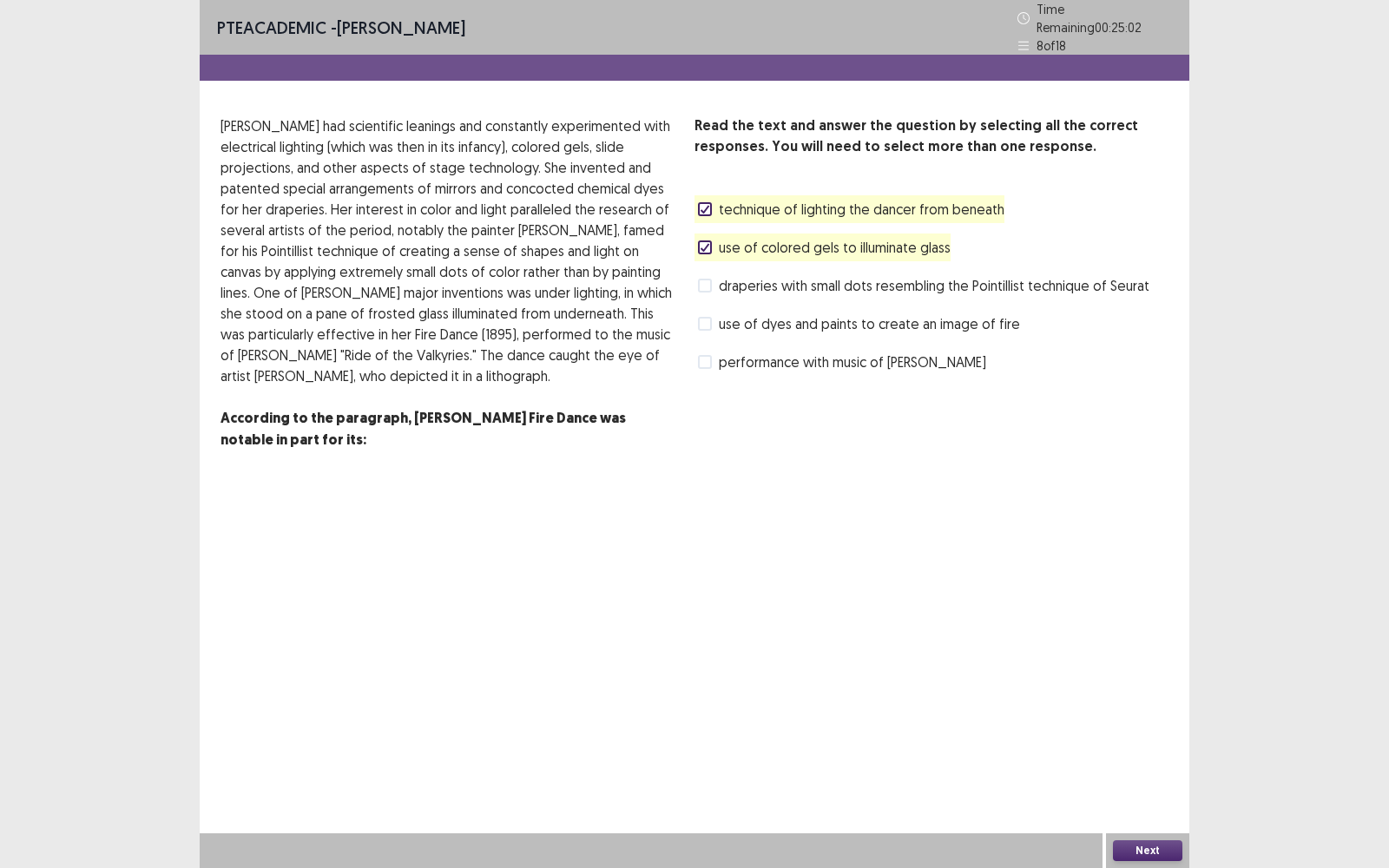
click at [1129, 689] on button "Next" at bounding box center [1147, 850] width 70 height 21
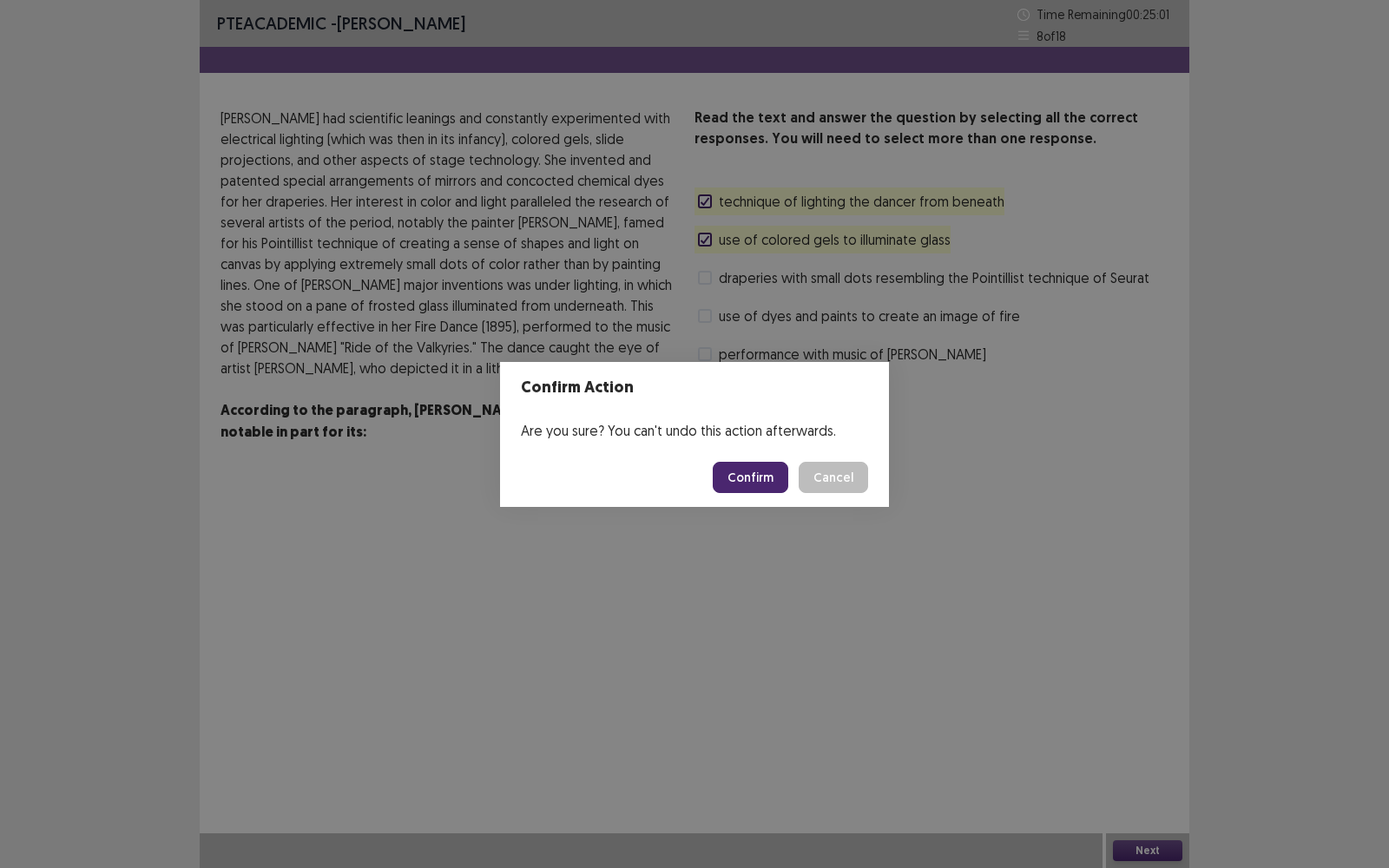
click at [761, 474] on button "Confirm" at bounding box center [750, 477] width 75 height 31
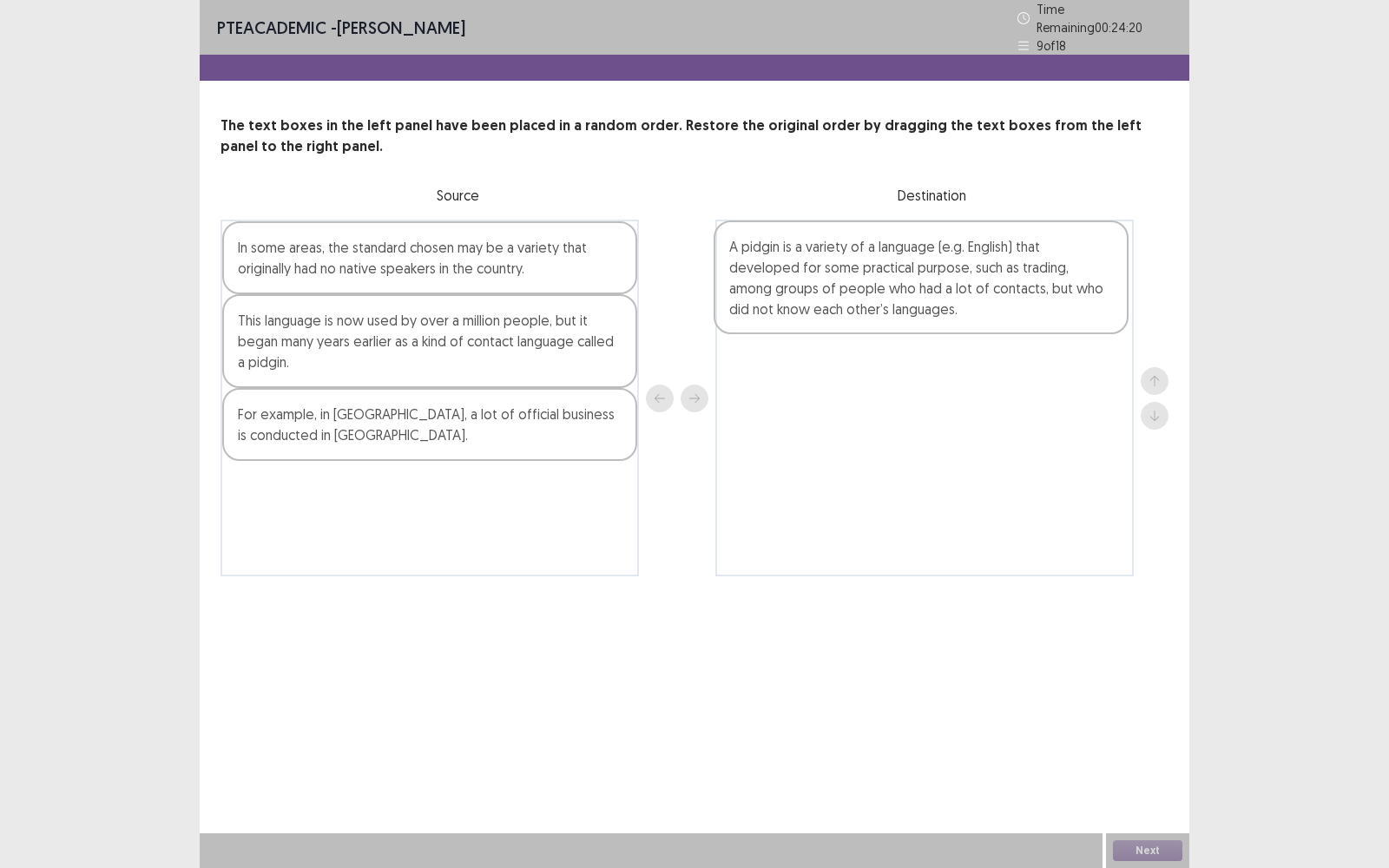
drag, startPoint x: 346, startPoint y: 234, endPoint x: 855, endPoint y: 241, distance: 509.0
click at [855, 241] on div "A pidgin is a variety of a language (e.g. English) that developed for some prac…" at bounding box center [694, 397] width 948 height 357
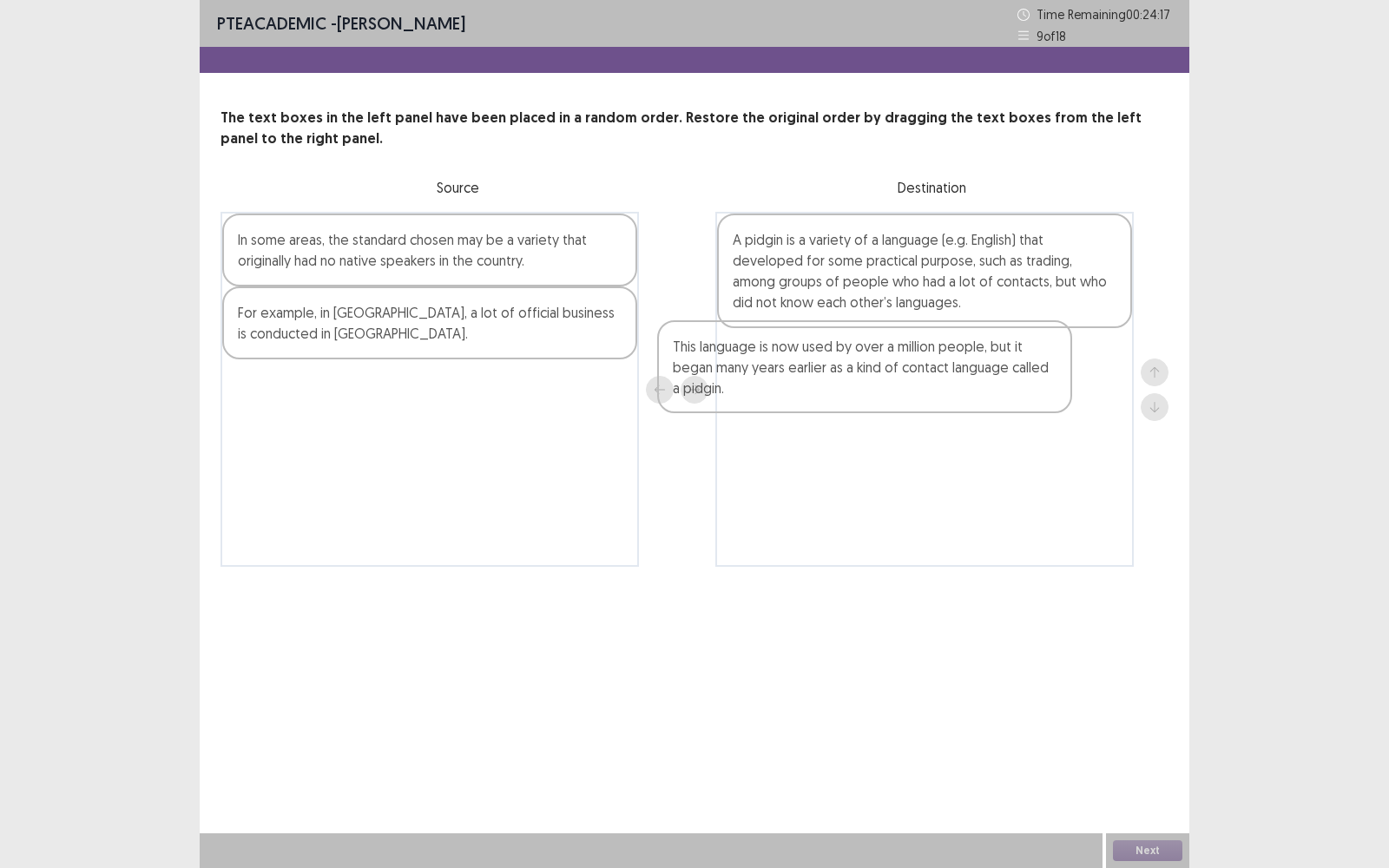
drag, startPoint x: 568, startPoint y: 326, endPoint x: 1001, endPoint y: 348, distance: 433.6
click at [1001, 348] on div "In some areas, the standard chosen may be a variety that originally had no nati…" at bounding box center [694, 389] width 948 height 355
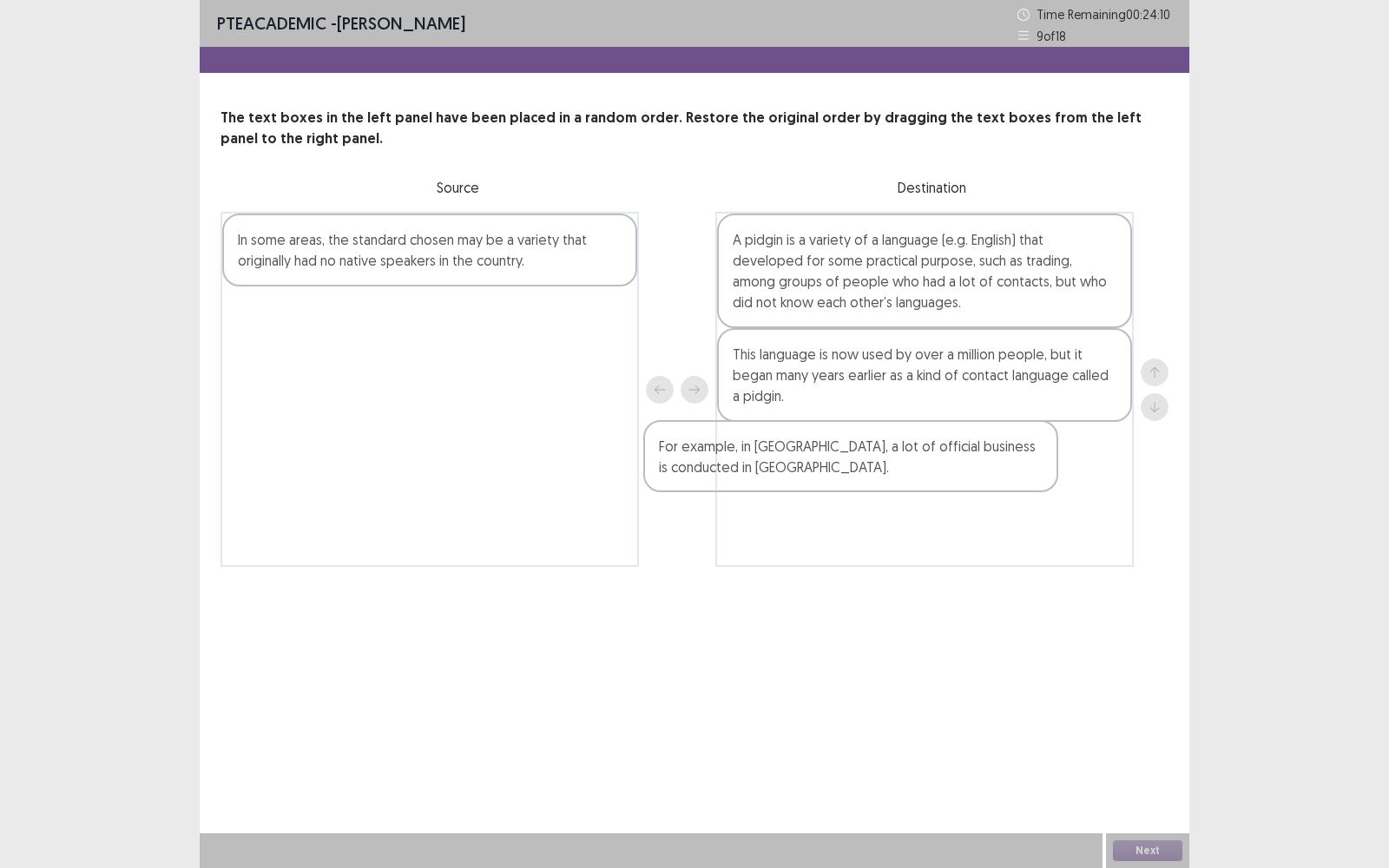
drag, startPoint x: 541, startPoint y: 330, endPoint x: 1005, endPoint y: 455, distance: 480.5
click at [1005, 455] on div "In some areas, the standard chosen may be a variety that originally had no nati…" at bounding box center [694, 389] width 948 height 355
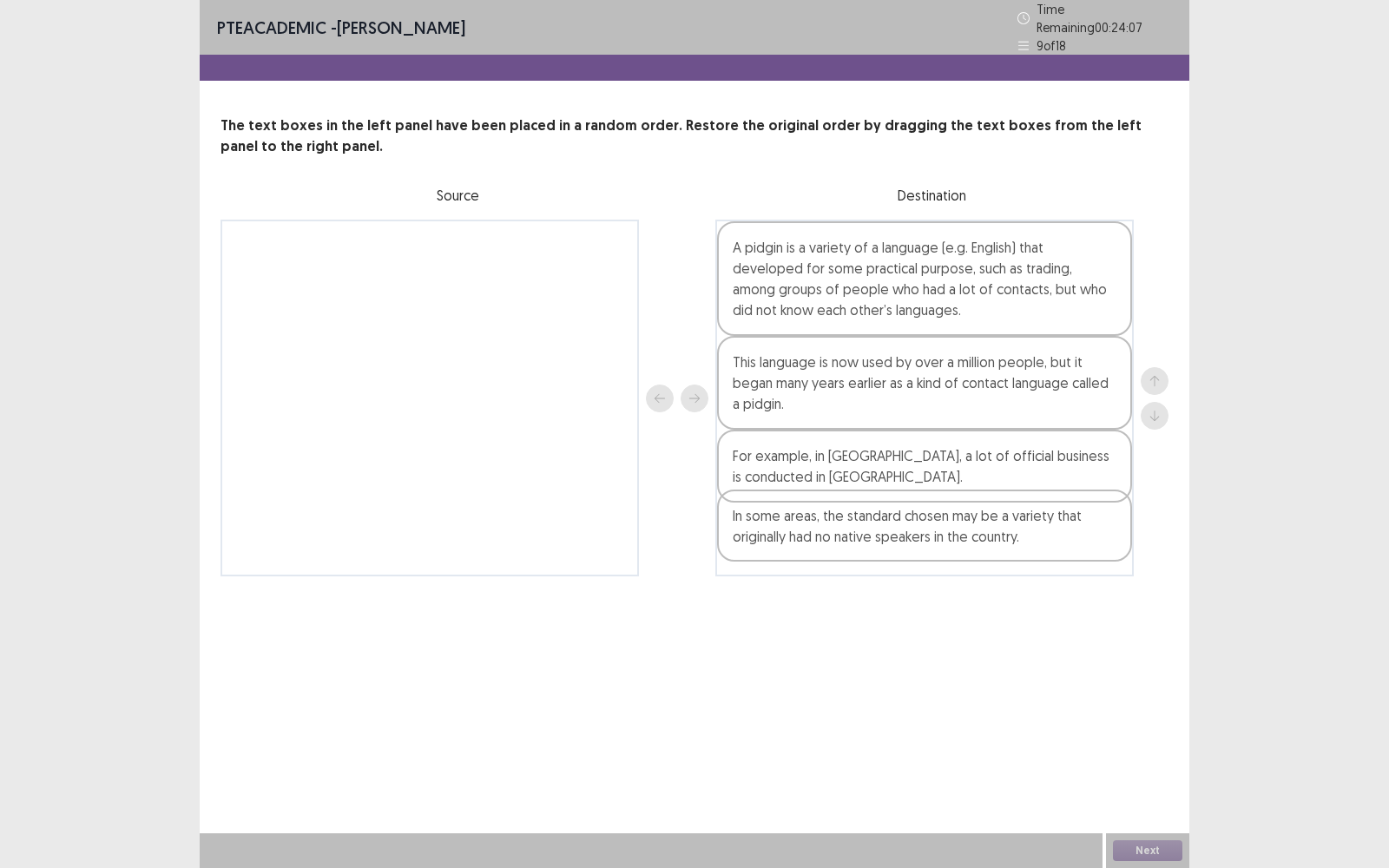
drag, startPoint x: 550, startPoint y: 253, endPoint x: 1049, endPoint y: 530, distance: 570.7
click at [1049, 530] on div "In some areas, the standard chosen may be a variety that originally had no nati…" at bounding box center [694, 397] width 948 height 357
click at [985, 561] on div "In some areas, the standard chosen may be a variety that originally had no nati…" at bounding box center [925, 538] width 415 height 72
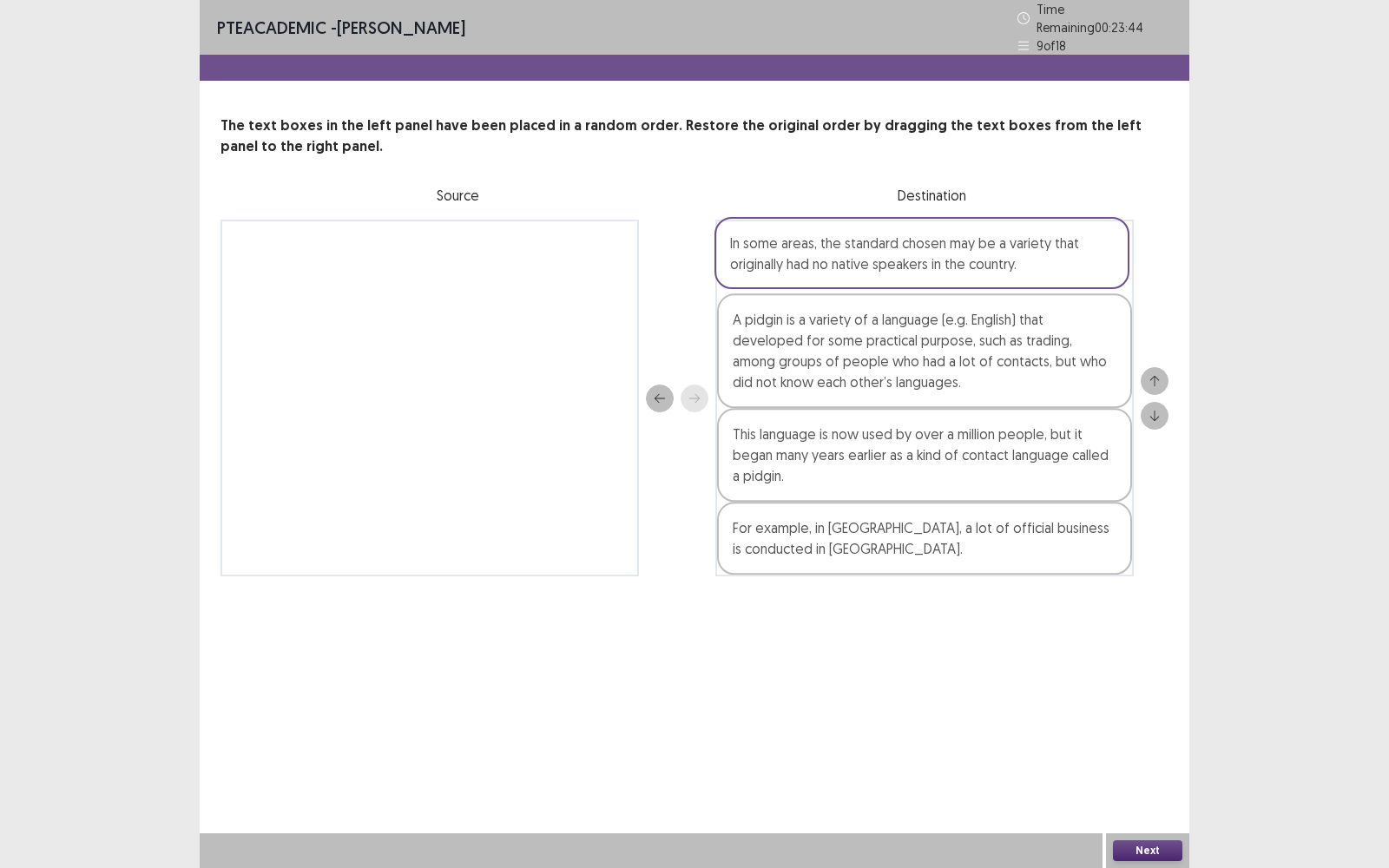
drag, startPoint x: 985, startPoint y: 559, endPoint x: 983, endPoint y: 271, distance: 288.0
click at [983, 270] on div "A pidgin is a variety of a language (e.g. English) that developed for some prac…" at bounding box center [924, 397] width 418 height 357
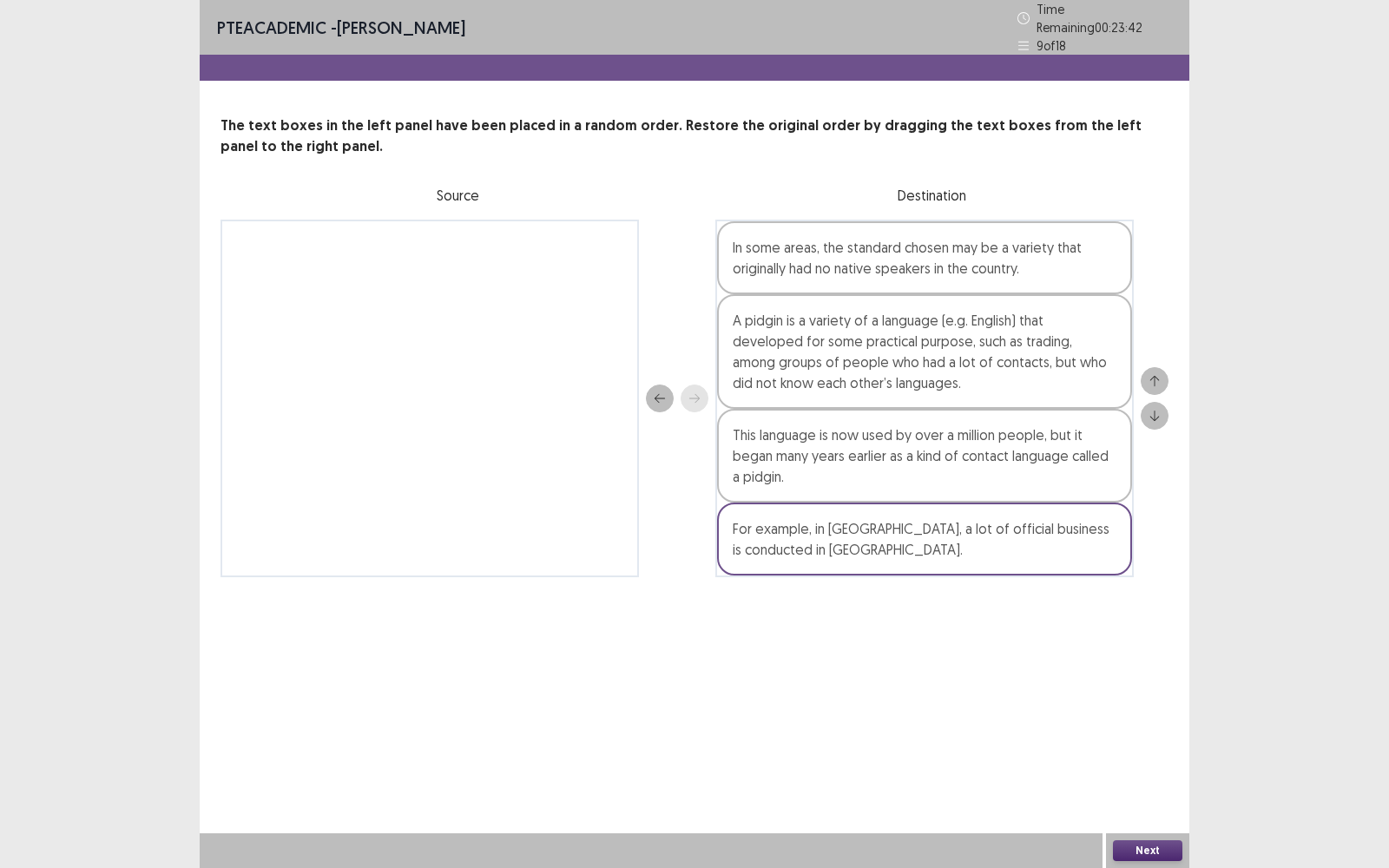
click at [1139, 689] on div "Next" at bounding box center [1146, 850] width 83 height 35
click at [1138, 689] on div "Next" at bounding box center [1146, 850] width 83 height 35
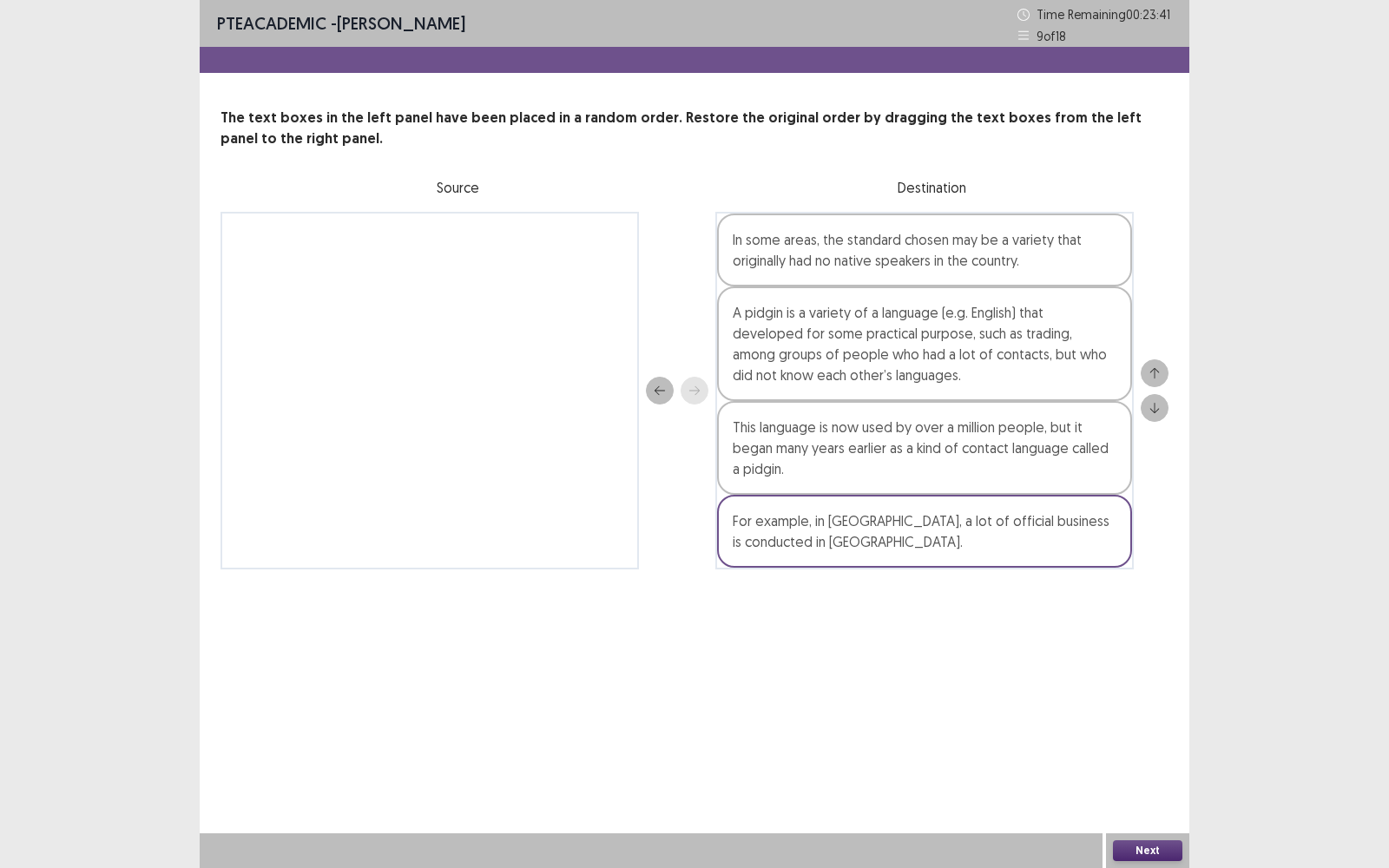
click at [1134, 689] on button "Next" at bounding box center [1147, 850] width 70 height 21
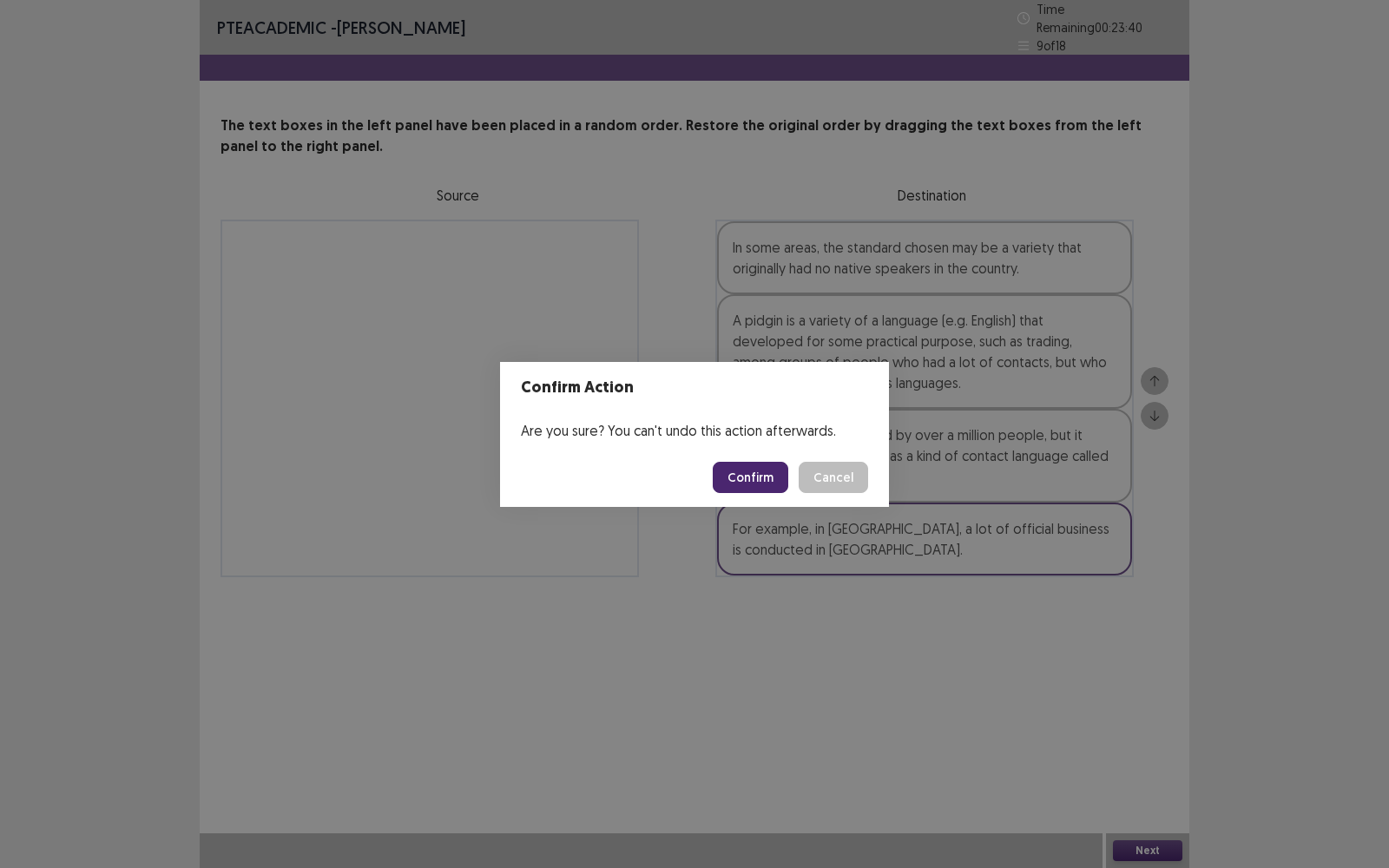
click at [724, 482] on button "Confirm" at bounding box center [750, 477] width 75 height 31
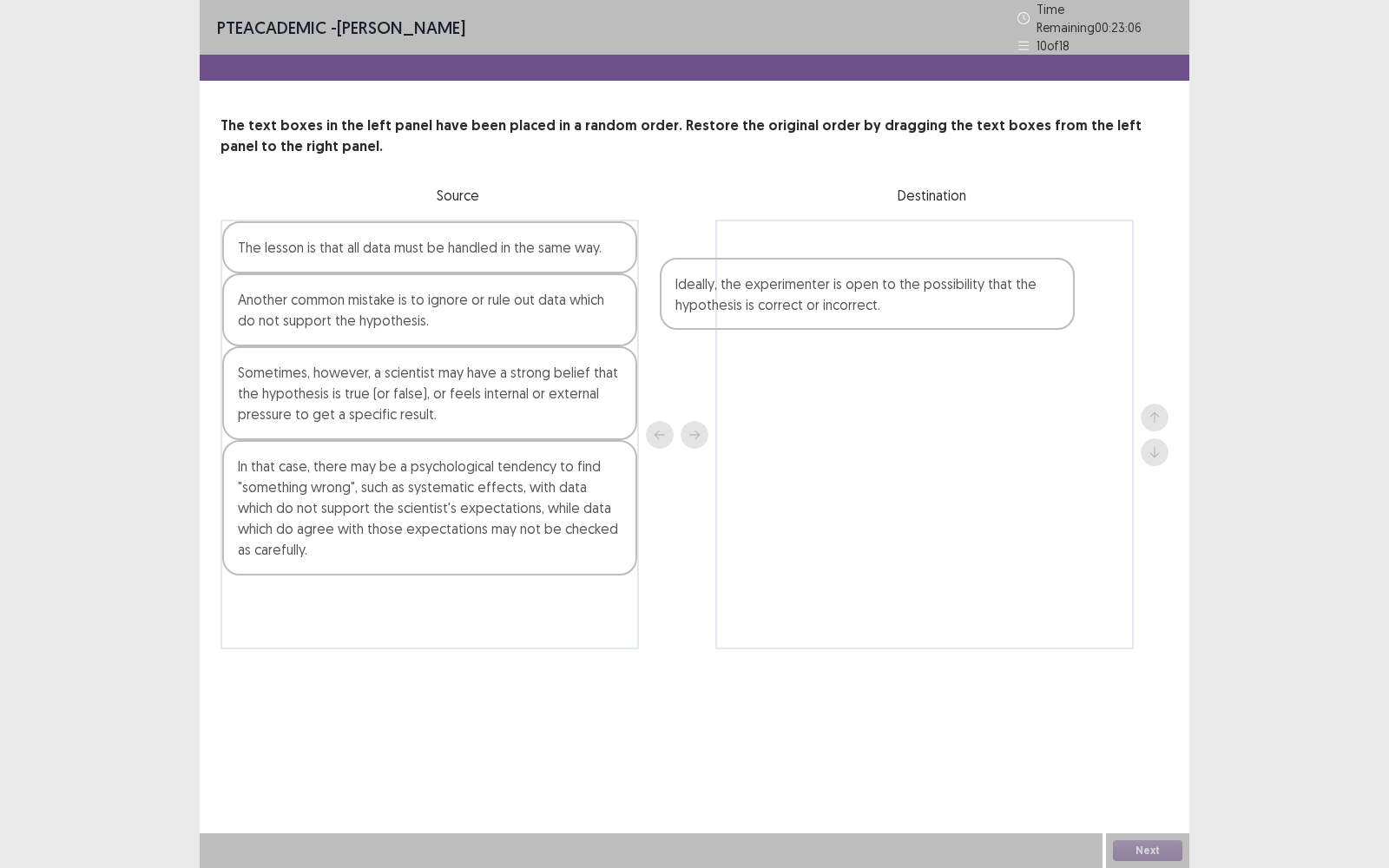
drag, startPoint x: 556, startPoint y: 490, endPoint x: 997, endPoint y: 318, distance: 473.4
click at [997, 318] on div "The lesson is that all data must be handled in the same way. Another common mis…" at bounding box center [694, 434] width 948 height 430
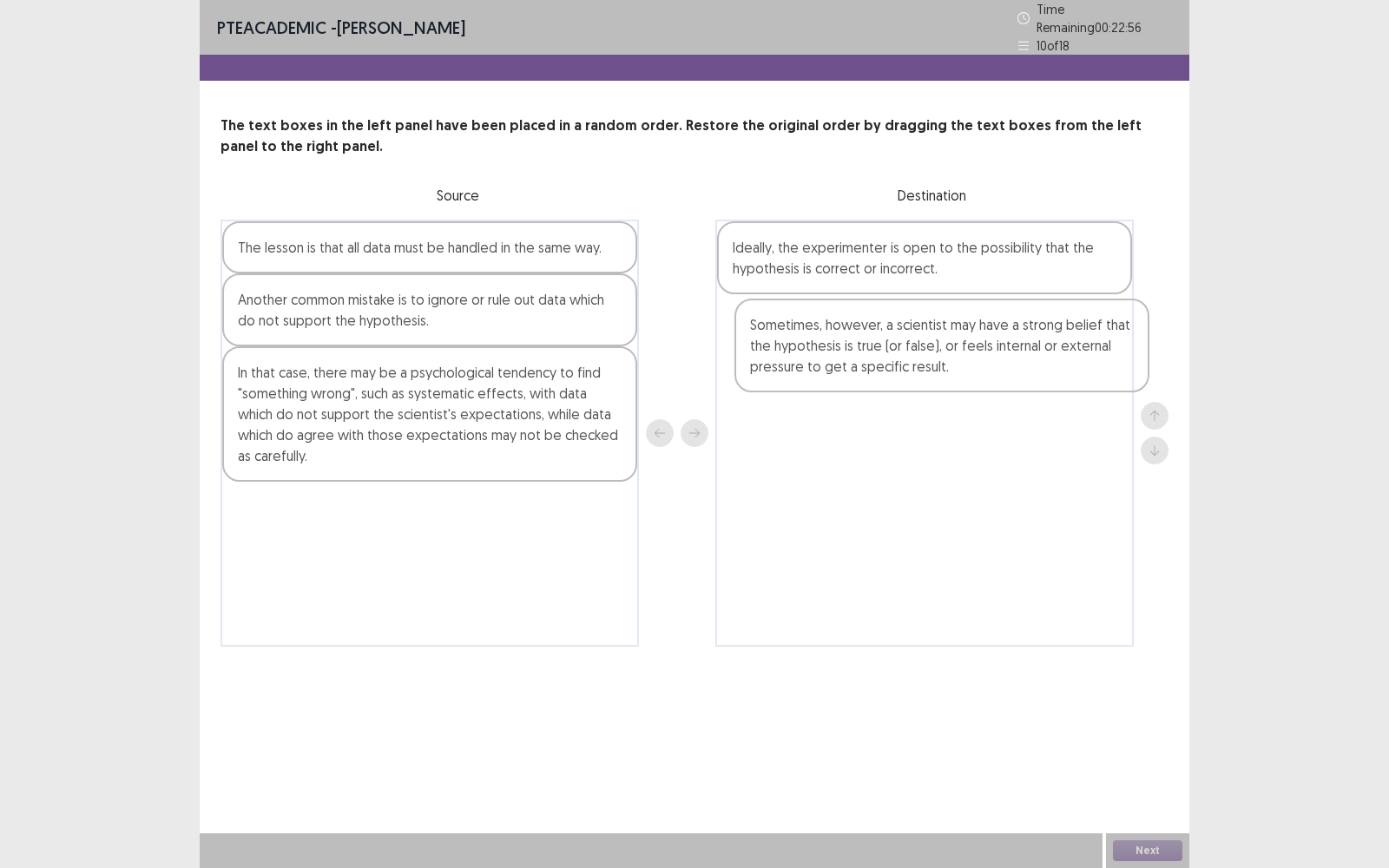
drag, startPoint x: 537, startPoint y: 405, endPoint x: 1067, endPoint y: 363, distance: 531.7
click at [1067, 363] on div "The lesson is that all data must be handled in the same way. Another common mis…" at bounding box center [694, 432] width 948 height 427
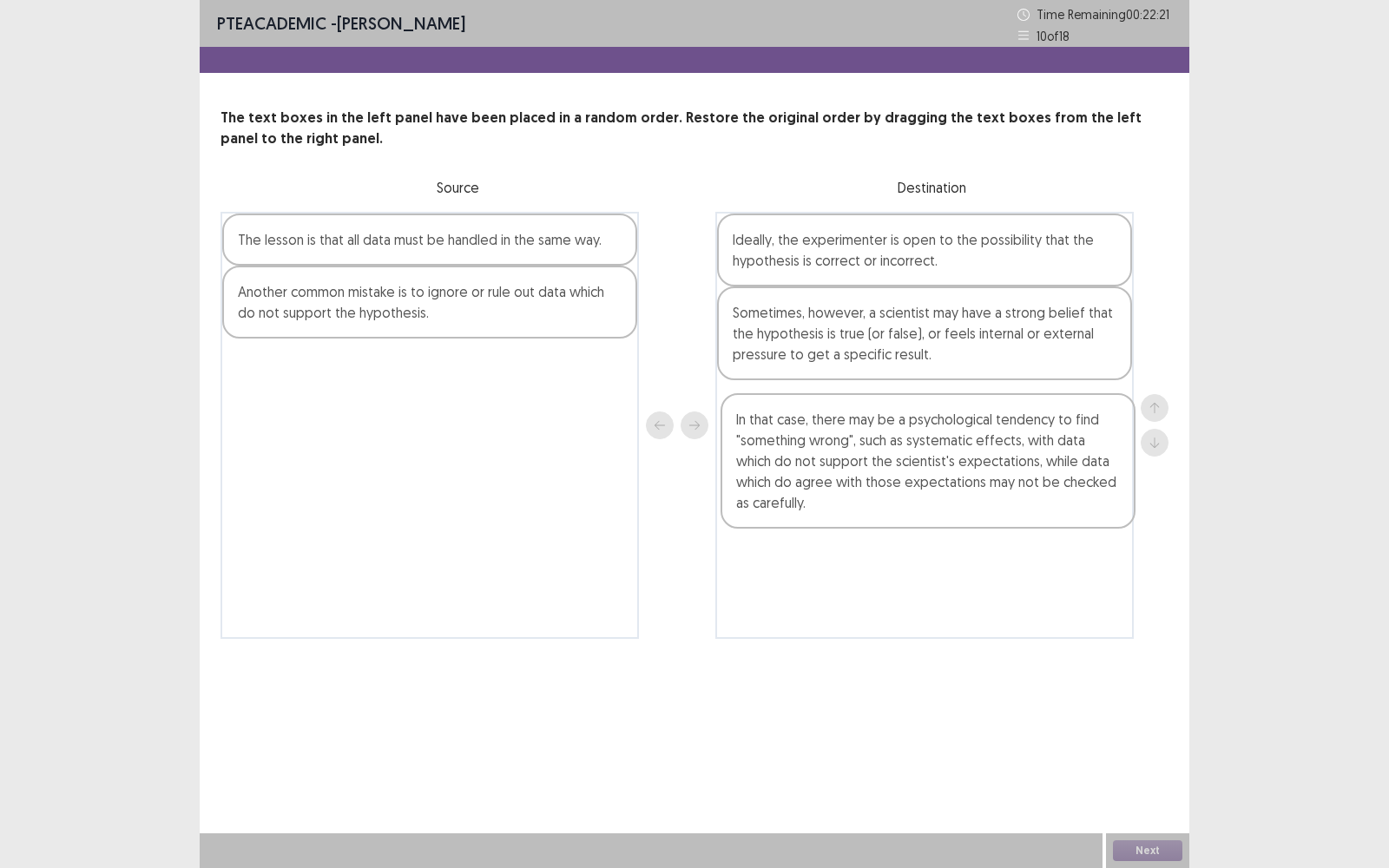
drag, startPoint x: 536, startPoint y: 415, endPoint x: 1041, endPoint y: 472, distance: 508.2
click at [1041, 472] on div "The lesson is that all data must be handled in the same way. Another common mis…" at bounding box center [694, 425] width 948 height 427
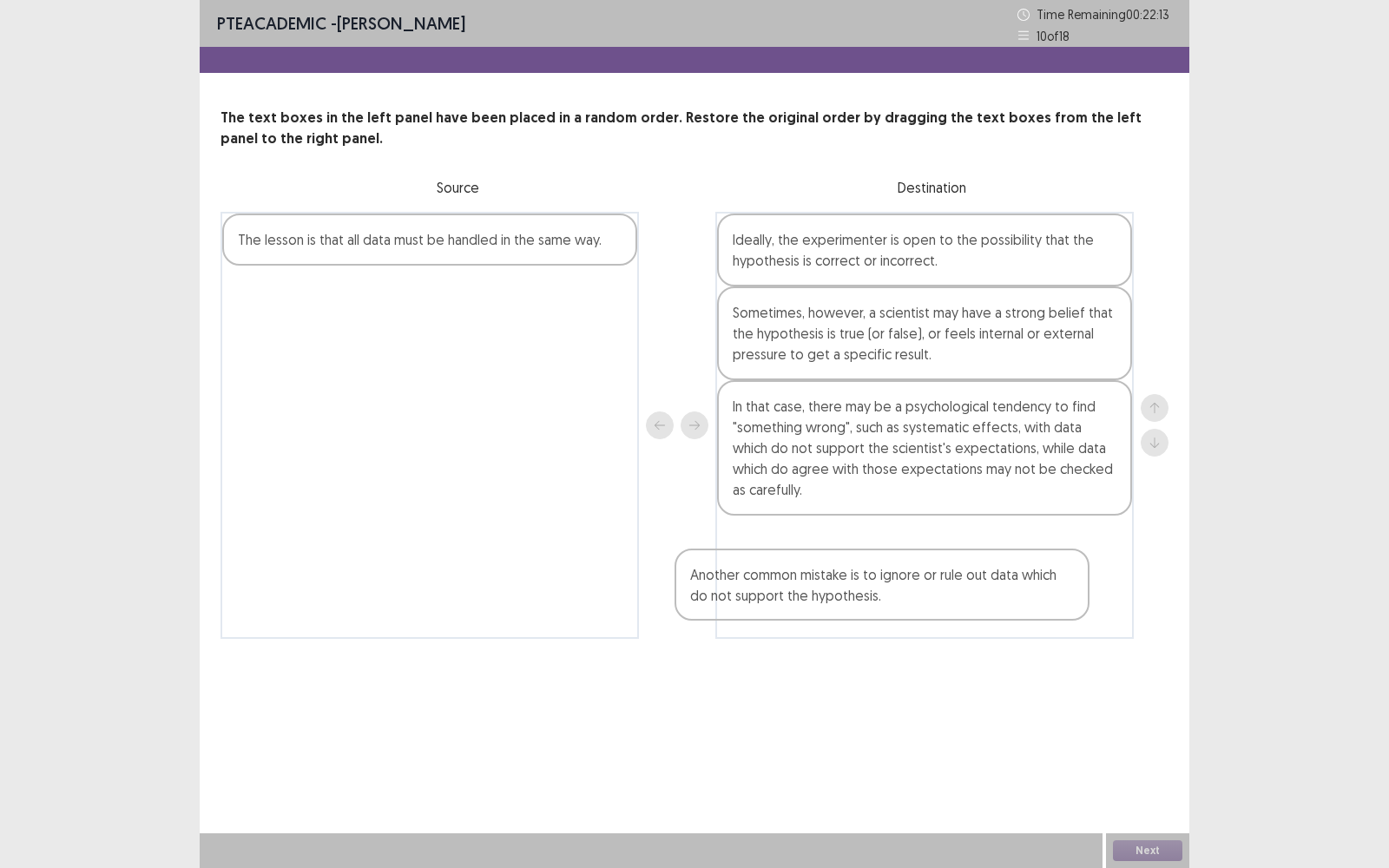
drag, startPoint x: 473, startPoint y: 319, endPoint x: 931, endPoint y: 575, distance: 524.7
click at [931, 577] on div "The lesson is that all data must be handled in the same way. Another common mis…" at bounding box center [694, 425] width 948 height 427
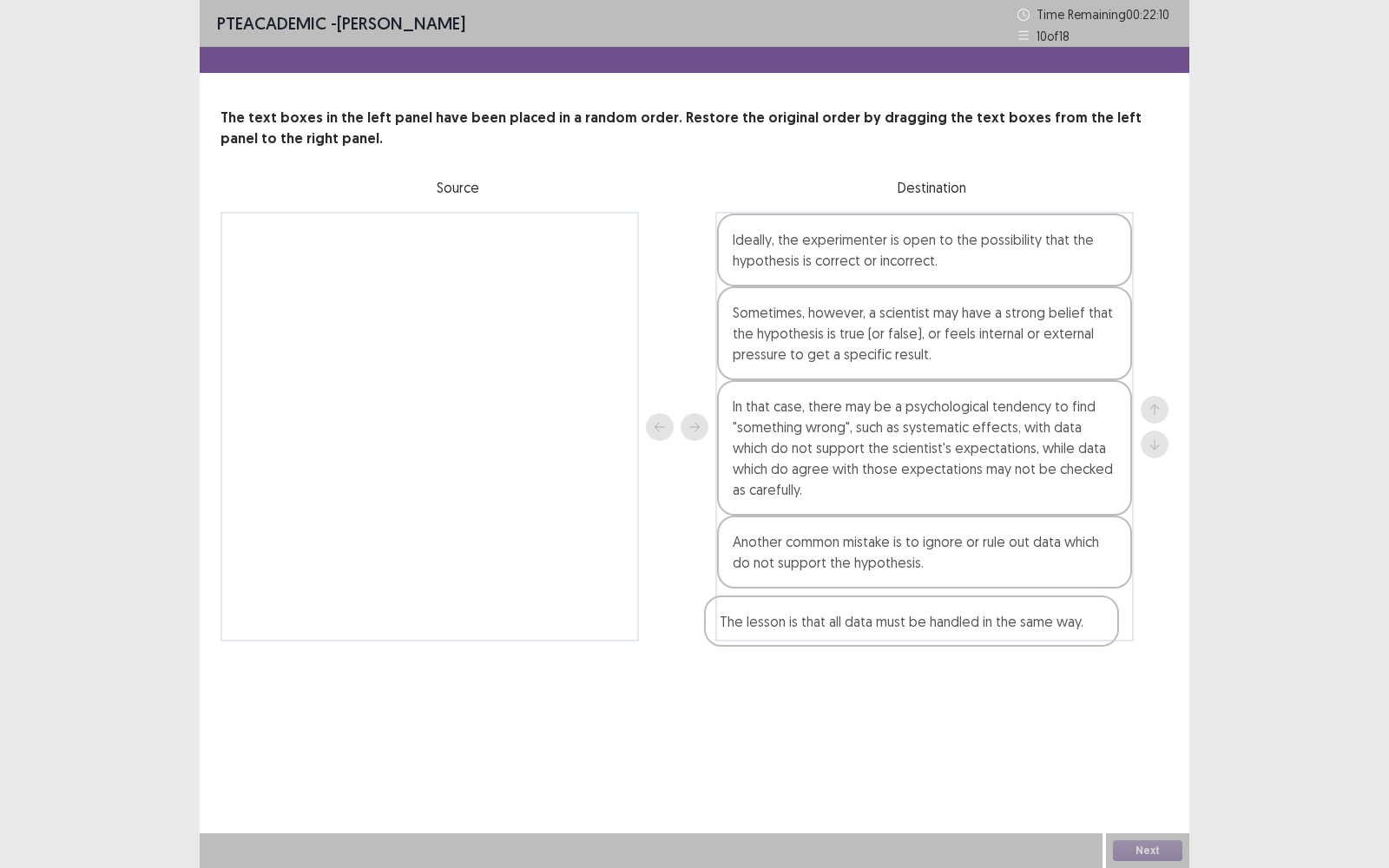
drag, startPoint x: 559, startPoint y: 246, endPoint x: 1047, endPoint y: 628, distance: 619.7
click at [1047, 628] on div "The lesson is that all data must be handled in the same way. Ideally, the exper…" at bounding box center [694, 427] width 948 height 430
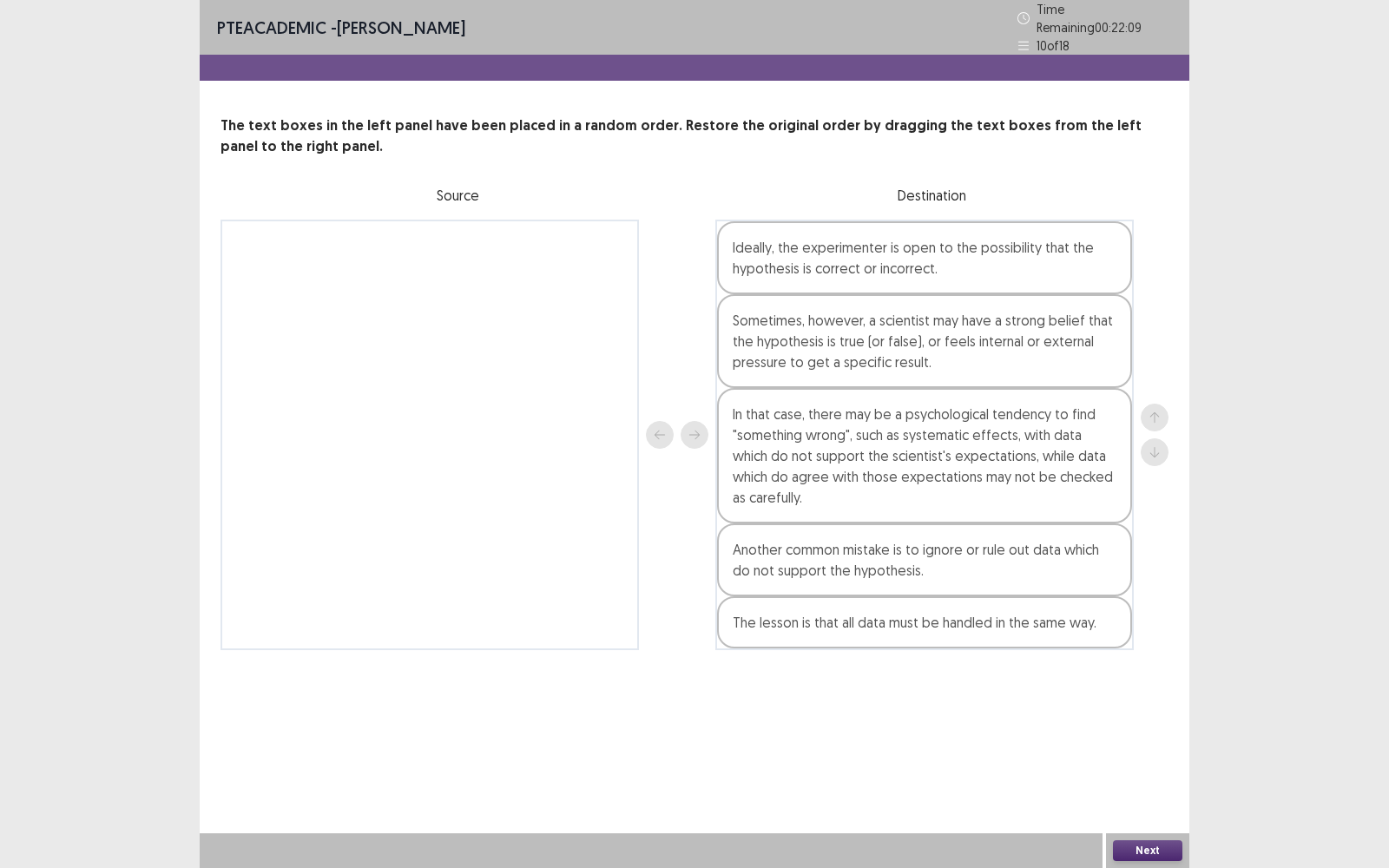
click at [1113, 689] on div "Next" at bounding box center [1146, 850] width 83 height 35
click at [1138, 689] on button "Next" at bounding box center [1147, 850] width 70 height 21
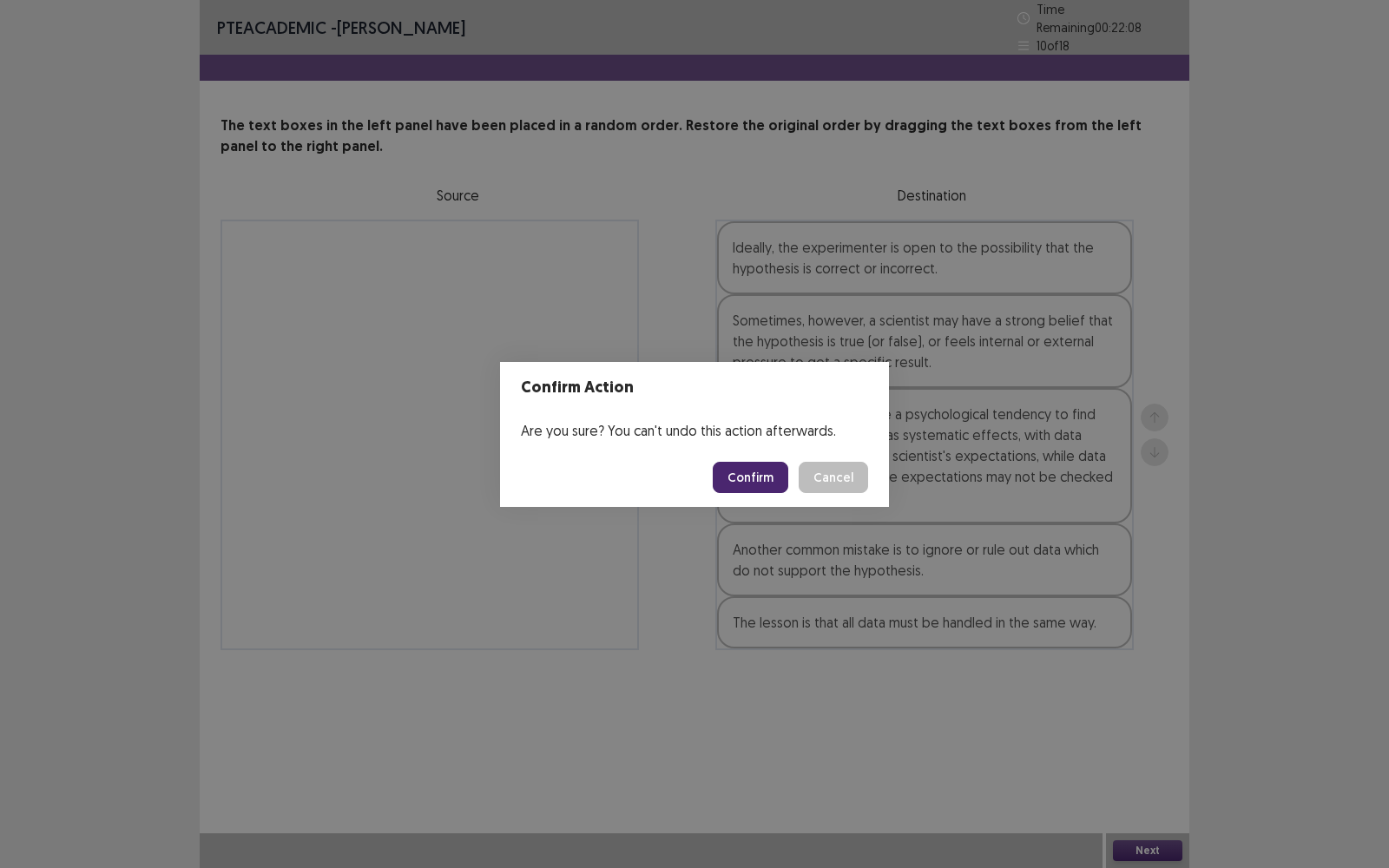
click at [760, 459] on footer "Confirm Cancel" at bounding box center [694, 477] width 388 height 59
click at [751, 486] on button "Confirm" at bounding box center [750, 477] width 75 height 31
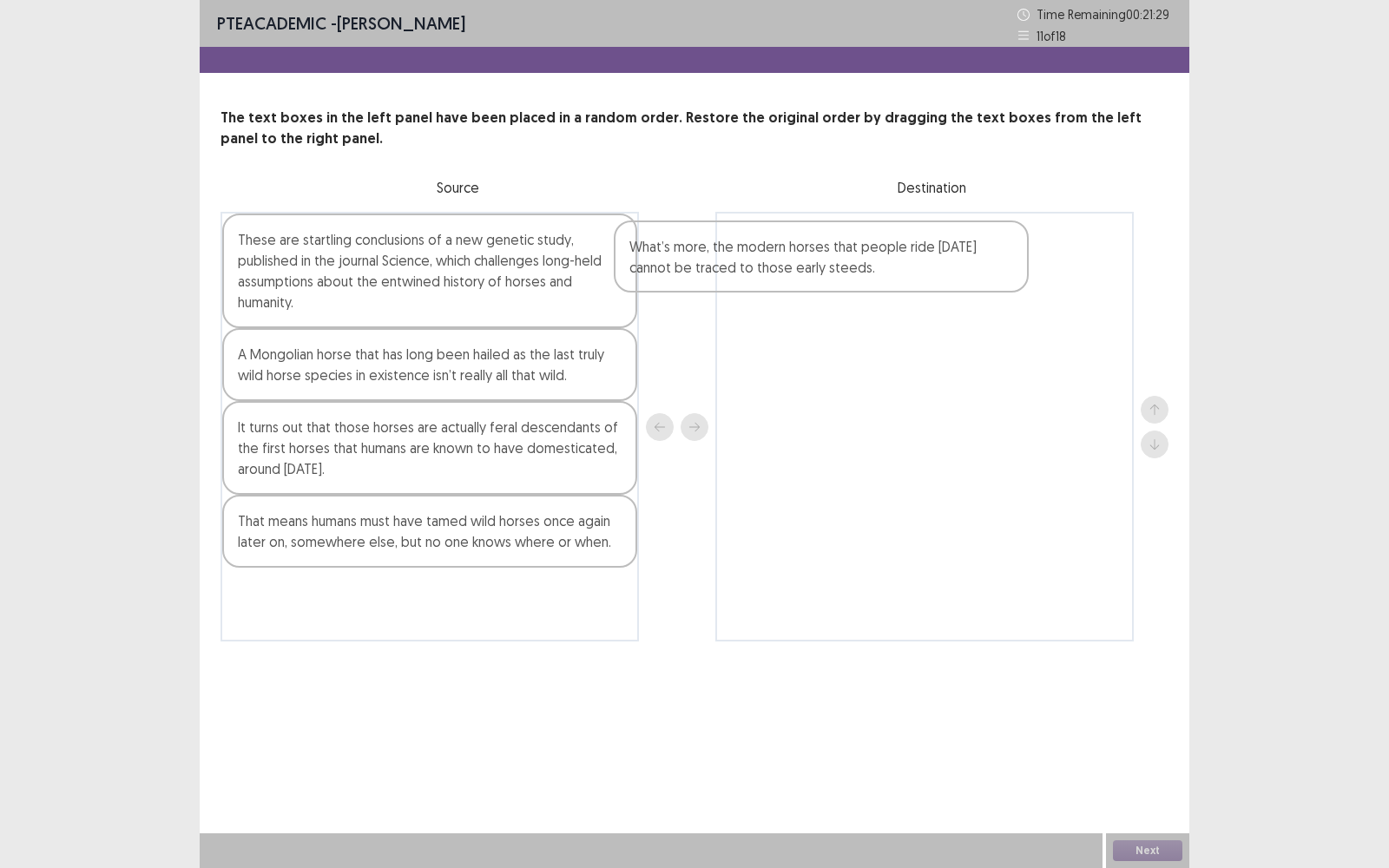
drag, startPoint x: 524, startPoint y: 388, endPoint x: 986, endPoint y: 277, distance: 475.1
click at [985, 277] on div "These are startling conclusions of a new genetic study, published in the journa…" at bounding box center [694, 427] width 948 height 430
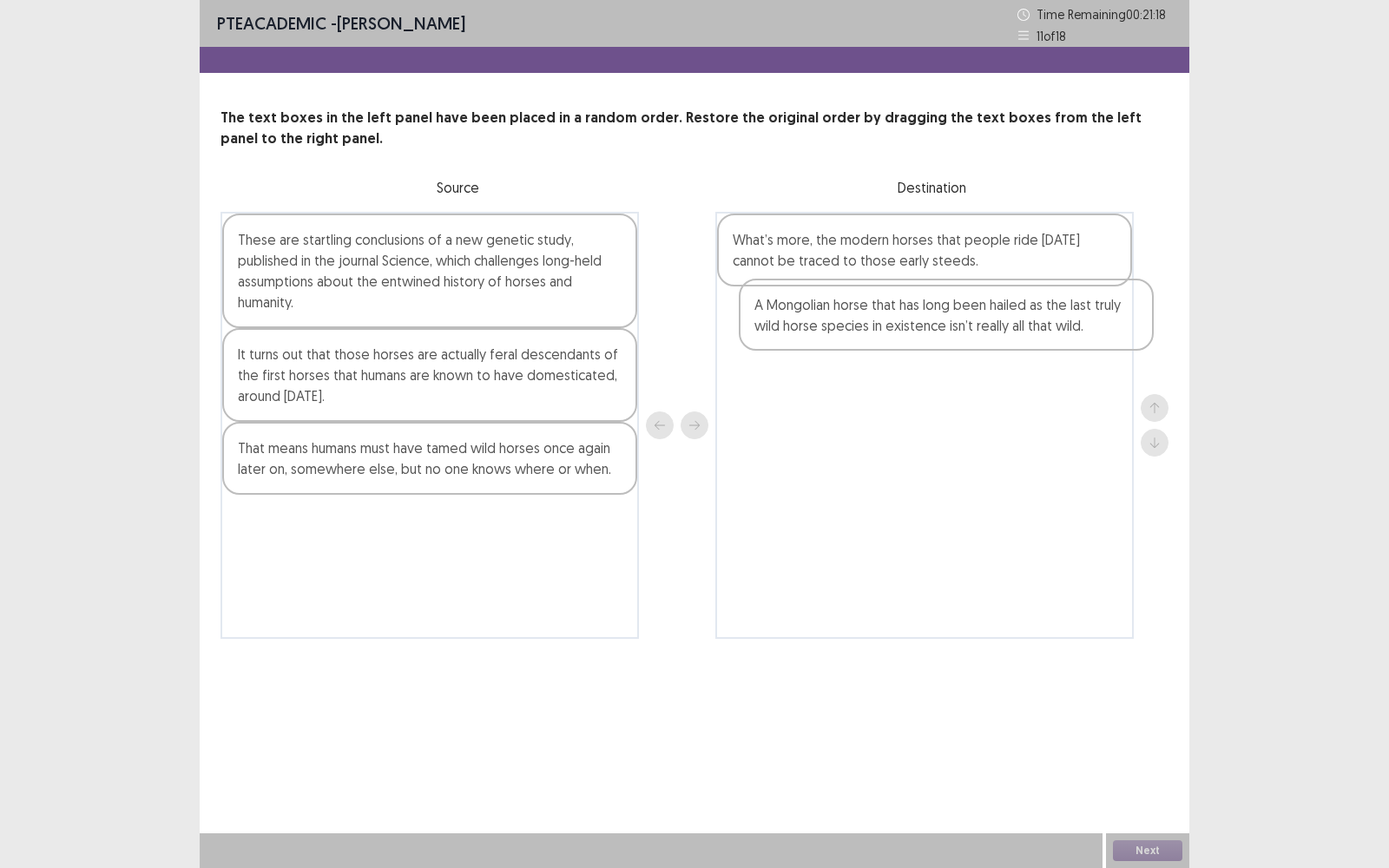
drag, startPoint x: 533, startPoint y: 364, endPoint x: 1048, endPoint y: 316, distance: 517.2
click at [1048, 316] on div "These are startling conclusions of a new genetic study, published in the journa…" at bounding box center [694, 425] width 948 height 427
click at [1001, 420] on div "What’s more, the modern horses that people ride [DATE] cannot be traced to thos…" at bounding box center [924, 425] width 418 height 427
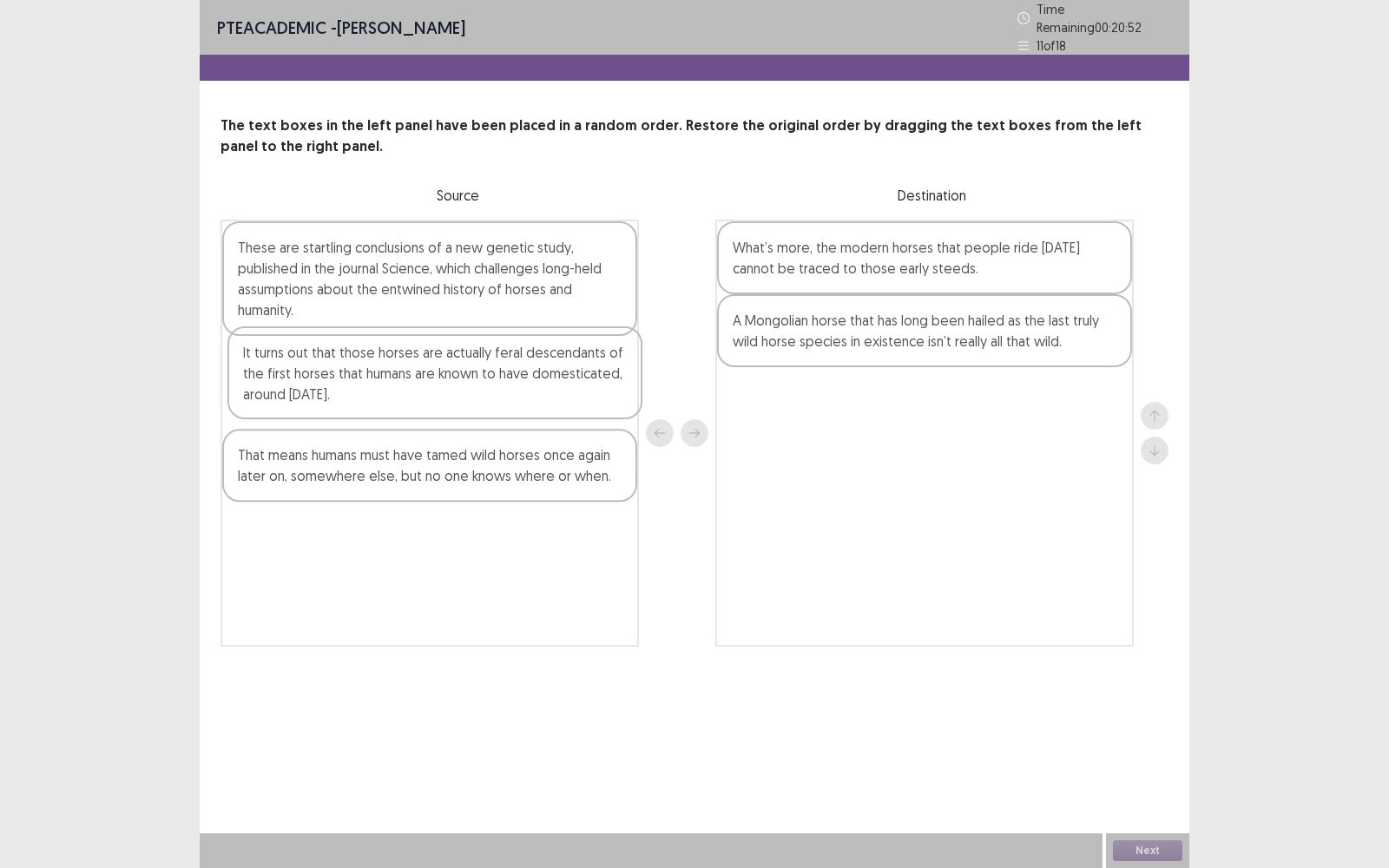
drag, startPoint x: 493, startPoint y: 376, endPoint x: 503, endPoint y: 375, distance: 10.0
click at [503, 375] on div "These are startling conclusions of a new genetic study, published in the journa…" at bounding box center [429, 432] width 418 height 427
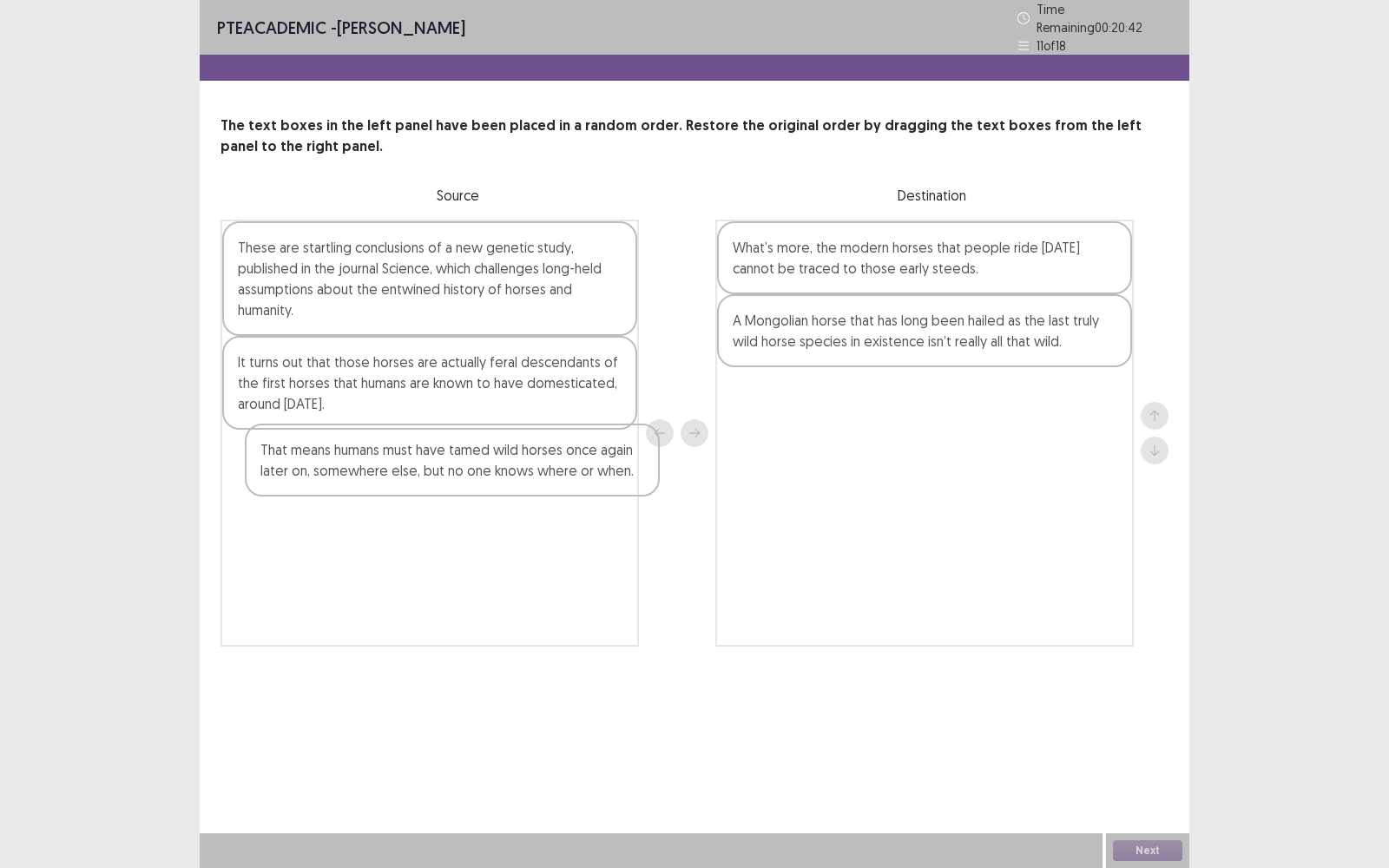
drag, startPoint x: 508, startPoint y: 467, endPoint x: 533, endPoint y: 469, distance: 25.1
click at [533, 469] on div "These are startling conclusions of a new genetic study, published in the journa…" at bounding box center [429, 432] width 418 height 427
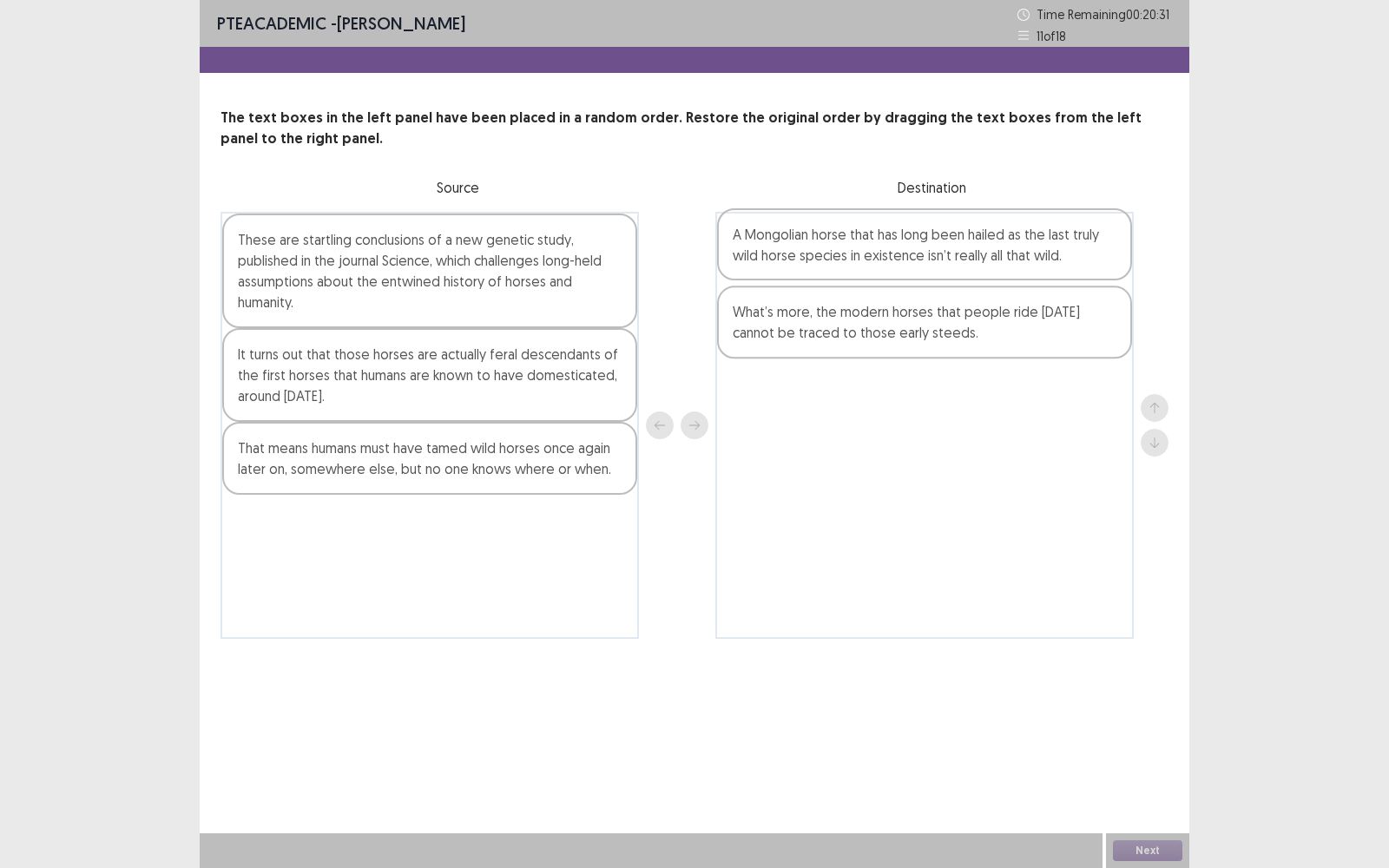
drag, startPoint x: 883, startPoint y: 323, endPoint x: 882, endPoint y: 237, distance: 86.0
click at [882, 237] on div "What’s more, the modern horses that people ride [DATE] cannot be traced to thos…" at bounding box center [924, 425] width 418 height 427
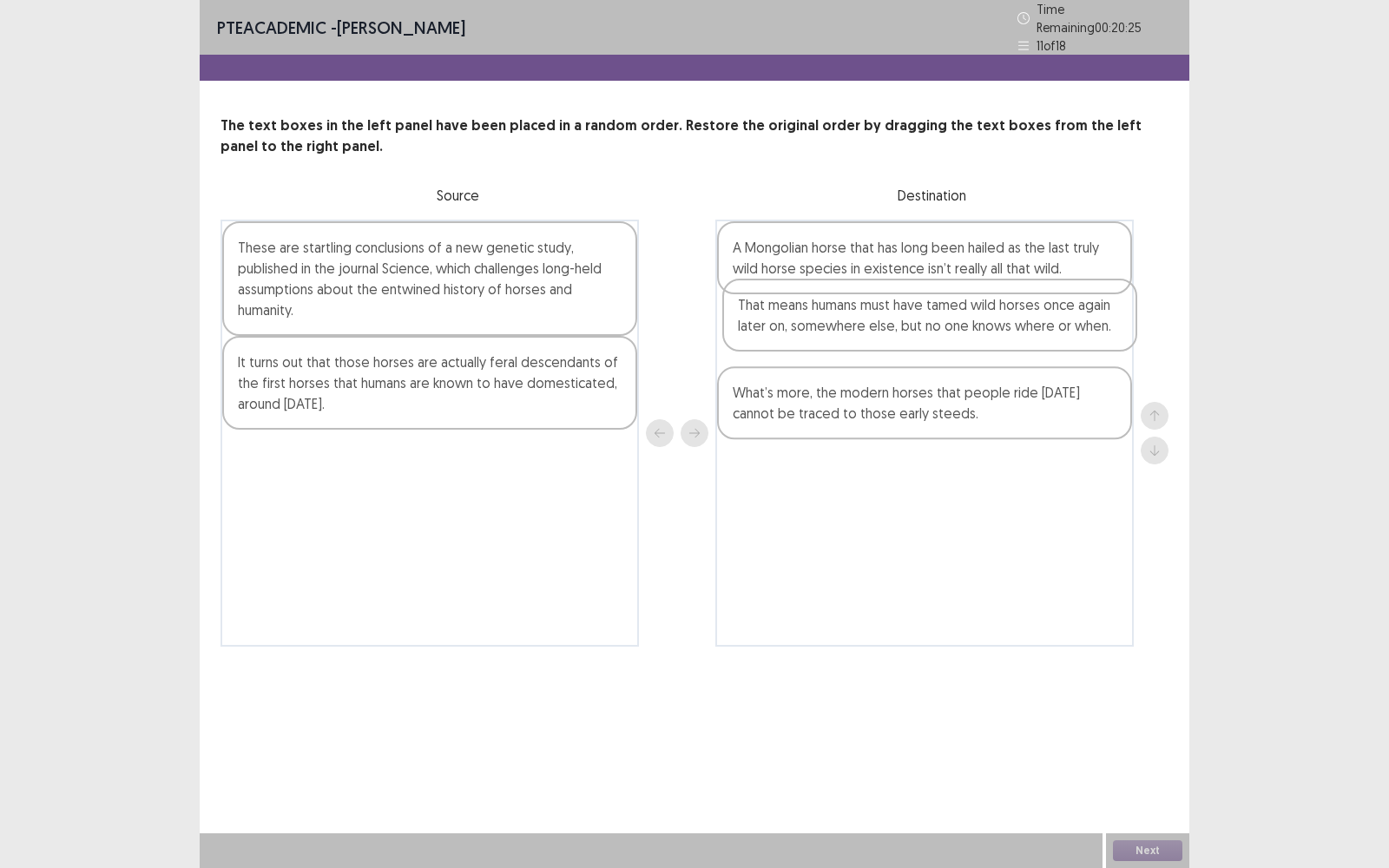
drag, startPoint x: 541, startPoint y: 476, endPoint x: 1058, endPoint y: 323, distance: 539.2
click at [1059, 323] on div "These are startling conclusions of a new genetic study, published in the journa…" at bounding box center [694, 432] width 948 height 427
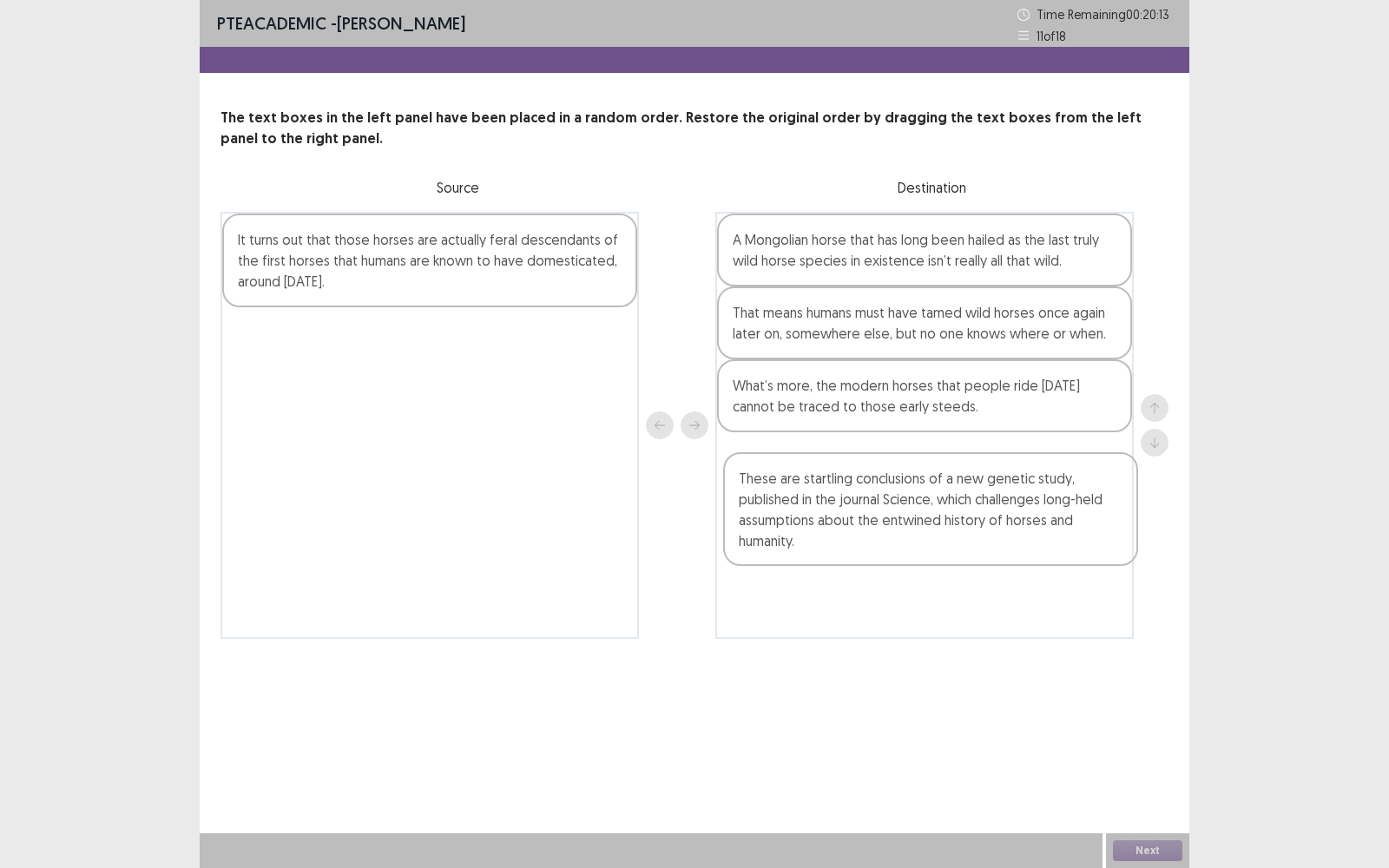
drag, startPoint x: 518, startPoint y: 285, endPoint x: 1035, endPoint y: 523, distance: 569.2
click at [1035, 523] on div "These are startling conclusions of a new genetic study, published in the journa…" at bounding box center [694, 425] width 948 height 427
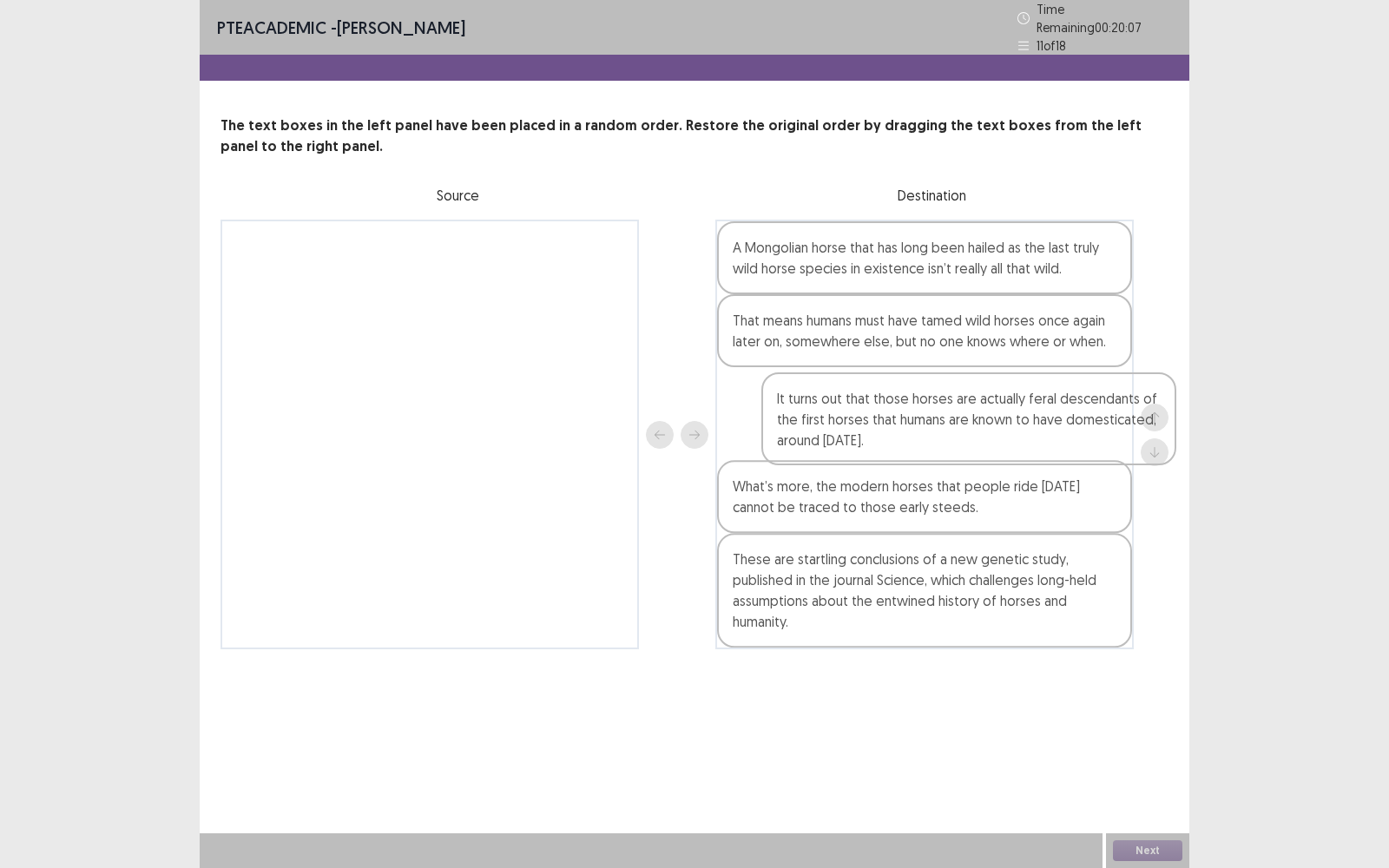
drag, startPoint x: 529, startPoint y: 268, endPoint x: 1016, endPoint y: 416, distance: 509.0
click at [1018, 417] on div "It turns out that those horses are actually feral descendants of the first hors…" at bounding box center [694, 434] width 948 height 430
click at [1151, 689] on button "Next" at bounding box center [1147, 850] width 70 height 21
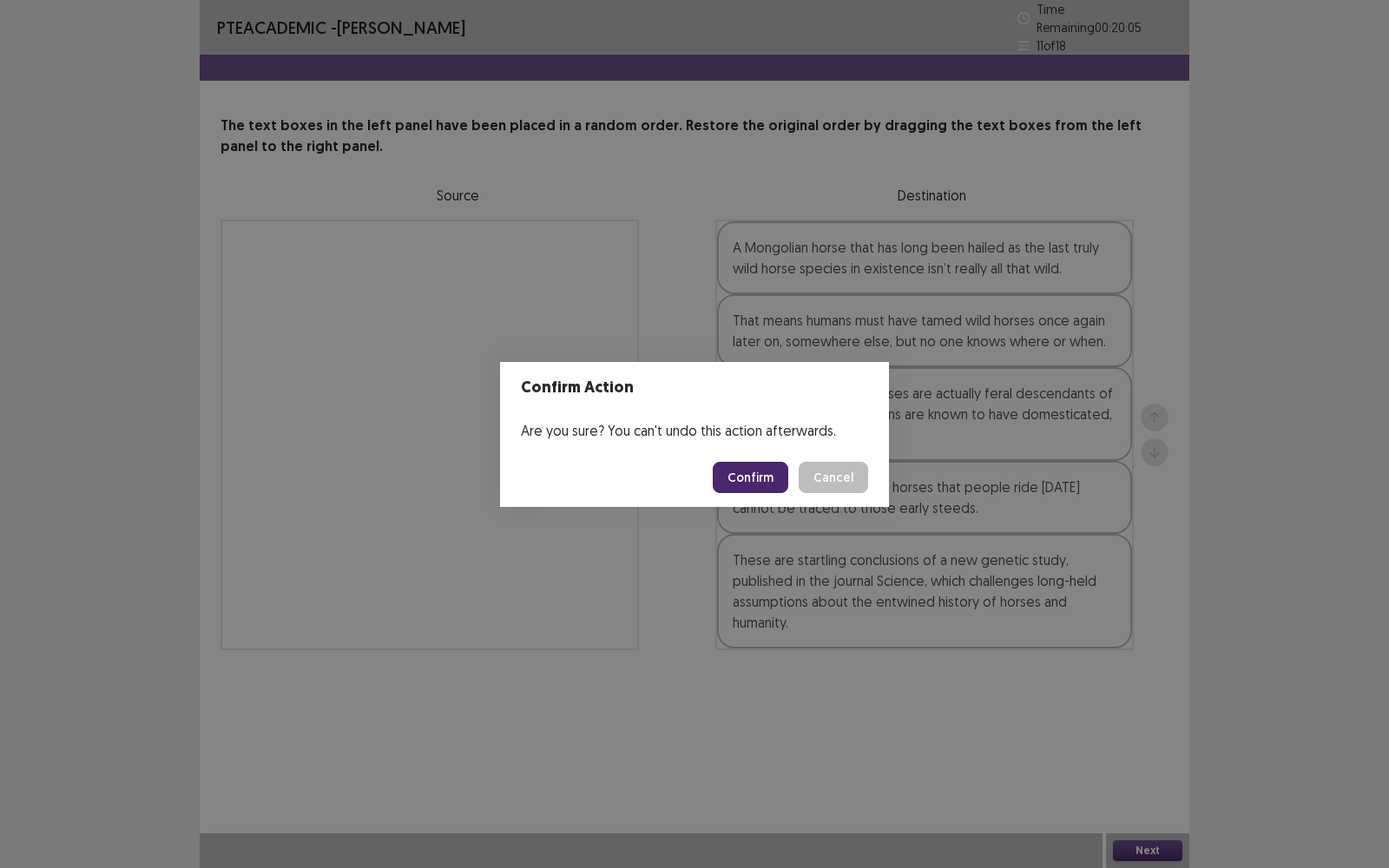
click at [761, 471] on button "Confirm" at bounding box center [750, 477] width 75 height 31
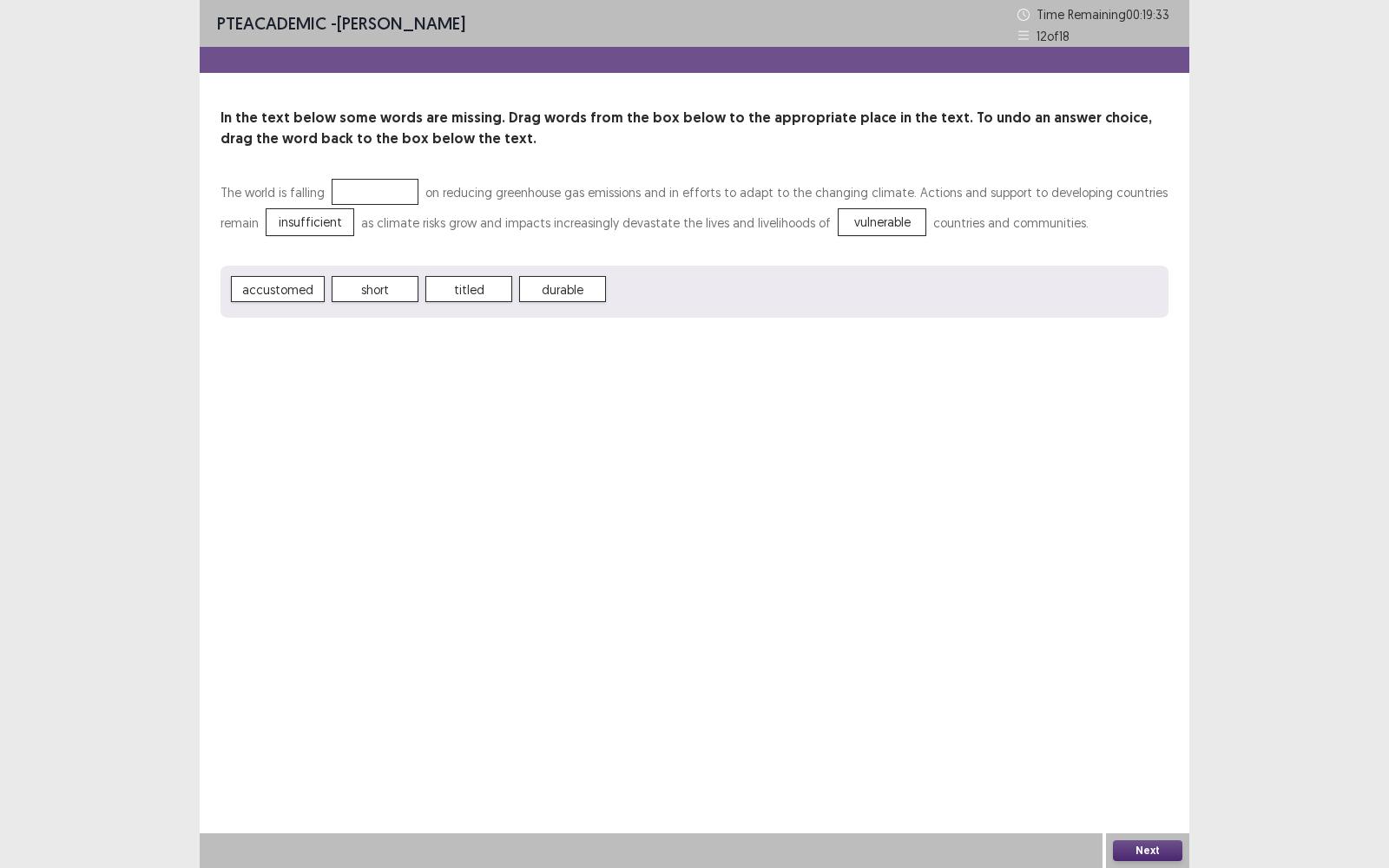
click at [820, 339] on div "PTE academic - [PERSON_NAME] Time Remaining 00 : 19 : 33 12 of 18 In the text b…" at bounding box center [694, 176] width 990 height 353
click at [1138, 689] on button "Next" at bounding box center [1147, 850] width 70 height 21
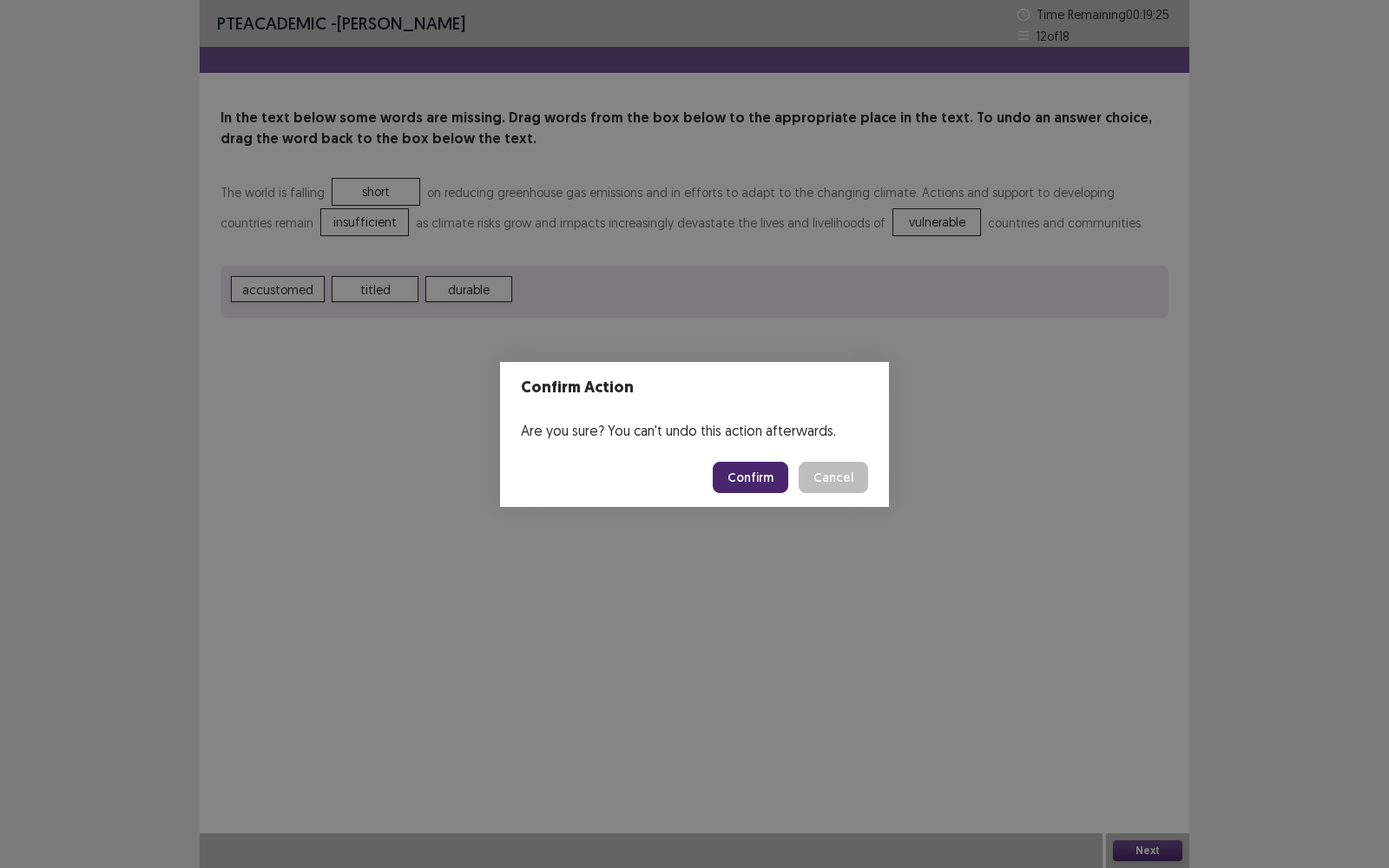
click at [741, 489] on button "Confirm" at bounding box center [750, 477] width 75 height 31
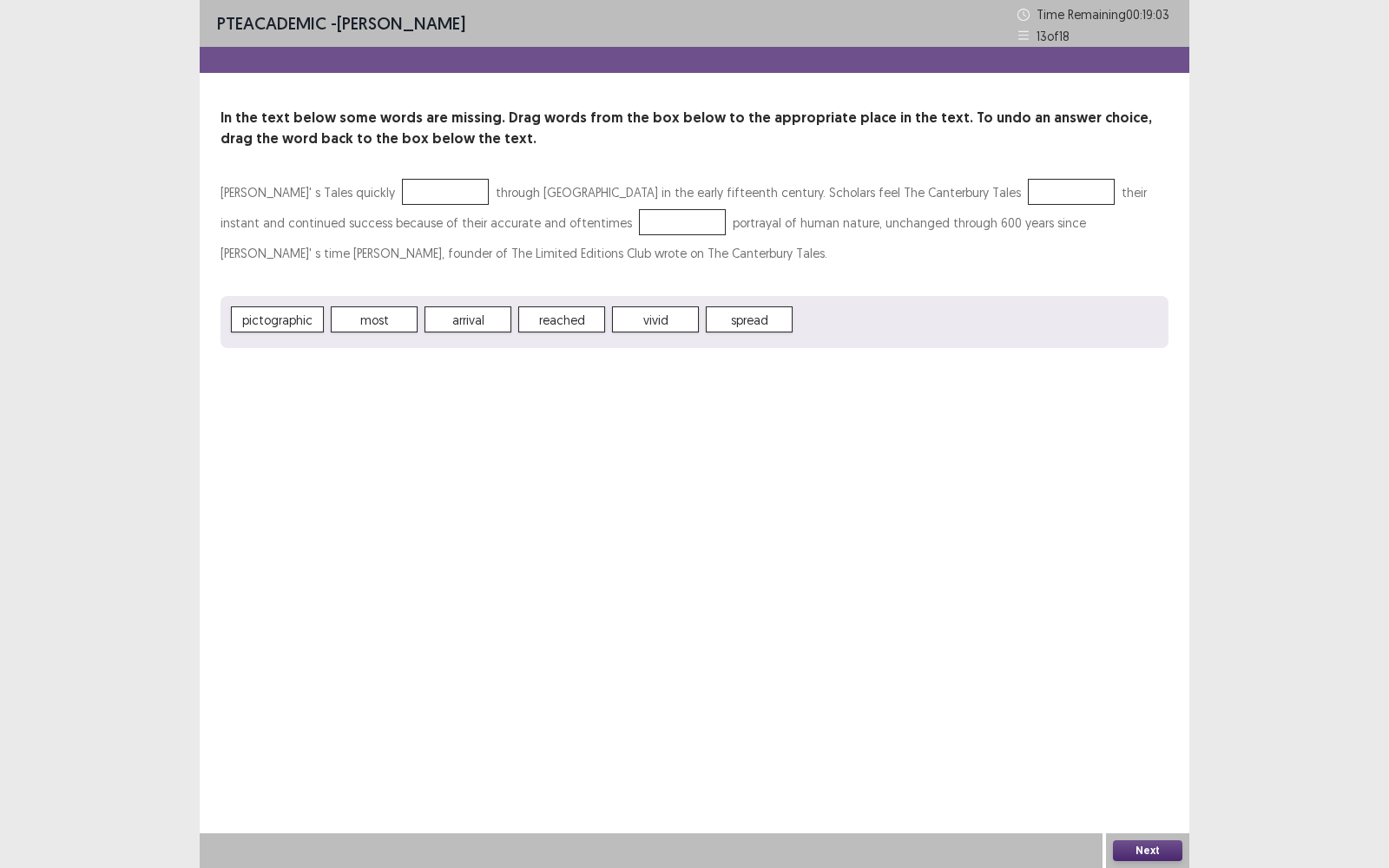
click at [573, 320] on span "reached" at bounding box center [561, 319] width 87 height 26
click at [865, 270] on div "[PERSON_NAME]' s Tales quickly through [GEOGRAPHIC_DATA] in the early fifteenth…" at bounding box center [694, 226] width 948 height 98
click at [1153, 689] on button "Next" at bounding box center [1147, 850] width 70 height 21
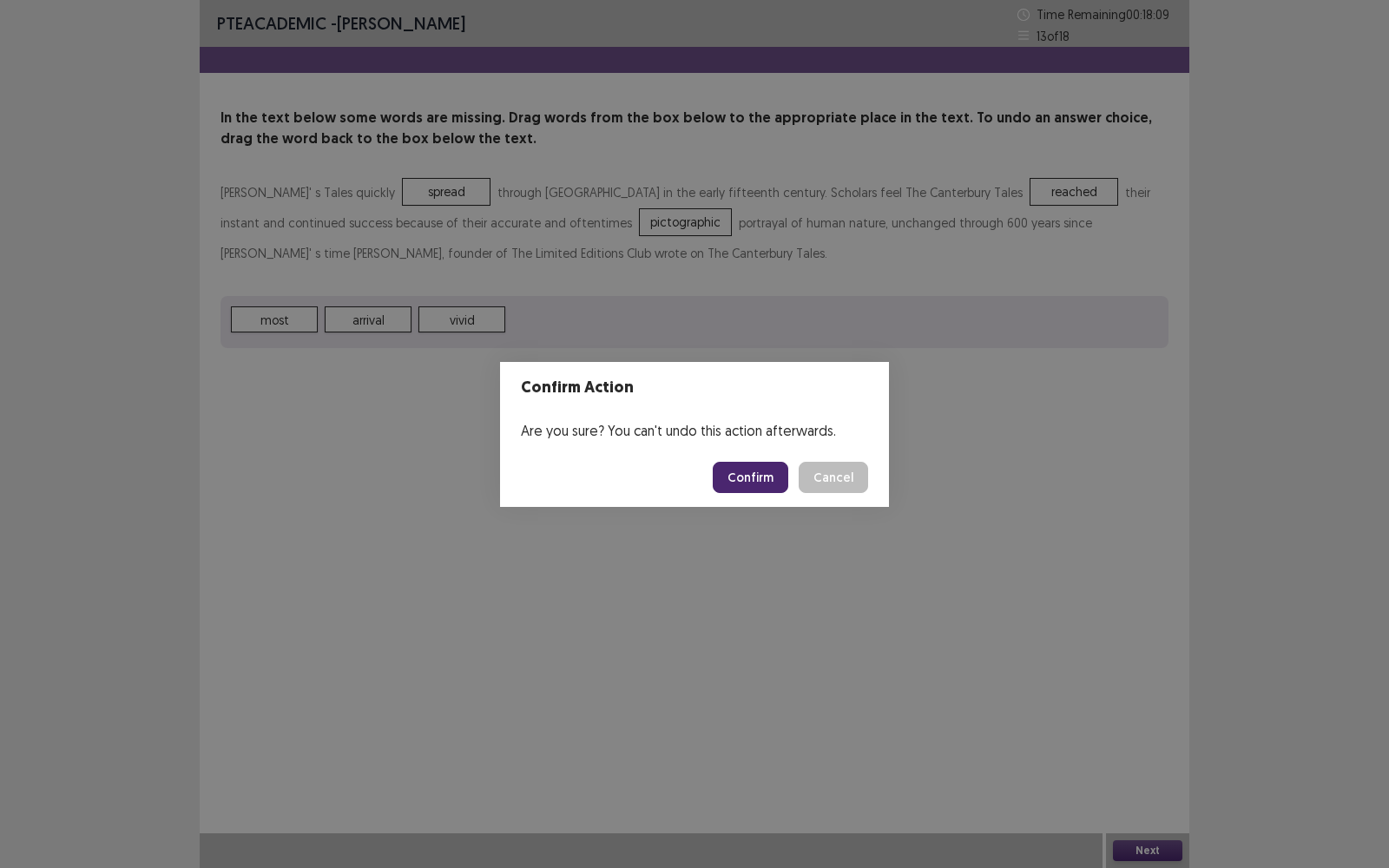
click at [752, 471] on button "Confirm" at bounding box center [750, 477] width 75 height 31
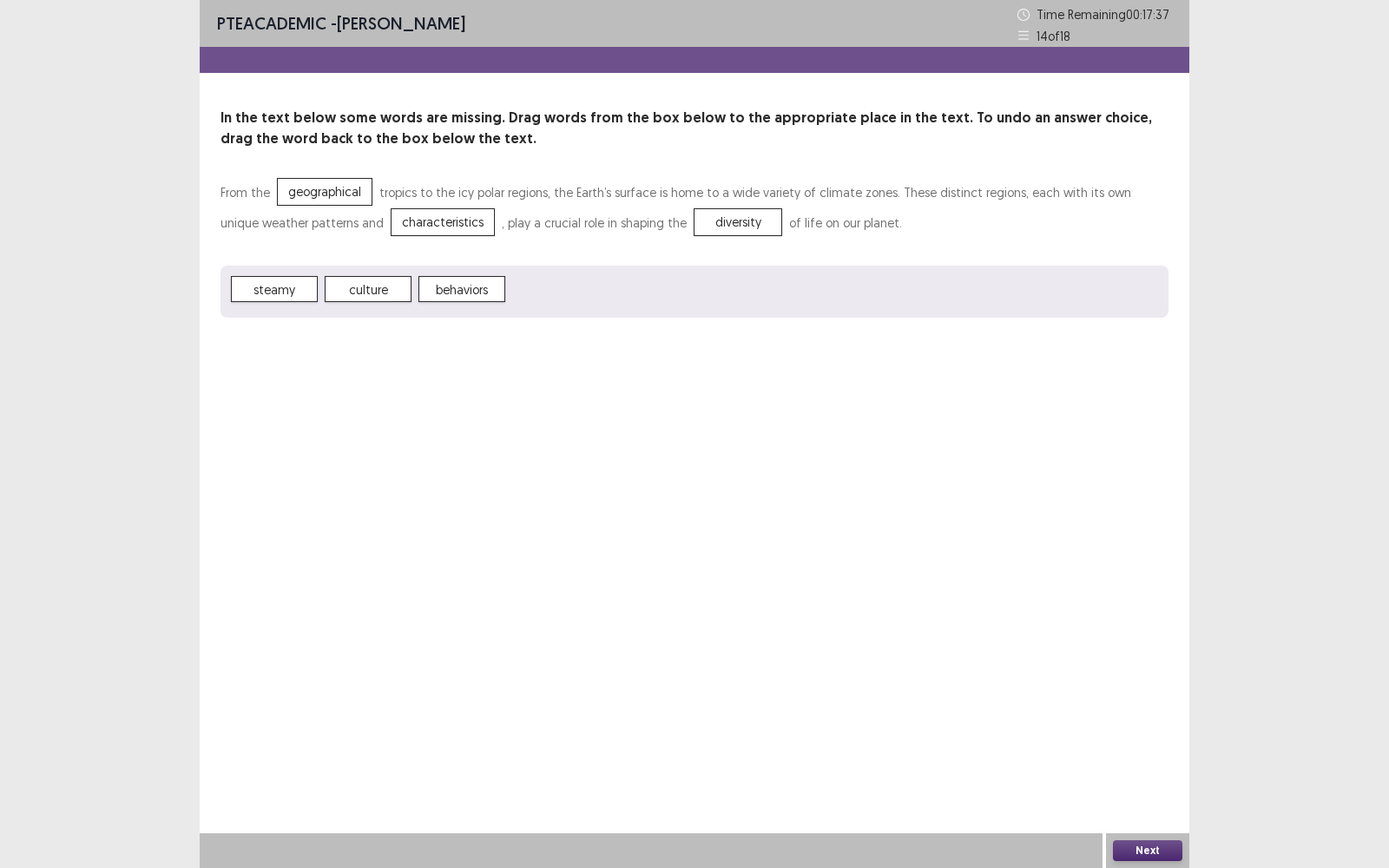
click at [1145, 689] on button "Next" at bounding box center [1147, 850] width 70 height 21
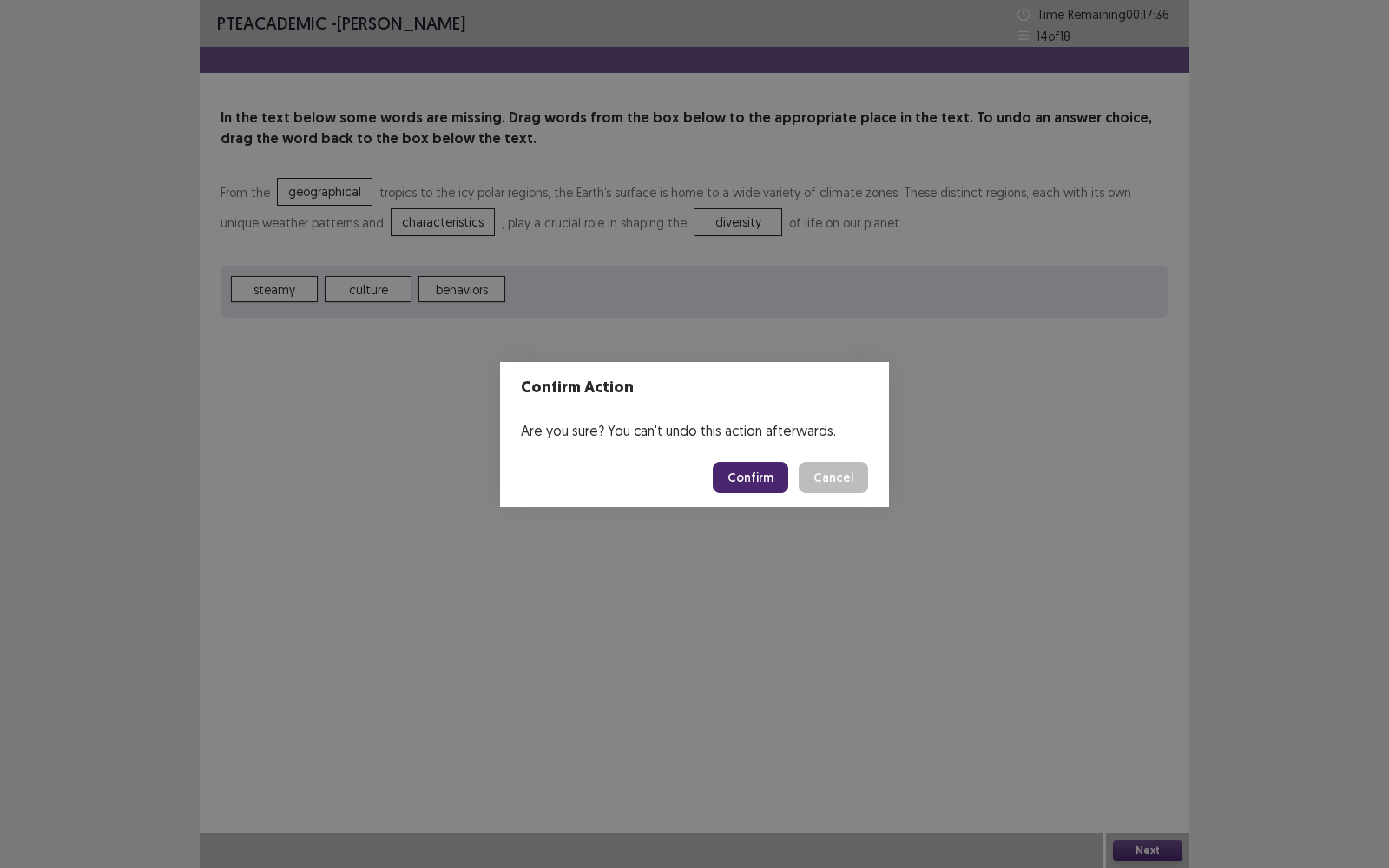
click at [761, 476] on button "Confirm" at bounding box center [750, 477] width 75 height 31
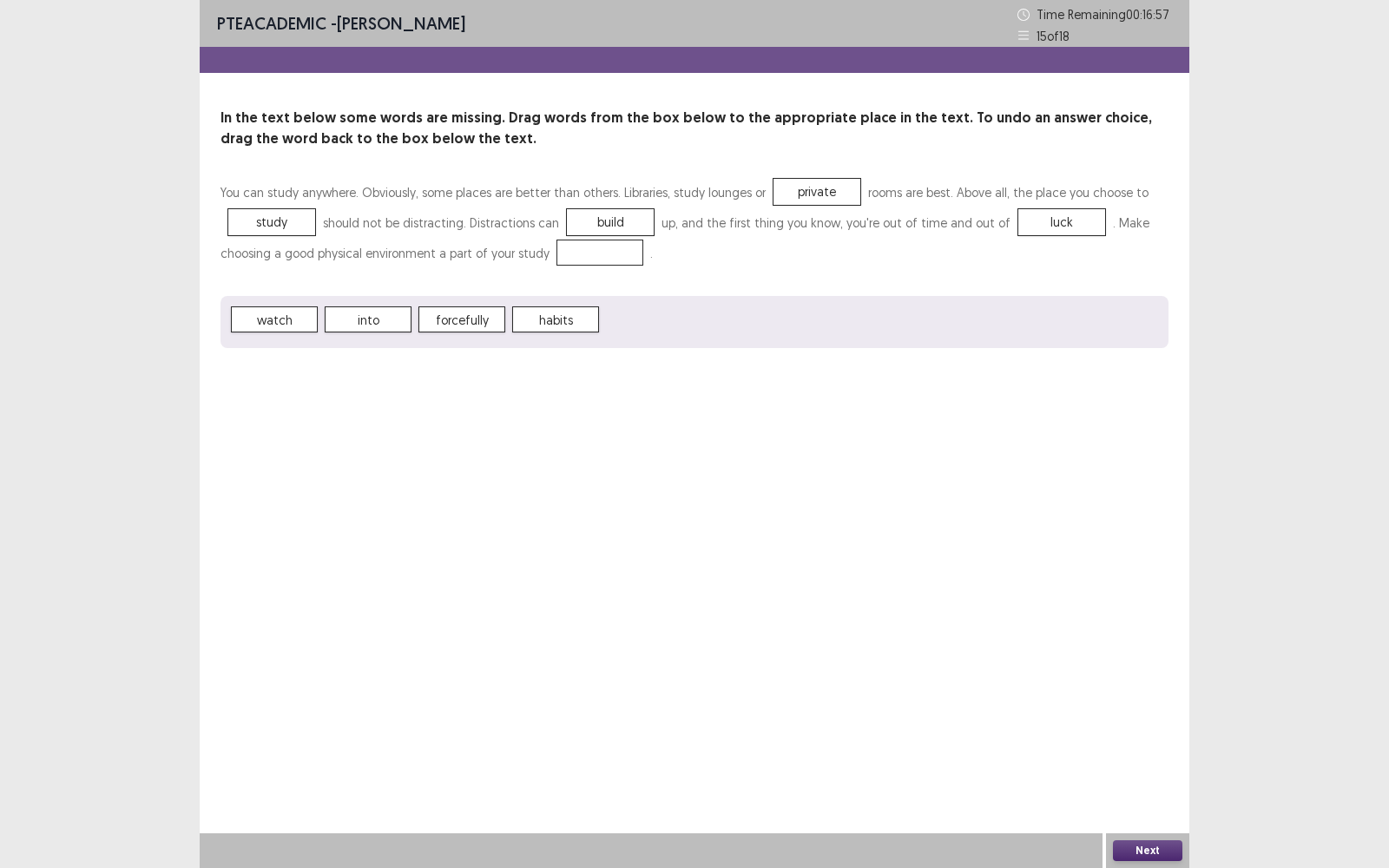
click at [962, 304] on div "watch into forcefully habits" at bounding box center [694, 322] width 948 height 52
click at [1136, 689] on button "Next" at bounding box center [1147, 850] width 70 height 21
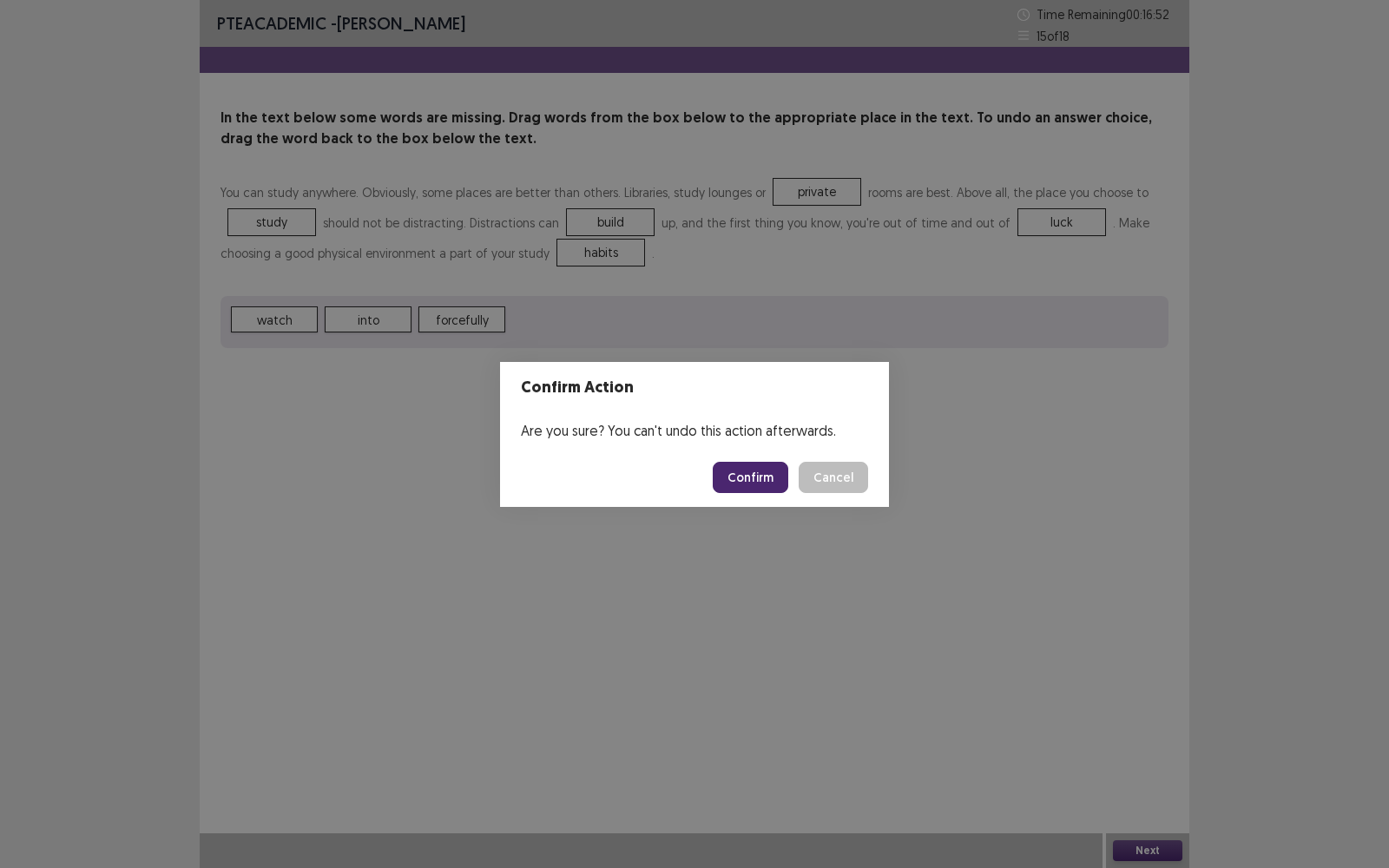
click at [767, 472] on button "Confirm" at bounding box center [750, 477] width 75 height 31
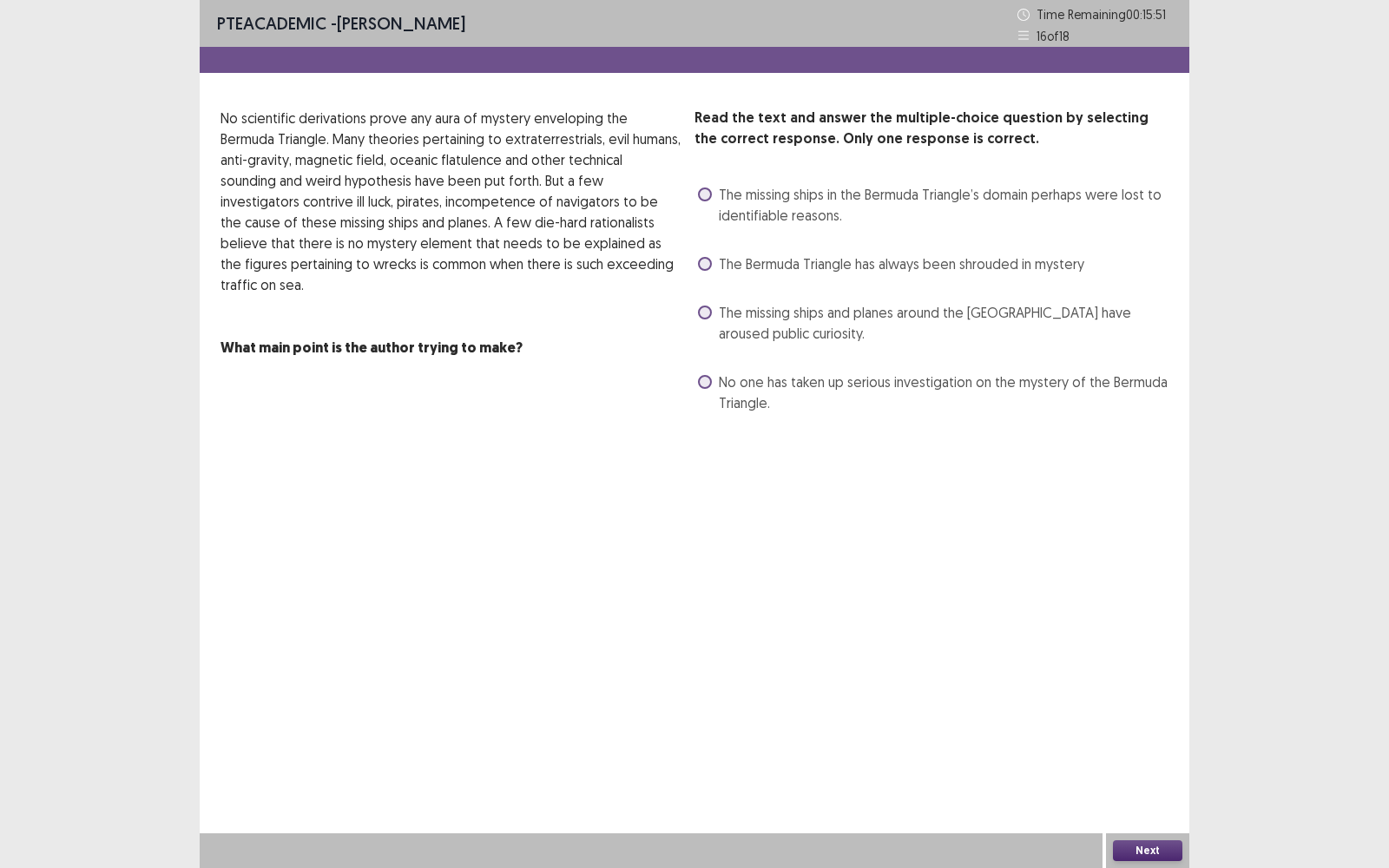
click at [715, 196] on label "The missing ships in the Bermuda Triangle’s domain perhaps were lost to identif…" at bounding box center [933, 205] width 471 height 42
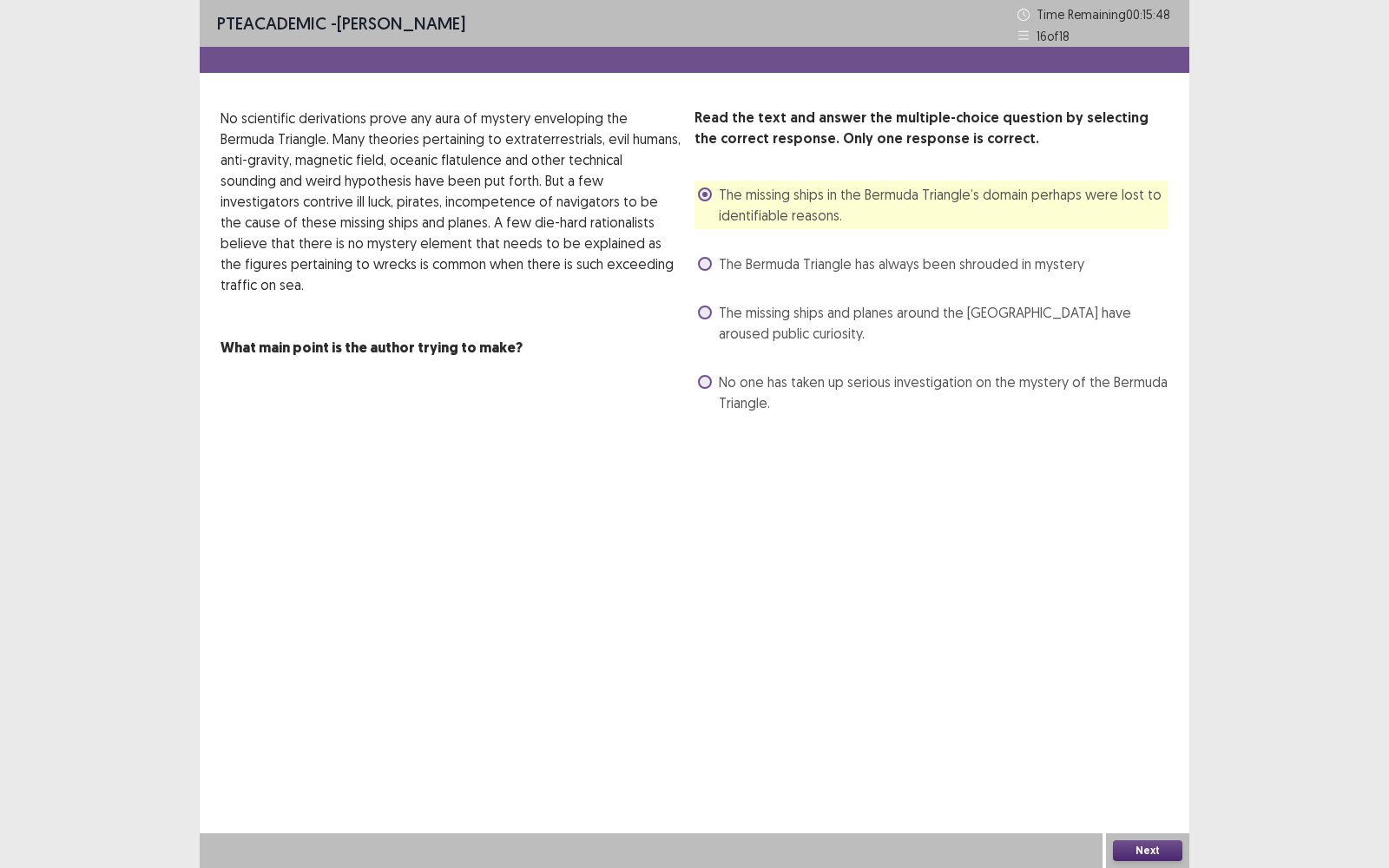
click at [1154, 689] on div "PTE academic - [PERSON_NAME] Time Remaining 00 : 15 : 48 16 of 18 Read the text…" at bounding box center [694, 434] width 990 height 868
click at [1152, 689] on button "Next" at bounding box center [1147, 850] width 70 height 21
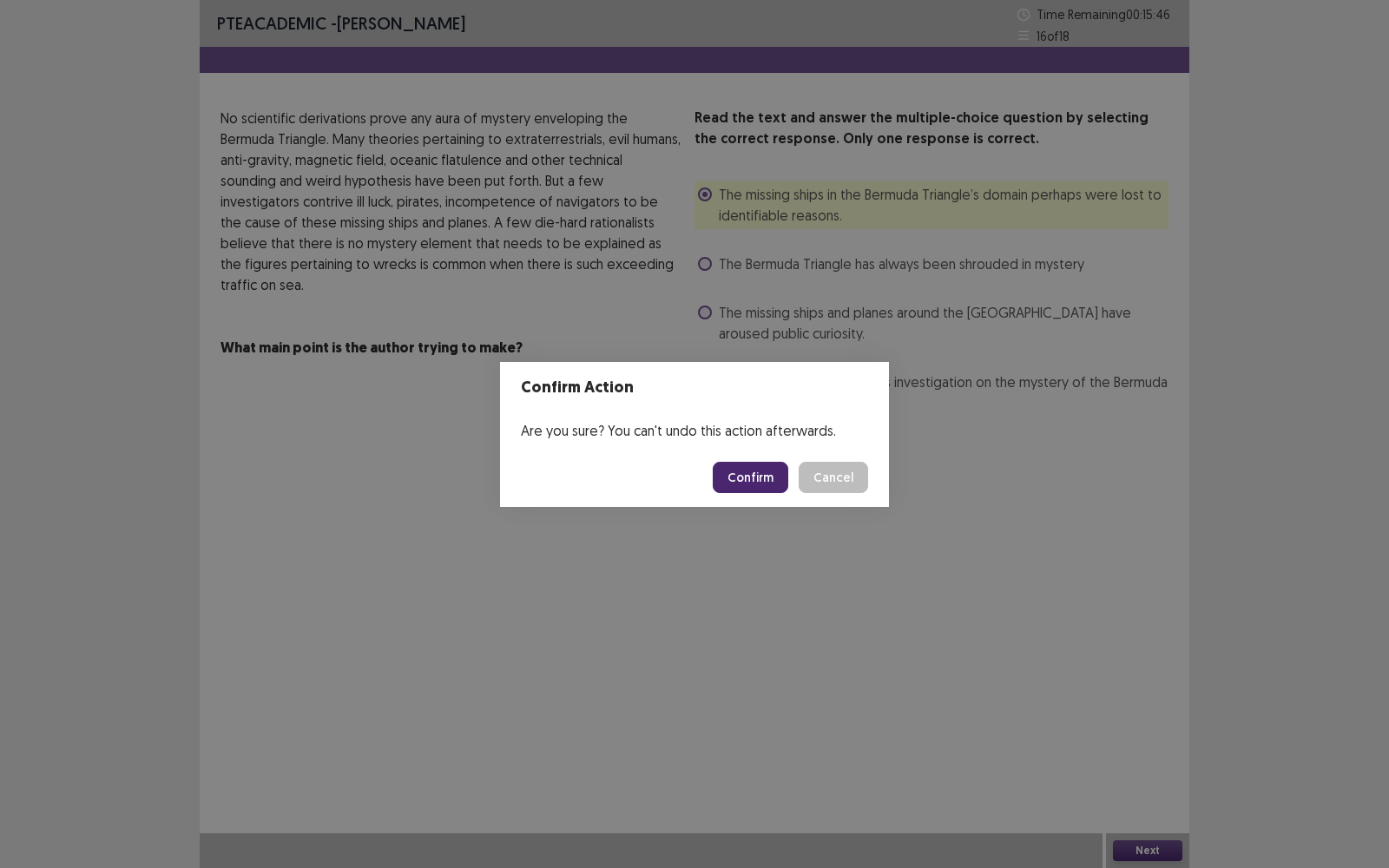
click at [768, 468] on button "Confirm" at bounding box center [750, 477] width 75 height 31
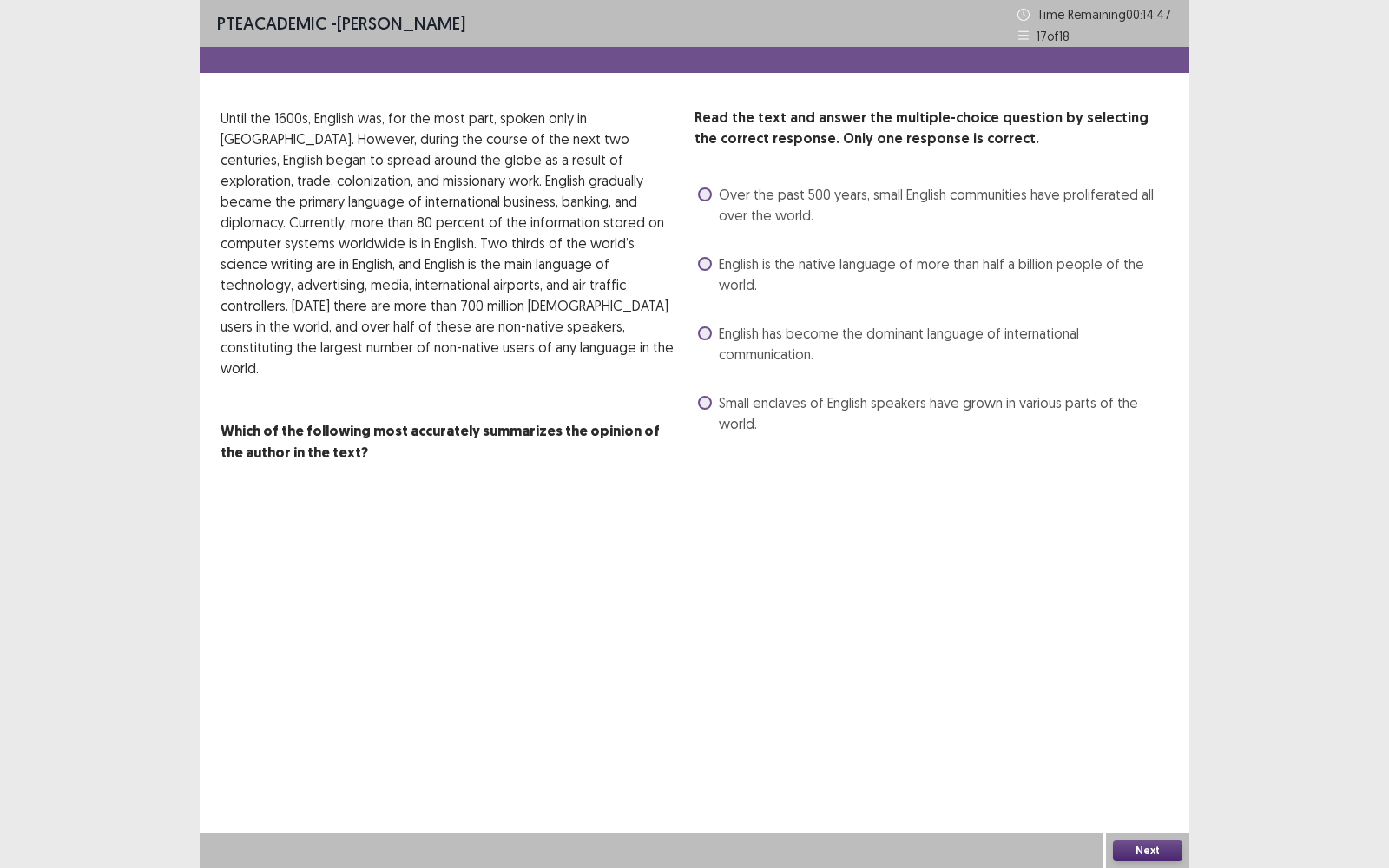
click at [758, 338] on span "English has become the dominant language of international communication." at bounding box center [943, 344] width 449 height 42
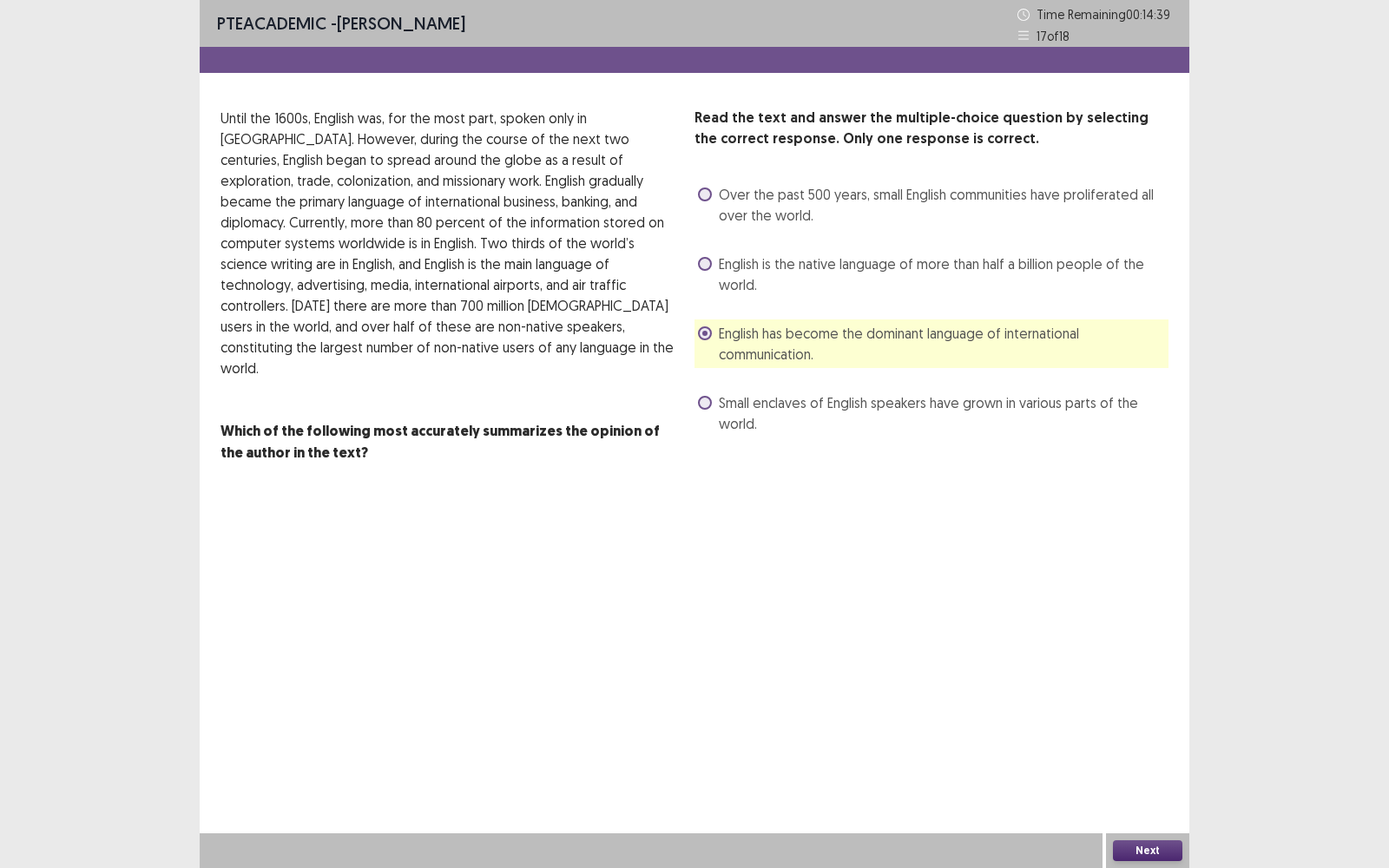
click at [1128, 689] on div "PTE academic - [PERSON_NAME] Time Remaining 00 : 14 : 39 17 of 18 Read the text…" at bounding box center [694, 434] width 990 height 868
click at [1134, 689] on button "Next" at bounding box center [1147, 850] width 70 height 21
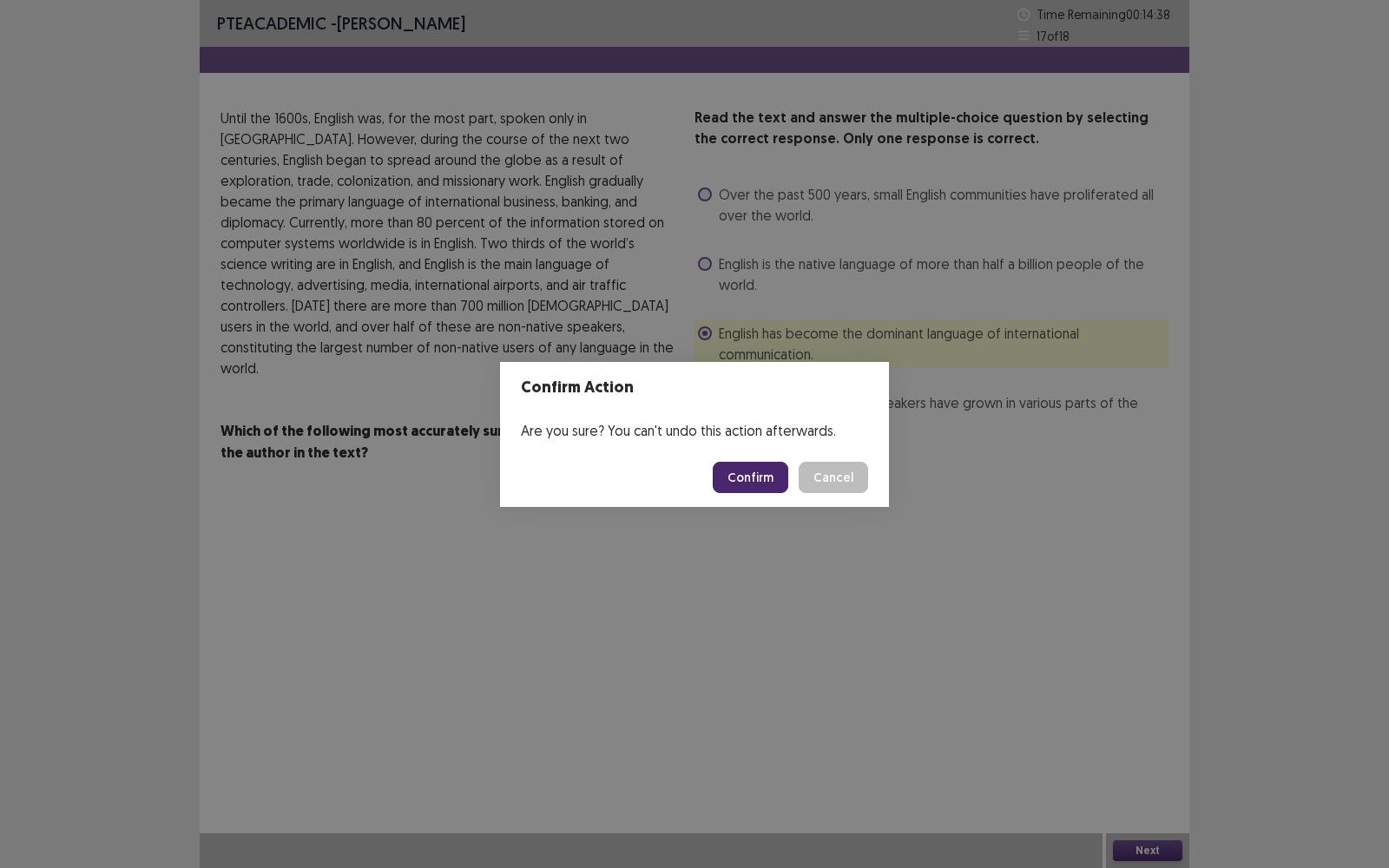
click at [770, 492] on footer "Confirm Cancel" at bounding box center [694, 477] width 388 height 59
click at [770, 479] on button "Confirm" at bounding box center [750, 477] width 75 height 31
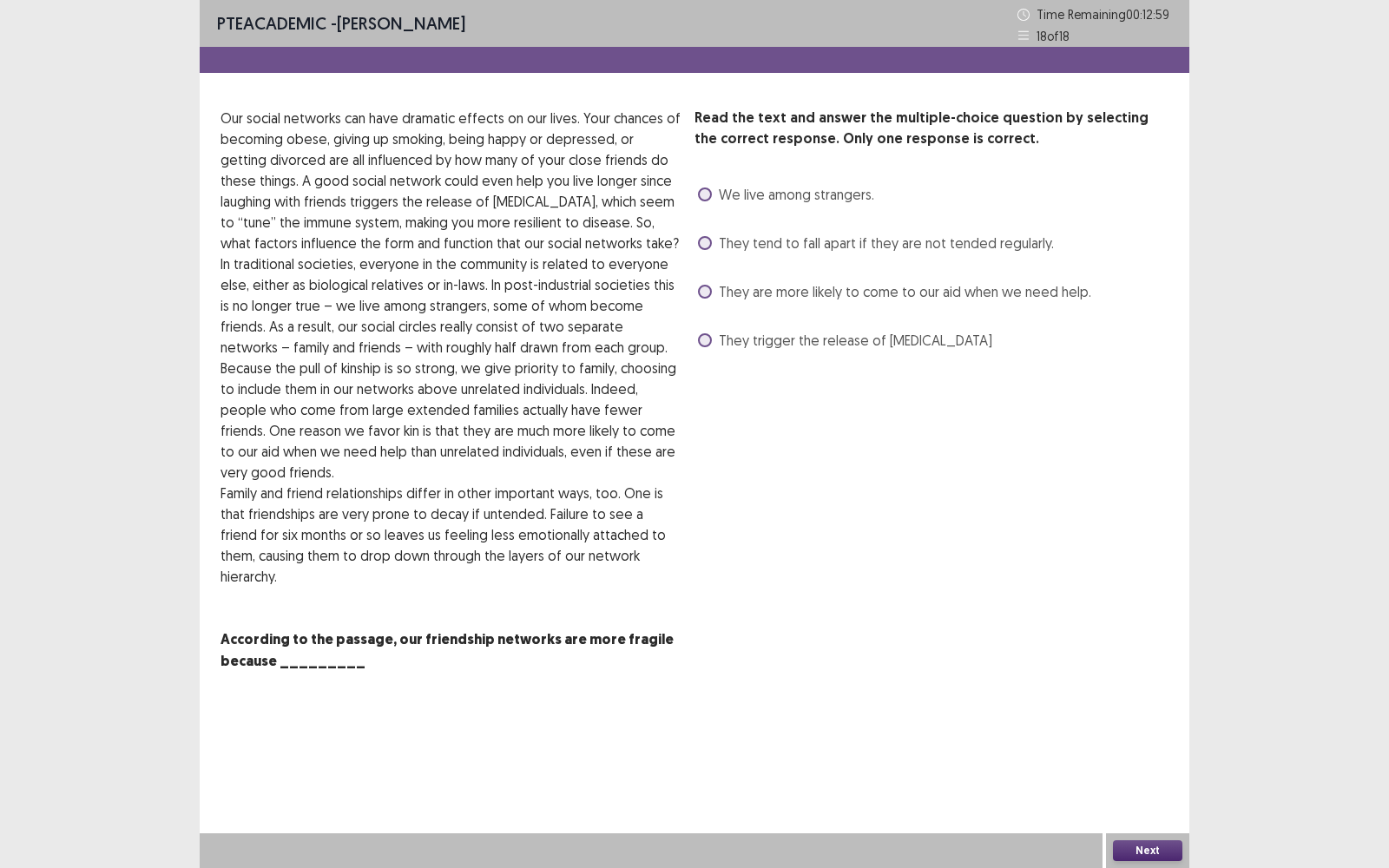
click at [772, 226] on div "Read the text and answer the multiple-choice question by selecting the correct …" at bounding box center [931, 230] width 473 height 246
click at [743, 230] on div "They tend to fall apart if they are not tended regularly." at bounding box center [873, 243] width 359 height 28
click at [732, 234] on span "They tend to fall apart if they are not tended regularly." at bounding box center [886, 243] width 335 height 21
click at [1156, 689] on button "Next" at bounding box center [1147, 850] width 70 height 21
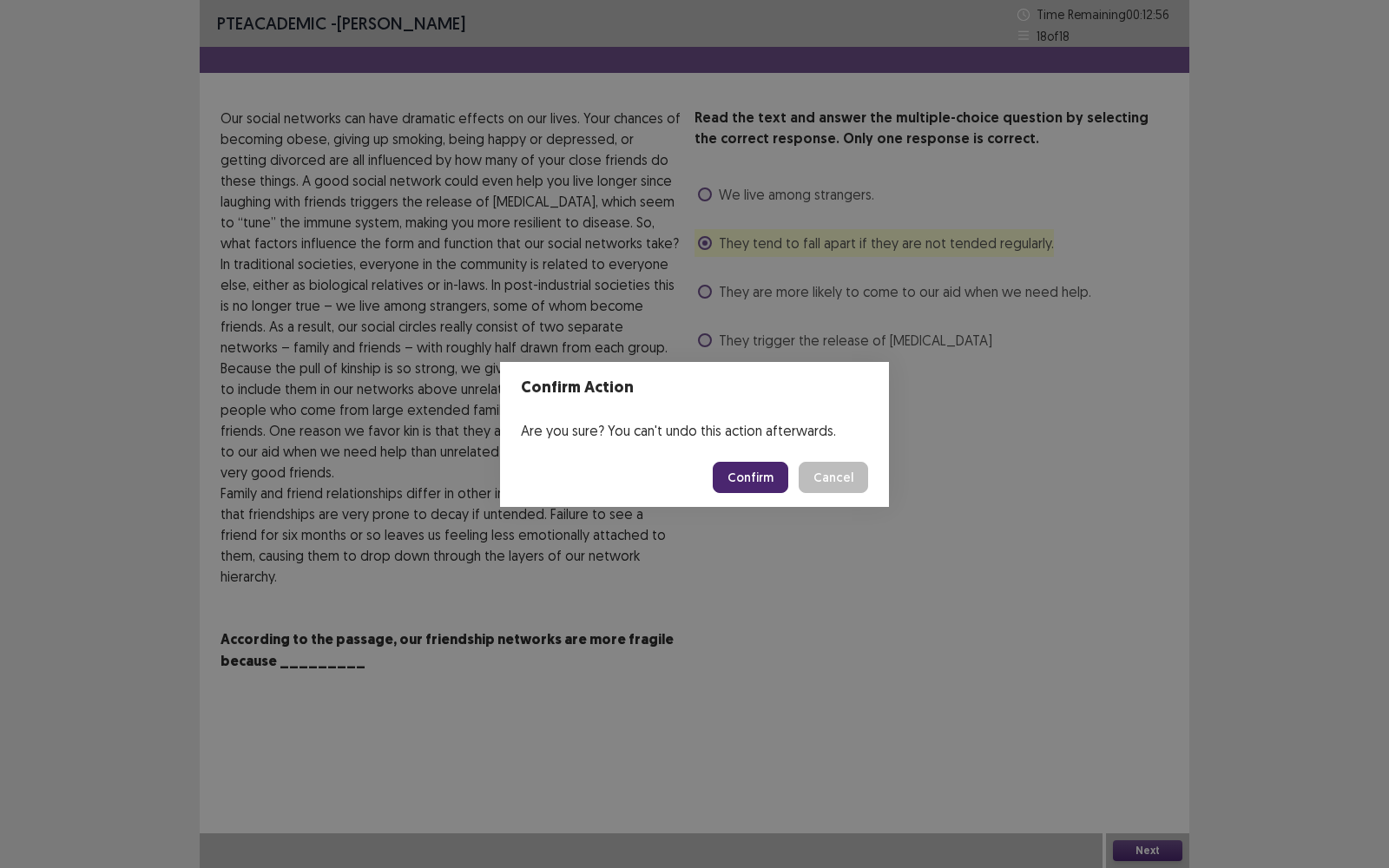
click at [757, 484] on button "Confirm" at bounding box center [750, 477] width 75 height 31
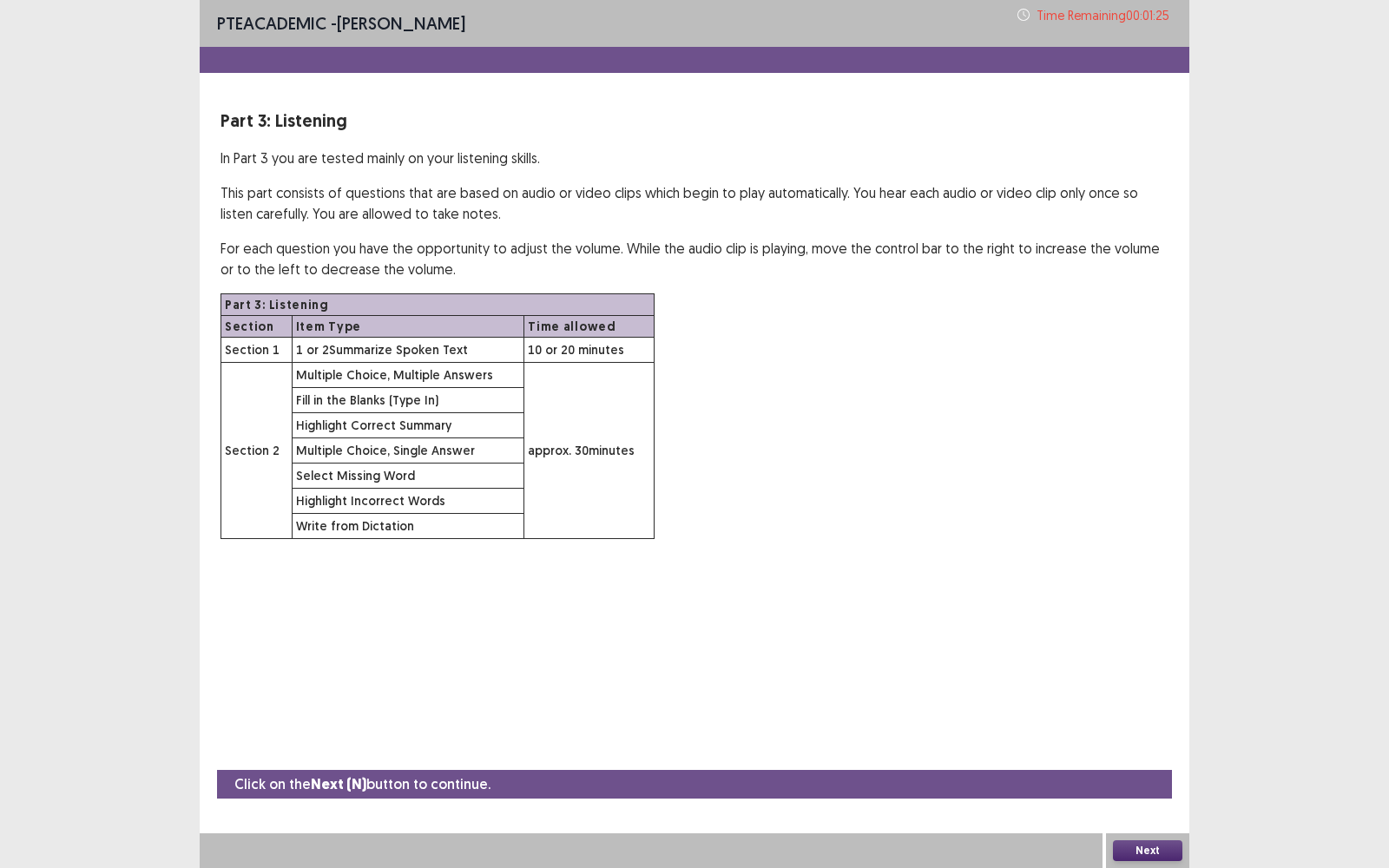
click at [1157, 689] on button "Next" at bounding box center [1147, 850] width 70 height 21
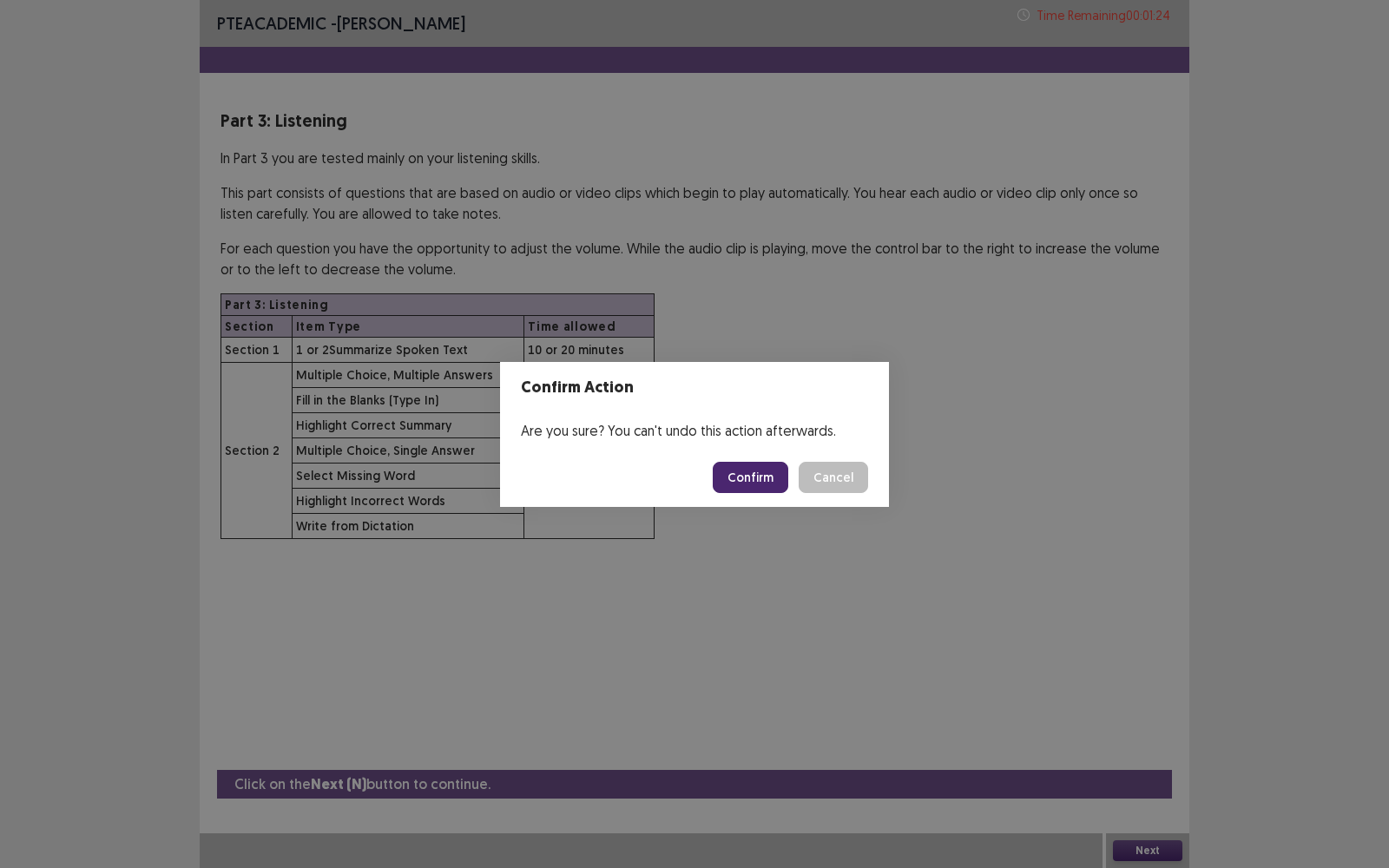
click at [723, 462] on button "Confirm" at bounding box center [750, 477] width 75 height 31
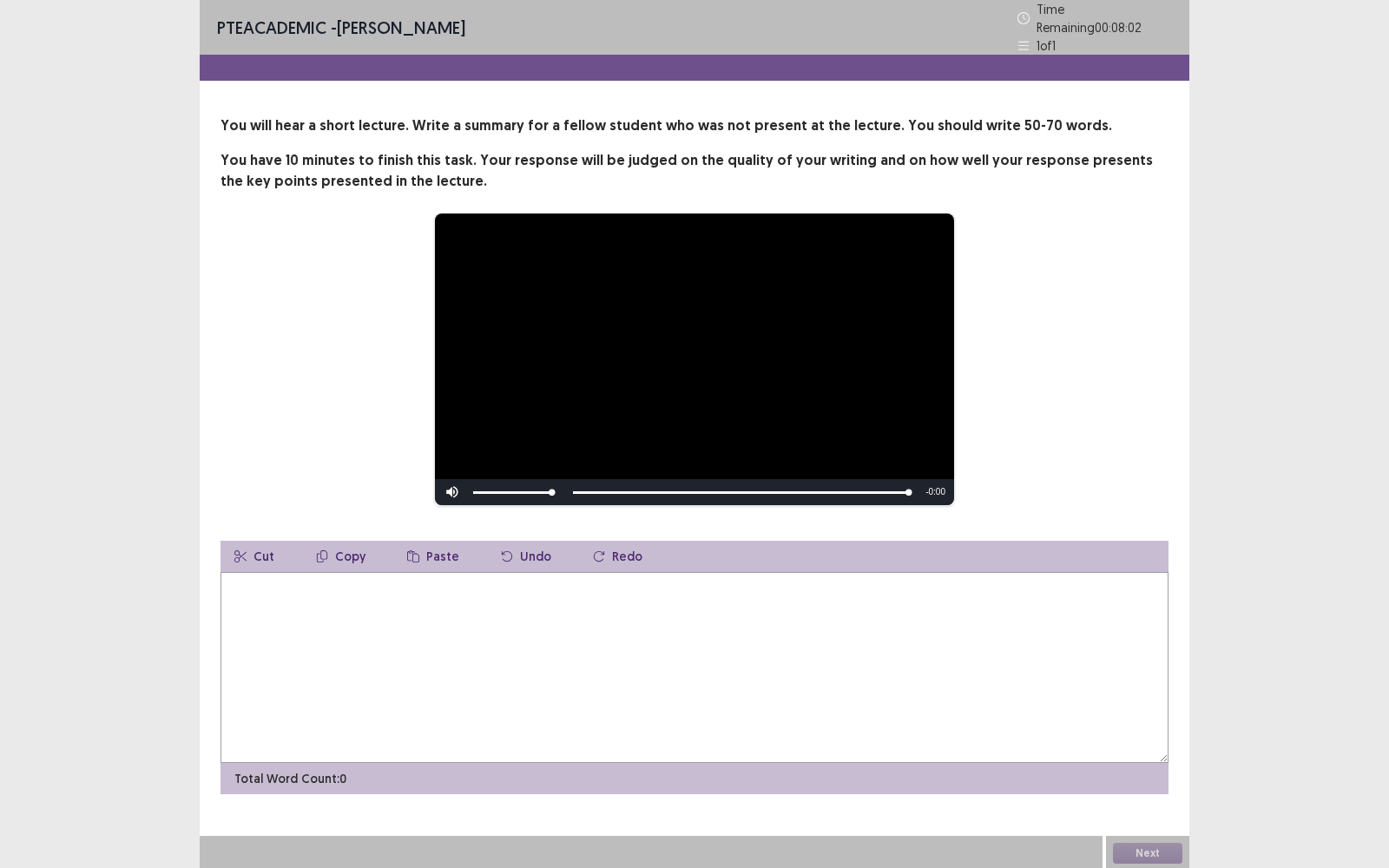
click at [533, 625] on textarea at bounding box center [694, 667] width 948 height 191
click at [324, 578] on textarea "**********" at bounding box center [694, 667] width 948 height 191
click at [561, 583] on textarea "**********" at bounding box center [694, 667] width 948 height 191
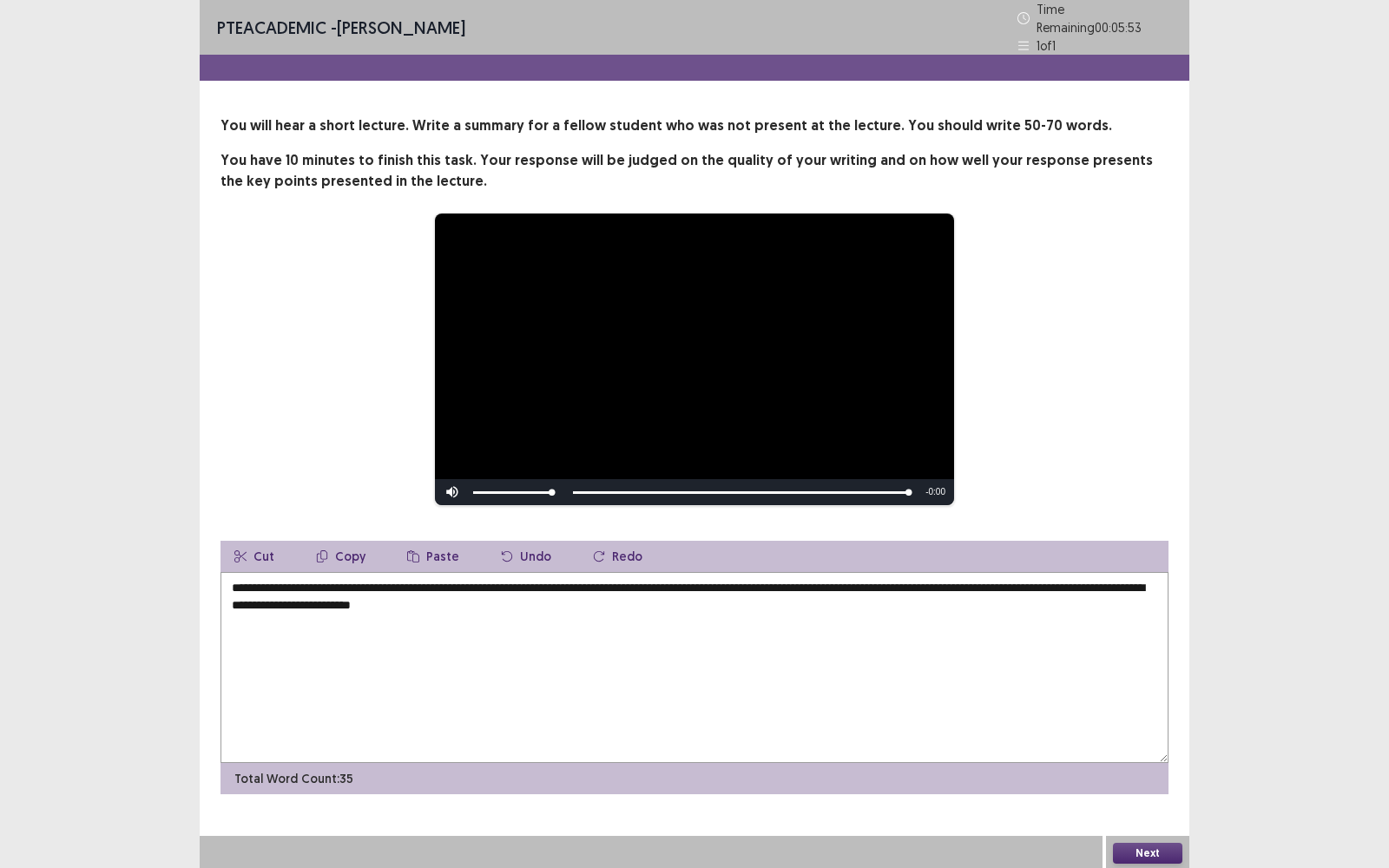
click at [490, 599] on textarea "**********" at bounding box center [694, 667] width 948 height 191
click at [559, 599] on textarea "**********" at bounding box center [694, 667] width 948 height 191
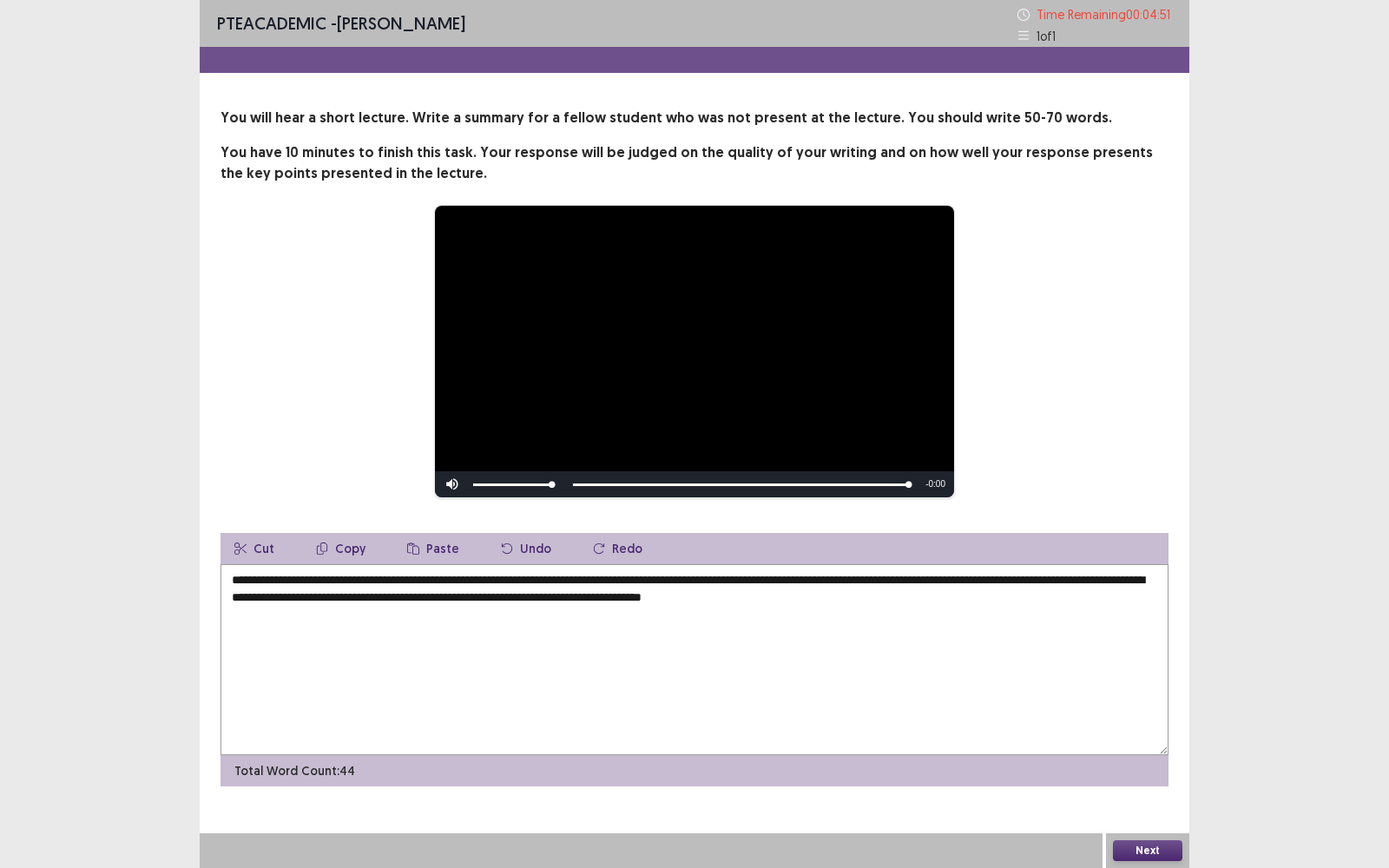
drag, startPoint x: 769, startPoint y: 594, endPoint x: 695, endPoint y: 600, distance: 74.2
click at [695, 600] on textarea "**********" at bounding box center [694, 659] width 948 height 191
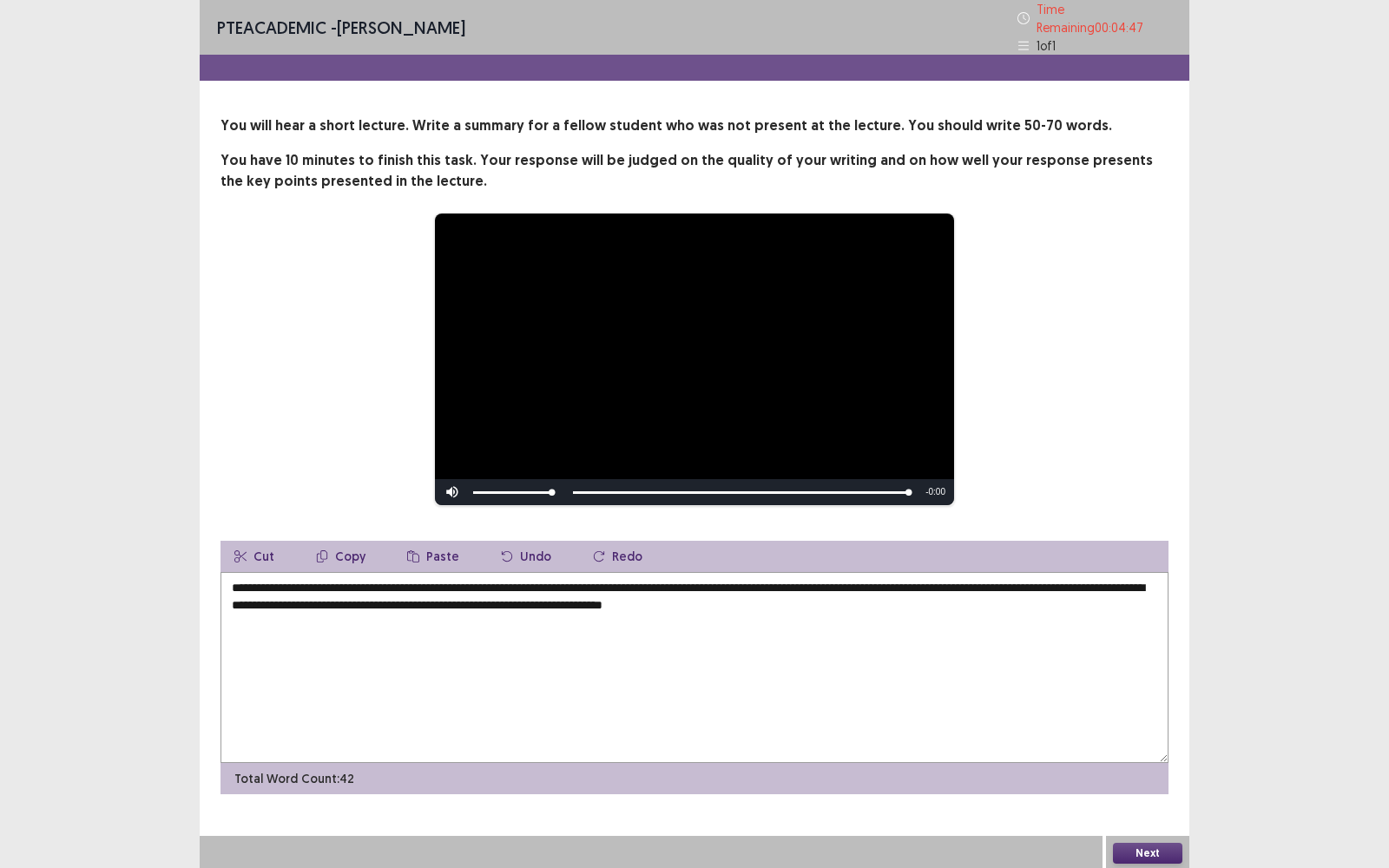
click at [873, 605] on textarea "**********" at bounding box center [694, 667] width 948 height 191
click at [895, 677] on textarea "**********" at bounding box center [694, 667] width 948 height 191
click at [612, 597] on textarea "**********" at bounding box center [694, 667] width 948 height 191
click at [584, 689] on textarea "**********" at bounding box center [694, 667] width 948 height 191
click at [766, 617] on textarea "**********" at bounding box center [694, 667] width 948 height 191
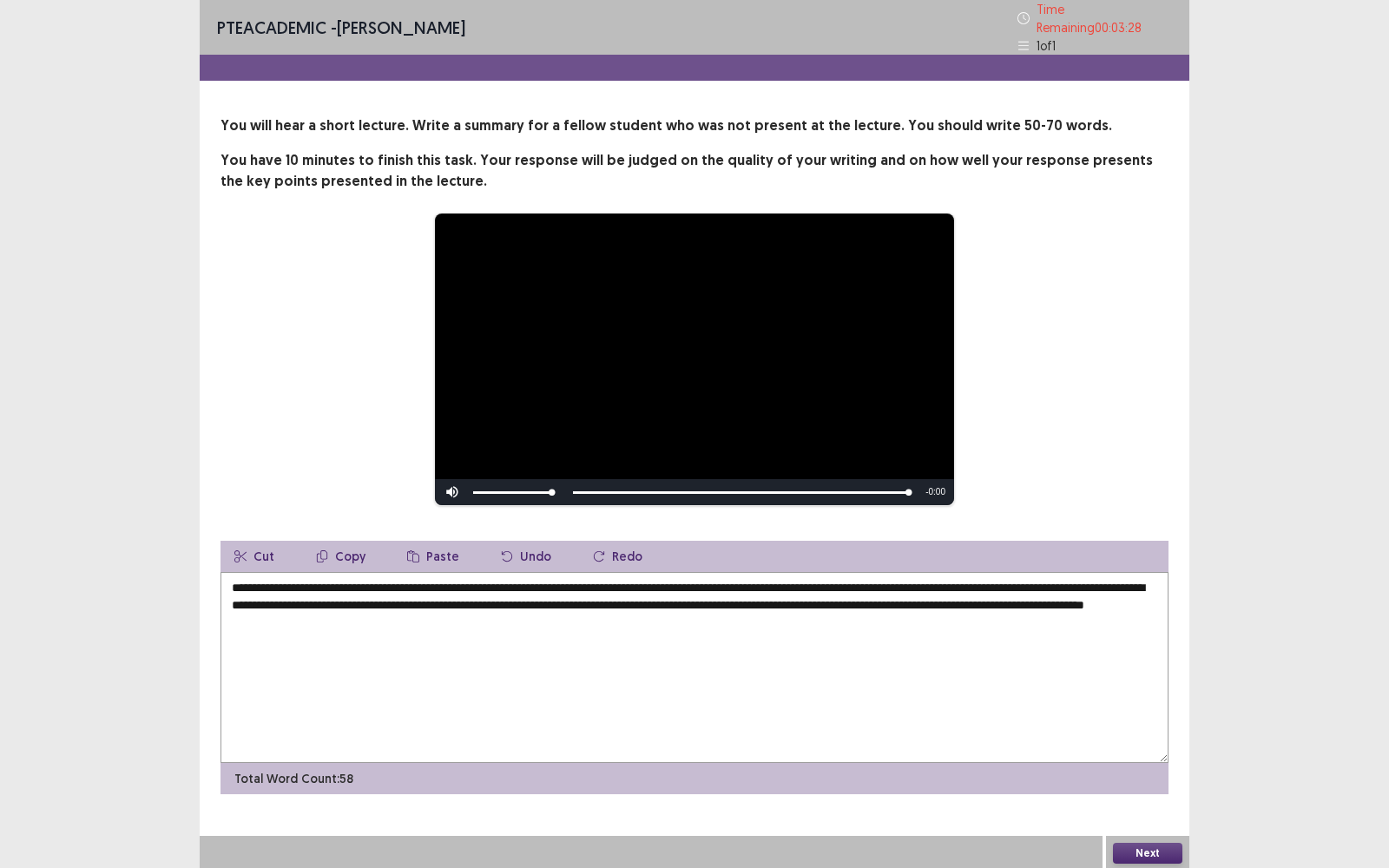
click at [677, 598] on textarea "**********" at bounding box center [694, 667] width 948 height 191
click at [720, 670] on textarea "**********" at bounding box center [694, 667] width 948 height 191
click at [335, 599] on textarea "**********" at bounding box center [694, 667] width 948 height 191
click at [369, 669] on textarea "**********" at bounding box center [694, 667] width 948 height 191
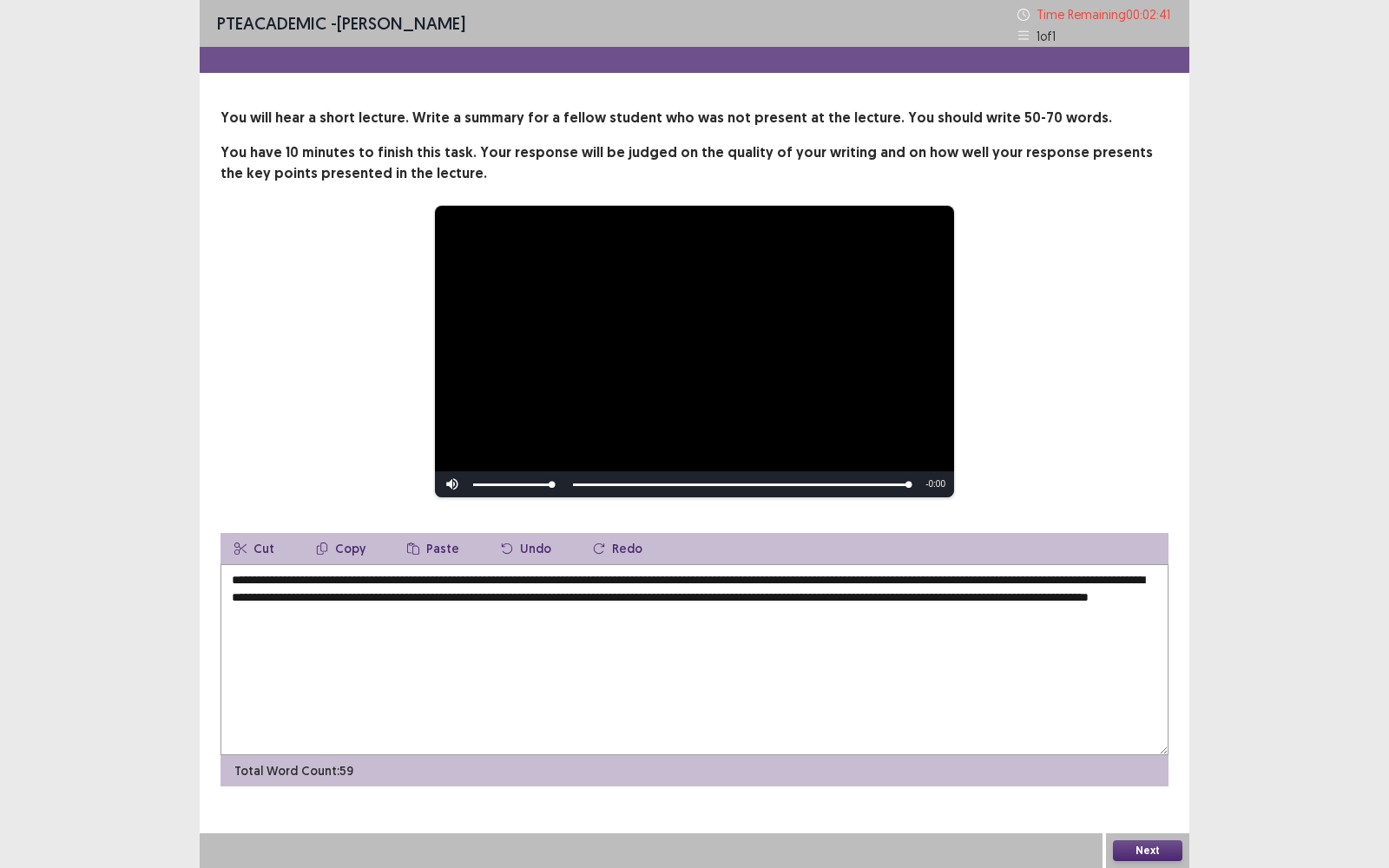
click at [957, 596] on textarea "**********" at bounding box center [694, 659] width 948 height 191
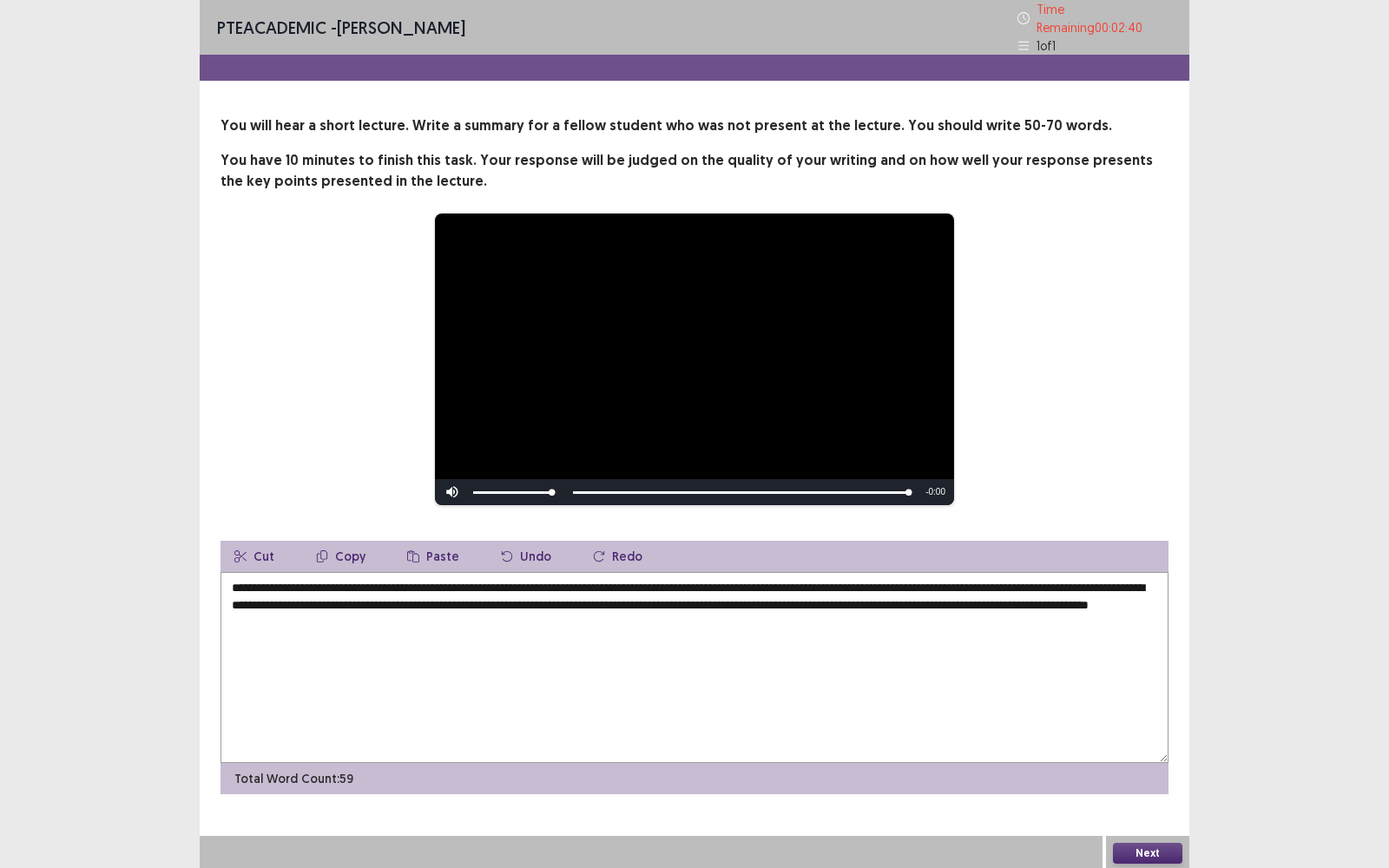
click at [960, 634] on textarea "**********" at bounding box center [694, 667] width 948 height 191
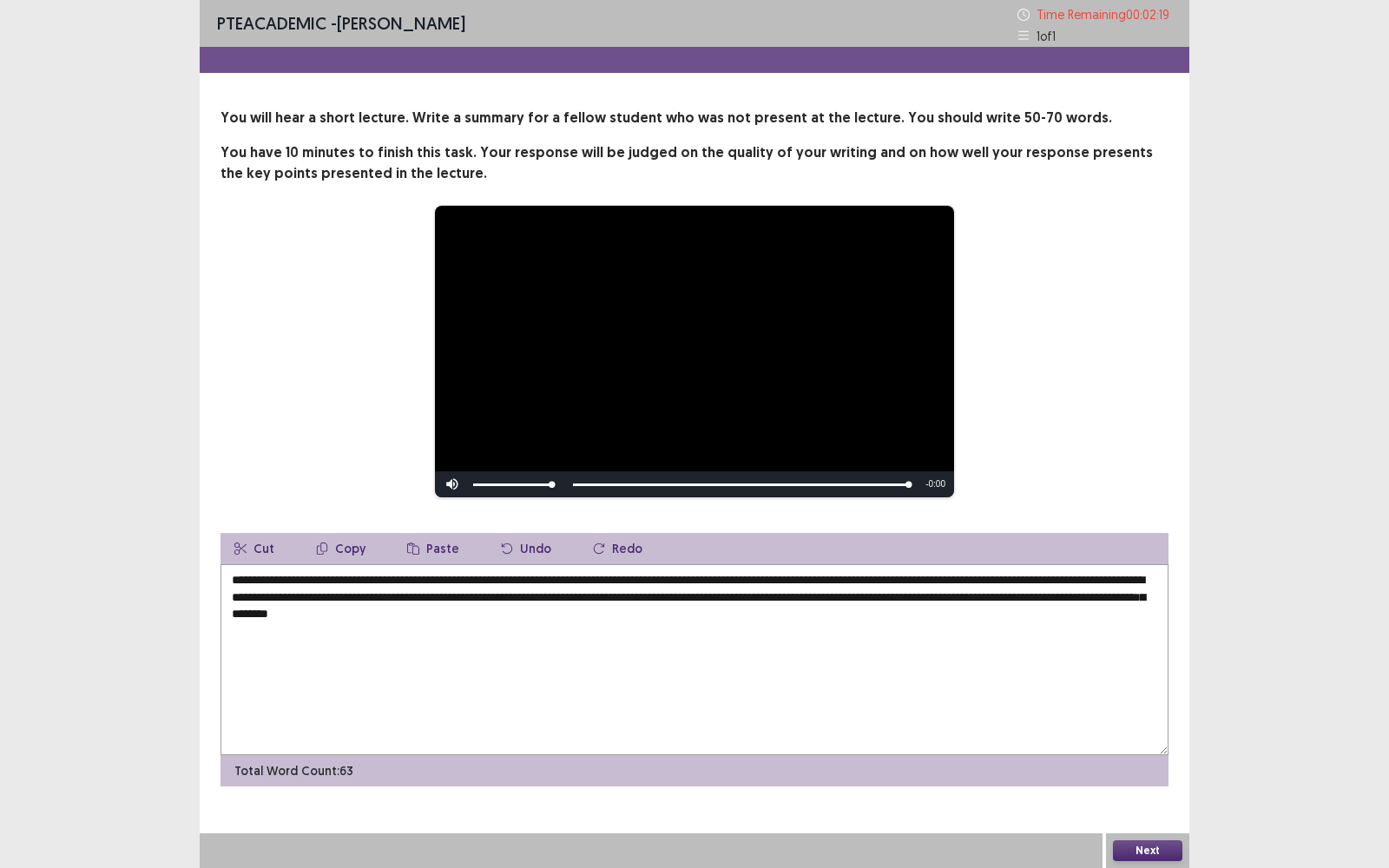
type textarea "**********"
click at [1186, 689] on div "Next" at bounding box center [1146, 850] width 83 height 35
click at [1172, 689] on button "Next" at bounding box center [1147, 850] width 70 height 21
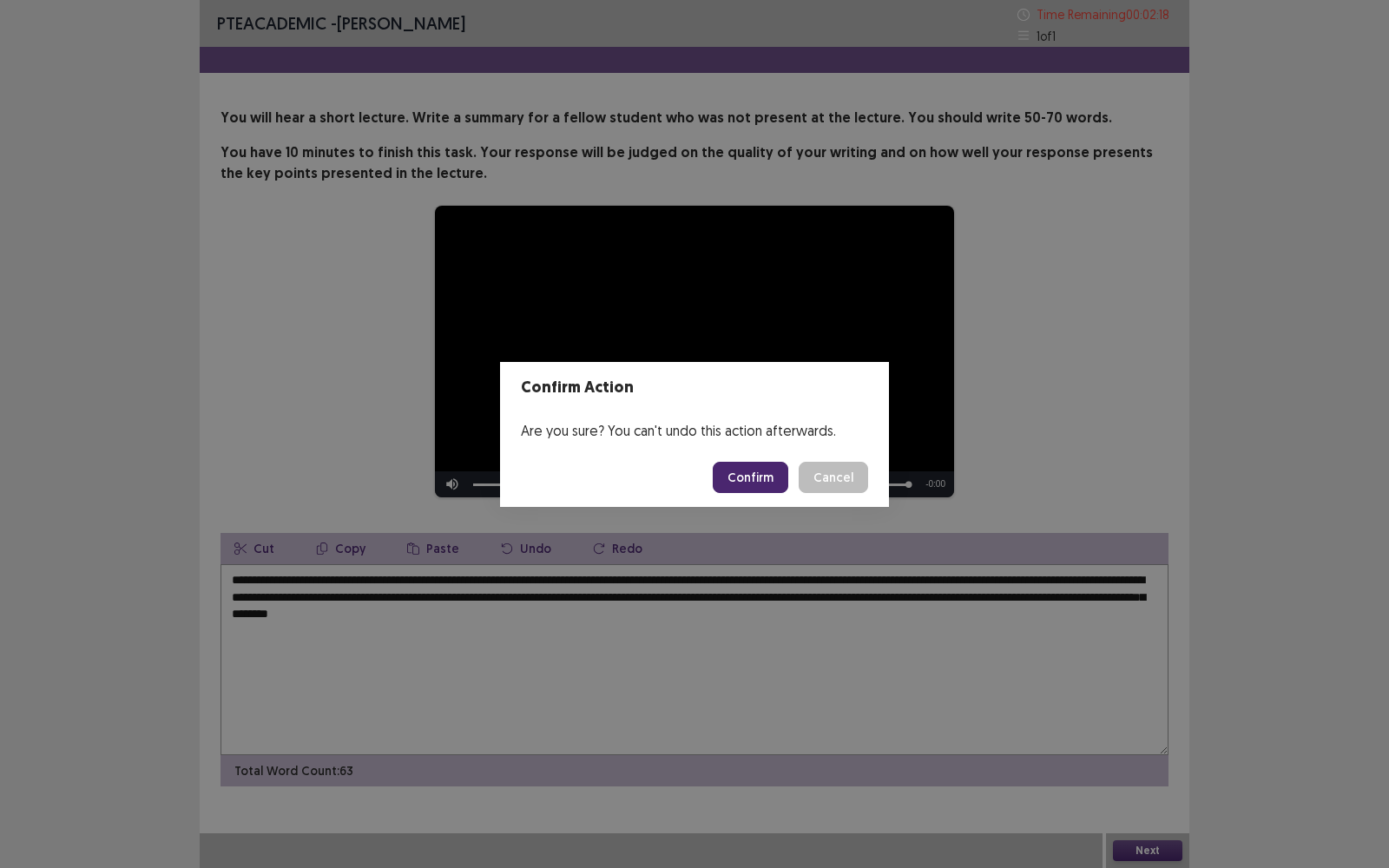
click at [757, 471] on button "Confirm" at bounding box center [750, 477] width 75 height 31
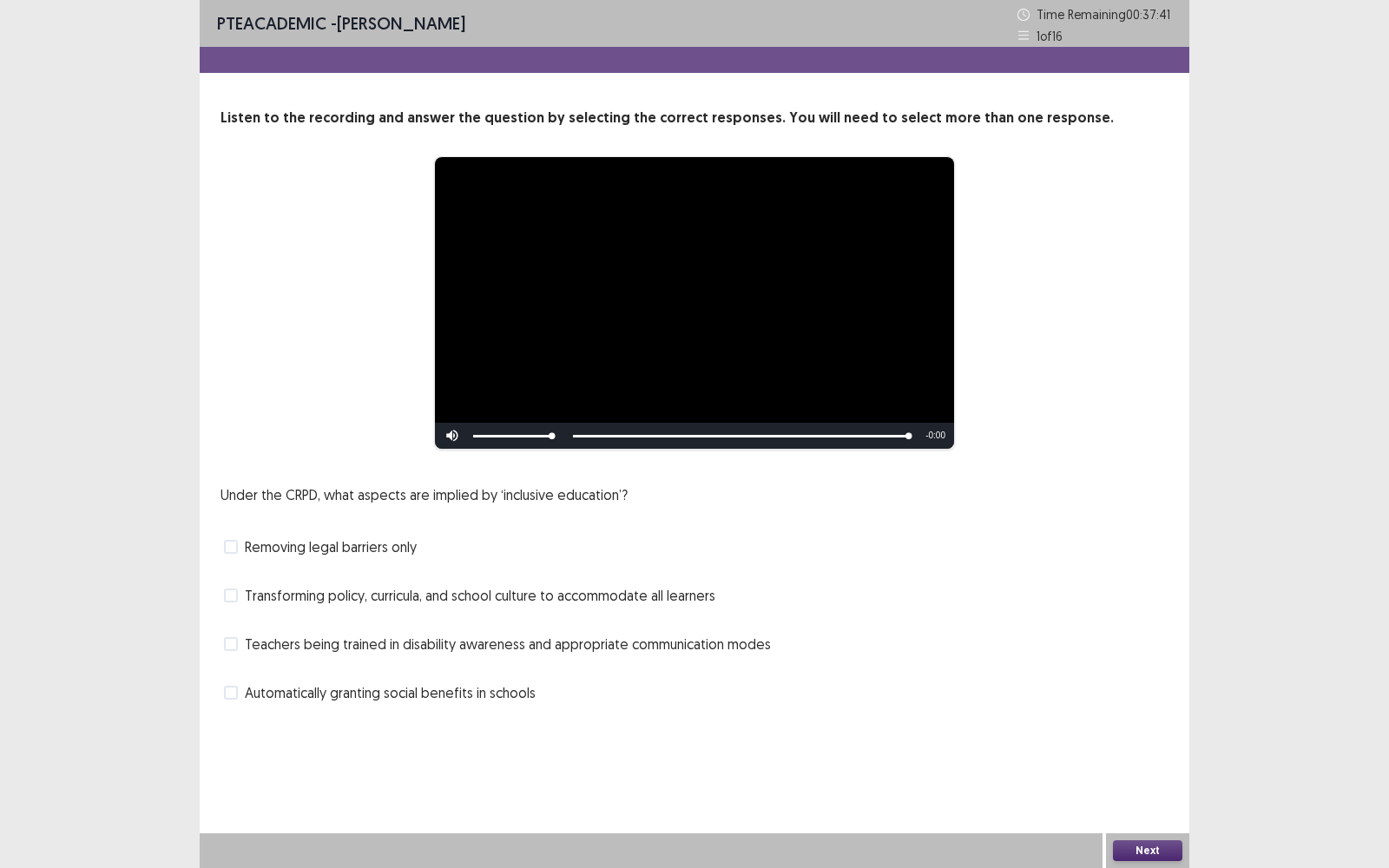
click at [614, 606] on div "Transforming policy, curricula, and school culture to accommodate all learners" at bounding box center [694, 595] width 948 height 28
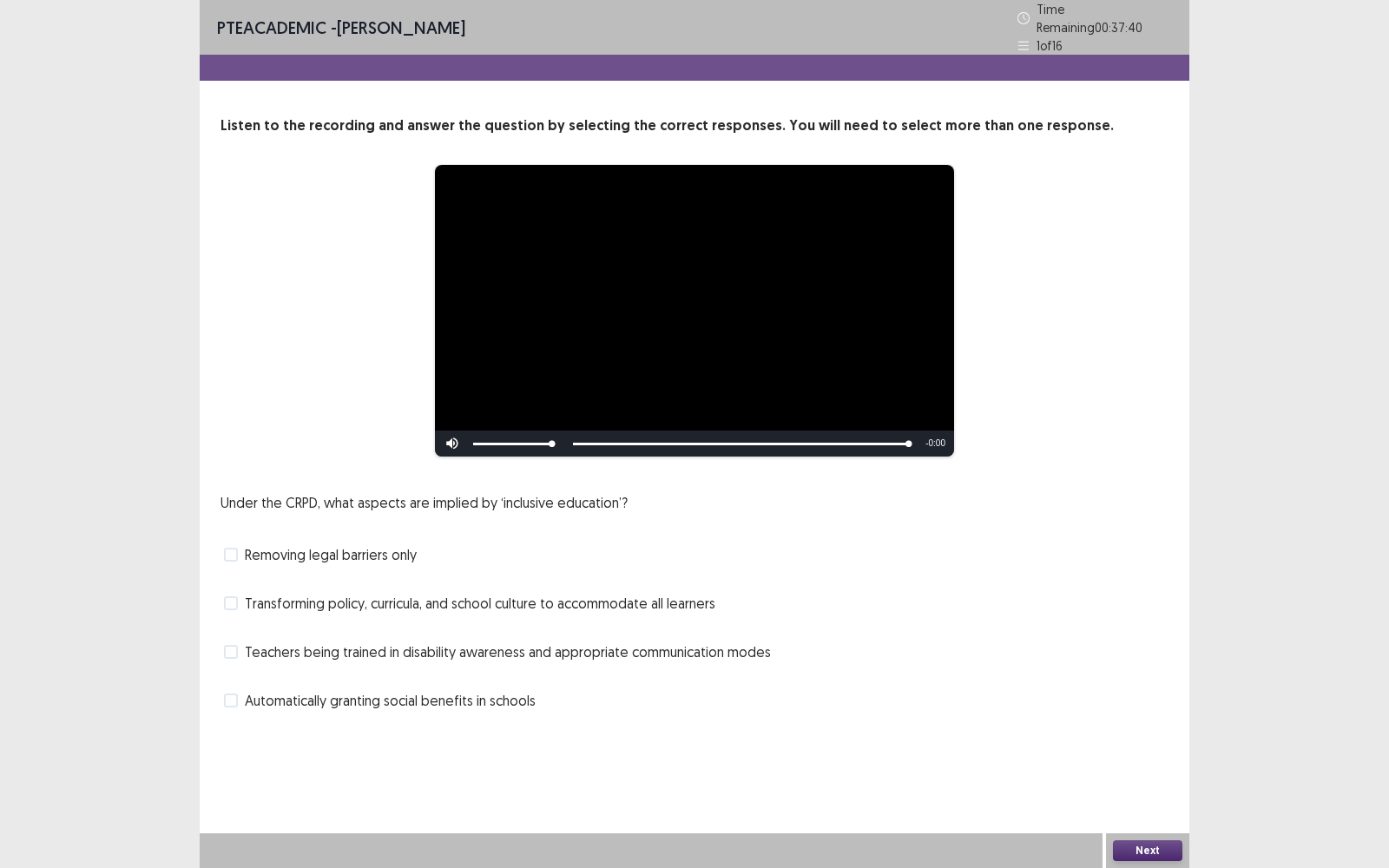
click at [521, 611] on div "Under the CRPD, what aspects are implied by ‘inclusive education’? Removing leg…" at bounding box center [694, 603] width 948 height 222
click at [523, 599] on span "Transforming policy, curricula, and school culture to accommodate all learners" at bounding box center [480, 602] width 471 height 21
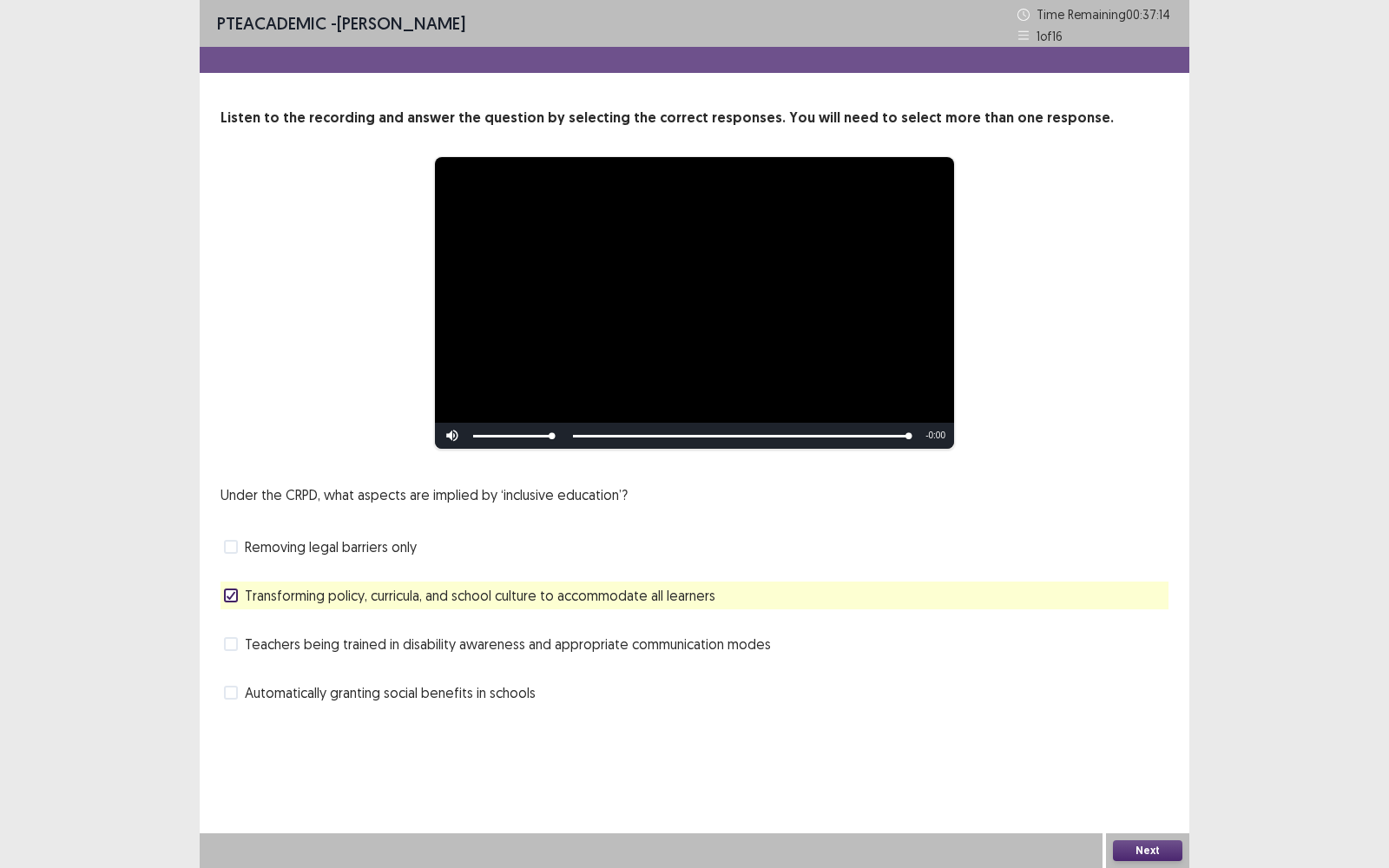
click at [506, 653] on span "Teachers being trained in disability awareness and appropriate communication mo…" at bounding box center [507, 643] width 526 height 21
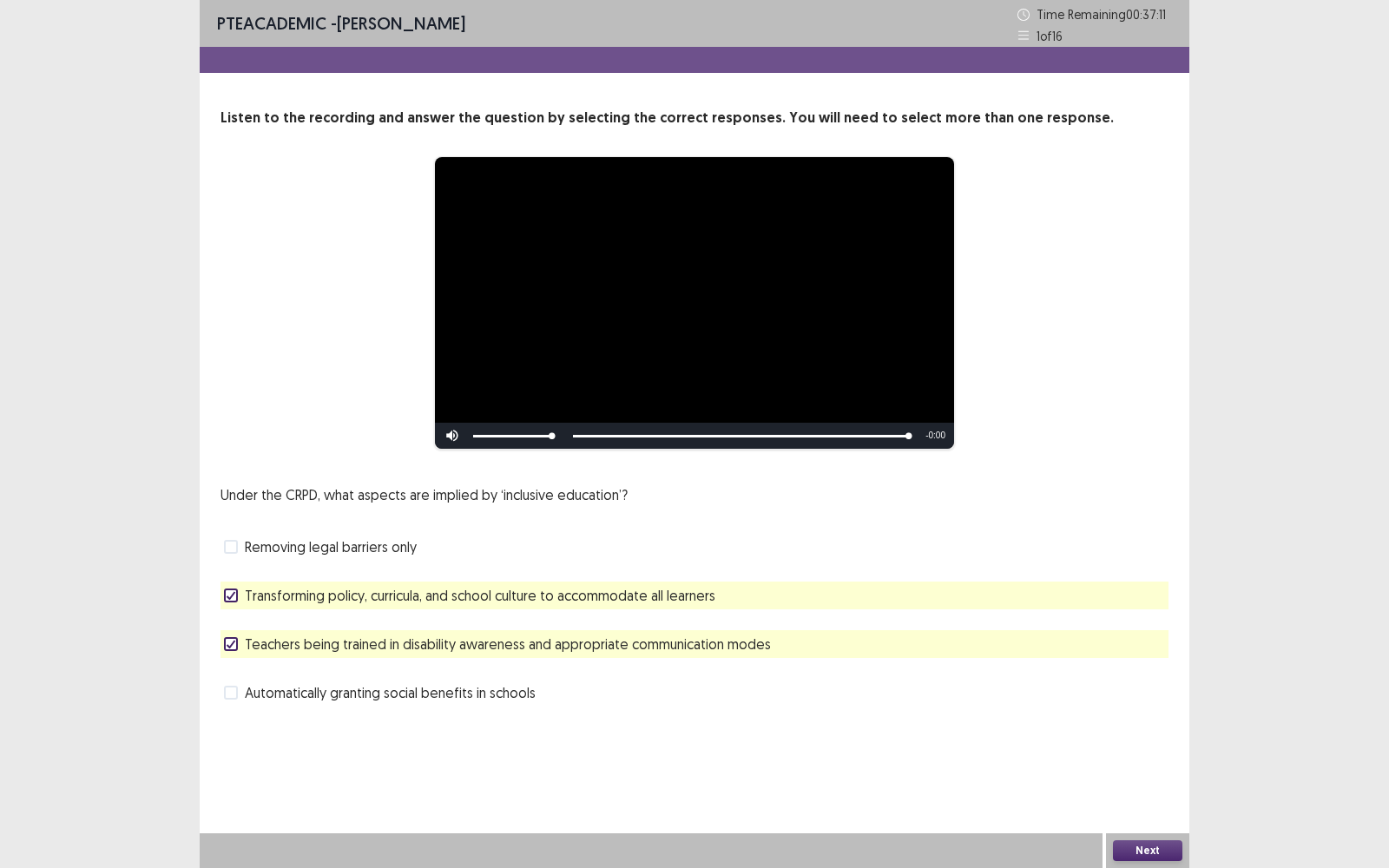
click at [1106, 689] on div "Next" at bounding box center [1146, 850] width 83 height 35
click at [1125, 689] on div "Next" at bounding box center [1146, 850] width 83 height 35
click at [1120, 689] on button "Next" at bounding box center [1147, 850] width 70 height 21
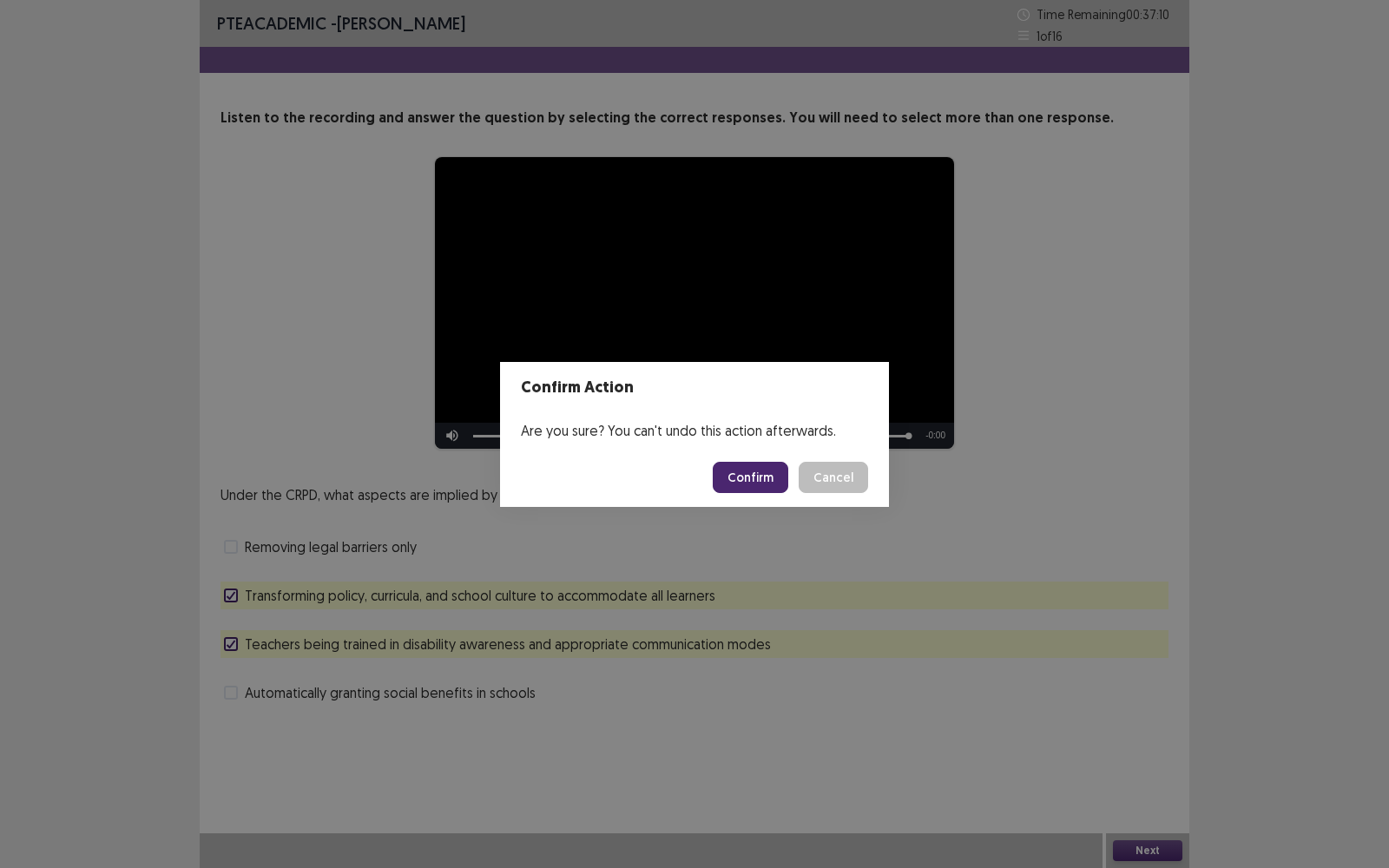
click at [754, 486] on button "Confirm" at bounding box center [750, 477] width 75 height 31
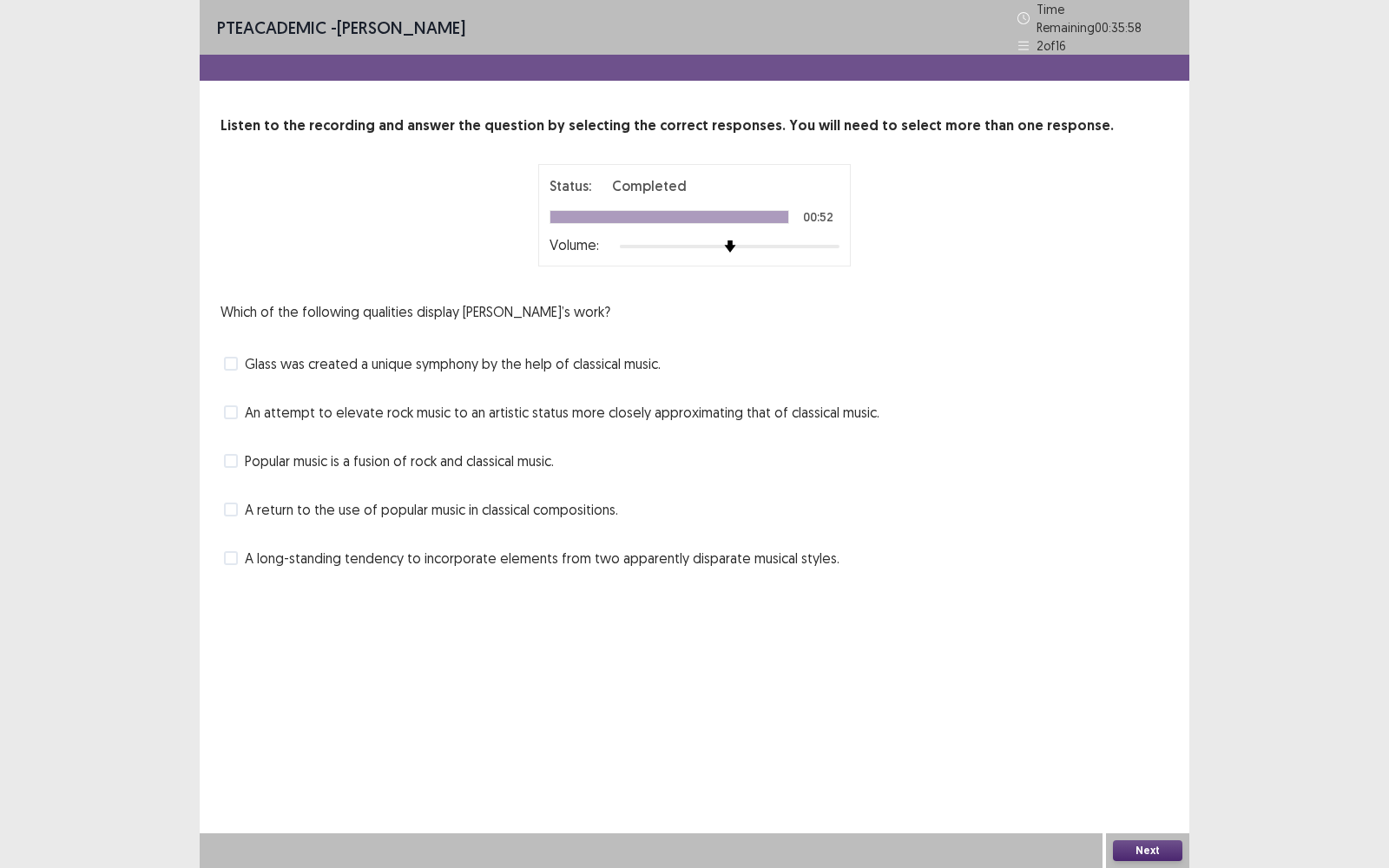
click at [537, 457] on span "Popular music is a fusion of rock and classical music." at bounding box center [398, 460] width 309 height 21
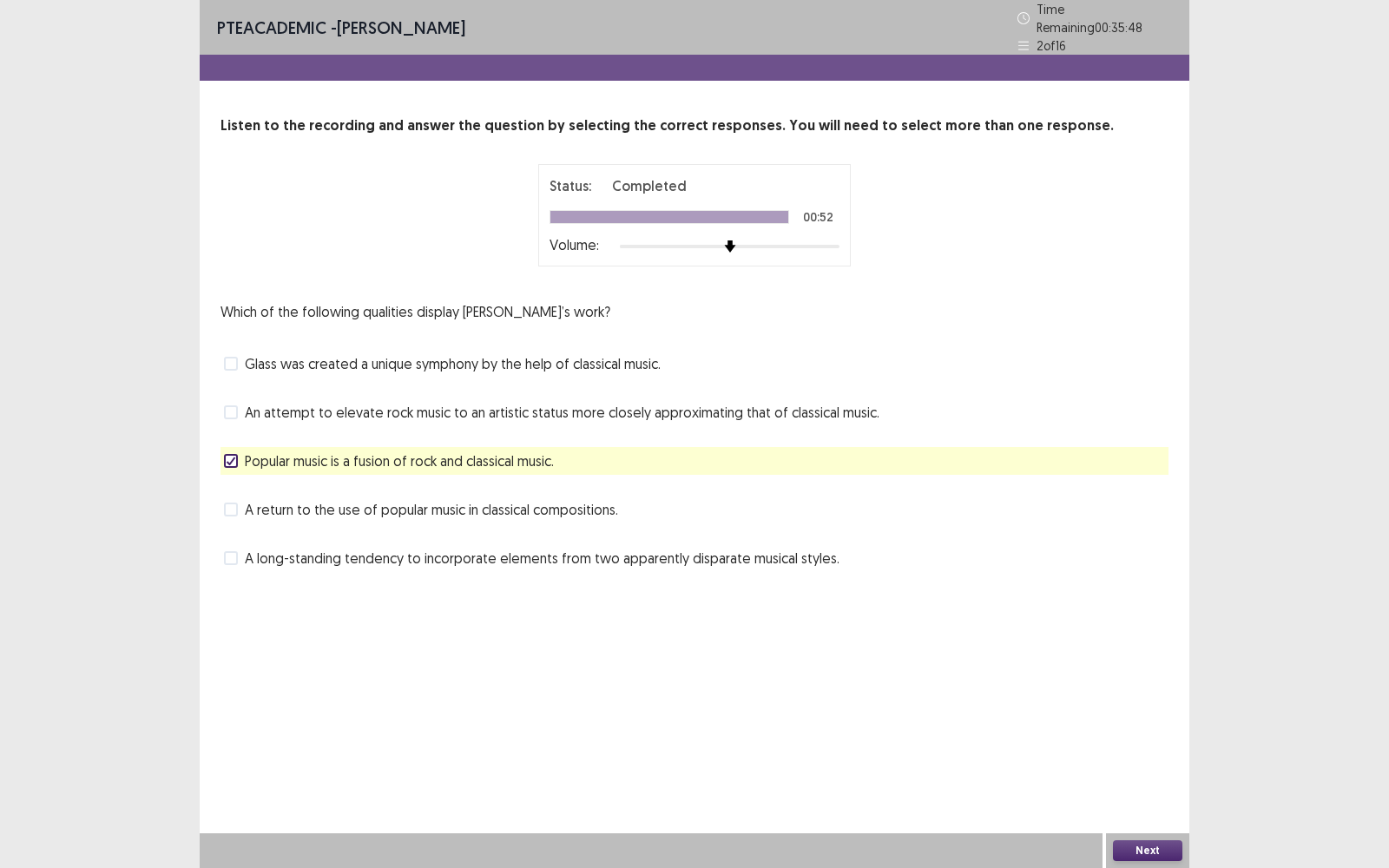
click at [737, 550] on span "A long-standing tendency to incorporate elements from two apparently disparate …" at bounding box center [541, 557] width 594 height 21
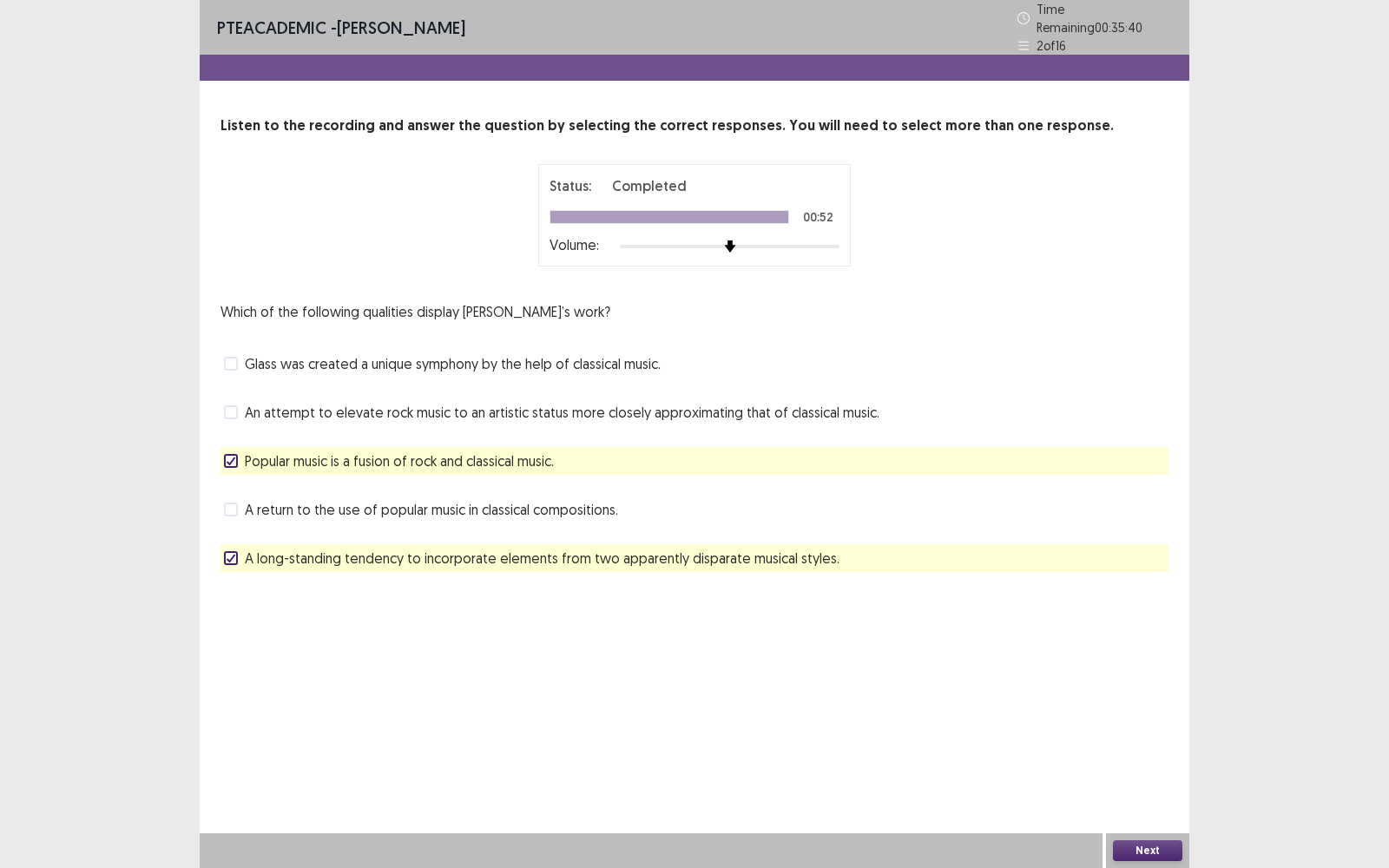
click at [1155, 867] on div "Next" at bounding box center [1146, 850] width 83 height 35
click at [1147, 838] on div "Next" at bounding box center [1146, 850] width 83 height 35
click at [1146, 844] on button "Next" at bounding box center [1147, 850] width 70 height 21
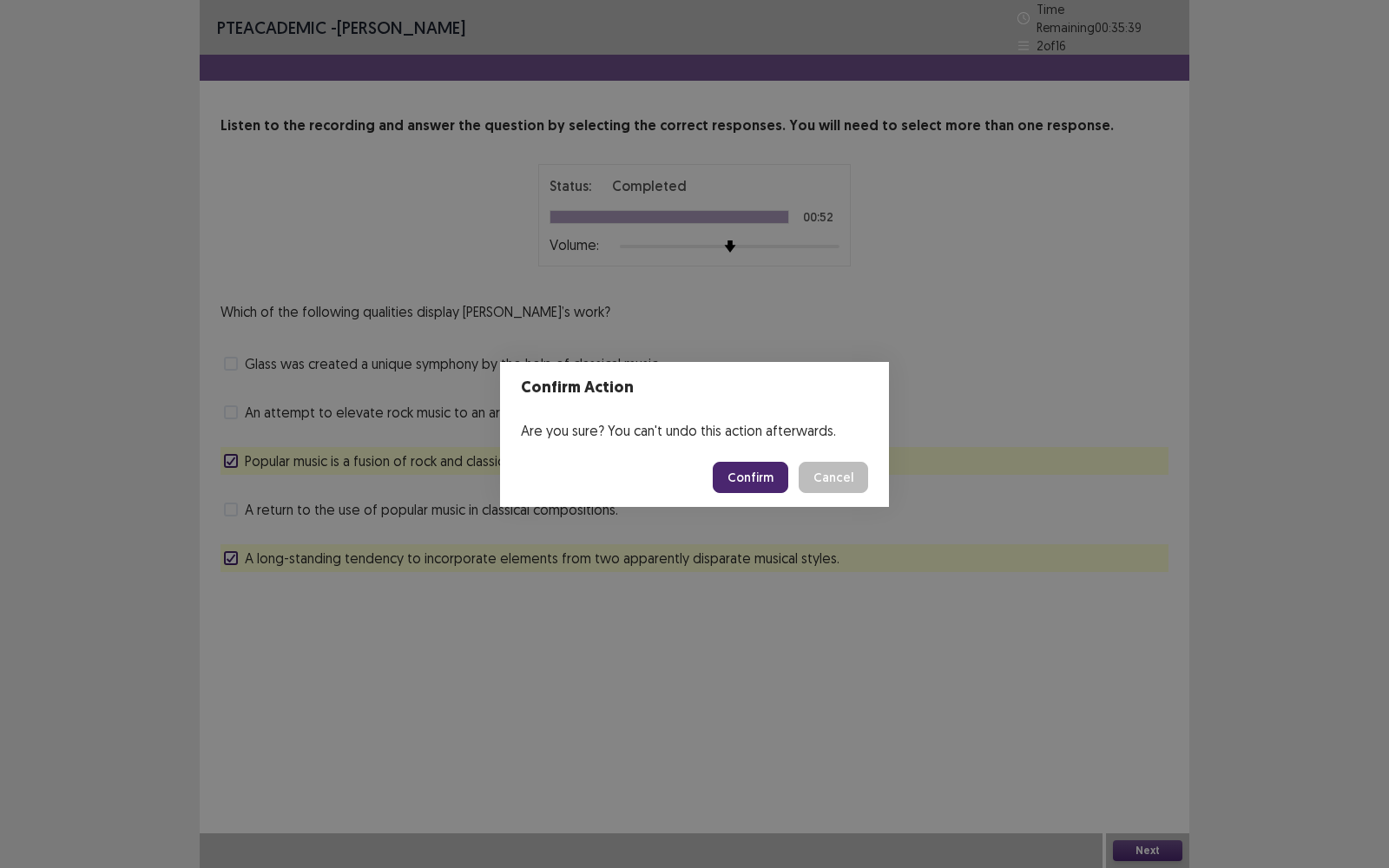
click at [761, 480] on button "Confirm" at bounding box center [750, 477] width 75 height 31
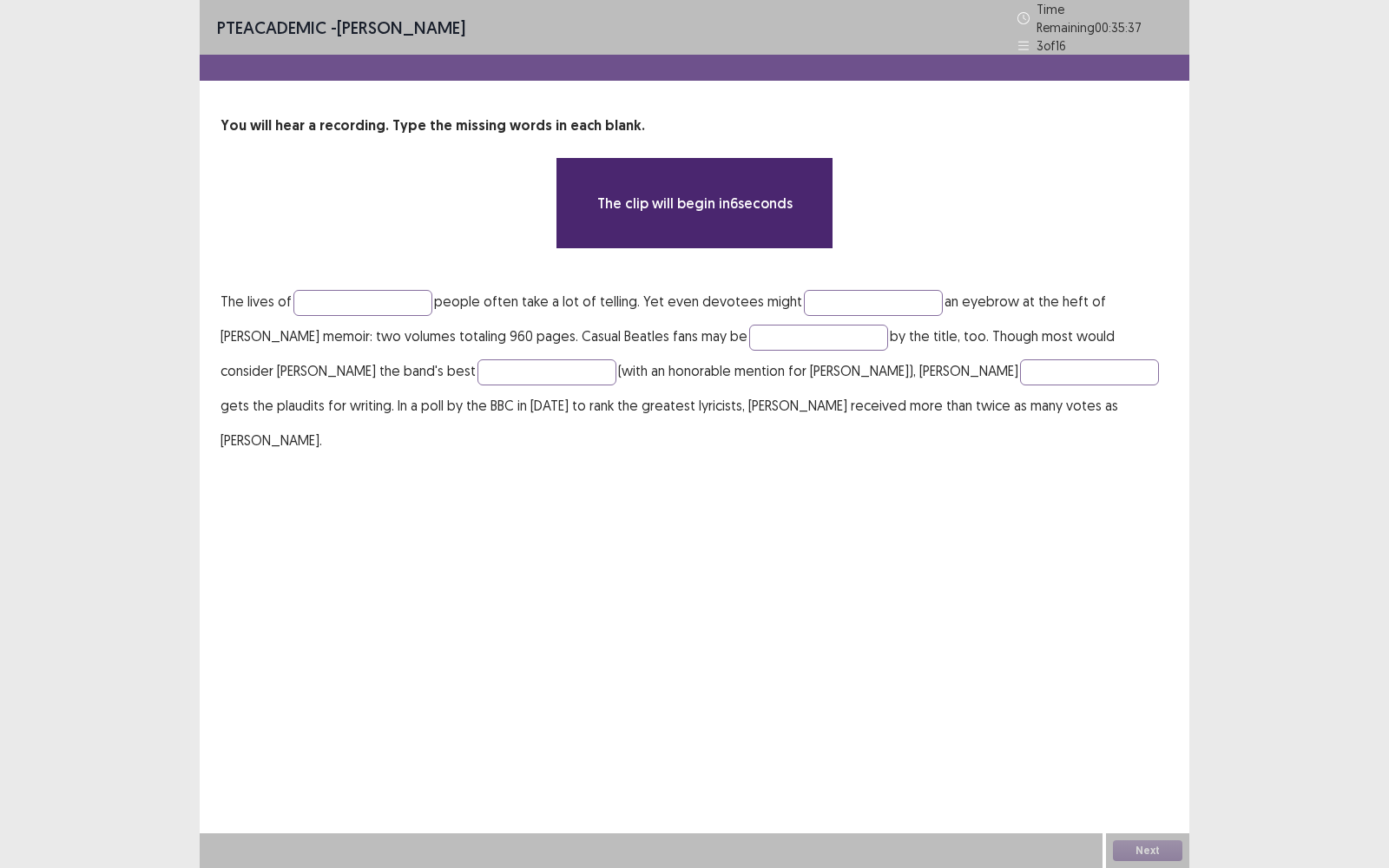
click at [396, 284] on p "The lives of people often take a lot of telling. Yet even devotees might an eye…" at bounding box center [694, 370] width 948 height 174
click at [372, 290] on input "text" at bounding box center [362, 302] width 139 height 26
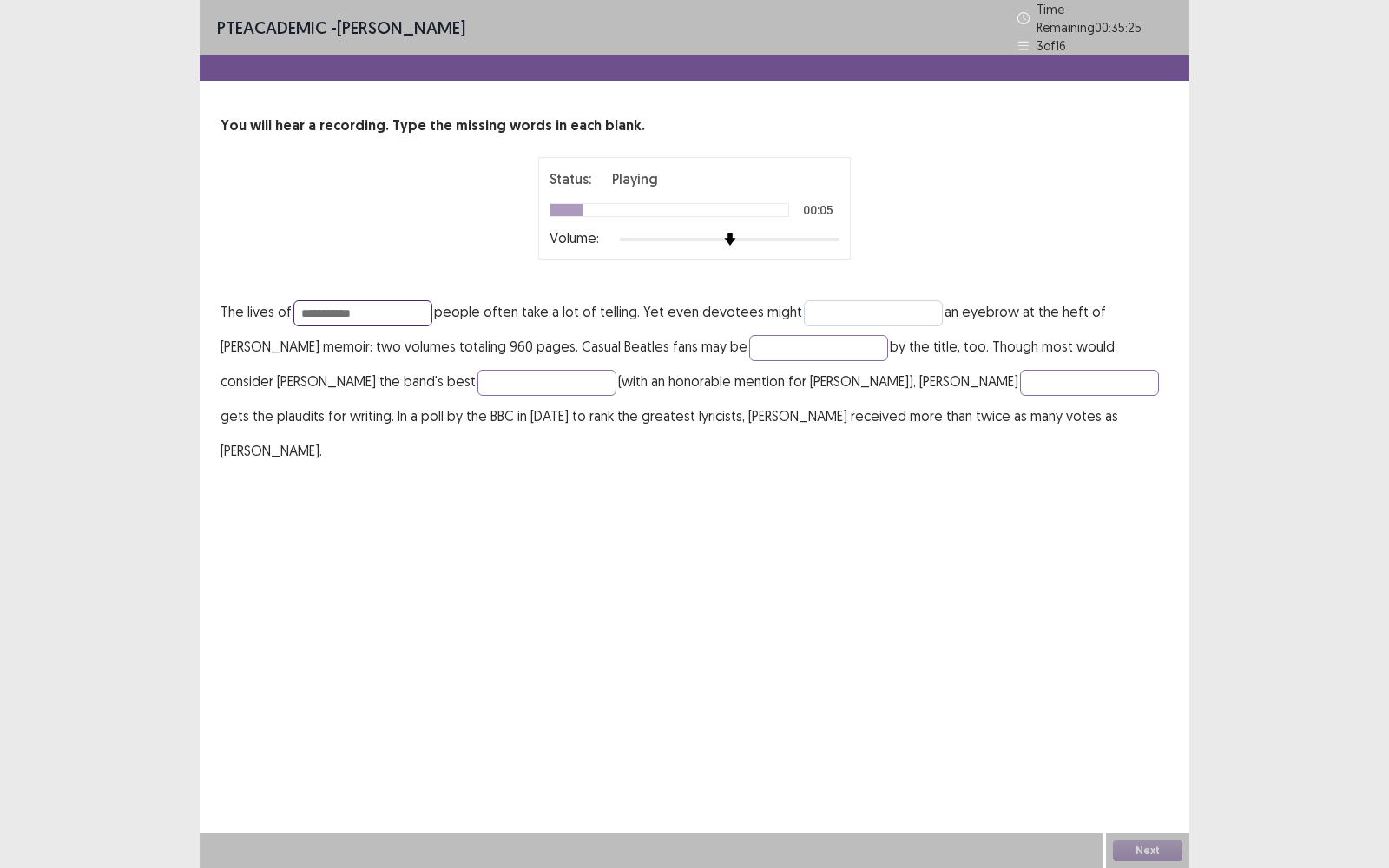
type input "**********"
click at [869, 301] on input "text" at bounding box center [873, 313] width 139 height 26
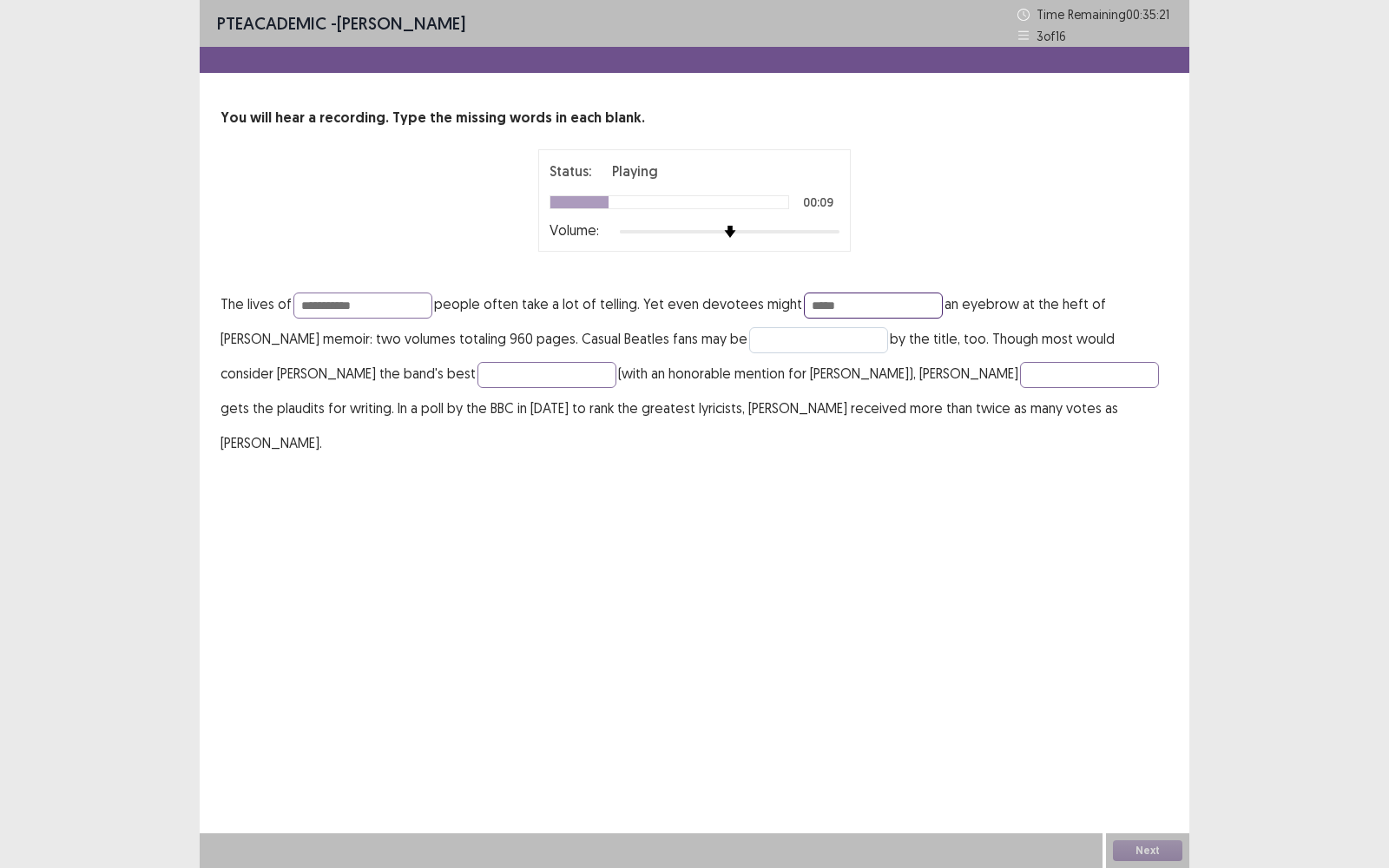
type input "*****"
click at [771, 338] on input "text" at bounding box center [818, 340] width 139 height 26
type input "********"
click at [477, 373] on input "text" at bounding box center [546, 374] width 139 height 26
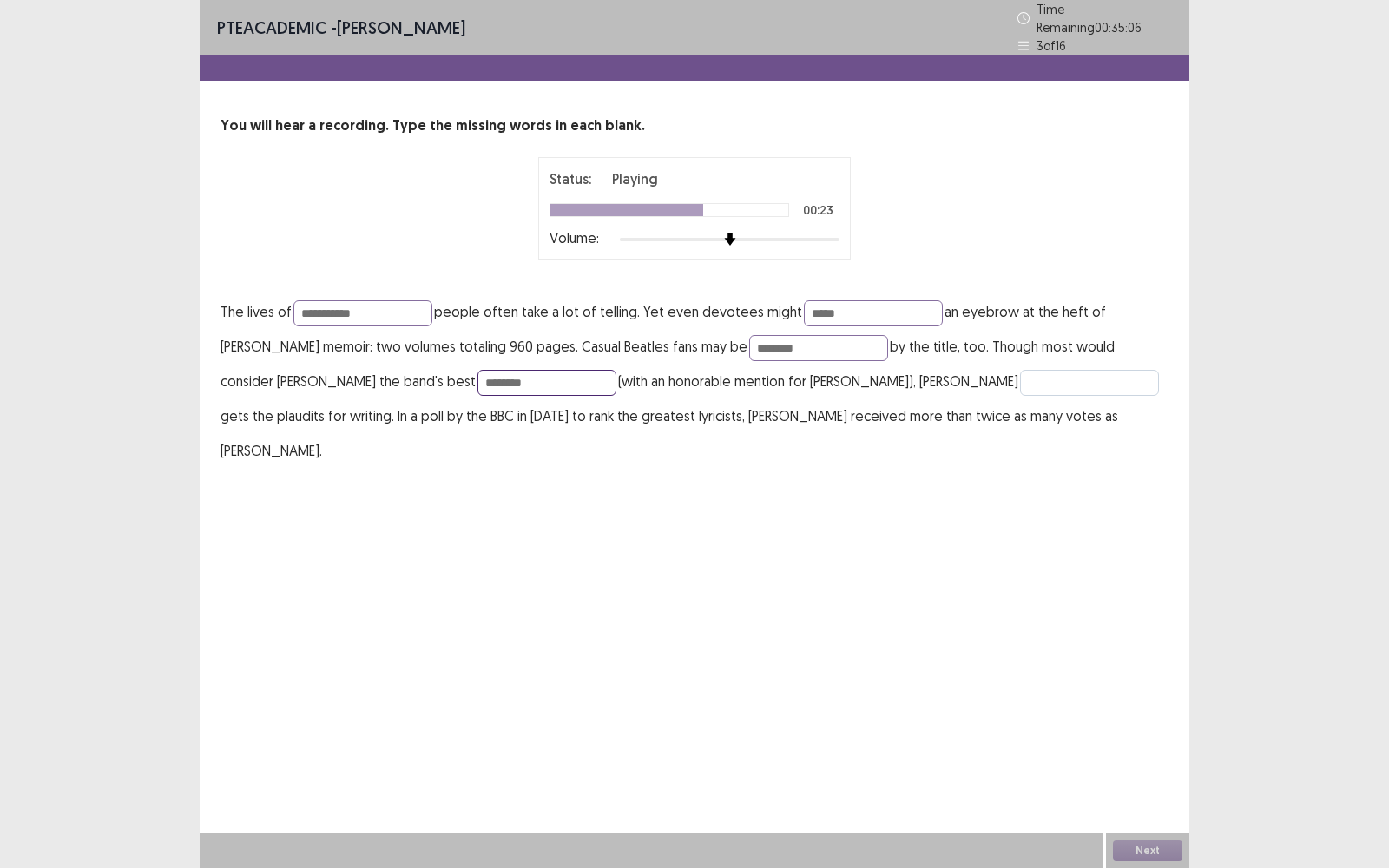
type input "********"
click at [1019, 380] on input "text" at bounding box center [1088, 382] width 139 height 26
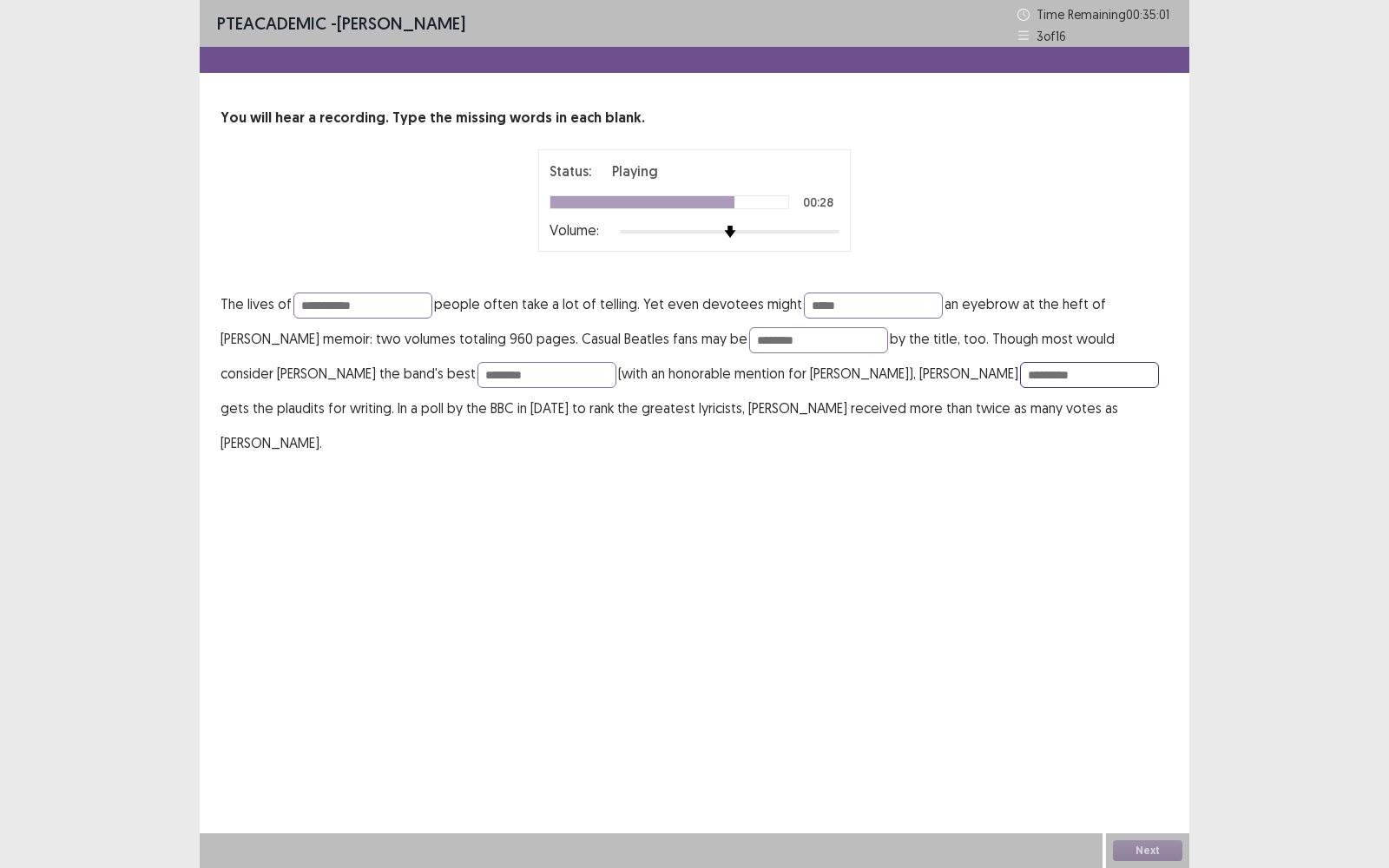
type input "*********"
click at [861, 494] on div "**********" at bounding box center [694, 434] width 990 height 868
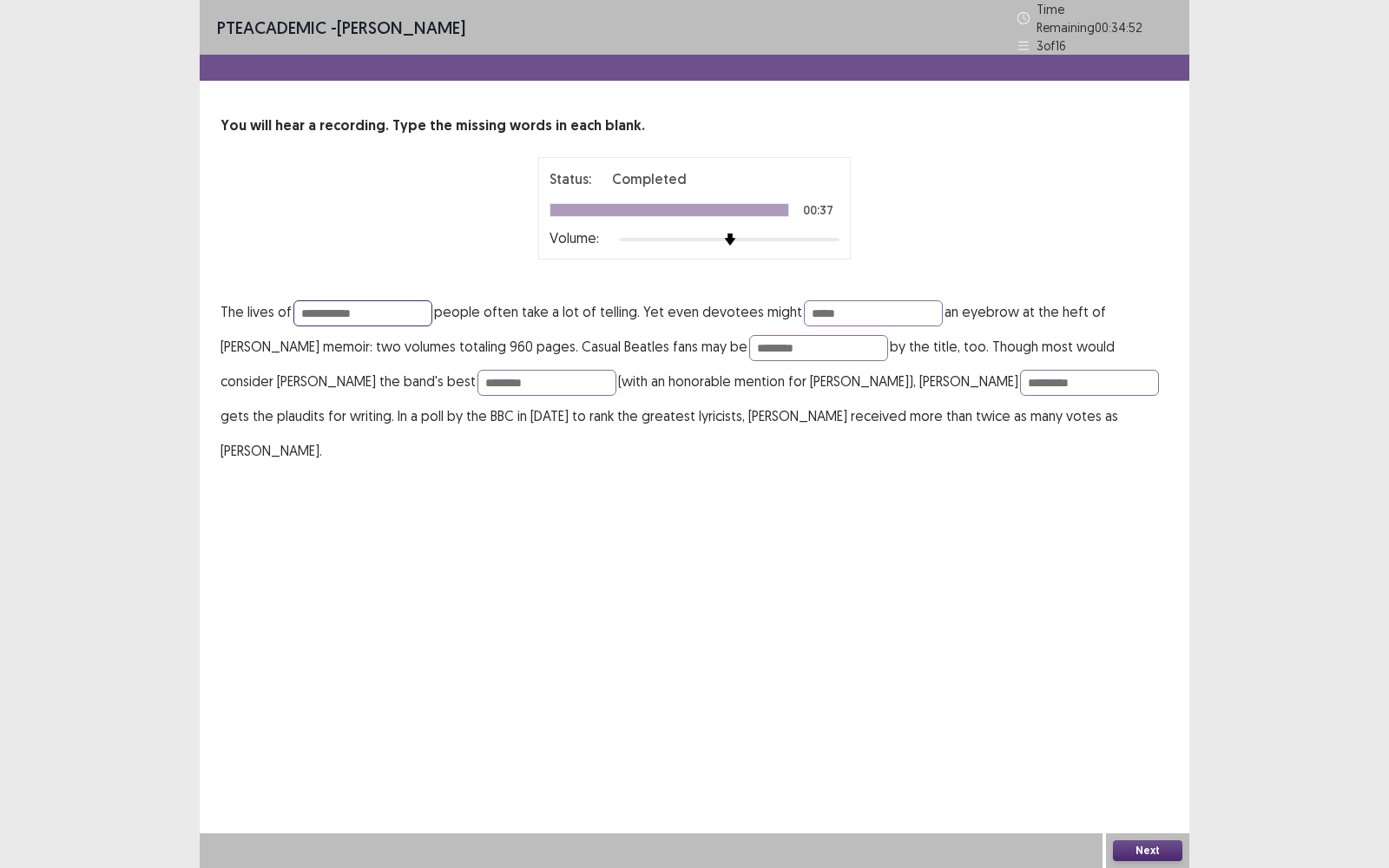
click at [353, 308] on input "**********" at bounding box center [362, 313] width 139 height 26
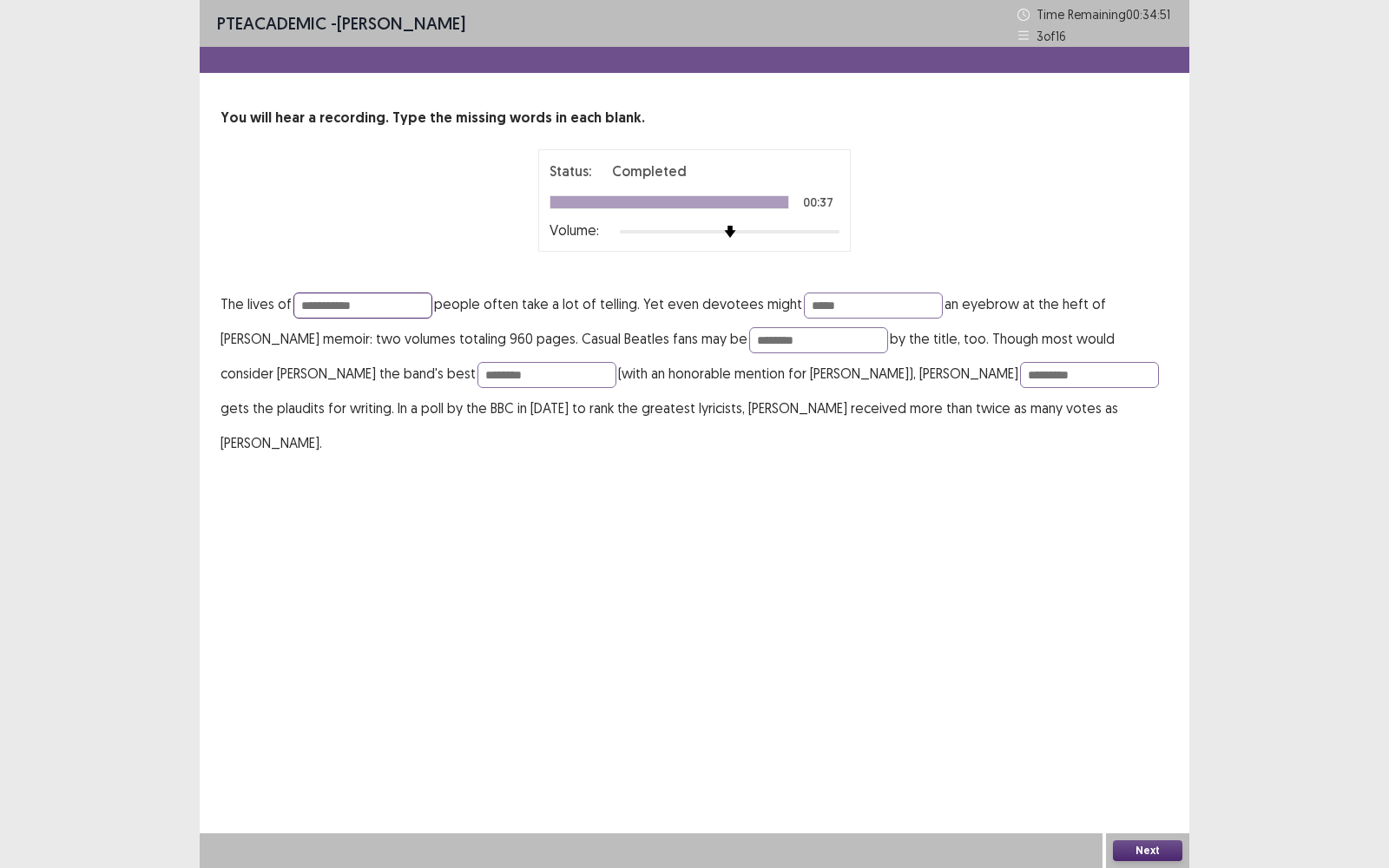
click at [409, 301] on input "**********" at bounding box center [362, 305] width 139 height 26
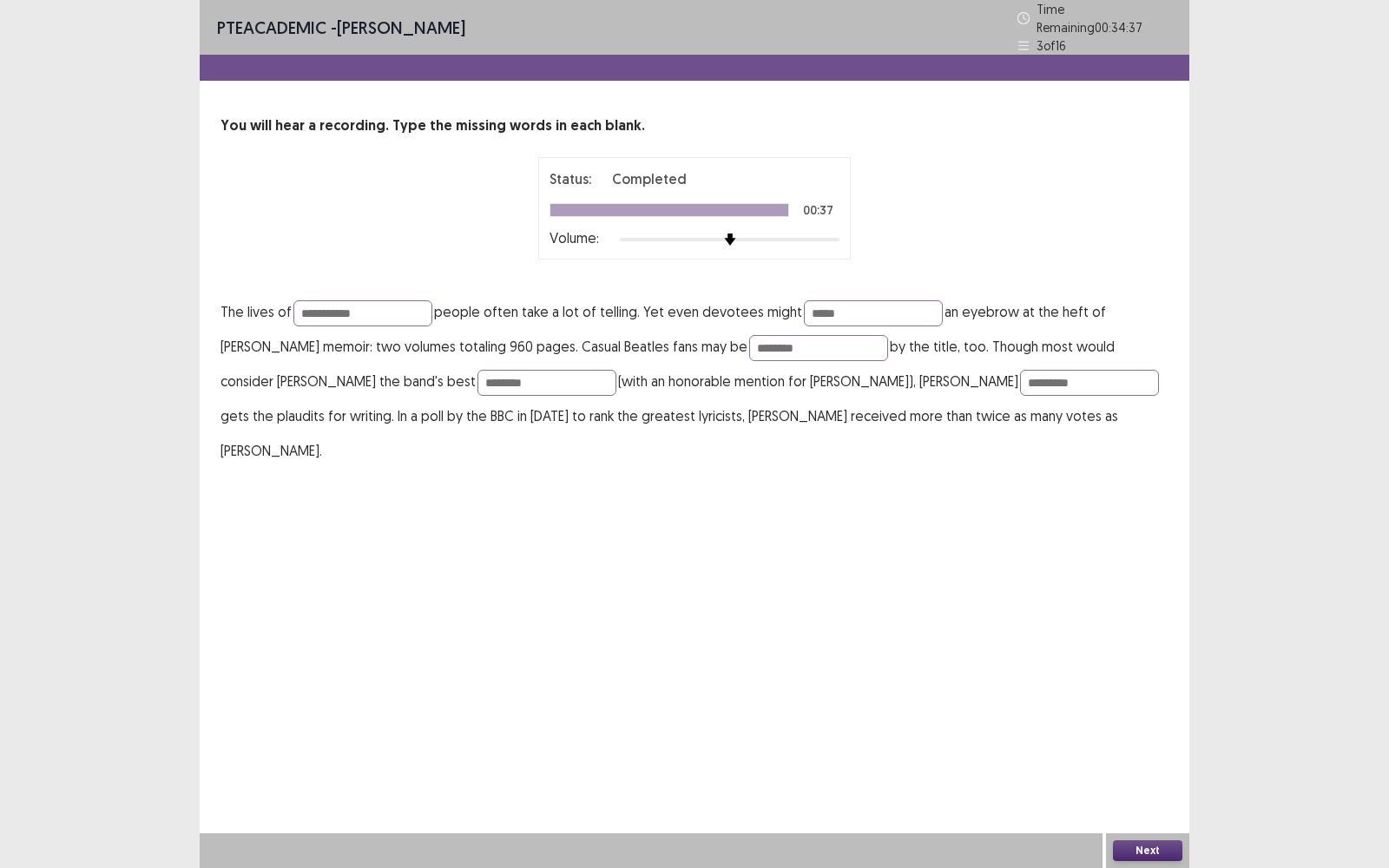
click at [444, 266] on div "**********" at bounding box center [694, 292] width 990 height 353
click at [413, 309] on input "**********" at bounding box center [362, 313] width 139 height 26
type input "**********"
click at [408, 258] on div "**********" at bounding box center [694, 292] width 990 height 353
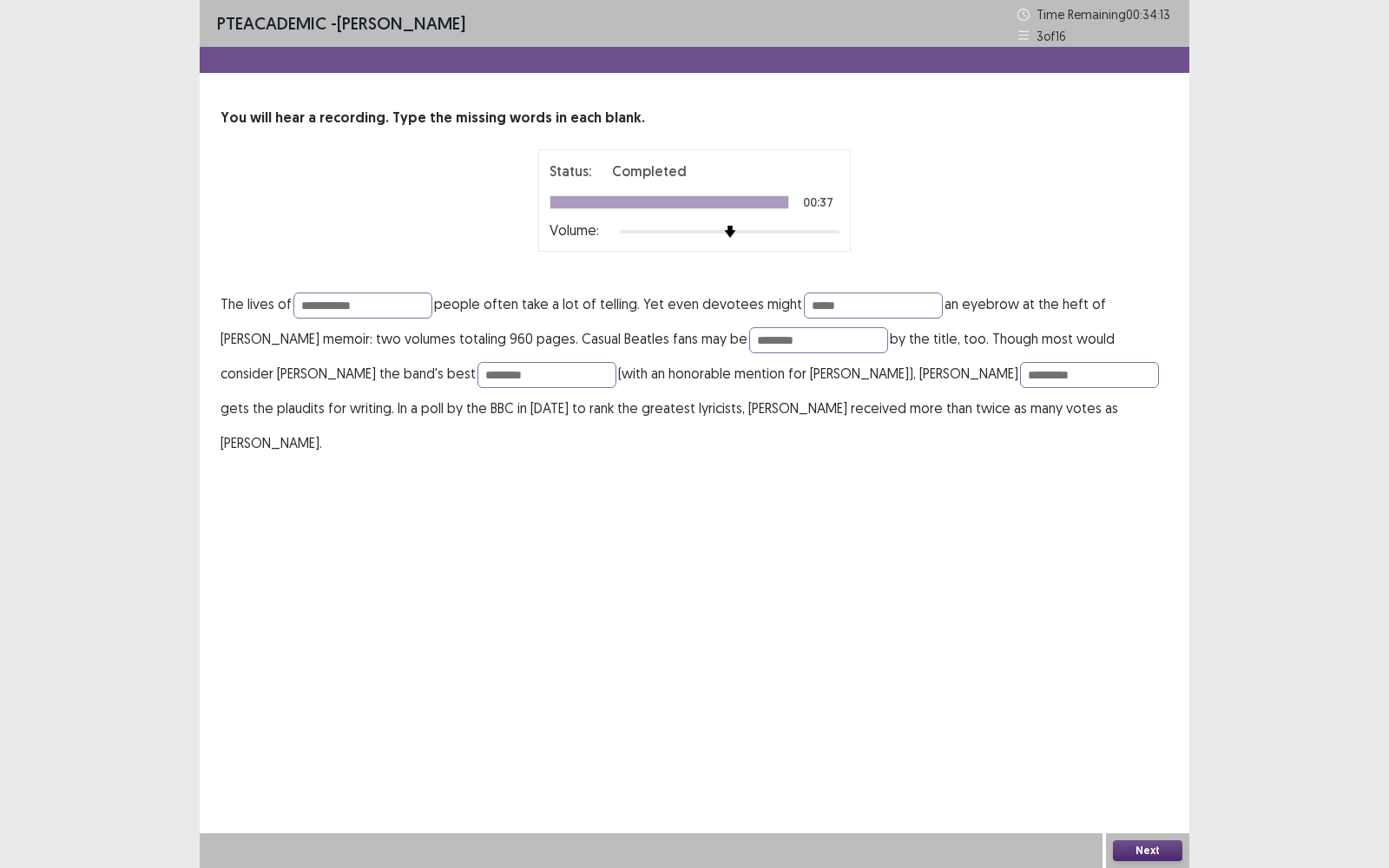
click at [1144, 867] on div "Next" at bounding box center [1146, 850] width 83 height 35
click at [1144, 858] on button "Next" at bounding box center [1147, 850] width 70 height 21
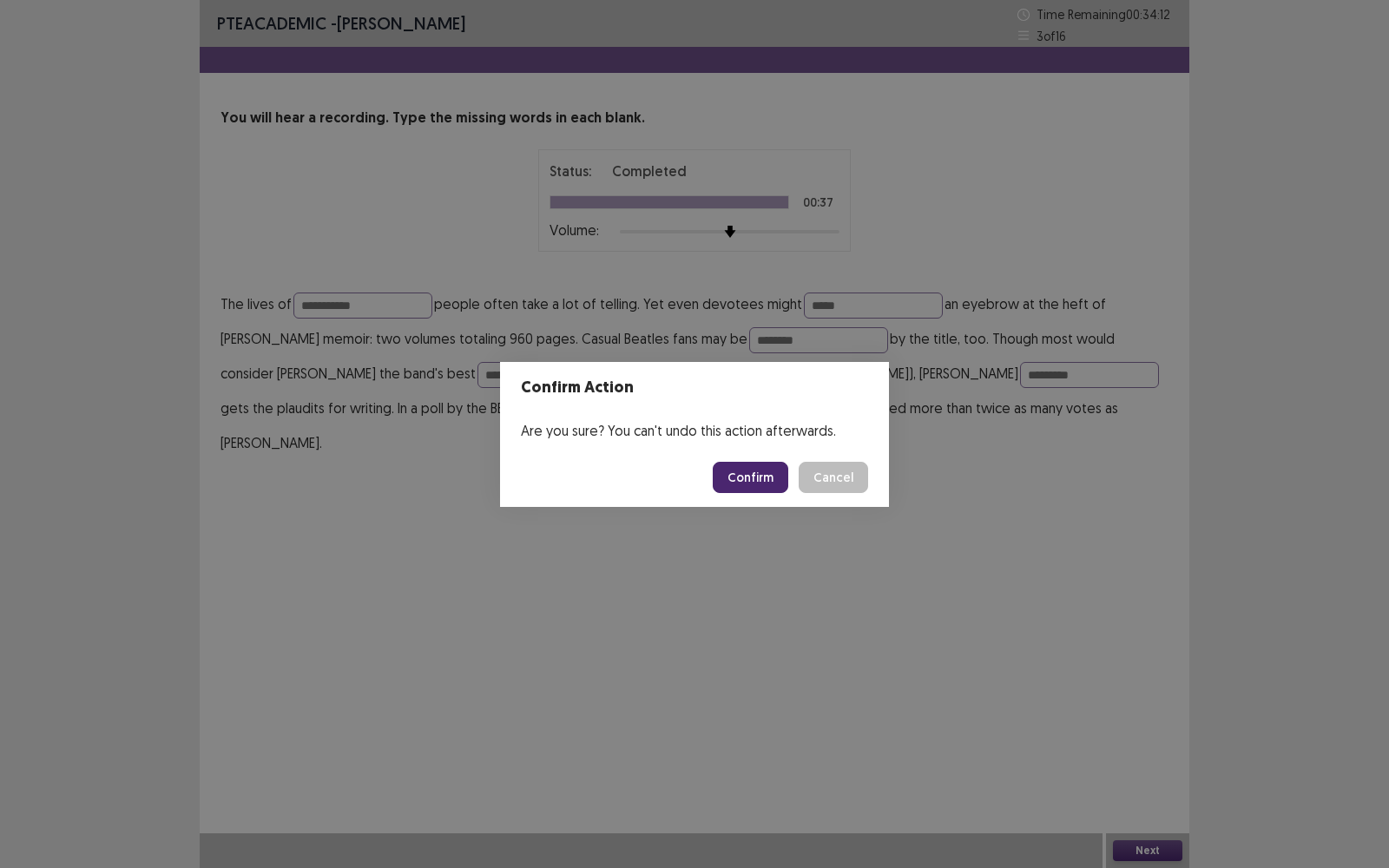
click at [773, 477] on button "Confirm" at bounding box center [750, 477] width 75 height 31
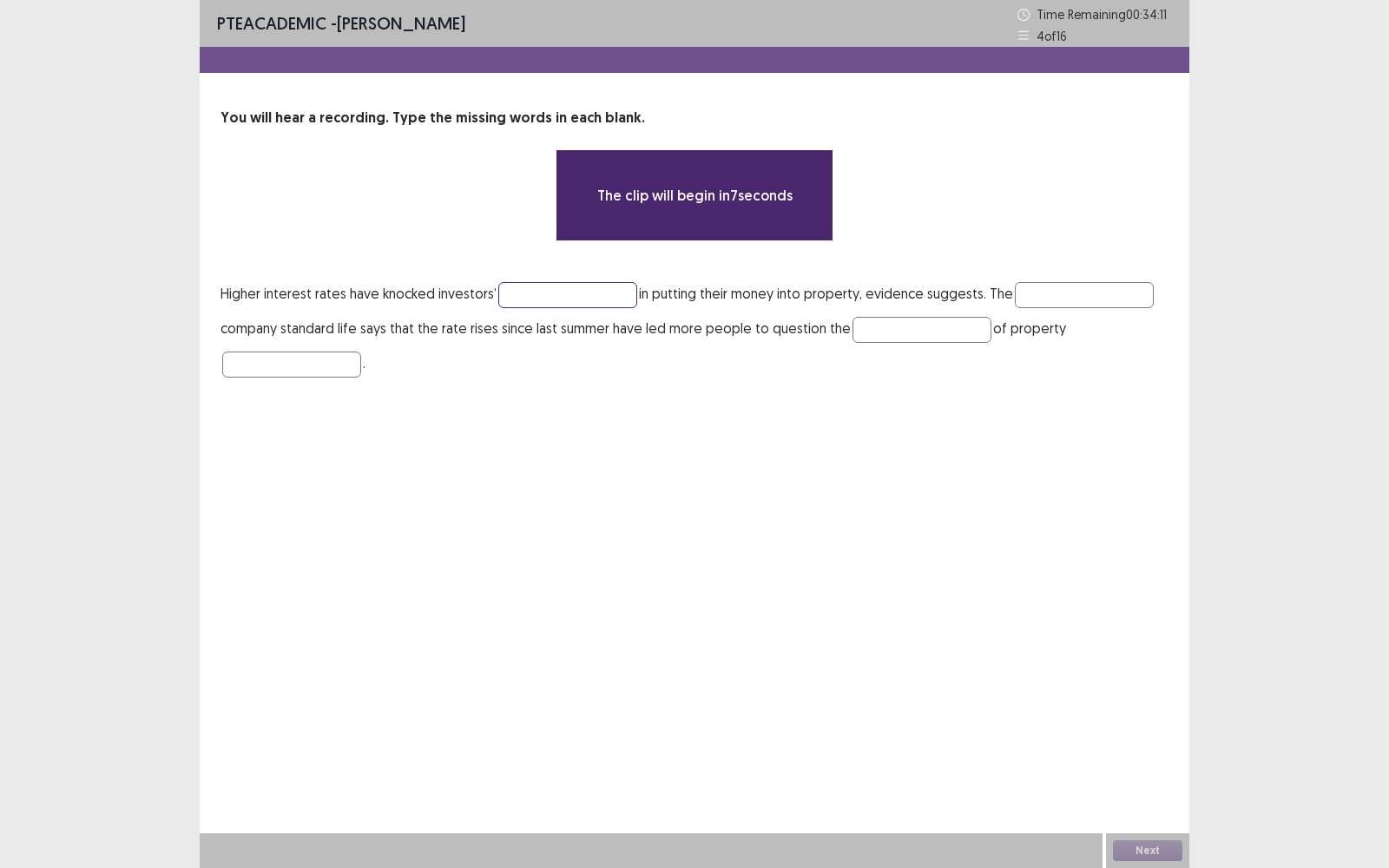
click at [561, 297] on input "text" at bounding box center [567, 294] width 139 height 26
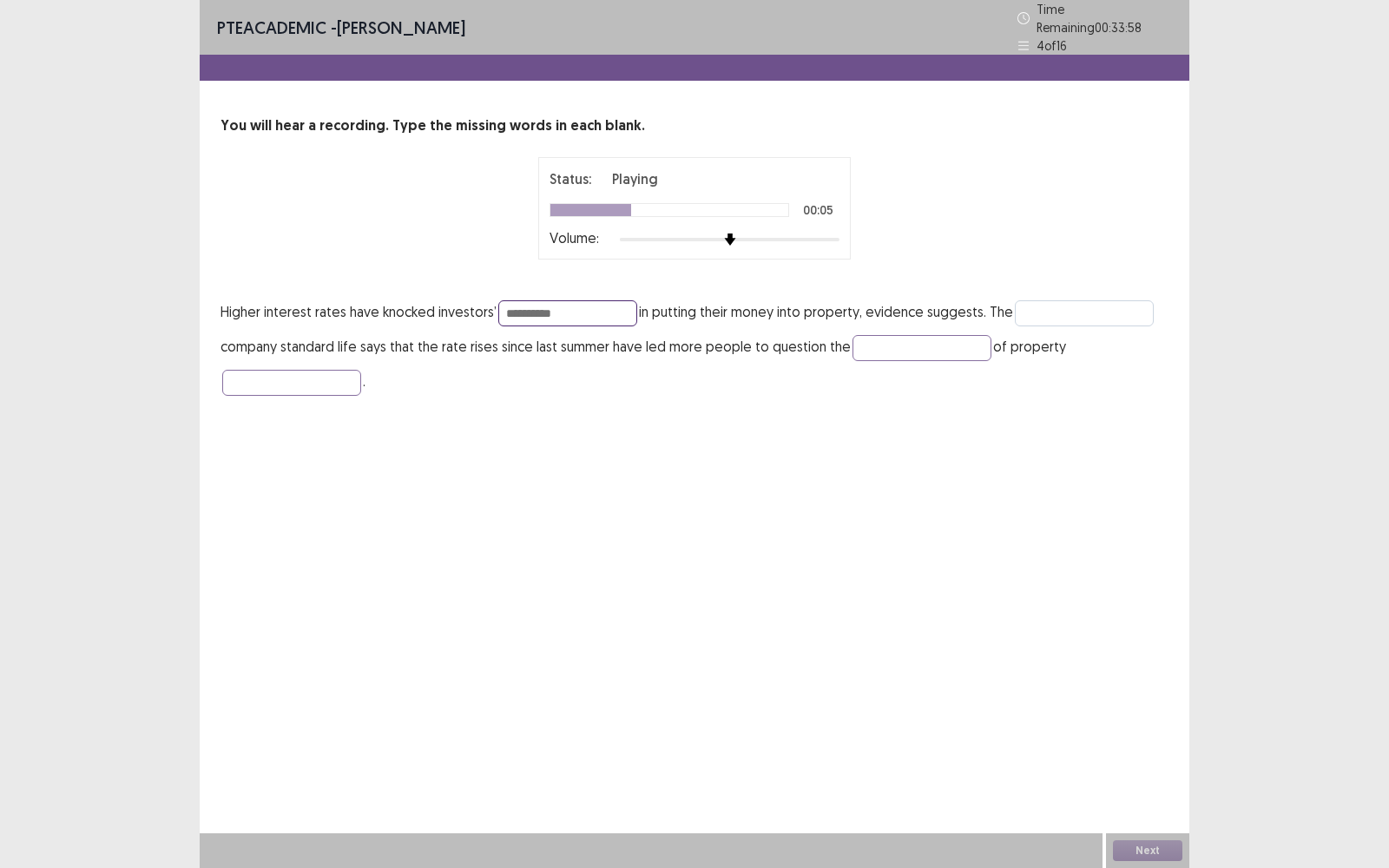
type input "**********"
click at [1057, 301] on input "text" at bounding box center [1084, 313] width 139 height 26
type input "**********"
click at [933, 339] on input "text" at bounding box center [921, 347] width 139 height 26
type input "*****"
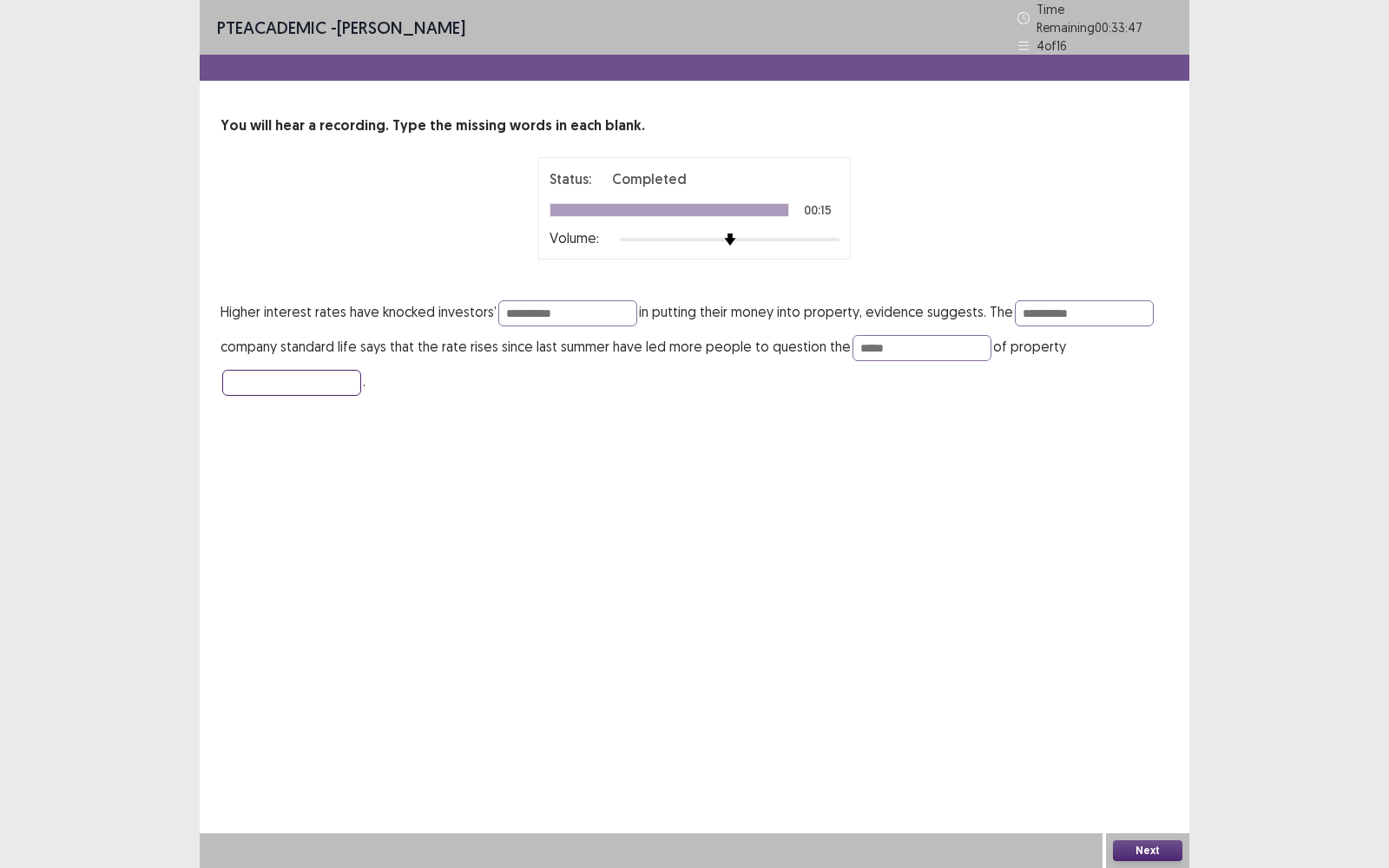
click at [282, 370] on input "text" at bounding box center [291, 382] width 139 height 26
type input "**********"
click at [282, 413] on div "**********" at bounding box center [694, 217] width 990 height 433
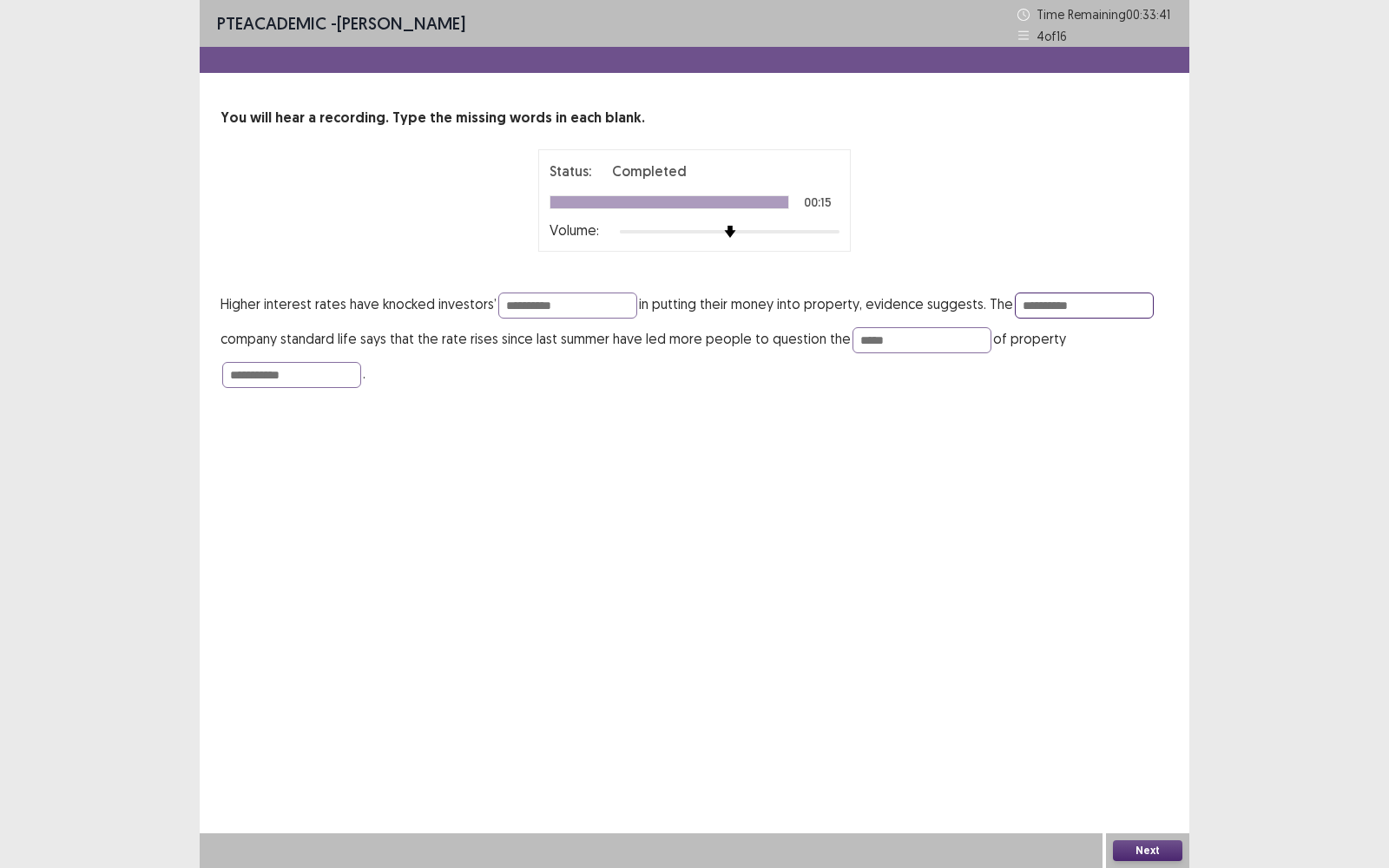
click at [1097, 296] on input "**********" at bounding box center [1084, 305] width 139 height 26
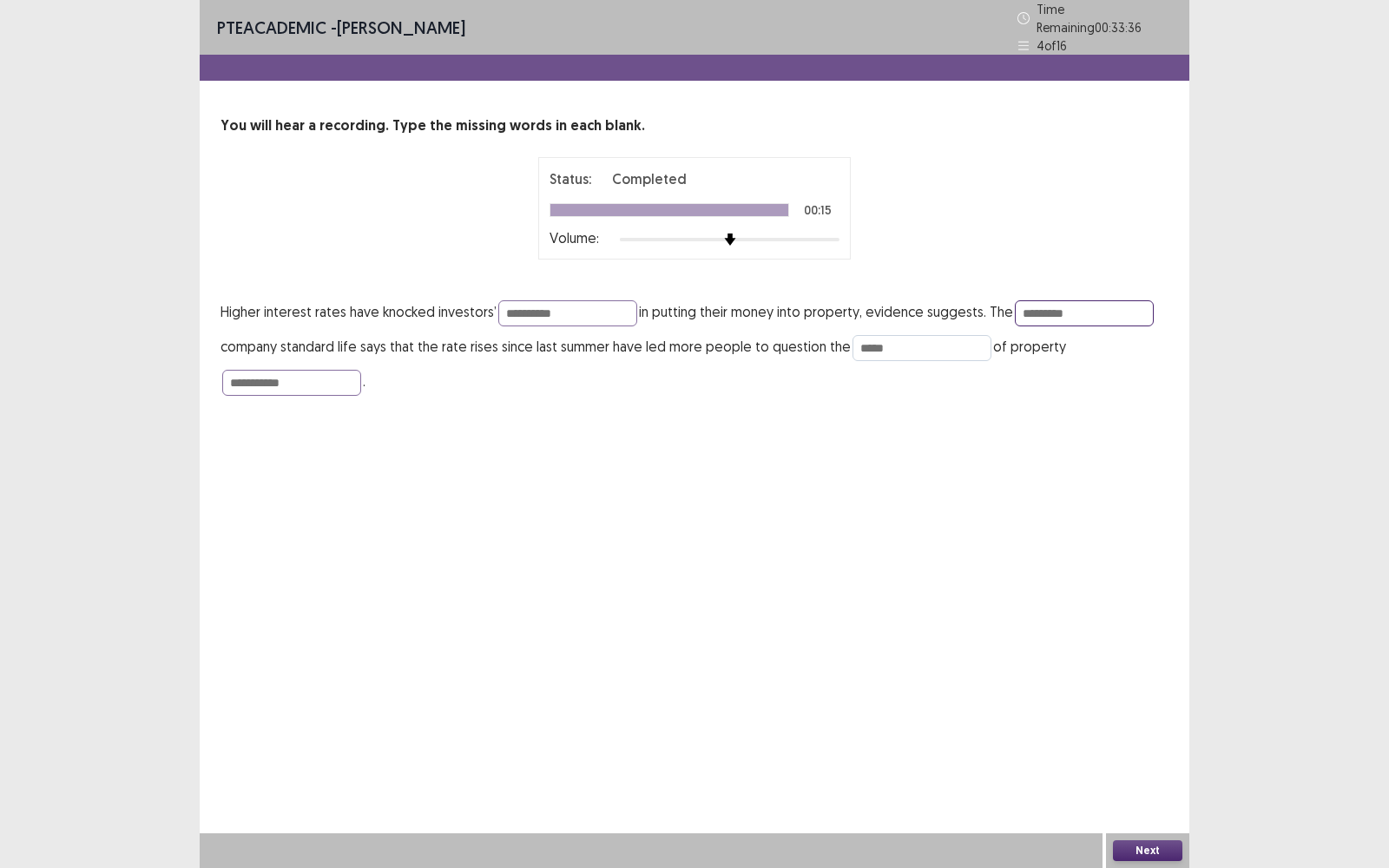
type input "*********"
click at [899, 344] on input "*****" at bounding box center [921, 347] width 139 height 26
type input "******"
click at [654, 387] on p "**********" at bounding box center [694, 346] width 948 height 104
click at [324, 374] on input "**********" at bounding box center [291, 382] width 139 height 26
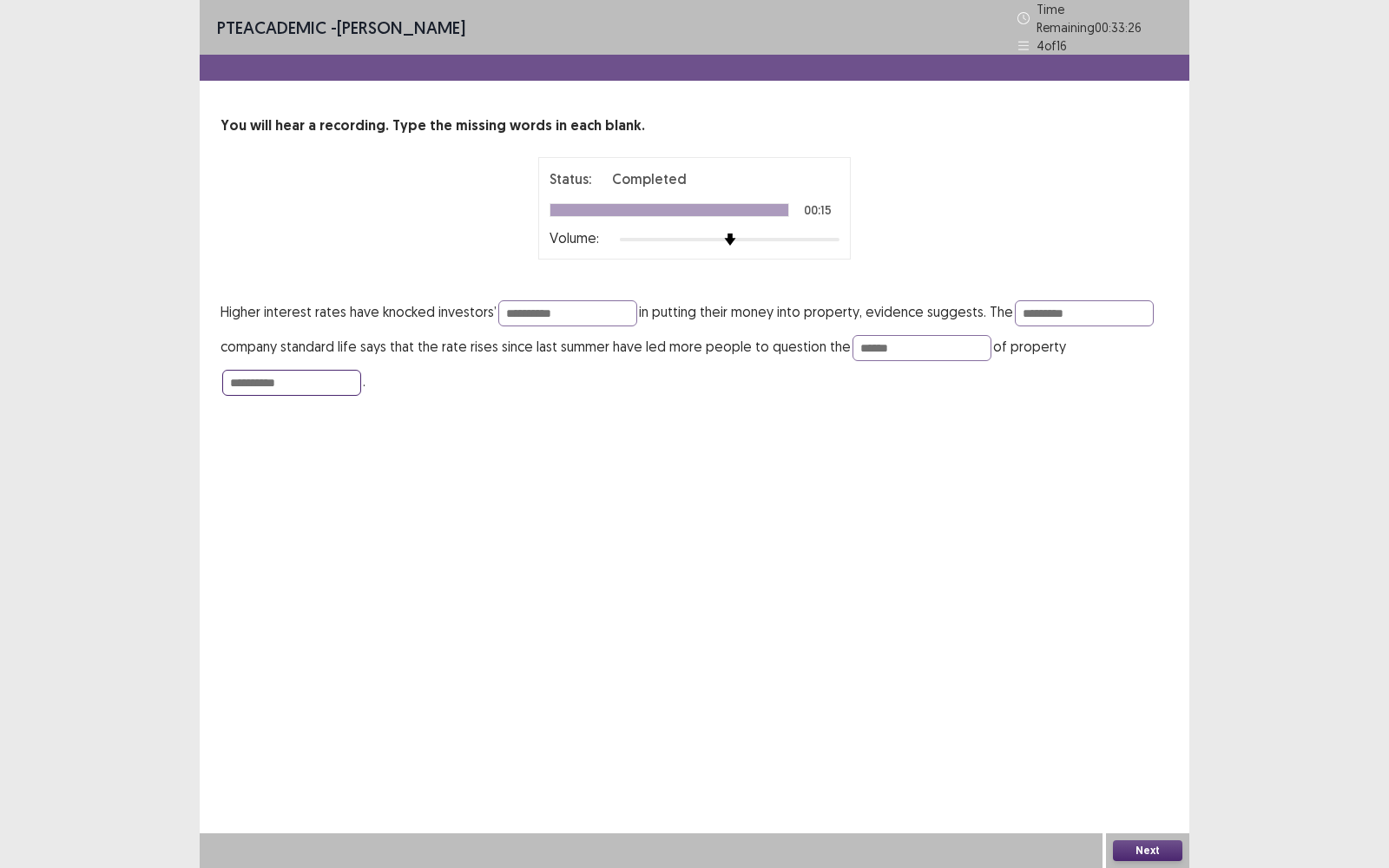
type input "**********"
click at [315, 424] on div "**********" at bounding box center [694, 434] width 990 height 868
click at [1161, 854] on button "Next" at bounding box center [1147, 850] width 70 height 21
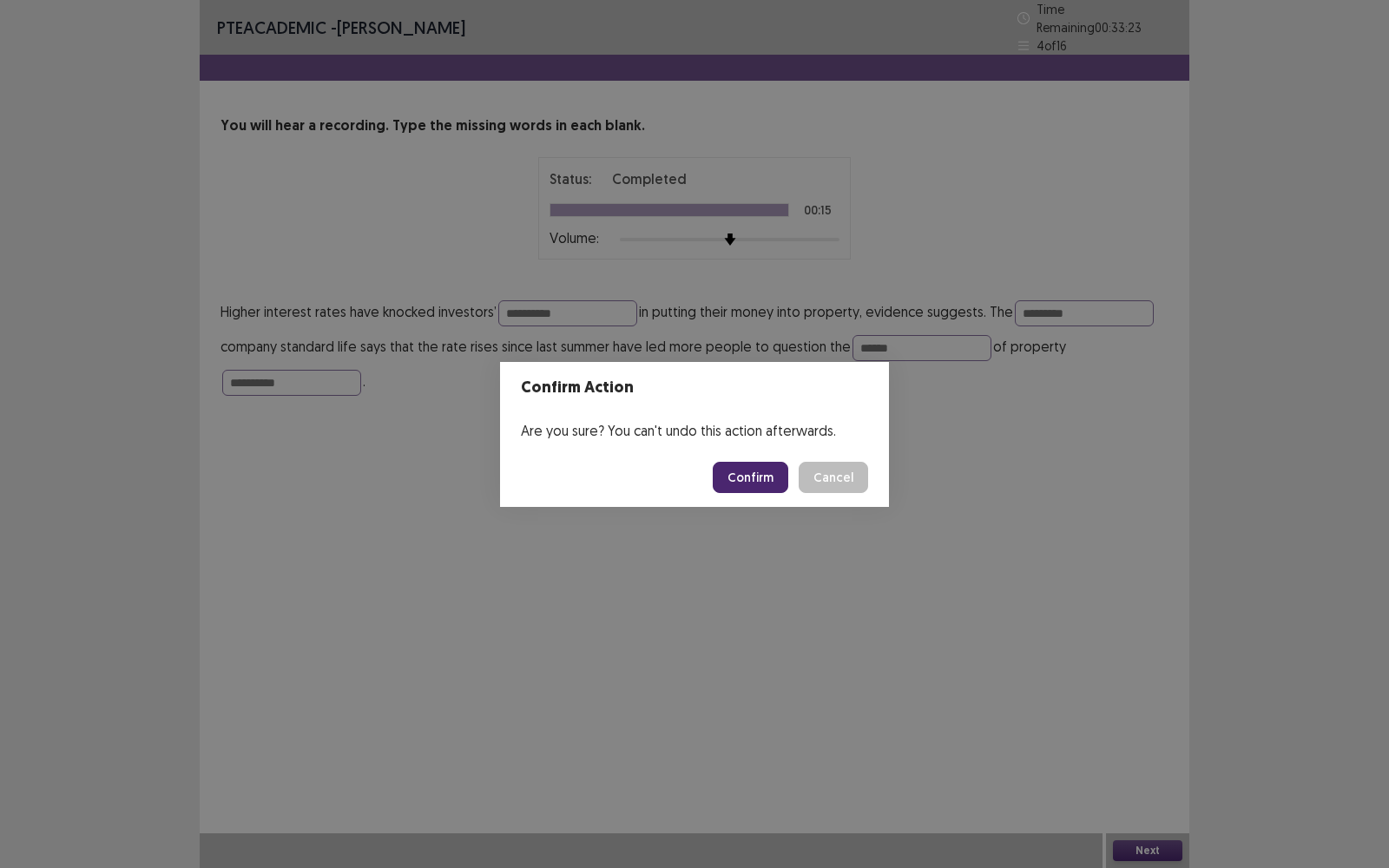
click at [762, 475] on button "Confirm" at bounding box center [750, 477] width 75 height 31
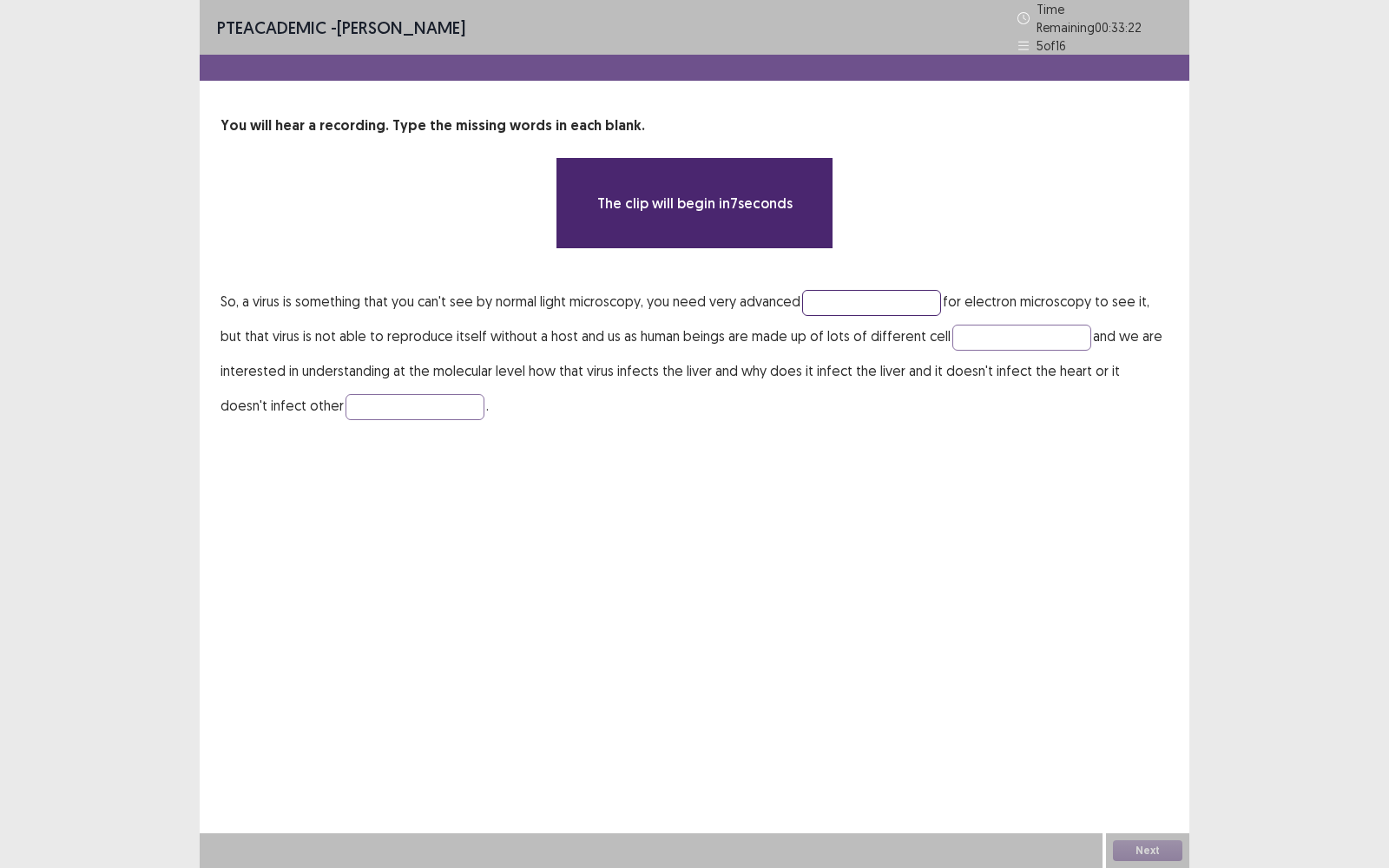
click at [868, 302] on input "text" at bounding box center [871, 302] width 139 height 26
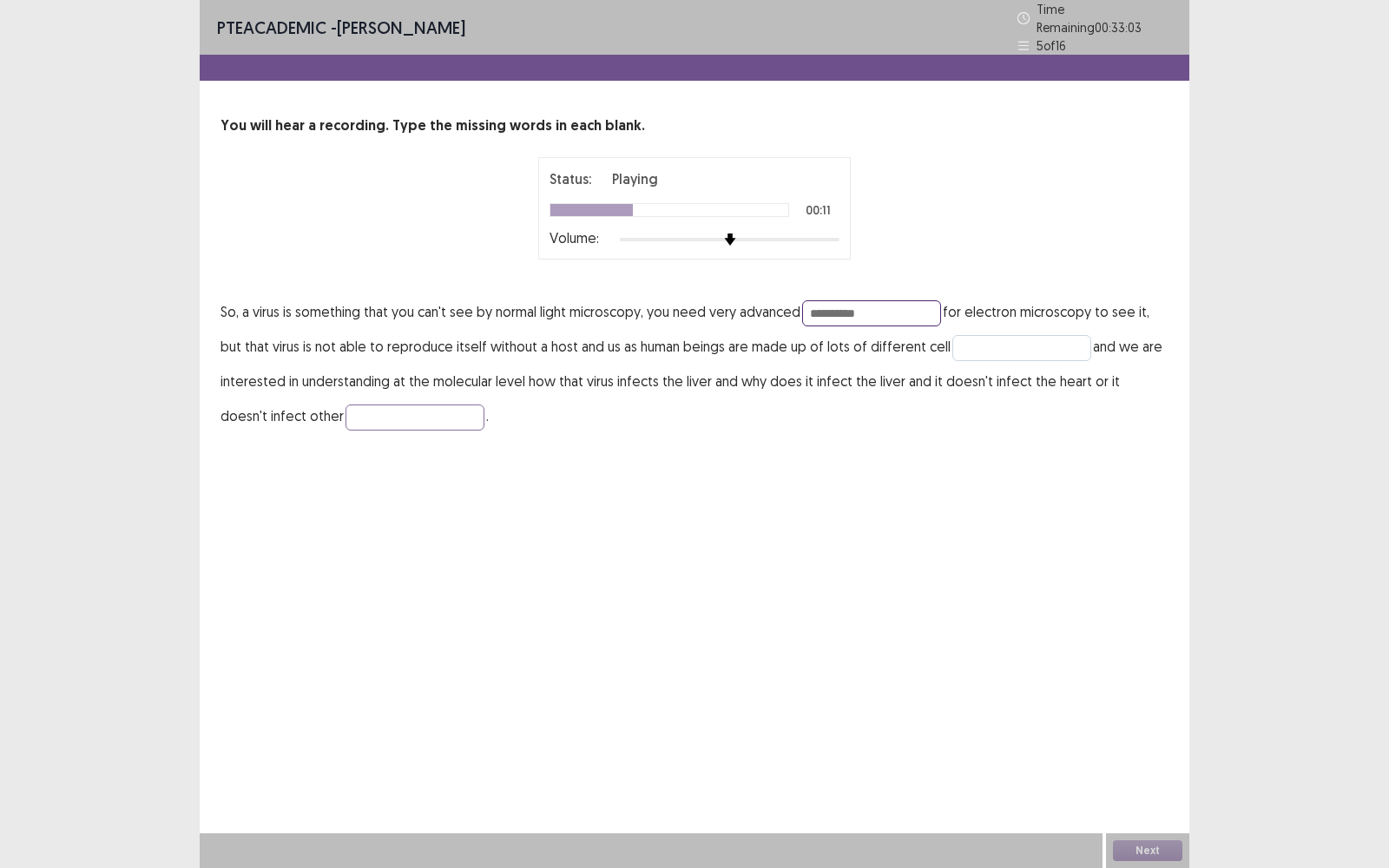
type input "**********"
click at [985, 343] on input "text" at bounding box center [1021, 347] width 139 height 26
type input "*****"
click at [383, 418] on input "text" at bounding box center [414, 417] width 139 height 26
click at [388, 393] on p "**********" at bounding box center [694, 363] width 948 height 139
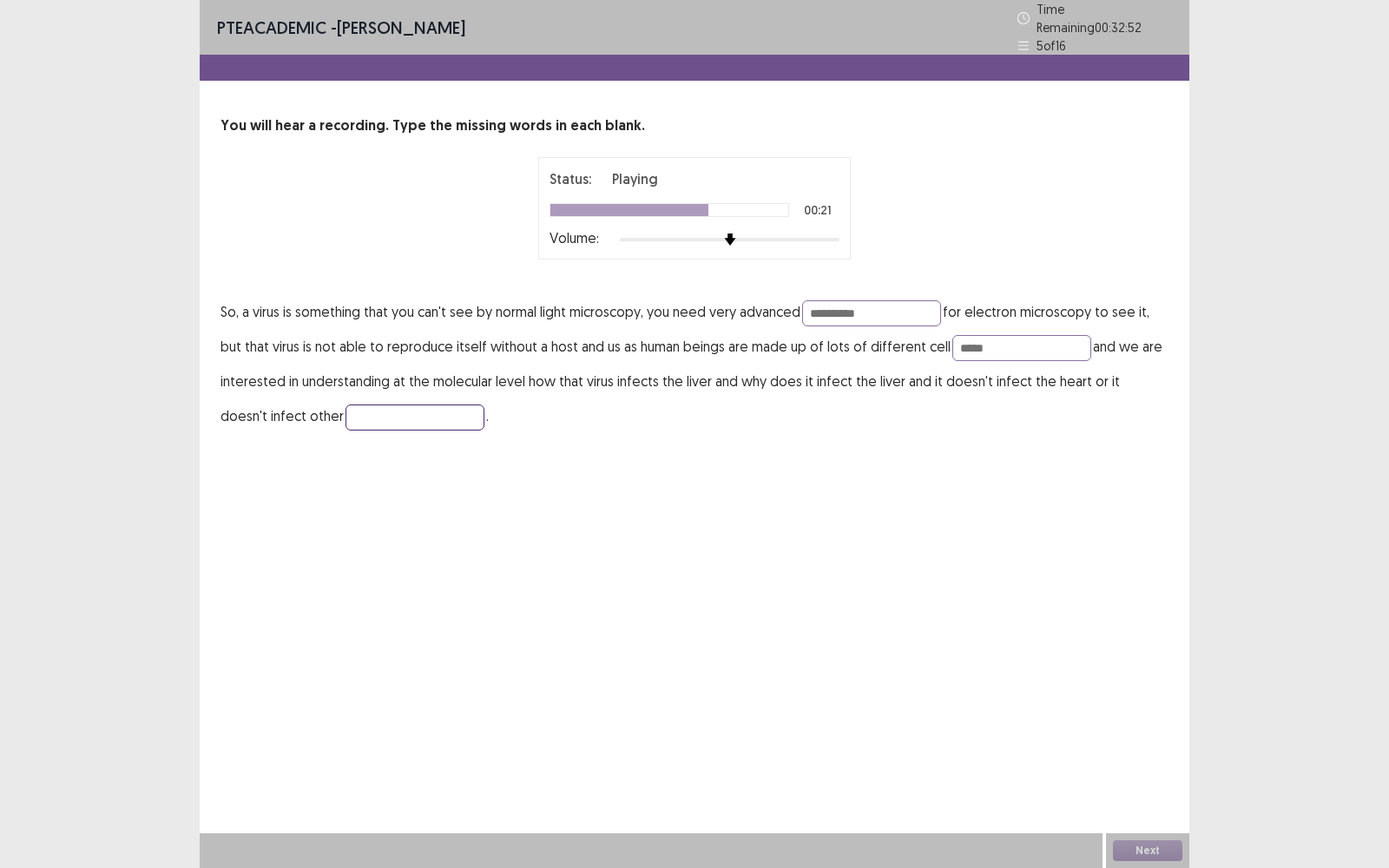
click at [359, 404] on input "text" at bounding box center [414, 417] width 139 height 26
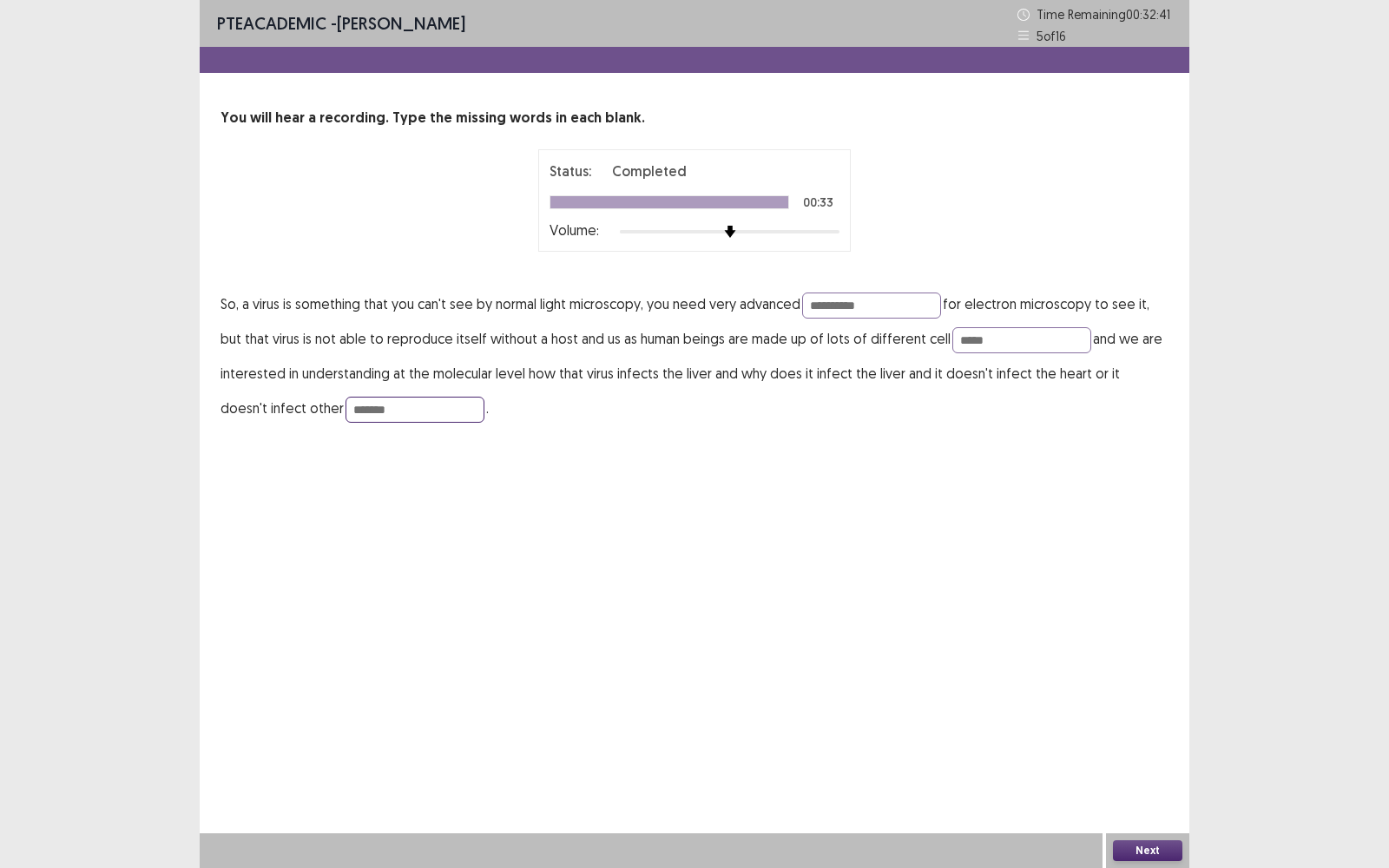
type input "*******"
click at [356, 449] on div "**********" at bounding box center [694, 230] width 990 height 460
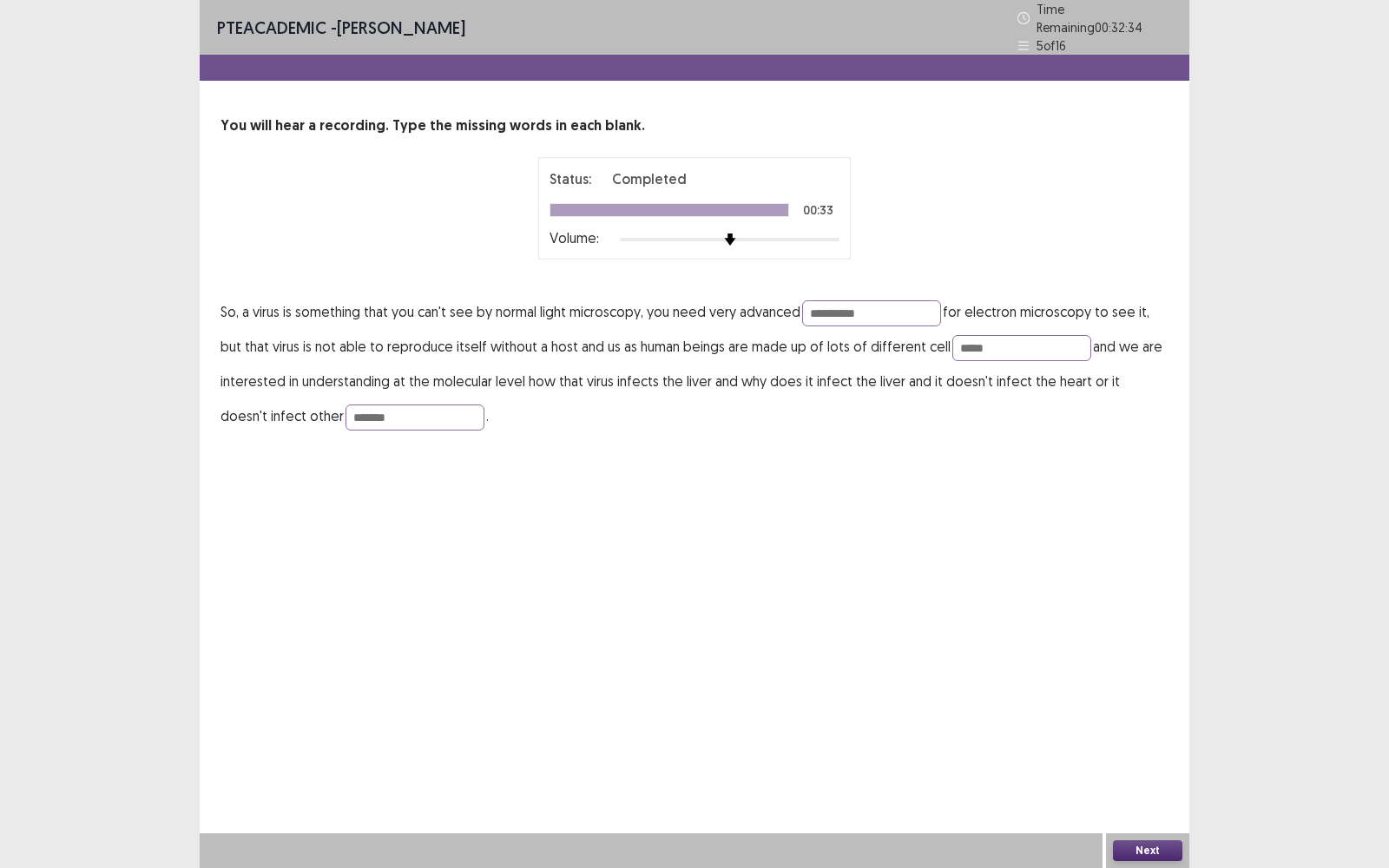
click at [1131, 847] on button "Next" at bounding box center [1147, 850] width 70 height 21
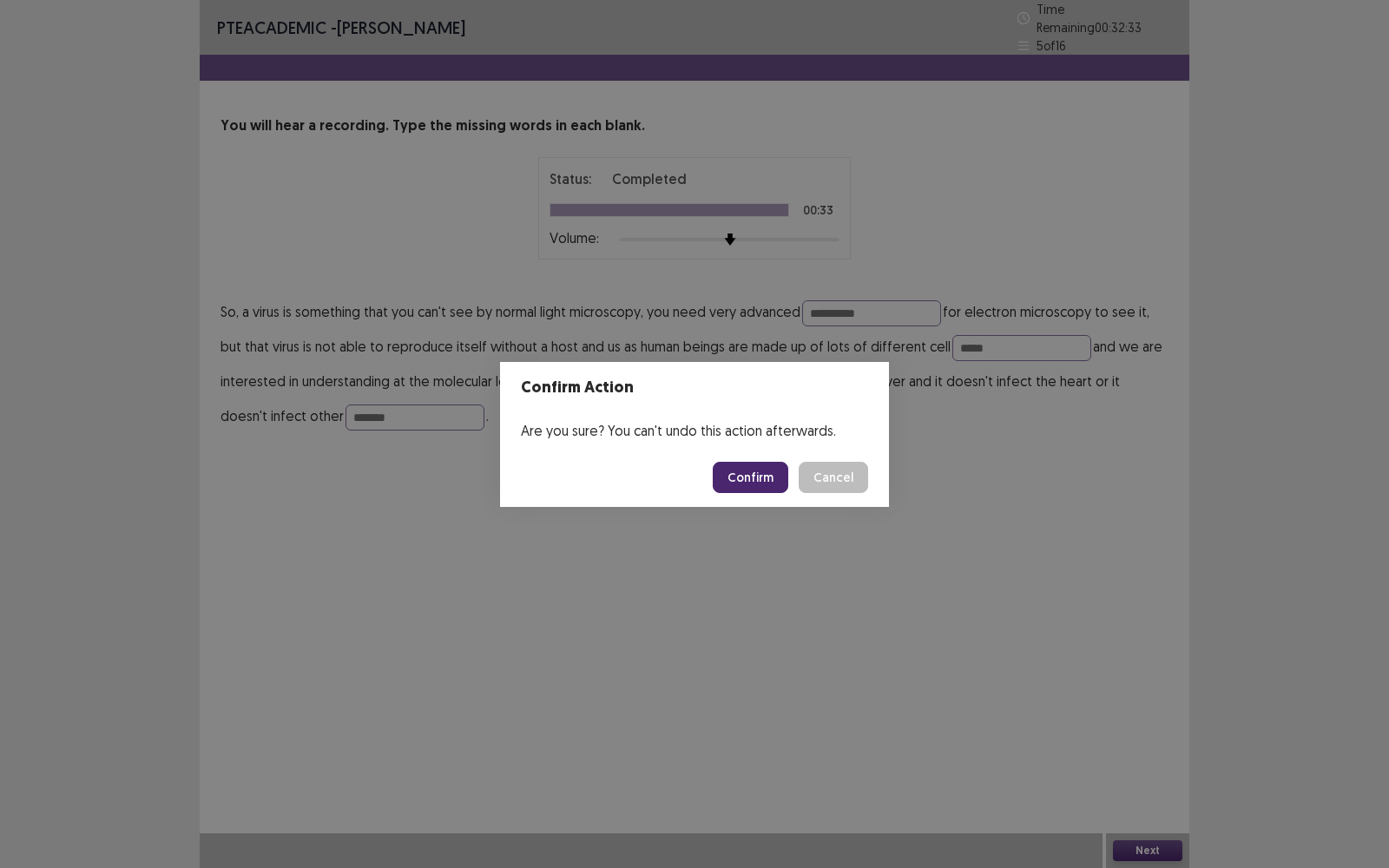
click at [765, 479] on button "Confirm" at bounding box center [750, 477] width 75 height 31
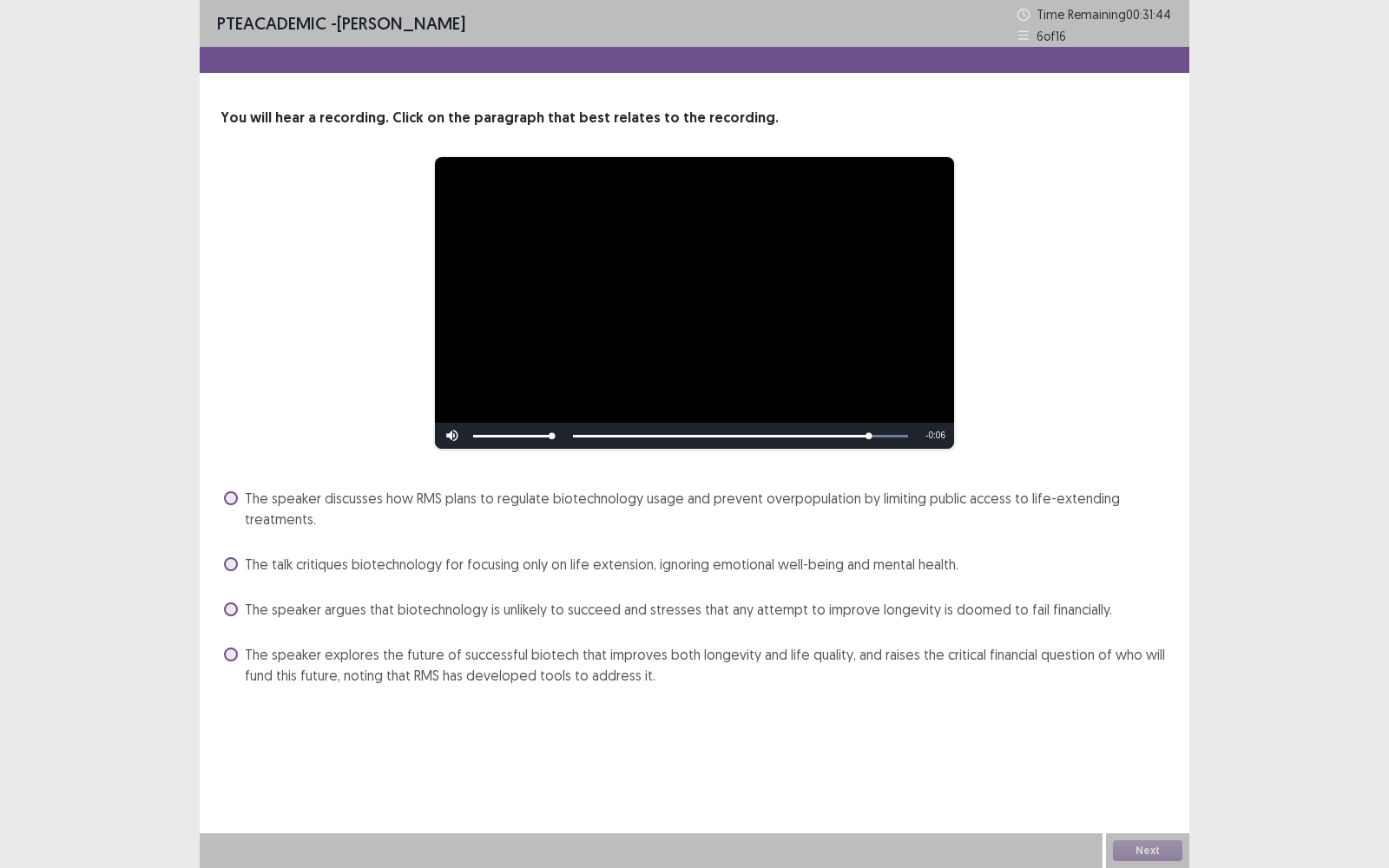
click at [430, 677] on span "The speaker explores the future of successful biotech that improves both longev…" at bounding box center [706, 665] width 924 height 42
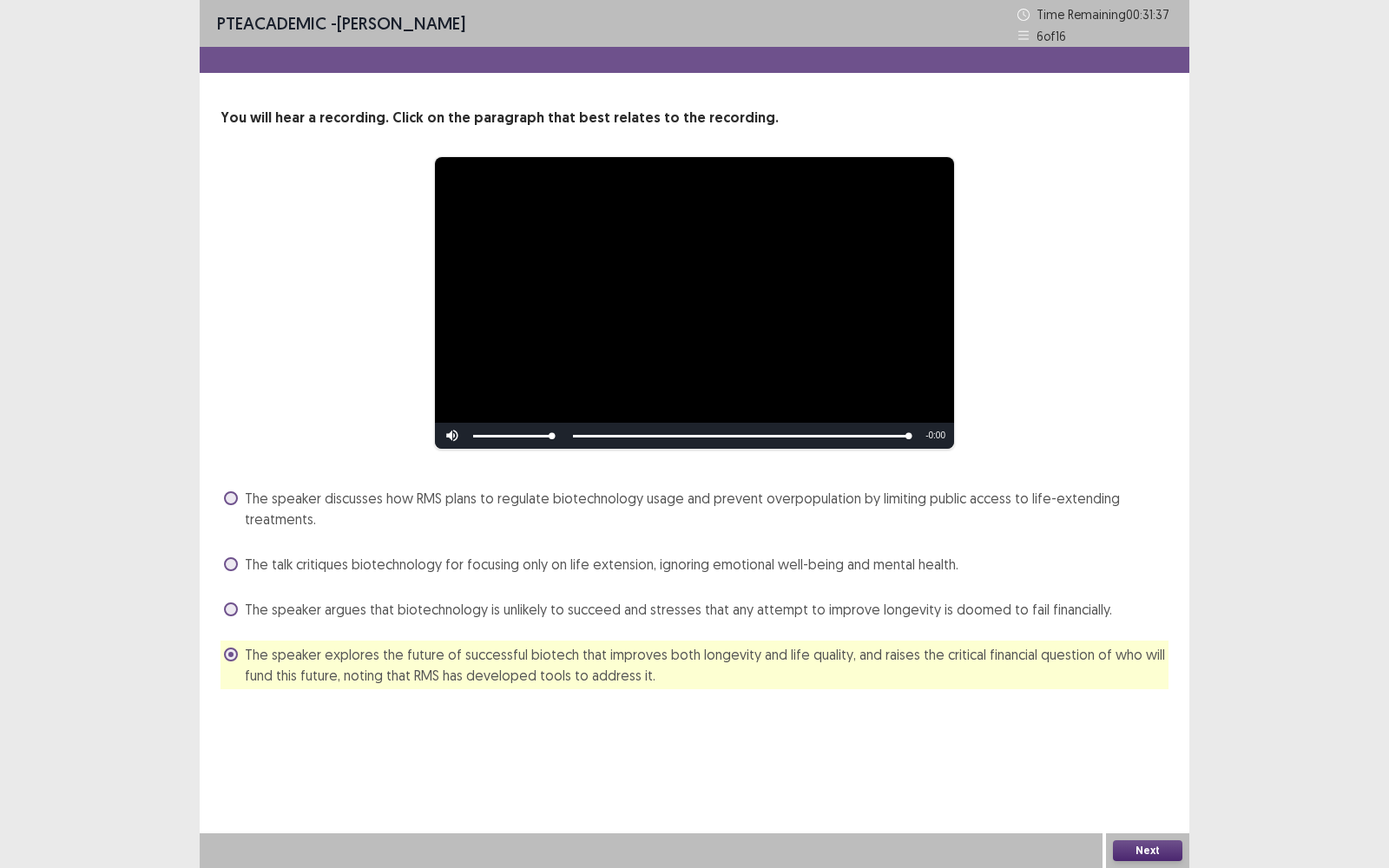
click at [1112, 818] on div "**********" at bounding box center [694, 434] width 990 height 868
click at [1122, 836] on div "Next" at bounding box center [1146, 850] width 83 height 35
click at [1123, 844] on button "Next" at bounding box center [1147, 850] width 70 height 21
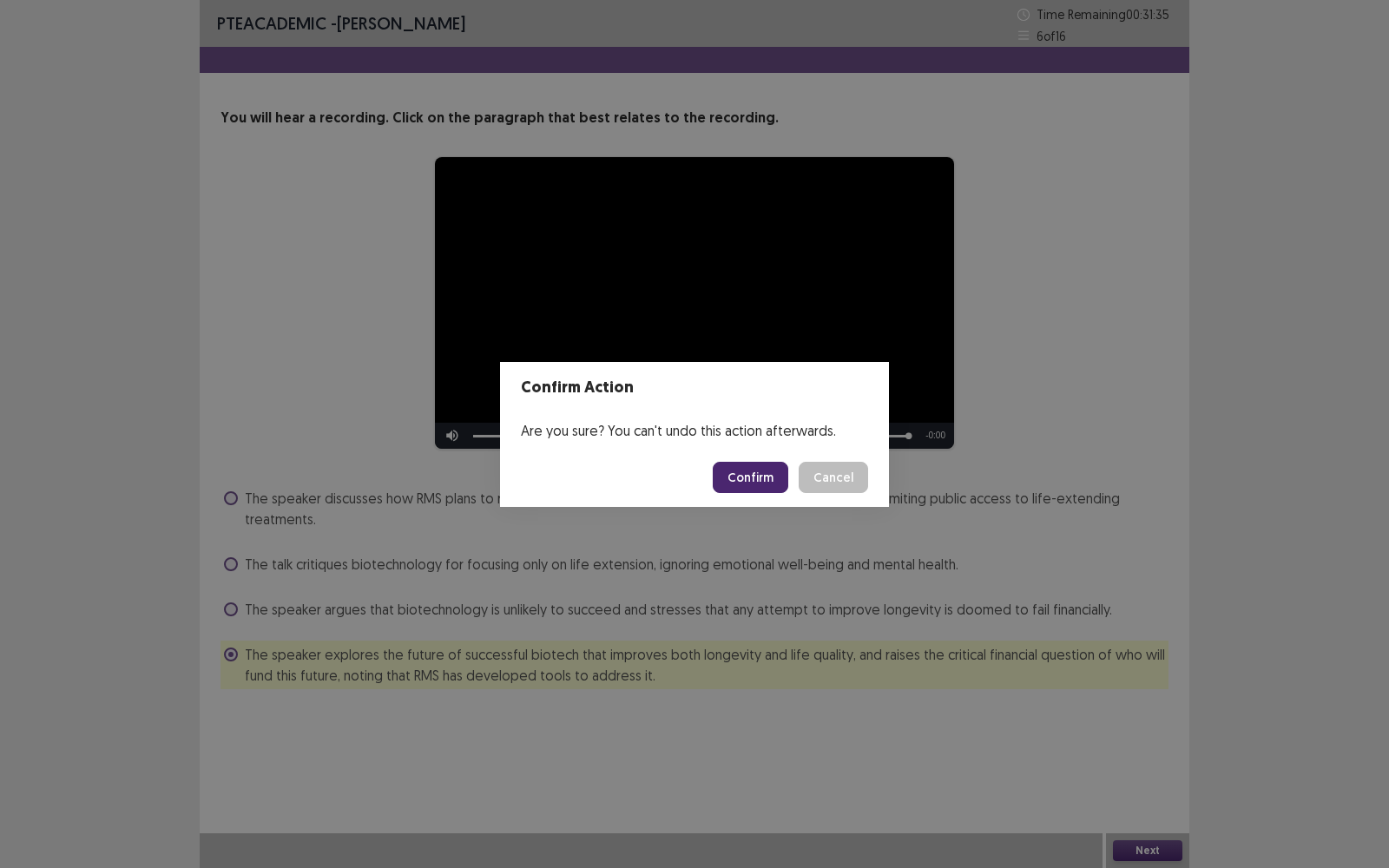
click at [763, 483] on button "Confirm" at bounding box center [750, 477] width 75 height 31
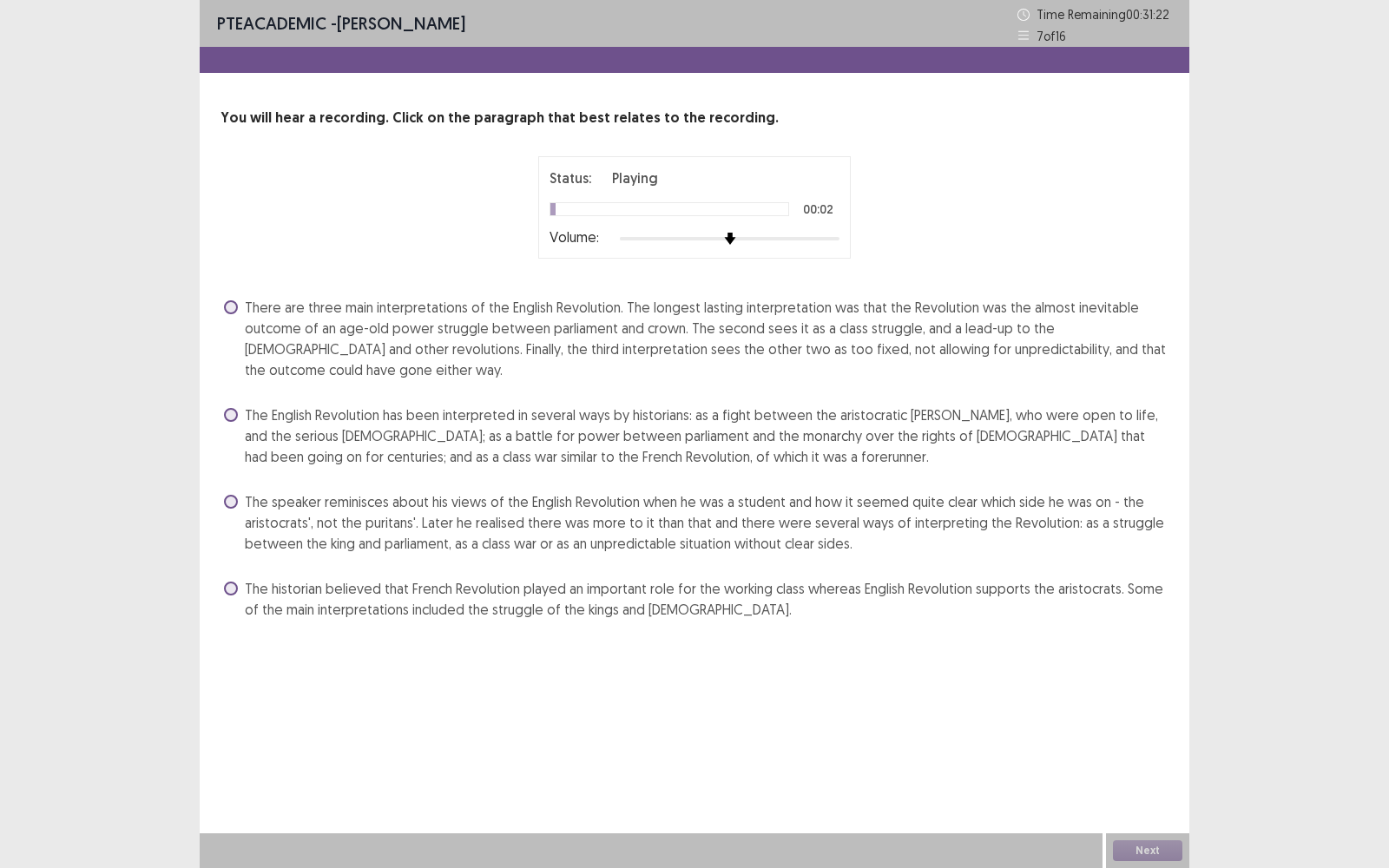
click at [466, 684] on div "PTE academic - Bishal Silwal Time Remaining 00 : 31 : 22 7 of 16 You will hear …" at bounding box center [694, 434] width 990 height 868
click at [479, 523] on span "The speaker reminisces about his views of the English Revolution when he was a …" at bounding box center [706, 523] width 924 height 63
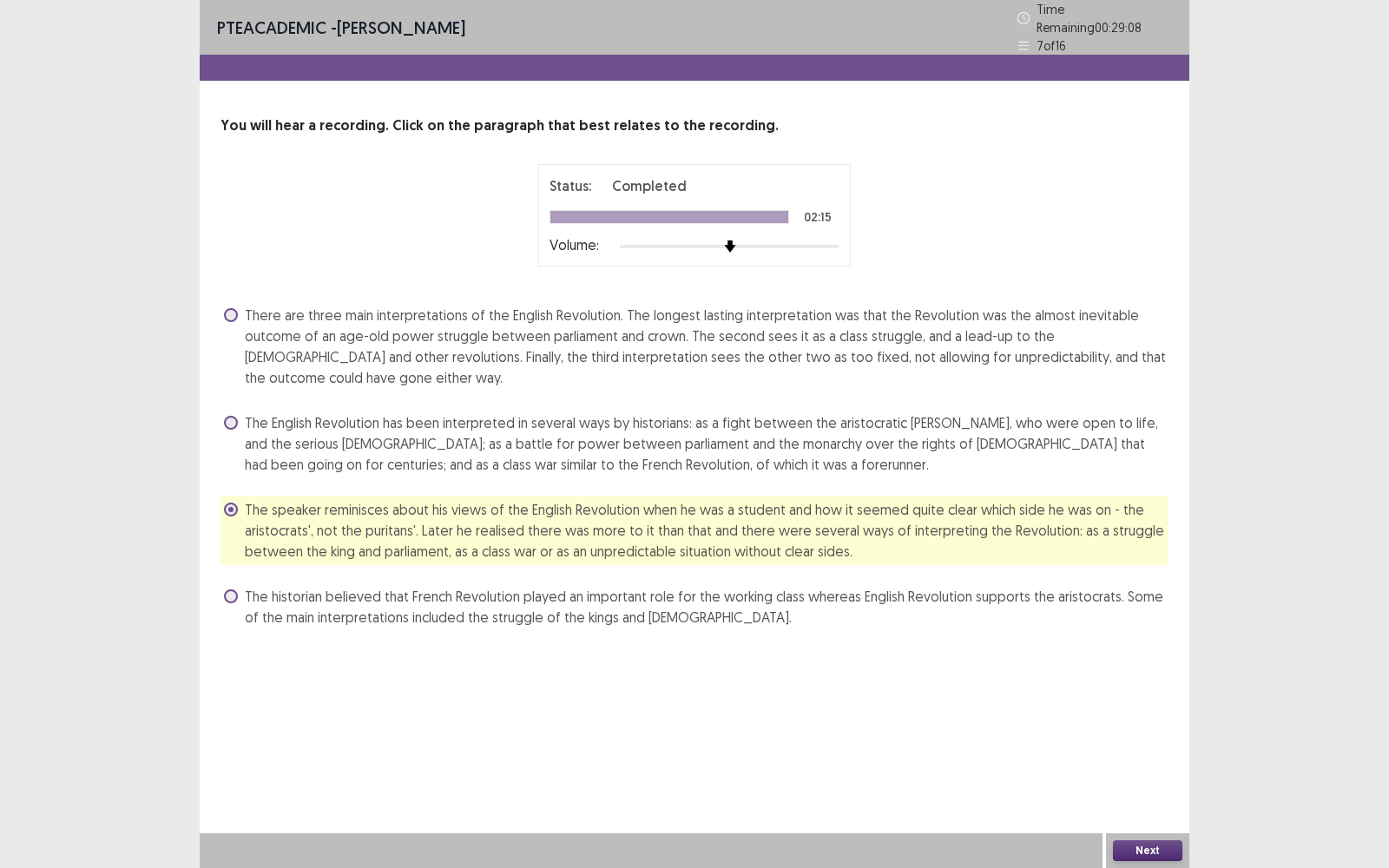
click at [1145, 848] on button "Next" at bounding box center [1147, 850] width 70 height 21
click at [778, 481] on button "Confirm" at bounding box center [750, 477] width 75 height 31
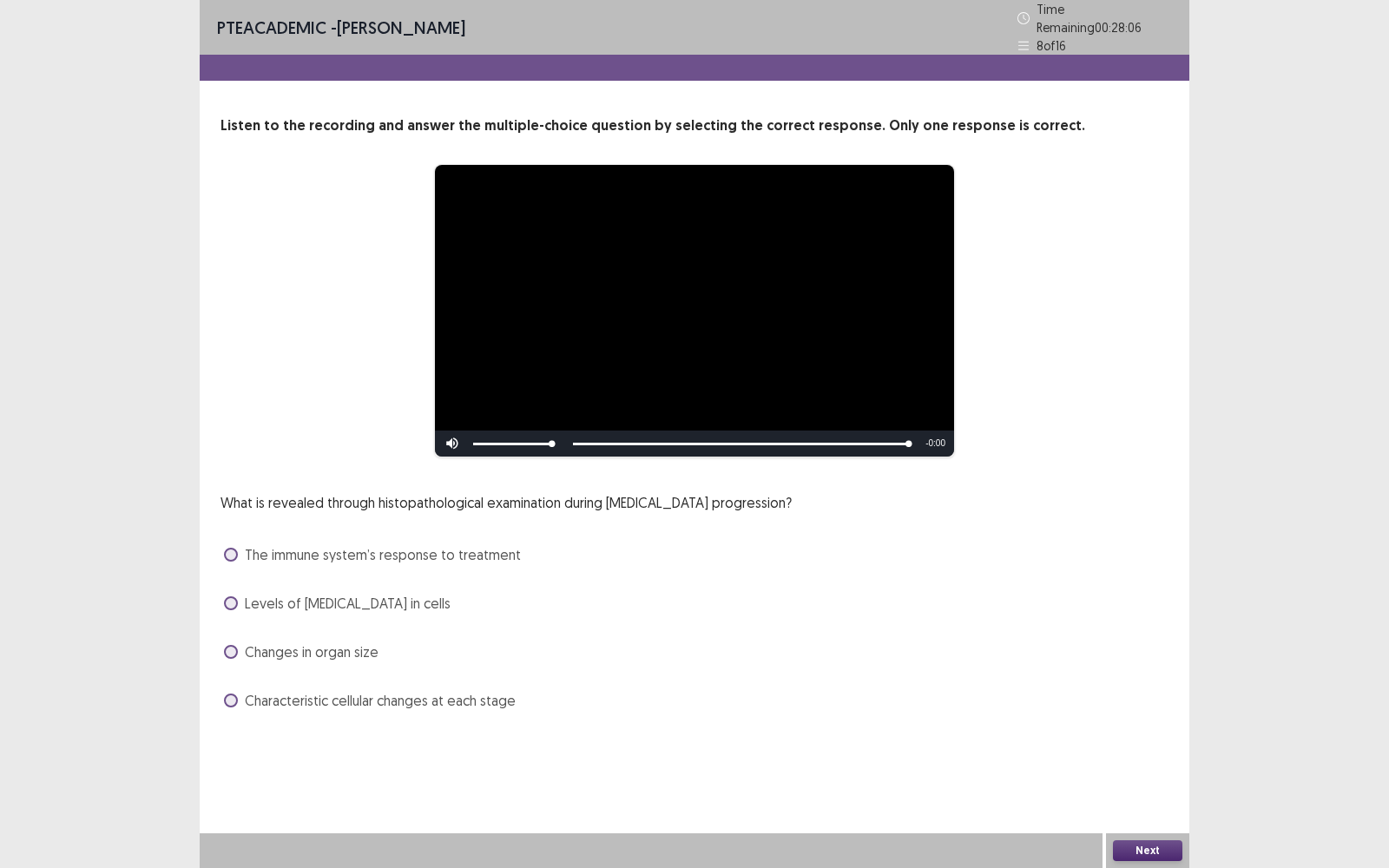
click at [417, 699] on span "Characteristic cellular changes at each stage" at bounding box center [379, 700] width 271 height 21
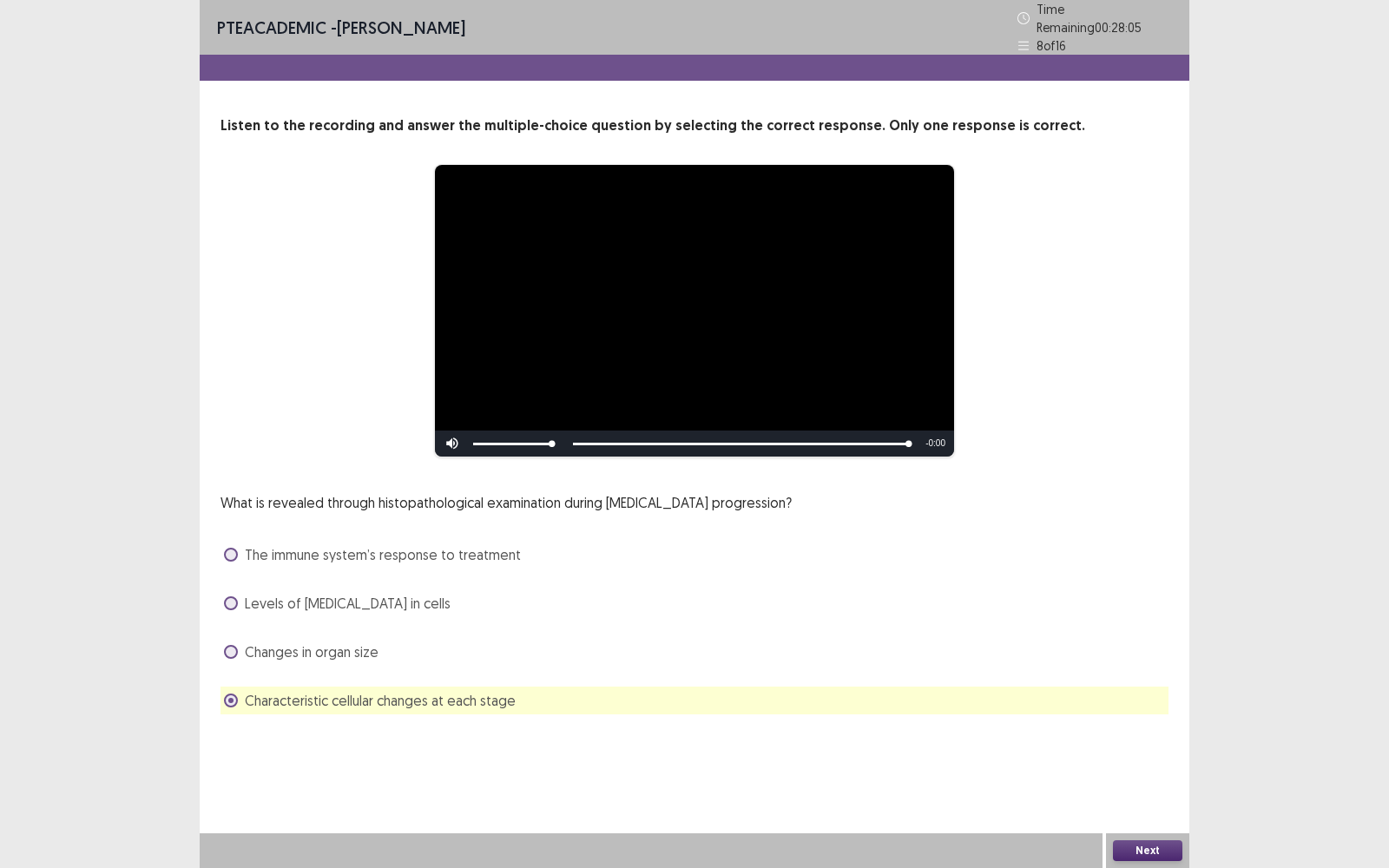
click at [1131, 855] on button "Next" at bounding box center [1147, 850] width 70 height 21
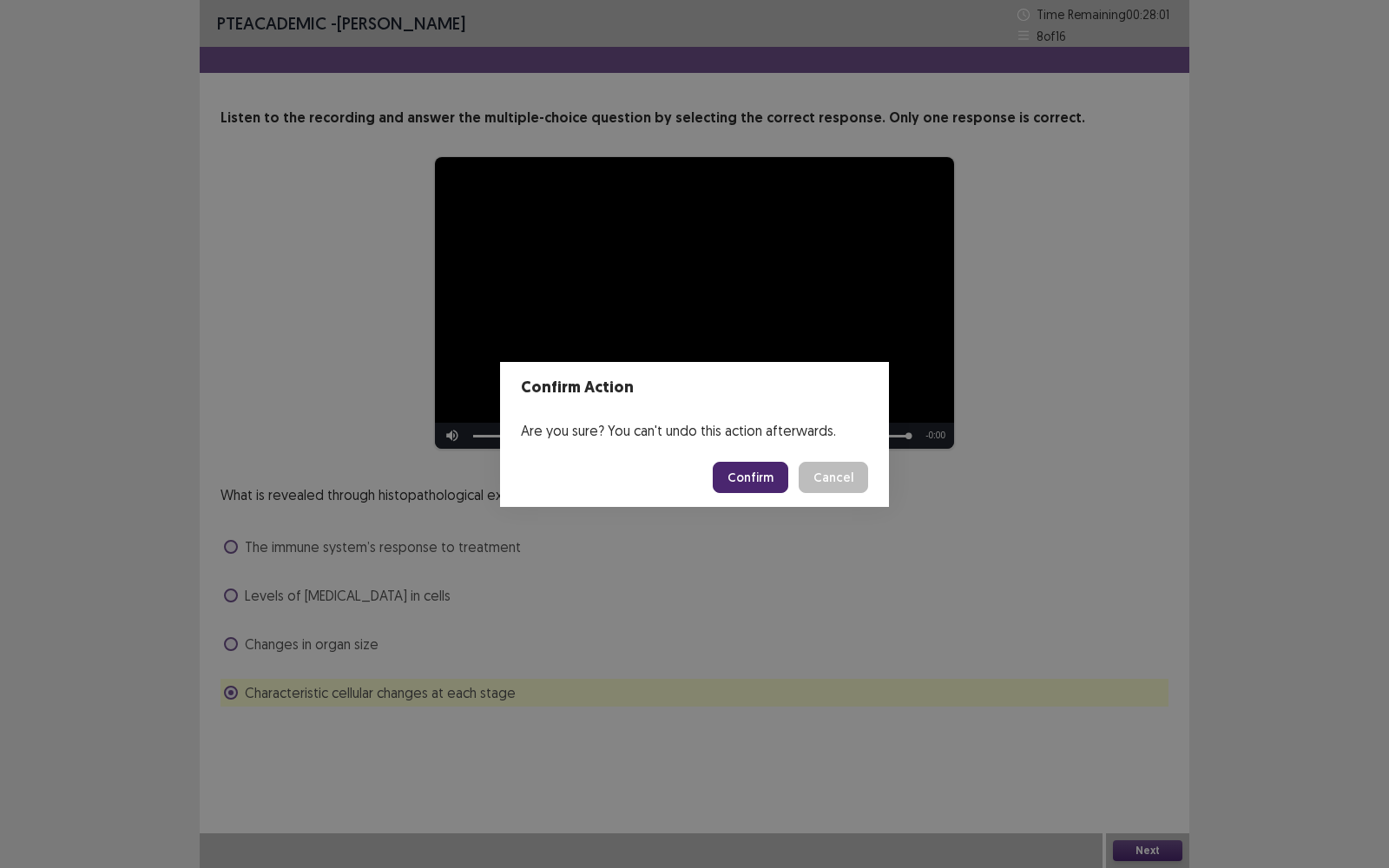
click at [771, 481] on button "Confirm" at bounding box center [750, 477] width 75 height 31
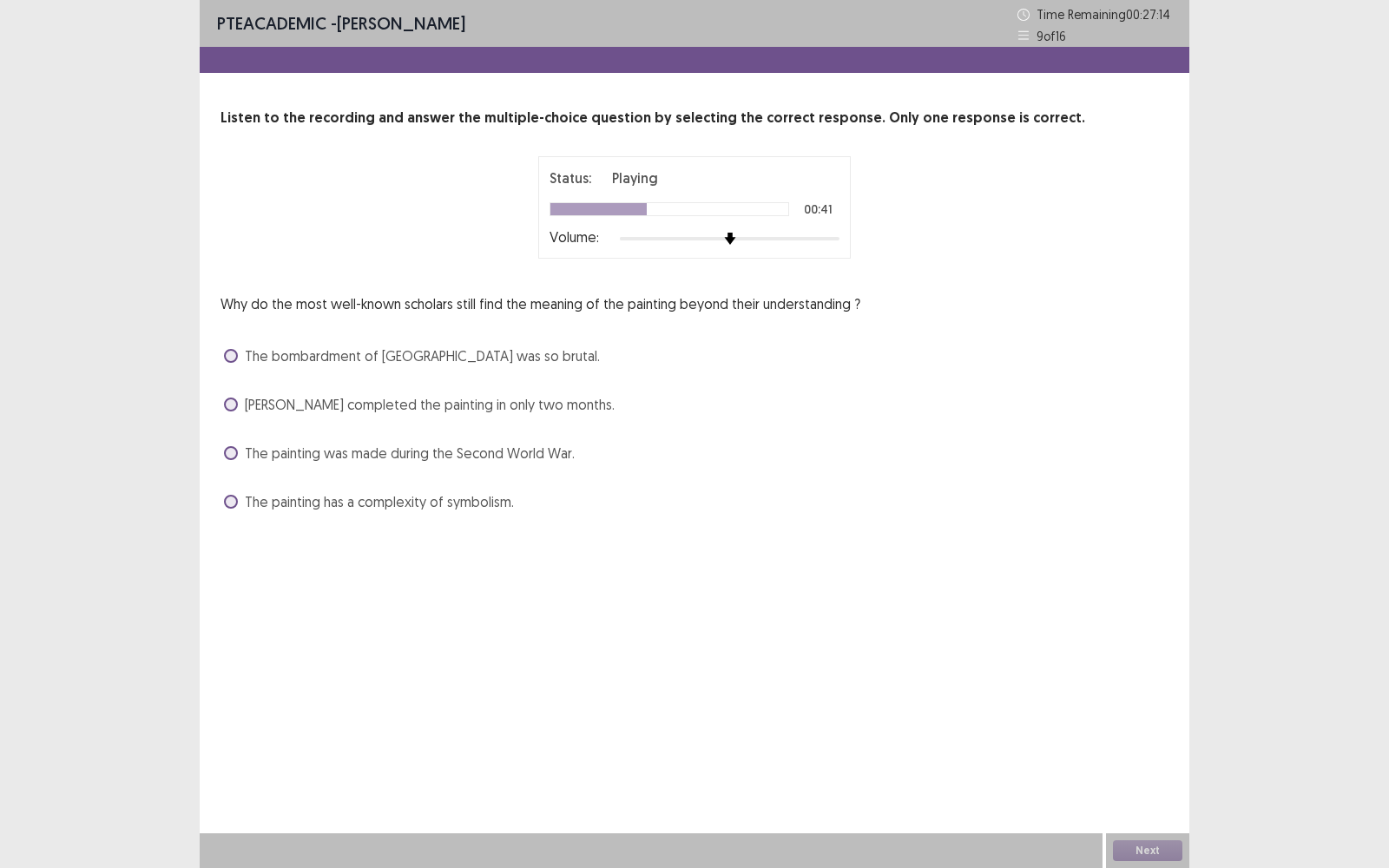
click at [523, 394] on span "Picasso completed the painting in only two months." at bounding box center [429, 404] width 370 height 21
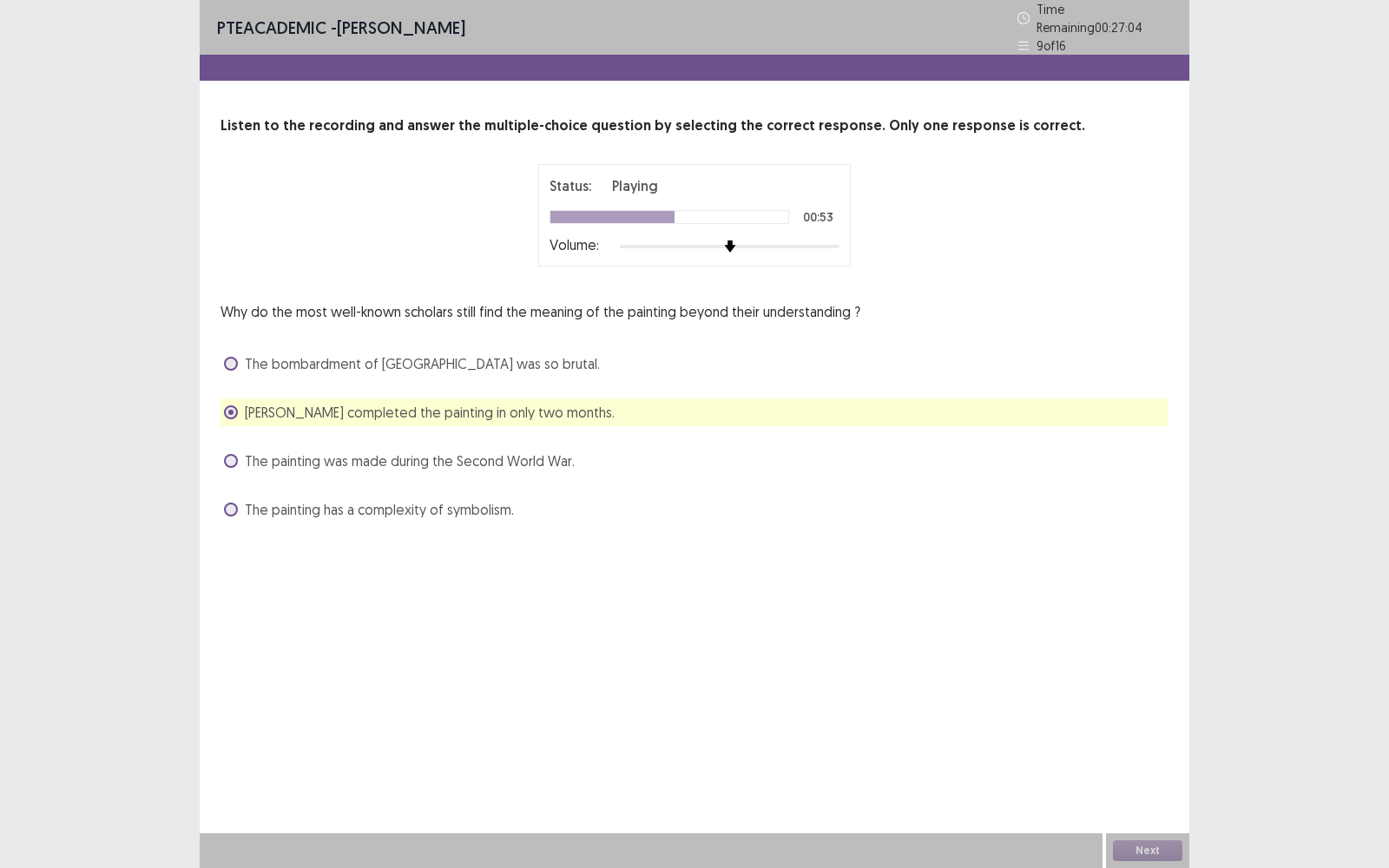
click at [477, 499] on span "The painting has a complexity of symbolism." at bounding box center [379, 509] width 269 height 21
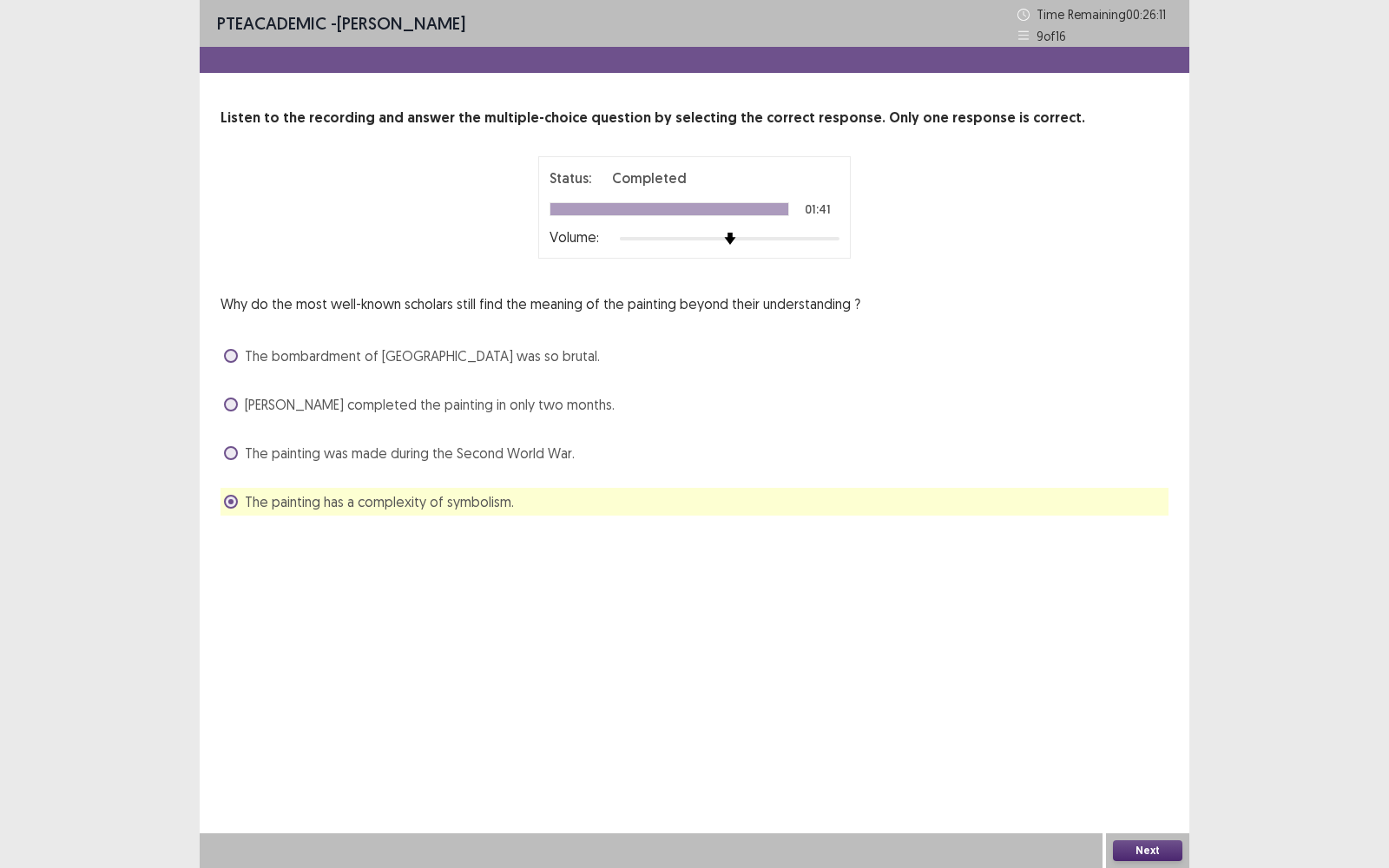
click at [1145, 831] on div "PTE academic - Bishal Silwal Time Remaining 00 : 26 : 11 9 of 16 Listen to the …" at bounding box center [694, 434] width 990 height 868
click at [1150, 847] on button "Next" at bounding box center [1147, 850] width 70 height 21
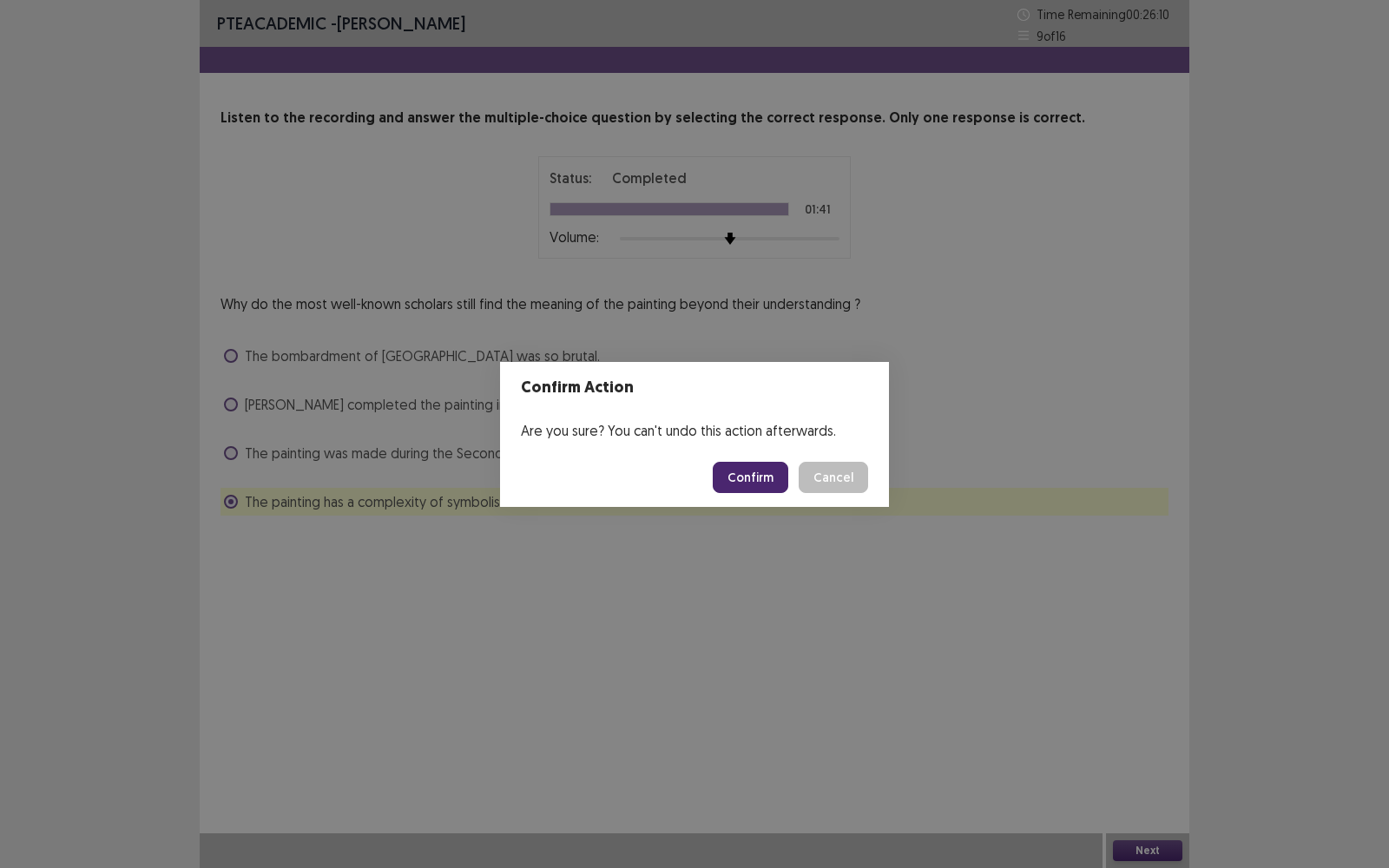
click at [758, 473] on button "Confirm" at bounding box center [750, 477] width 75 height 31
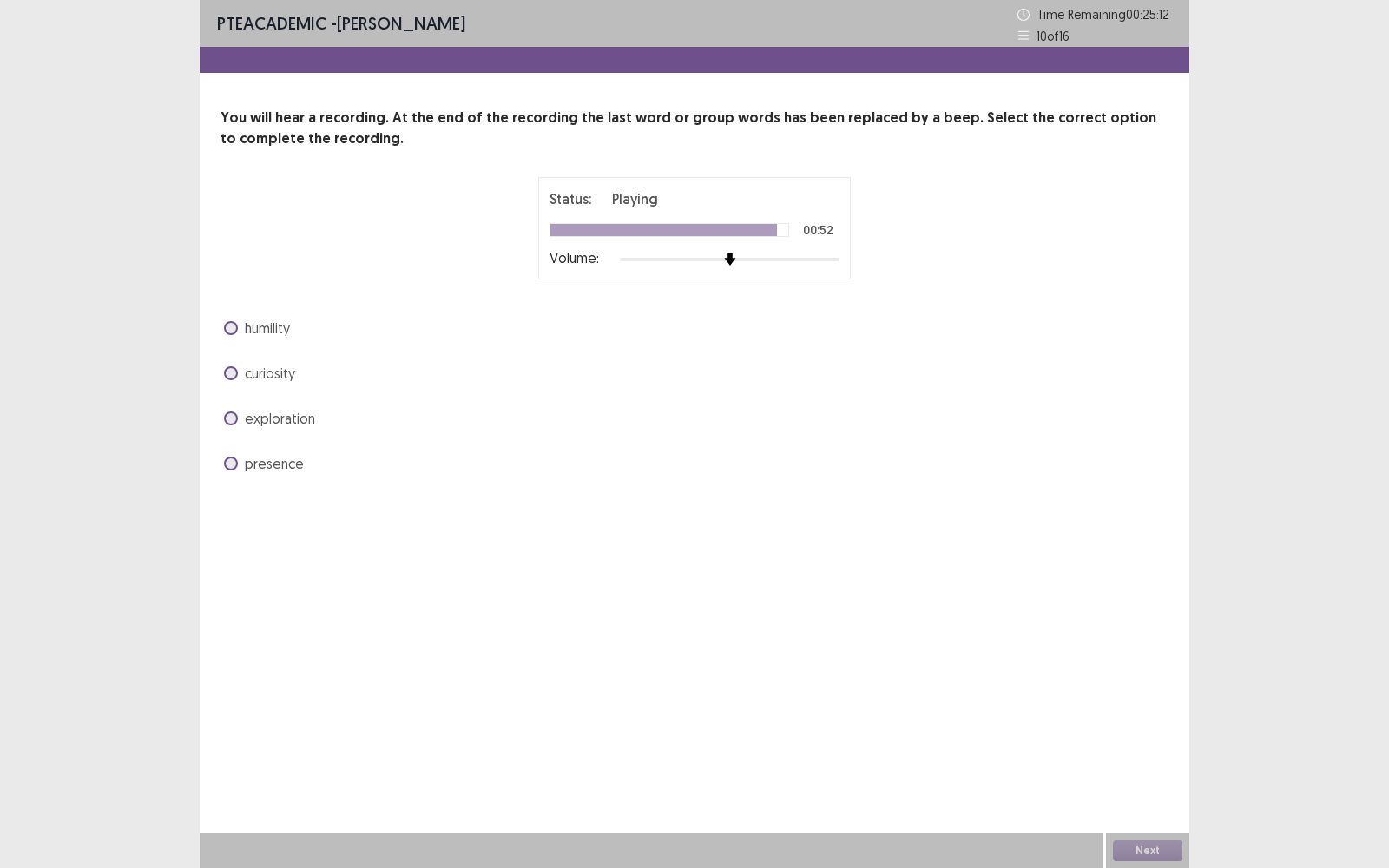
click at [240, 377] on label "curiosity" at bounding box center [260, 372] width 72 height 21
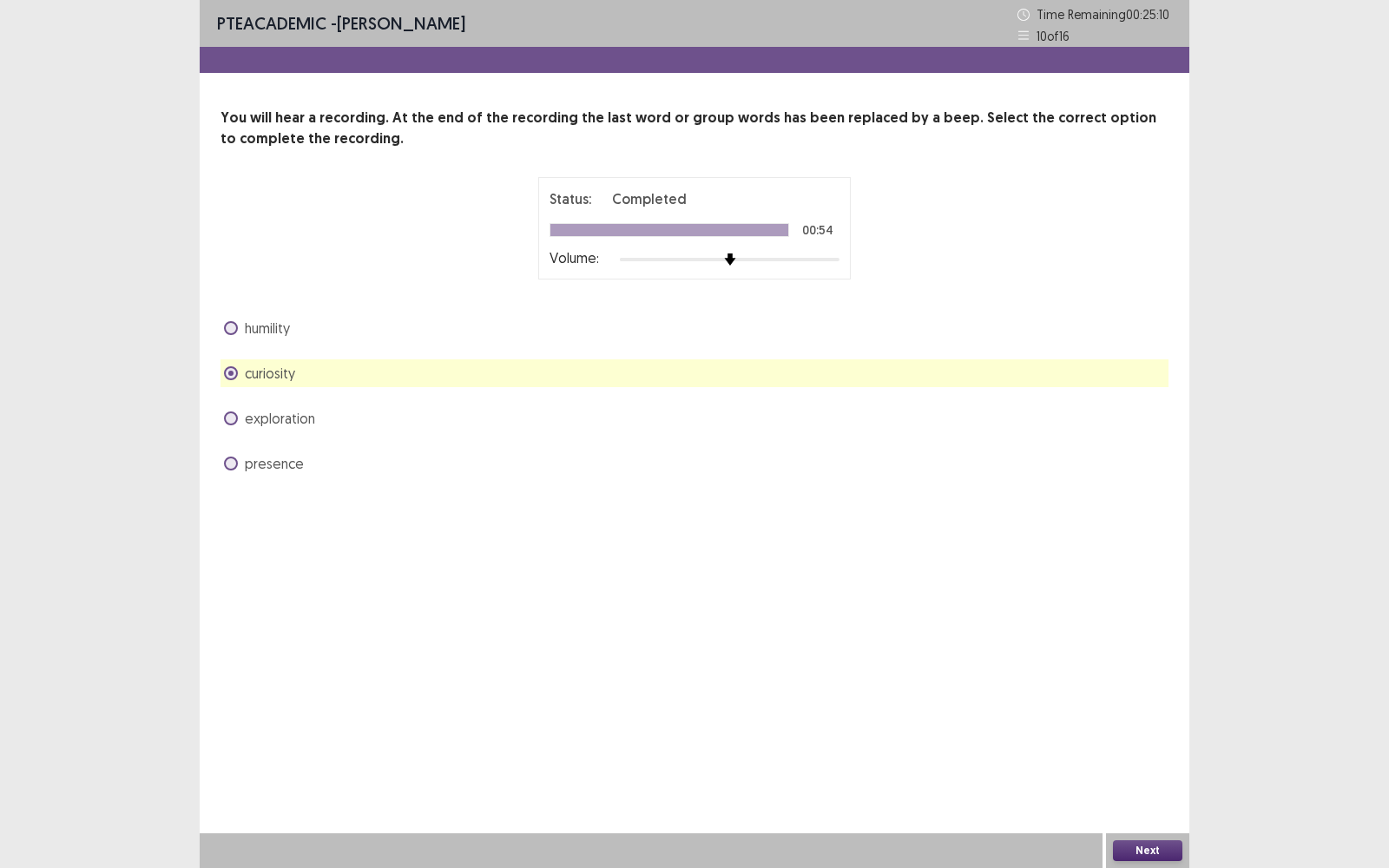
click at [1120, 847] on button "Next" at bounding box center [1147, 850] width 70 height 21
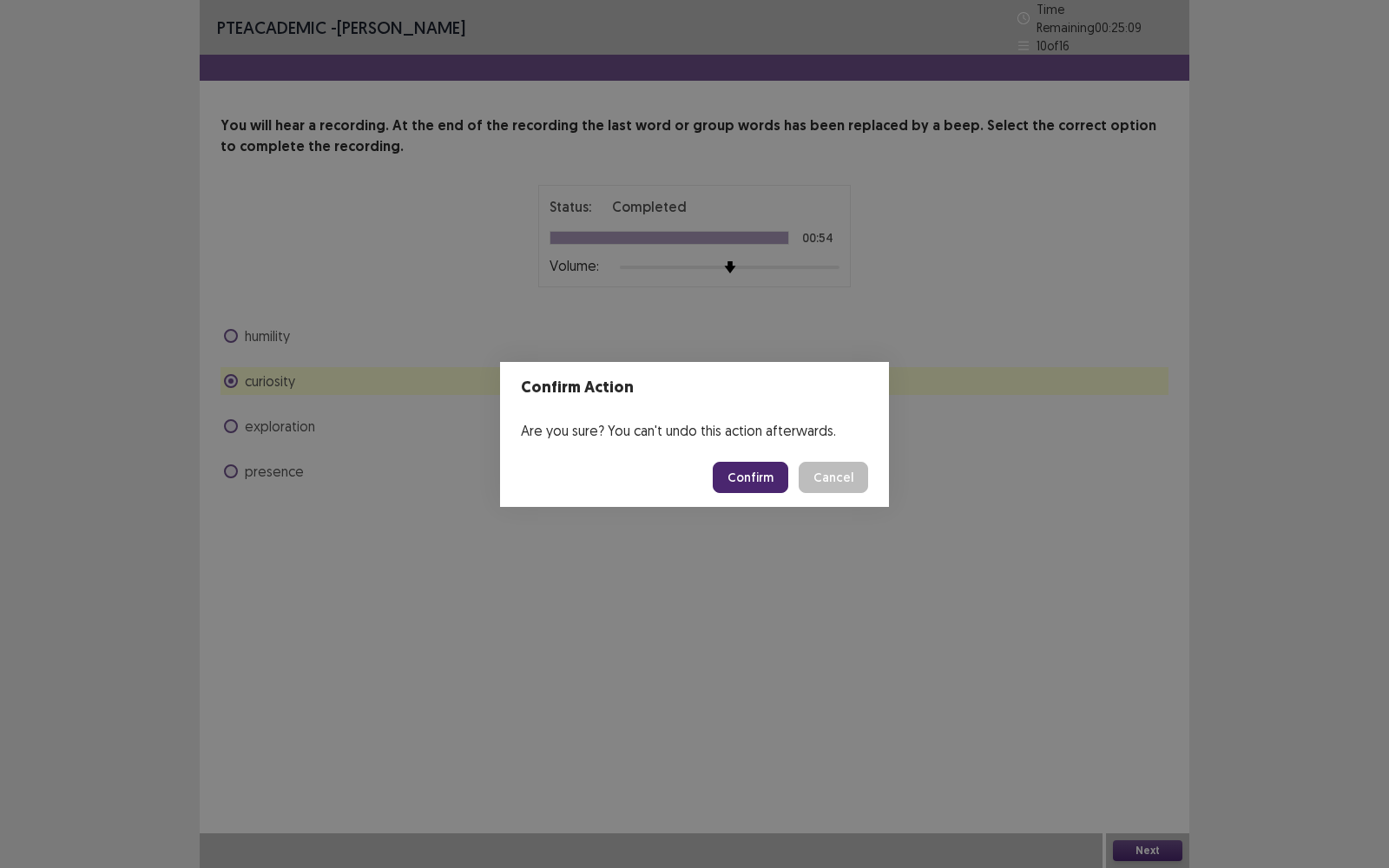
click at [731, 479] on button "Confirm" at bounding box center [750, 477] width 75 height 31
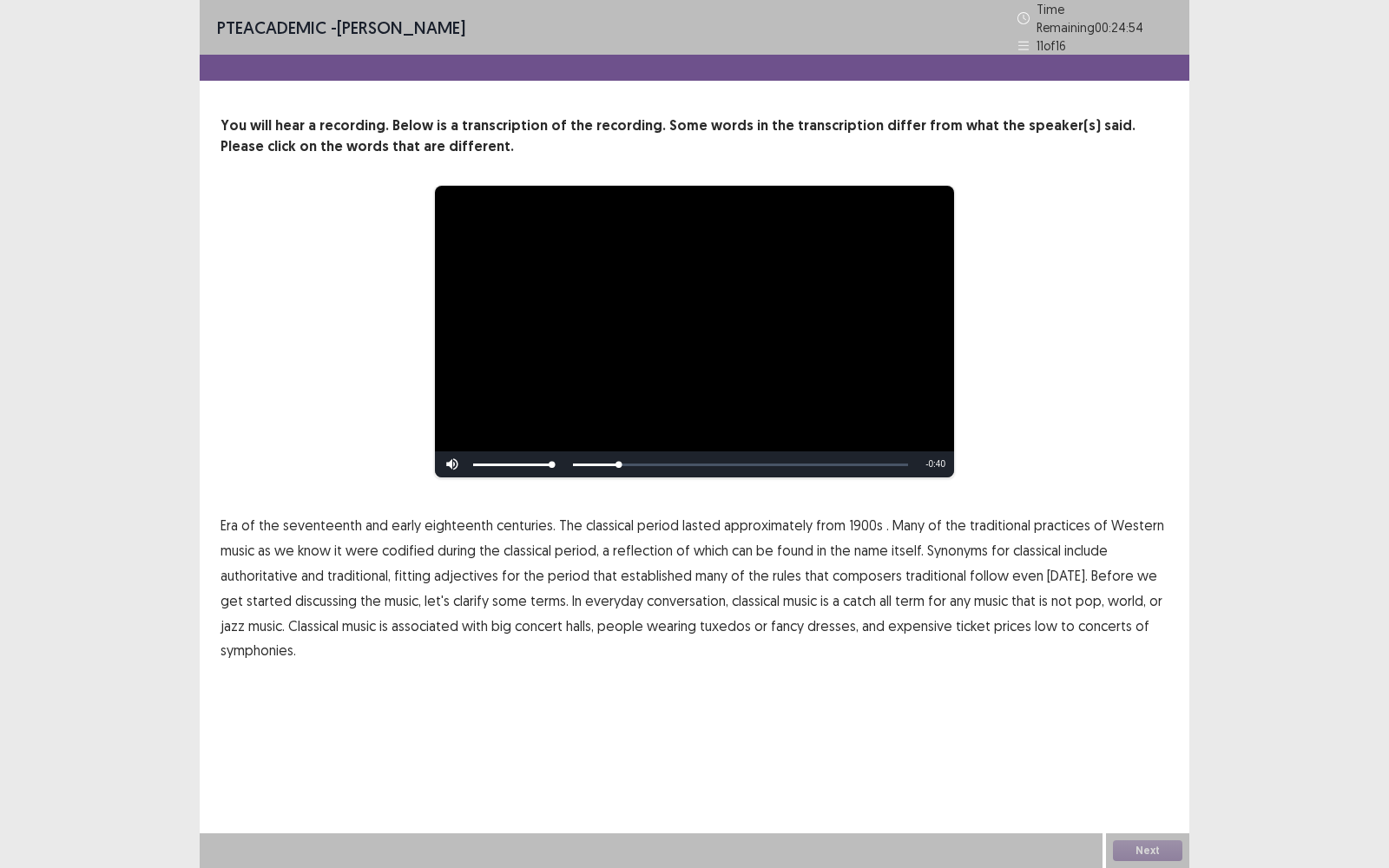
click at [848, 518] on span "1900s" at bounding box center [865, 524] width 34 height 21
click at [917, 571] on span "traditional" at bounding box center [935, 574] width 61 height 21
click at [1035, 621] on span "low" at bounding box center [1045, 625] width 22 height 21
click at [265, 649] on span "symphonies." at bounding box center [258, 650] width 75 height 21
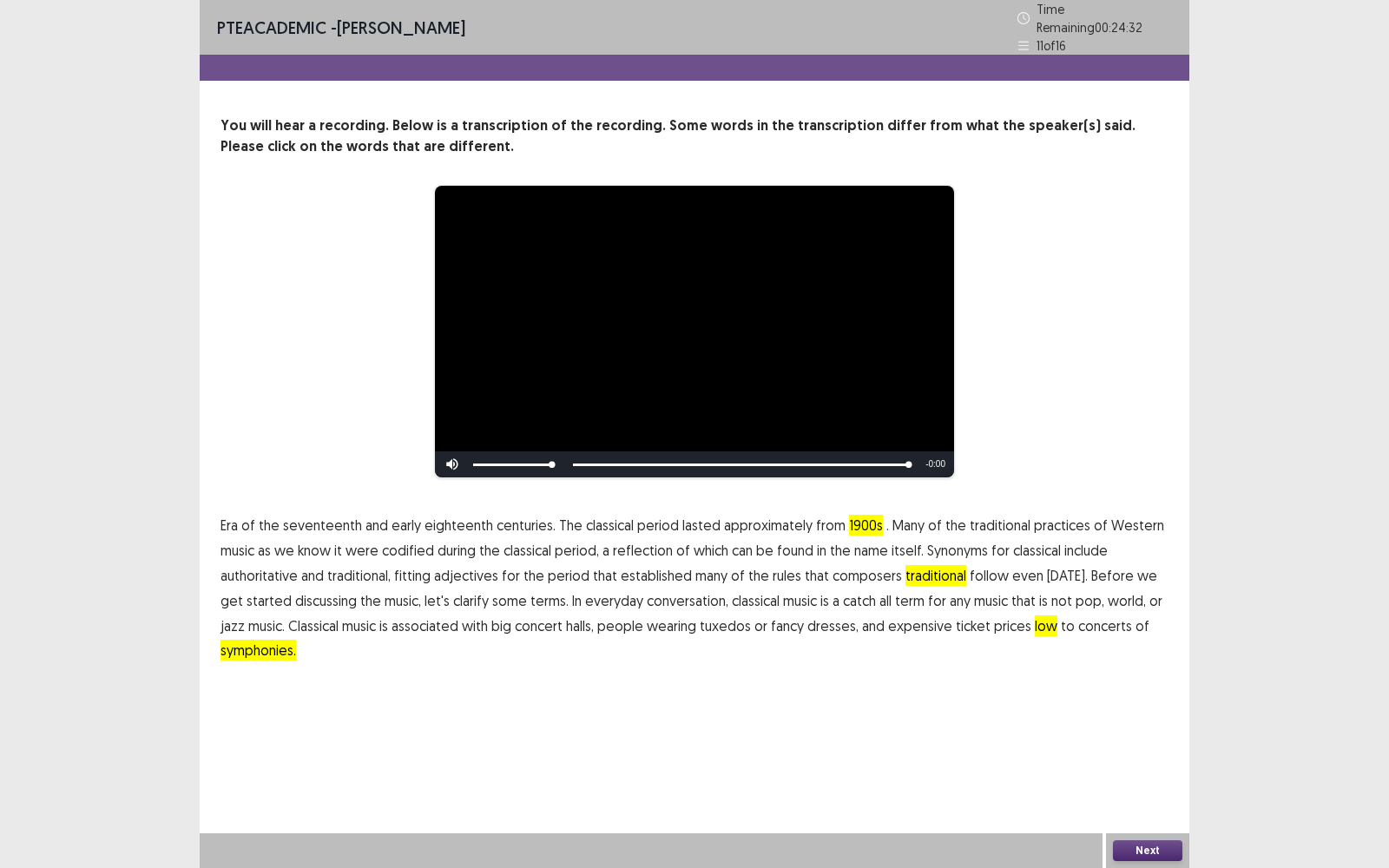
click at [1129, 854] on button "Next" at bounding box center [1147, 850] width 70 height 21
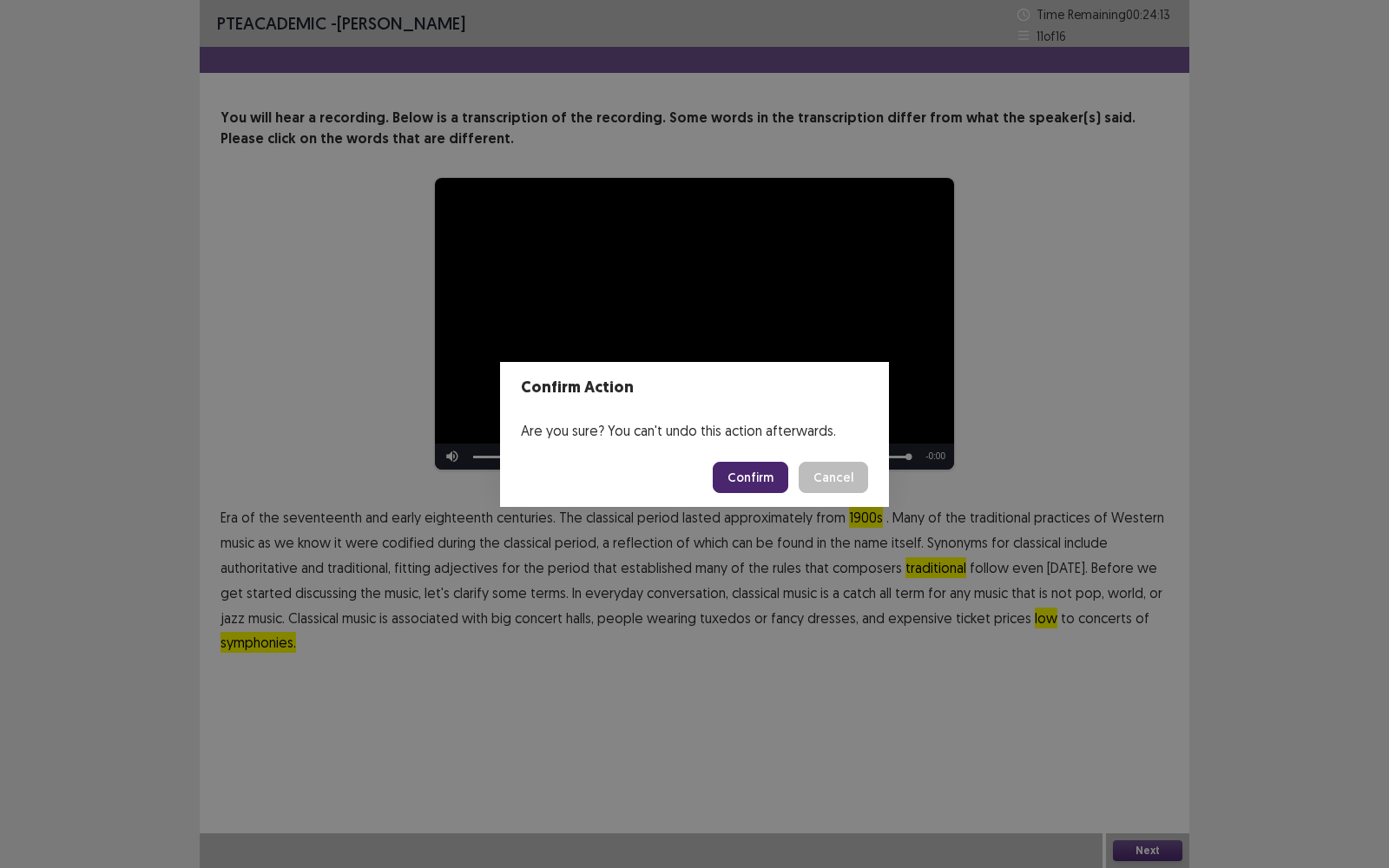
click at [771, 476] on button "Confirm" at bounding box center [750, 477] width 75 height 31
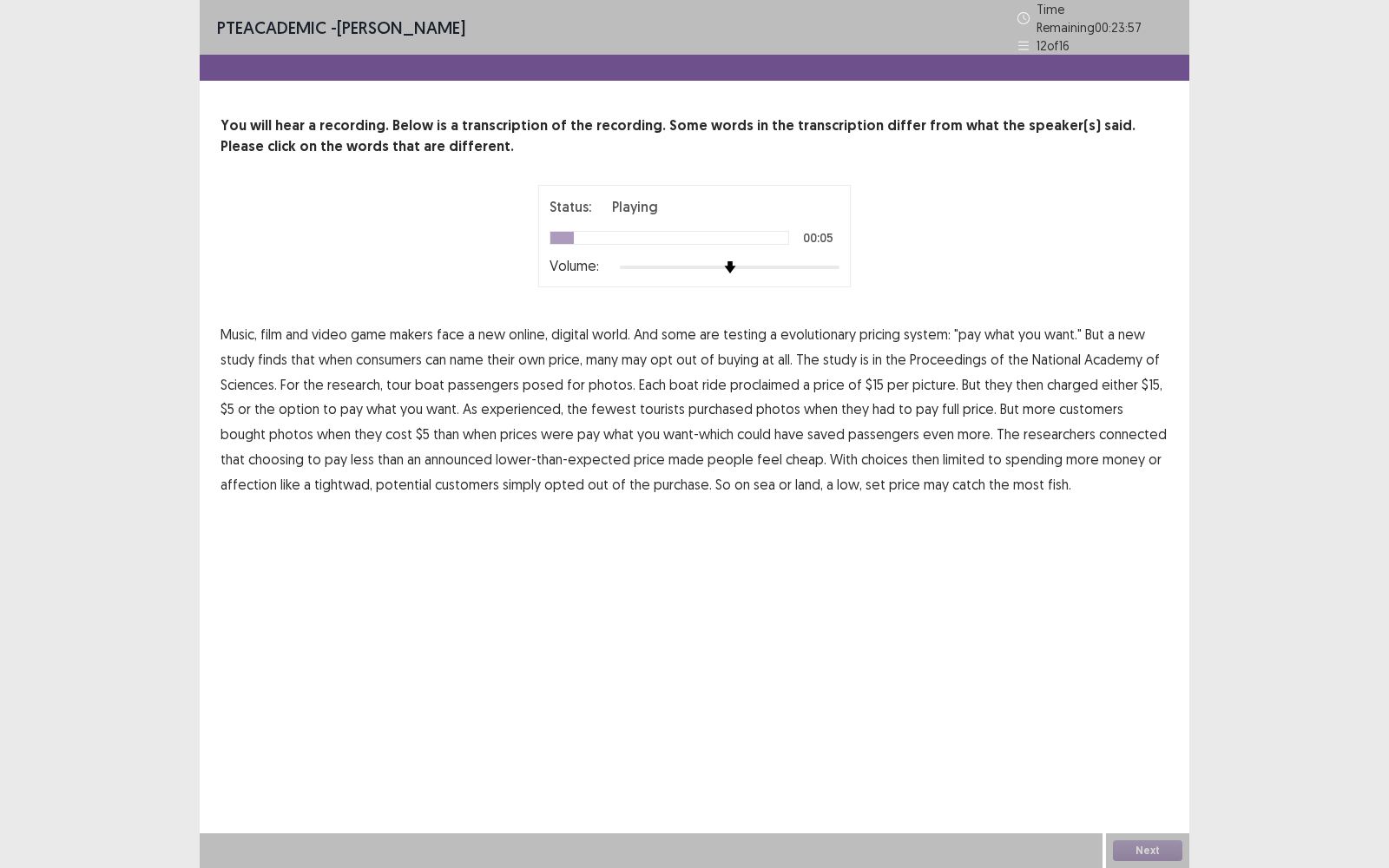
click at [822, 332] on span "evolutionary" at bounding box center [818, 334] width 75 height 21
click at [633, 349] on span "may" at bounding box center [634, 359] width 25 height 21
click at [746, 384] on span "proclaimed" at bounding box center [765, 384] width 70 height 21
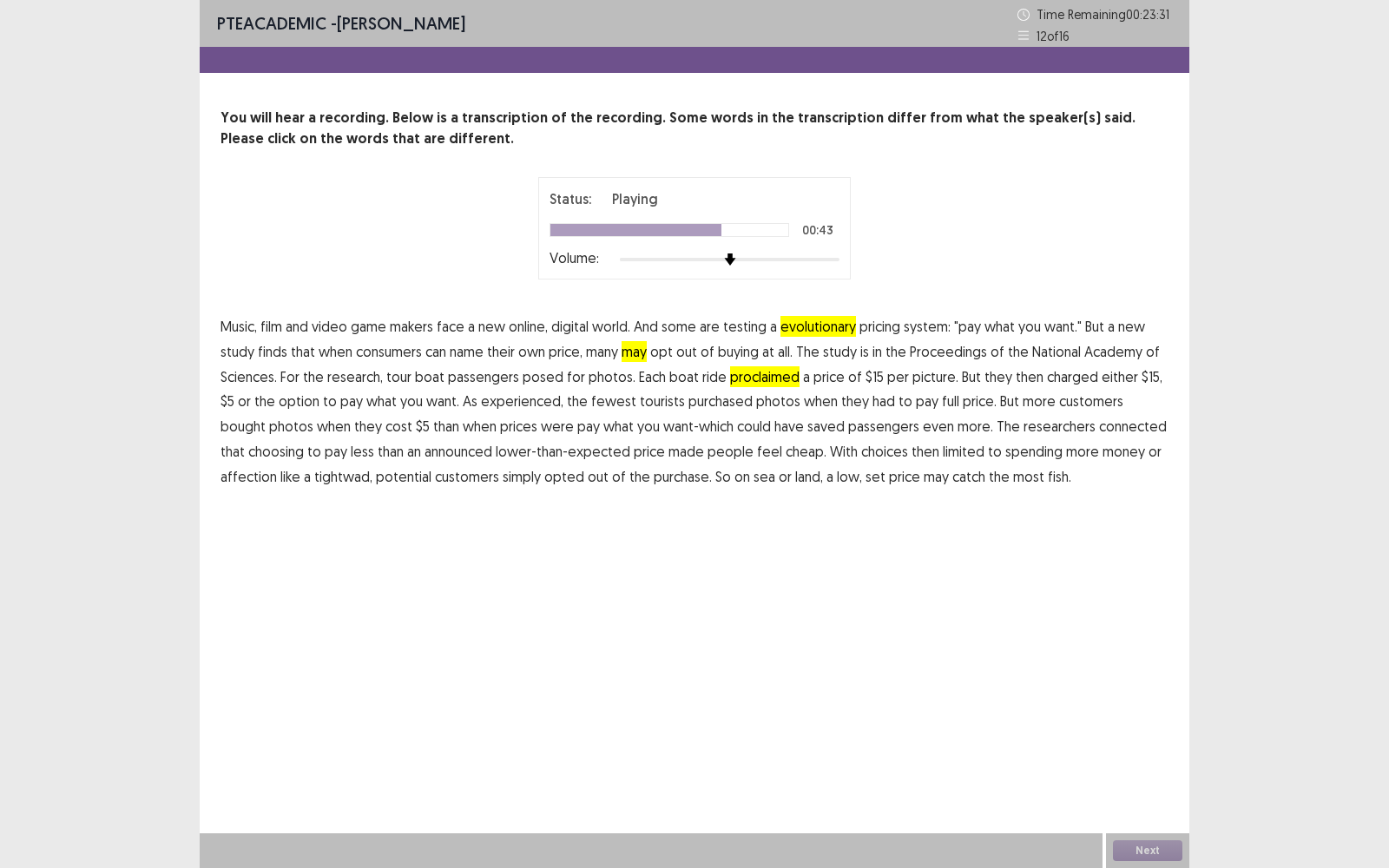
click at [1099, 425] on span "connected" at bounding box center [1133, 426] width 68 height 21
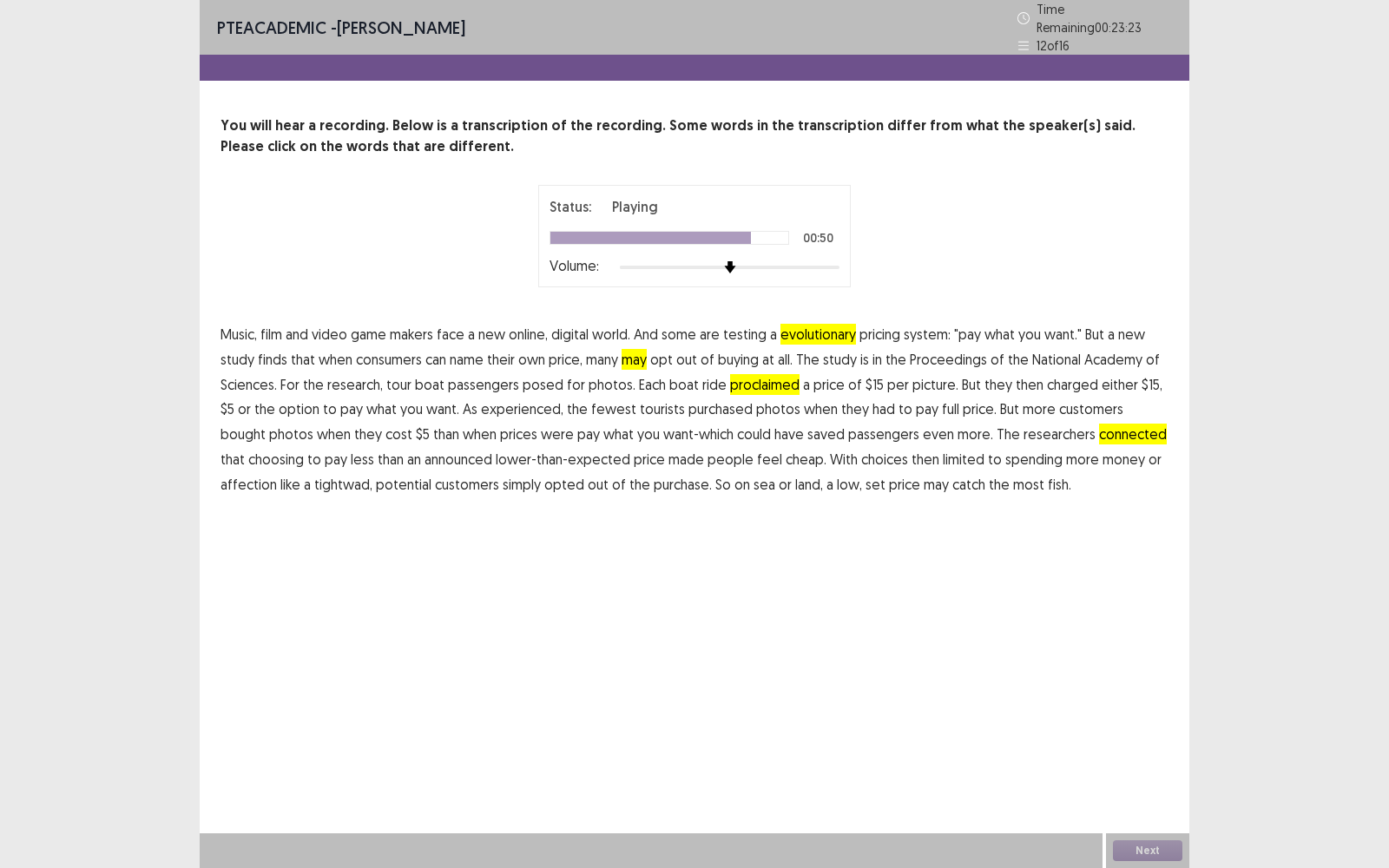
click at [262, 477] on span "affection" at bounding box center [248, 483] width 56 height 21
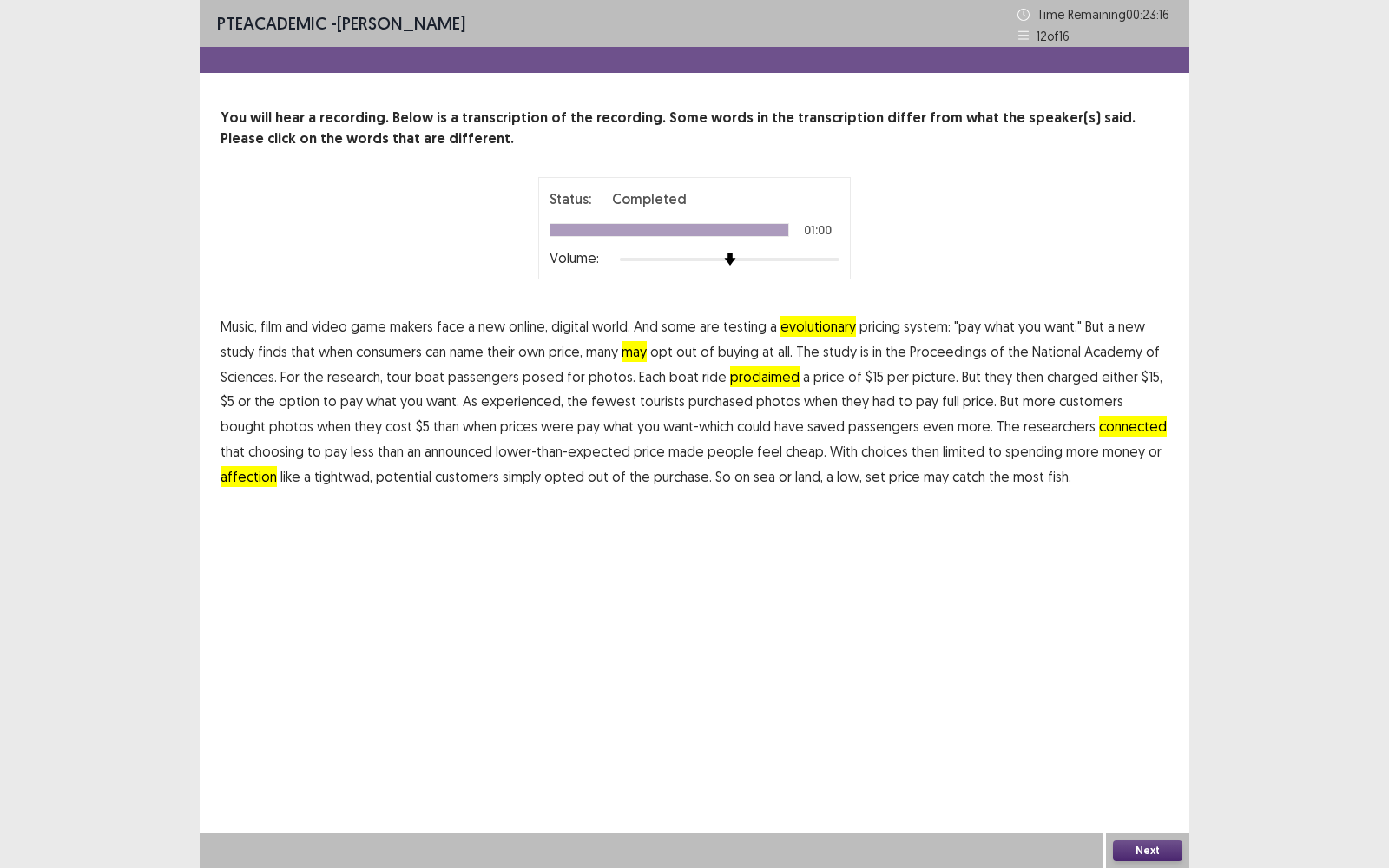
click at [1146, 845] on button "Next" at bounding box center [1147, 850] width 70 height 21
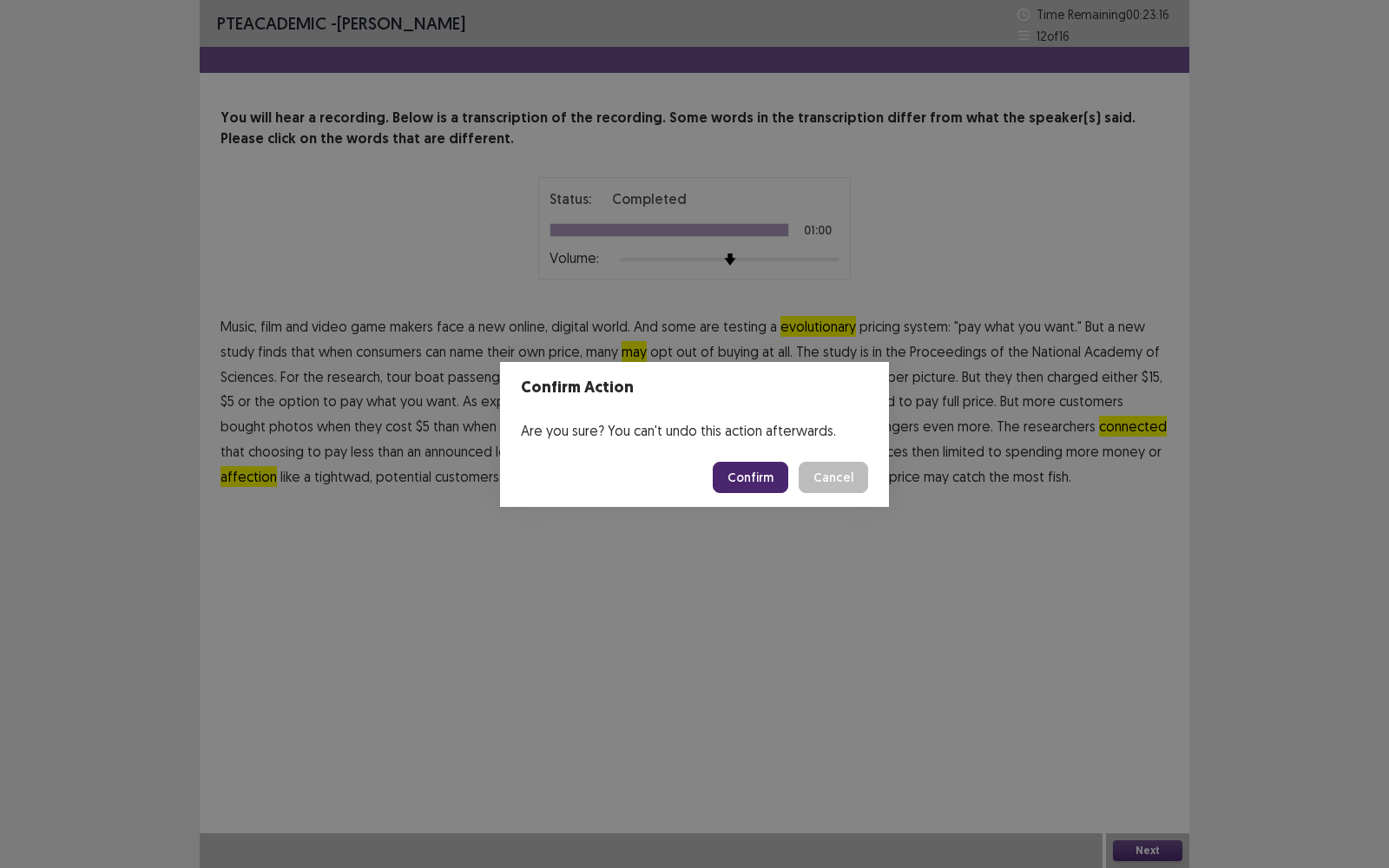
click at [761, 481] on button "Confirm" at bounding box center [750, 477] width 75 height 31
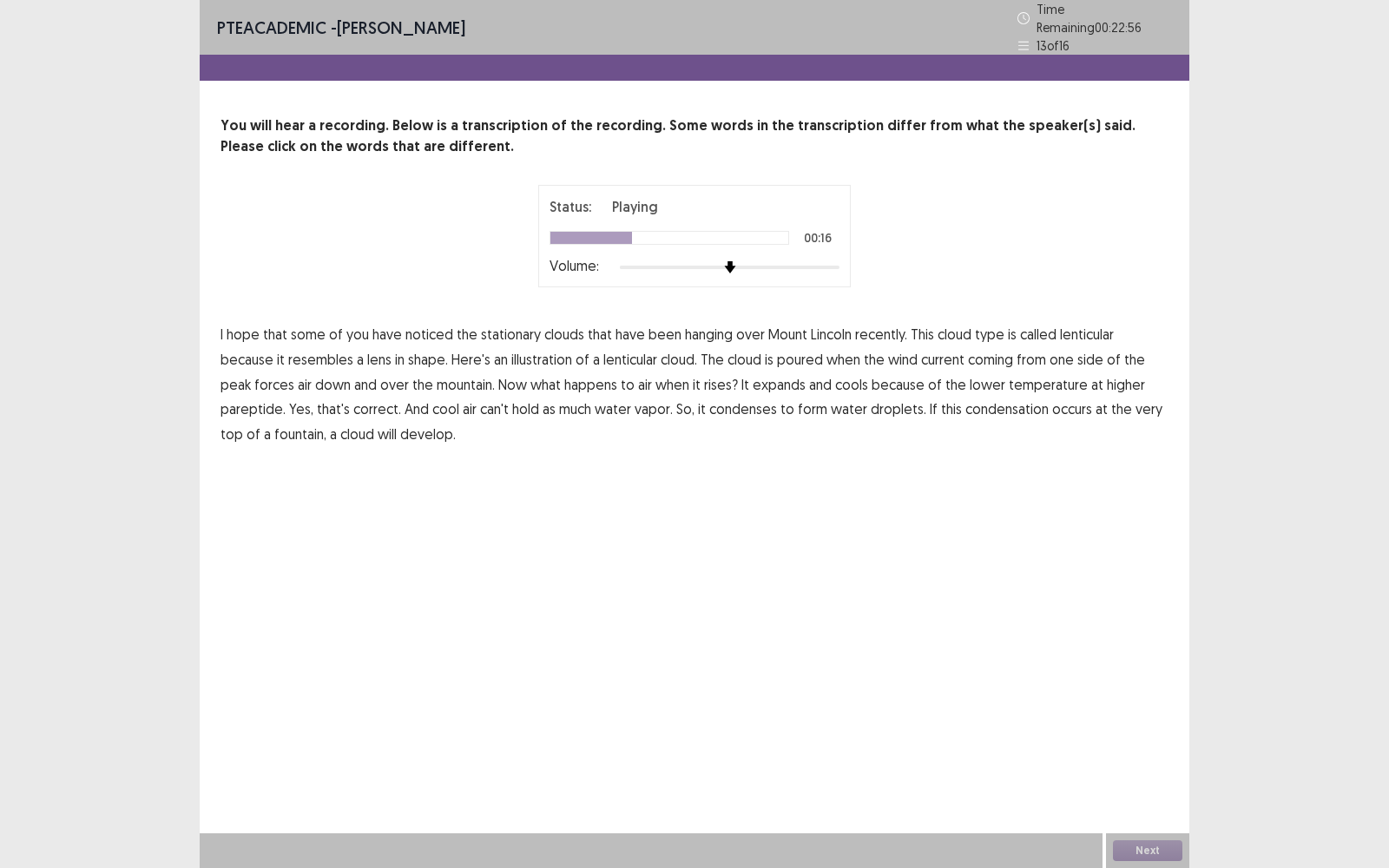
click at [777, 353] on span "poured" at bounding box center [799, 359] width 46 height 21
click at [315, 379] on span "down" at bounding box center [333, 384] width 36 height 21
click at [285, 398] on span "pareptide." at bounding box center [252, 408] width 65 height 21
click at [327, 423] on span "fountain," at bounding box center [300, 433] width 52 height 21
click at [1140, 846] on button "Next" at bounding box center [1147, 850] width 70 height 21
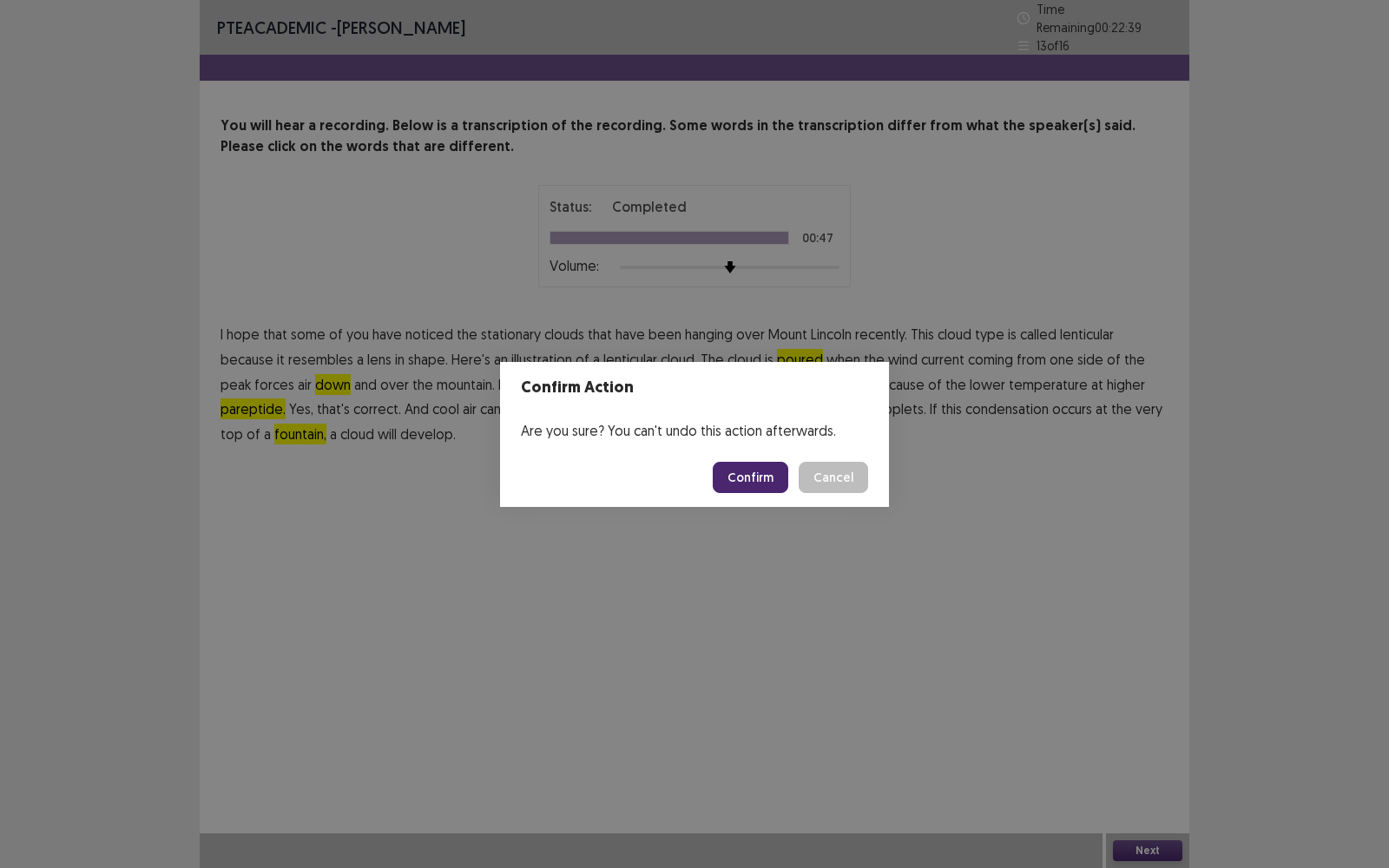
click at [768, 476] on button "Confirm" at bounding box center [750, 477] width 75 height 31
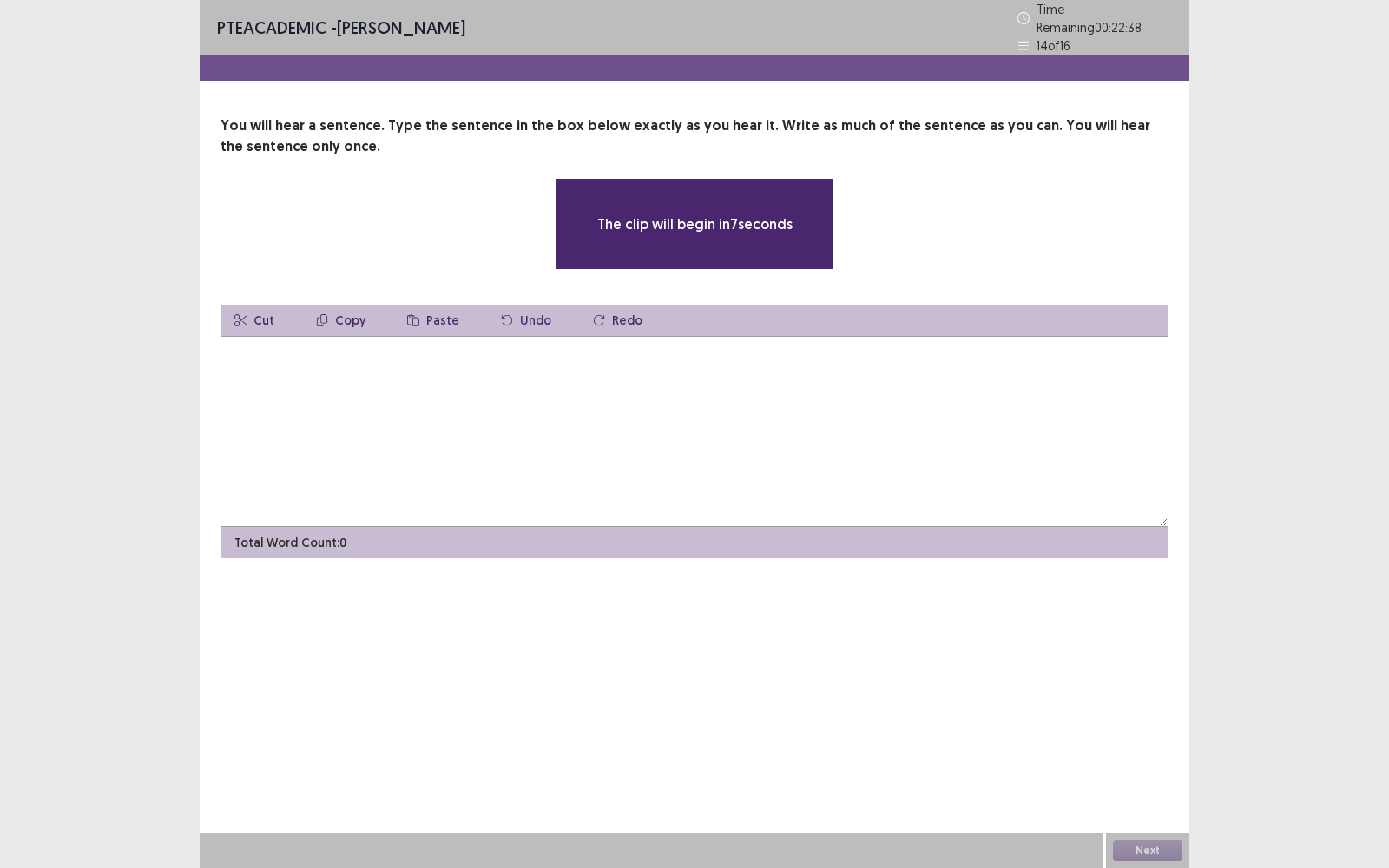
click at [767, 476] on textarea at bounding box center [694, 430] width 948 height 191
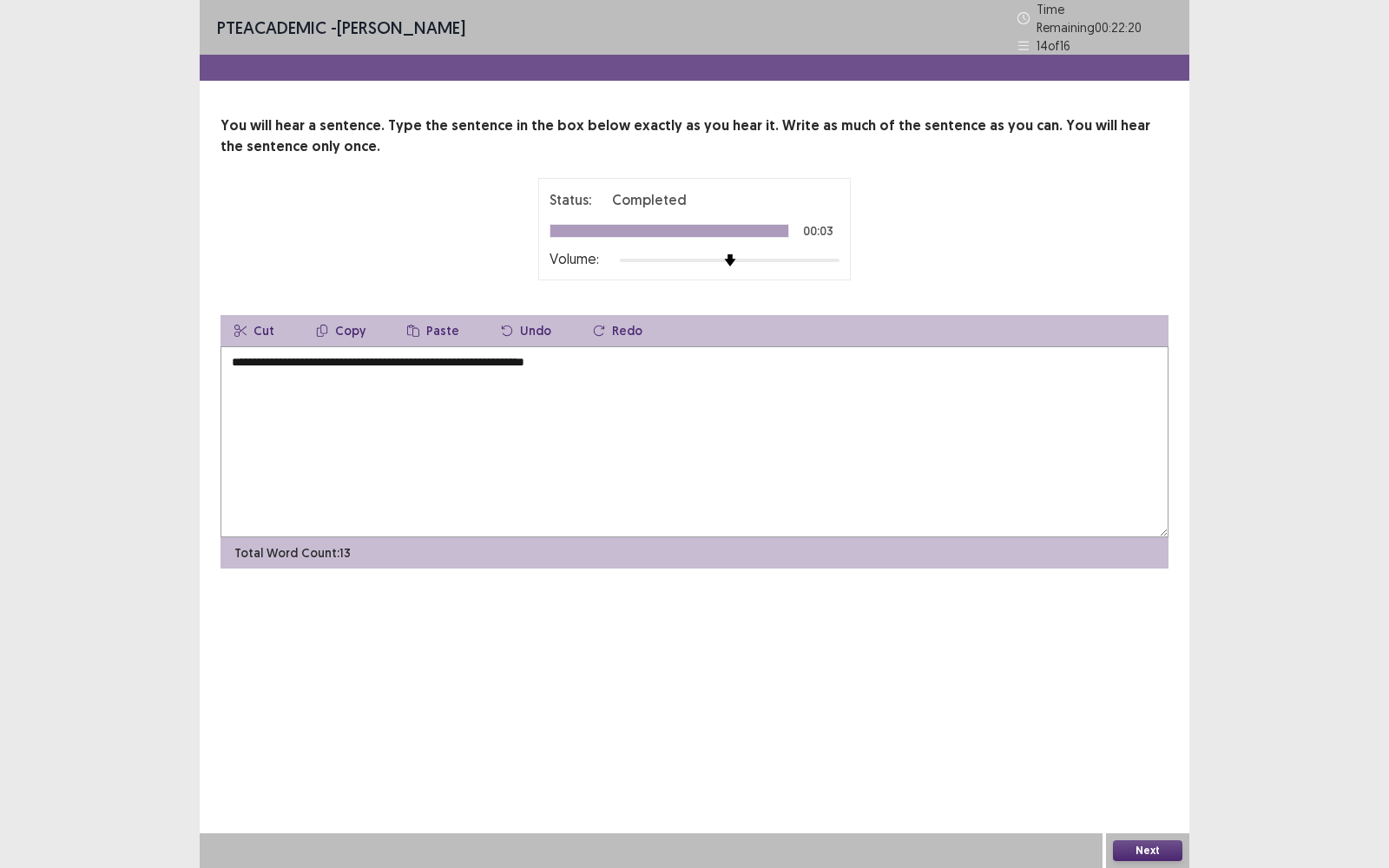
click at [241, 353] on textarea "**********" at bounding box center [694, 441] width 948 height 191
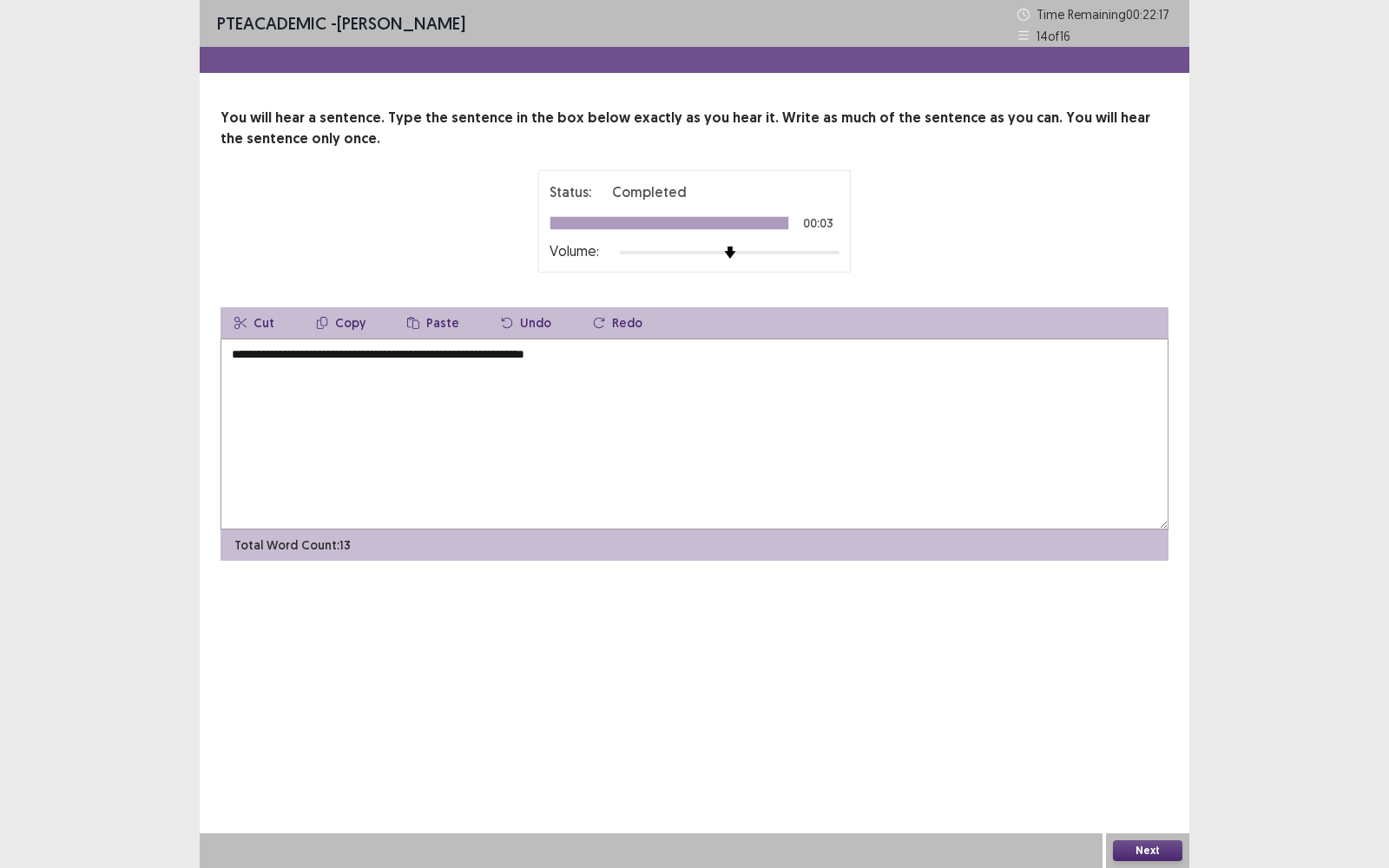
click at [253, 351] on textarea "**********" at bounding box center [694, 433] width 948 height 191
click at [312, 391] on textarea "**********" at bounding box center [694, 433] width 948 height 191
click at [430, 355] on textarea "**********" at bounding box center [694, 433] width 948 height 191
click at [521, 358] on textarea "**********" at bounding box center [694, 433] width 948 height 191
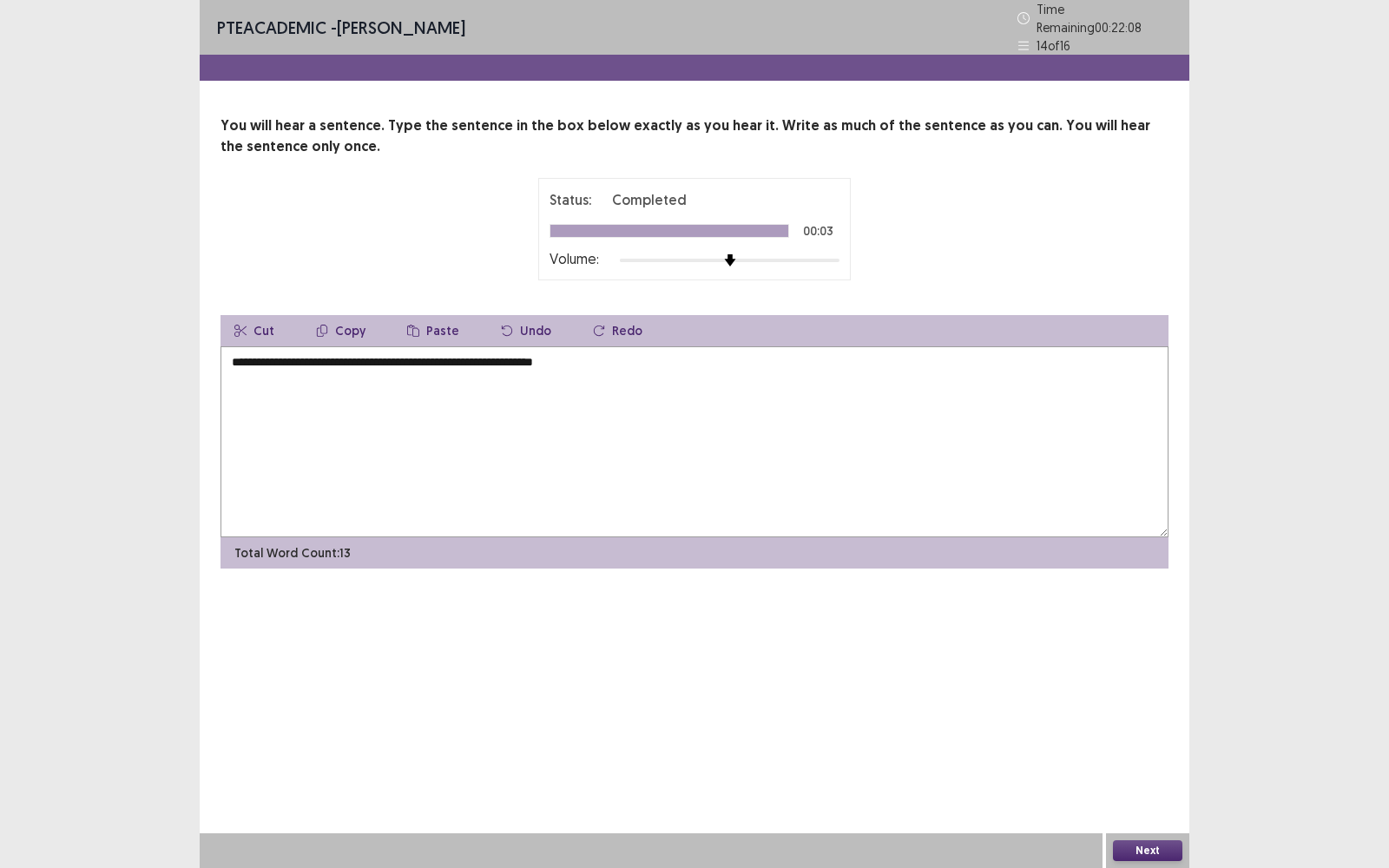
click at [473, 354] on textarea "**********" at bounding box center [694, 441] width 948 height 191
click at [592, 356] on textarea "**********" at bounding box center [694, 441] width 948 height 191
click at [586, 436] on textarea "**********" at bounding box center [694, 441] width 948 height 191
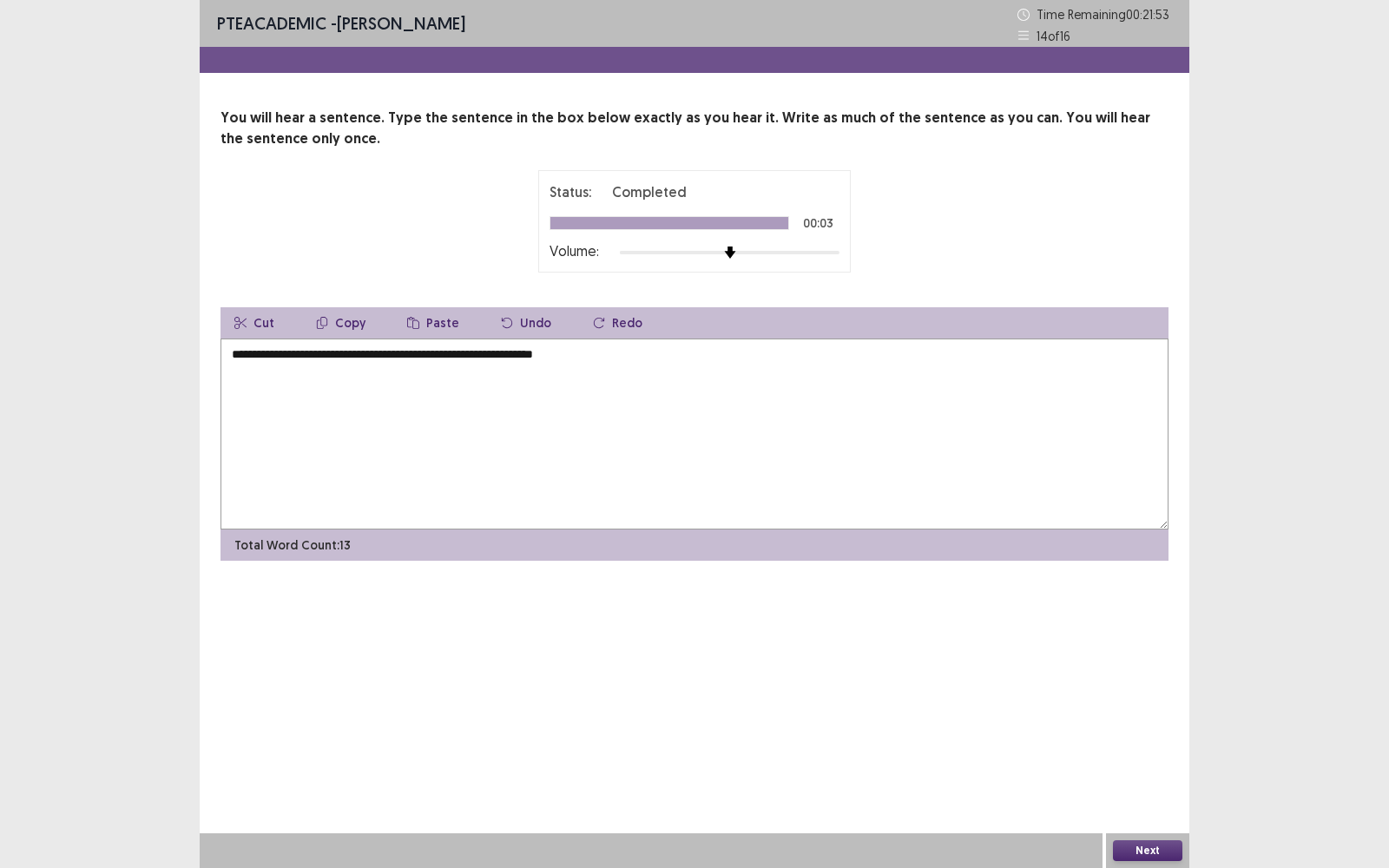
click at [612, 443] on textarea "**********" at bounding box center [694, 433] width 948 height 191
type textarea "**********"
click at [1134, 844] on button "Next" at bounding box center [1147, 850] width 70 height 21
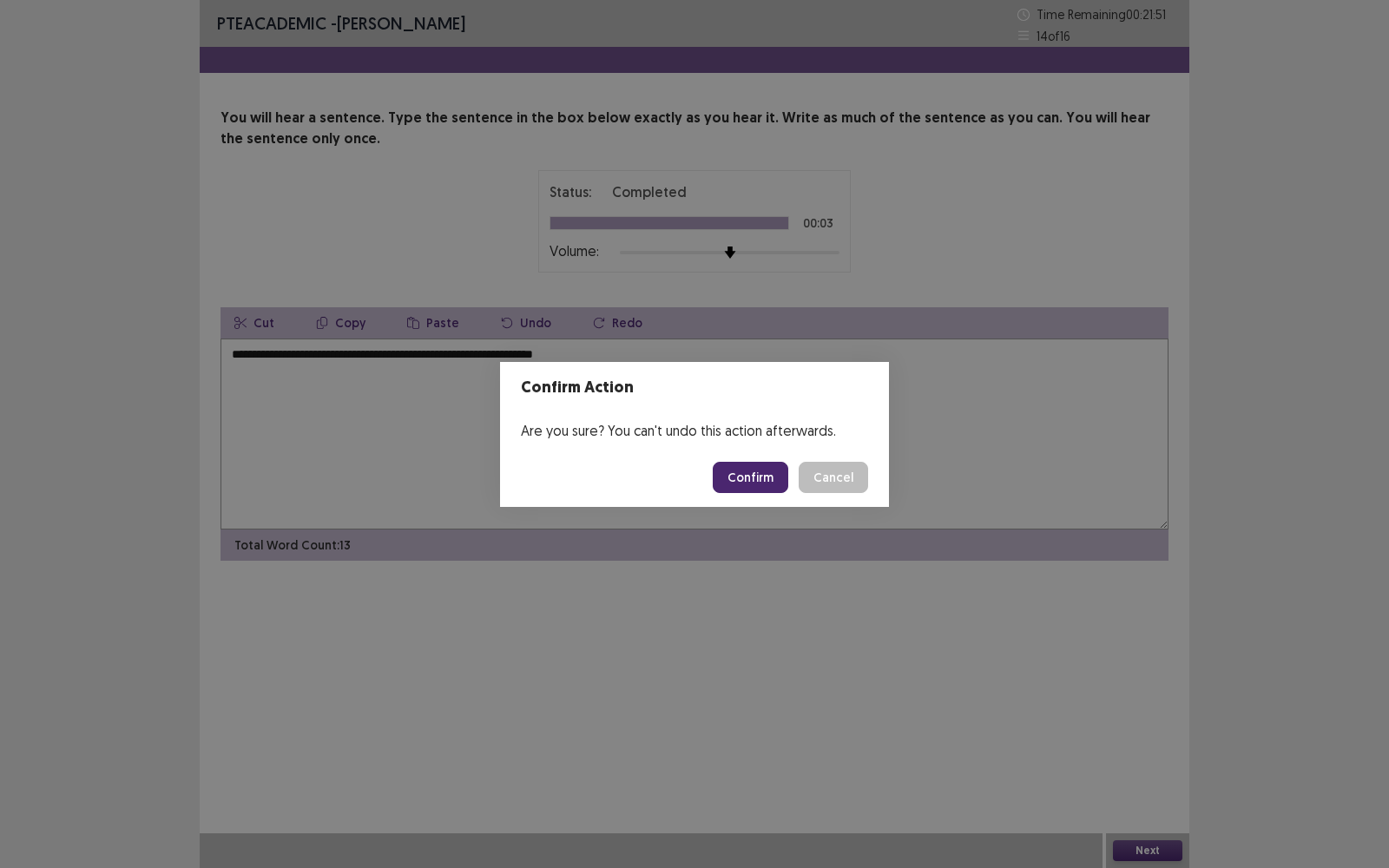
click at [767, 487] on button "Confirm" at bounding box center [750, 477] width 75 height 31
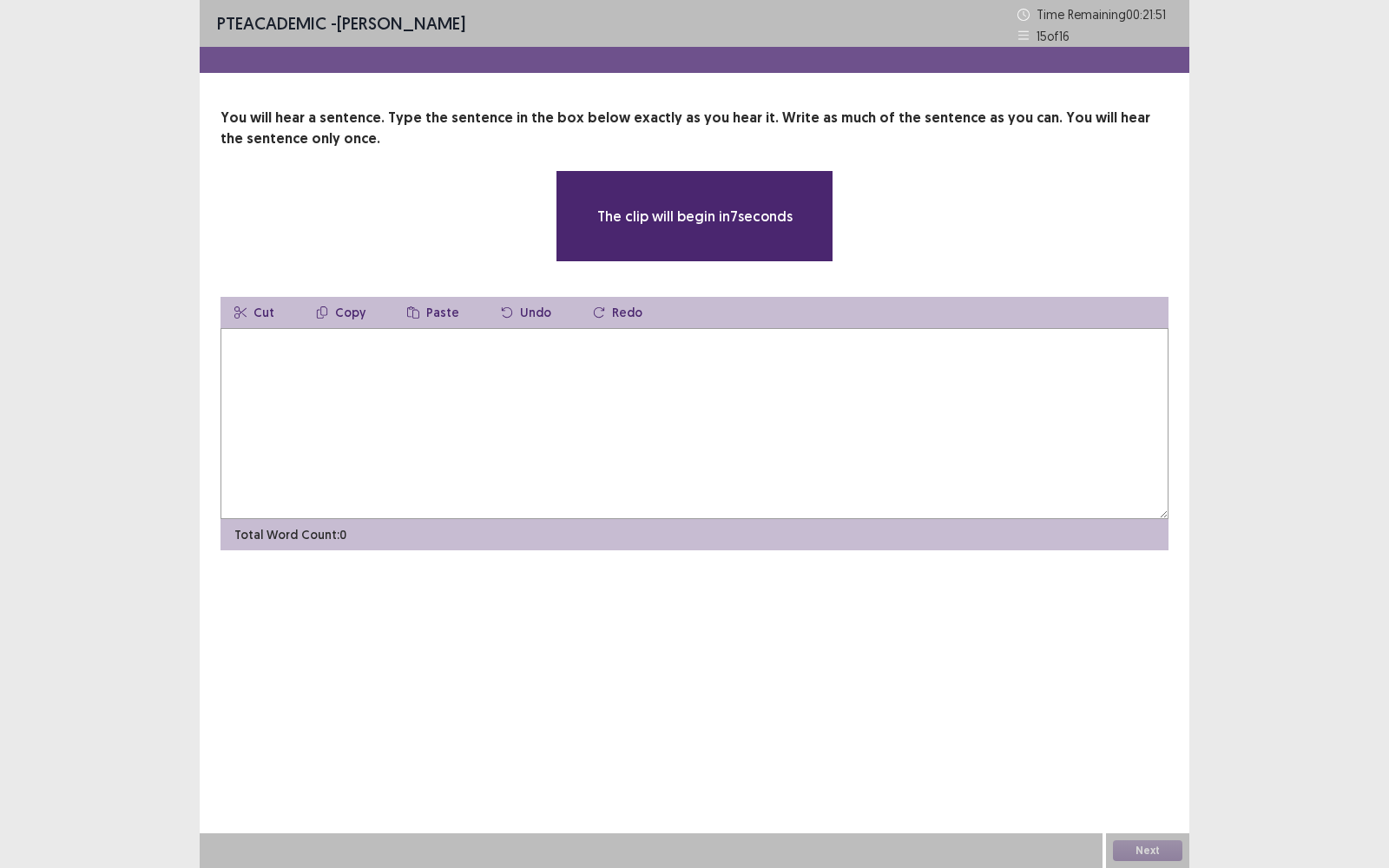
click at [732, 448] on textarea at bounding box center [694, 423] width 948 height 191
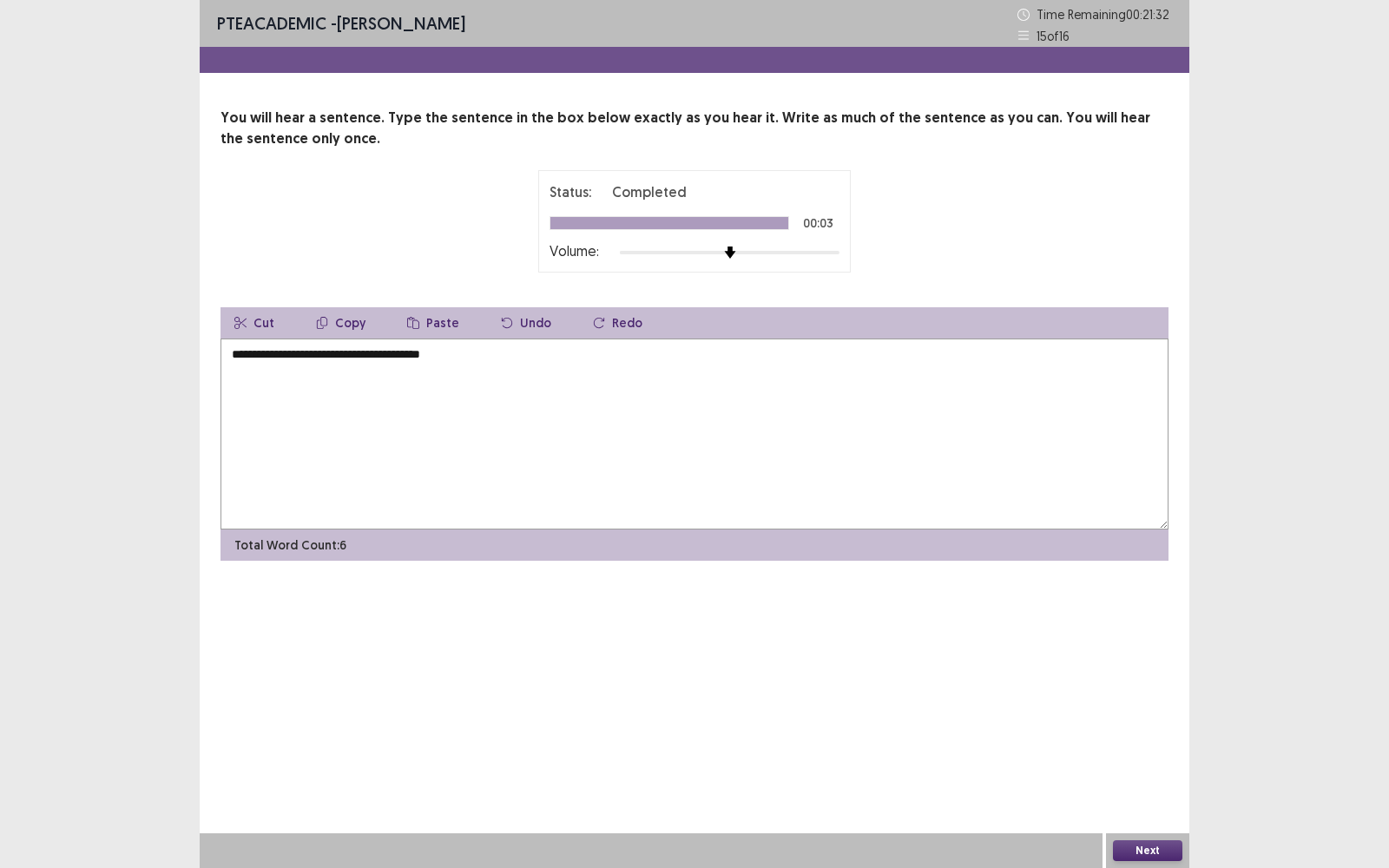
click at [238, 354] on textarea "**********" at bounding box center [694, 433] width 948 height 191
click at [233, 384] on textarea "**********" at bounding box center [694, 433] width 948 height 191
click at [266, 359] on textarea "**********" at bounding box center [694, 433] width 948 height 191
click at [463, 355] on textarea "**********" at bounding box center [694, 433] width 948 height 191
click at [464, 392] on textarea "**********" at bounding box center [694, 433] width 948 height 191
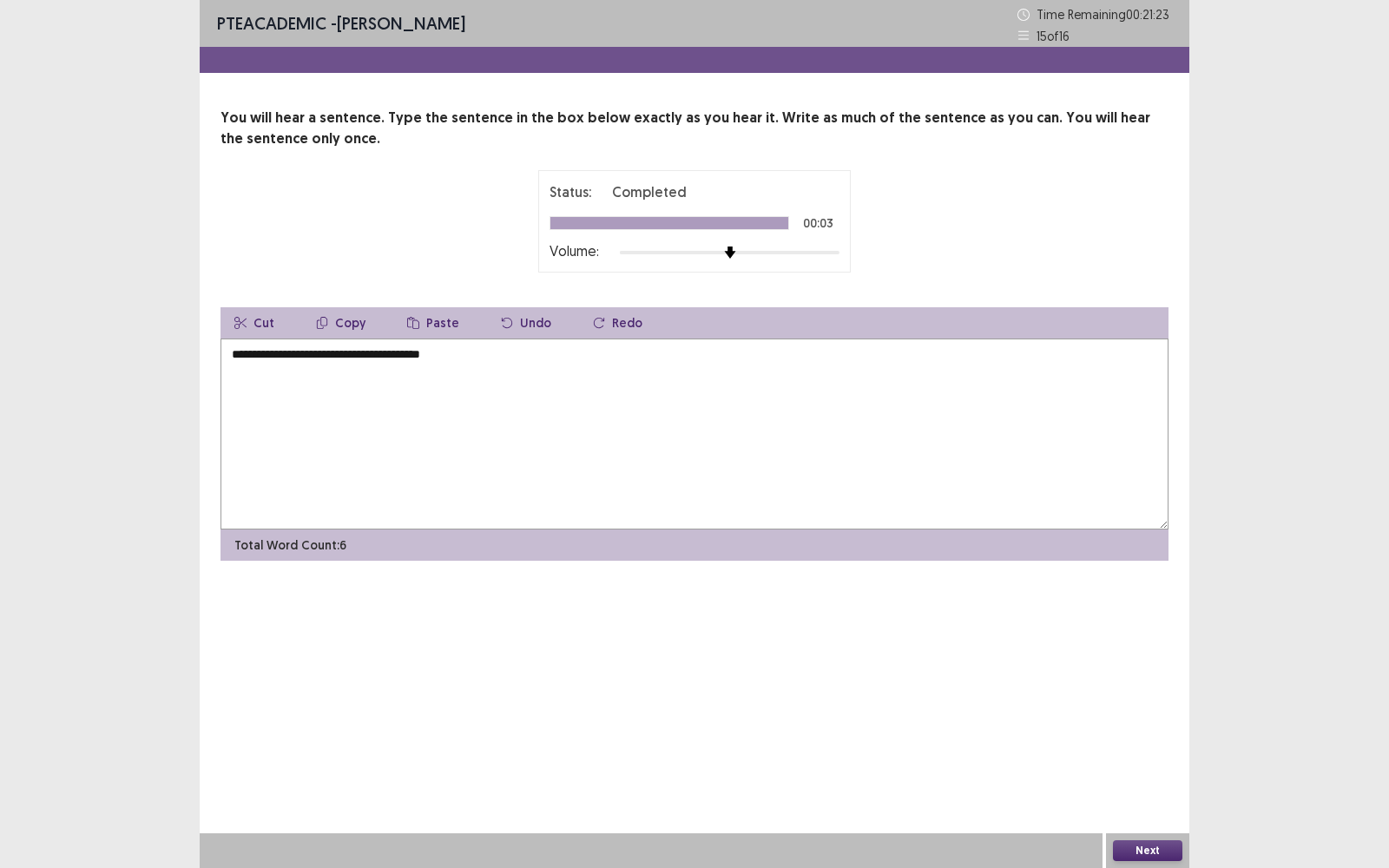
click at [345, 352] on textarea "**********" at bounding box center [694, 433] width 948 height 191
click at [388, 447] on textarea "**********" at bounding box center [694, 433] width 948 height 191
type textarea "**********"
click at [1174, 844] on button "Next" at bounding box center [1147, 850] width 70 height 21
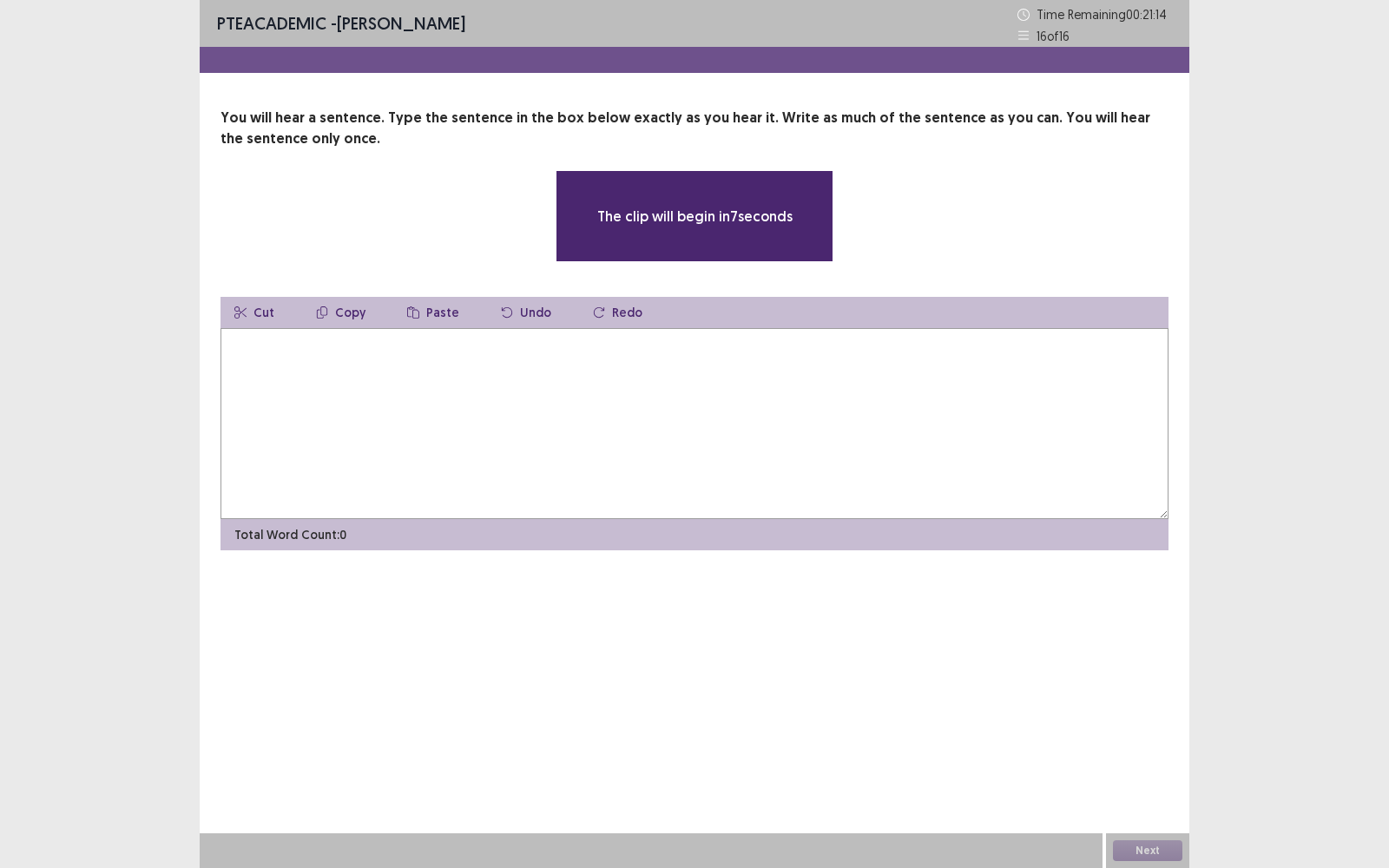
click at [503, 355] on textarea at bounding box center [694, 423] width 948 height 191
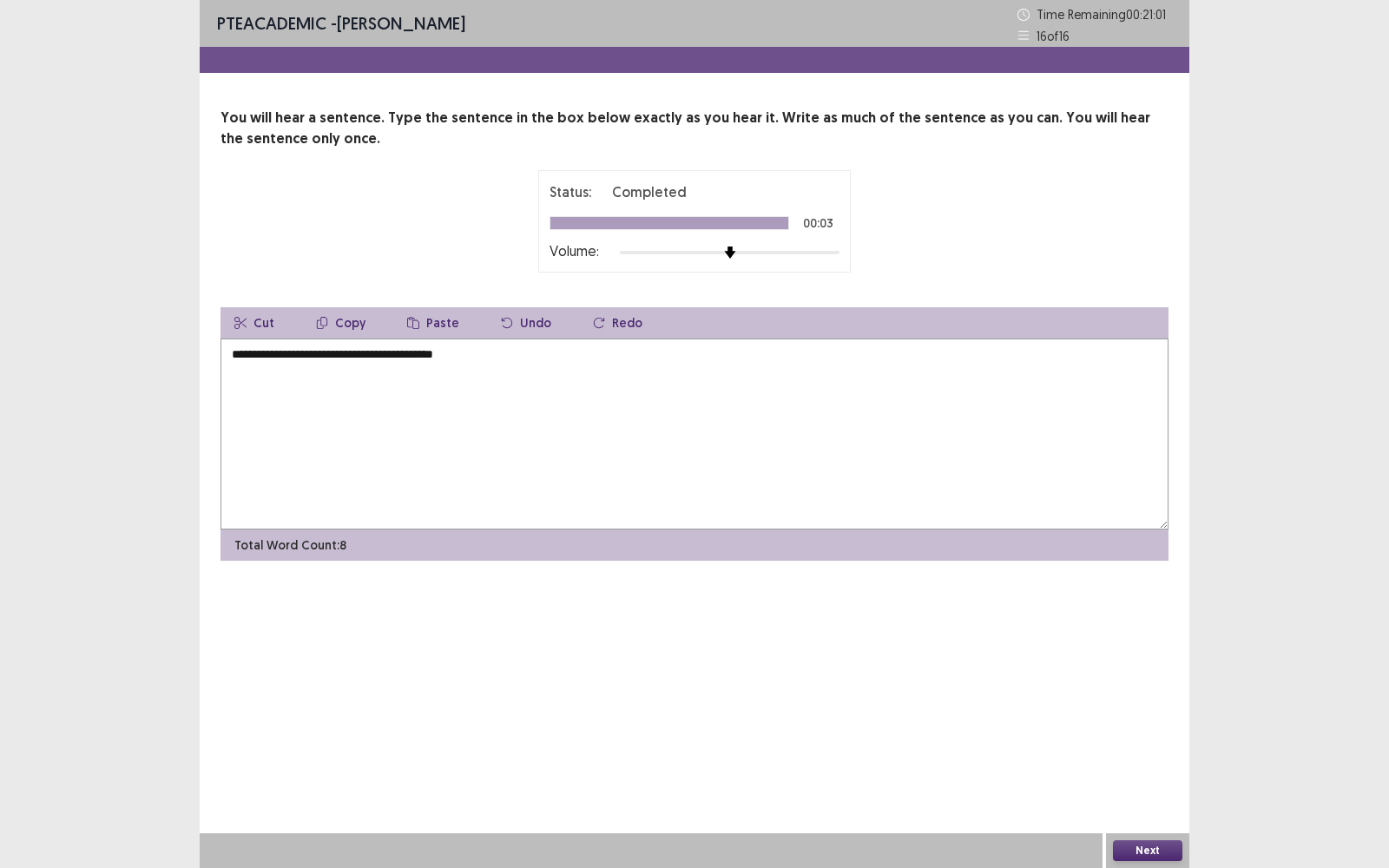
click at [236, 352] on textarea "**********" at bounding box center [694, 433] width 948 height 191
click at [248, 384] on textarea "**********" at bounding box center [694, 433] width 948 height 191
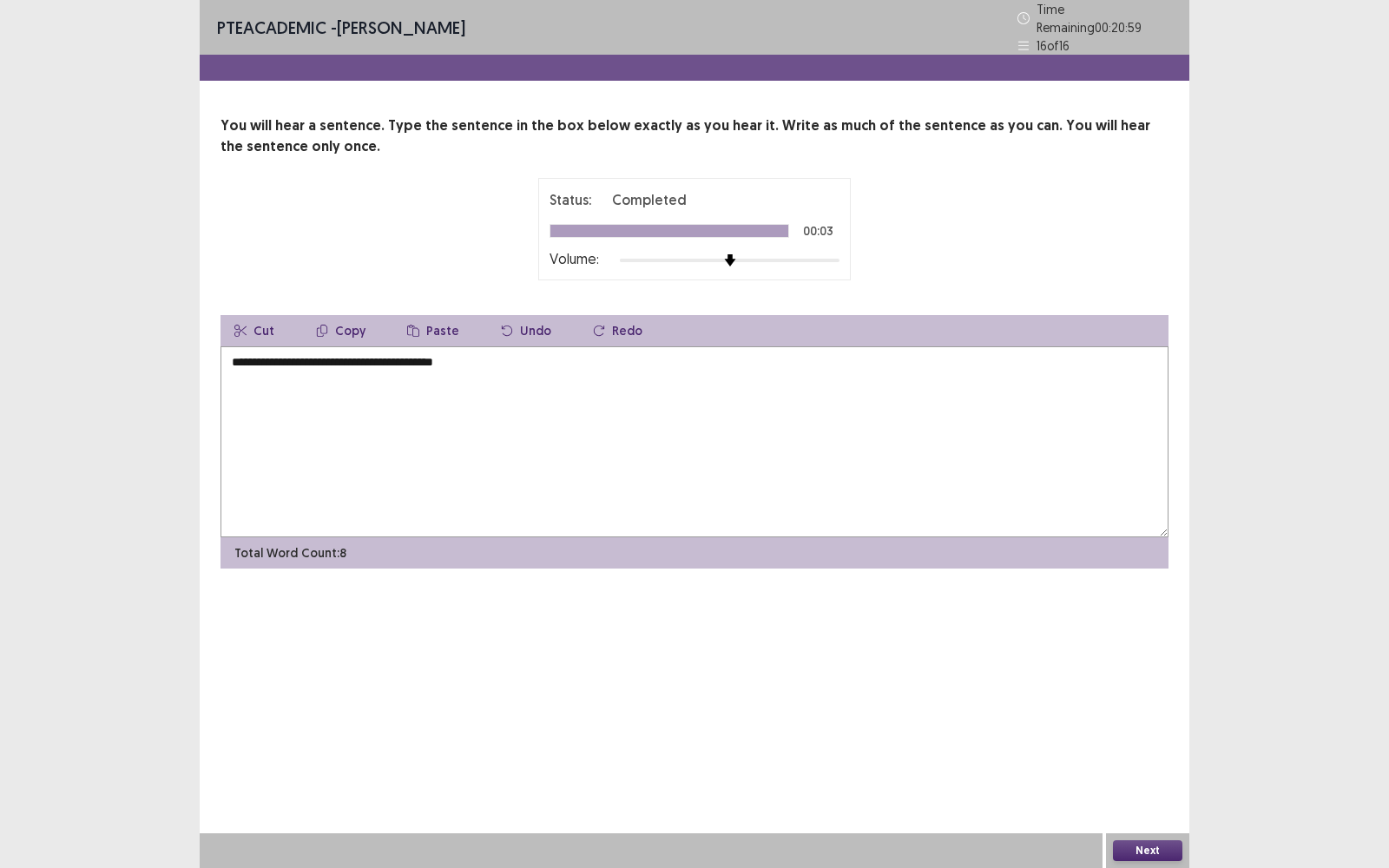
click at [269, 358] on textarea "**********" at bounding box center [694, 441] width 948 height 191
click at [273, 358] on textarea "**********" at bounding box center [694, 441] width 948 height 191
click at [281, 347] on textarea "**********" at bounding box center [694, 441] width 948 height 191
click at [278, 354] on textarea "**********" at bounding box center [694, 441] width 948 height 191
click at [315, 362] on textarea "**********" at bounding box center [694, 441] width 948 height 191
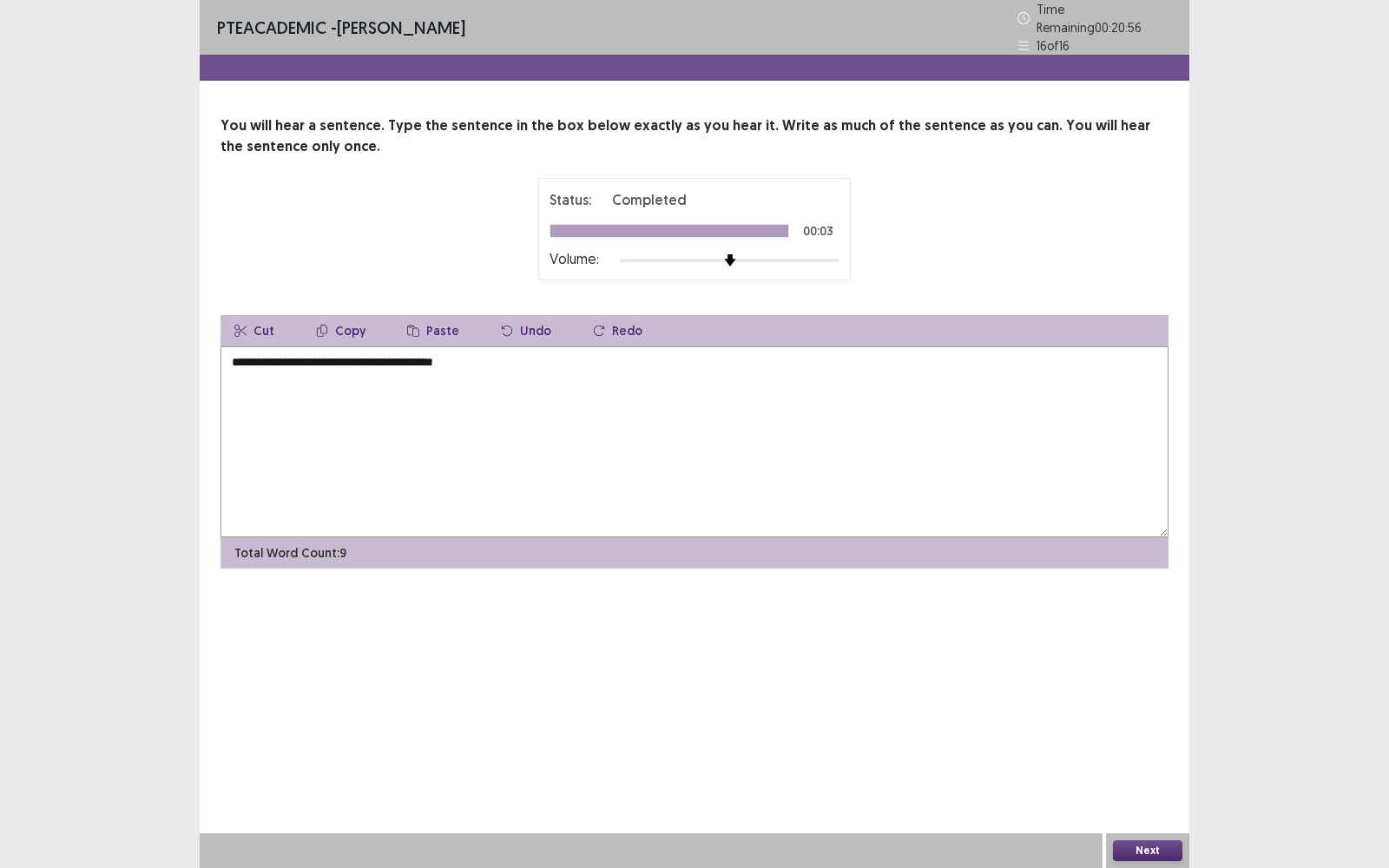
click at [320, 357] on textarea "**********" at bounding box center [694, 441] width 948 height 191
click at [480, 372] on textarea "**********" at bounding box center [694, 441] width 948 height 191
type textarea "**********"
click at [1126, 851] on button "Next" at bounding box center [1147, 850] width 70 height 21
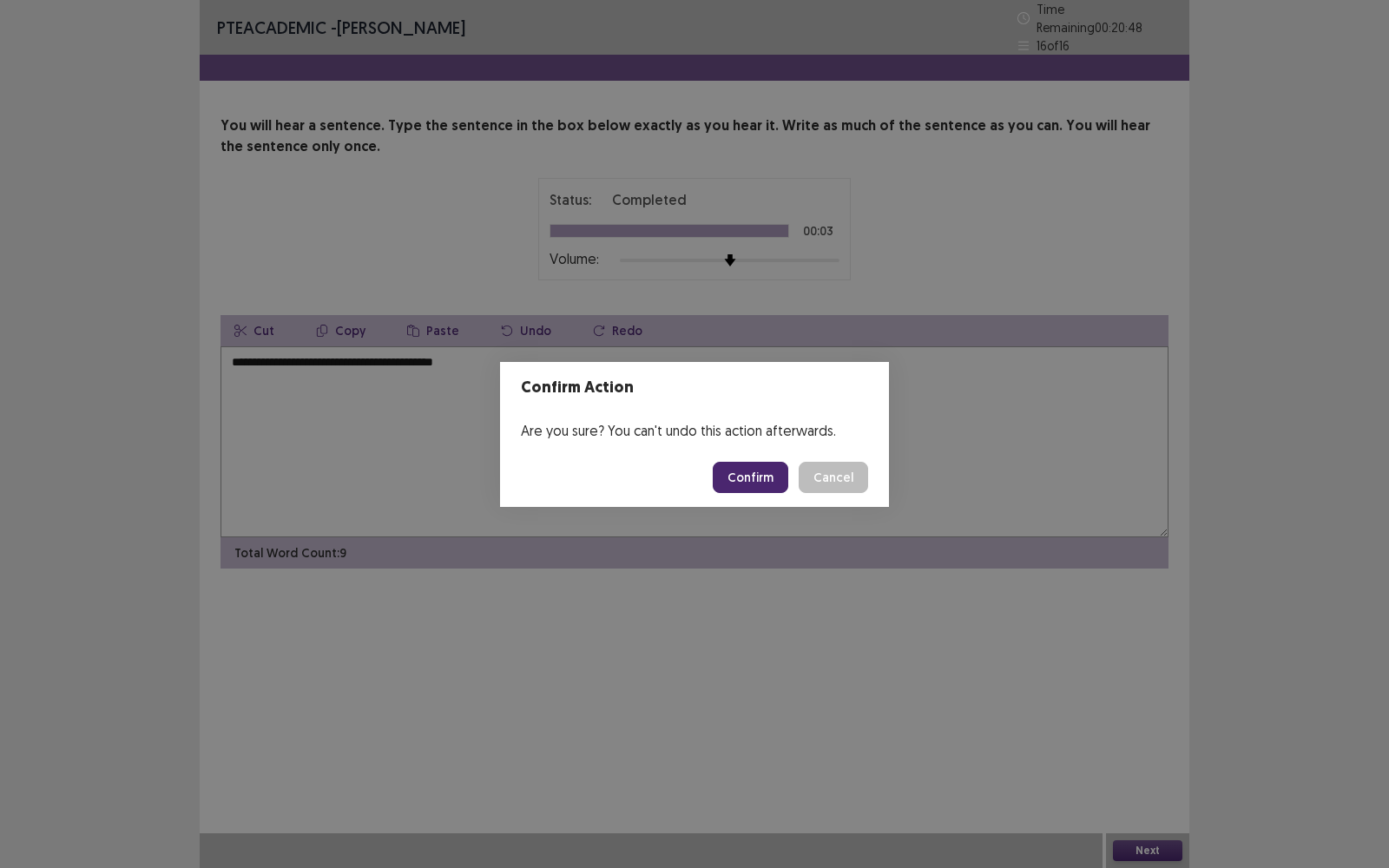
click at [761, 482] on button "Confirm" at bounding box center [750, 477] width 75 height 31
